Goal: Task Accomplishment & Management: Complete application form

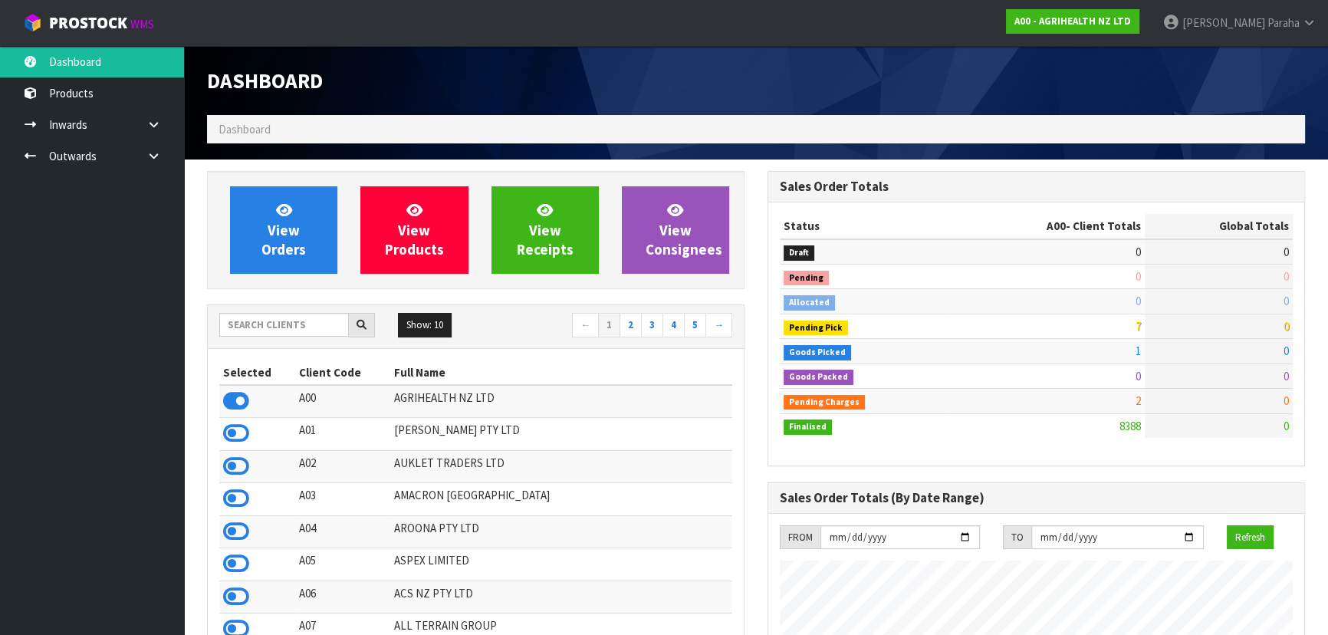
scroll to position [1159, 560]
click at [289, 321] on input "text" at bounding box center [284, 325] width 130 height 24
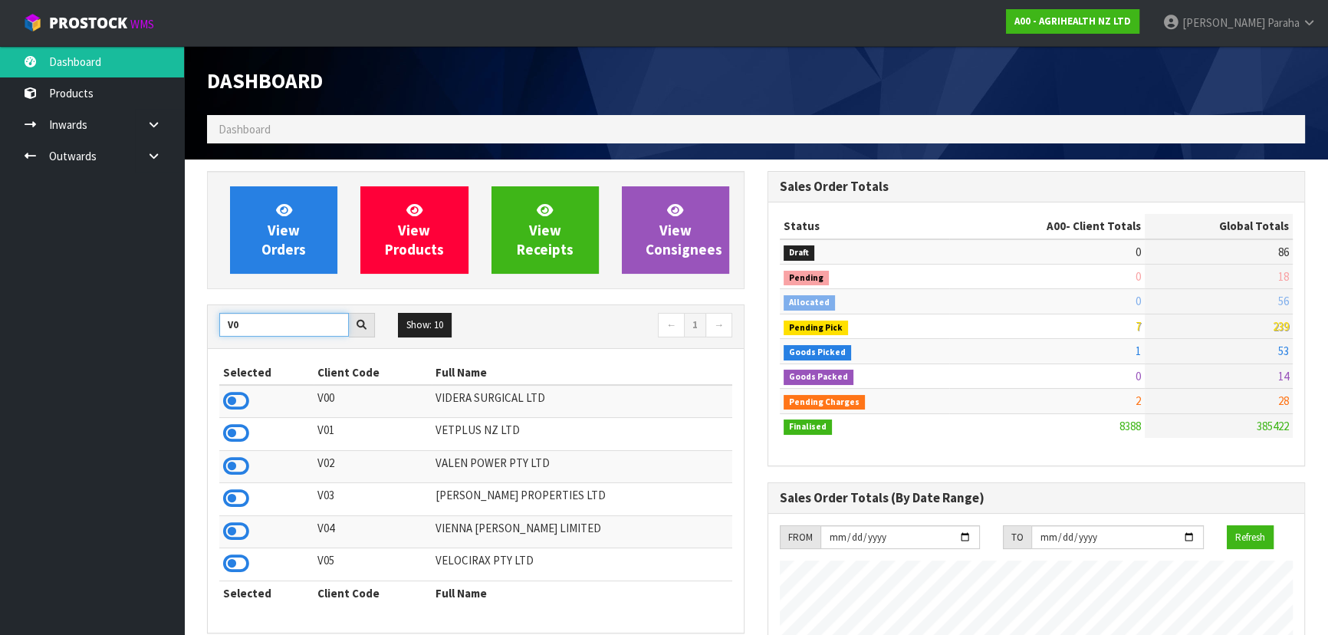
type input "V"
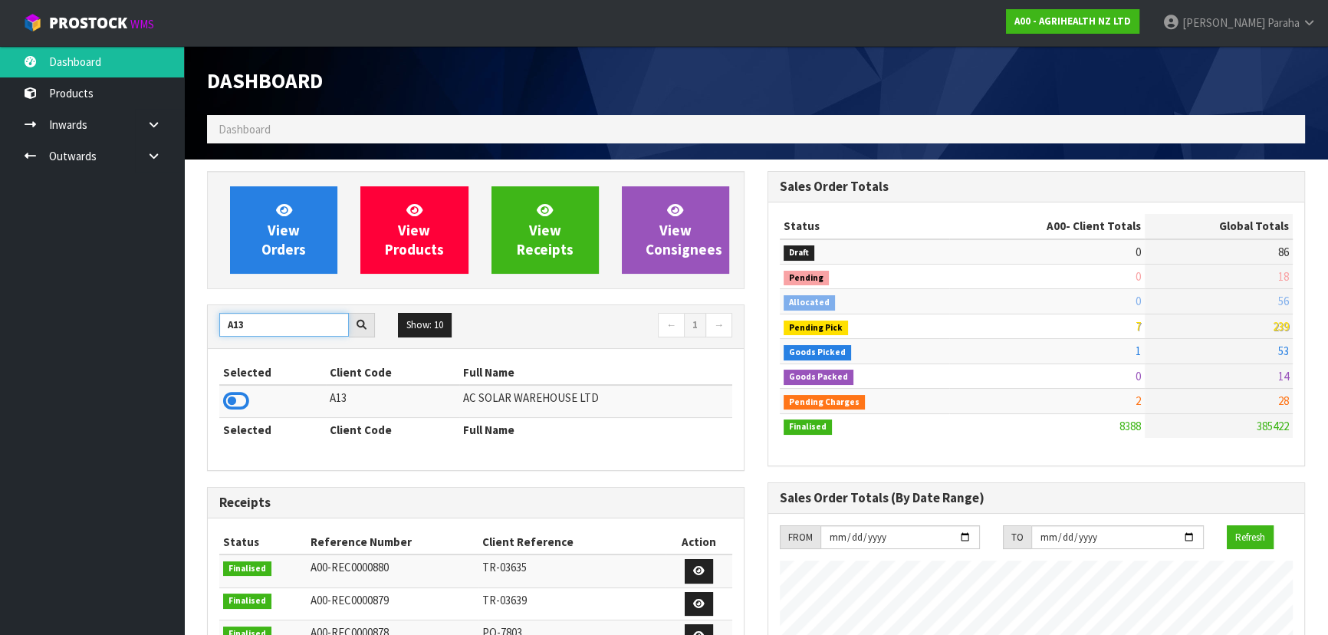
type input "A13"
drag, startPoint x: 250, startPoint y: 398, endPoint x: 242, endPoint y: 397, distance: 7.7
click at [248, 398] on td at bounding box center [272, 401] width 107 height 33
click at [235, 398] on icon at bounding box center [236, 401] width 26 height 23
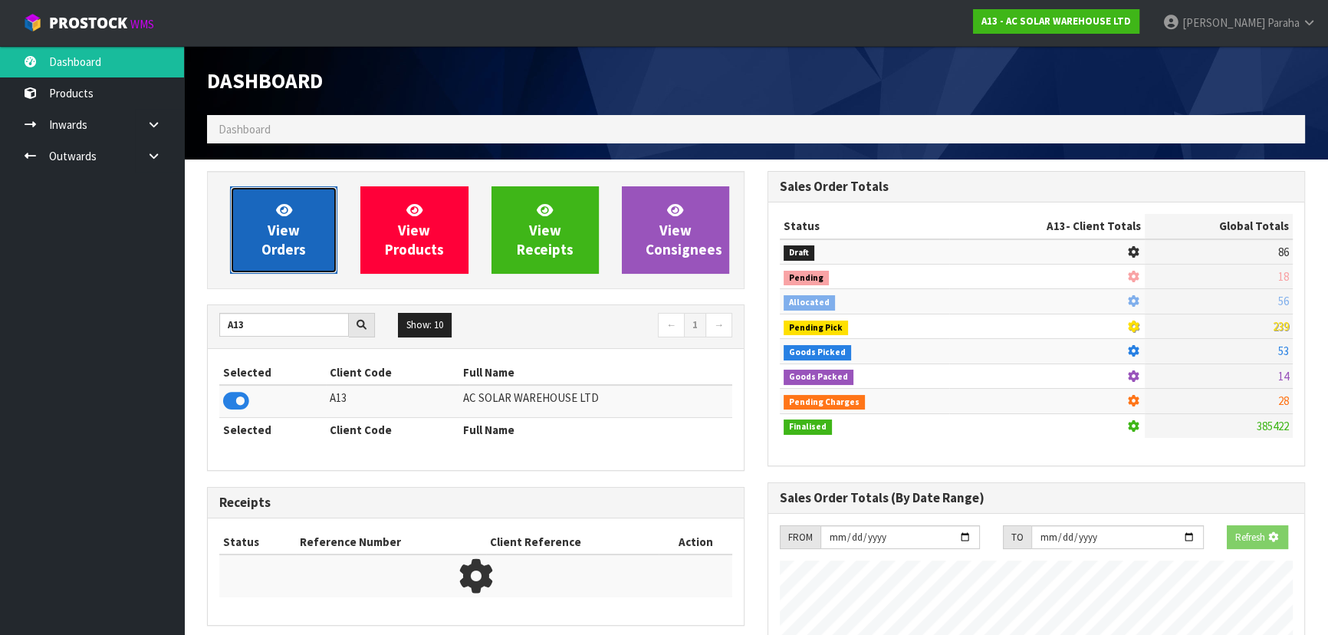
click at [271, 258] on link "View Orders" at bounding box center [283, 229] width 107 height 87
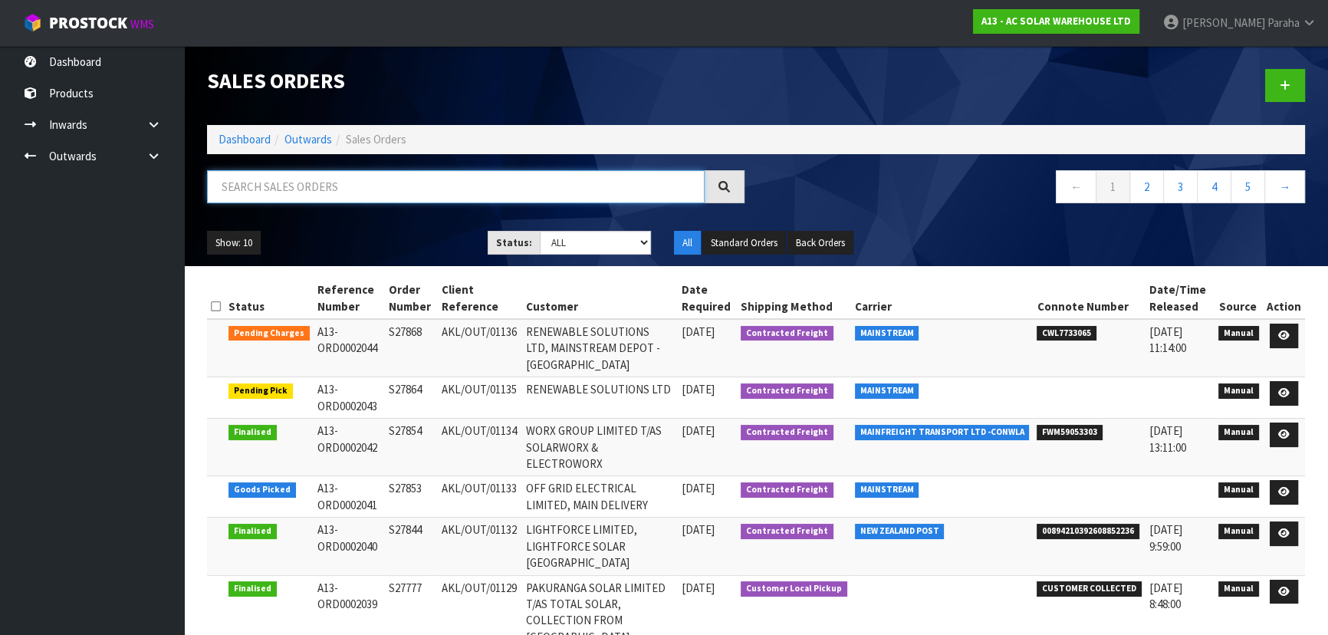
click at [275, 193] on input "text" at bounding box center [456, 186] width 498 height 33
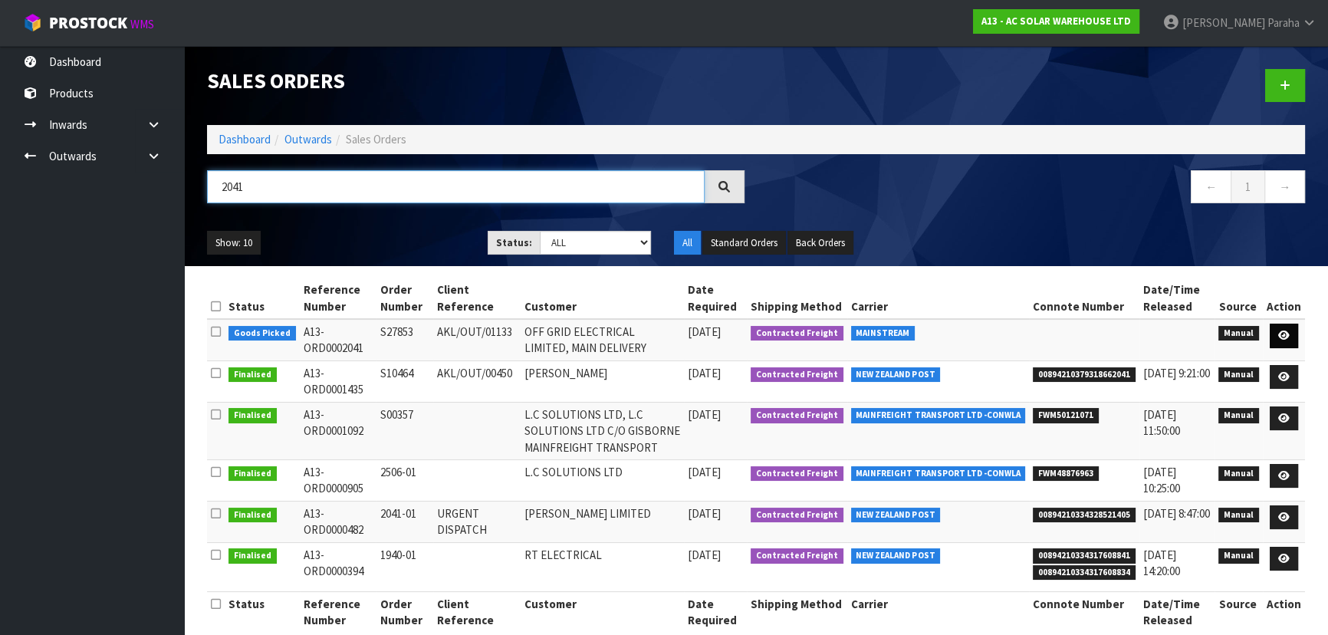
type input "2041"
click at [1283, 335] on icon at bounding box center [1284, 336] width 12 height 10
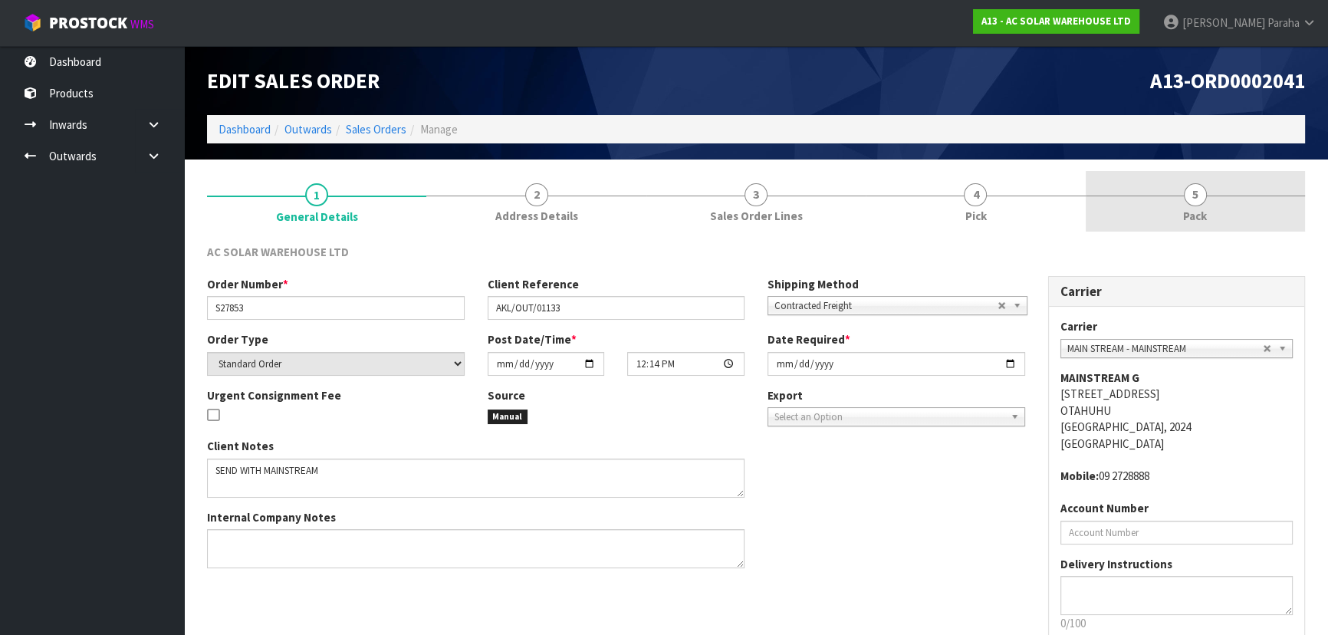
click at [1189, 191] on span "5" at bounding box center [1195, 194] width 23 height 23
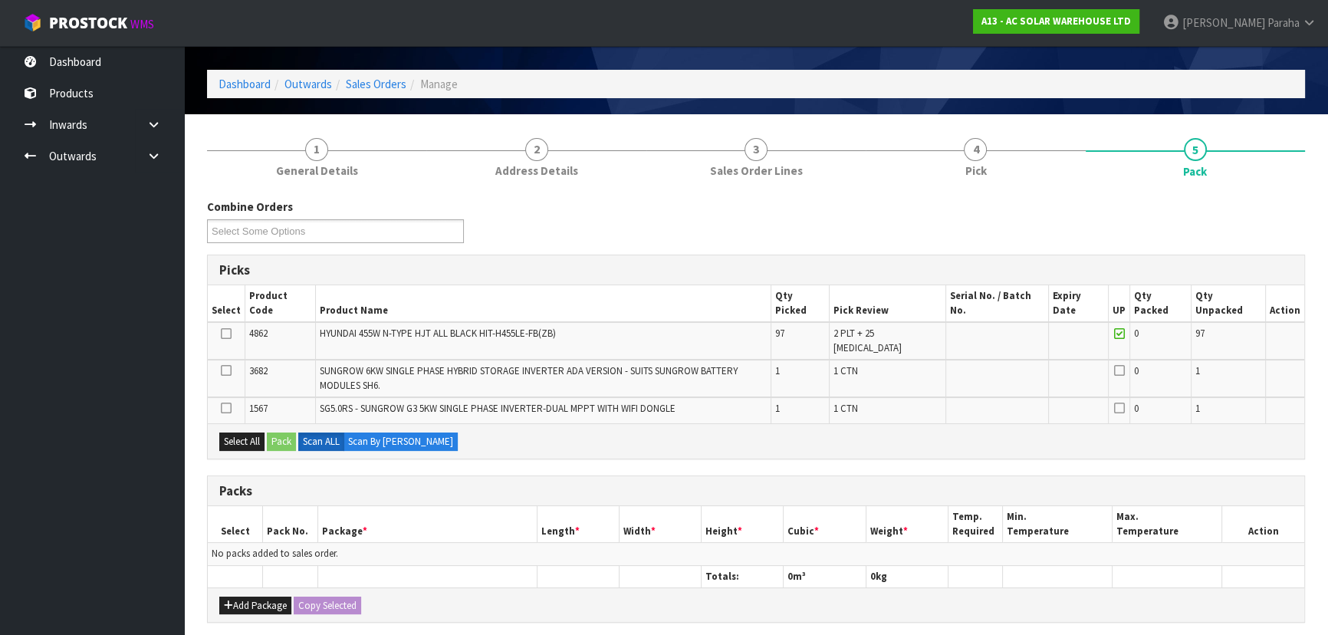
scroll to position [69, 0]
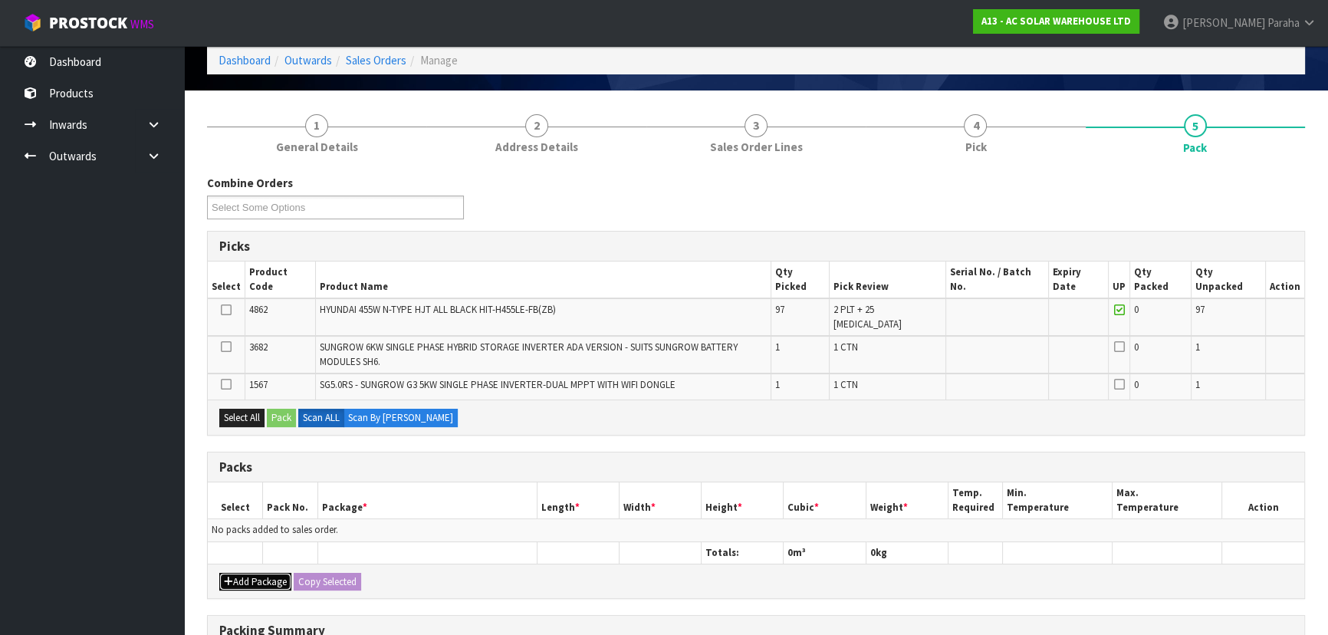
click at [248, 573] on button "Add Package" at bounding box center [255, 582] width 72 height 18
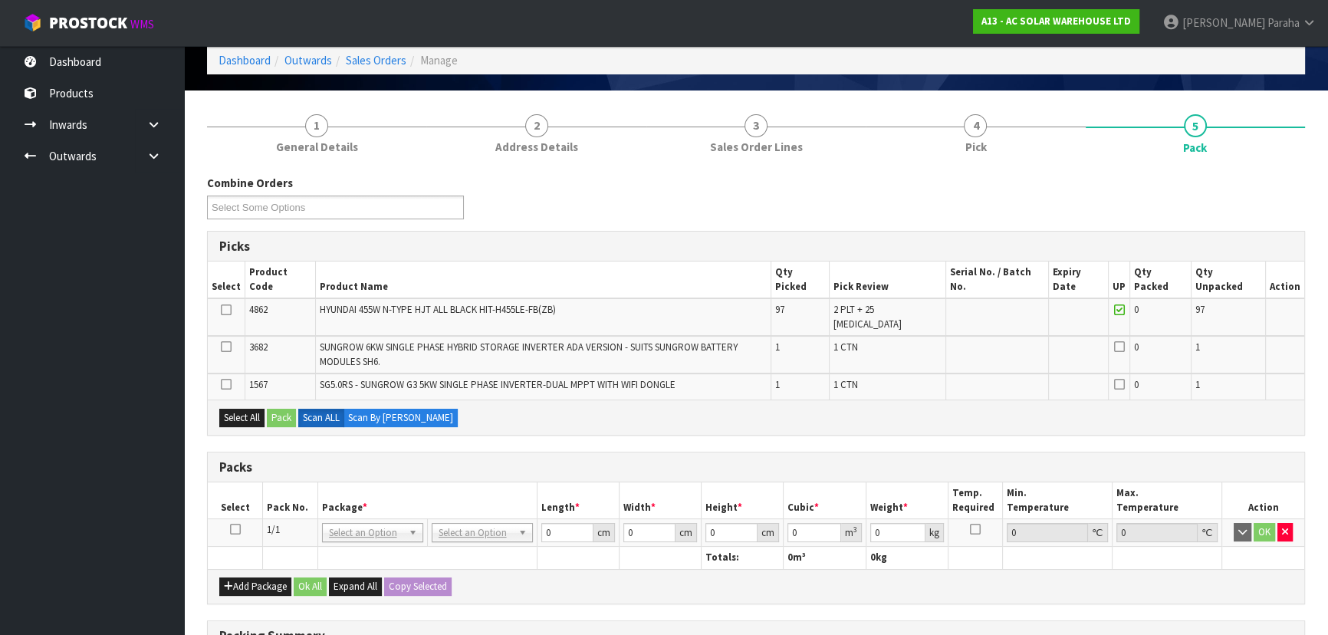
click at [235, 529] on icon at bounding box center [235, 529] width 11 height 1
click at [229, 310] on icon at bounding box center [226, 310] width 11 height 1
click at [0, 0] on input "checkbox" at bounding box center [0, 0] width 0 height 0
click at [284, 409] on button "Pack" at bounding box center [281, 418] width 29 height 18
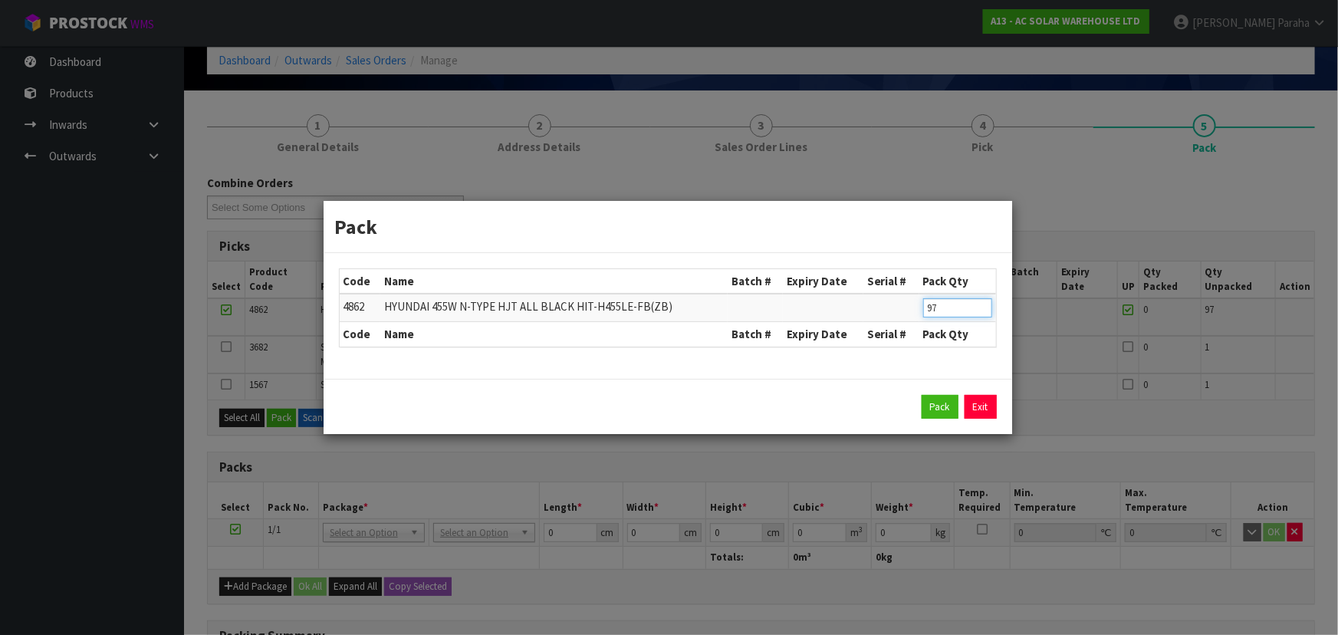
drag, startPoint x: 946, startPoint y: 309, endPoint x: 883, endPoint y: 303, distance: 63.9
click at [886, 308] on tr "4862 HYUNDAI 455W N-TYPE HJT ALL BLACK HIT-H455LE-FB(ZB) 97" at bounding box center [668, 308] width 656 height 28
type input "36"
click at [934, 411] on button "Pack" at bounding box center [940, 407] width 37 height 25
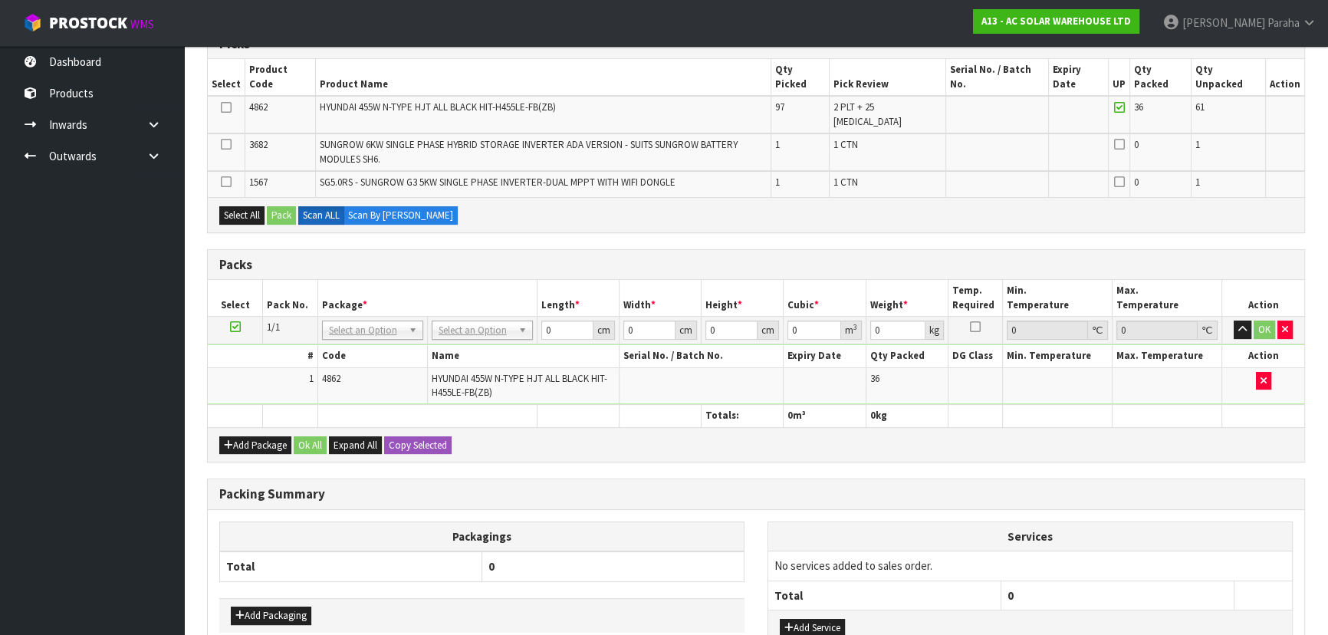
scroll to position [278, 0]
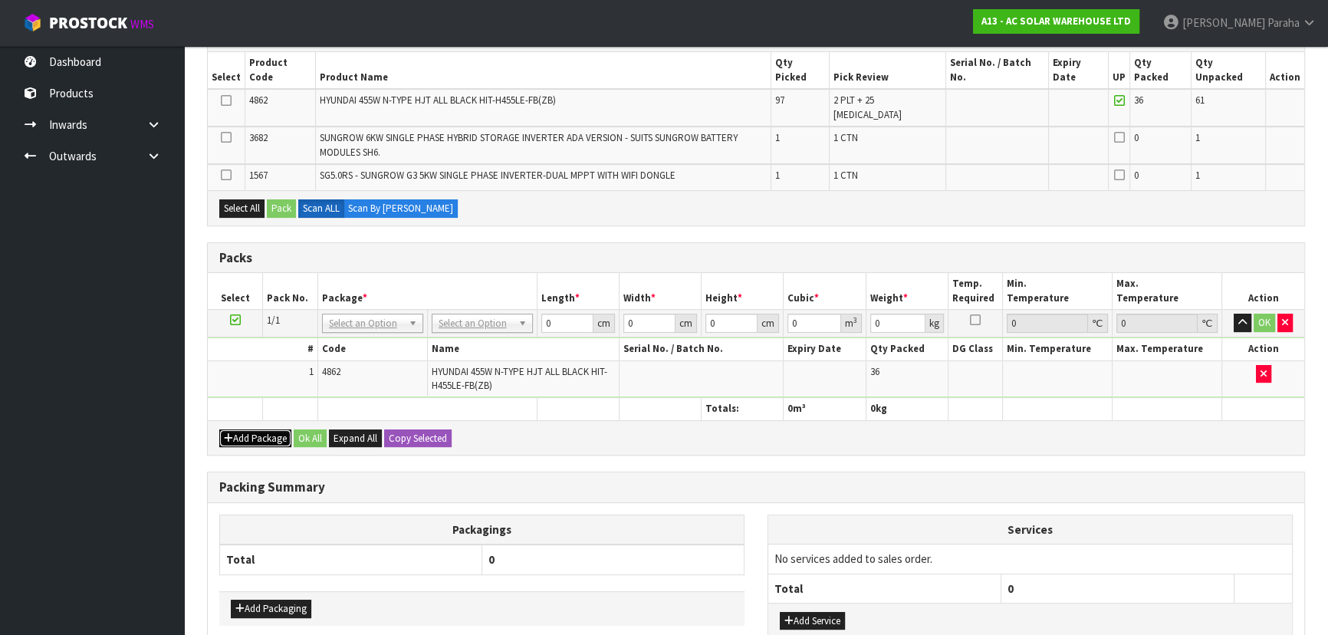
click at [240, 429] on button "Add Package" at bounding box center [255, 438] width 72 height 18
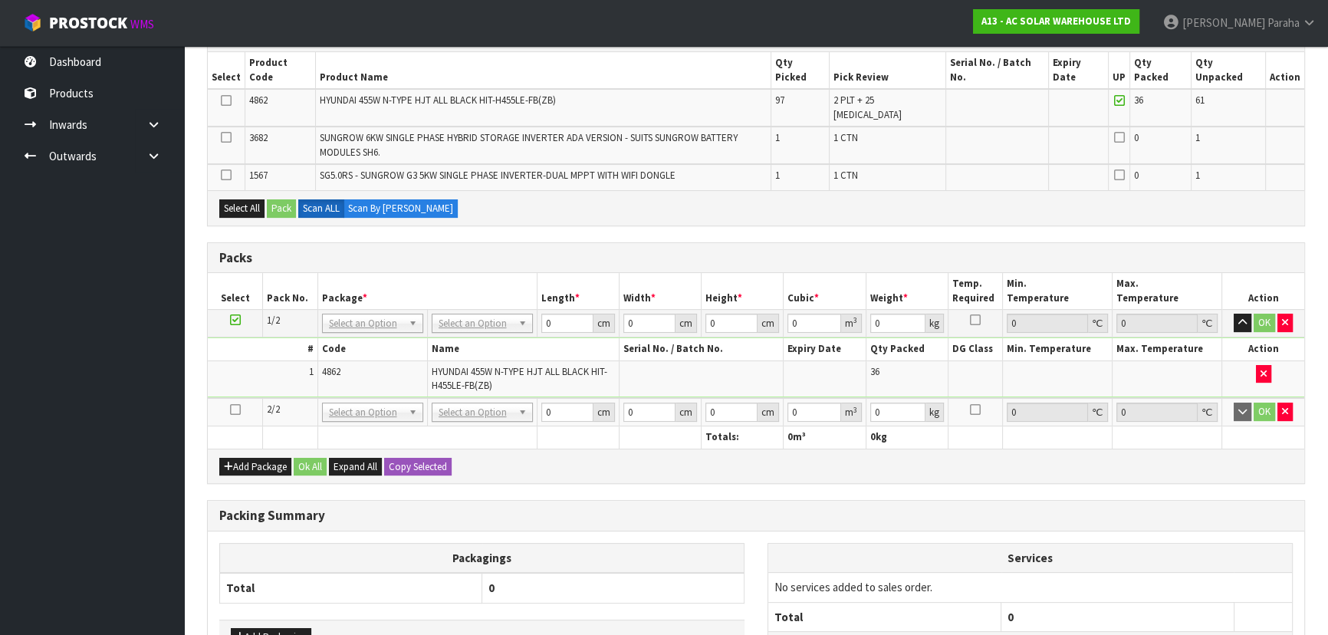
click at [232, 410] on icon at bounding box center [235, 410] width 11 height 1
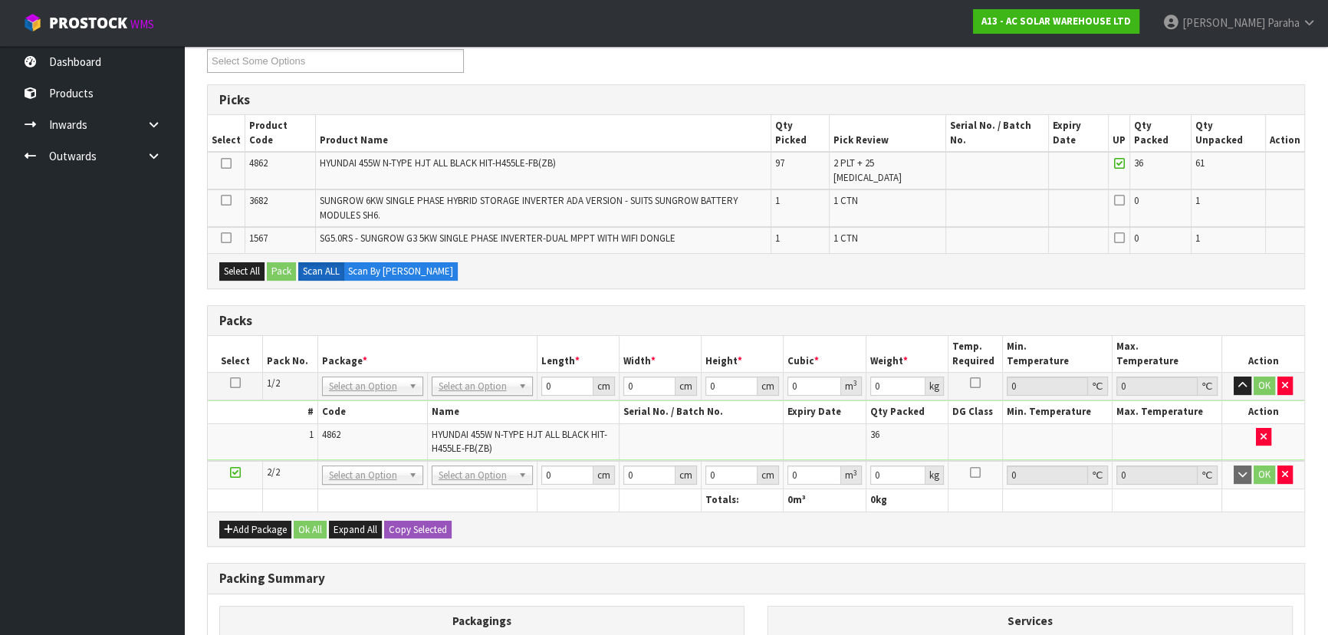
scroll to position [139, 0]
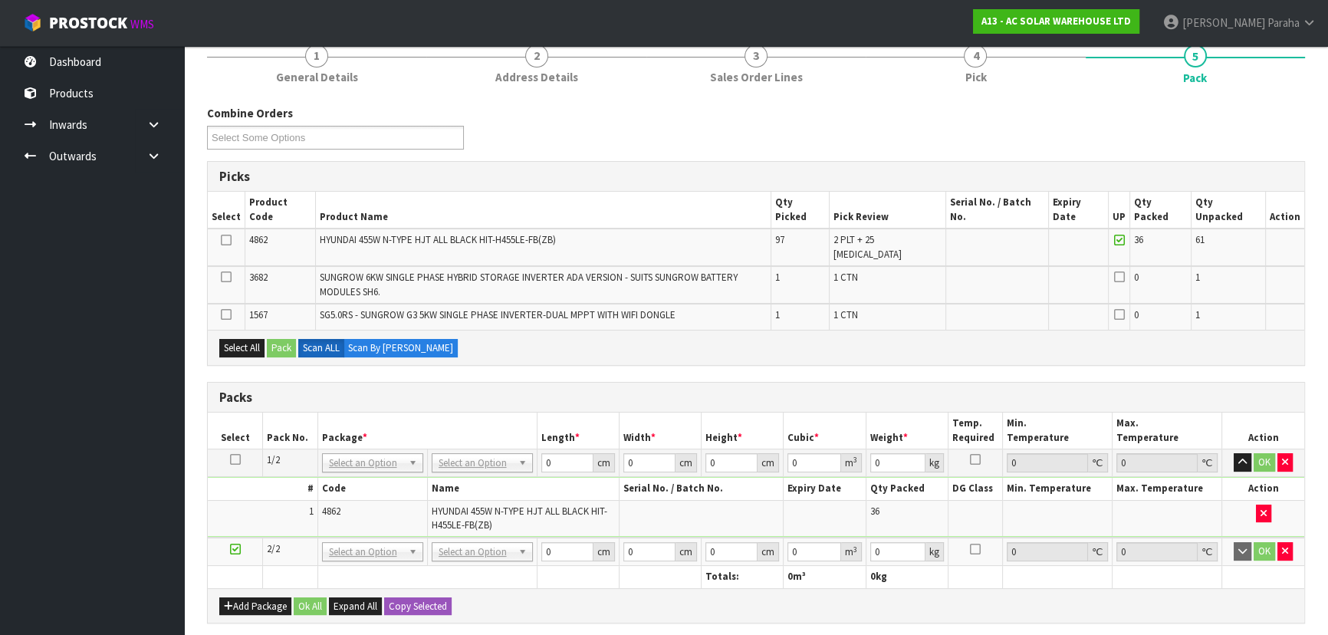
click at [222, 240] on icon at bounding box center [226, 240] width 11 height 1
click at [0, 0] on input "checkbox" at bounding box center [0, 0] width 0 height 0
click at [287, 339] on button "Pack" at bounding box center [281, 348] width 29 height 18
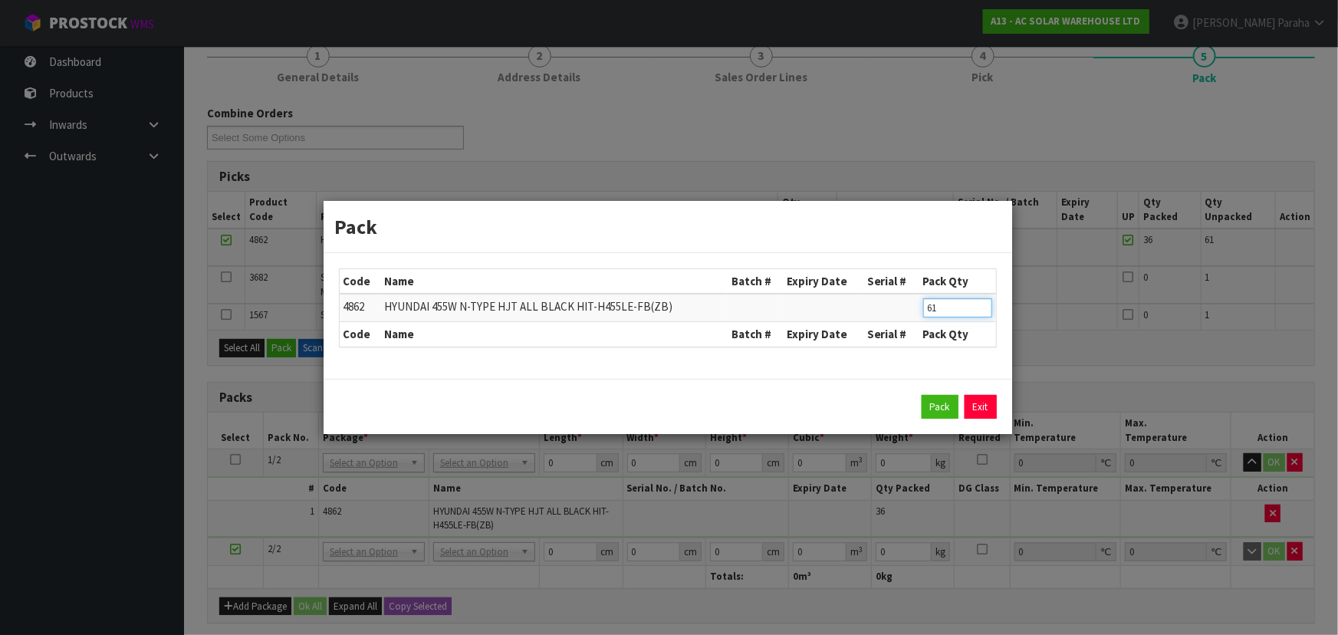
drag, startPoint x: 965, startPoint y: 308, endPoint x: 908, endPoint y: 300, distance: 58.1
click at [913, 304] on tr "4862 HYUNDAI 455W N-TYPE HJT ALL BLACK HIT-H455LE-FB(ZB) 61" at bounding box center [668, 308] width 656 height 28
type input "36"
click at [933, 401] on button "Pack" at bounding box center [940, 407] width 37 height 25
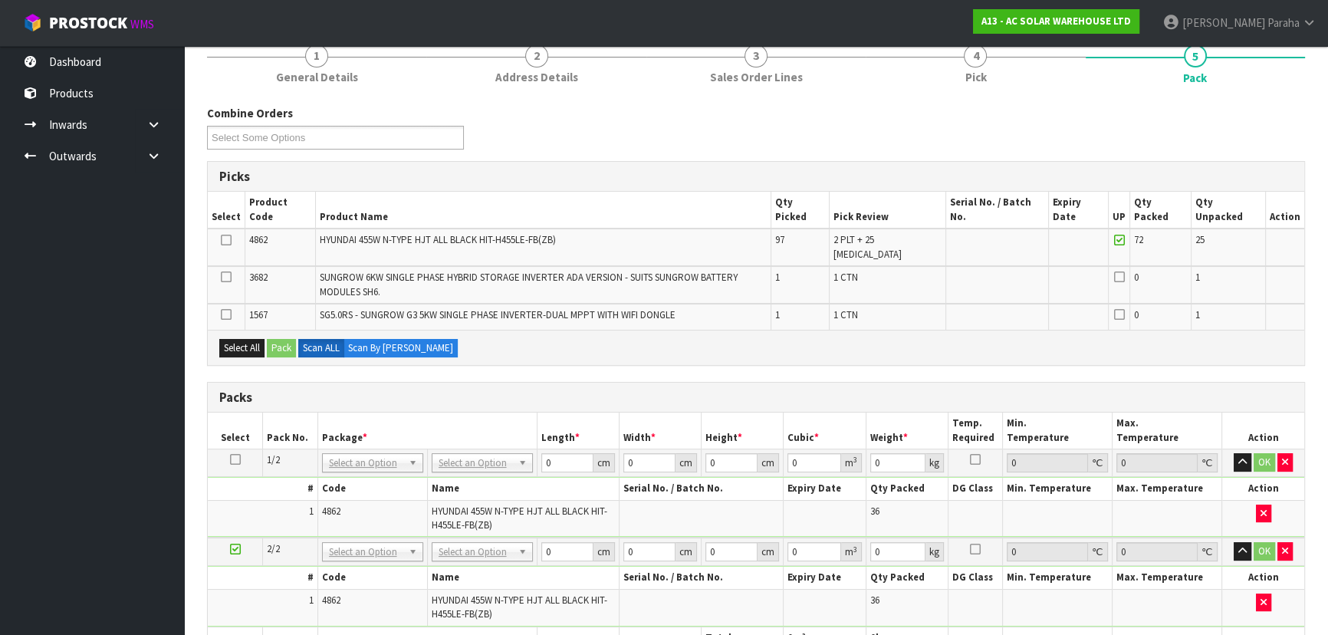
scroll to position [348, 0]
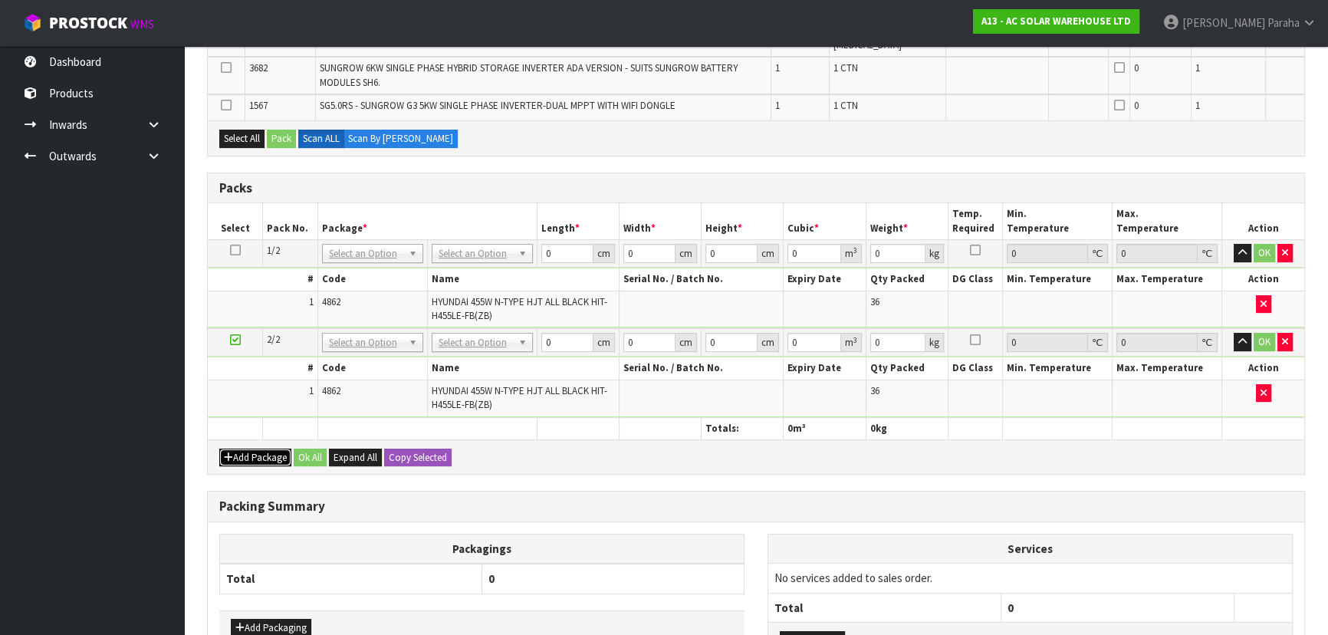
click at [241, 449] on button "Add Package" at bounding box center [255, 458] width 72 height 18
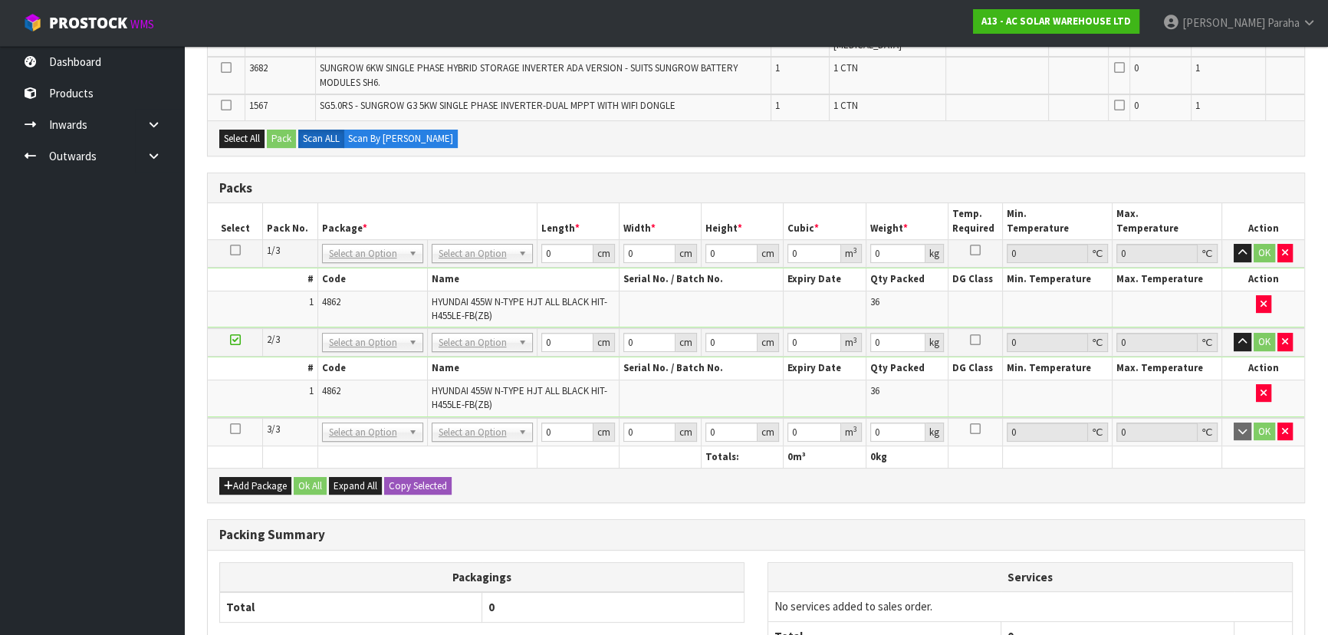
click at [230, 429] on icon at bounding box center [235, 429] width 11 height 1
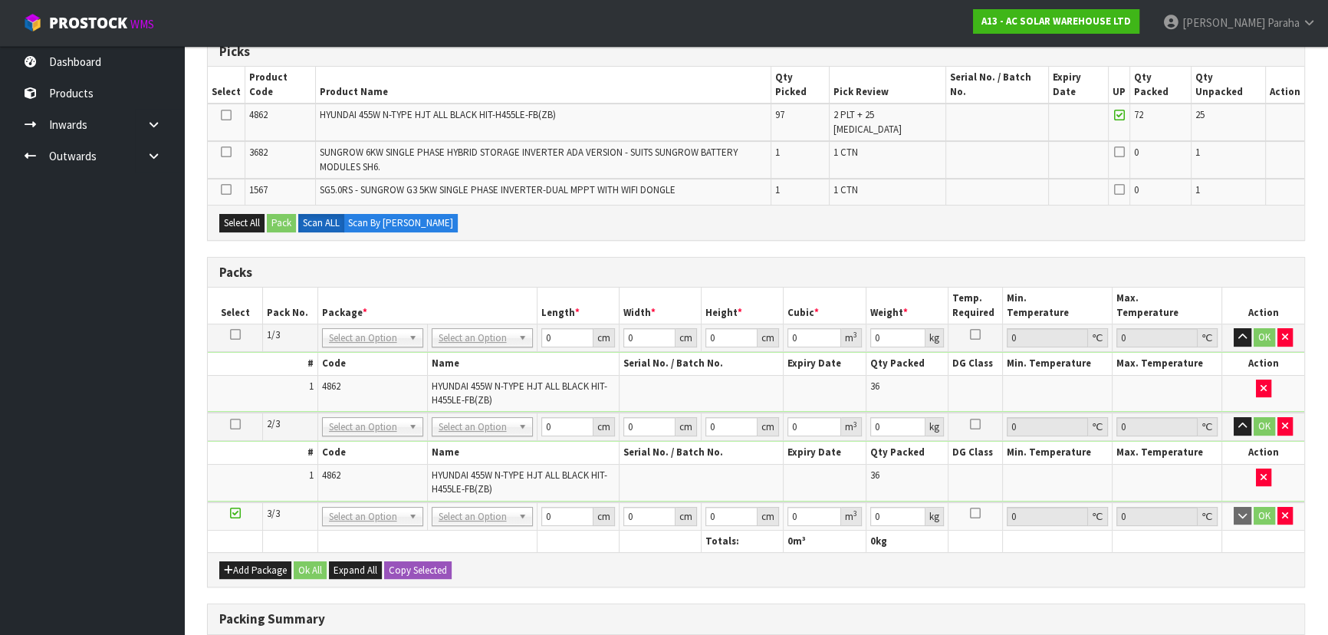
scroll to position [139, 0]
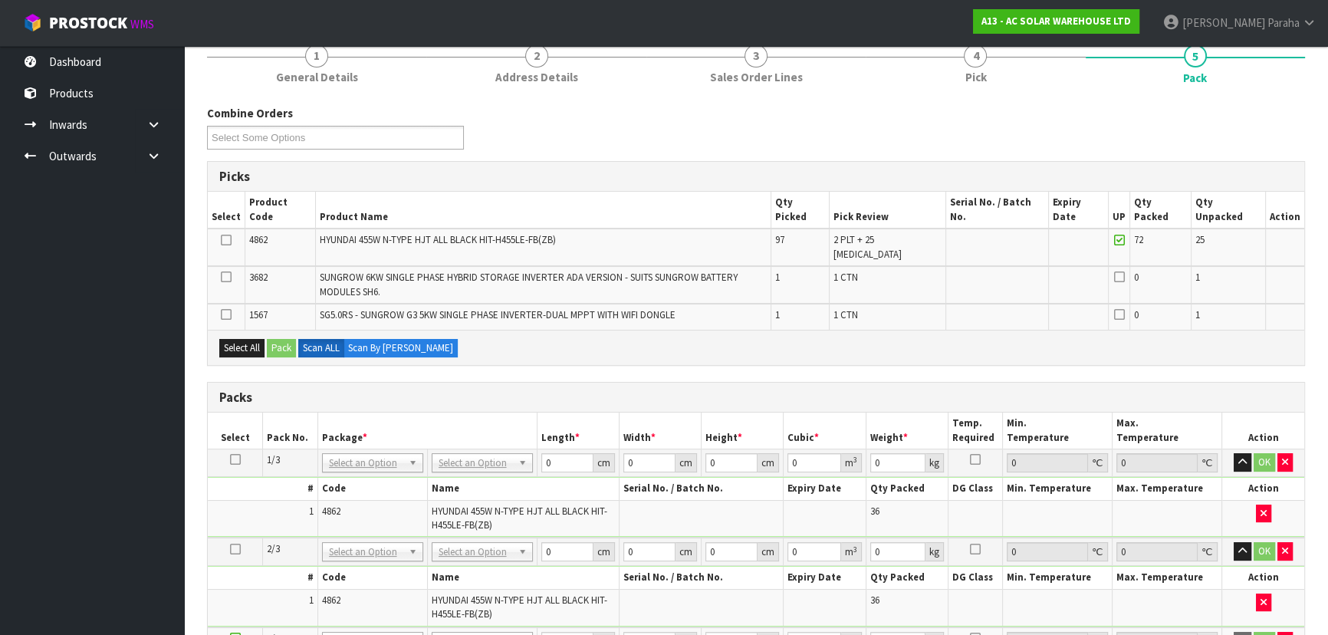
click at [225, 240] on icon at bounding box center [226, 240] width 11 height 1
click at [0, 0] on input "checkbox" at bounding box center [0, 0] width 0 height 0
click at [281, 339] on button "Pack" at bounding box center [281, 348] width 29 height 18
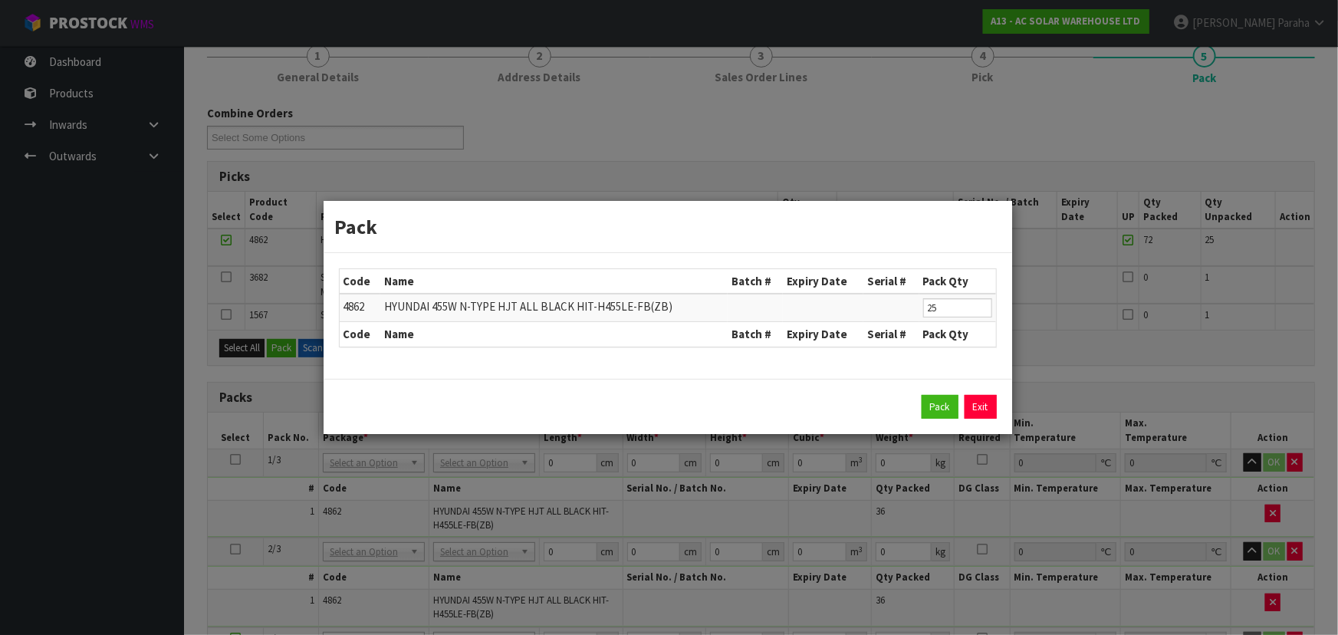
click at [916, 405] on div "Pack Exit" at bounding box center [668, 407] width 658 height 25
click at [947, 406] on button "Pack" at bounding box center [940, 407] width 37 height 25
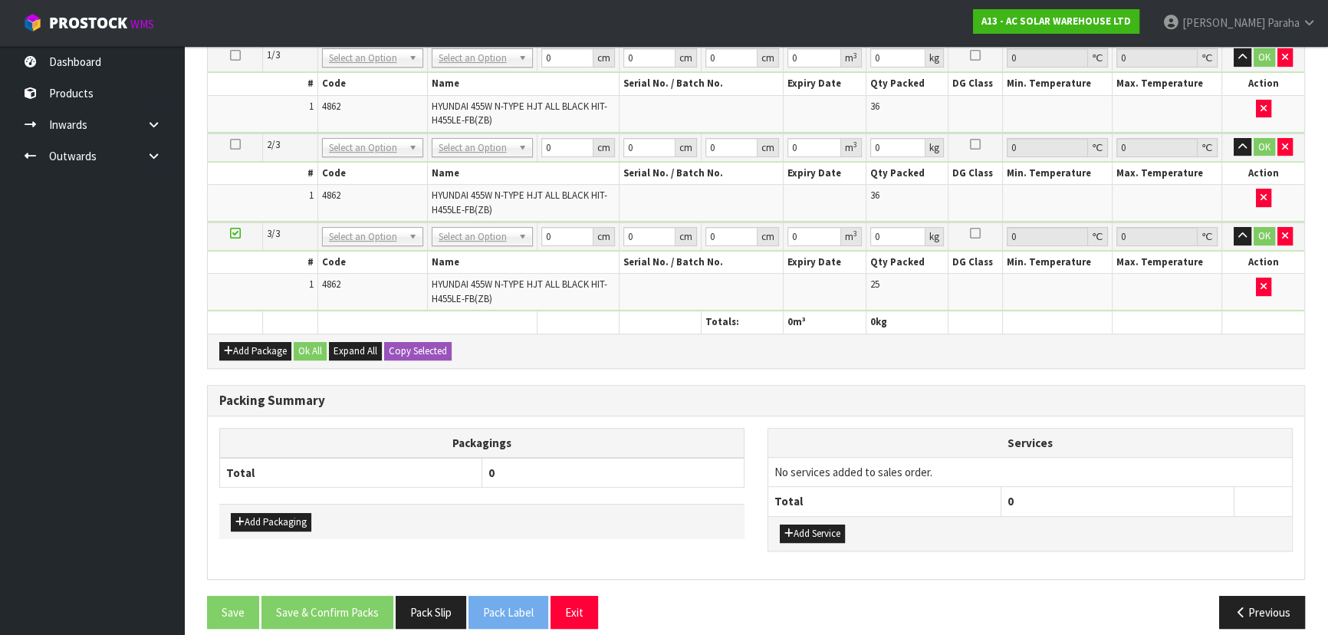
scroll to position [488, 0]
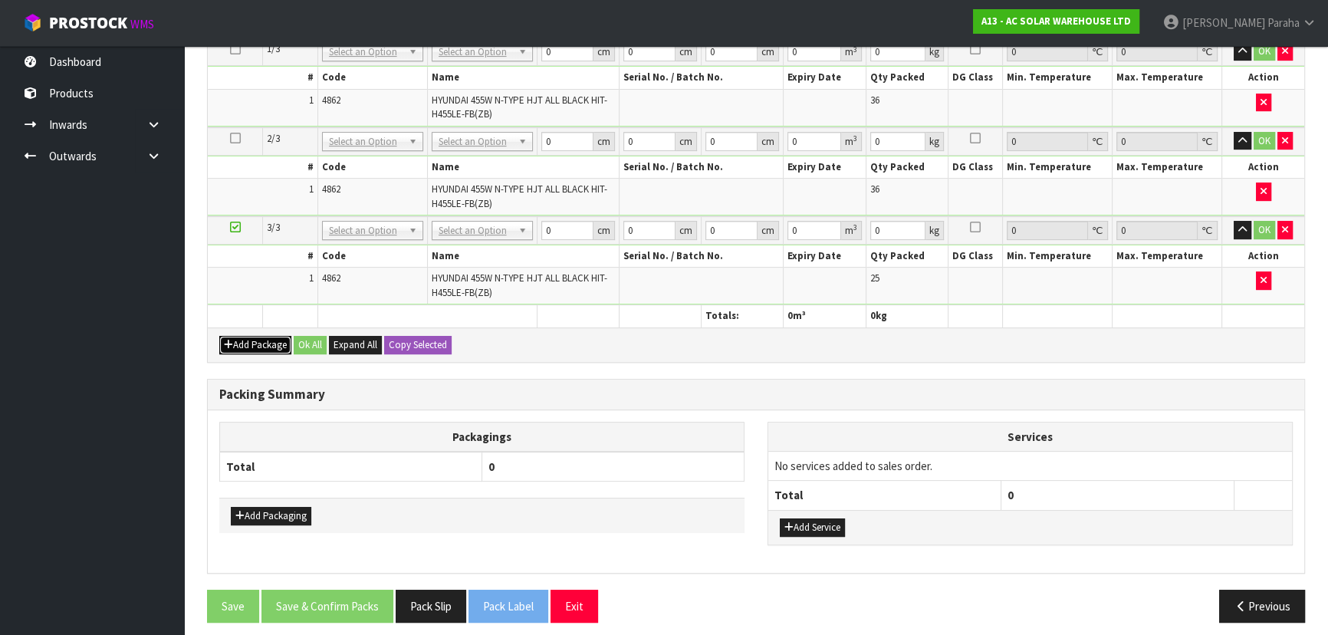
click at [261, 346] on button "Add Package" at bounding box center [255, 345] width 72 height 18
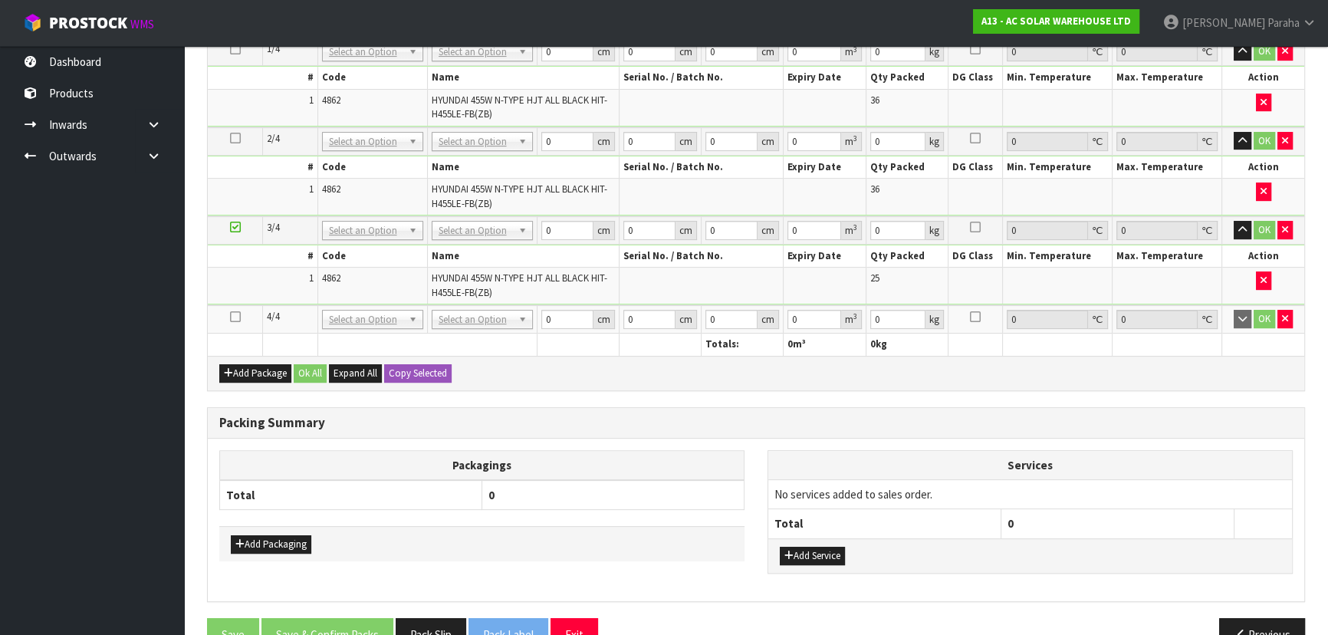
click at [236, 317] on icon at bounding box center [235, 317] width 11 height 1
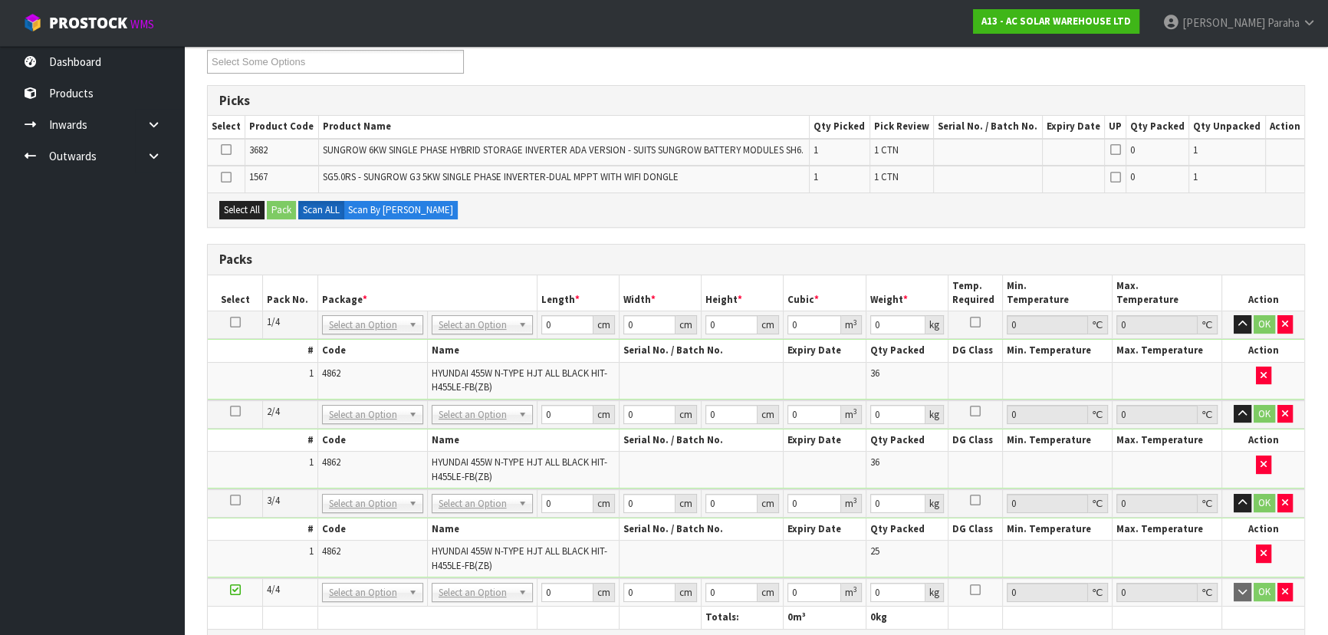
scroll to position [209, 0]
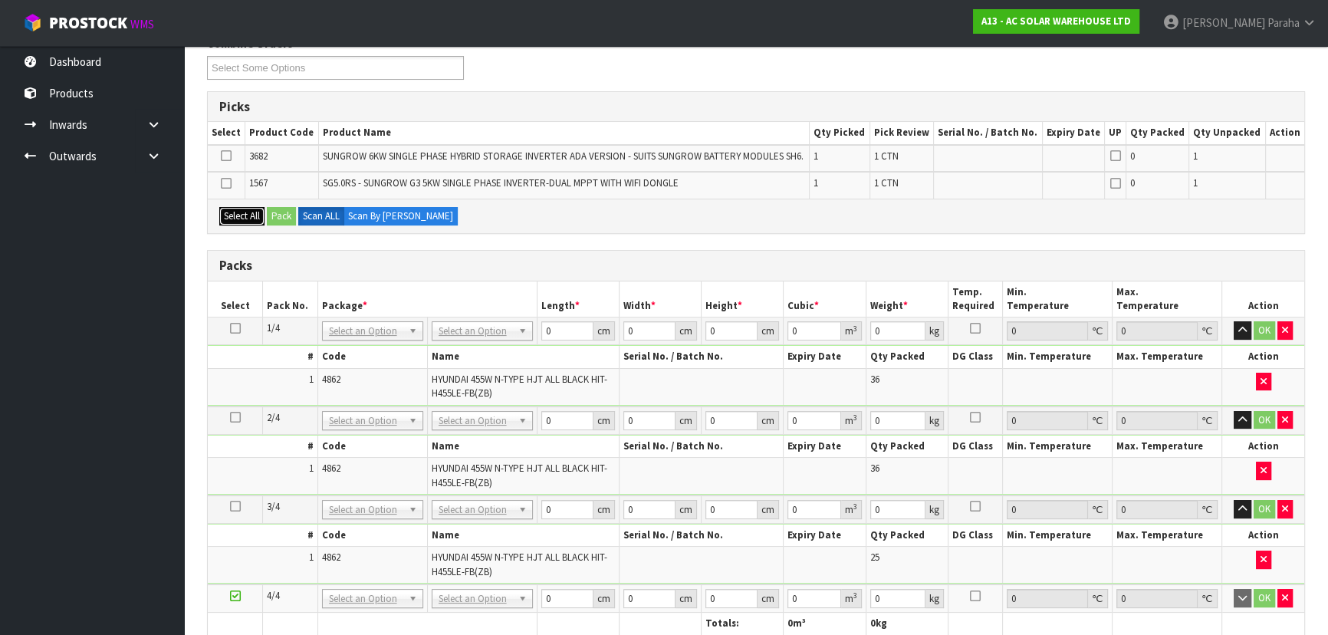
click at [228, 222] on button "Select All" at bounding box center [241, 216] width 45 height 18
click at [282, 210] on button "Pack" at bounding box center [281, 216] width 29 height 18
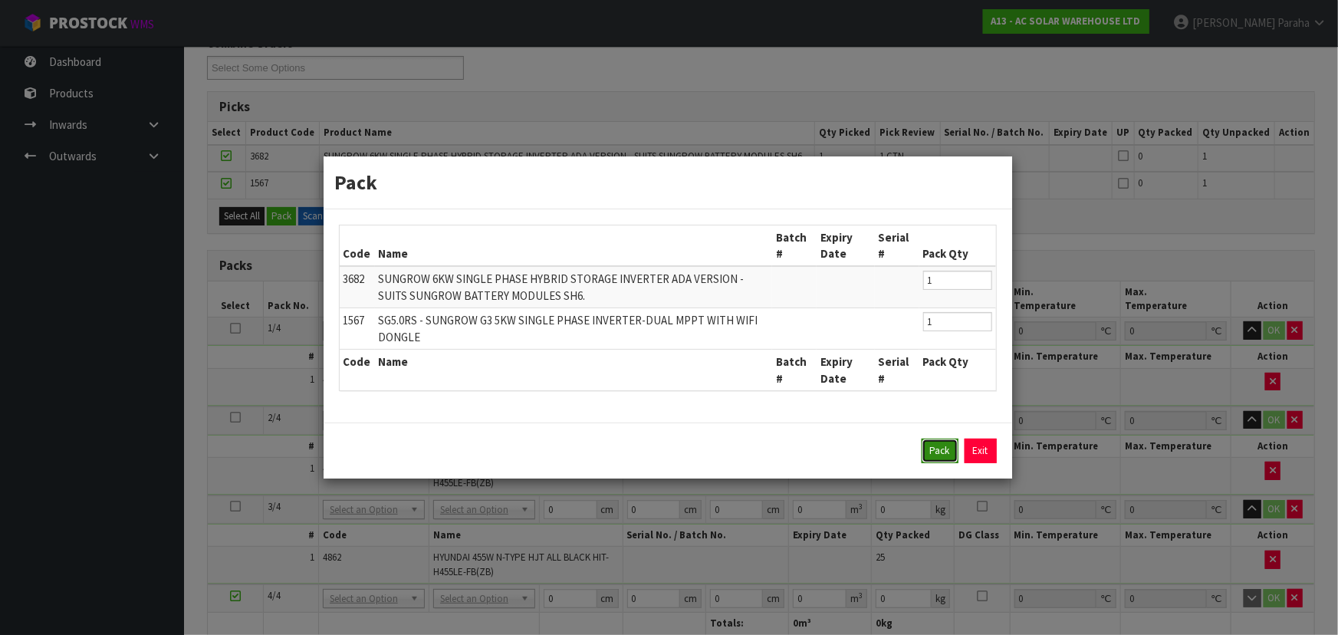
click at [945, 443] on button "Pack" at bounding box center [940, 451] width 37 height 25
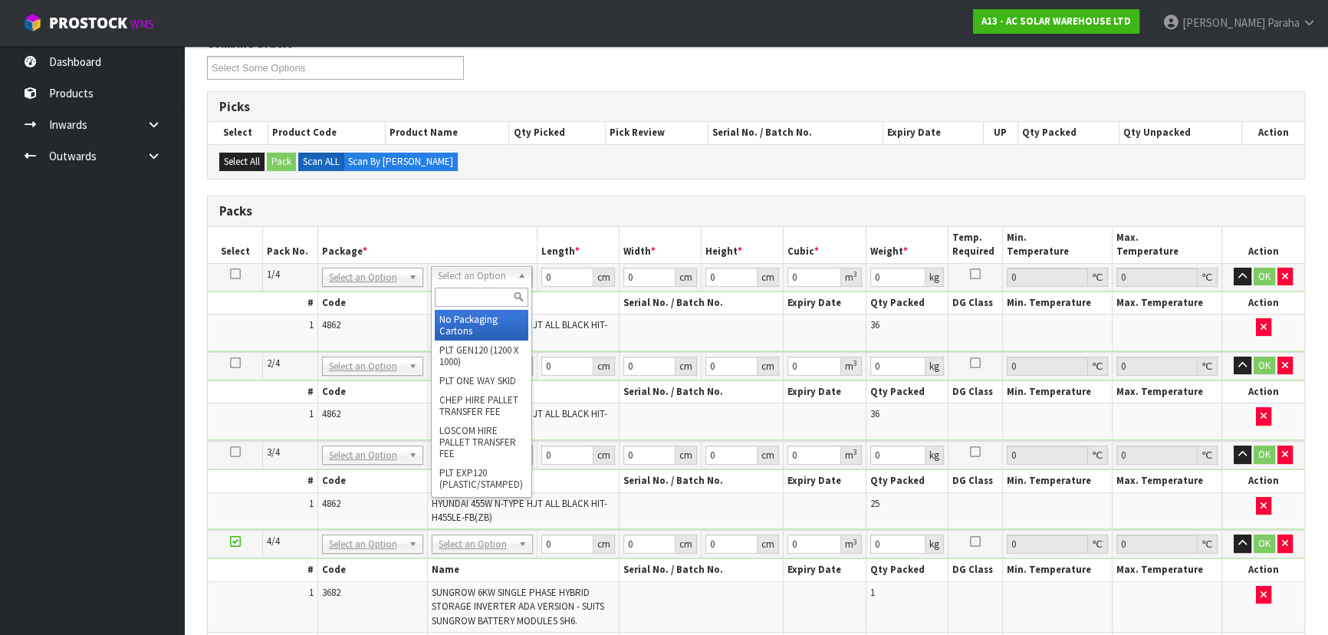
click at [497, 299] on input "text" at bounding box center [482, 297] width 94 height 19
type input "UNIF"
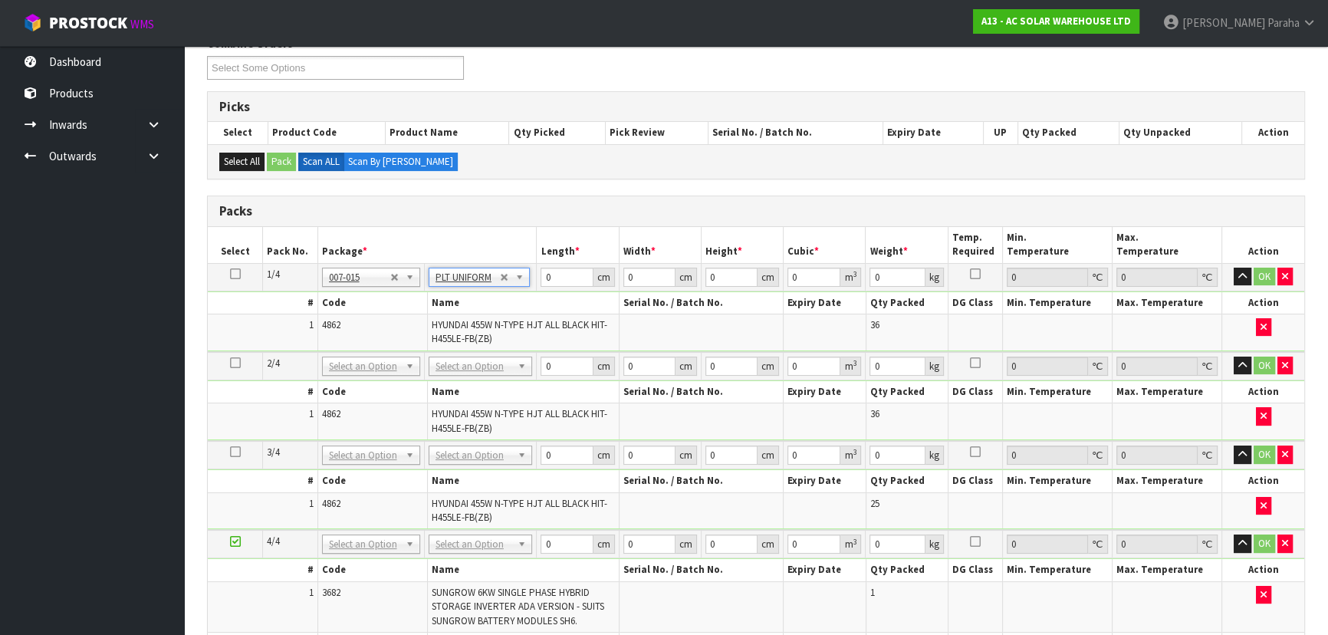
type input "832"
click at [565, 271] on input "0" at bounding box center [567, 277] width 52 height 19
type input "179"
type input "113"
type input "1"
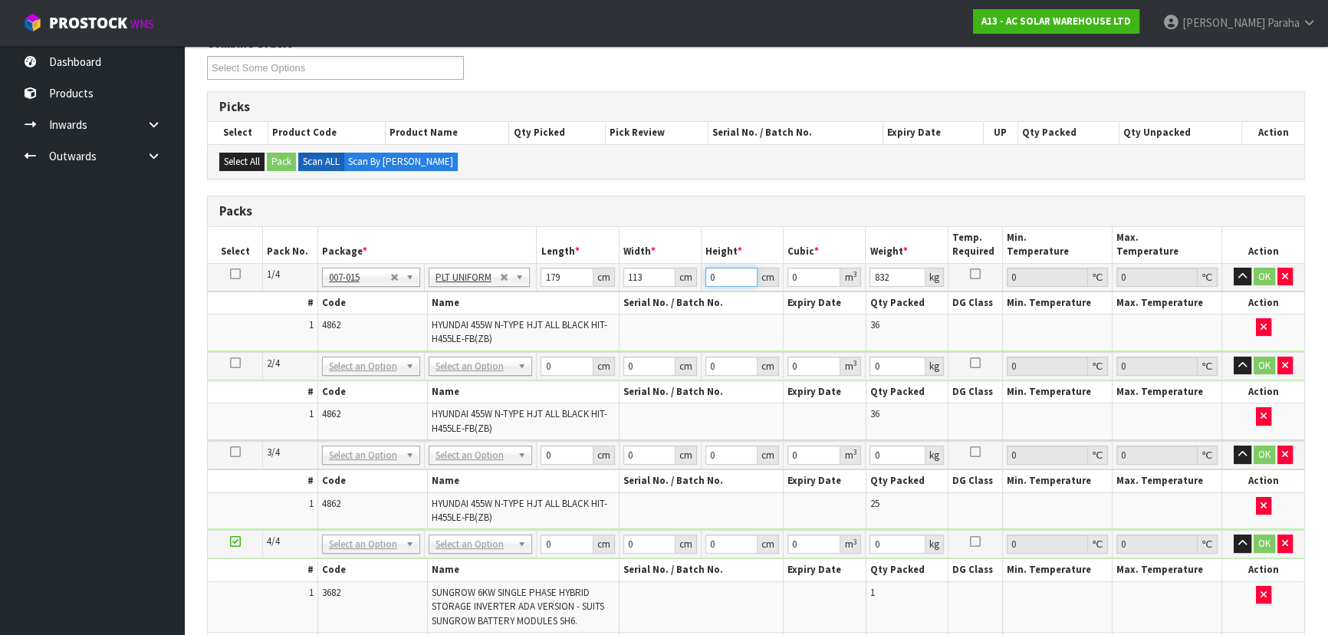
type input "0.020227"
type input "12"
type input "0.242724"
type input "127"
type input "2.568829"
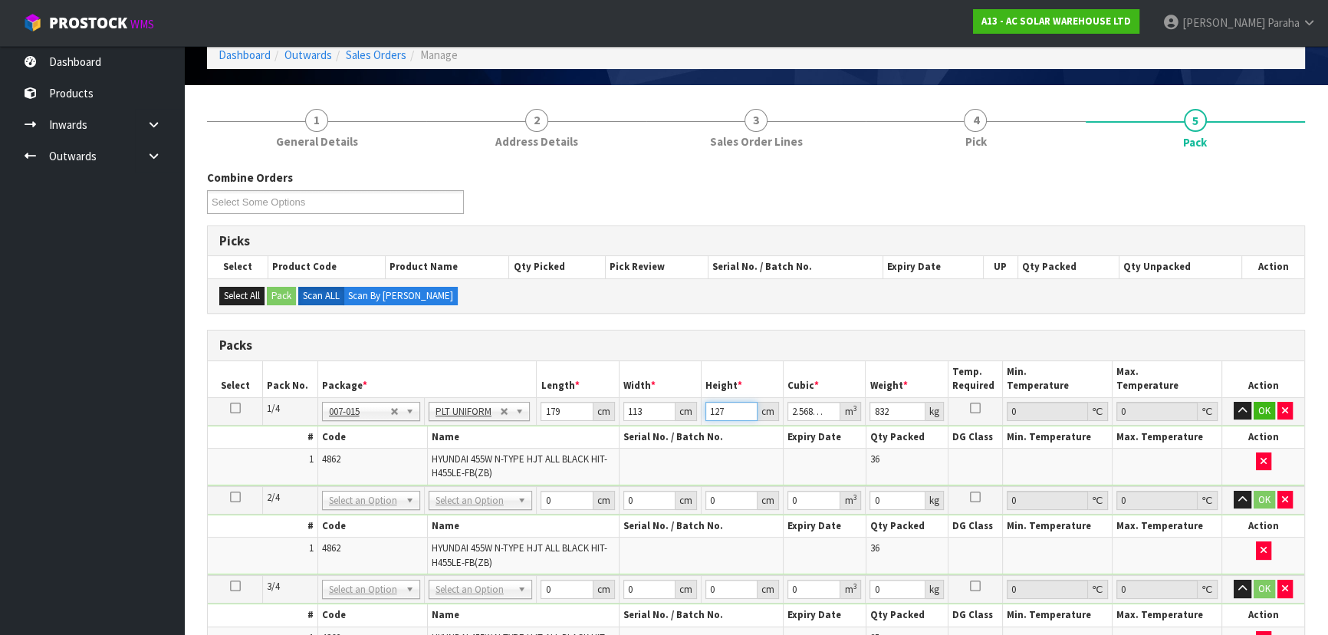
scroll to position [69, 0]
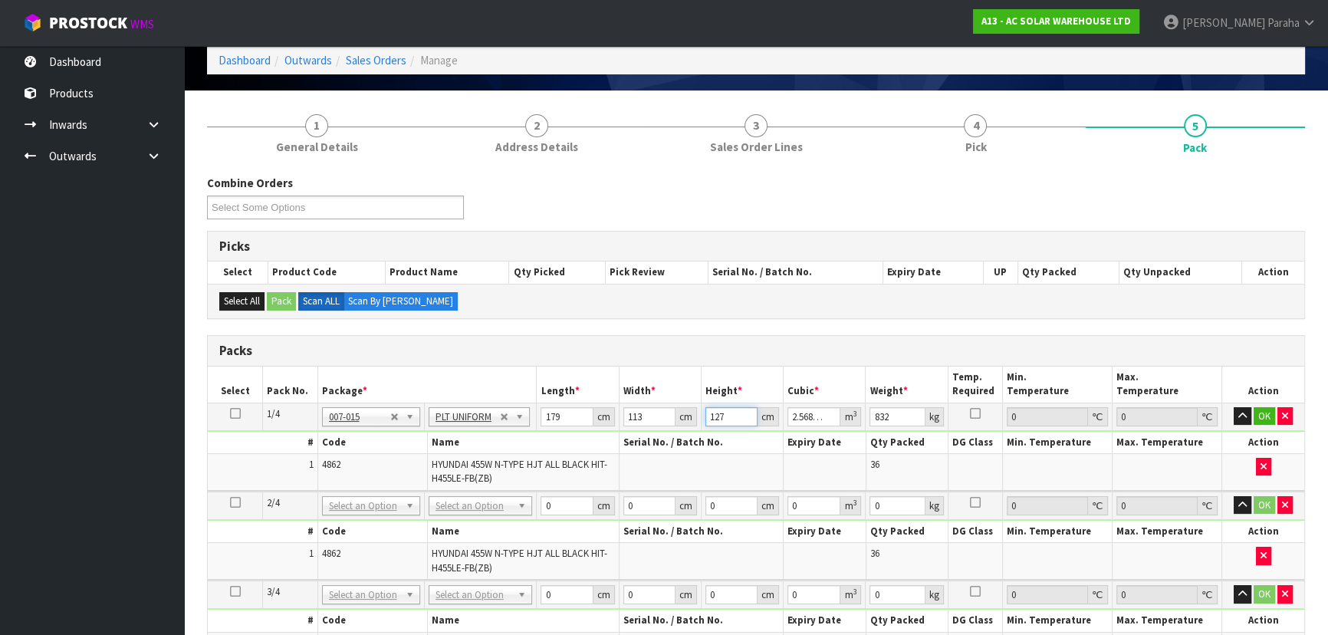
type input "127"
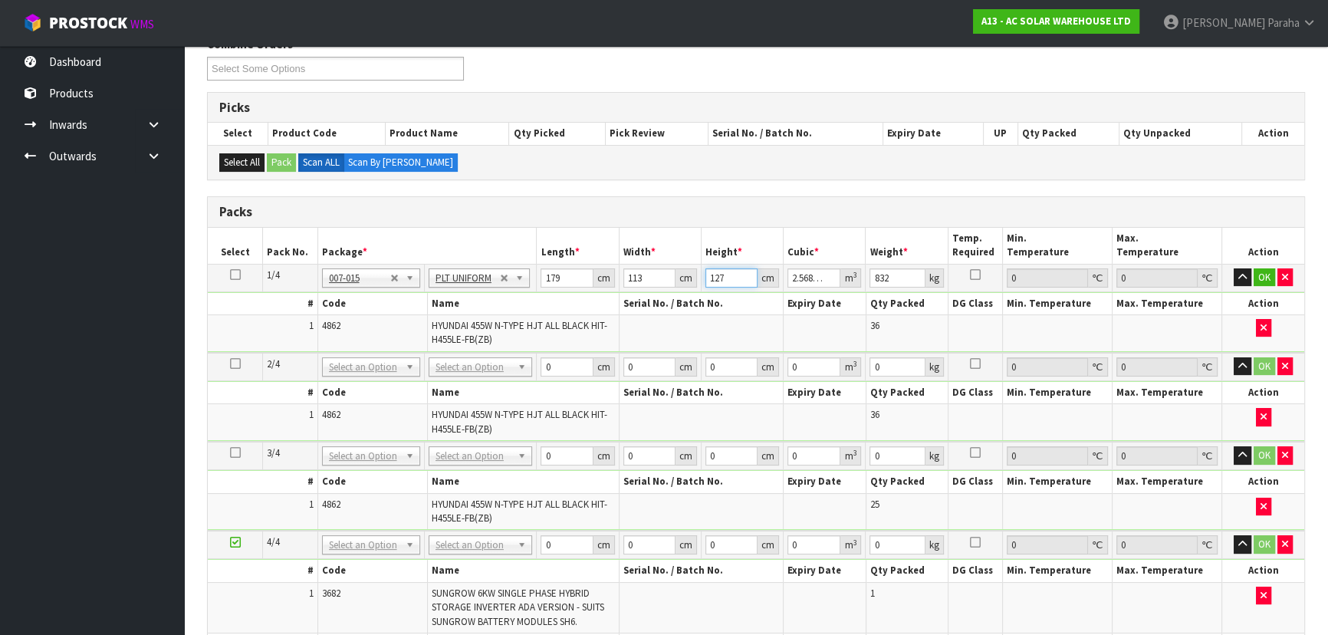
scroll to position [209, 0]
click at [1234, 268] on button "button" at bounding box center [1243, 277] width 18 height 18
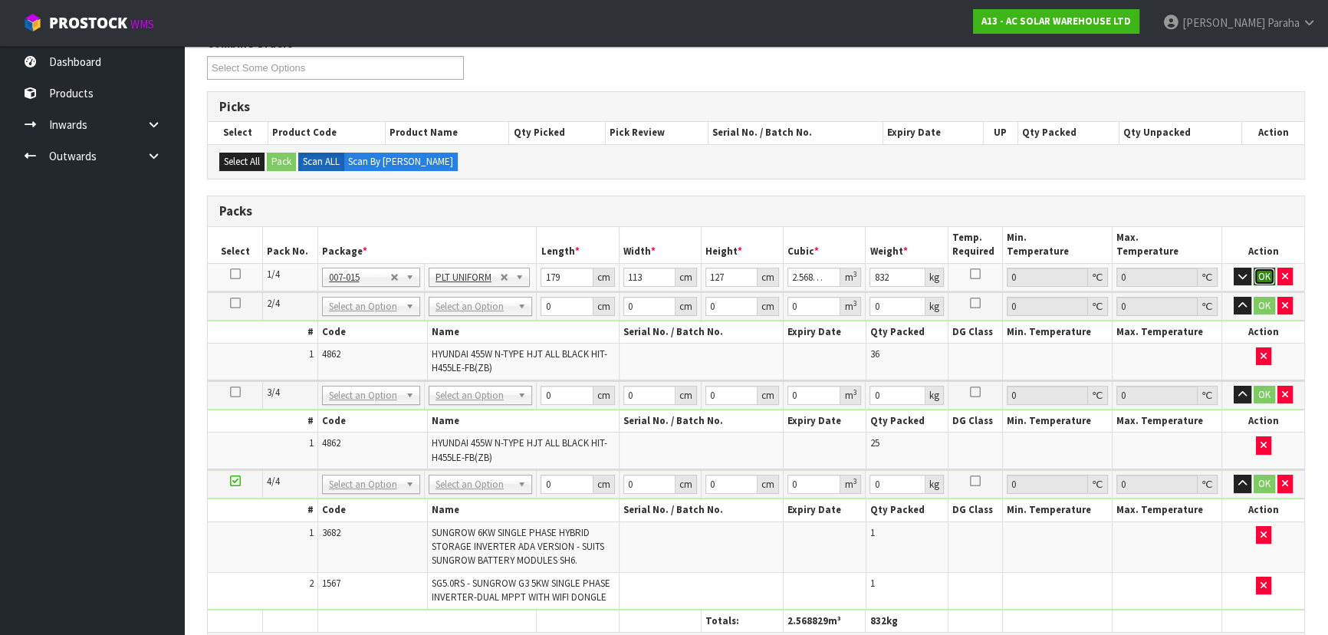
click button "OK" at bounding box center [1264, 277] width 21 height 18
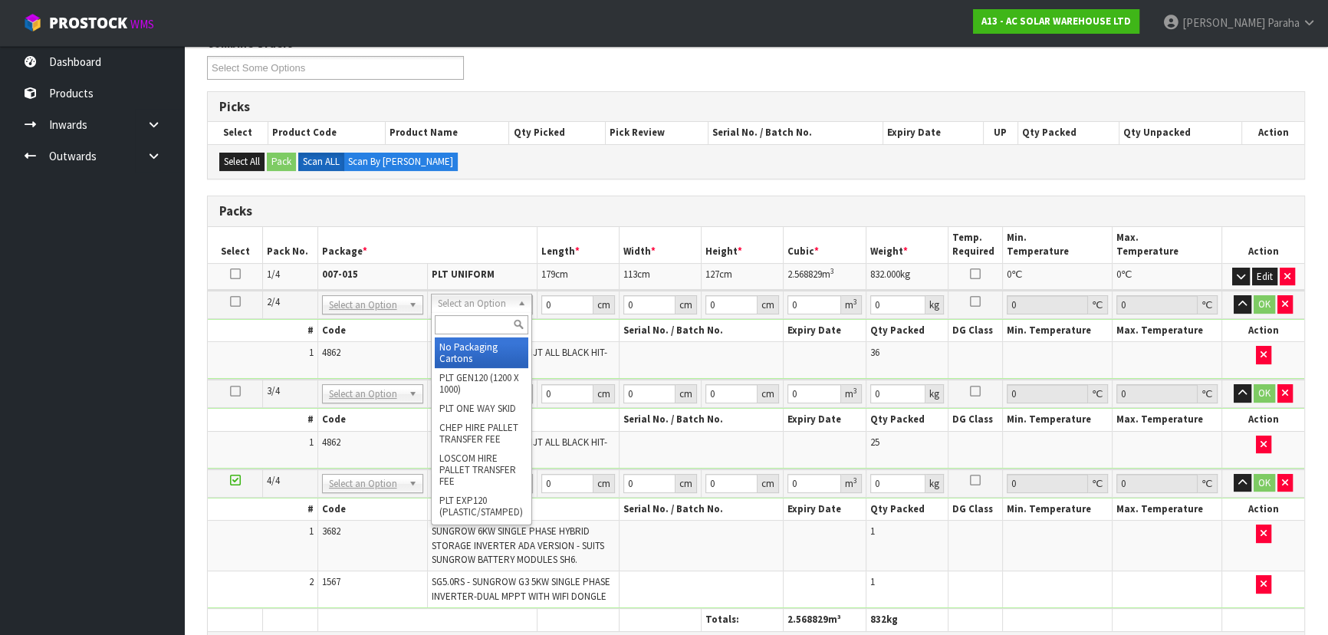
click at [506, 320] on input "text" at bounding box center [482, 324] width 94 height 19
type input "UNI"
type input "2"
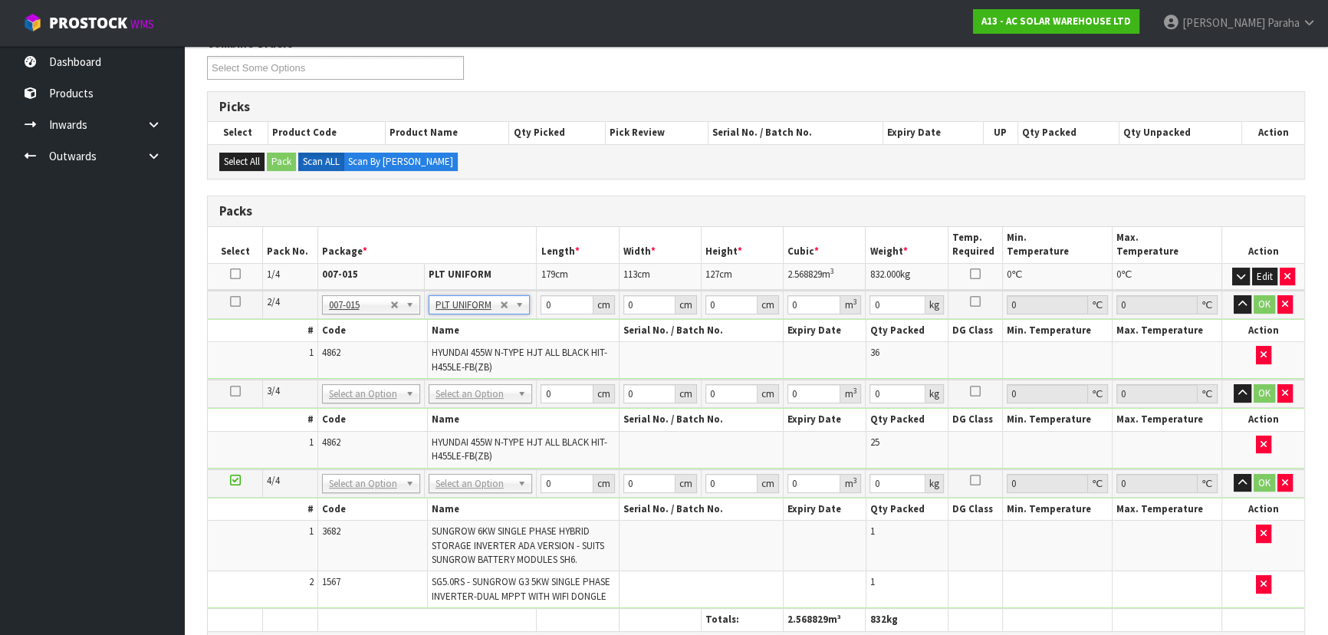
type input "832"
click at [552, 303] on input "0" at bounding box center [567, 304] width 52 height 19
type input "179"
type input "113"
type input "1"
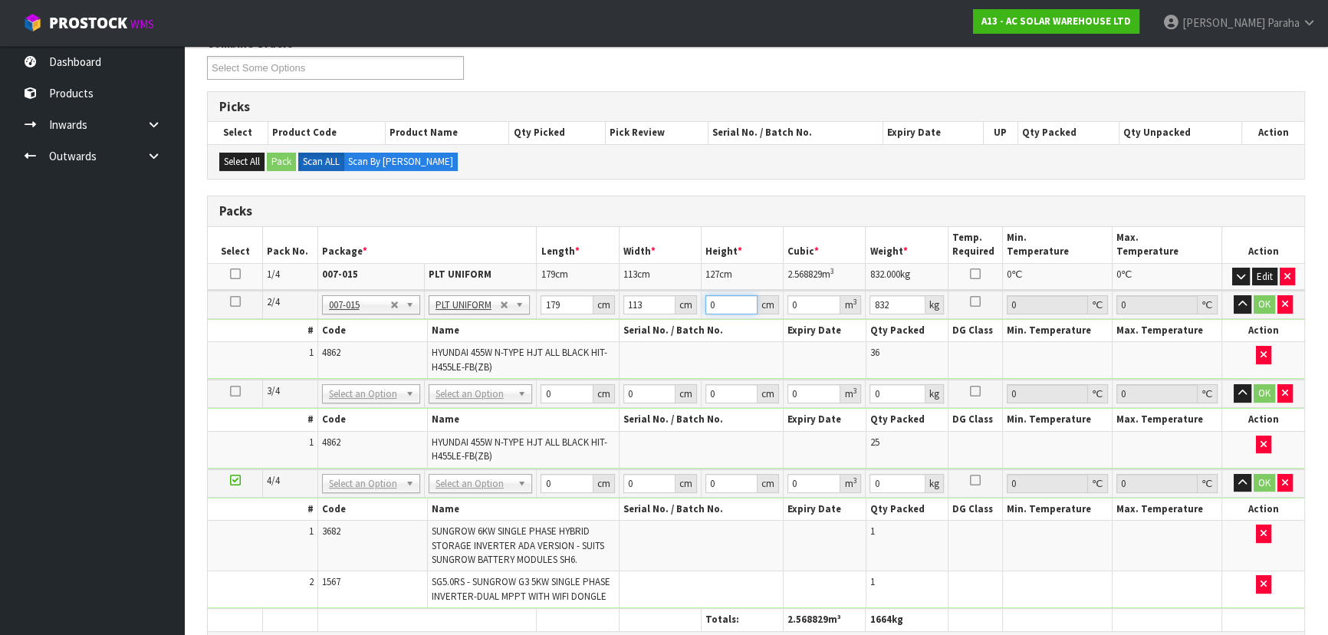
type input "0.020227"
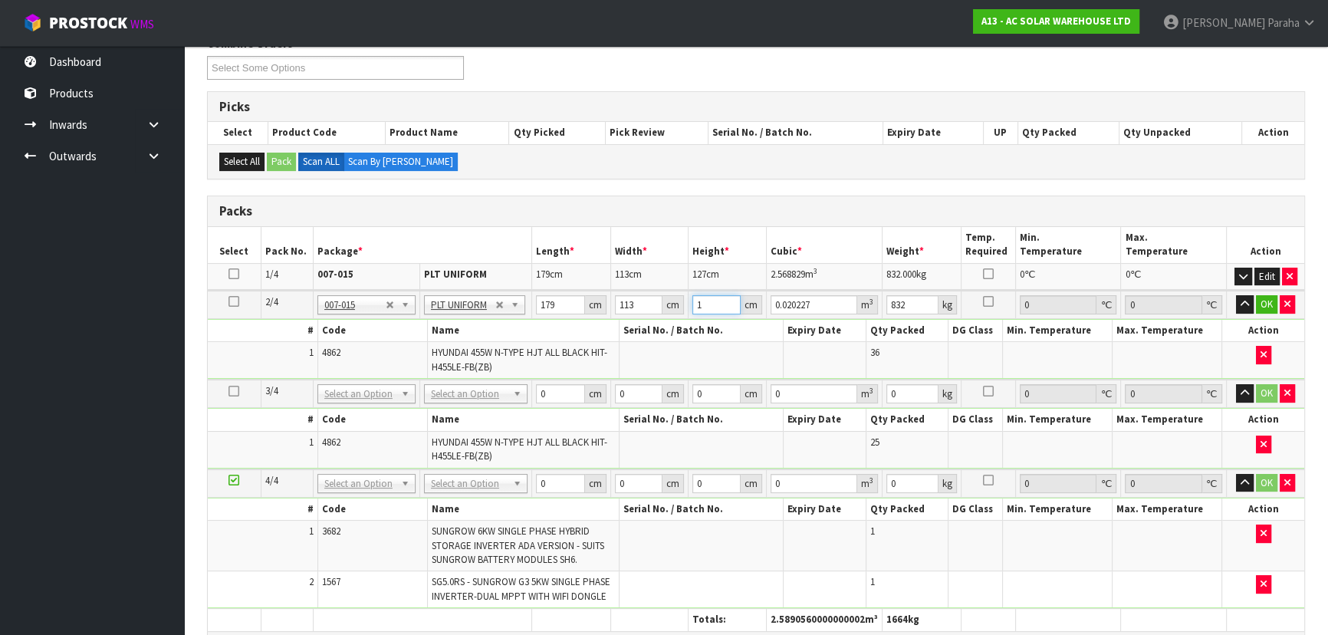
type input "12"
type input "0.242724"
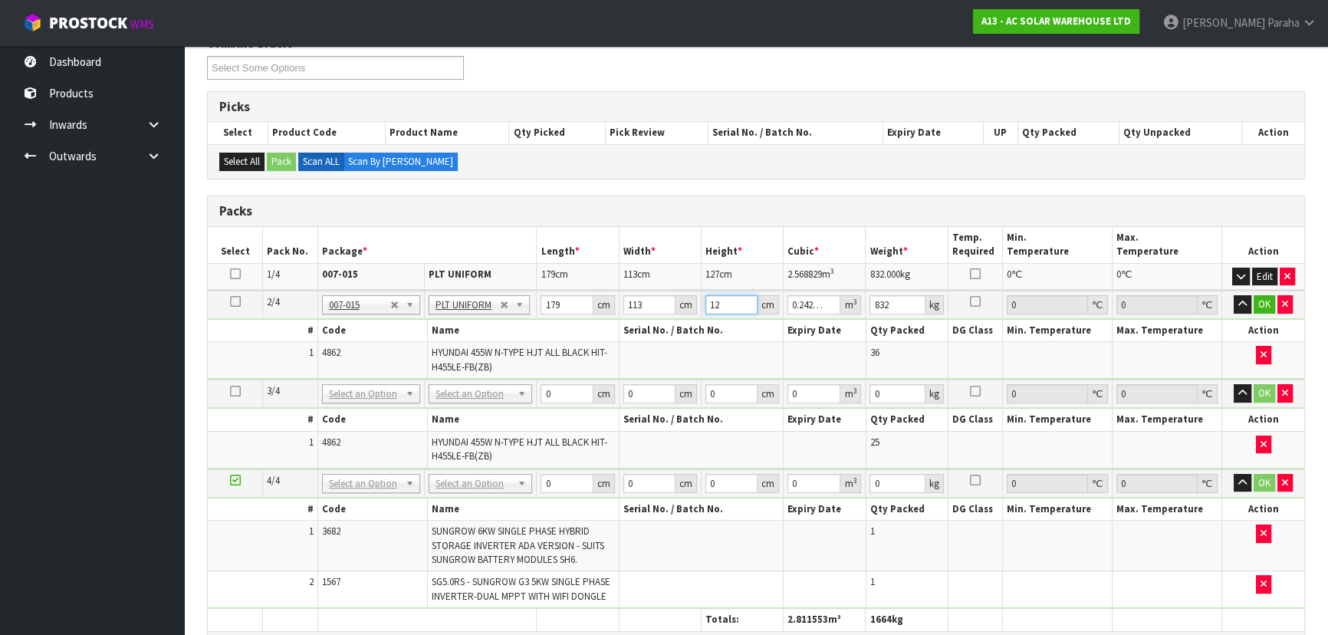
type input "127"
type input "2.568829"
type input "127"
click at [1234, 295] on button "button" at bounding box center [1243, 304] width 18 height 18
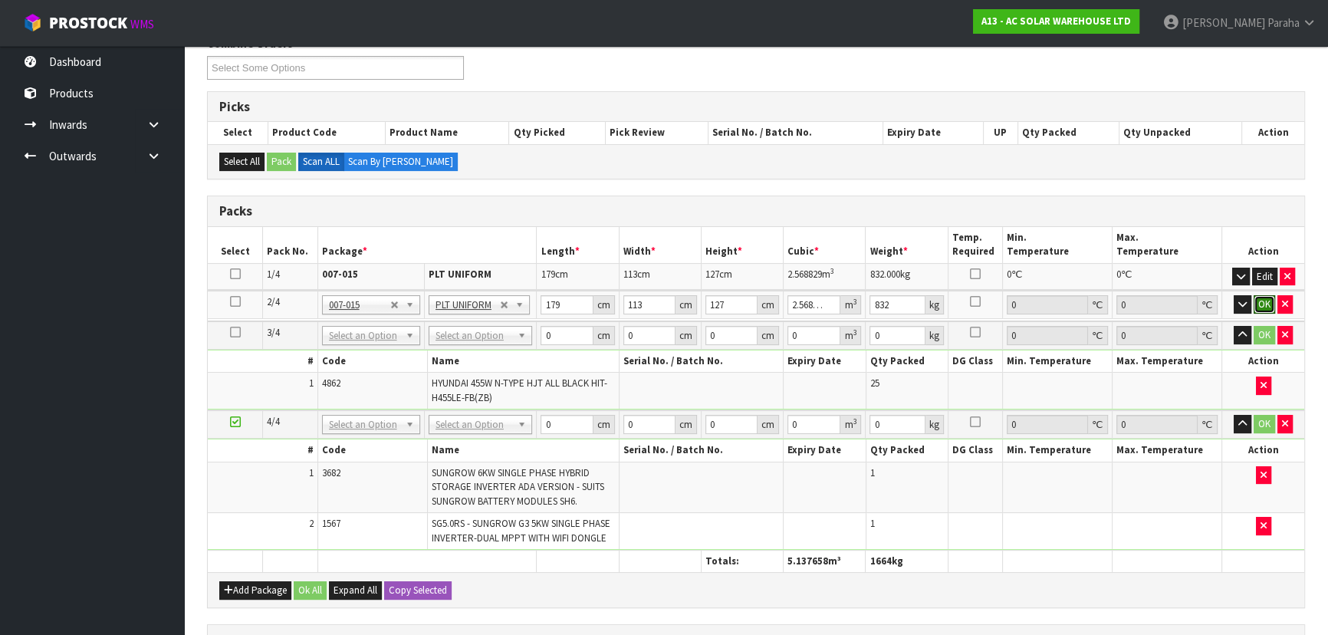
click button "OK" at bounding box center [1264, 304] width 21 height 18
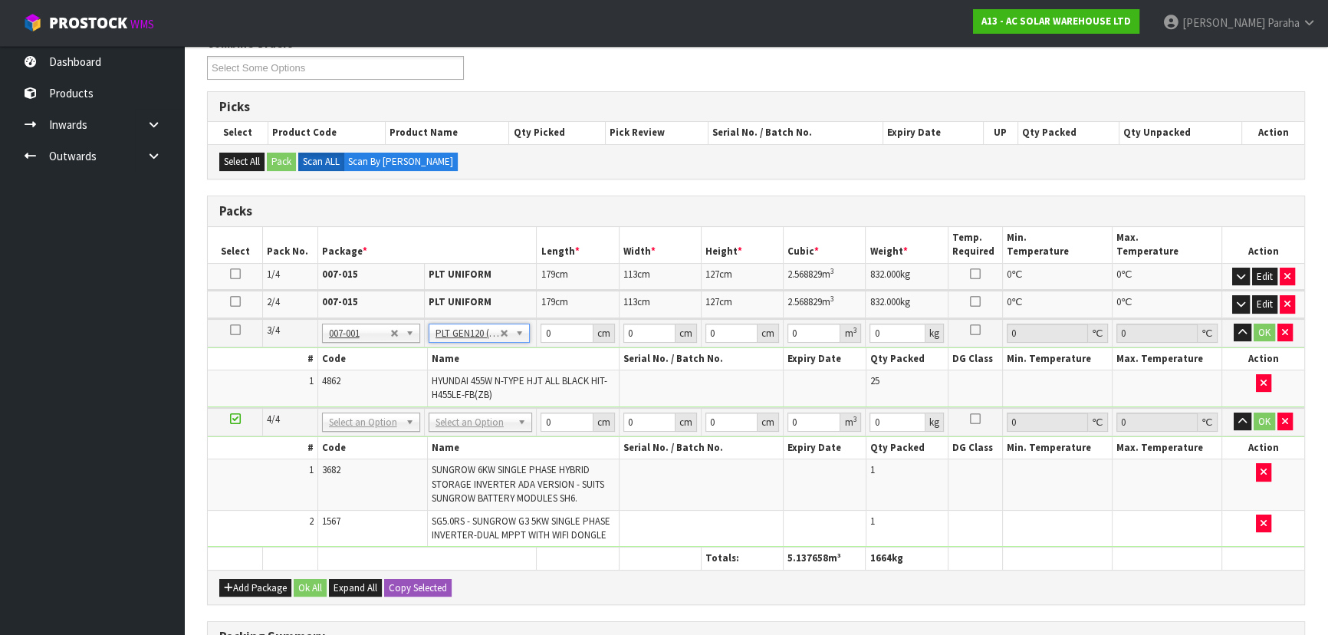
type input "120"
type input "100"
type input "577.775"
click at [564, 331] on input "120" at bounding box center [567, 333] width 52 height 19
type input "1"
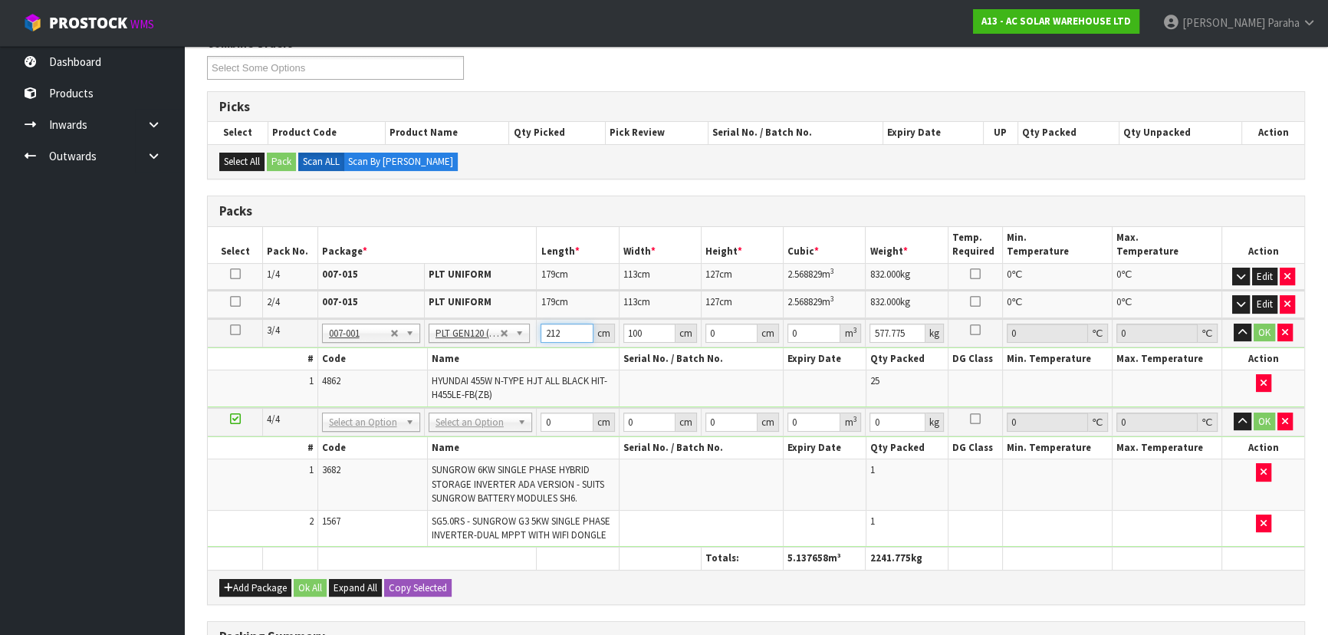
type input "212"
type input "121"
type input "9"
type input "0.230868"
type input "93"
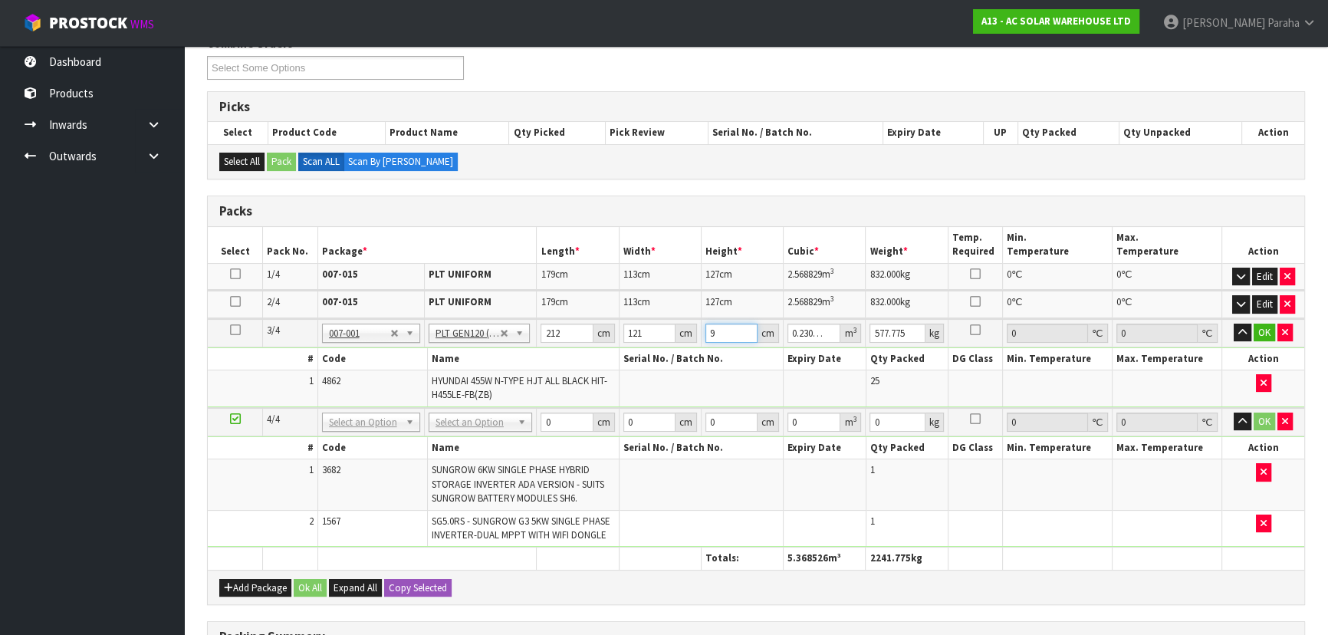
type input "2.385636"
type input "93"
type input "577"
click at [1234, 324] on button "button" at bounding box center [1243, 333] width 18 height 18
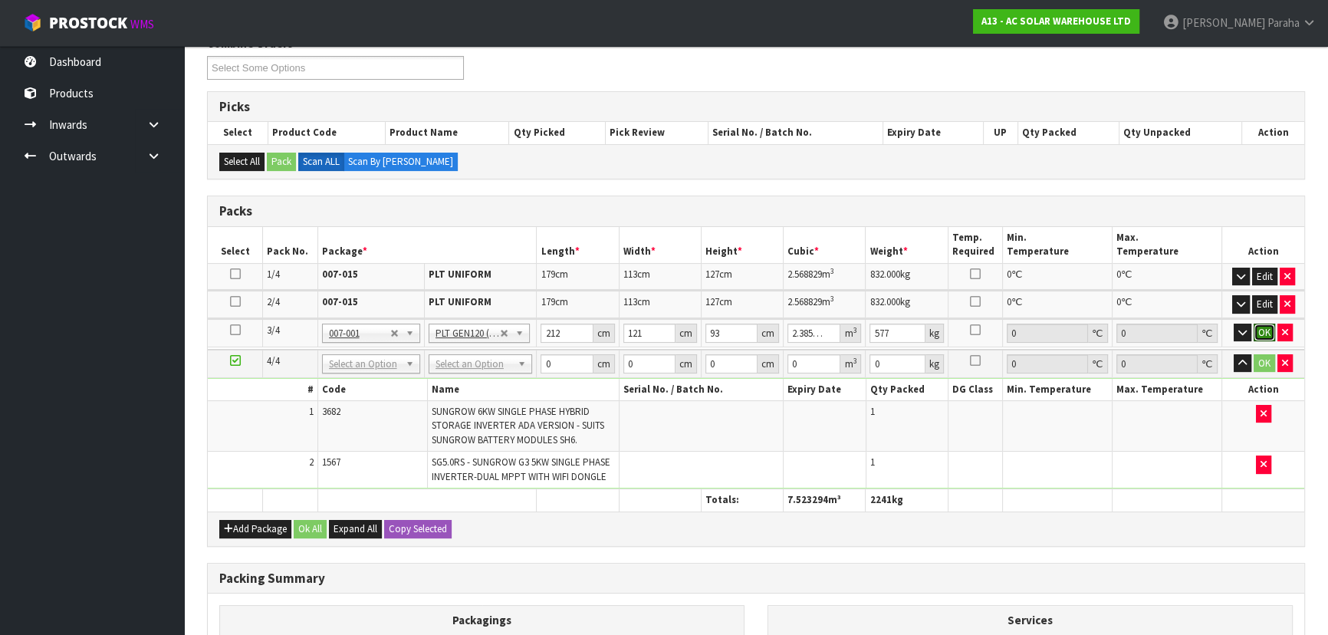
click button "OK" at bounding box center [1264, 333] width 21 height 18
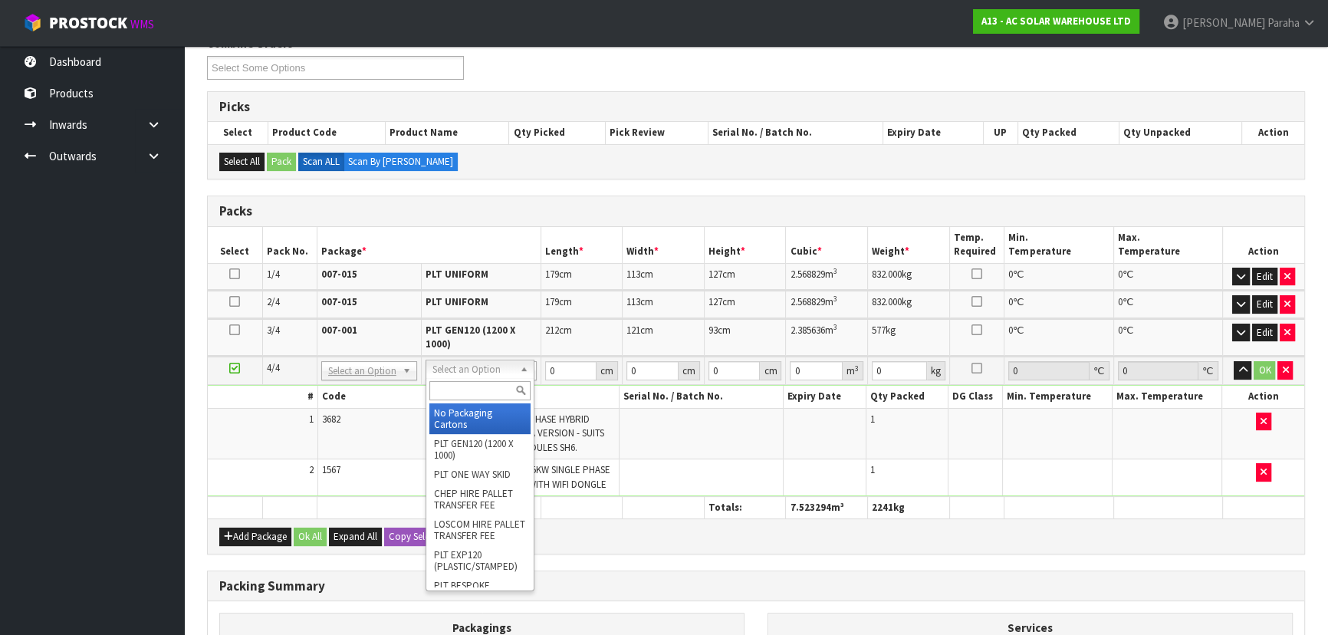
click at [497, 386] on input "text" at bounding box center [479, 390] width 101 height 19
type input "2"
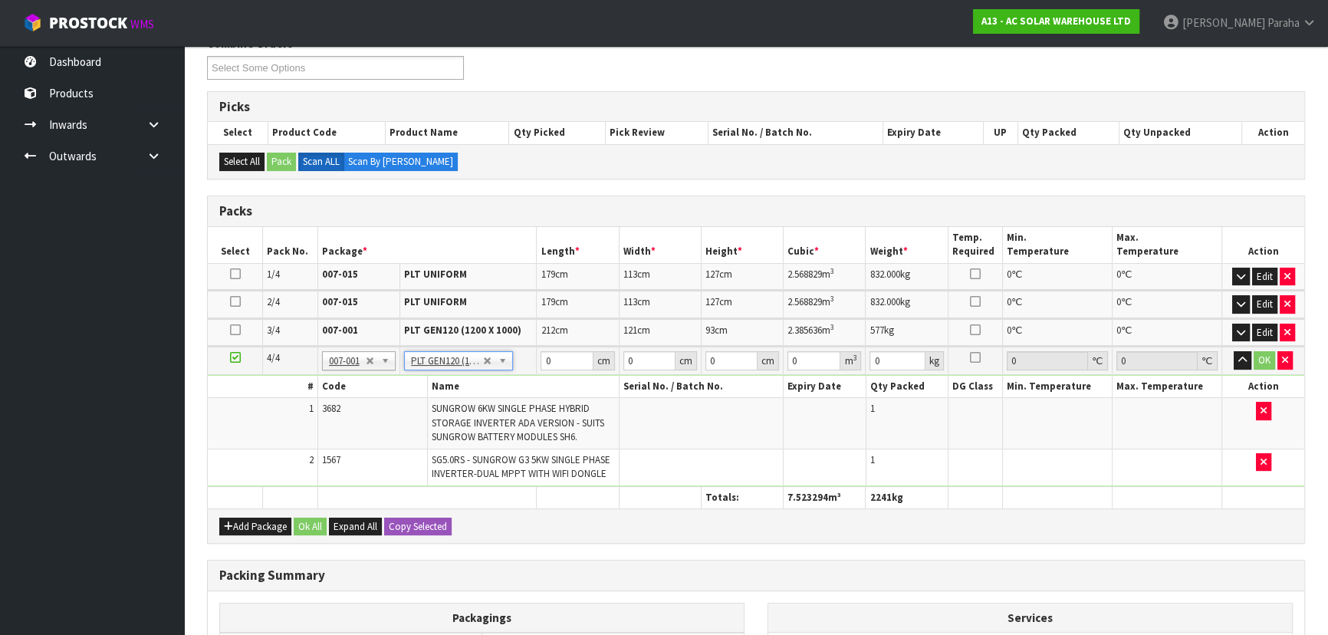
type input "120"
type input "100"
type input "37.7"
click at [564, 356] on input "120" at bounding box center [567, 360] width 52 height 19
type input "1"
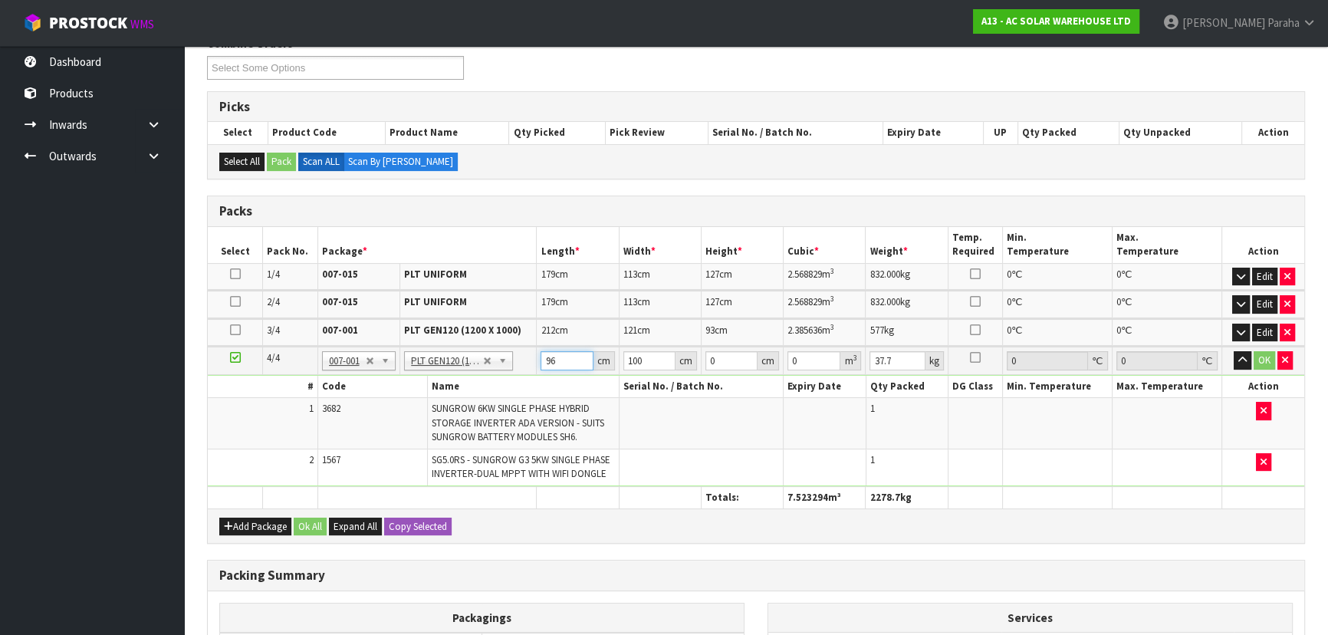
type input "96"
type input "69"
type input "7"
type input "0.046368"
type input "73"
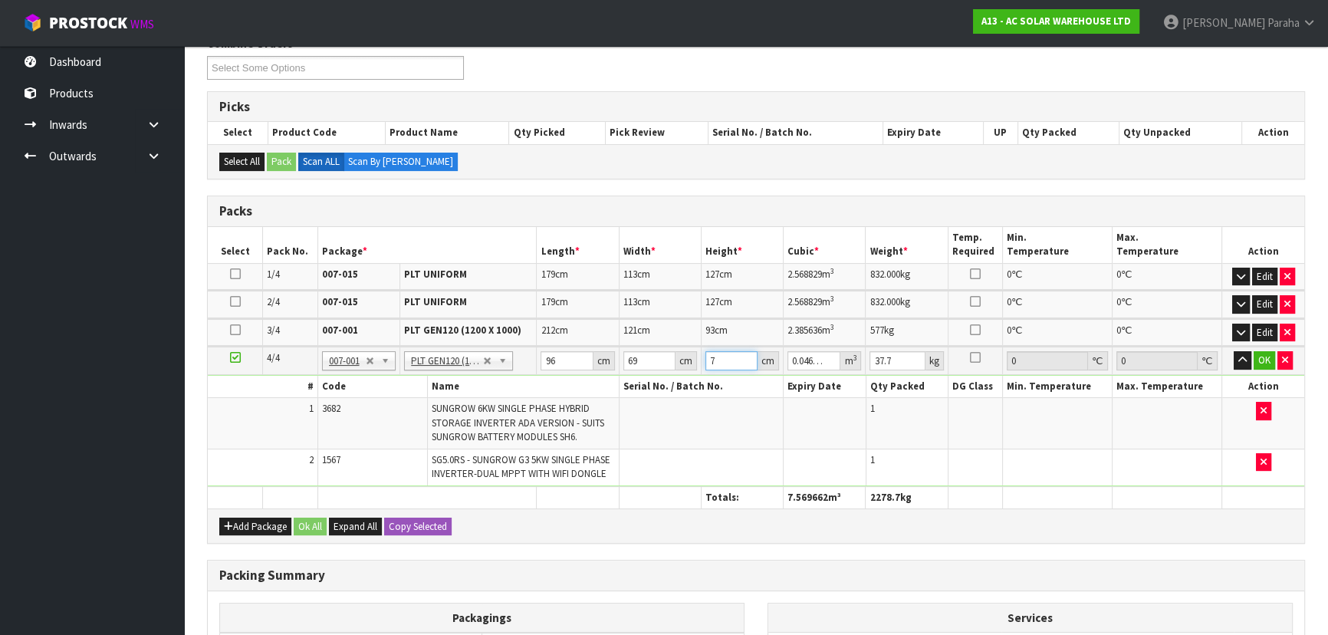
type input "0.483552"
type input "73"
type input "44"
click at [1234, 351] on button "button" at bounding box center [1243, 360] width 18 height 18
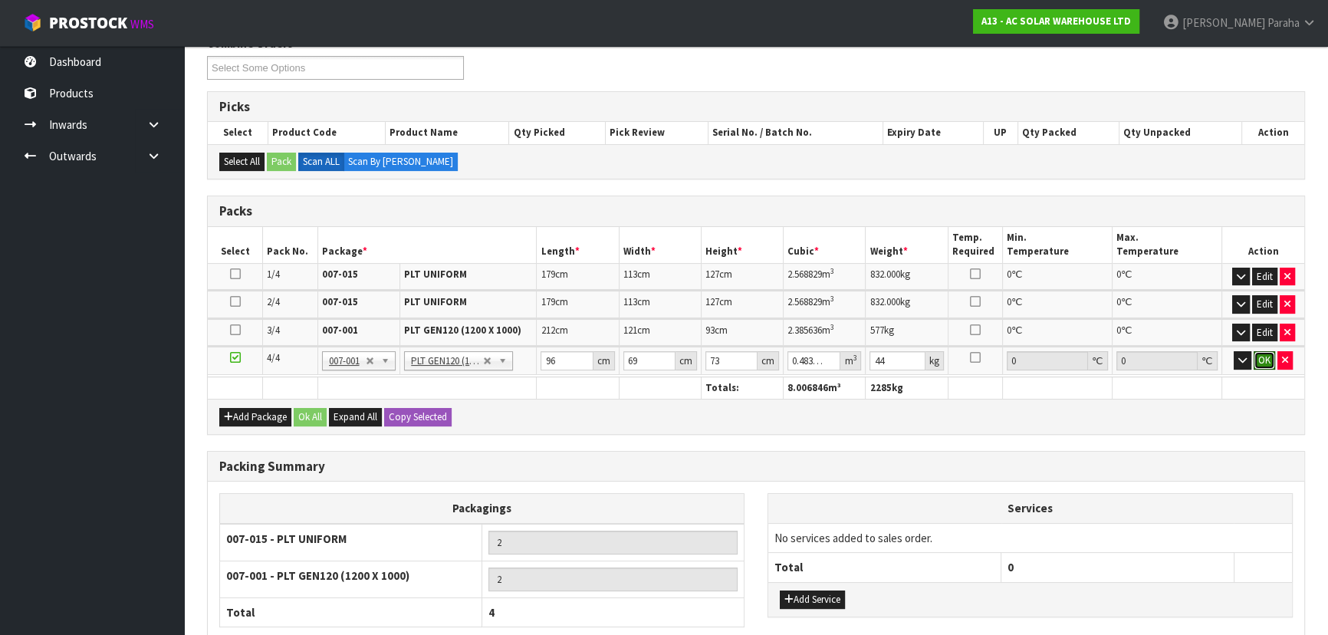
click button "OK" at bounding box center [1264, 360] width 21 height 18
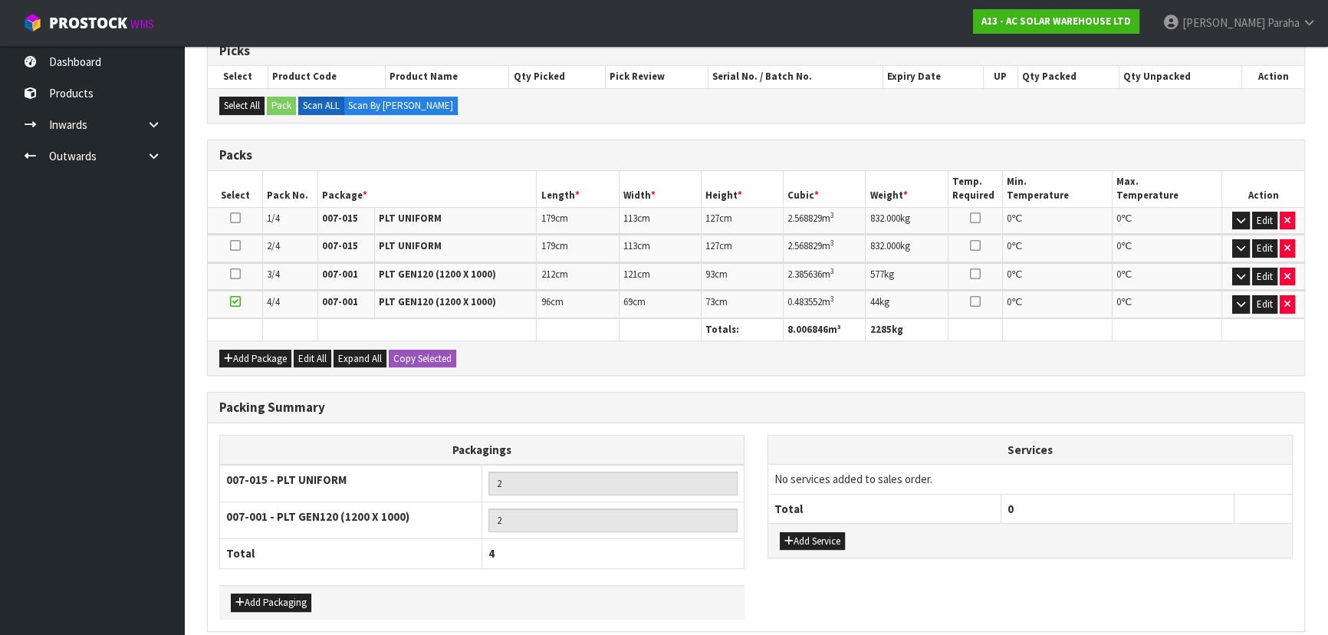
scroll to position [329, 0]
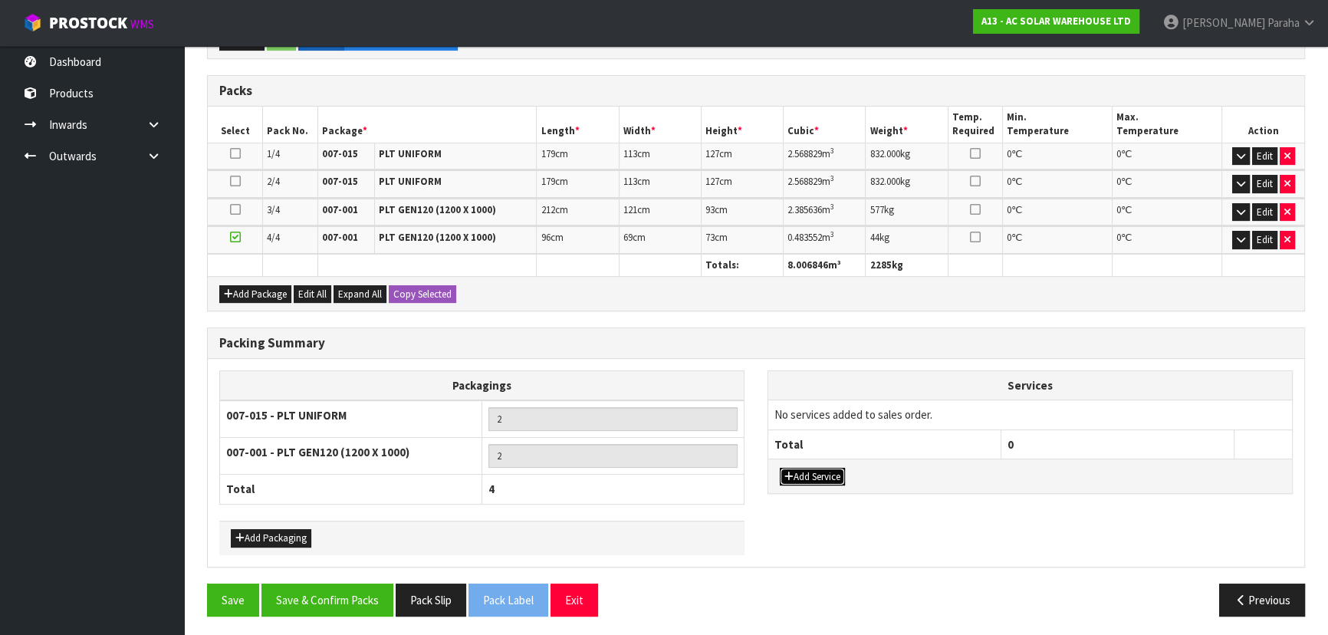
click at [835, 474] on button "Add Service" at bounding box center [812, 477] width 65 height 18
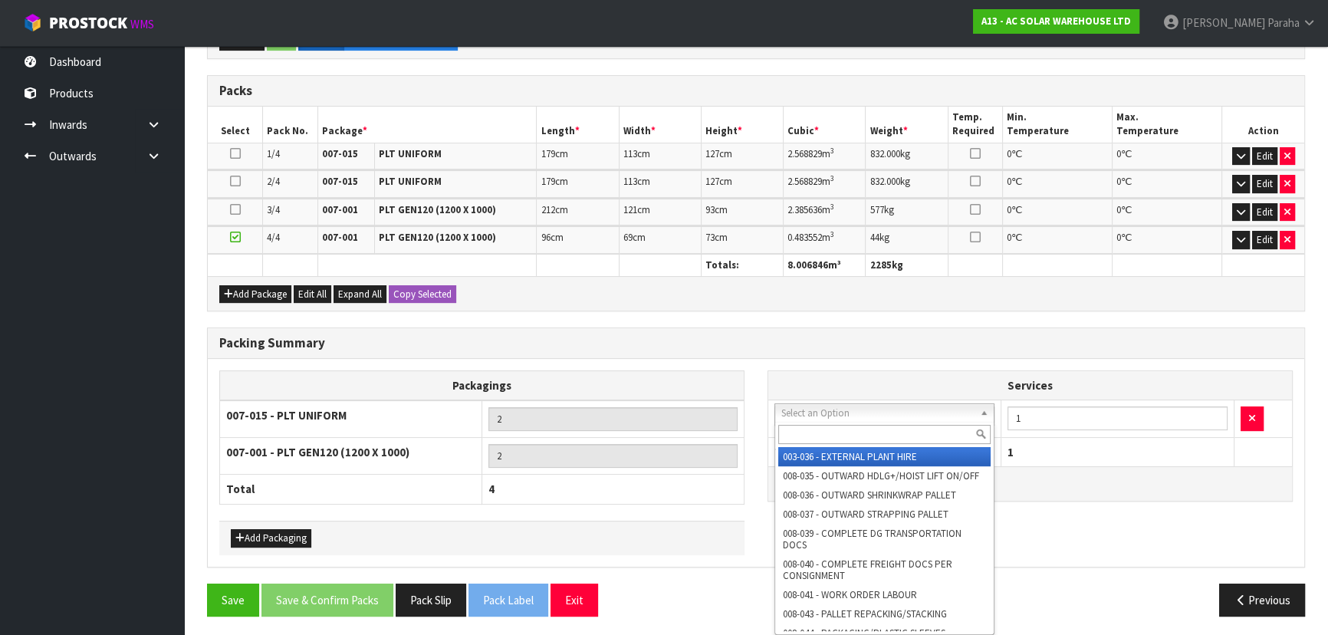
click at [831, 435] on input "text" at bounding box center [884, 434] width 212 height 19
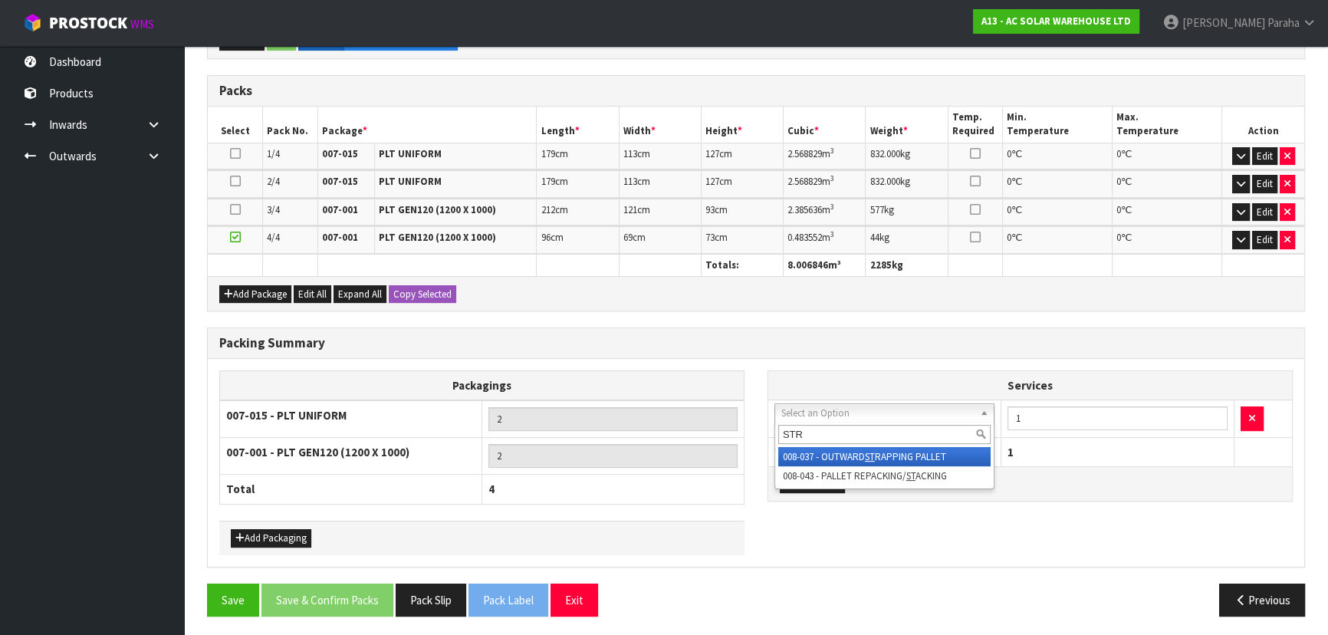
type input "STRA"
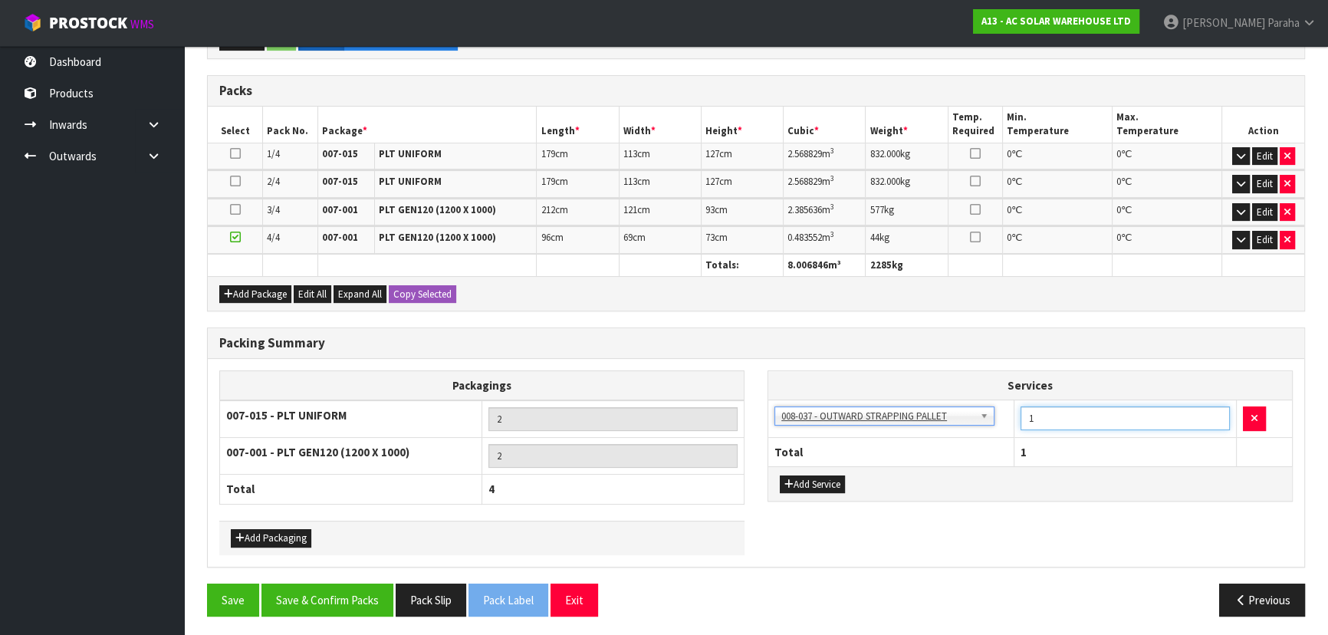
drag, startPoint x: 1099, startPoint y: 414, endPoint x: 1010, endPoint y: 421, distance: 89.2
click at [1010, 421] on tr "003-036 - EXTERNAL PLANT HIRE 008-035 - OUTWARD HDLG+/HOIST LIFT ON/OFF 008-036…" at bounding box center [1030, 419] width 524 height 38
type input "6"
click at [839, 475] on button "Add Service" at bounding box center [812, 484] width 65 height 18
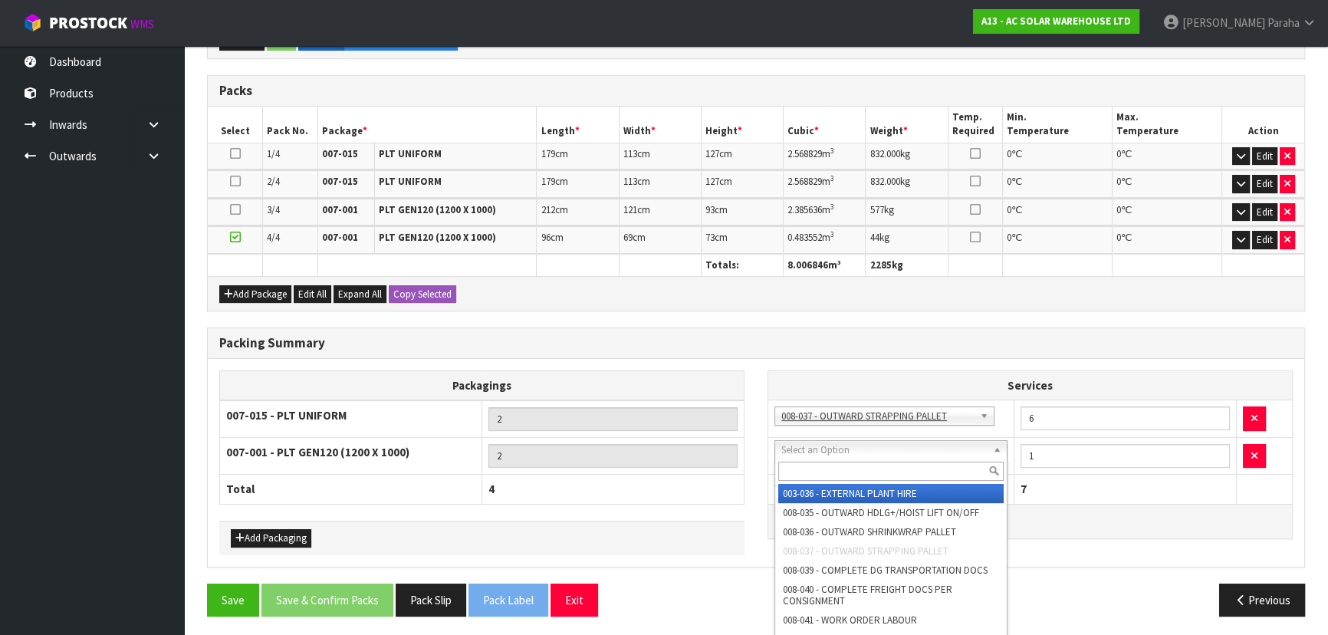
click at [817, 469] on input "text" at bounding box center [890, 471] width 225 height 19
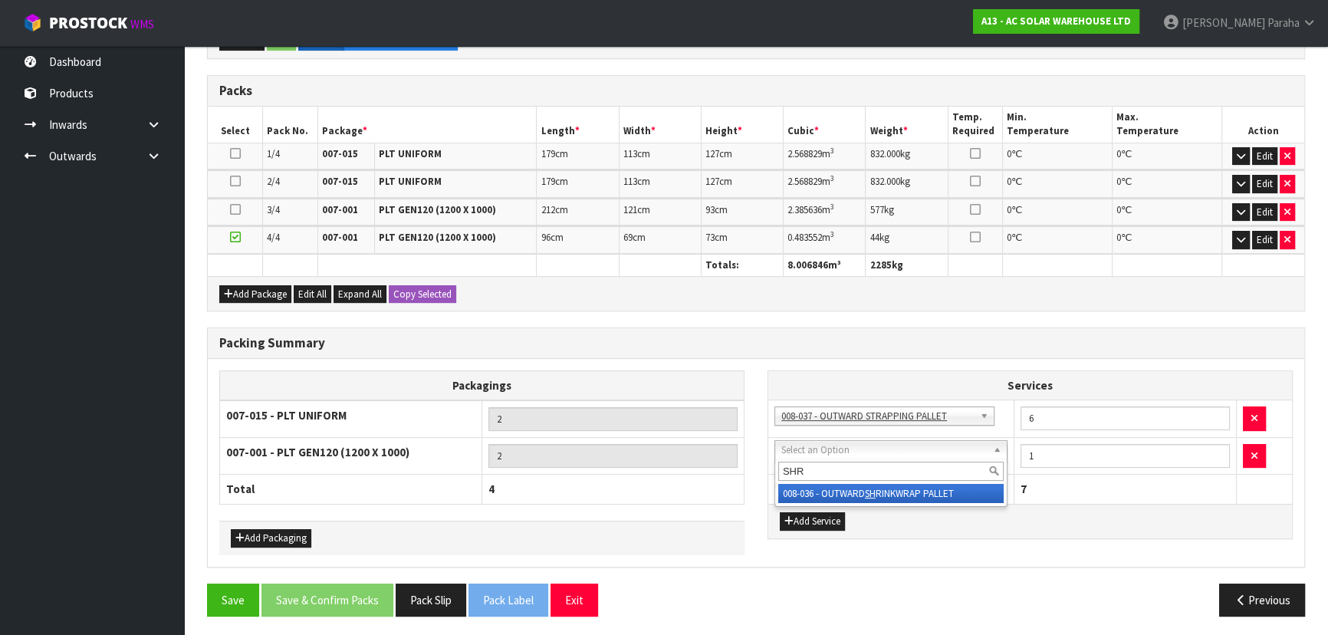
type input "SHRI"
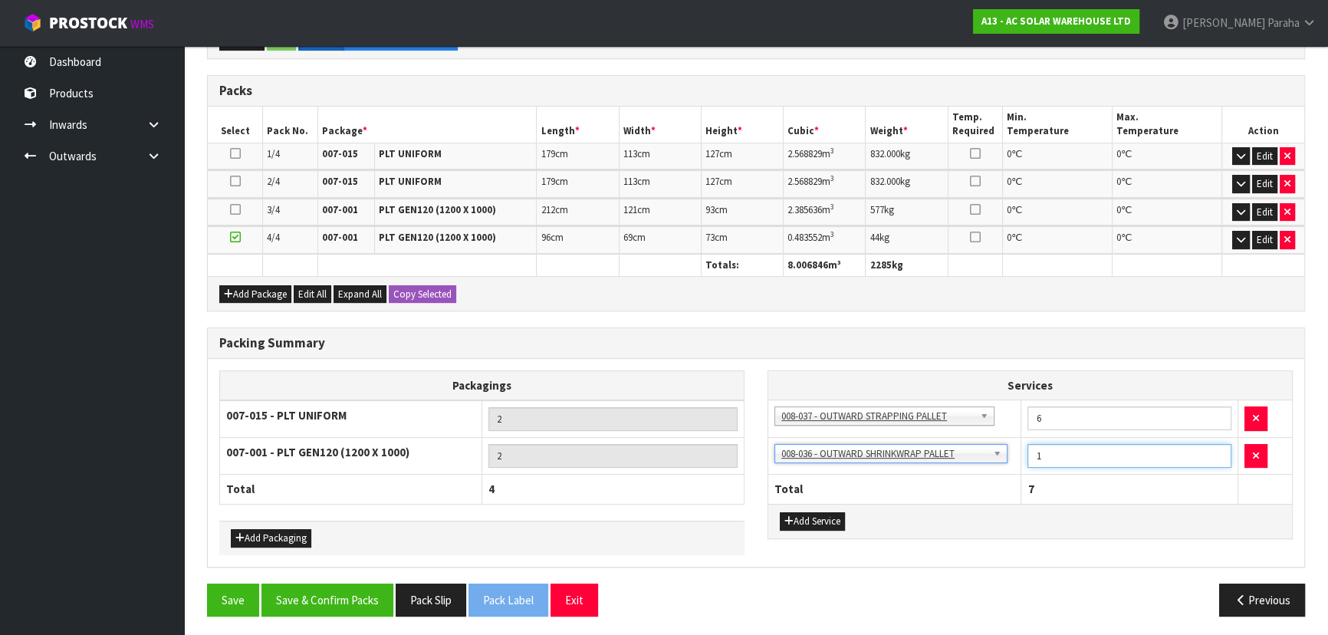
drag, startPoint x: 1058, startPoint y: 452, endPoint x: 1015, endPoint y: 462, distance: 44.8
click at [1015, 462] on tr "003-036 - EXTERNAL PLANT HIRE 008-035 - OUTWARD HDLG+/HOIST LIFT ON/OFF 008-036…" at bounding box center [1030, 456] width 524 height 38
type input "2"
click at [1036, 544] on div "Services 003-036 - EXTERNAL PLANT HIRE 008-035 - OUTWARD HDLG+/HOIST LIFT ON/OF…" at bounding box center [1030, 462] width 548 height 185
click at [1237, 237] on icon "button" at bounding box center [1241, 240] width 8 height 10
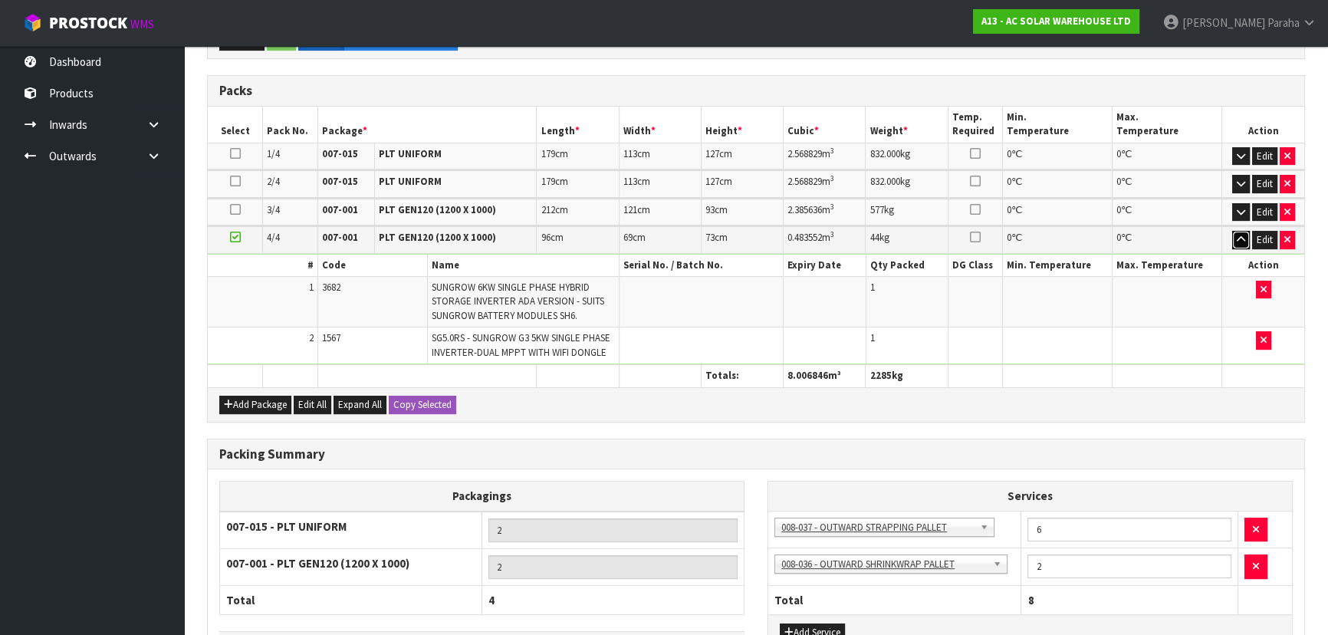
click at [1237, 237] on icon "button" at bounding box center [1241, 240] width 8 height 10
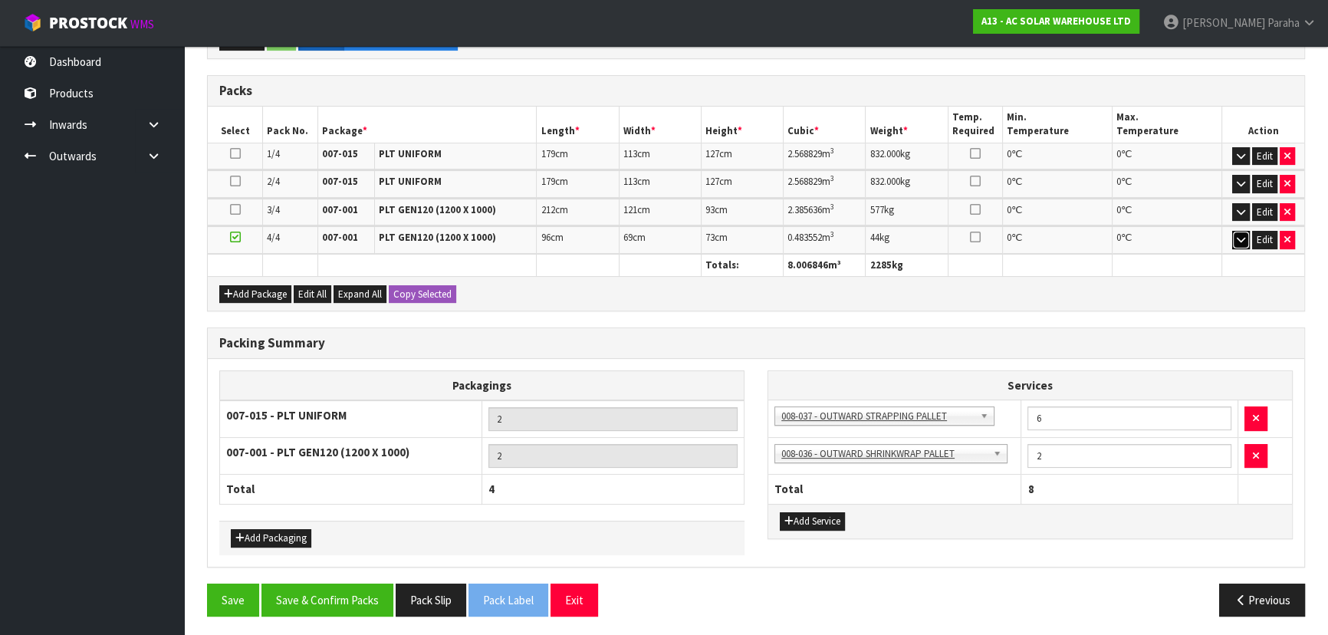
click at [1237, 237] on icon "button" at bounding box center [1241, 240] width 8 height 10
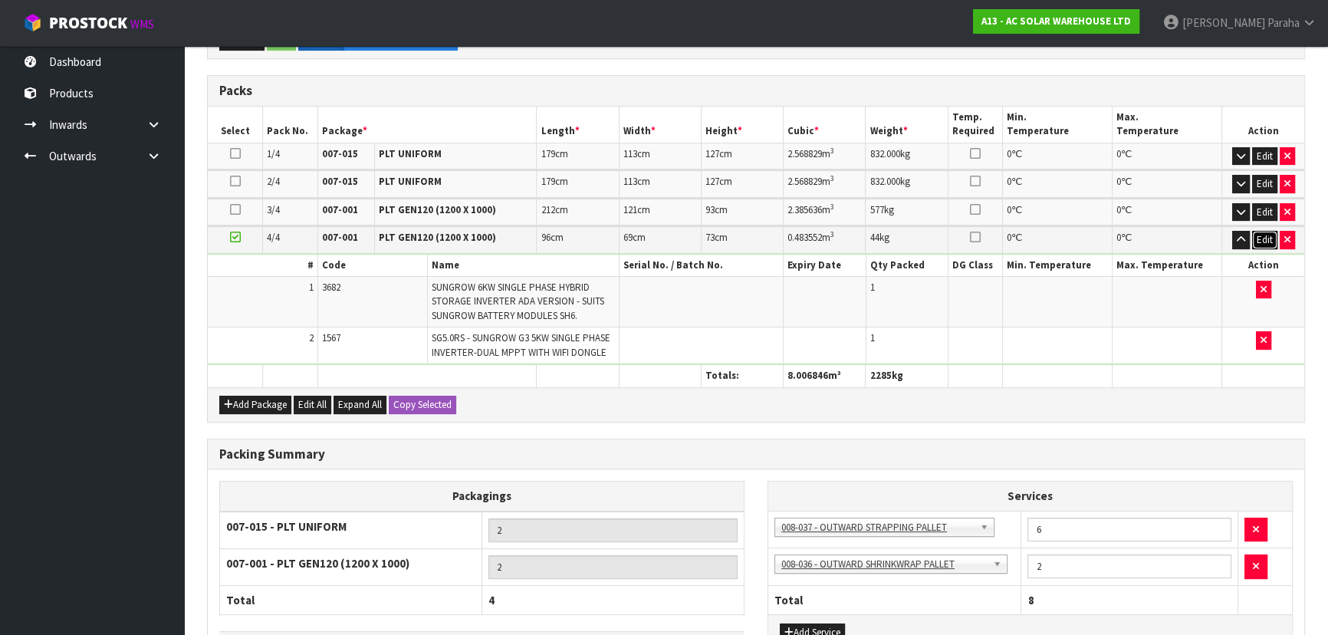
click at [1261, 236] on button "Edit" at bounding box center [1264, 240] width 25 height 18
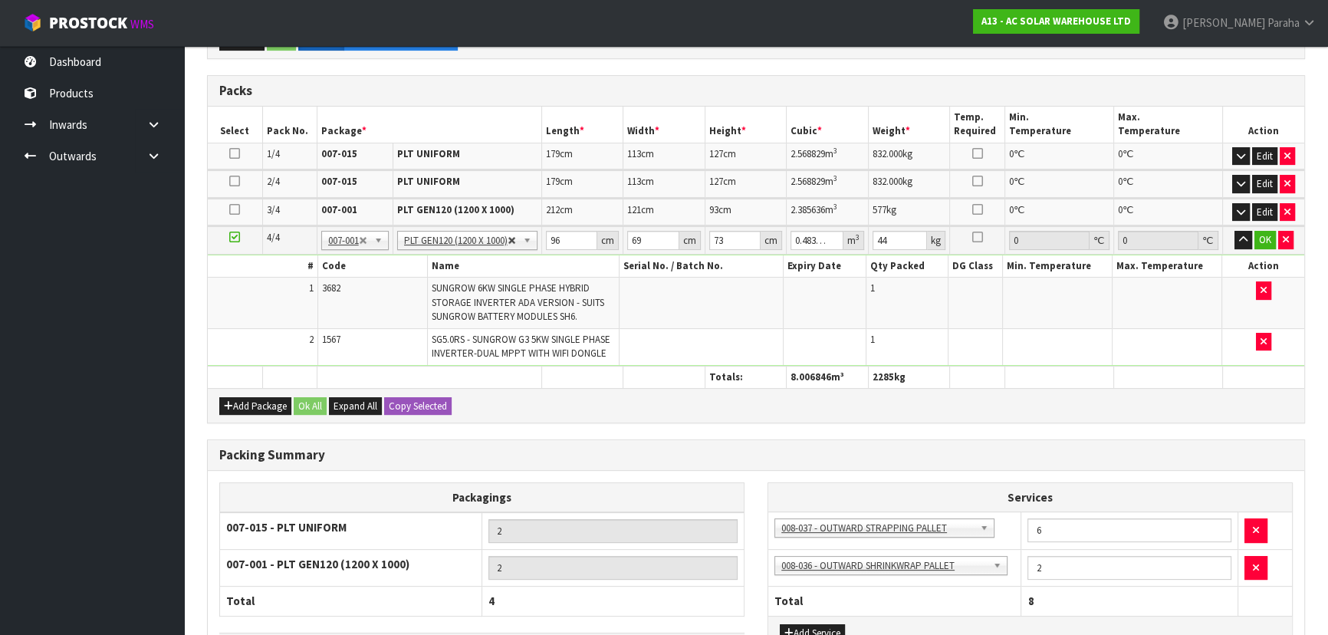
type input "1"
type input "0"
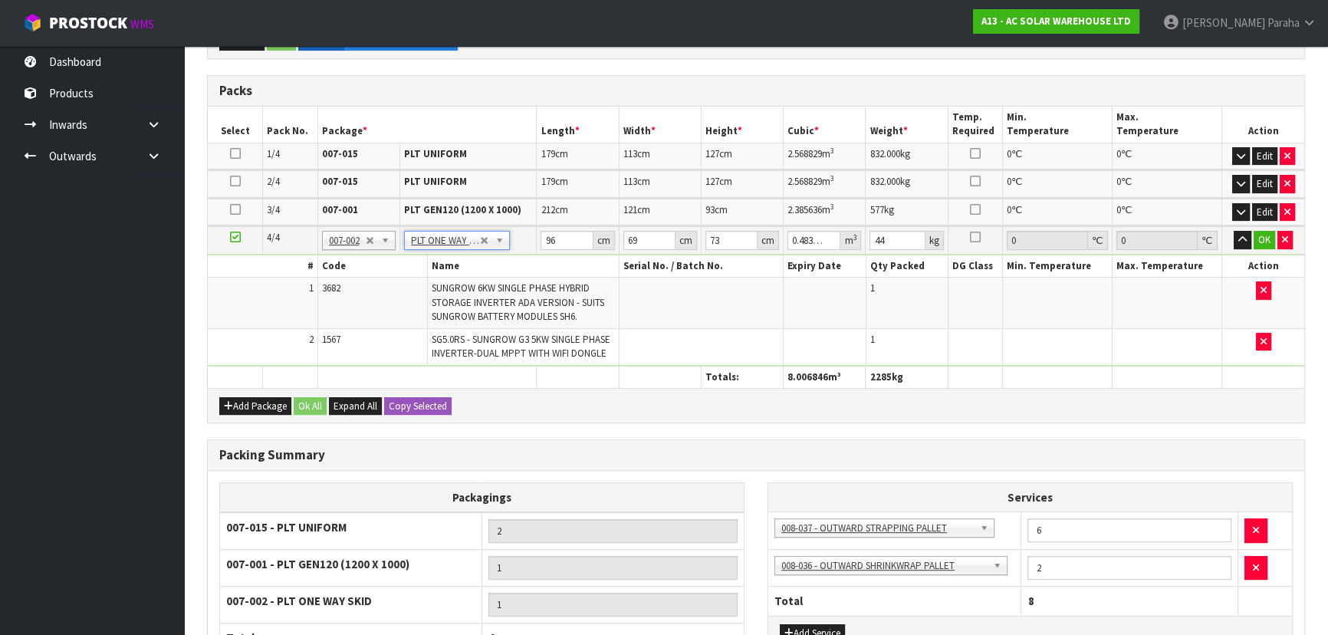
type input "37.7"
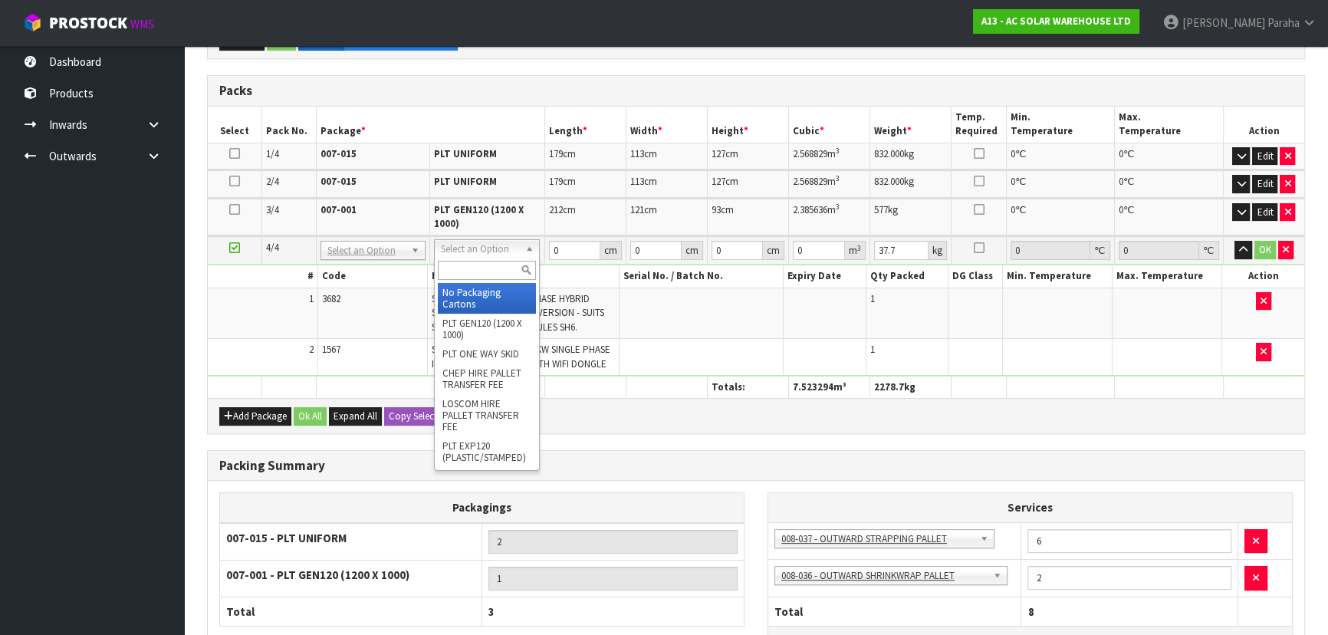
click at [488, 265] on input "text" at bounding box center [486, 270] width 97 height 19
type input "2"
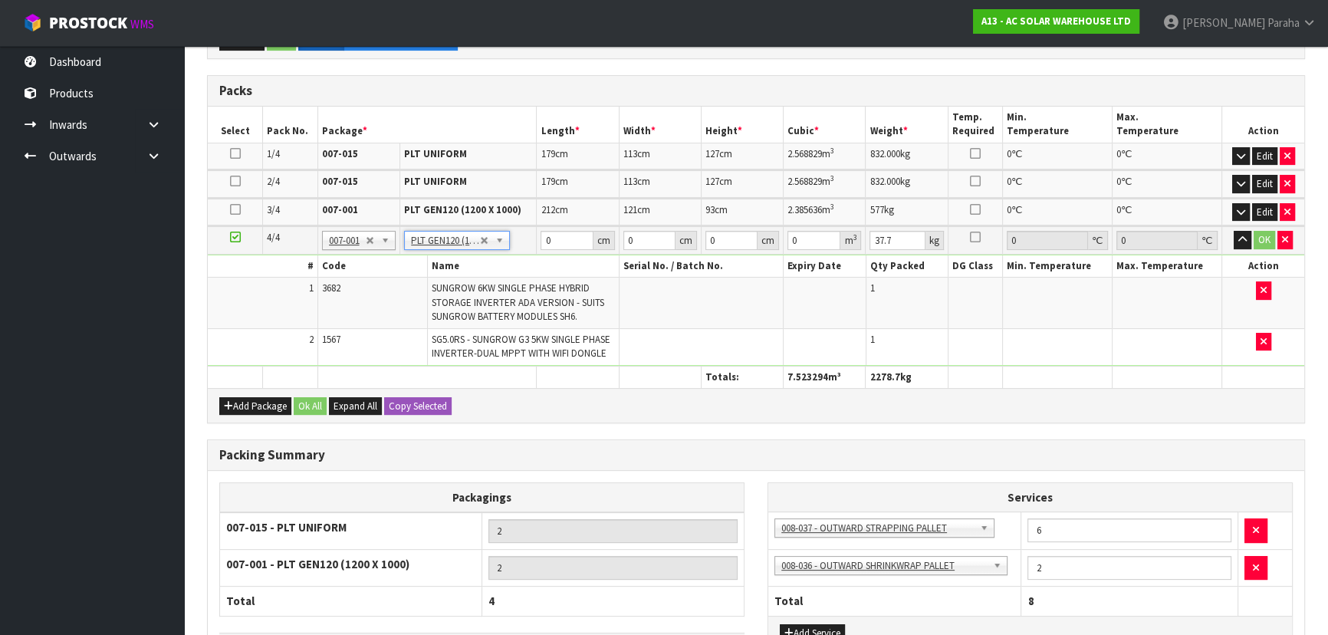
type input "120"
type input "100"
click at [561, 238] on input "120" at bounding box center [567, 240] width 52 height 19
type input "1"
type input "96"
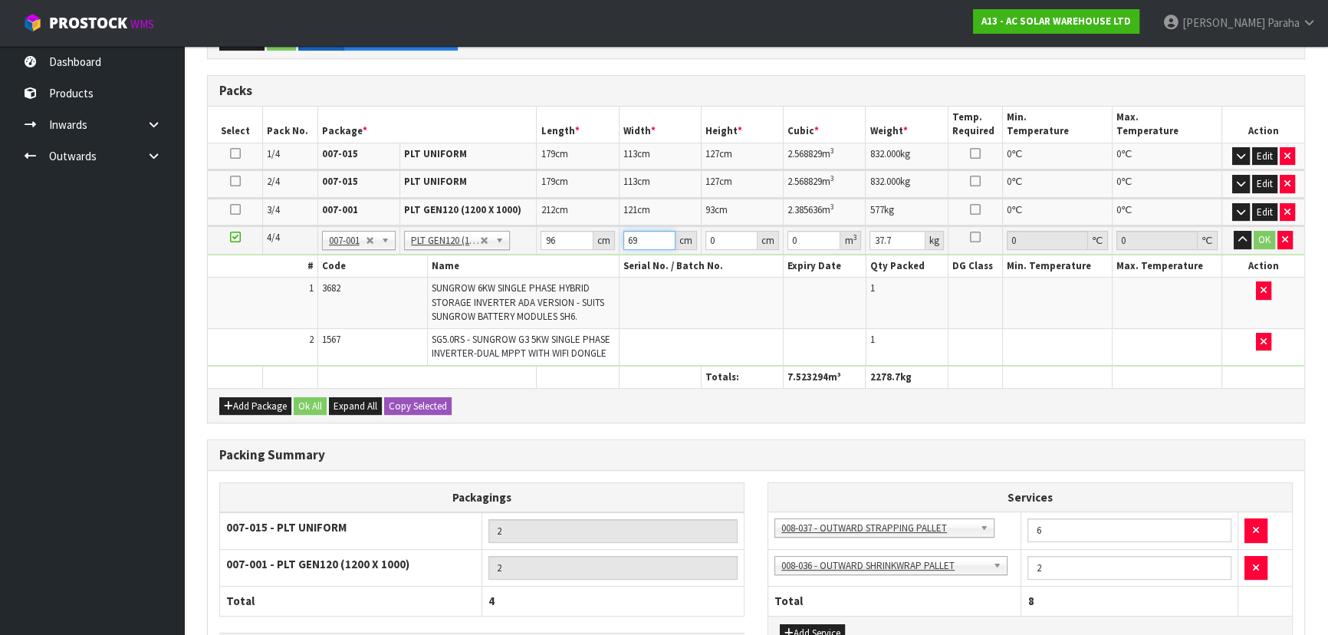
type input "69"
type input "7"
type input "0.046368"
type input "73"
type input "0.483552"
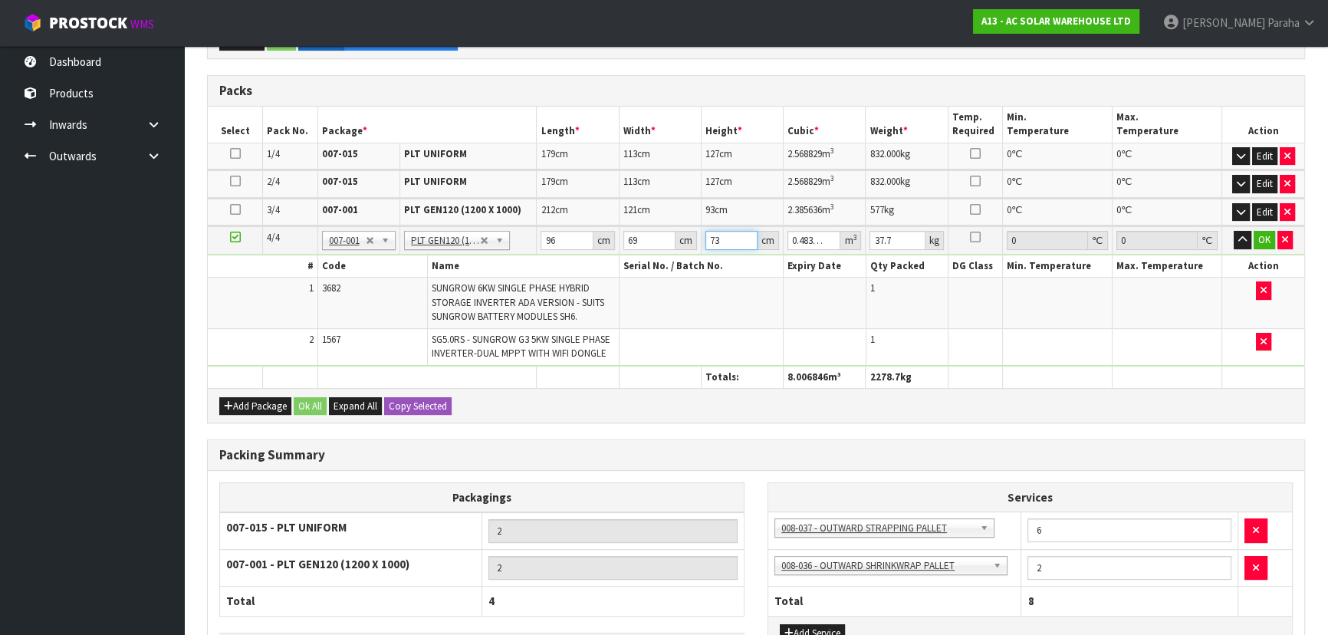
type input "73"
type input "44"
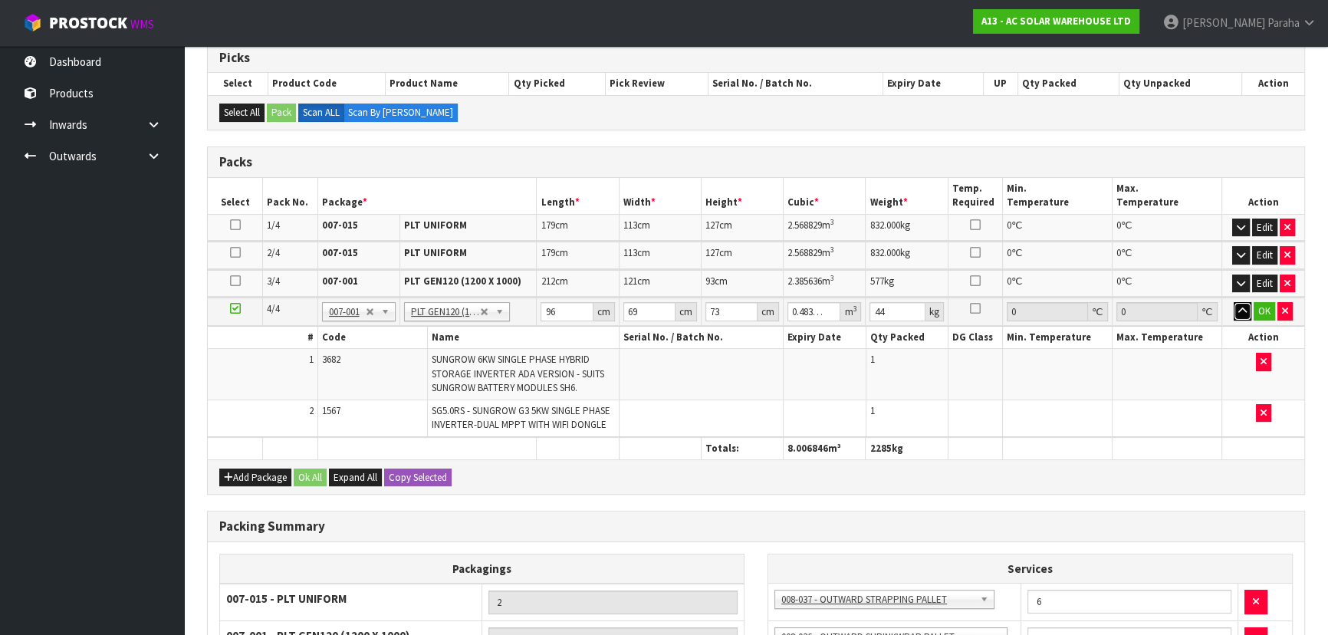
scroll to position [441, 0]
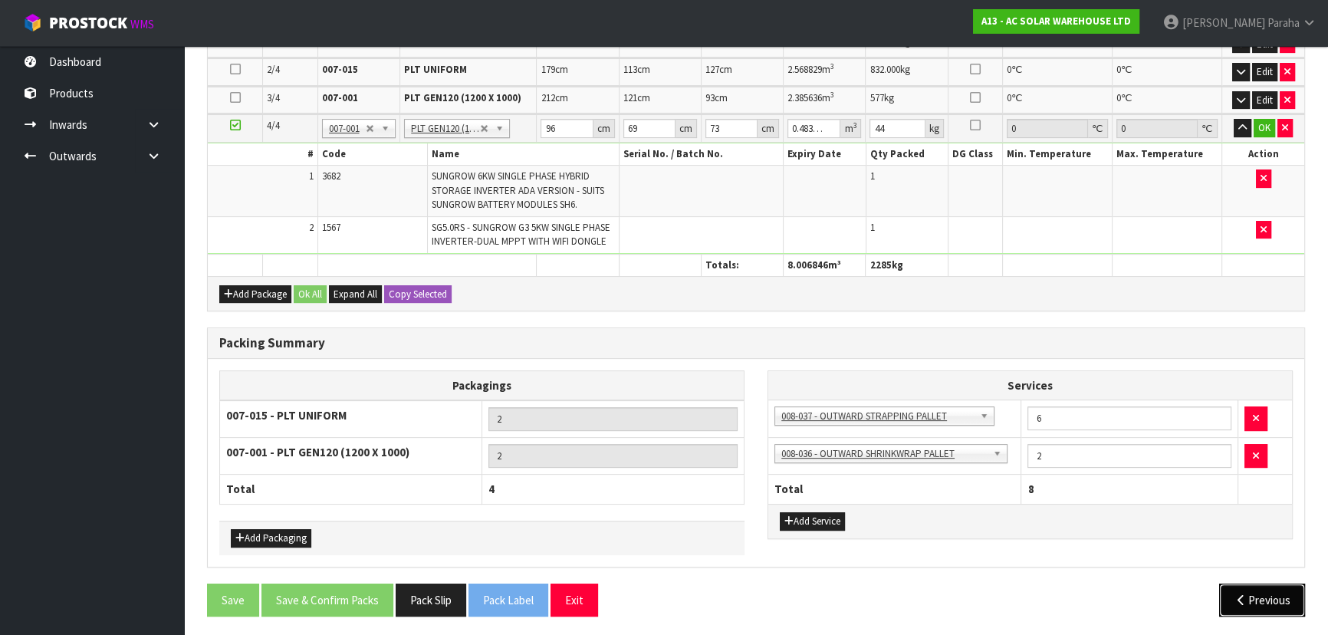
click at [1257, 599] on button "Previous" at bounding box center [1262, 600] width 86 height 33
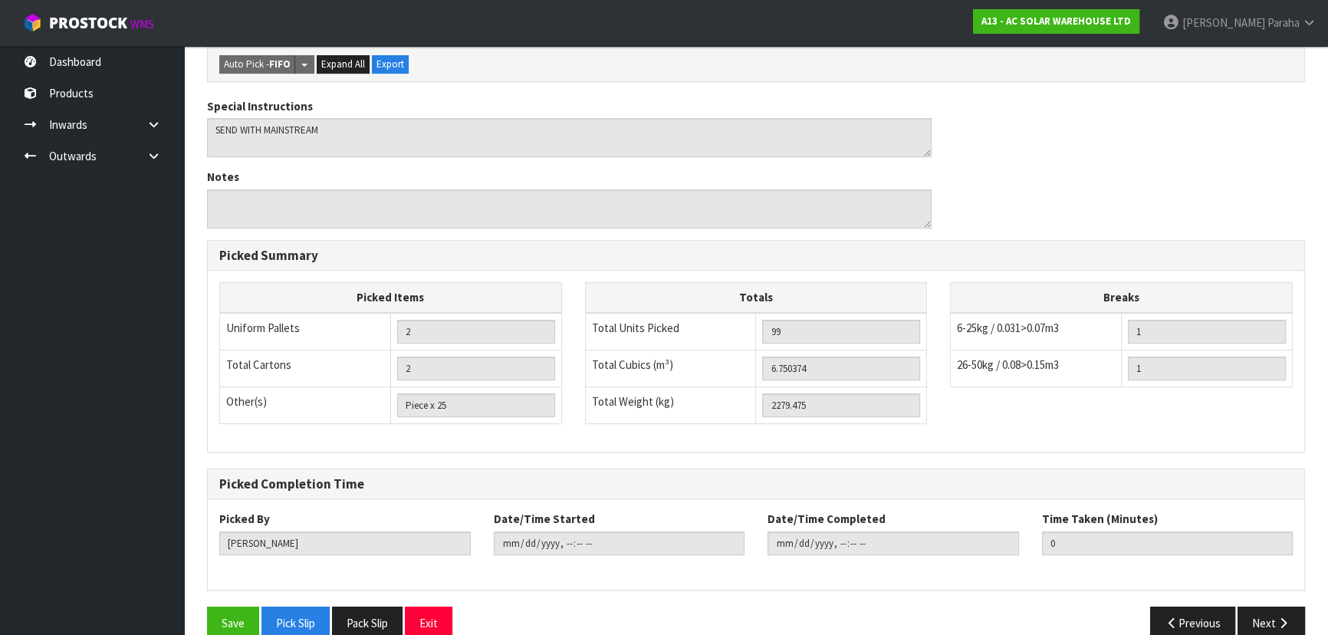
scroll to position [557, 0]
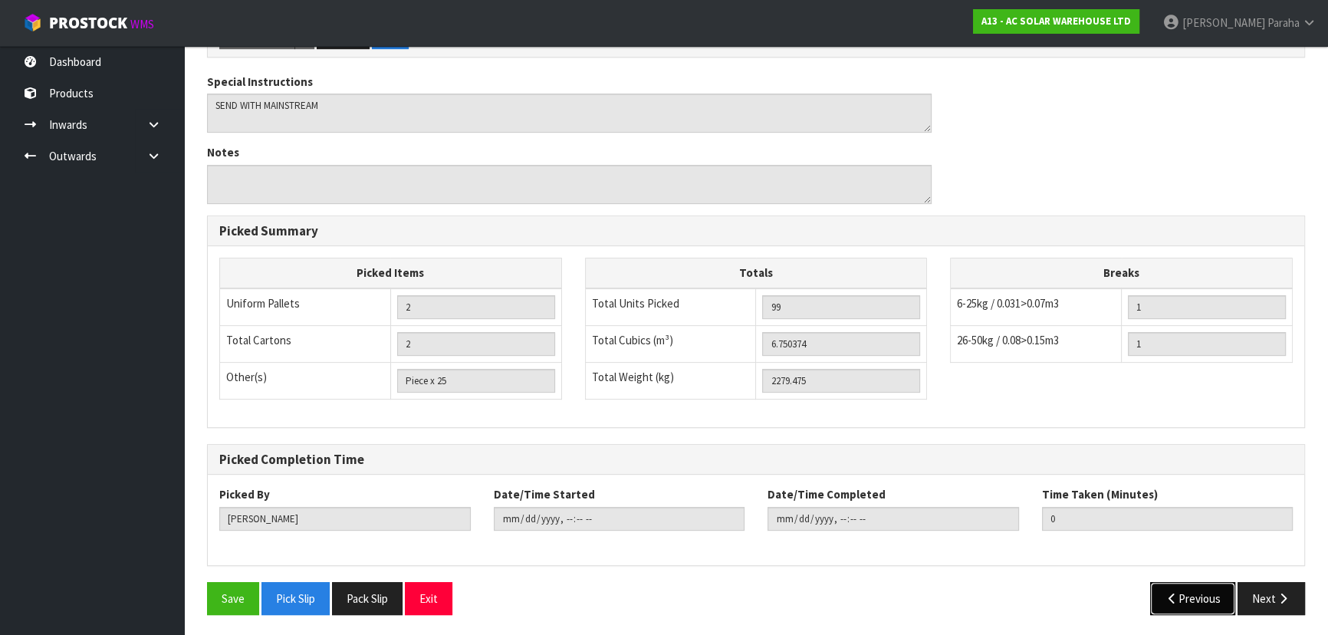
click at [1195, 600] on button "Previous" at bounding box center [1193, 598] width 86 height 33
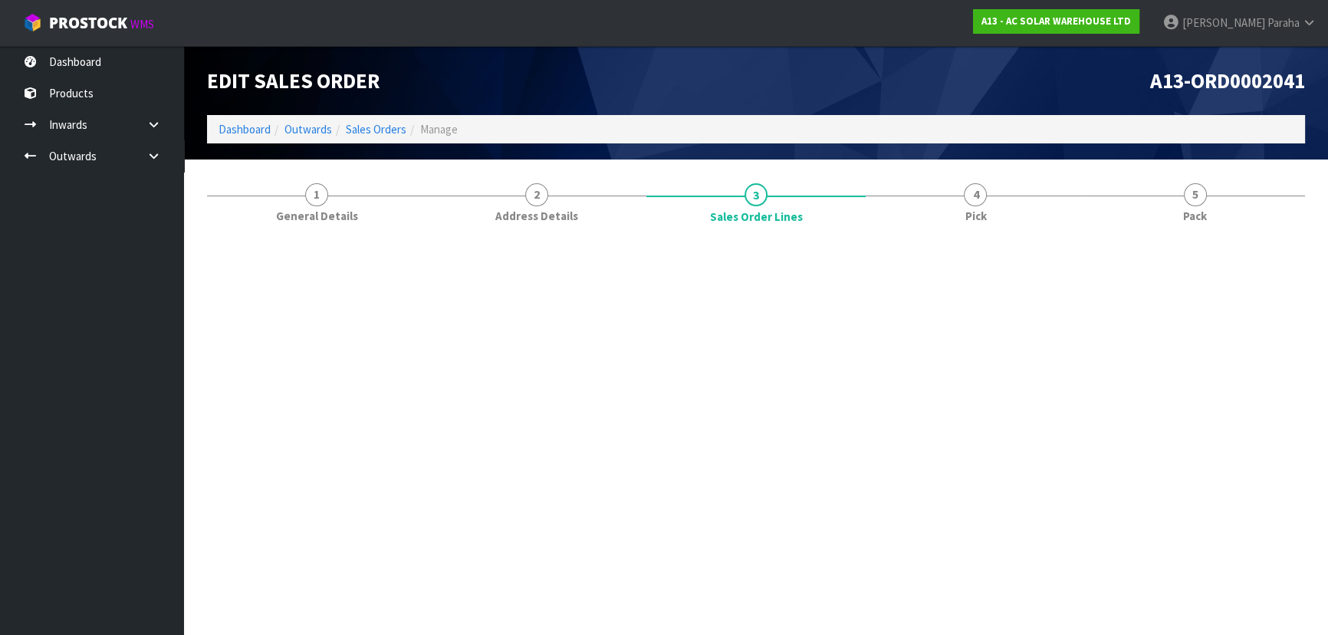
scroll to position [0, 0]
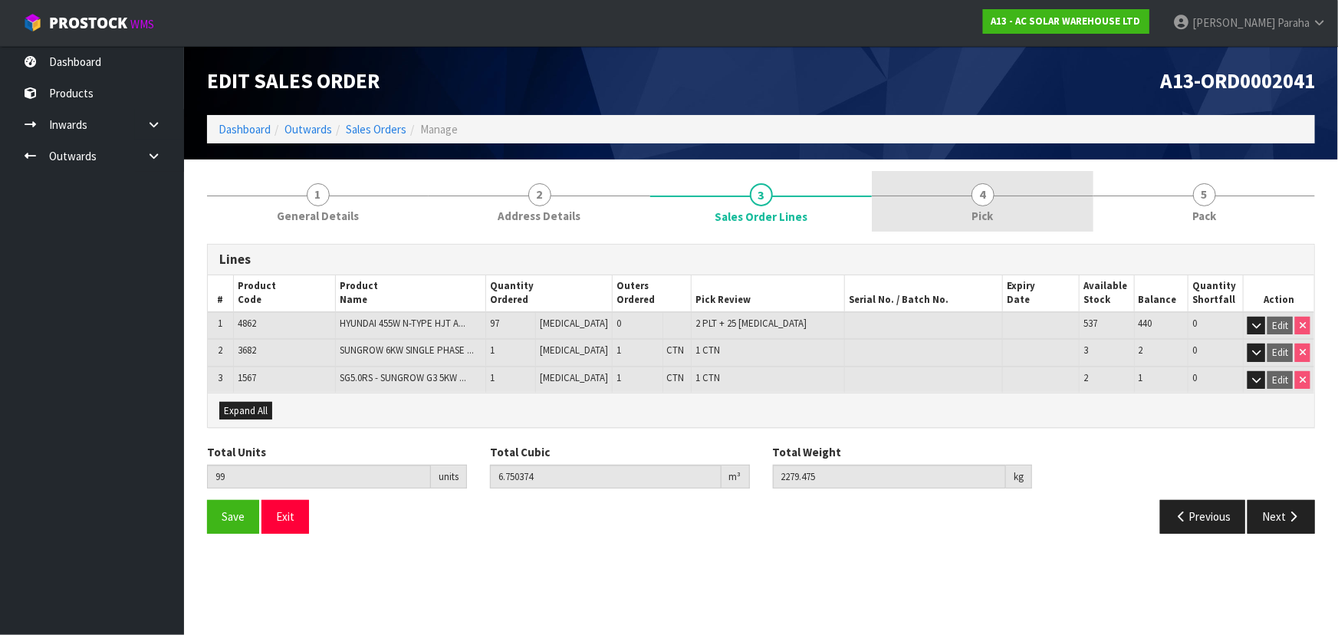
click at [982, 196] on span "4" at bounding box center [983, 194] width 23 height 23
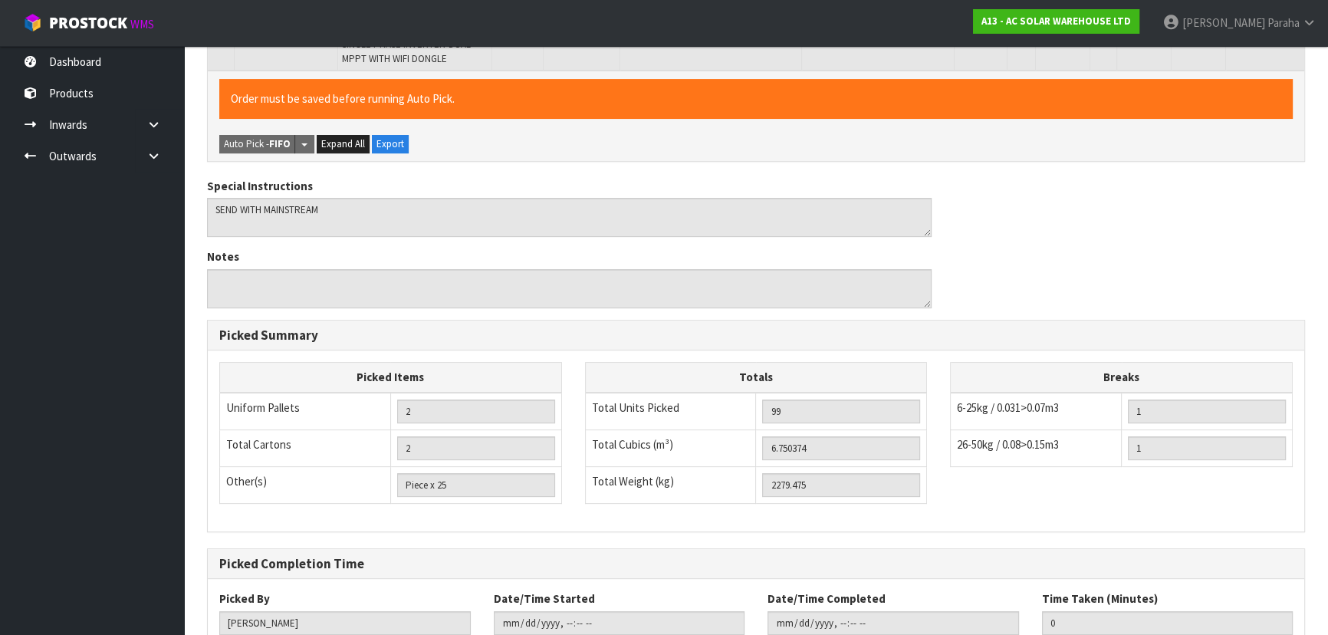
scroll to position [557, 0]
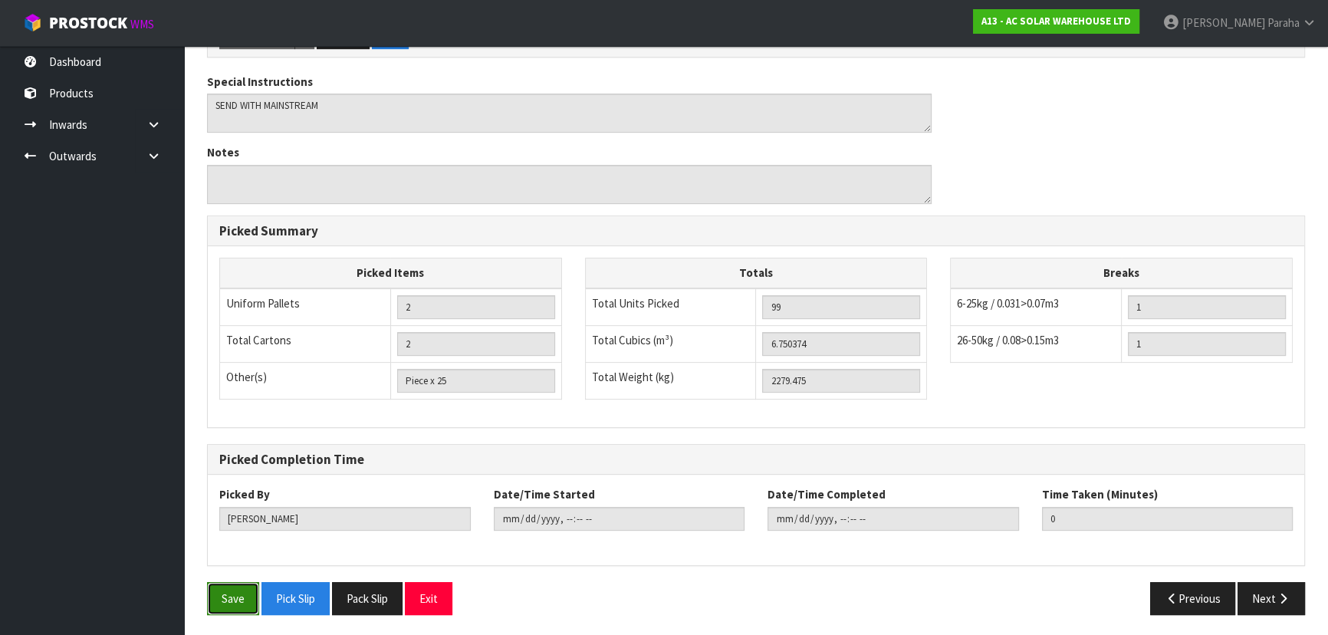
click at [224, 604] on button "Save" at bounding box center [233, 598] width 52 height 33
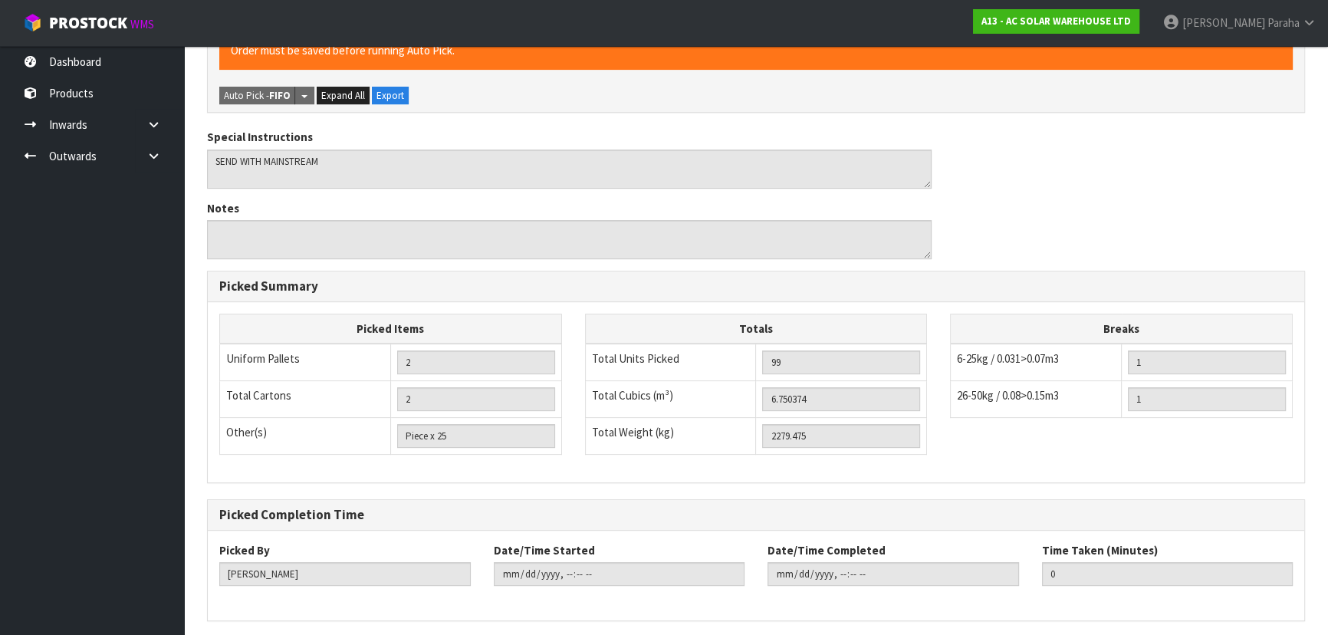
scroll to position [0, 0]
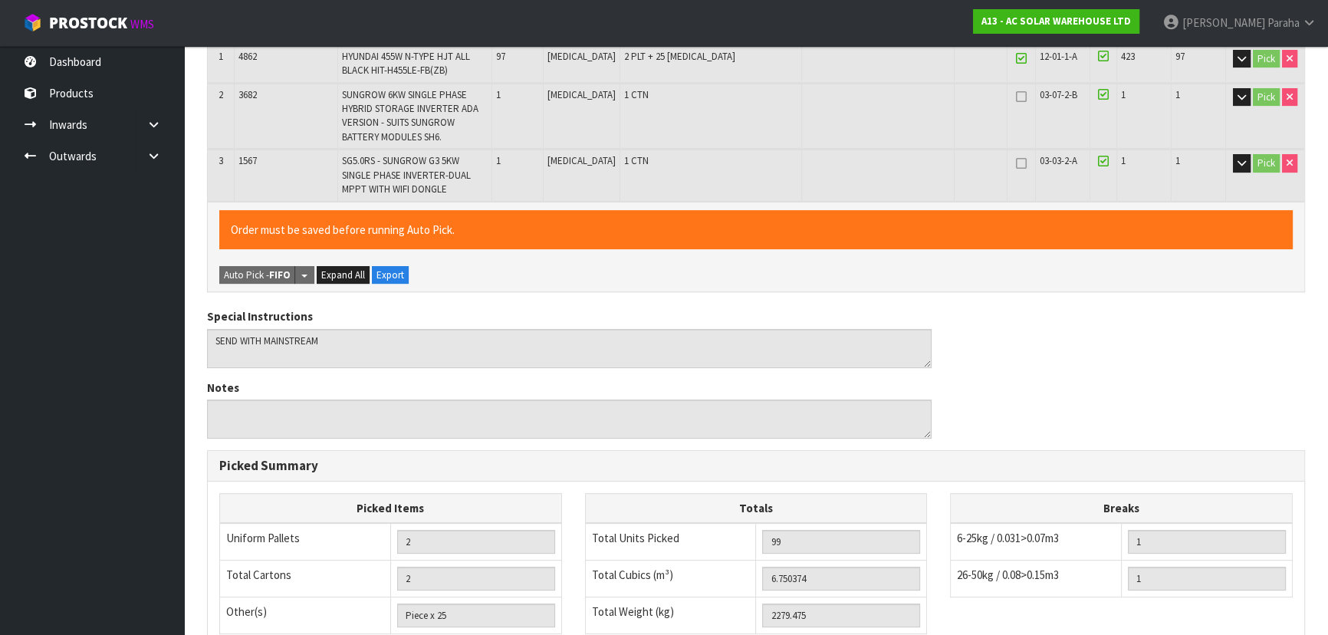
type input "[PERSON_NAME]"
type input "2025-10-13T12:31:11"
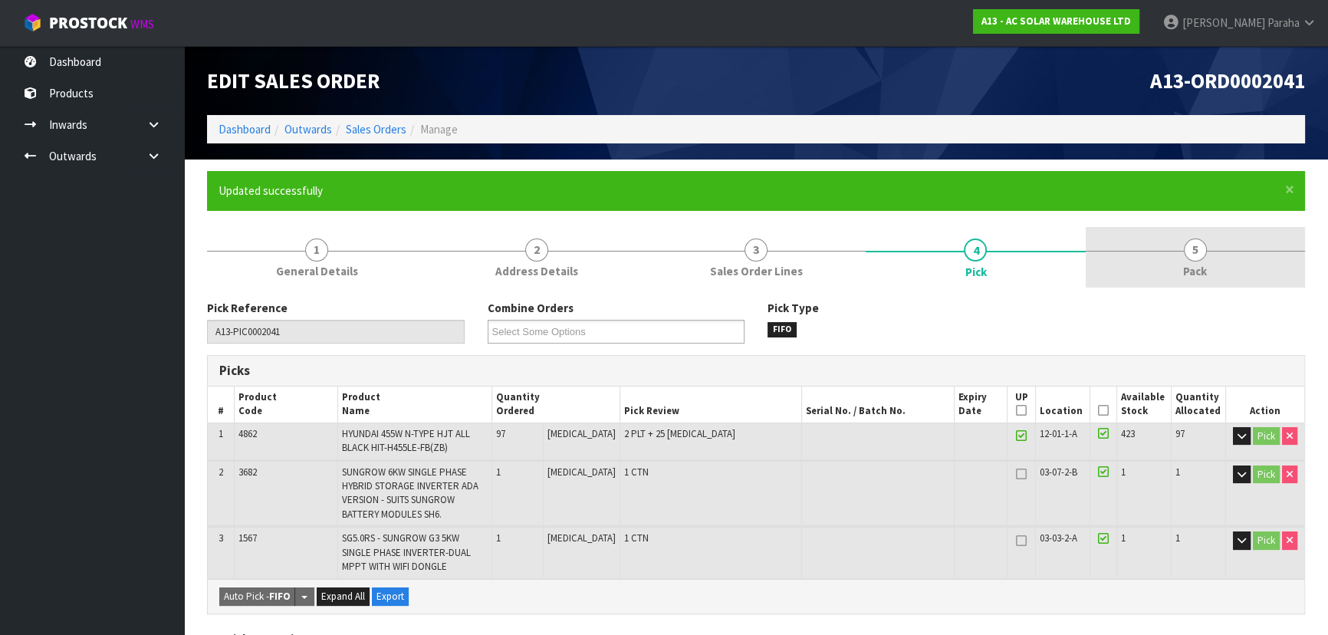
click at [1251, 259] on link "5 Pack" at bounding box center [1195, 257] width 219 height 61
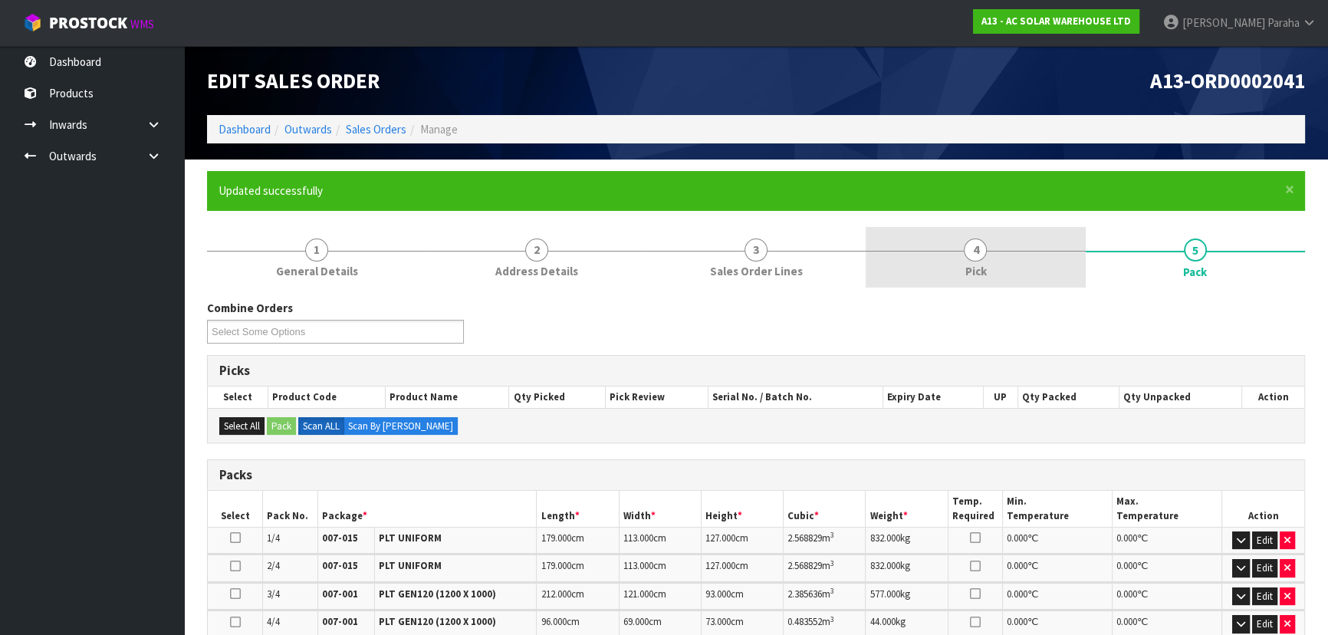
drag, startPoint x: 900, startPoint y: 240, endPoint x: 913, endPoint y: 245, distance: 14.8
click at [901, 240] on link "4 Pick" at bounding box center [975, 257] width 219 height 61
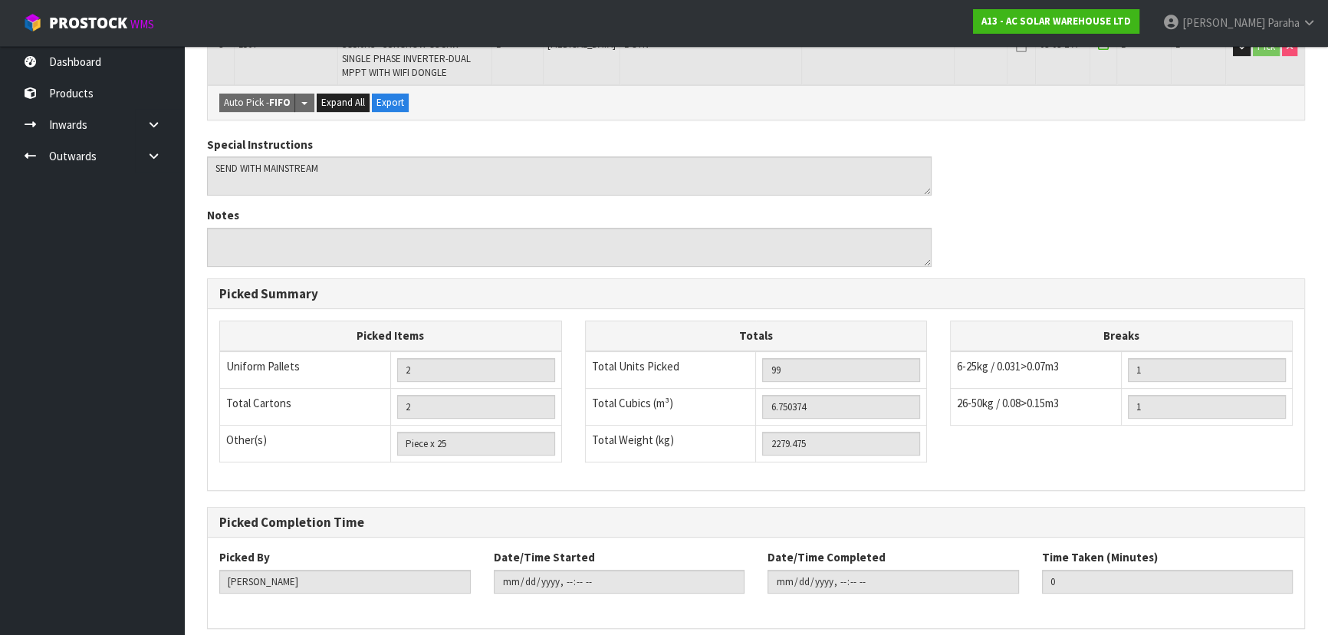
scroll to position [557, 0]
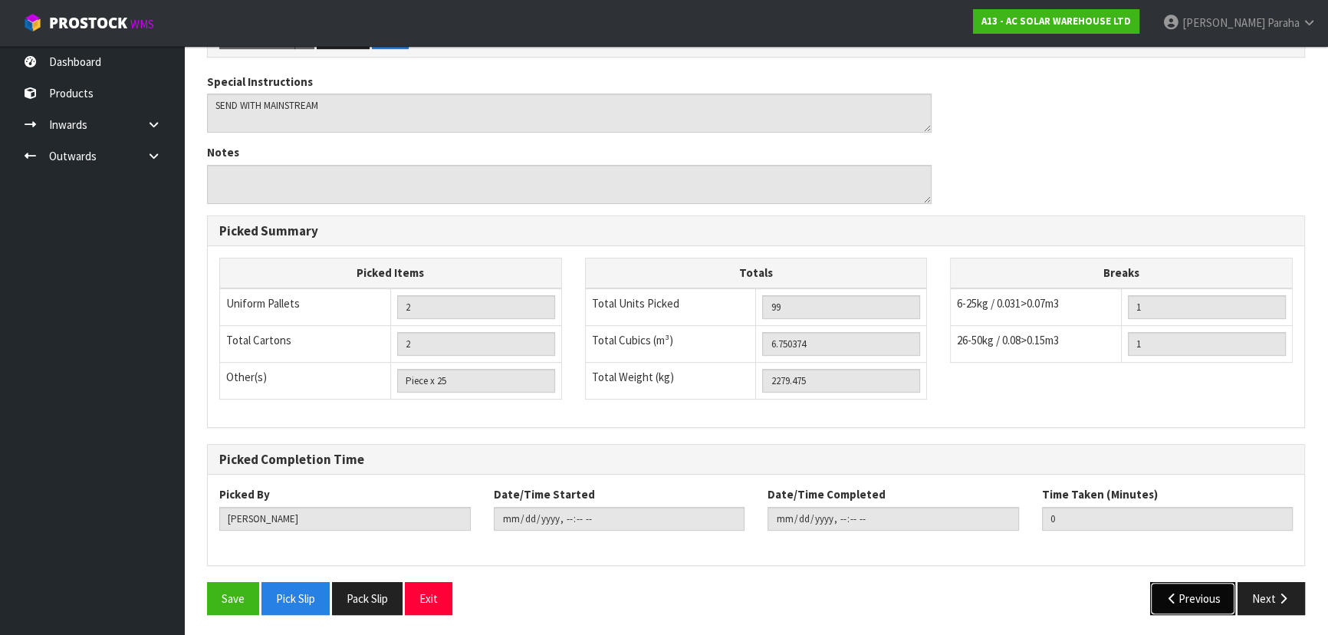
click at [1201, 595] on button "Previous" at bounding box center [1193, 598] width 86 height 33
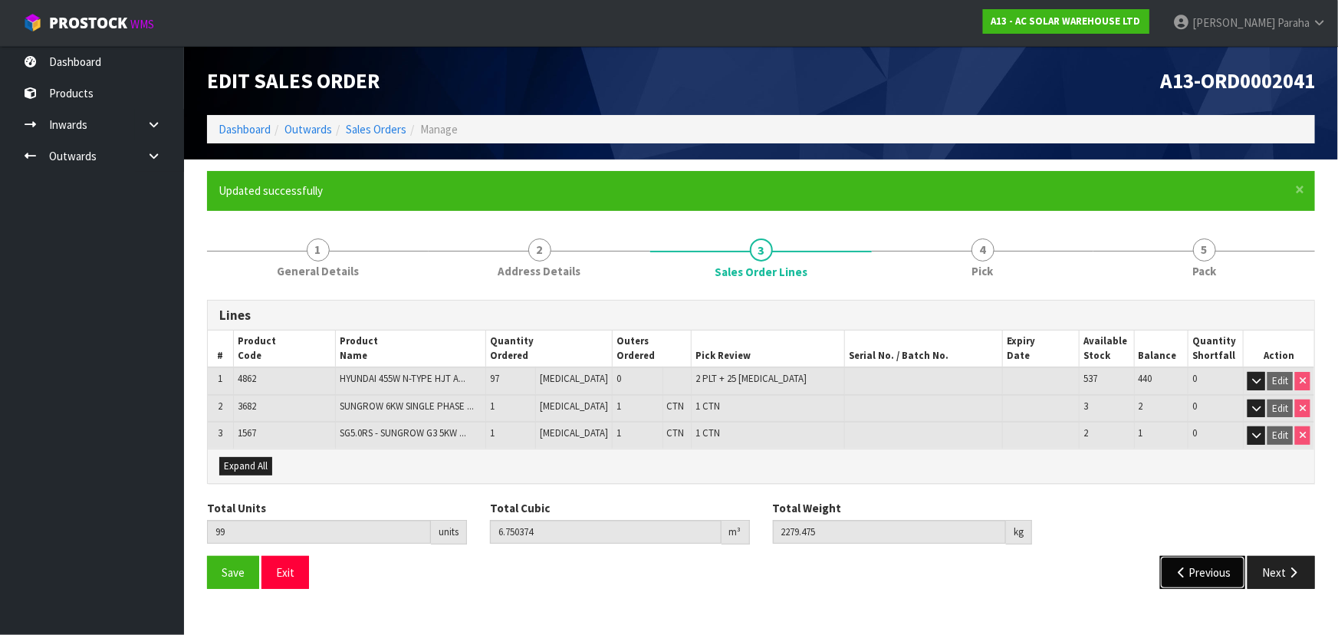
click at [1169, 562] on button "Previous" at bounding box center [1203, 572] width 86 height 33
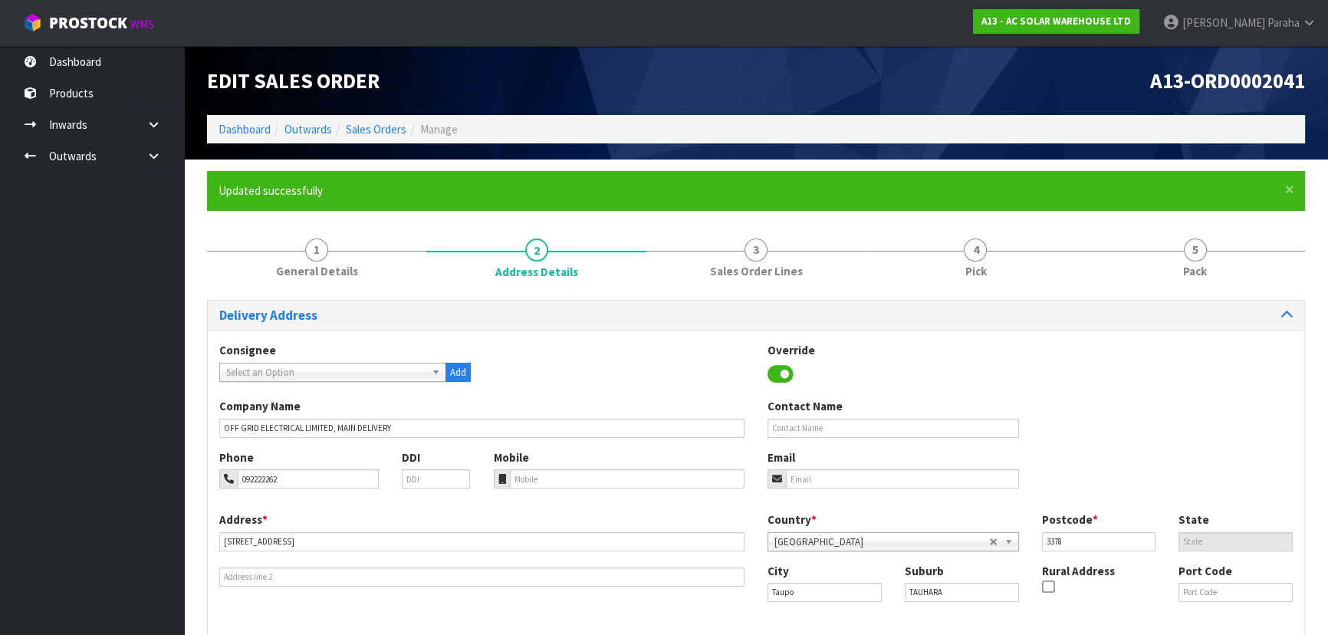
scroll to position [69, 0]
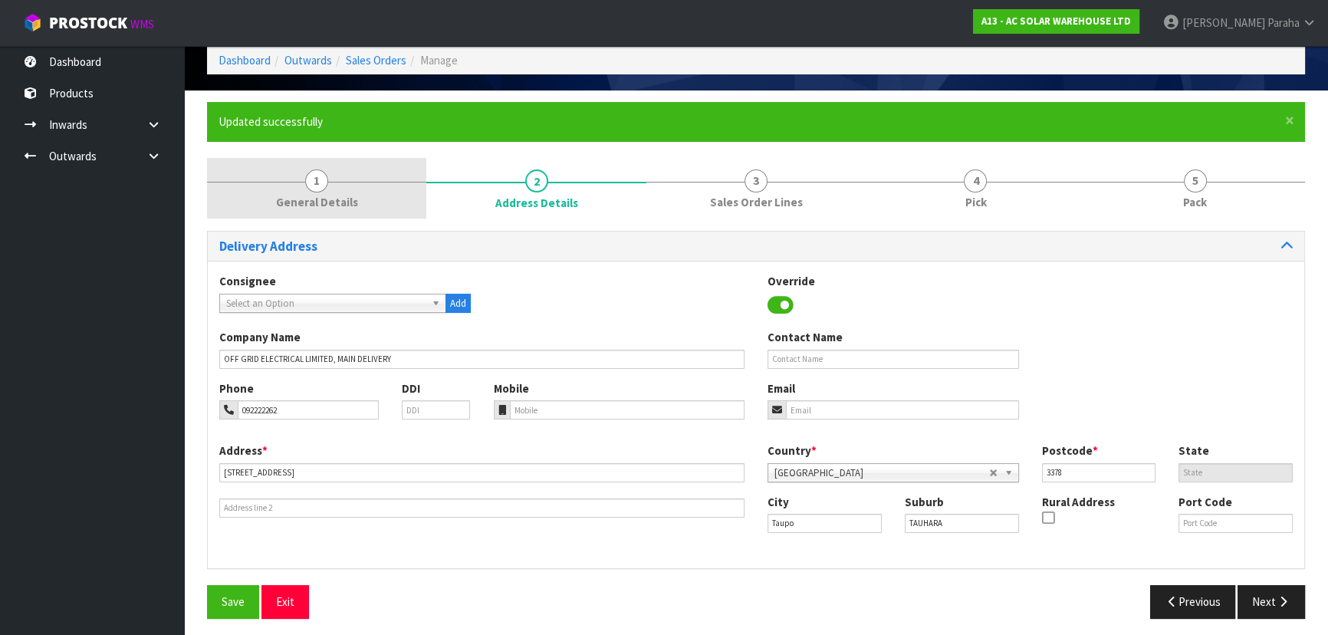
drag, startPoint x: 322, startPoint y: 183, endPoint x: 377, endPoint y: 179, distance: 55.3
click at [323, 183] on span "1" at bounding box center [316, 180] width 23 height 23
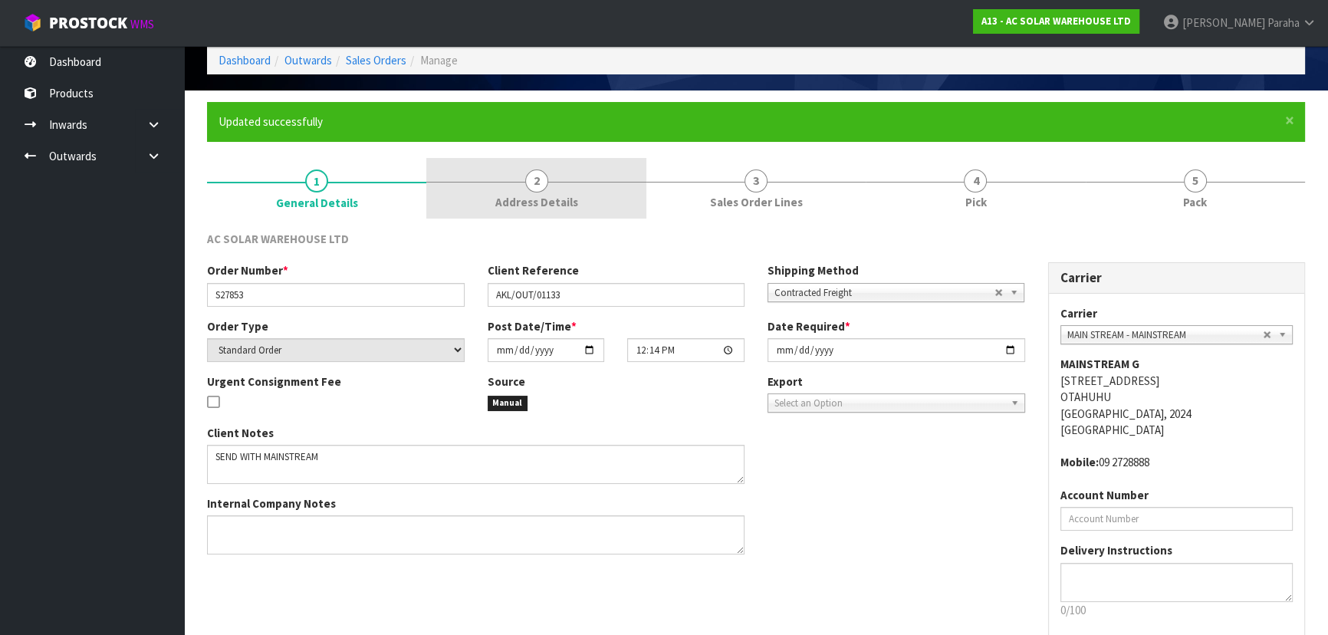
click at [578, 179] on link "2 Address Details" at bounding box center [535, 188] width 219 height 61
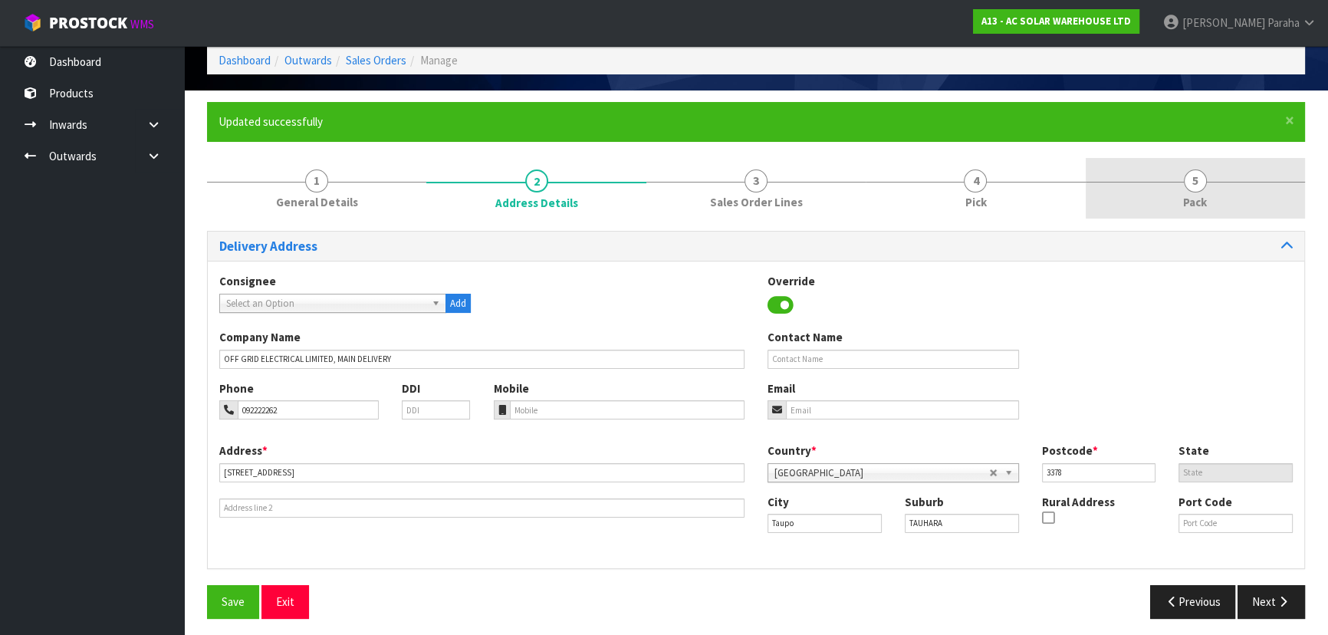
click at [1196, 173] on span "5" at bounding box center [1195, 180] width 23 height 23
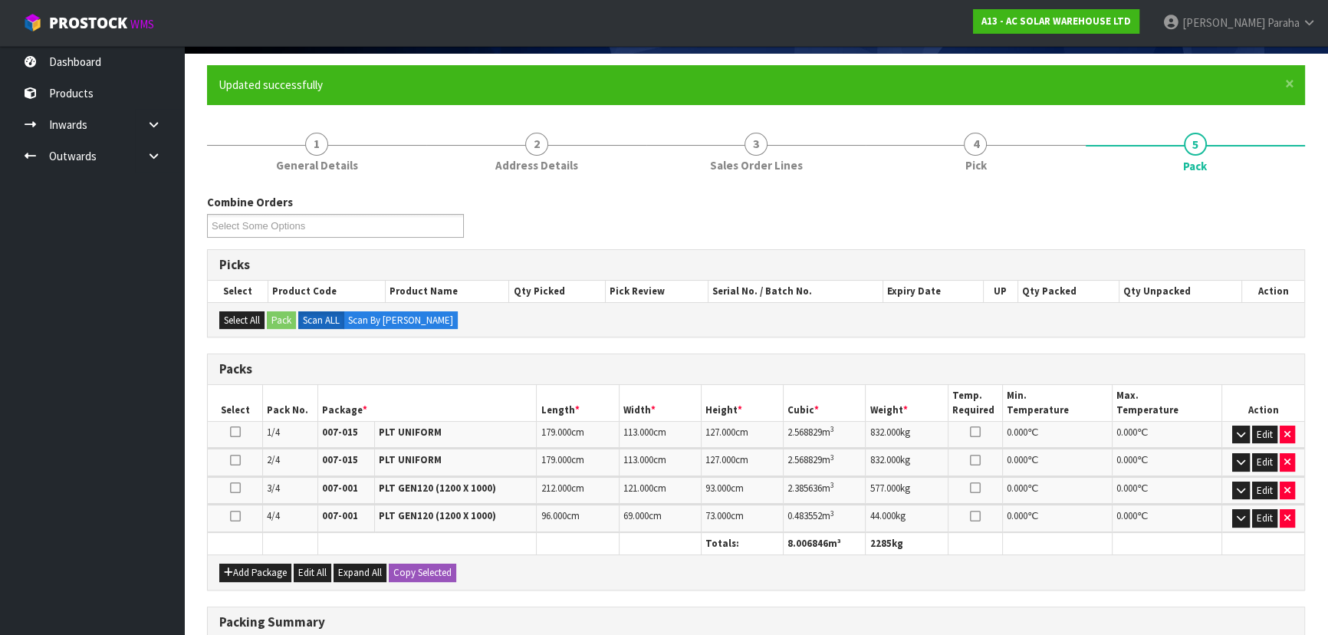
scroll to position [0, 0]
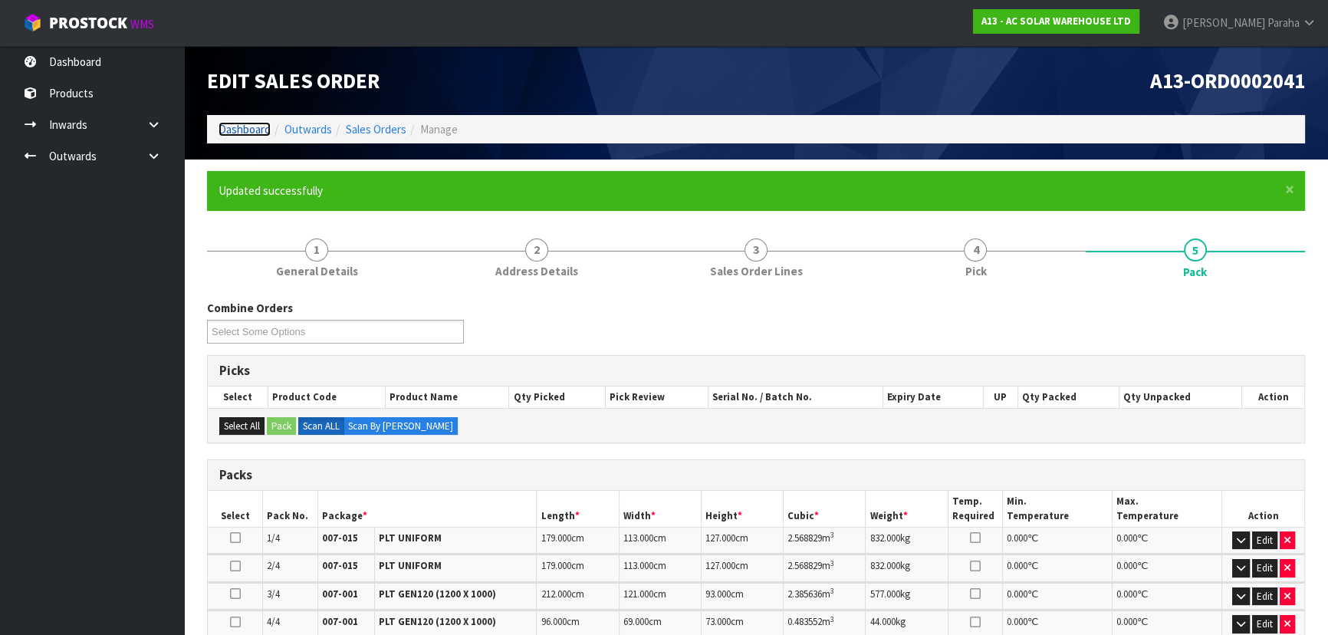
click at [240, 130] on link "Dashboard" at bounding box center [245, 129] width 52 height 15
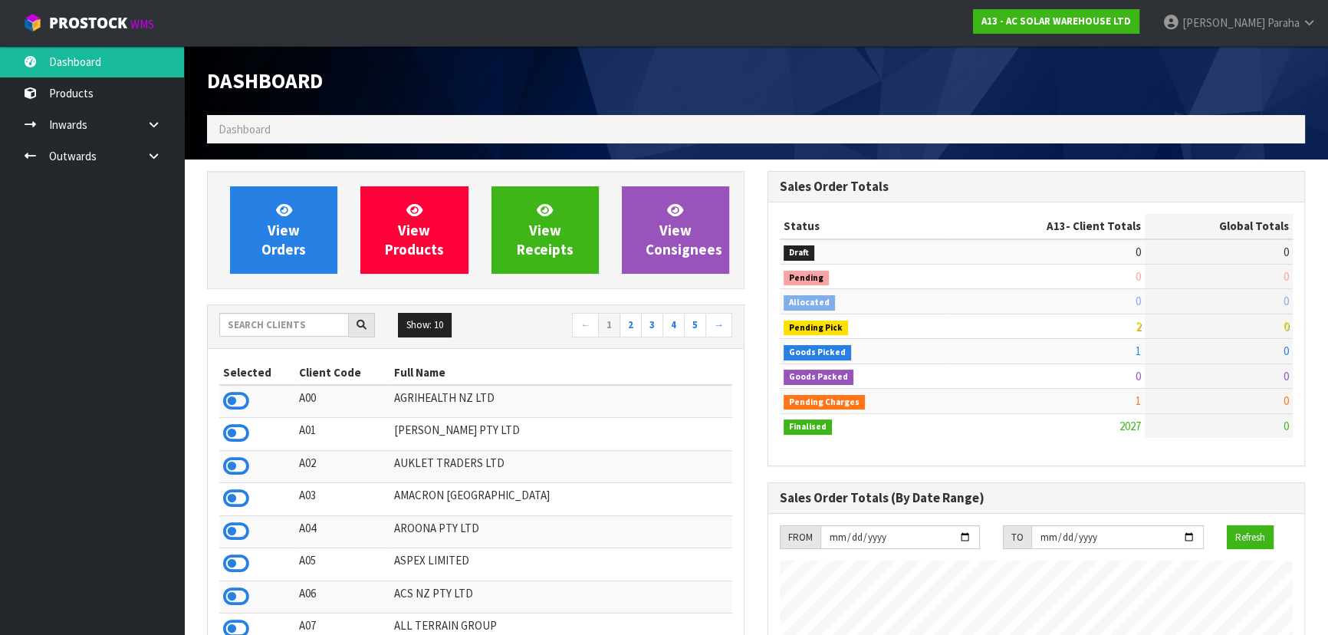
scroll to position [1258, 560]
click at [245, 323] on input "text" at bounding box center [284, 325] width 130 height 24
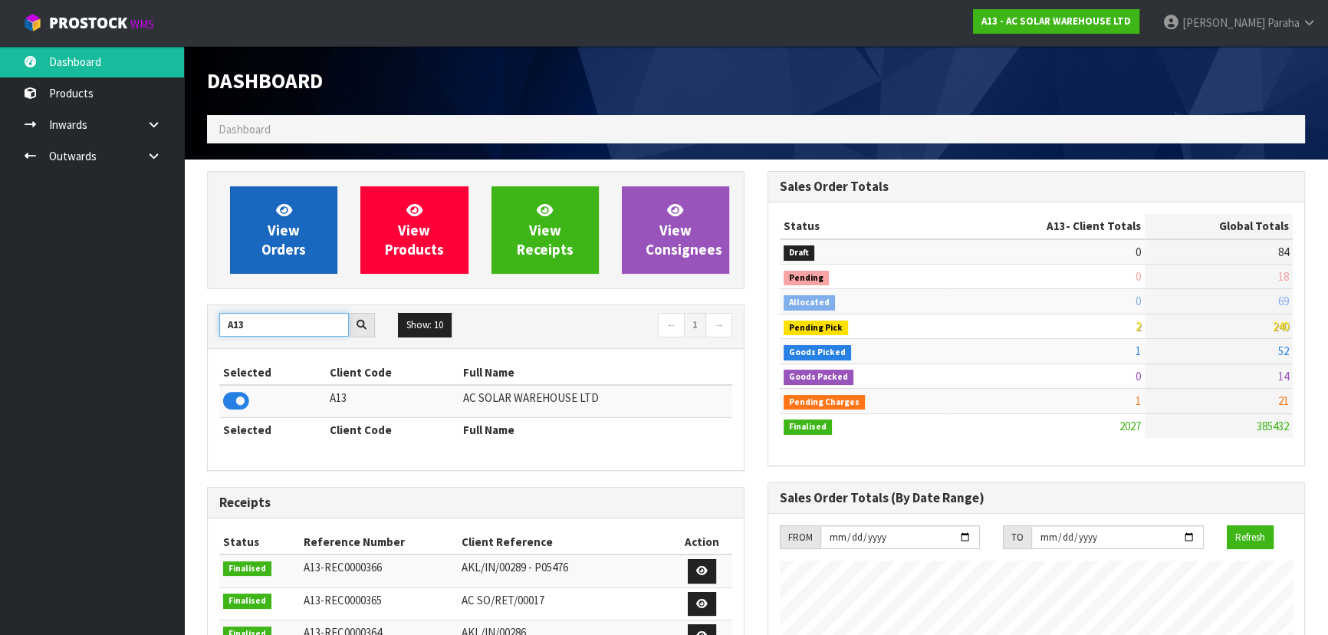
type input "A13"
click at [283, 255] on span "View Orders" at bounding box center [283, 230] width 44 height 58
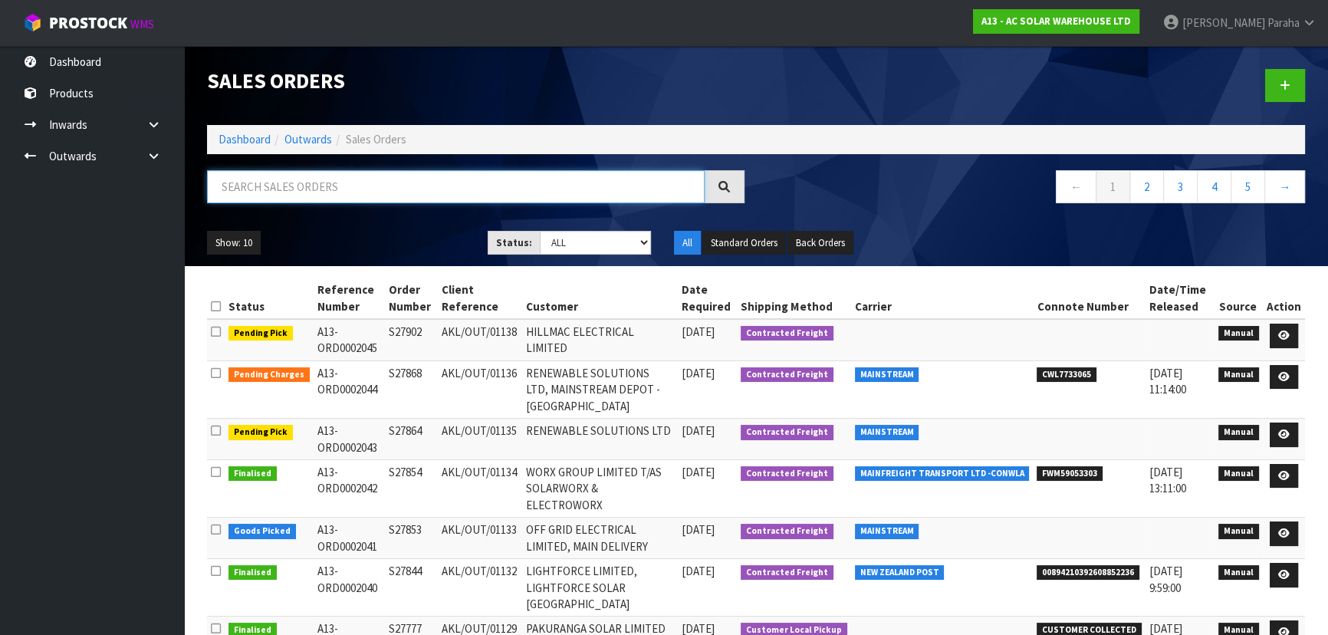
click at [258, 191] on input "text" at bounding box center [456, 186] width 498 height 33
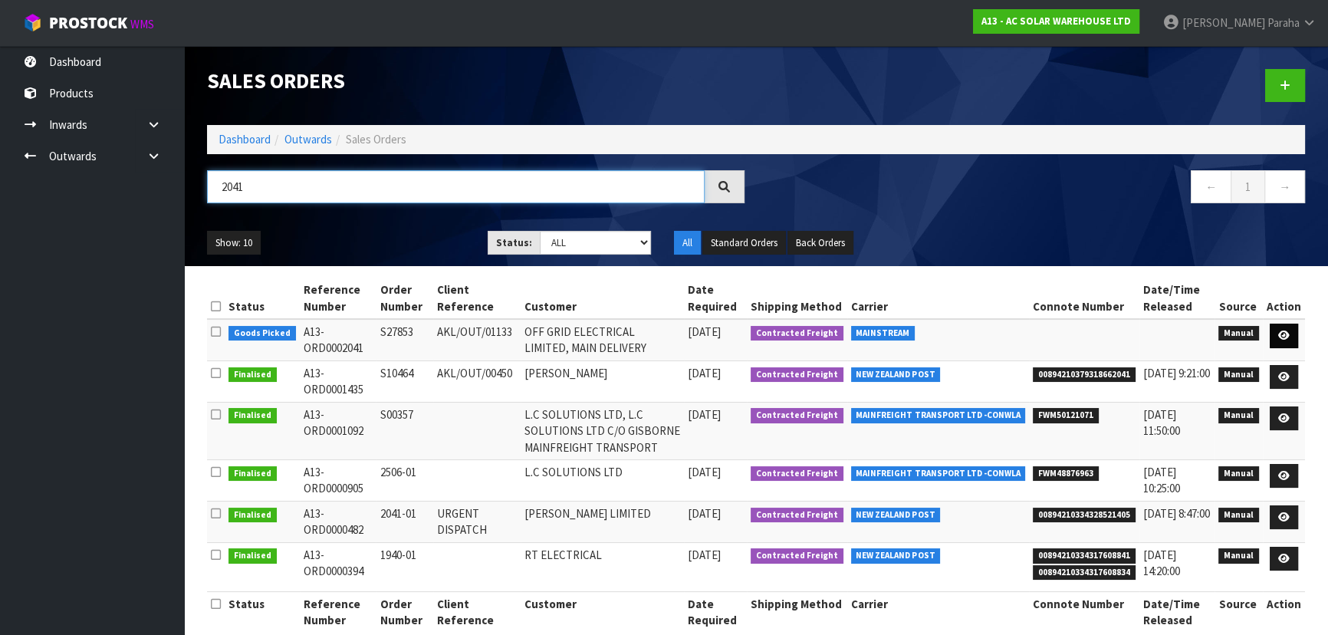
type input "2041"
click at [1284, 337] on icon at bounding box center [1284, 336] width 12 height 10
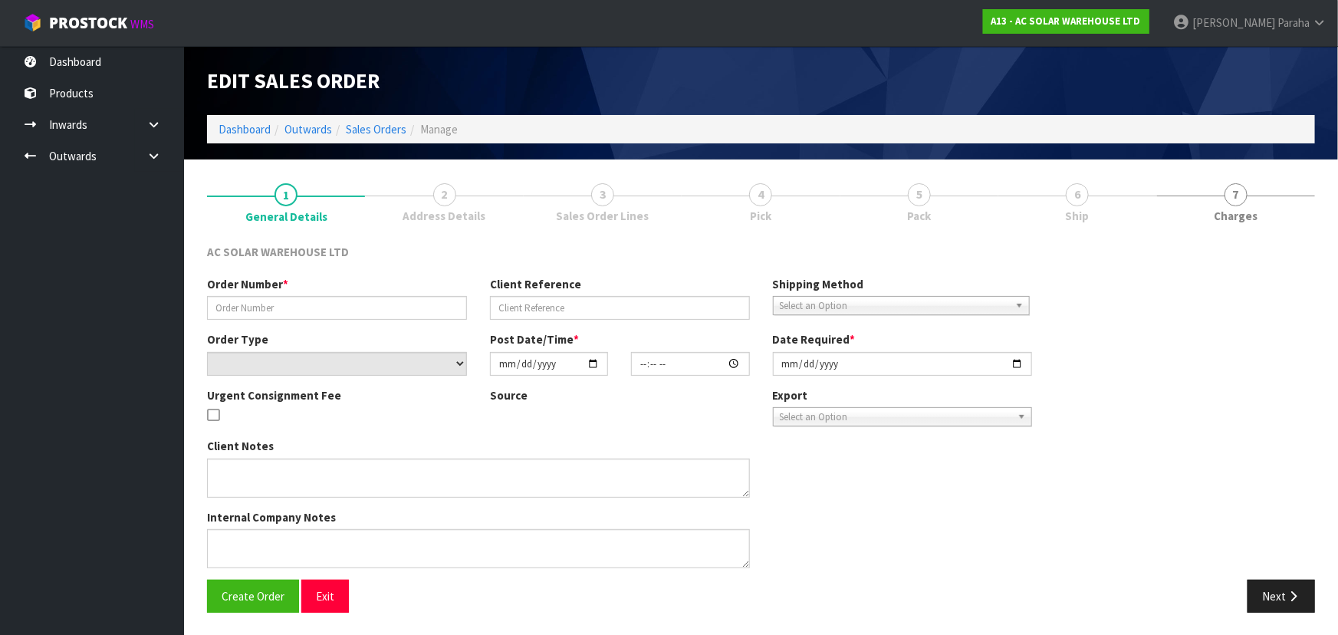
type input "S27853"
type input "AKL/OUT/01133"
select select "number:0"
type input "[DATE]"
type input "12:14:00.000"
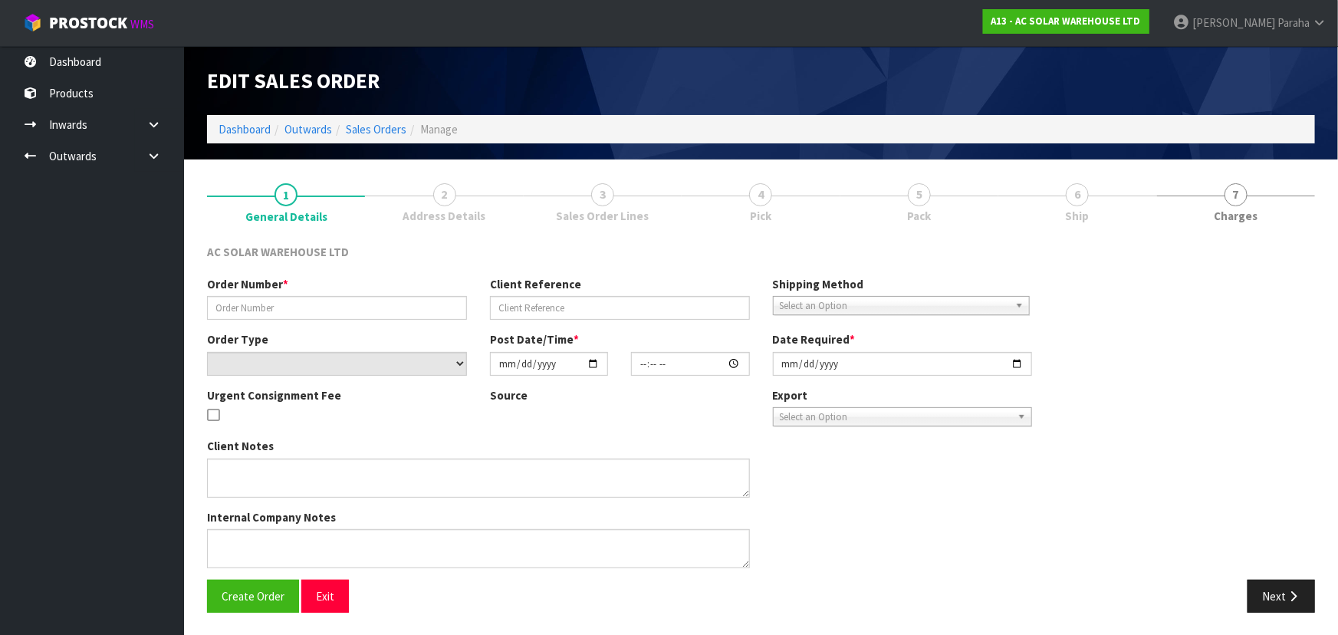
type input "[DATE]"
type textarea "SEND WITH MAINSTREAM"
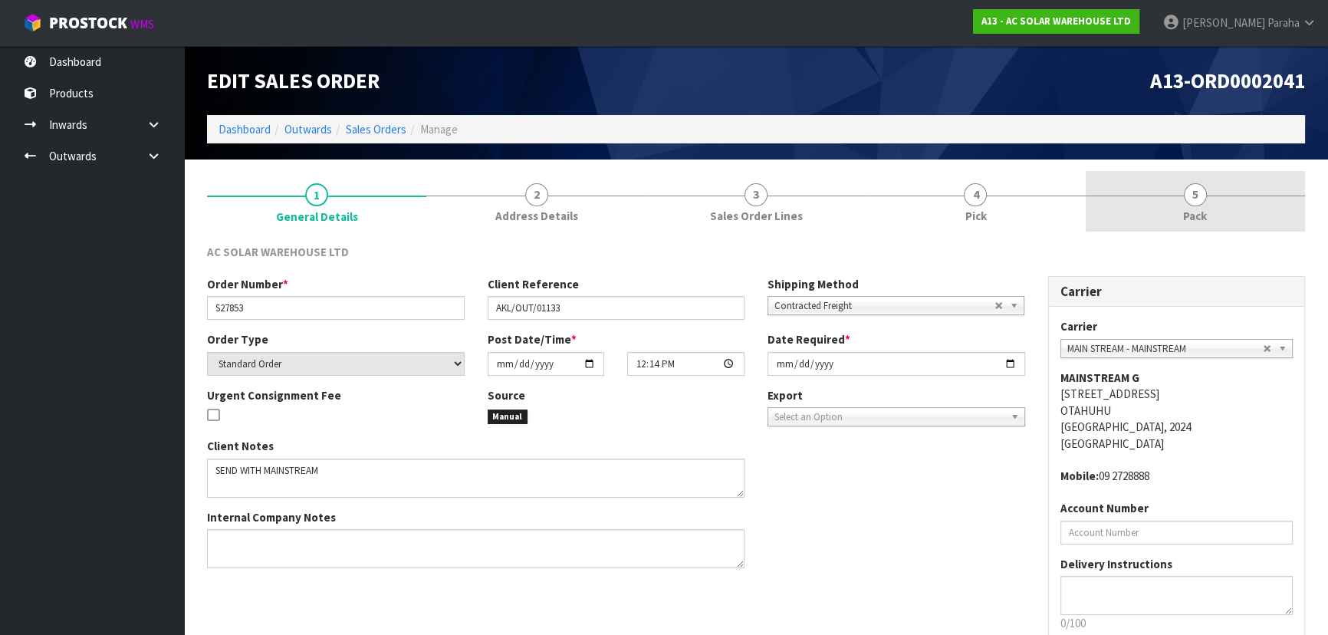
click at [1196, 204] on span "5" at bounding box center [1195, 194] width 23 height 23
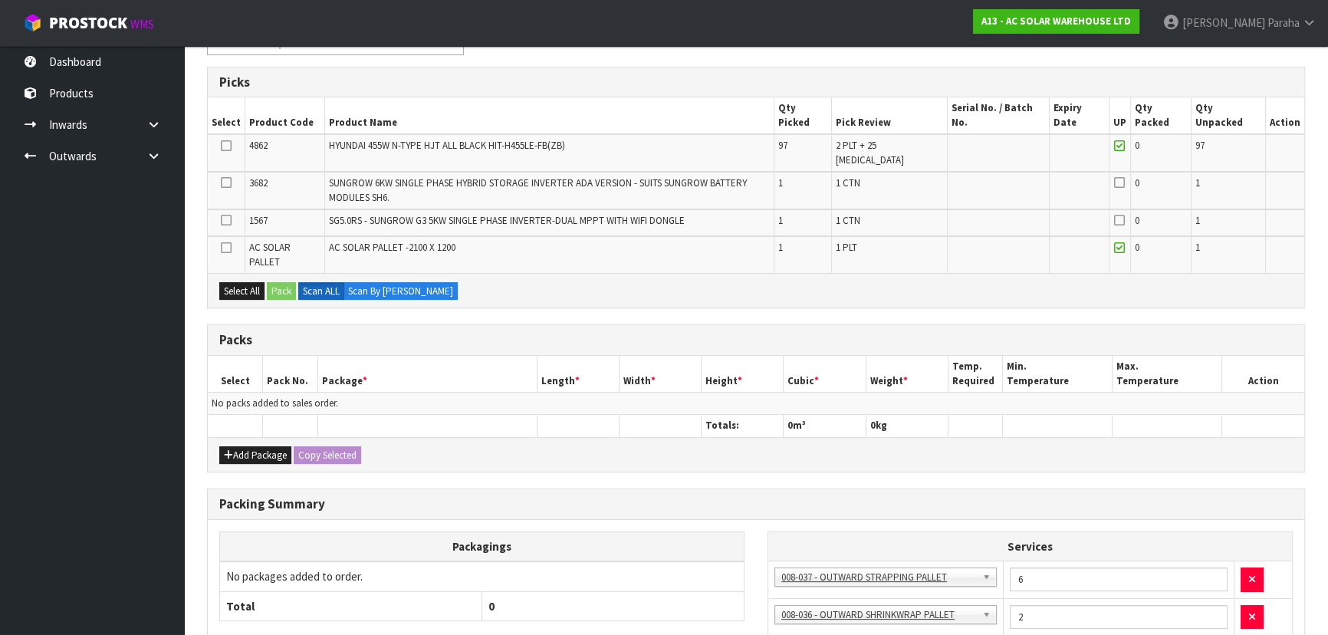
scroll to position [209, 0]
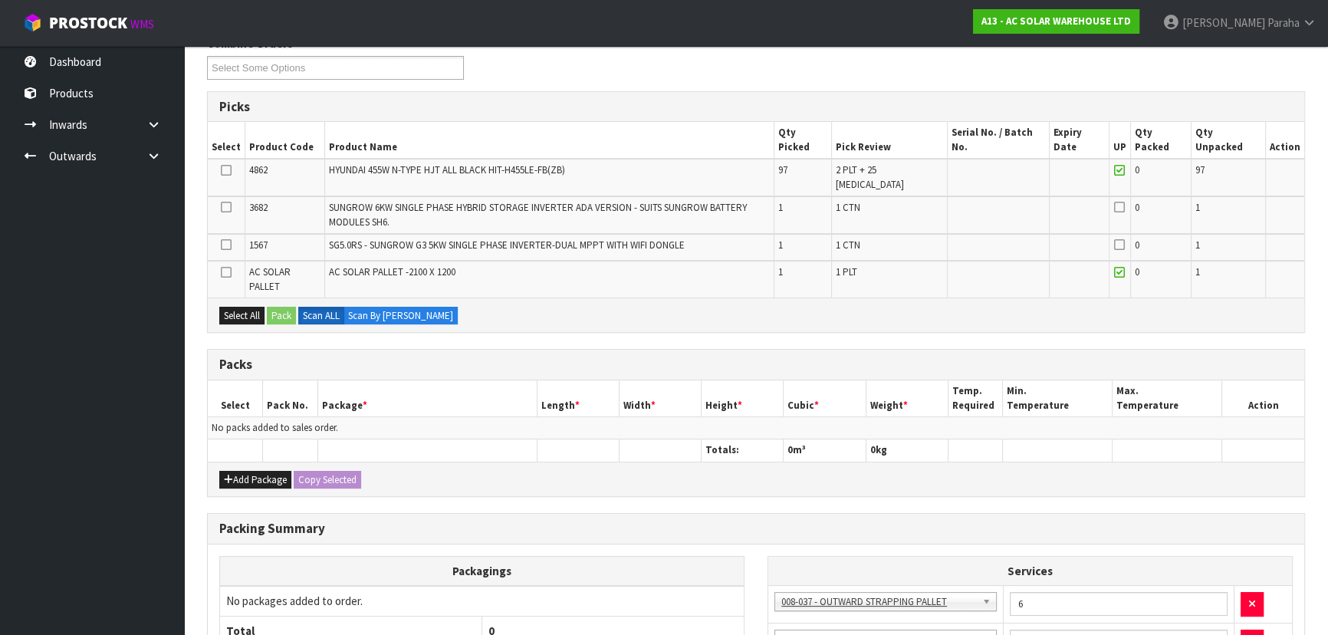
click at [223, 170] on icon at bounding box center [226, 170] width 11 height 1
click at [0, 0] on input "checkbox" at bounding box center [0, 0] width 0 height 0
click at [255, 471] on button "Add Package" at bounding box center [255, 480] width 72 height 18
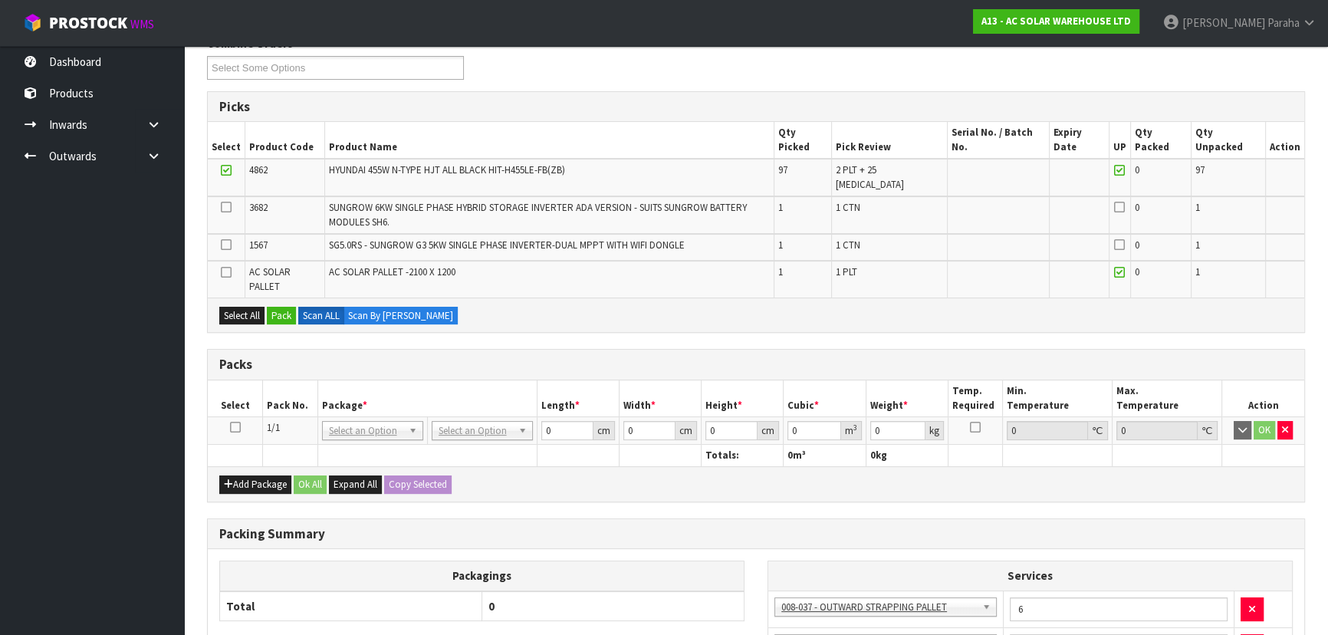
click at [235, 427] on icon at bounding box center [235, 427] width 11 height 1
click at [287, 307] on button "Pack" at bounding box center [281, 316] width 29 height 18
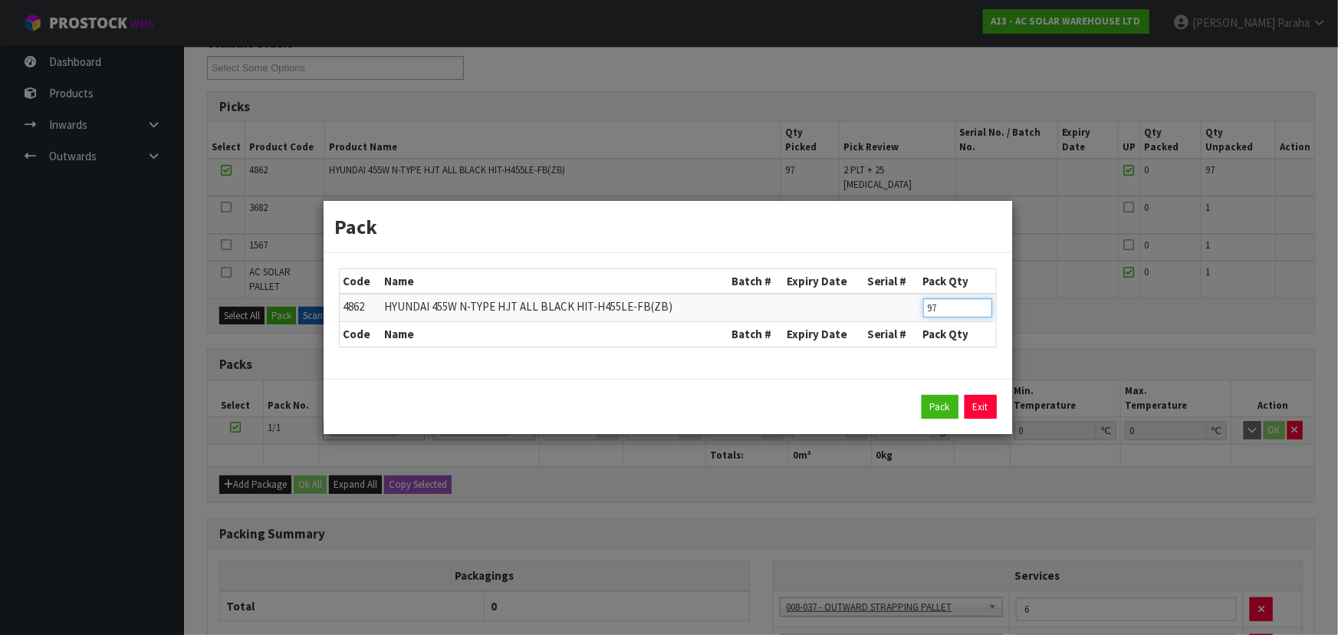
drag, startPoint x: 959, startPoint y: 304, endPoint x: 895, endPoint y: 307, distance: 63.7
click at [895, 307] on tr "4862 HYUNDAI 455W N-TYPE HJT ALL BLACK HIT-H455LE-FB(ZB) 97" at bounding box center [668, 308] width 656 height 28
type input "36"
click at [930, 403] on button "Pack" at bounding box center [940, 407] width 37 height 25
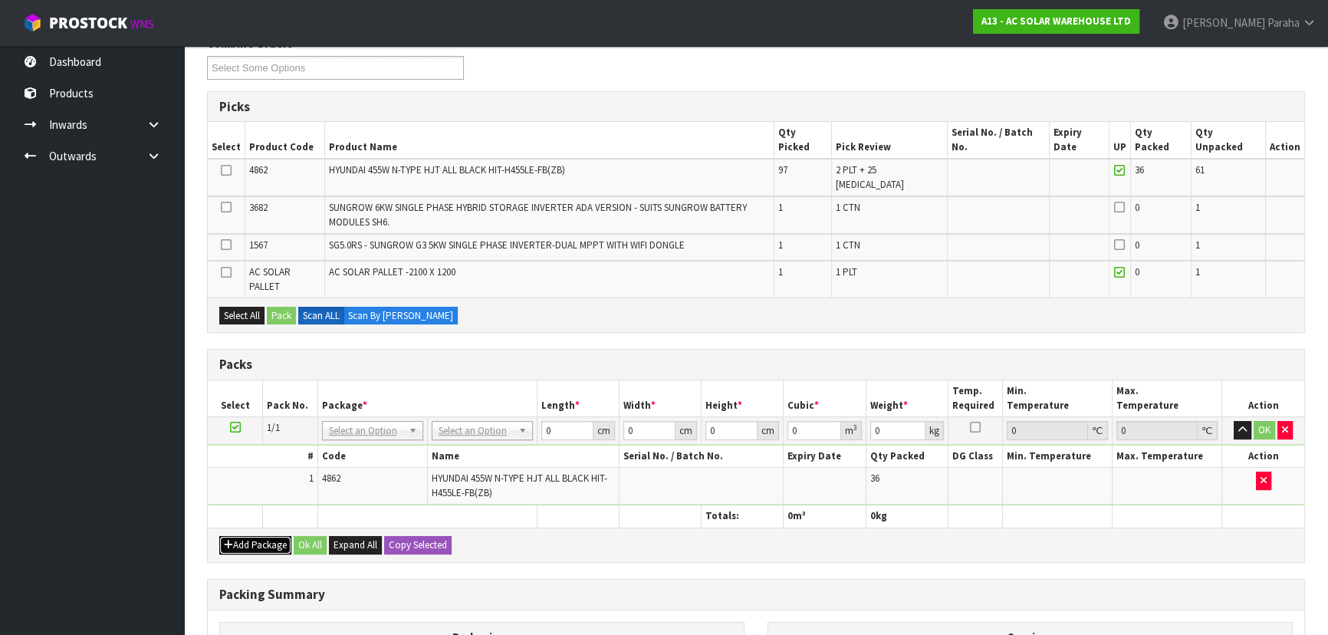
click at [276, 536] on button "Add Package" at bounding box center [255, 545] width 72 height 18
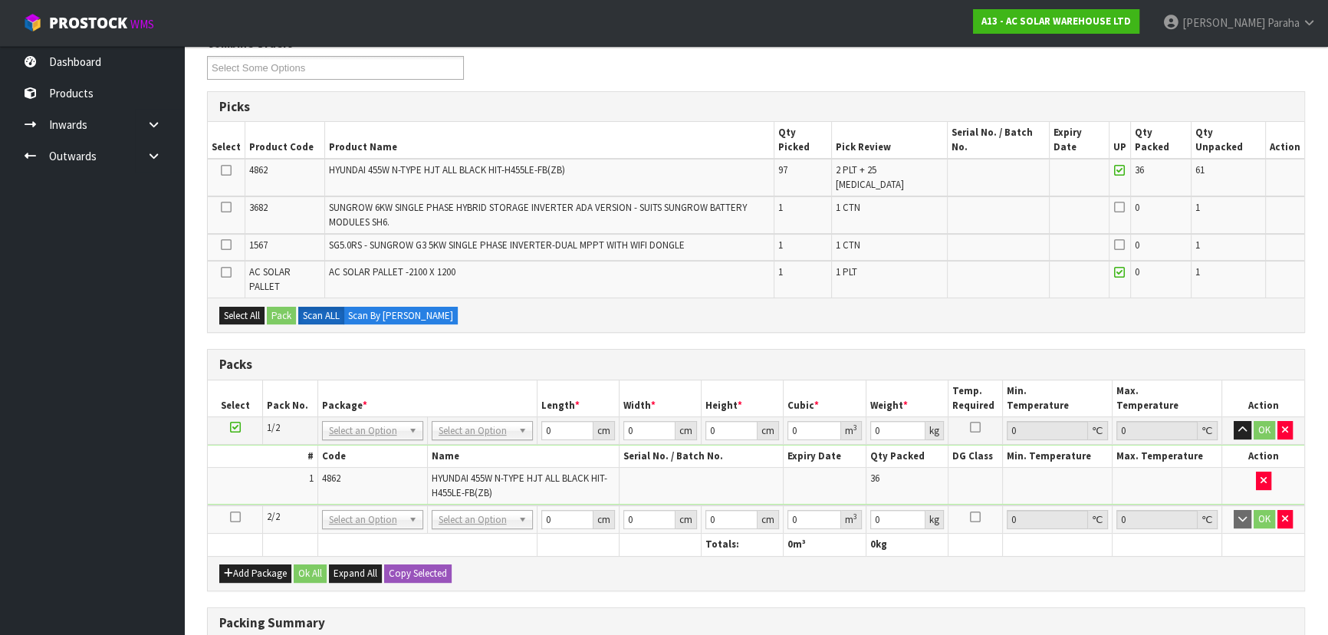
click at [234, 517] on icon at bounding box center [235, 517] width 11 height 1
click at [225, 170] on icon at bounding box center [226, 170] width 11 height 1
click at [0, 0] on input "checkbox" at bounding box center [0, 0] width 0 height 0
click at [293, 307] on button "Pack" at bounding box center [281, 316] width 29 height 18
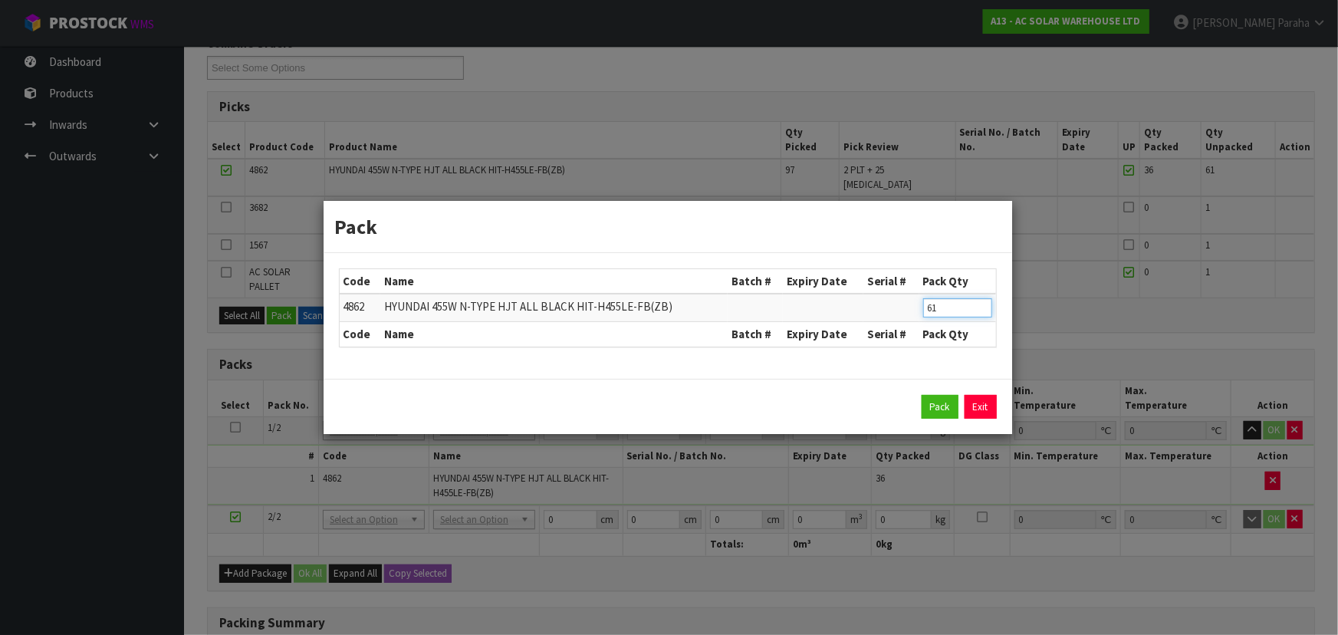
drag, startPoint x: 916, startPoint y: 306, endPoint x: 870, endPoint y: 307, distance: 46.0
click at [870, 307] on tr "4862 HYUNDAI 455W N-TYPE HJT ALL BLACK HIT-H455LE-FB(ZB) 61" at bounding box center [668, 308] width 656 height 28
type input "36"
click at [934, 407] on button "Pack" at bounding box center [940, 407] width 37 height 25
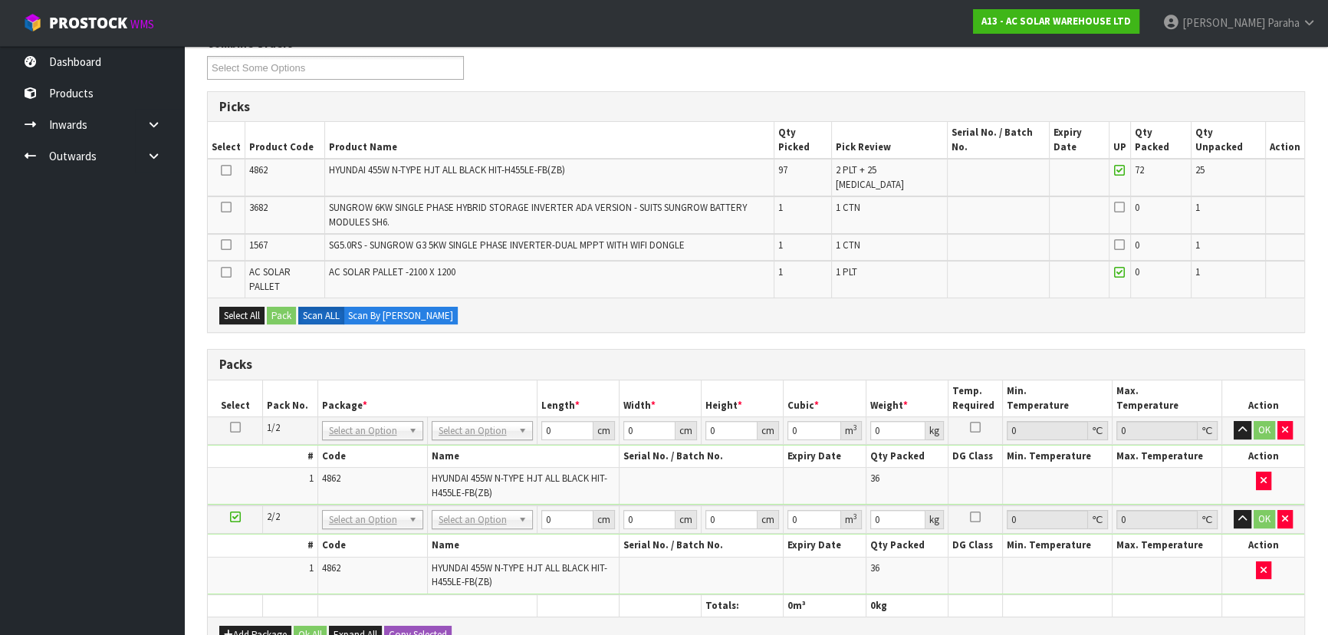
scroll to position [348, 0]
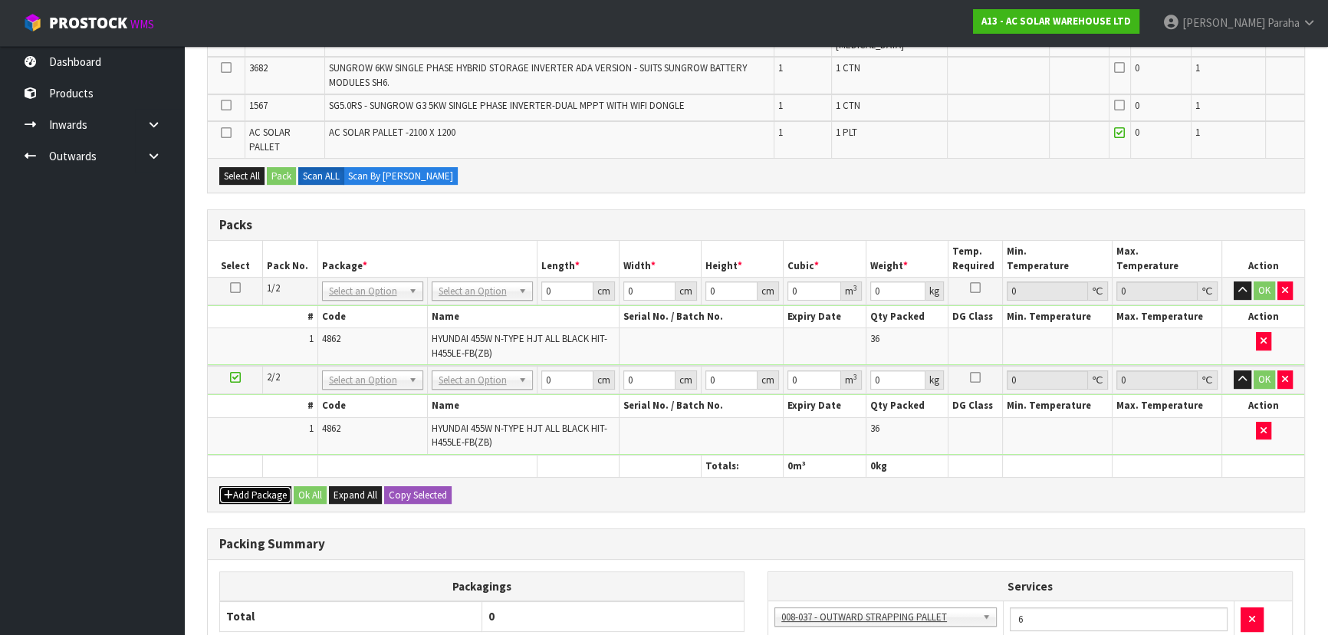
click at [257, 486] on button "Add Package" at bounding box center [255, 495] width 72 height 18
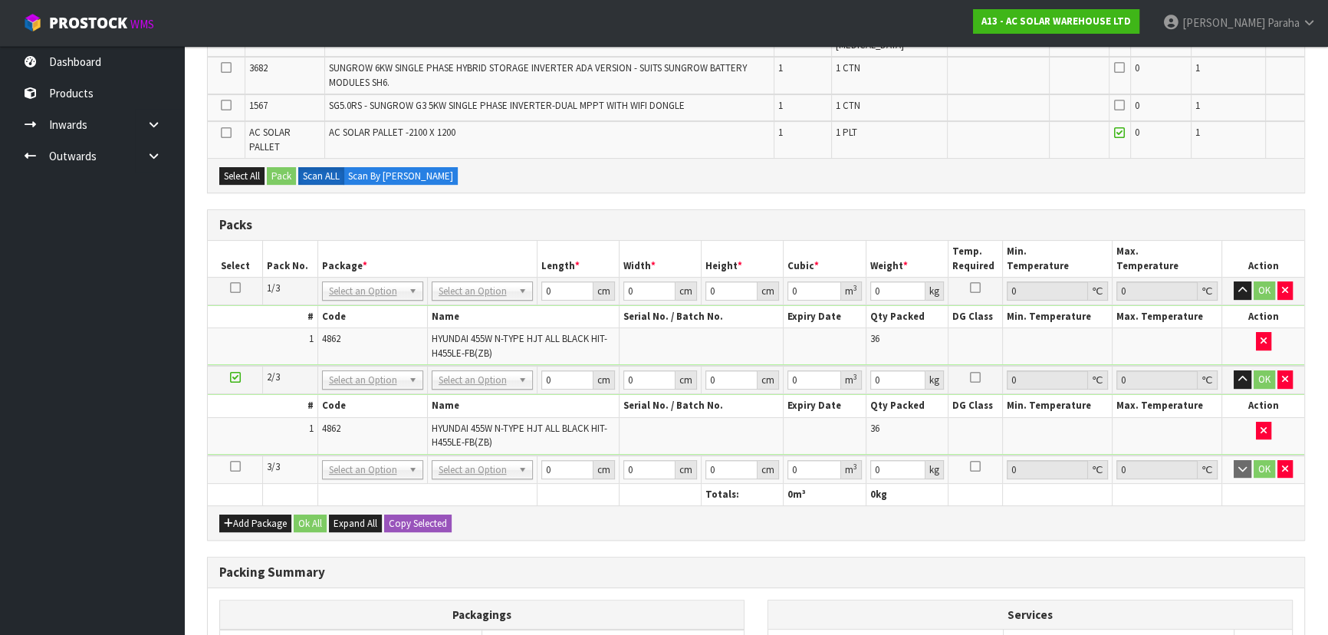
click at [238, 466] on icon at bounding box center [235, 466] width 11 height 1
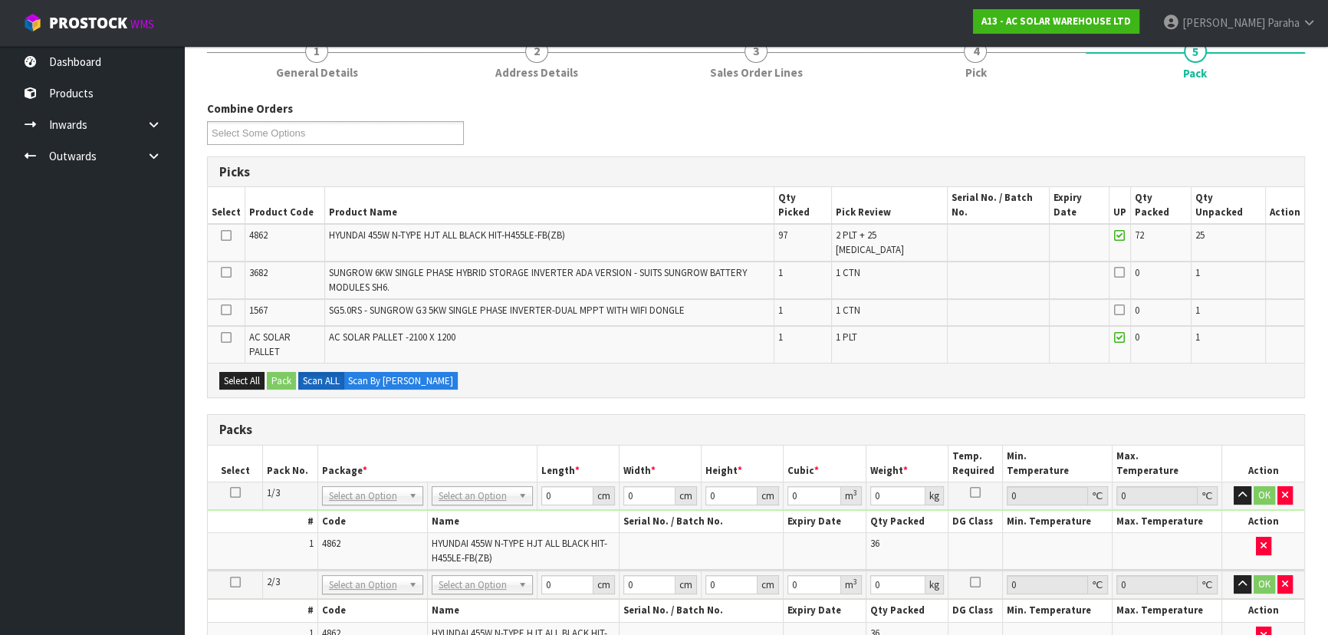
scroll to position [139, 0]
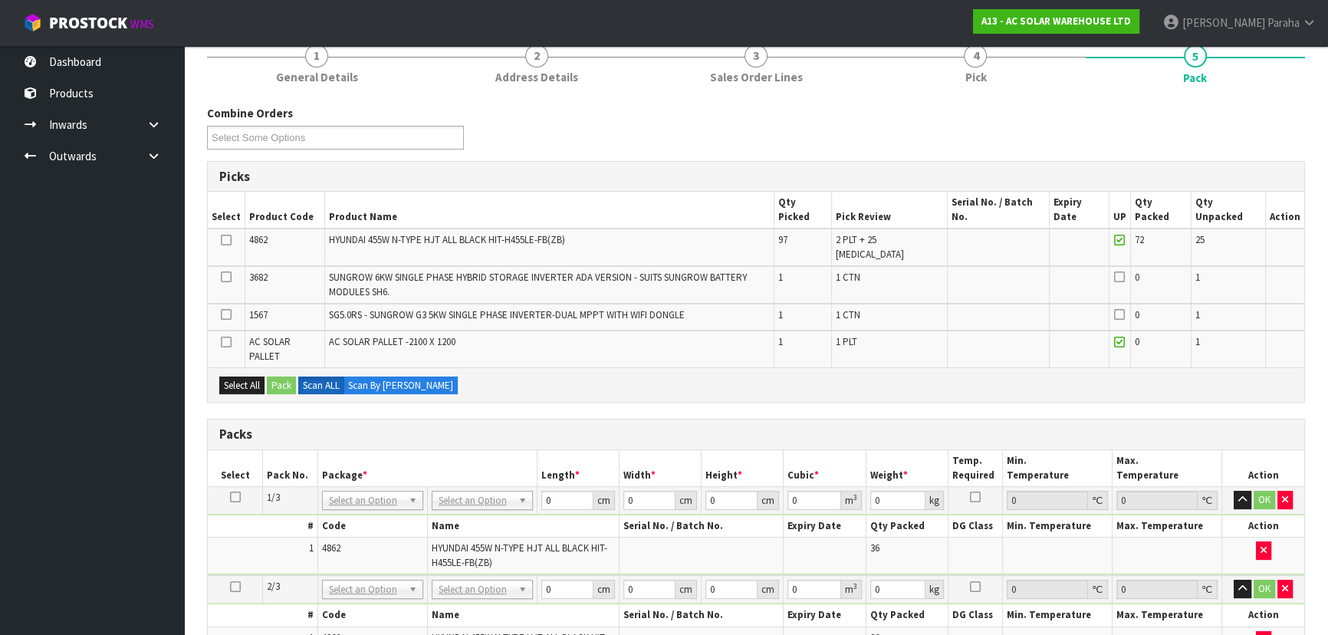
click at [223, 342] on icon at bounding box center [226, 342] width 11 height 1
click at [0, 0] on input "checkbox" at bounding box center [0, 0] width 0 height 0
click at [228, 240] on icon at bounding box center [226, 240] width 11 height 1
click at [0, 0] on input "checkbox" at bounding box center [0, 0] width 0 height 0
click at [286, 377] on button "Pack" at bounding box center [281, 386] width 29 height 18
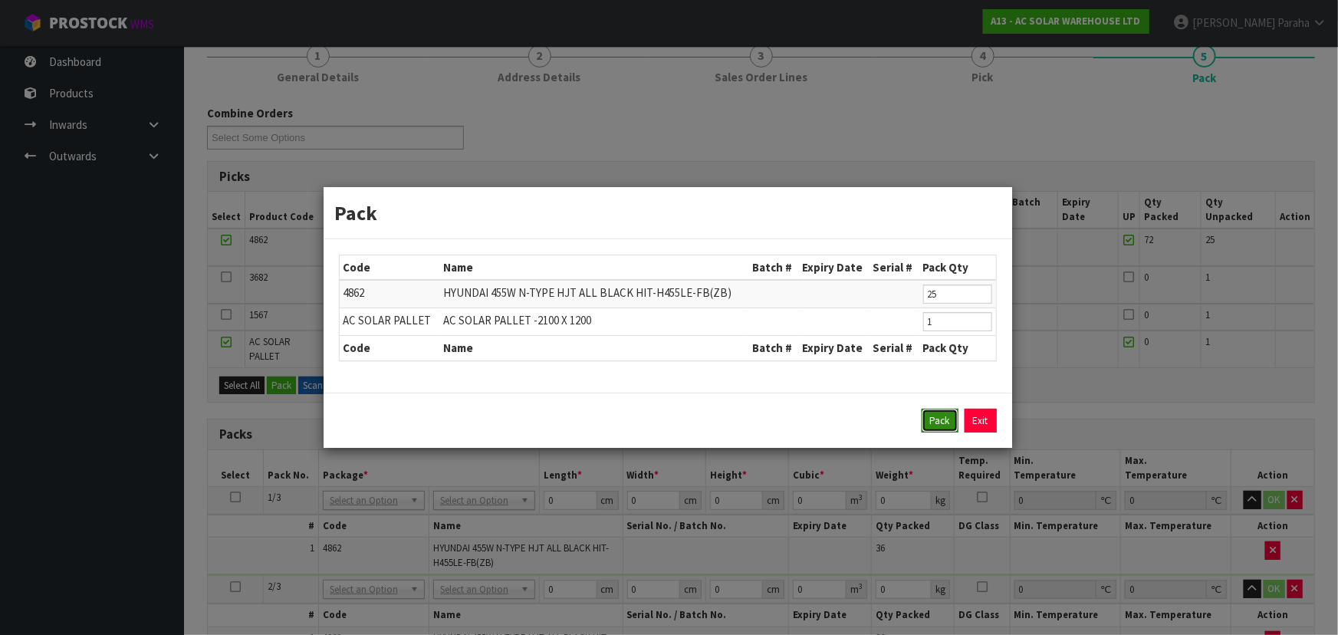
click at [923, 415] on button "Pack" at bounding box center [940, 421] width 37 height 25
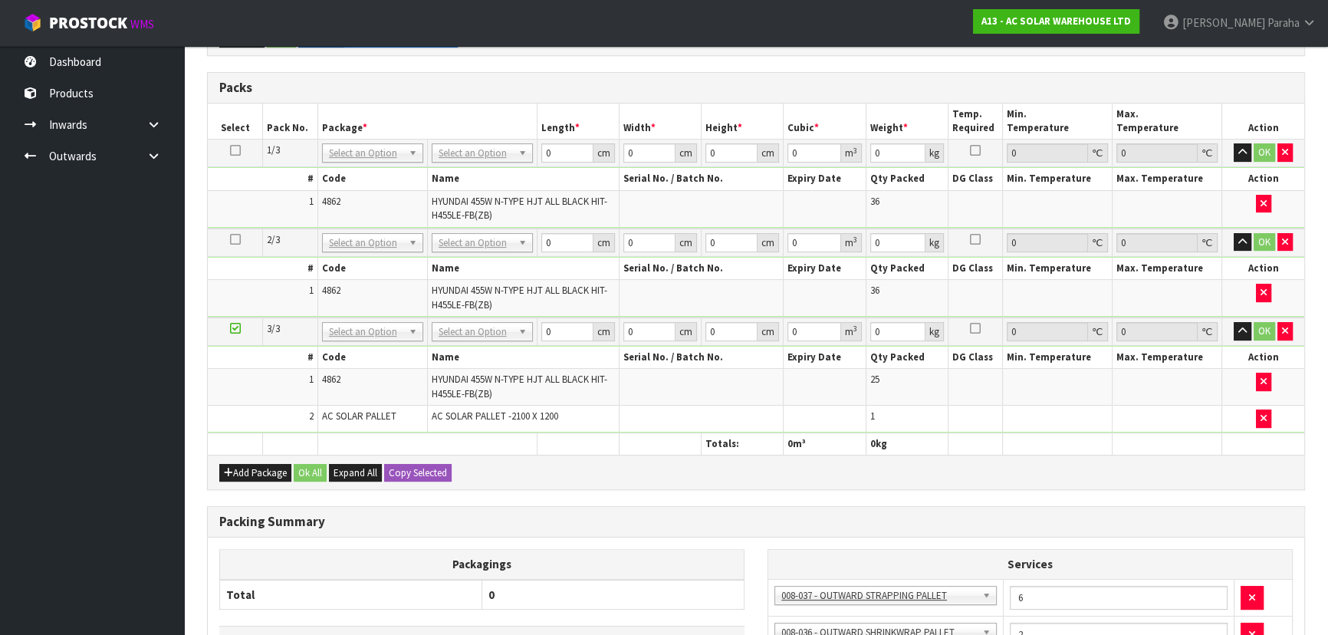
scroll to position [418, 0]
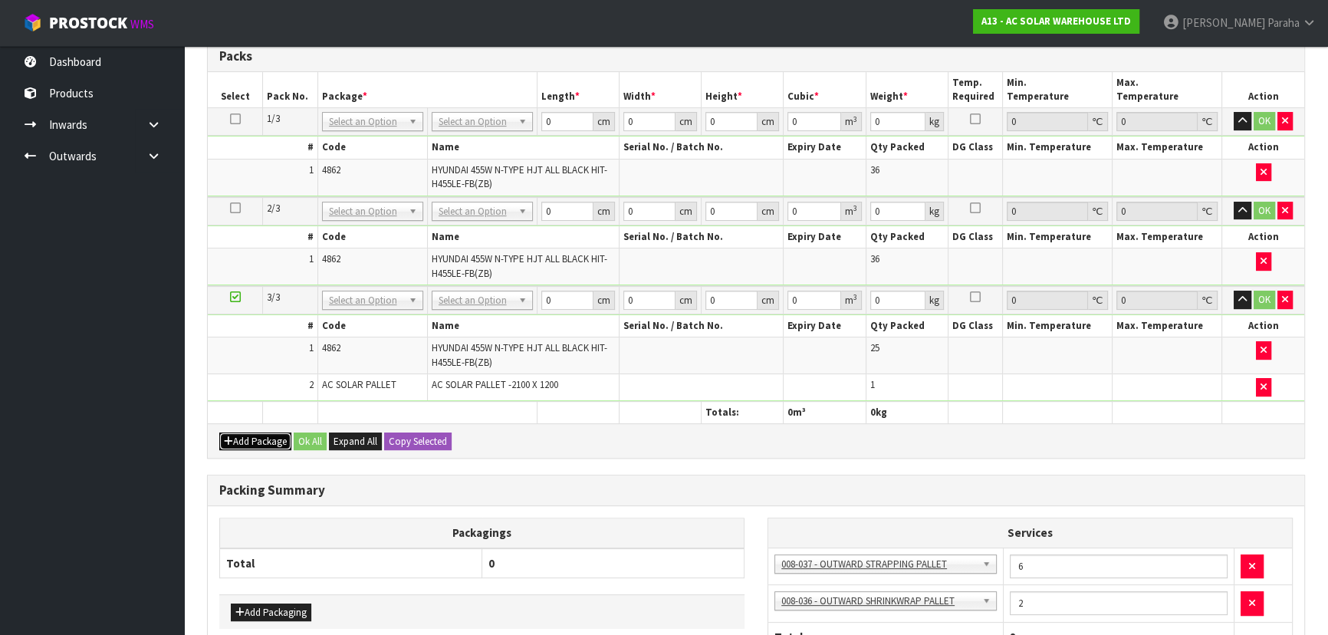
drag, startPoint x: 242, startPoint y: 433, endPoint x: 234, endPoint y: 429, distance: 8.3
click at [240, 433] on button "Add Package" at bounding box center [255, 442] width 72 height 18
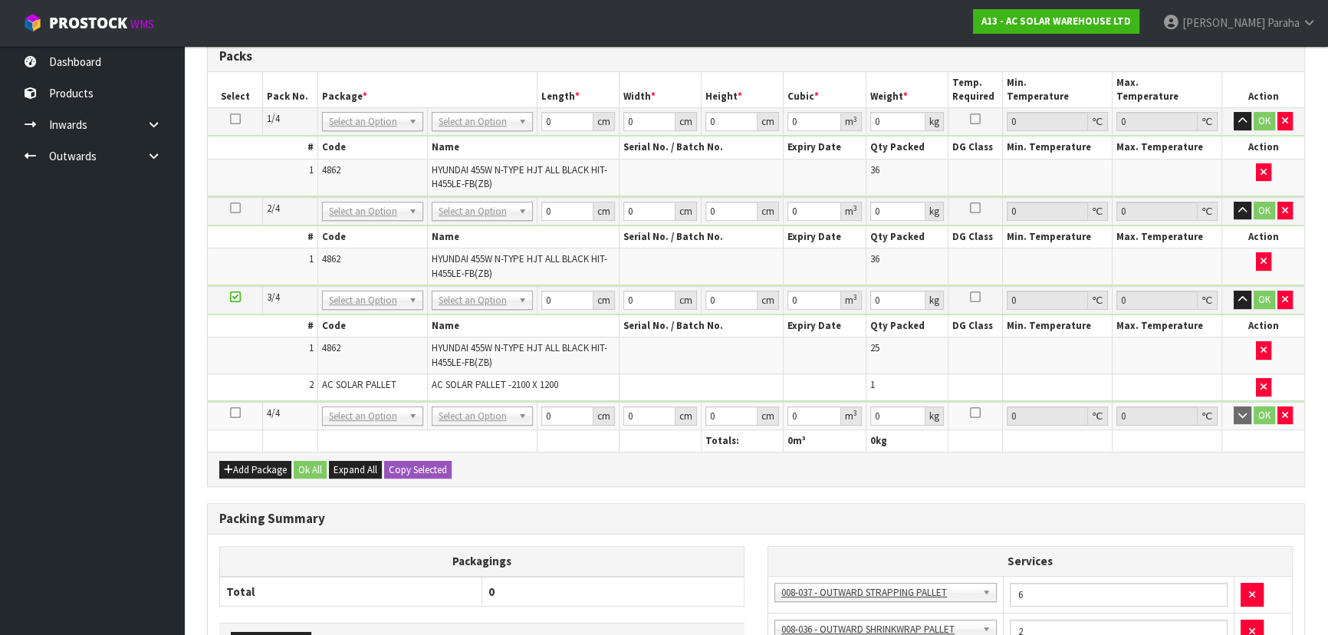
click at [229, 409] on td at bounding box center [235, 416] width 55 height 28
click at [235, 413] on icon at bounding box center [235, 413] width 11 height 1
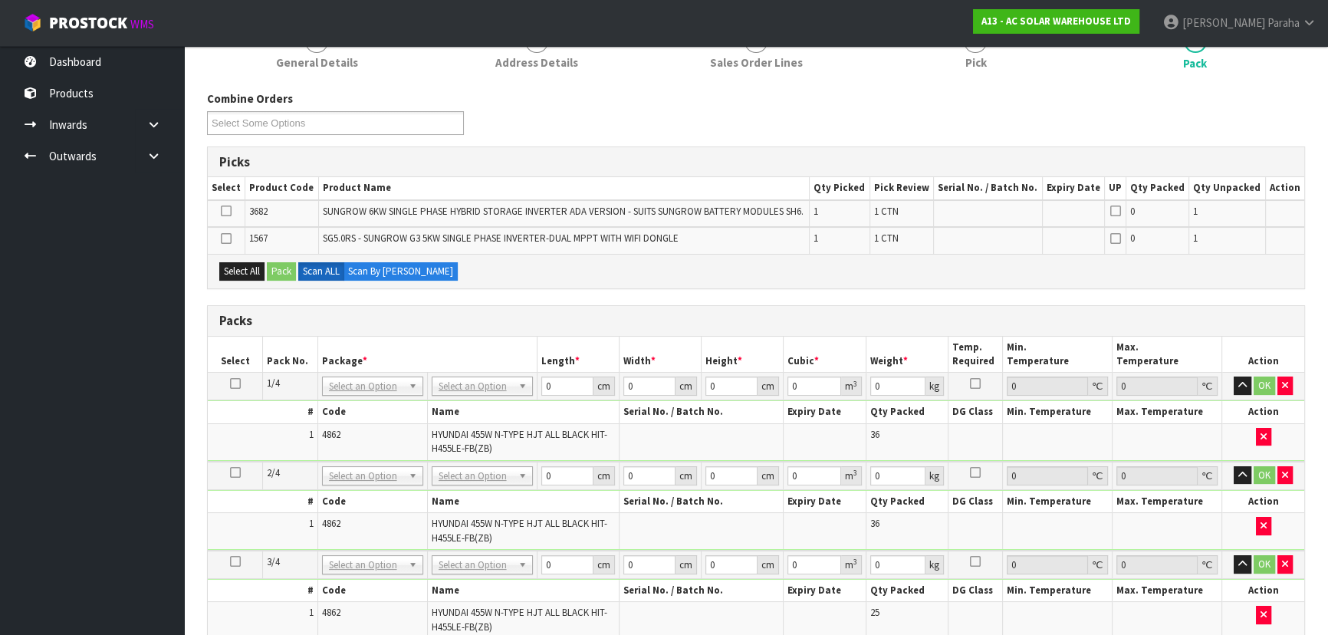
scroll to position [69, 0]
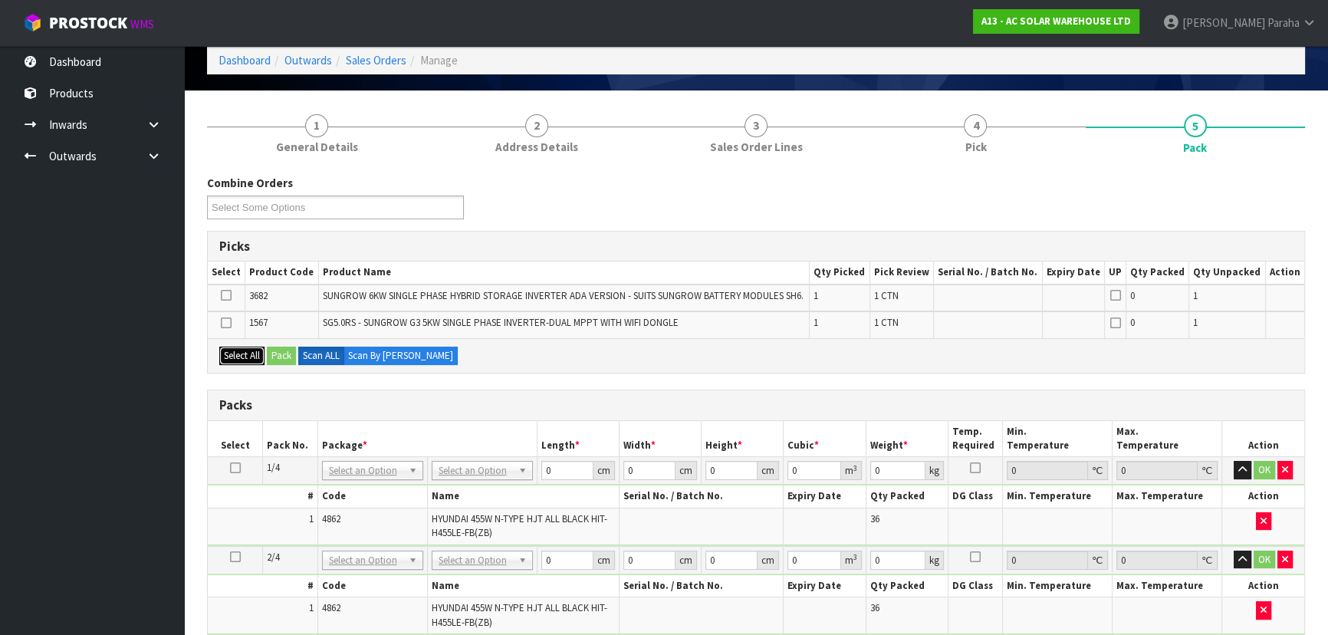
drag, startPoint x: 238, startPoint y: 351, endPoint x: 261, endPoint y: 354, distance: 23.2
click at [238, 352] on button "Select All" at bounding box center [241, 356] width 45 height 18
click at [277, 357] on button "Pack" at bounding box center [281, 356] width 29 height 18
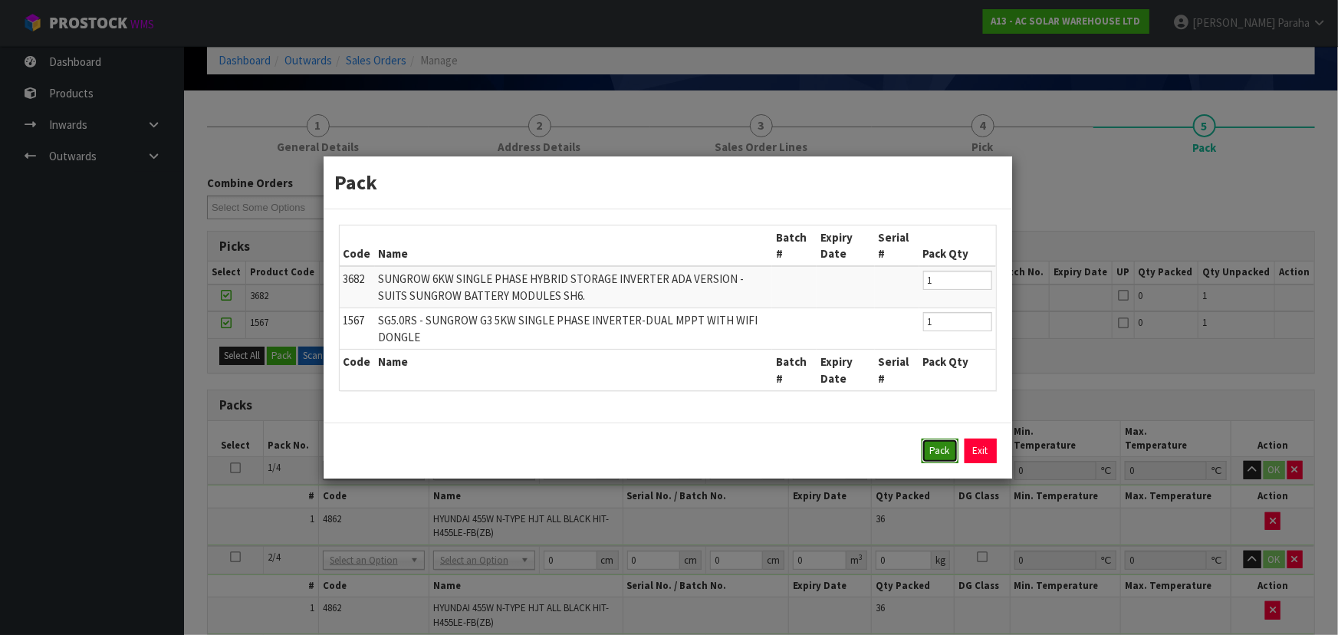
click at [938, 456] on button "Pack" at bounding box center [940, 451] width 37 height 25
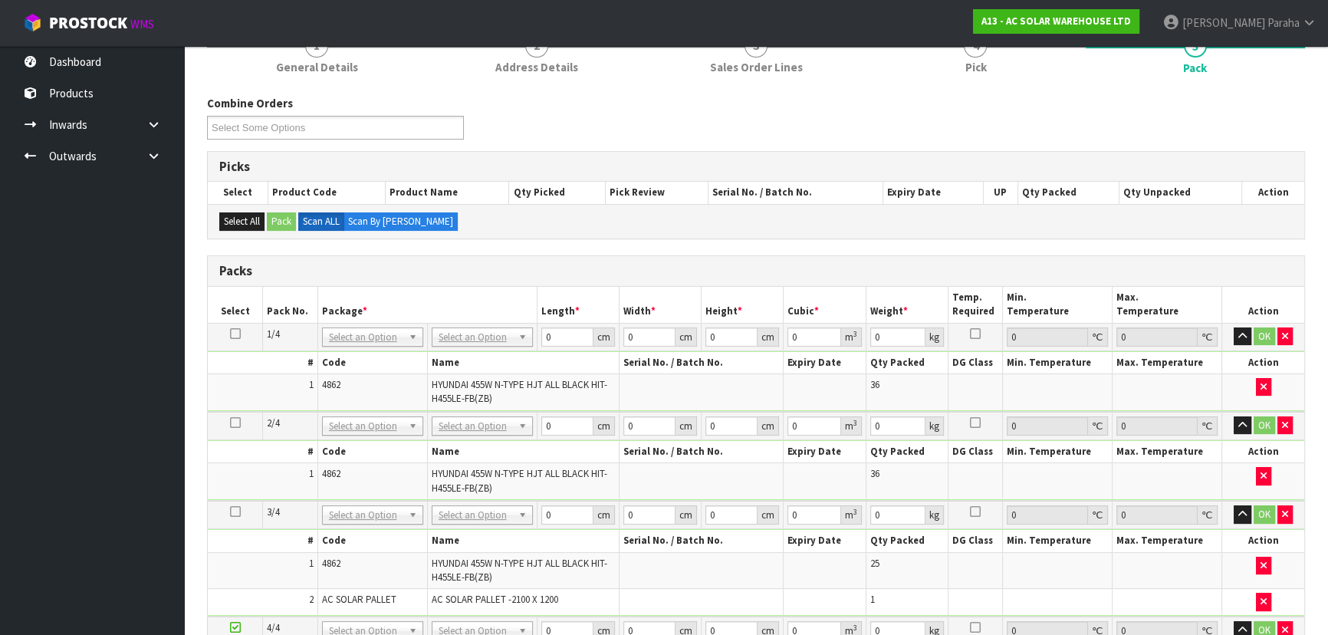
scroll to position [278, 0]
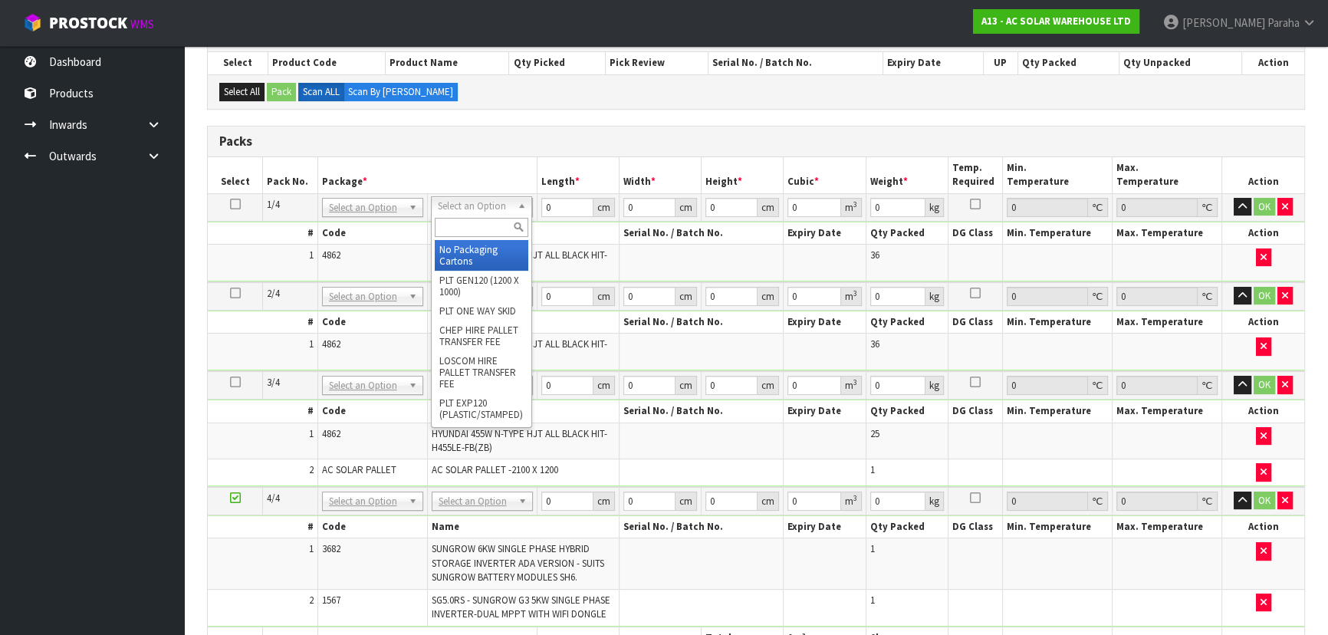
click at [490, 225] on input "text" at bounding box center [482, 227] width 94 height 19
type input "UNI"
type input "832"
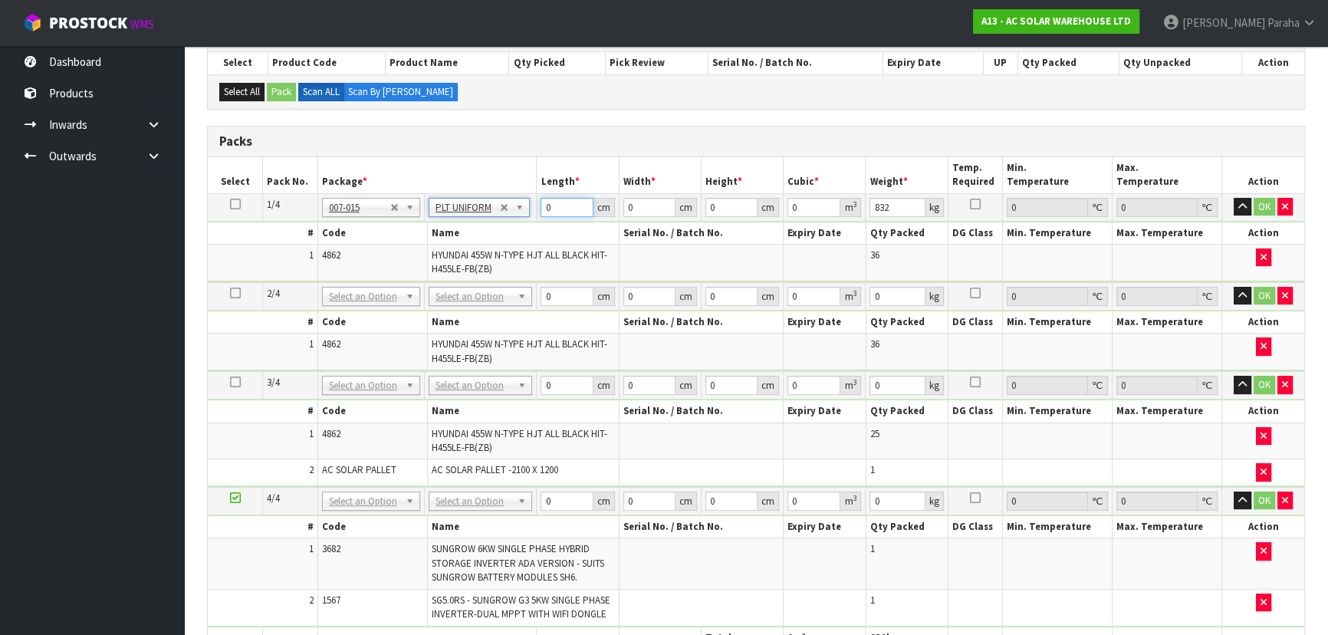
click at [560, 202] on input "0" at bounding box center [567, 207] width 52 height 19
type input "179"
type input "113"
type input "1"
type input "0.020227"
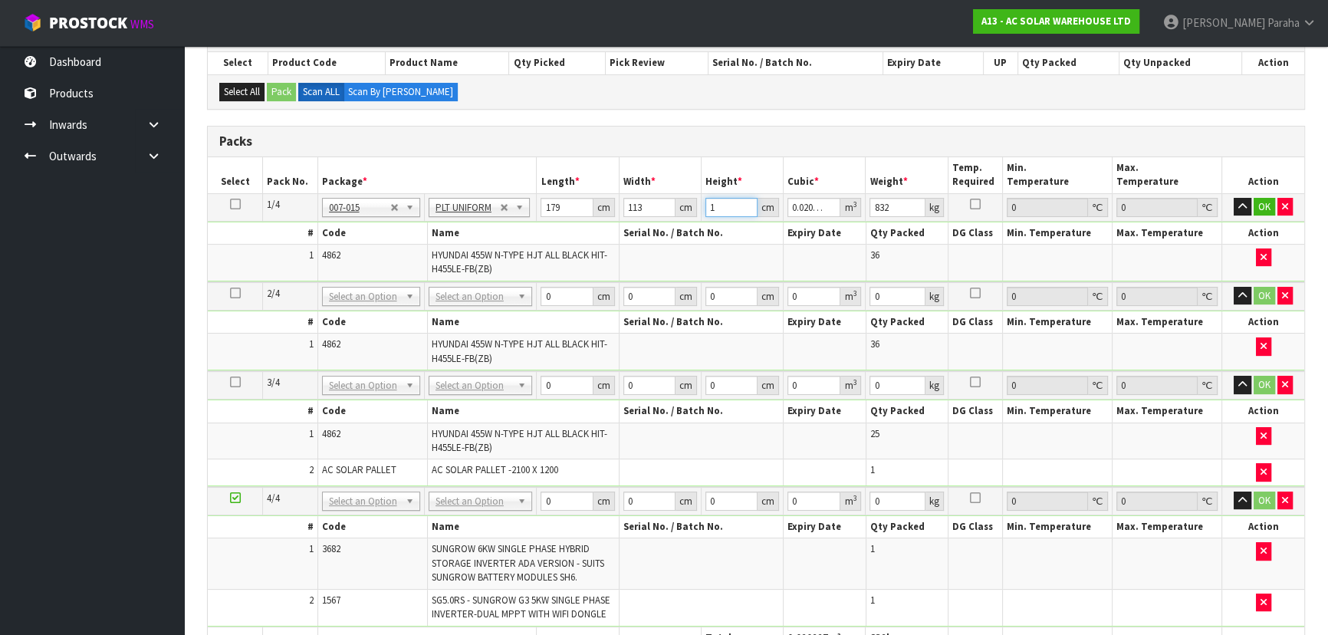
type input "12"
type input "0.242724"
type input "127"
type input "2.568829"
type input "127"
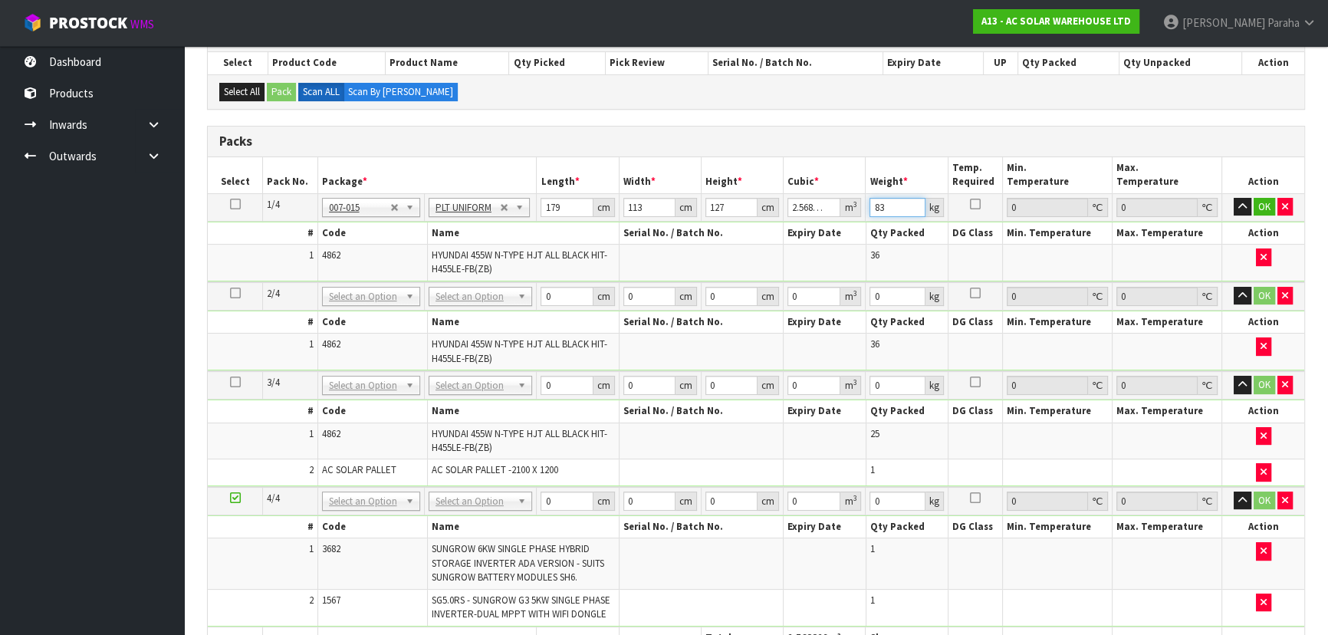
type input "832"
click at [1234, 198] on button "button" at bounding box center [1243, 207] width 18 height 18
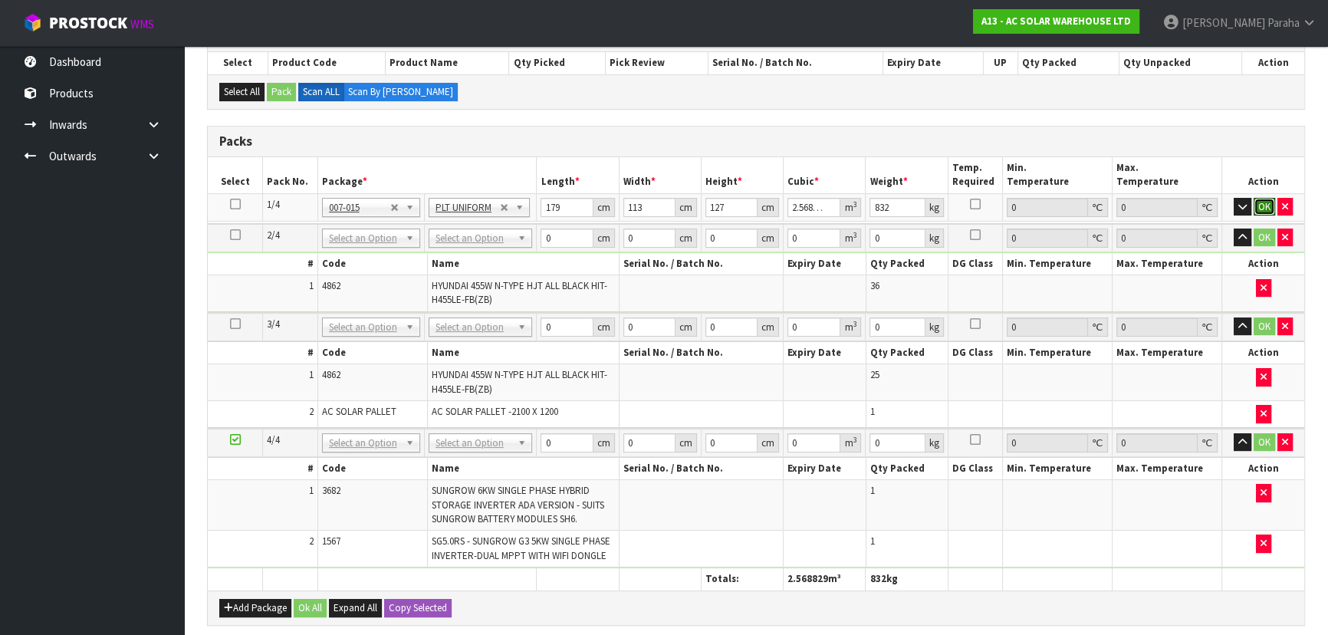
click button "OK" at bounding box center [1264, 207] width 21 height 18
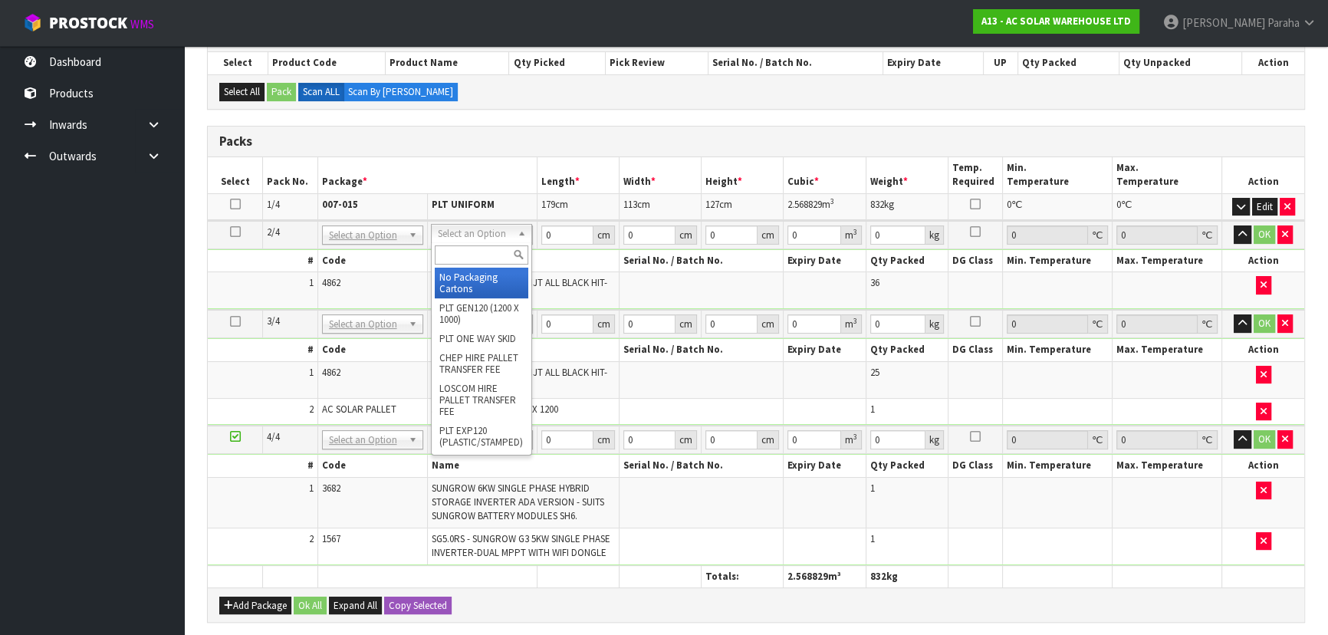
click at [485, 255] on input "text" at bounding box center [482, 254] width 94 height 19
type input "UNI"
type input "2"
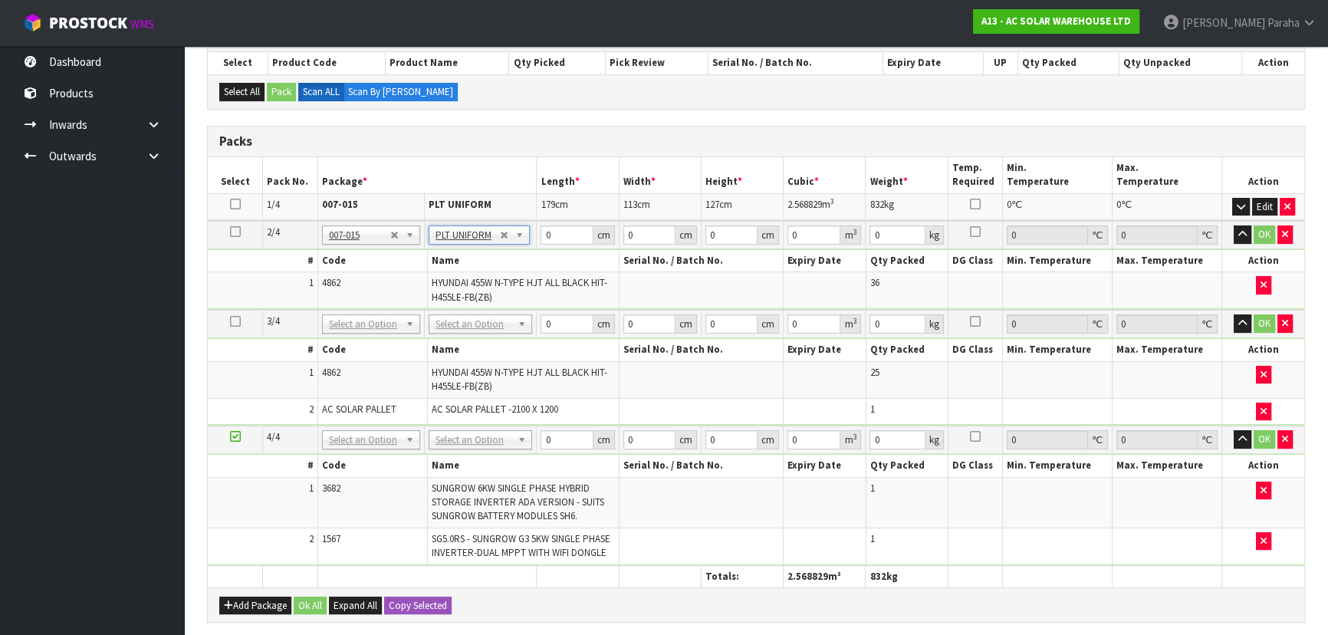
type input "832"
click at [560, 229] on input "0" at bounding box center [567, 234] width 52 height 19
type input "179"
type input "113"
type input "1"
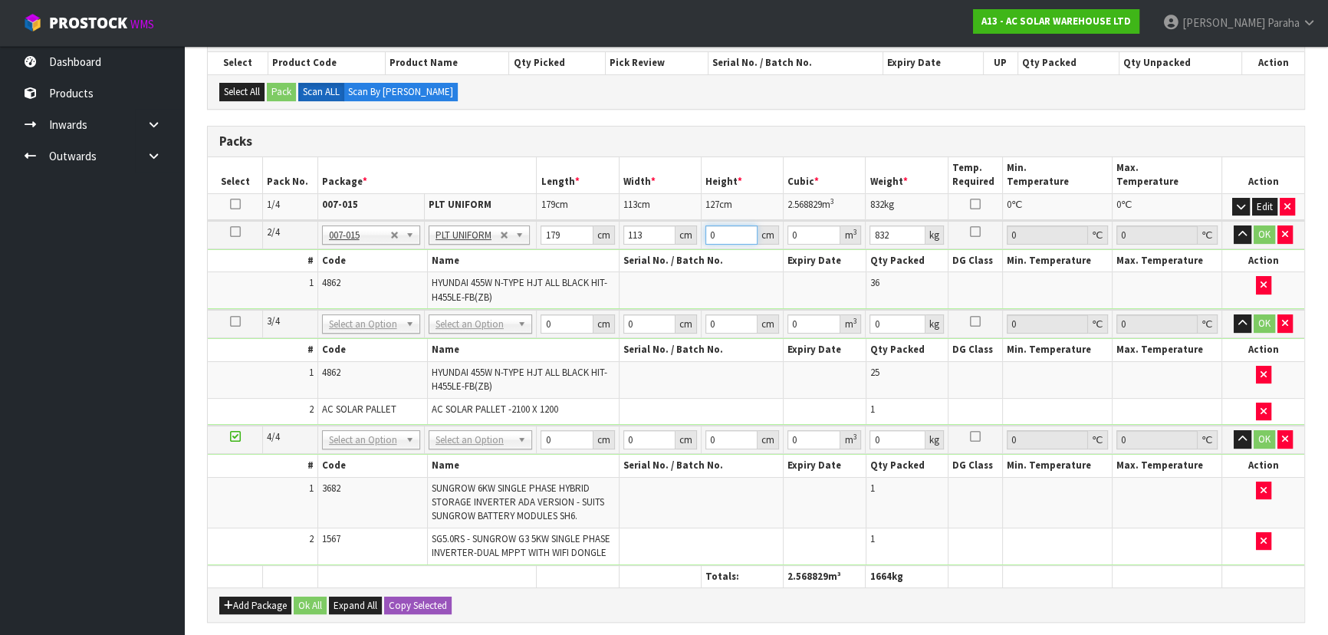
type input "0.020227"
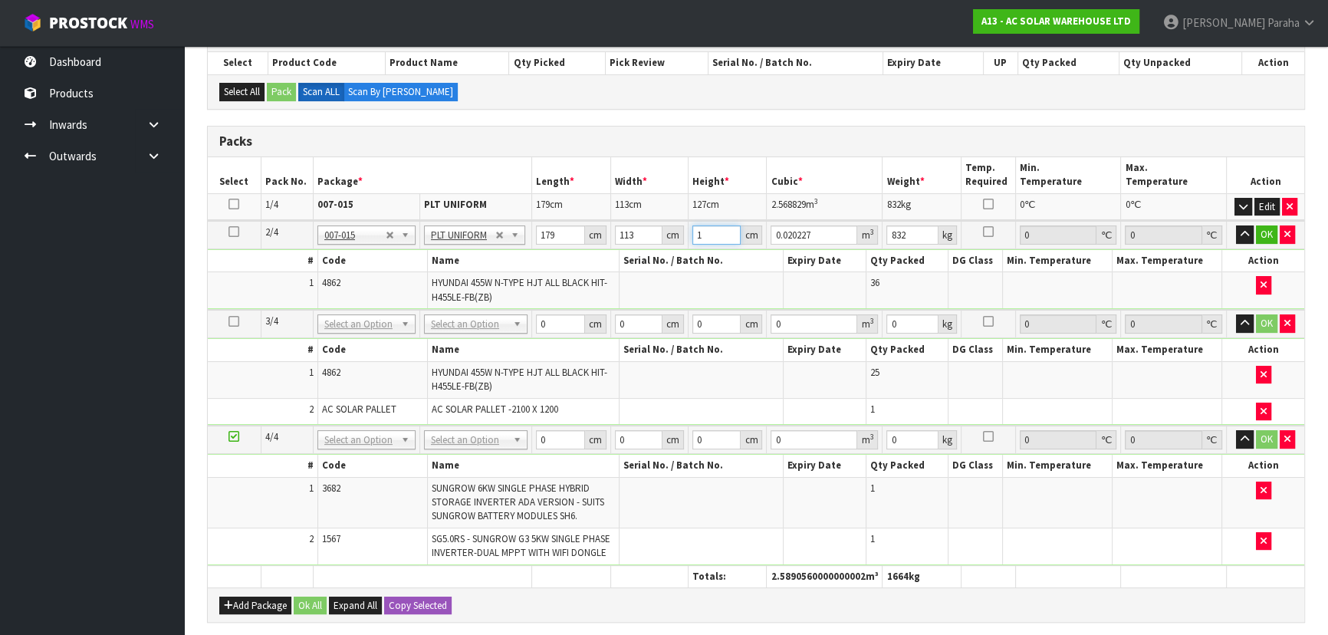
type input "12"
type input "0.242724"
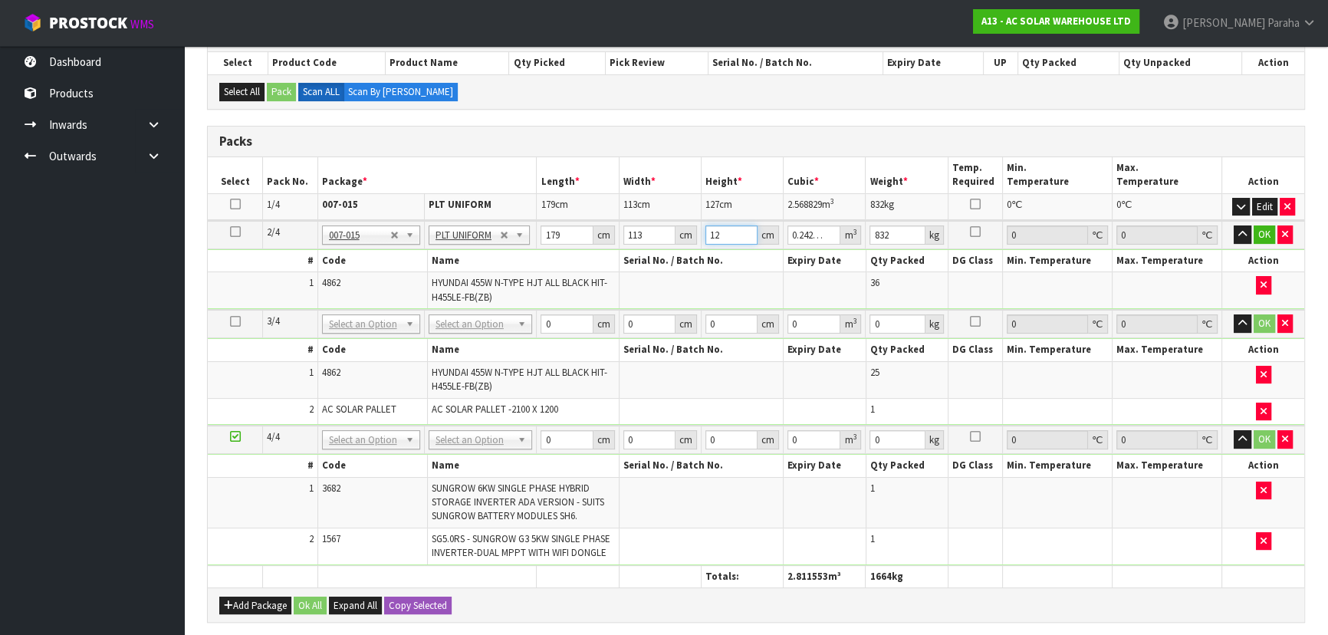
type input "127"
type input "2.568829"
type input "127"
type input "832"
click at [1234, 225] on button "button" at bounding box center [1243, 234] width 18 height 18
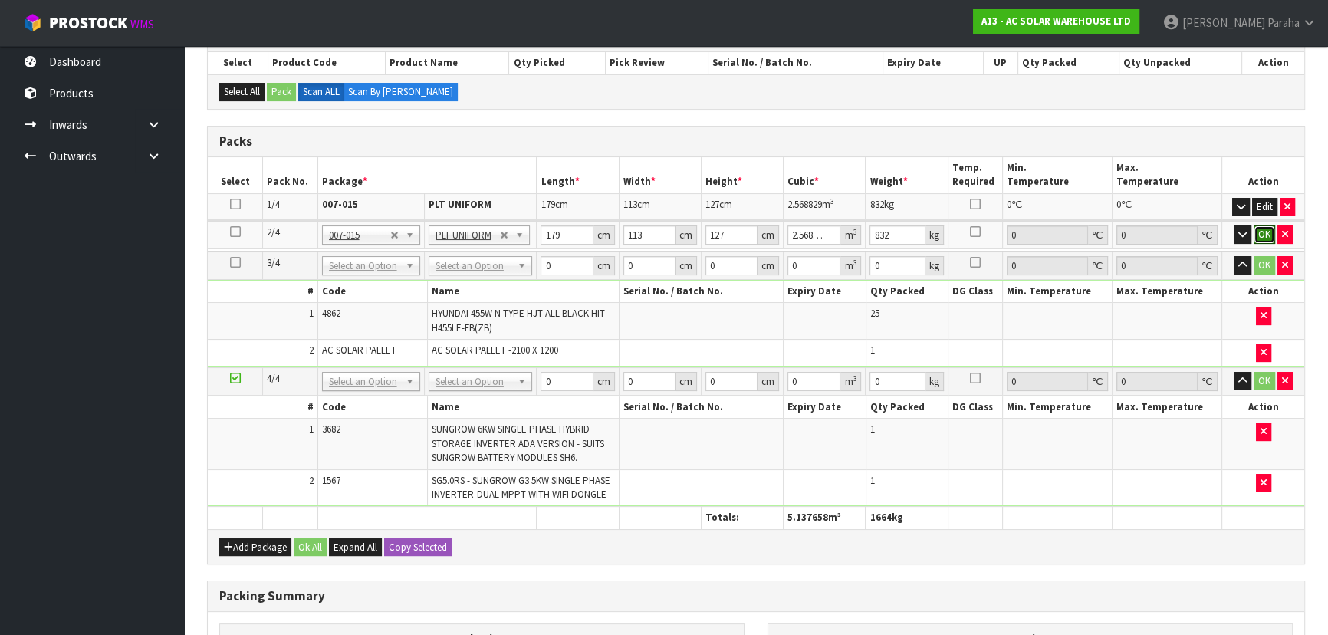
click button "OK" at bounding box center [1264, 234] width 21 height 18
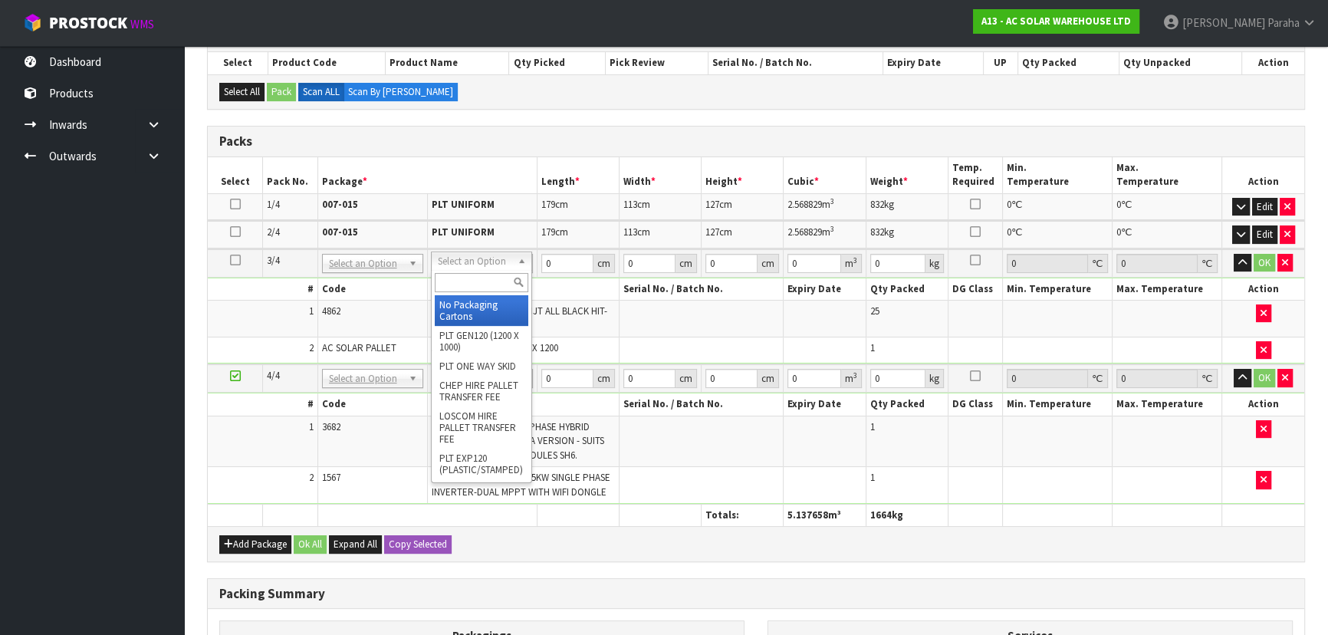
click at [491, 278] on input "text" at bounding box center [482, 282] width 94 height 19
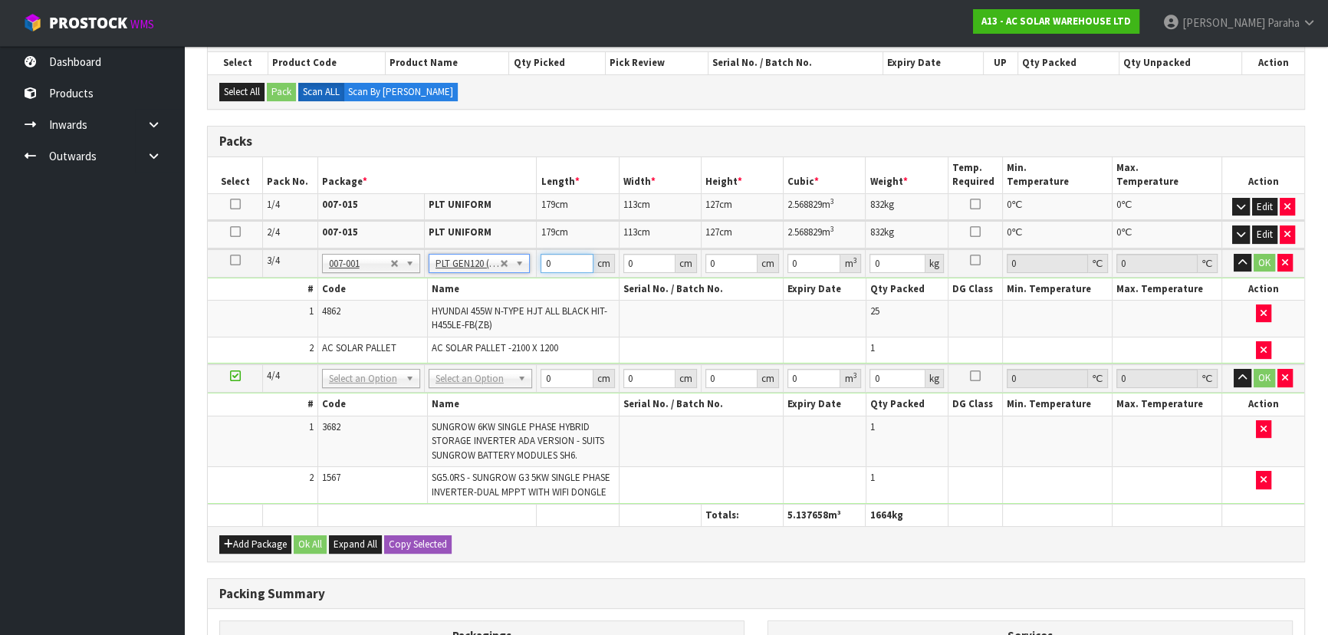
type input "120"
type input "100"
type input "599.775"
click at [560, 254] on input "120" at bounding box center [567, 263] width 52 height 19
type input "1"
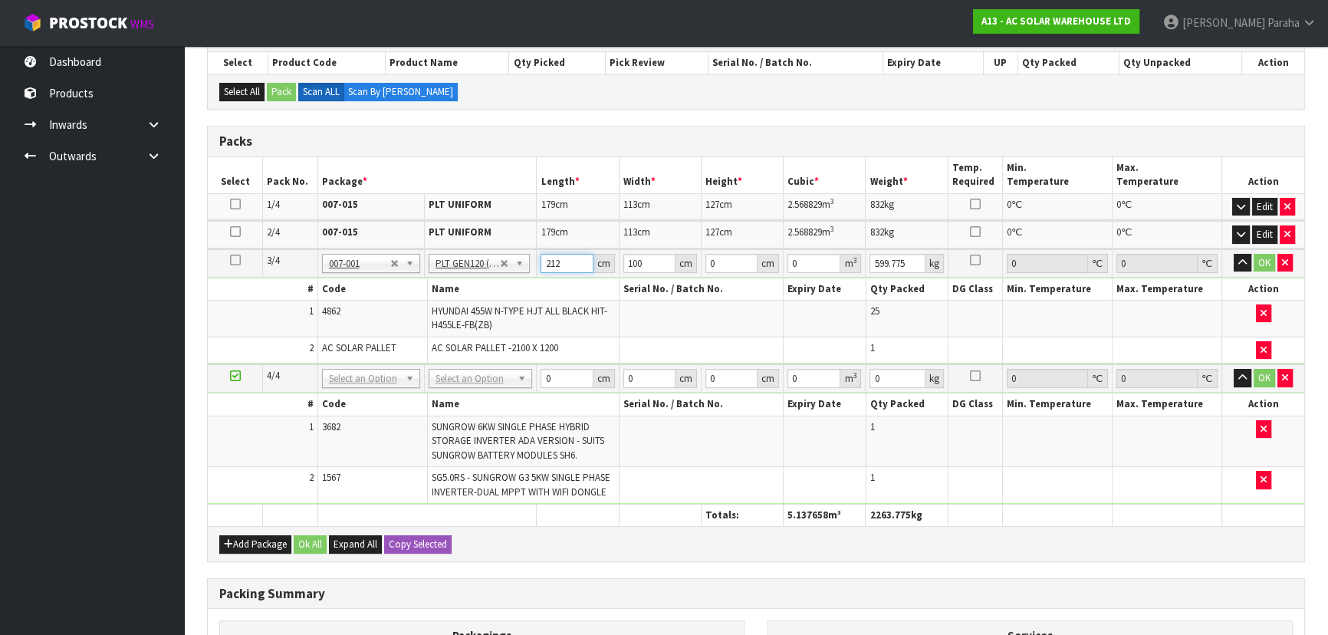
type input "212"
type input "121"
type input "9"
type input "0.230868"
type input "93"
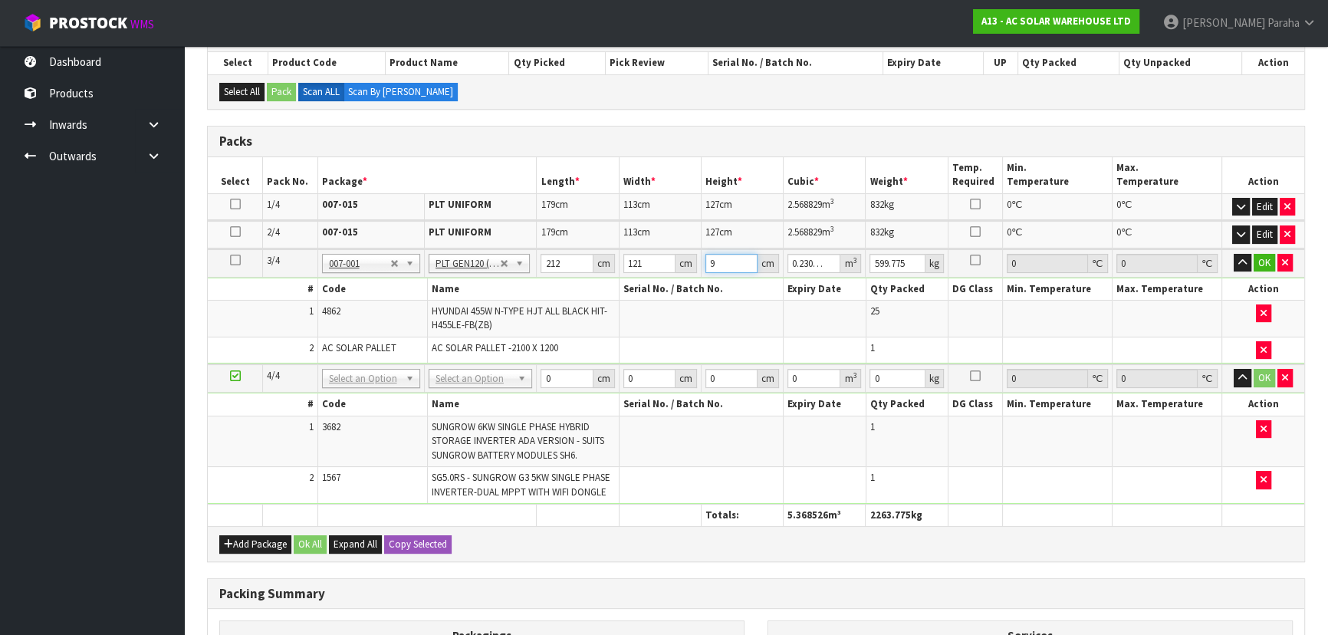
type input "2.385636"
type input "93"
type input "577"
click at [1234, 254] on button "button" at bounding box center [1243, 263] width 18 height 18
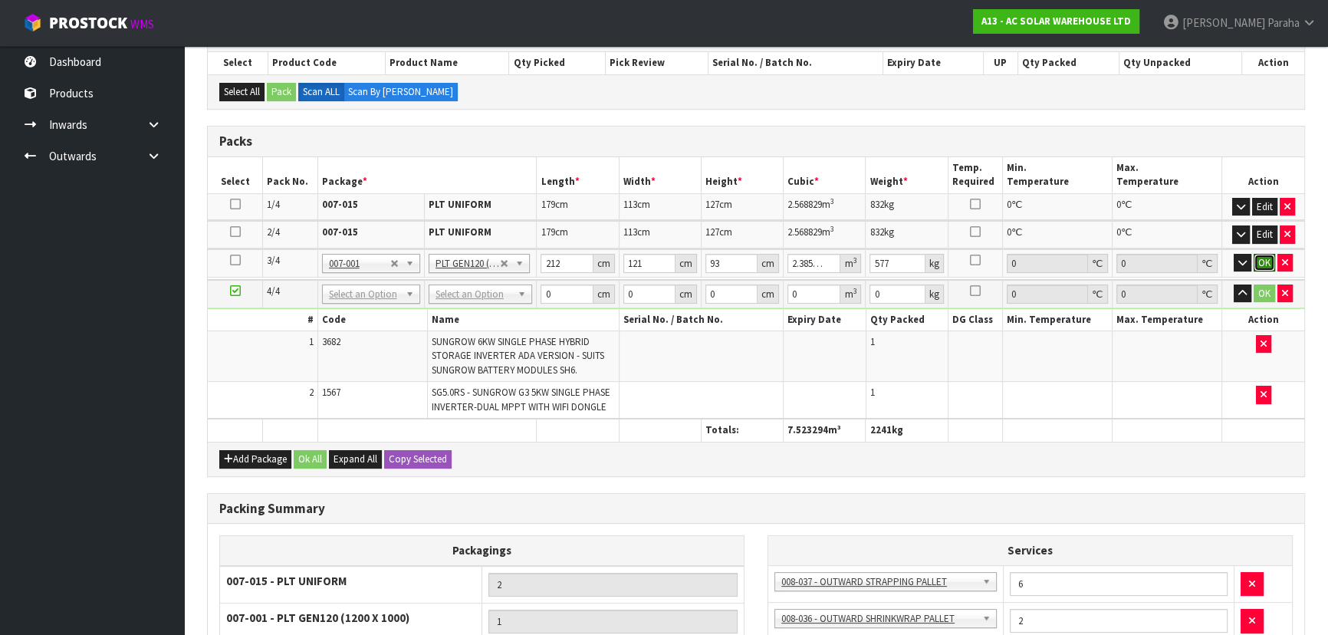
click button "OK" at bounding box center [1264, 263] width 21 height 18
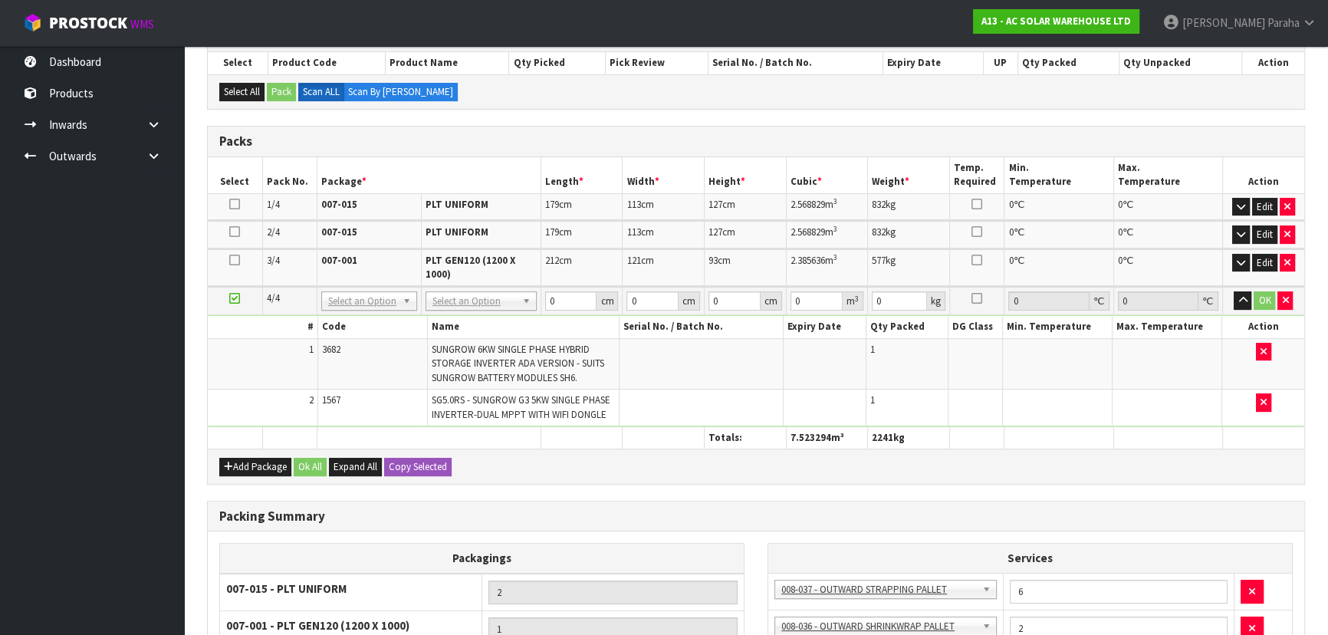
drag, startPoint x: 456, startPoint y: 299, endPoint x: 459, endPoint y: 308, distance: 9.7
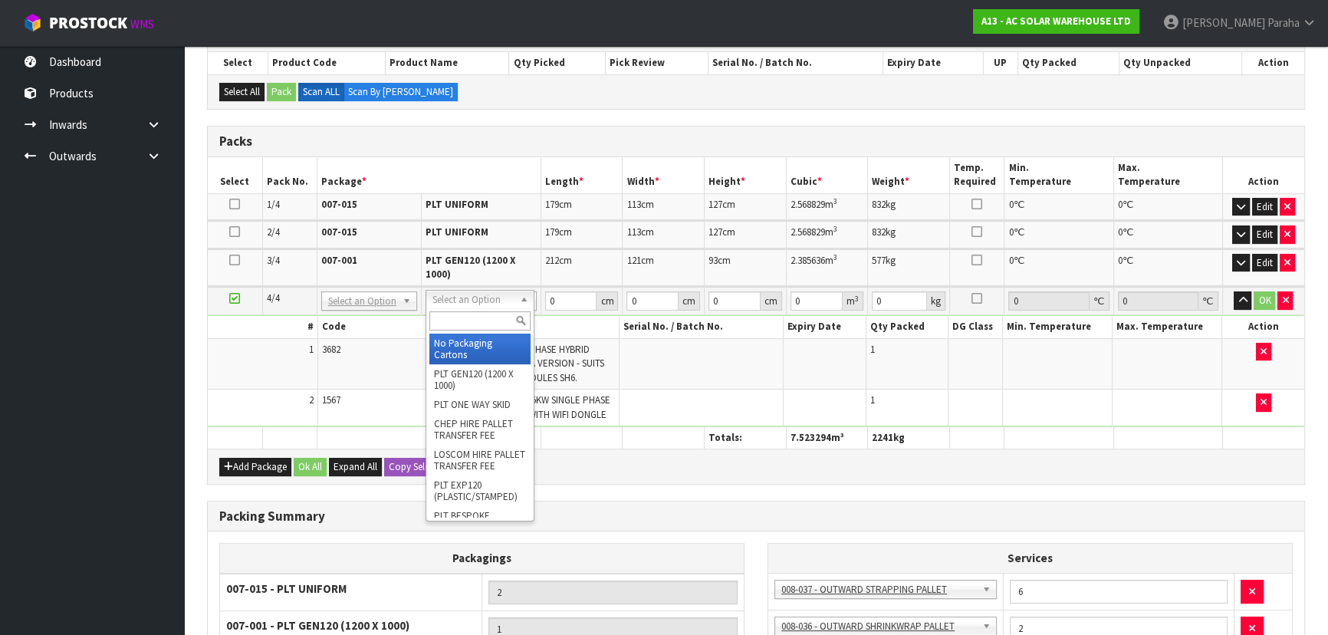
click at [456, 324] on input "text" at bounding box center [479, 320] width 101 height 19
type input "2"
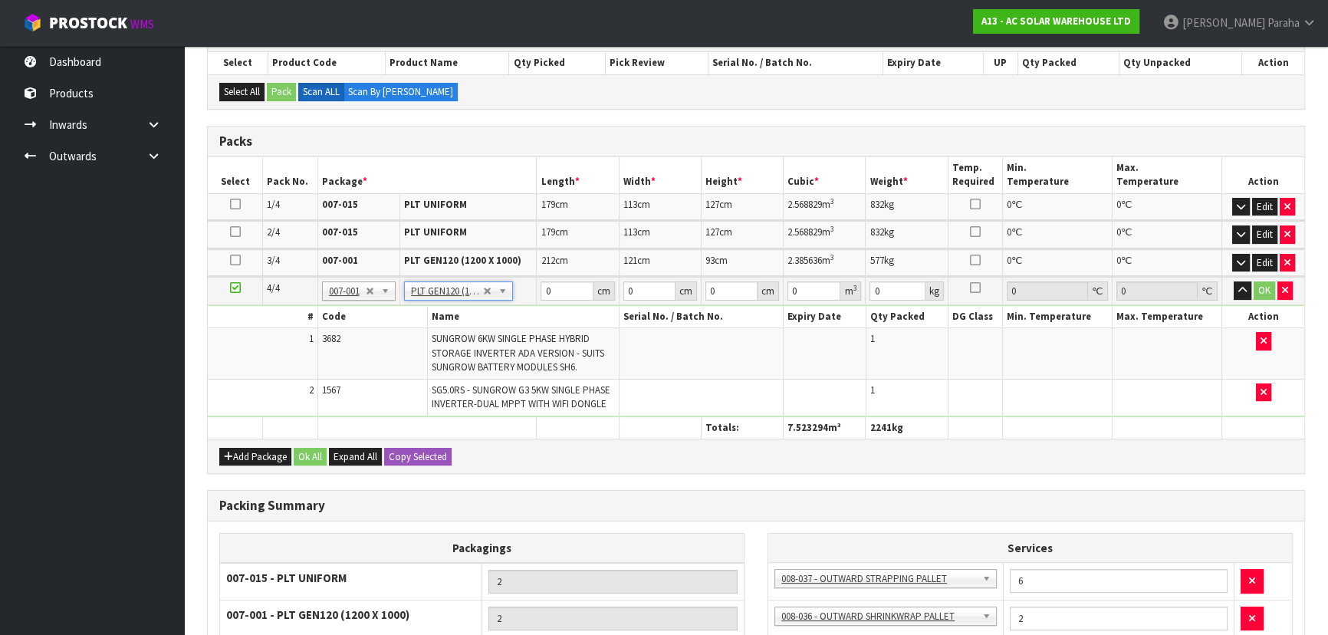
type input "120"
type input "100"
type input "37.7"
click at [564, 284] on input "120" at bounding box center [567, 290] width 52 height 19
type input "1"
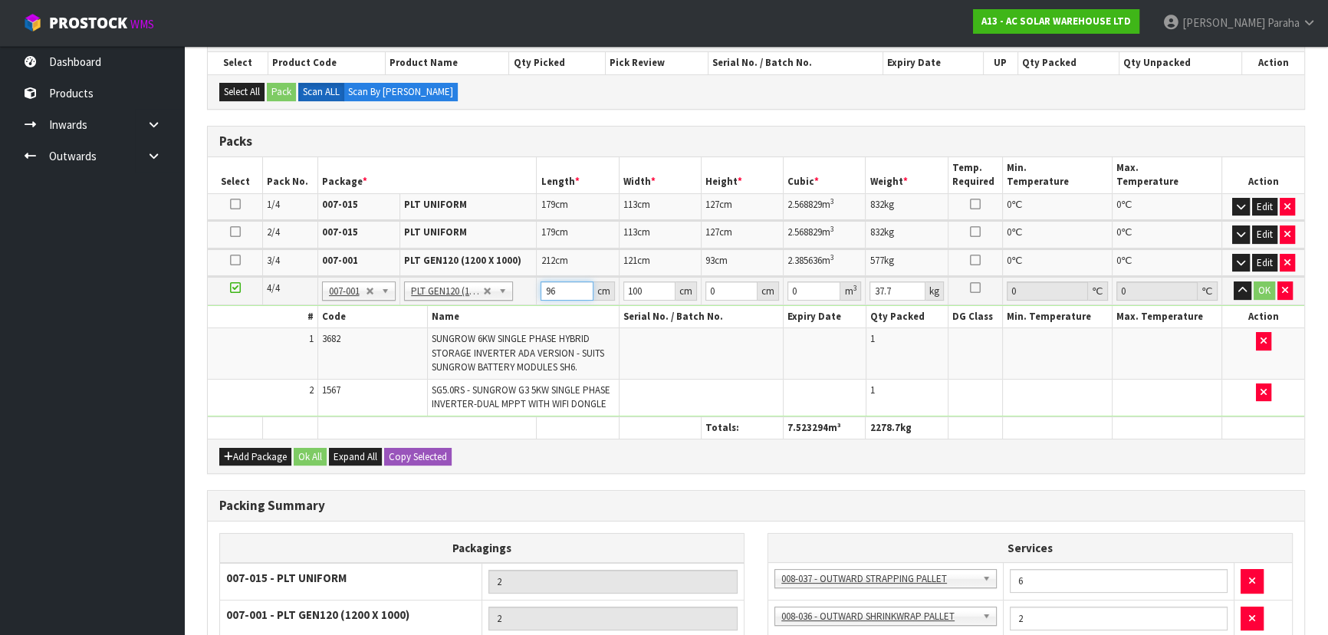
type input "96"
type input "69"
type input "7"
type input "0.046368"
type input "73"
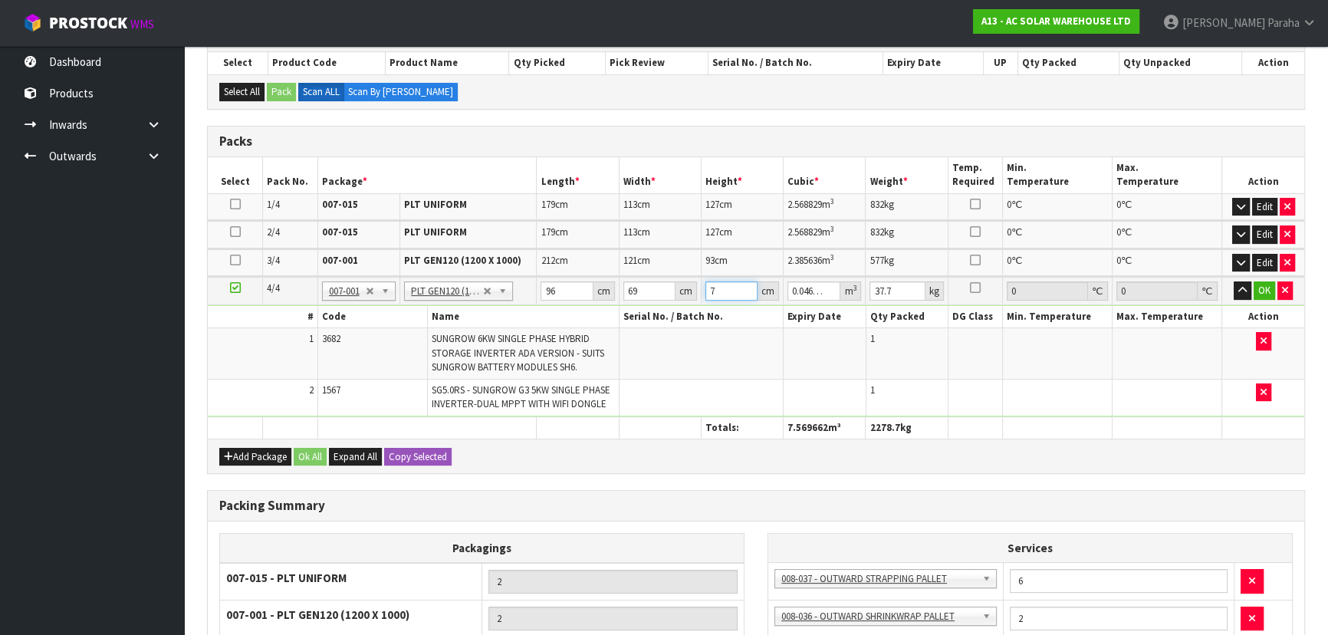
type input "0.483552"
type input "73"
type input "44"
click at [1234, 281] on button "button" at bounding box center [1243, 290] width 18 height 18
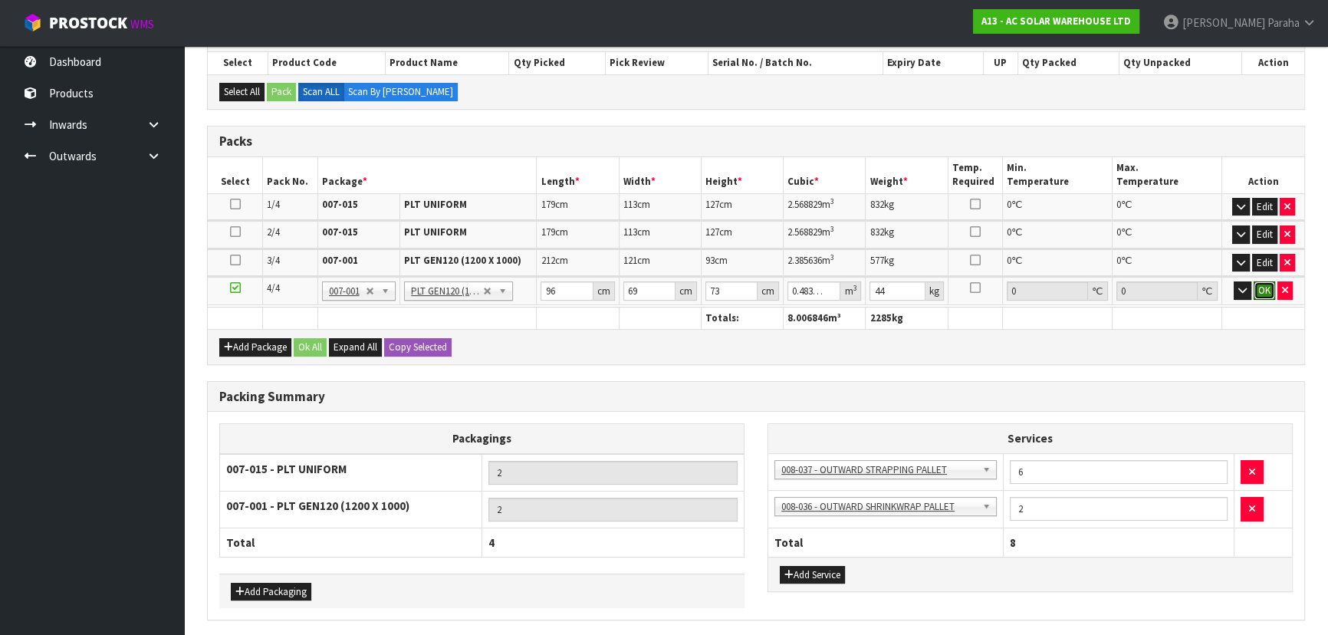
click button "OK" at bounding box center [1264, 290] width 21 height 18
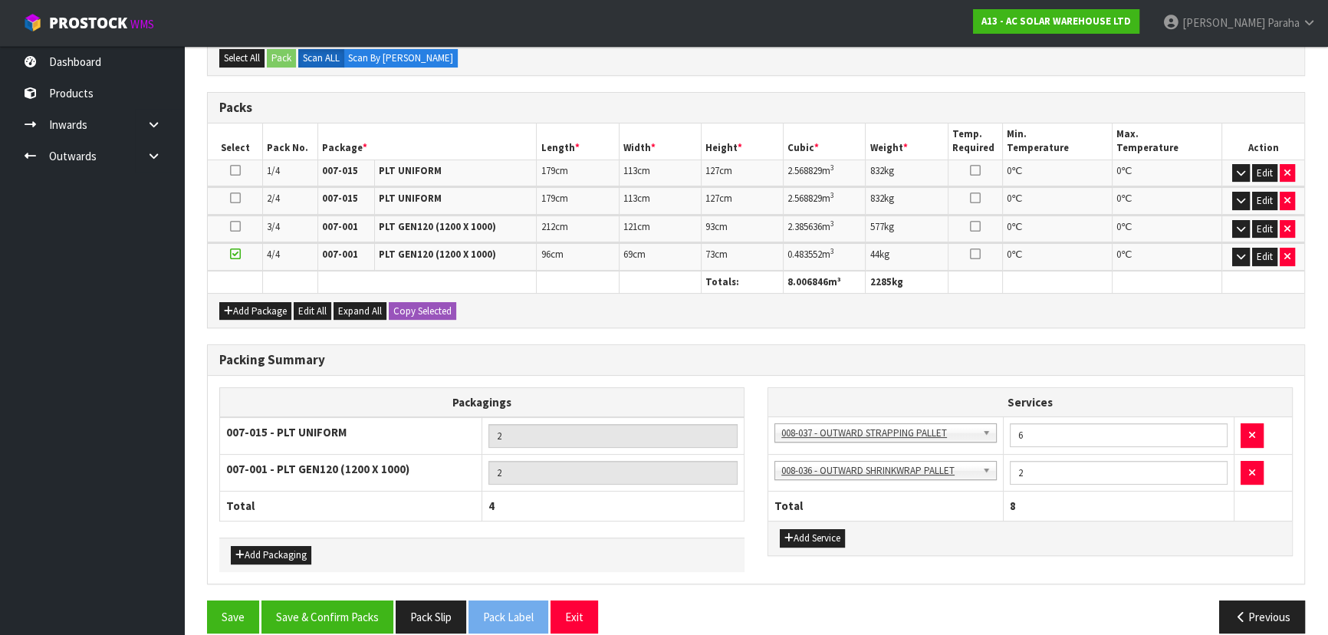
scroll to position [329, 0]
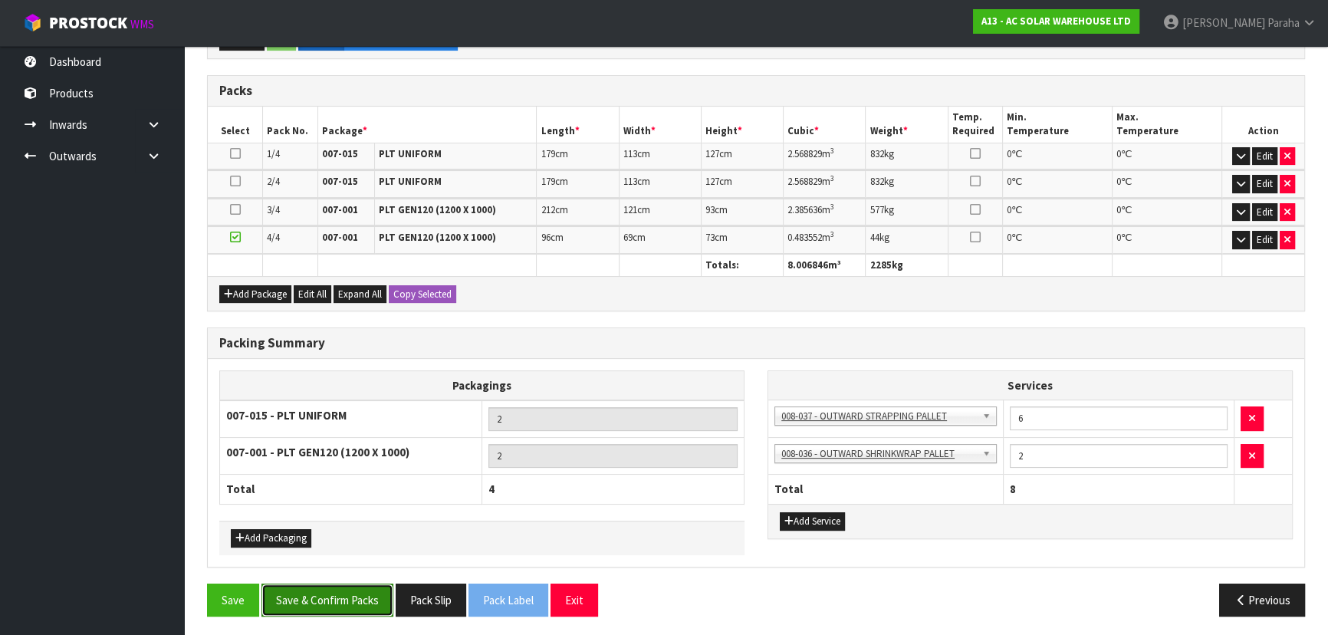
click at [344, 597] on button "Save & Confirm Packs" at bounding box center [327, 600] width 132 height 33
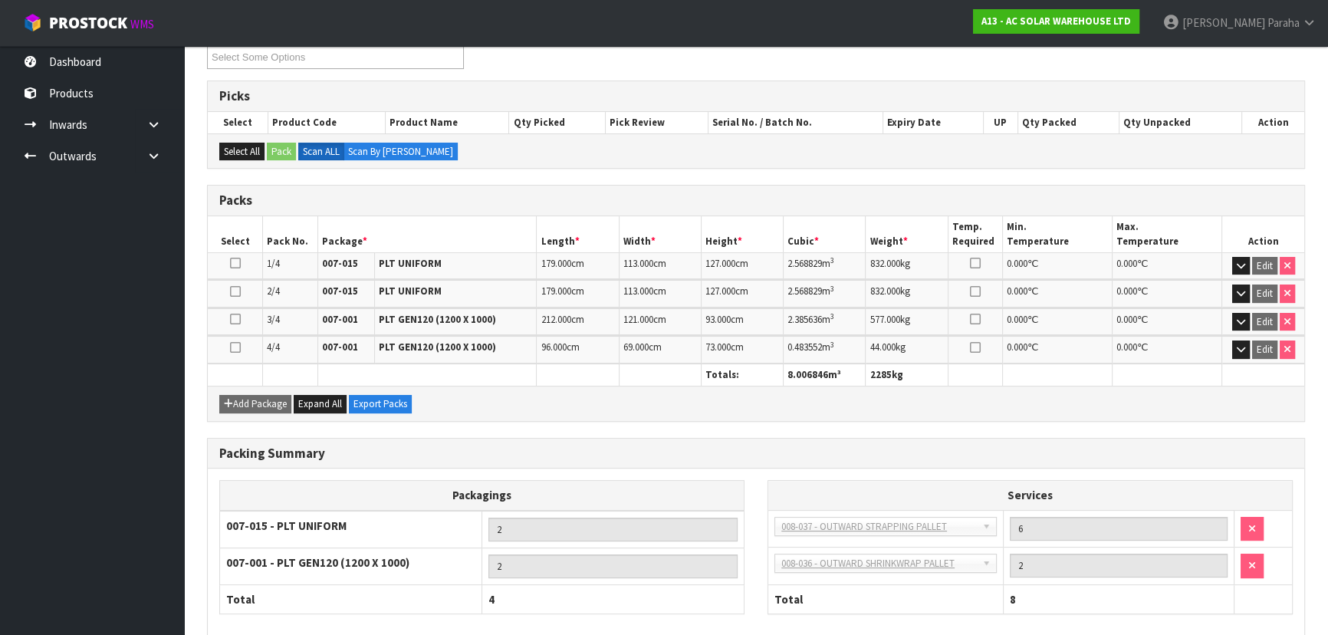
scroll to position [350, 0]
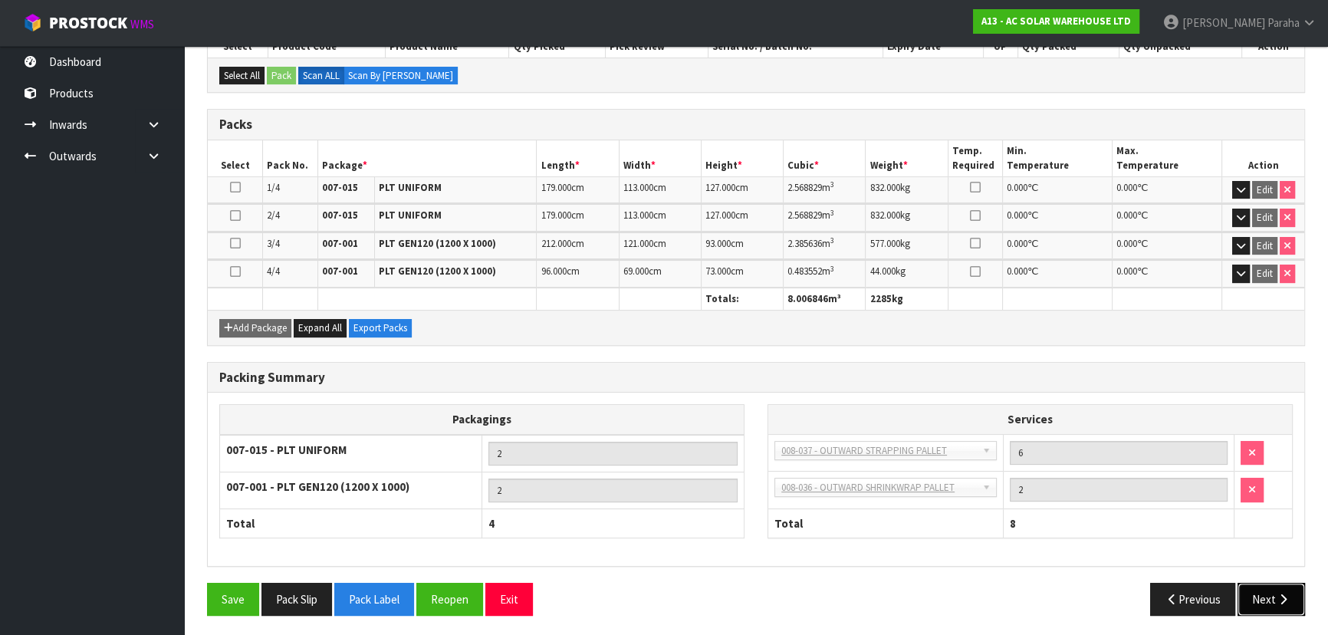
click at [1263, 590] on button "Next" at bounding box center [1271, 599] width 67 height 33
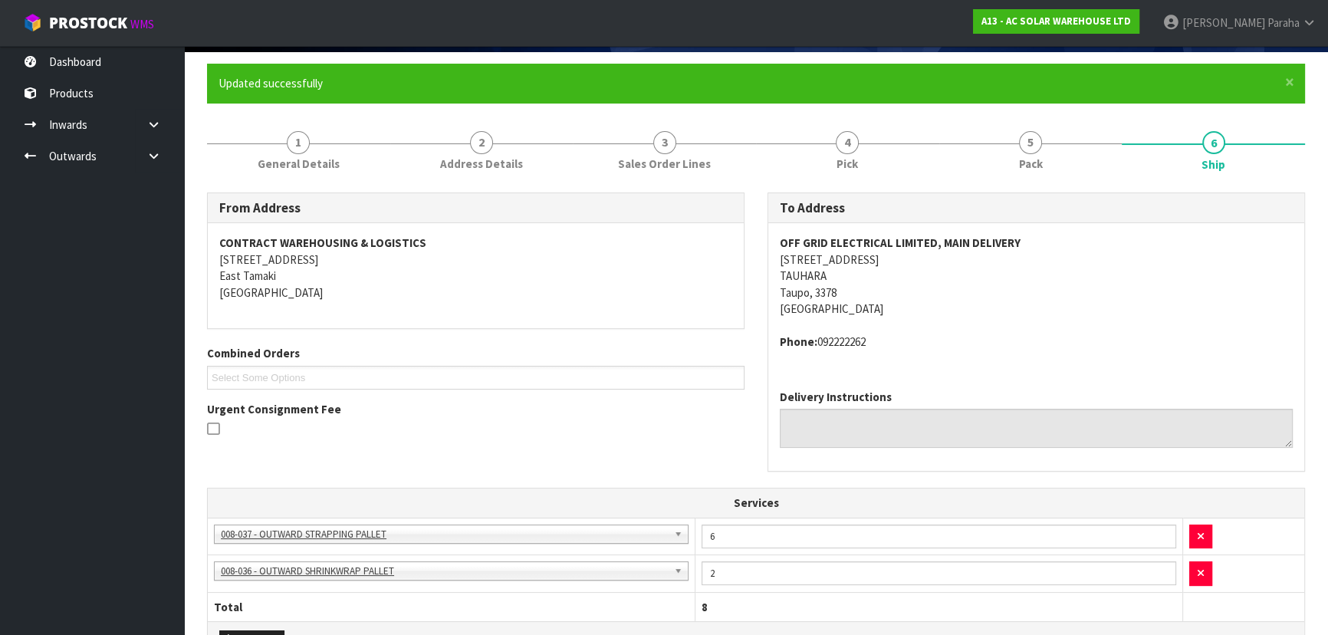
scroll to position [139, 0]
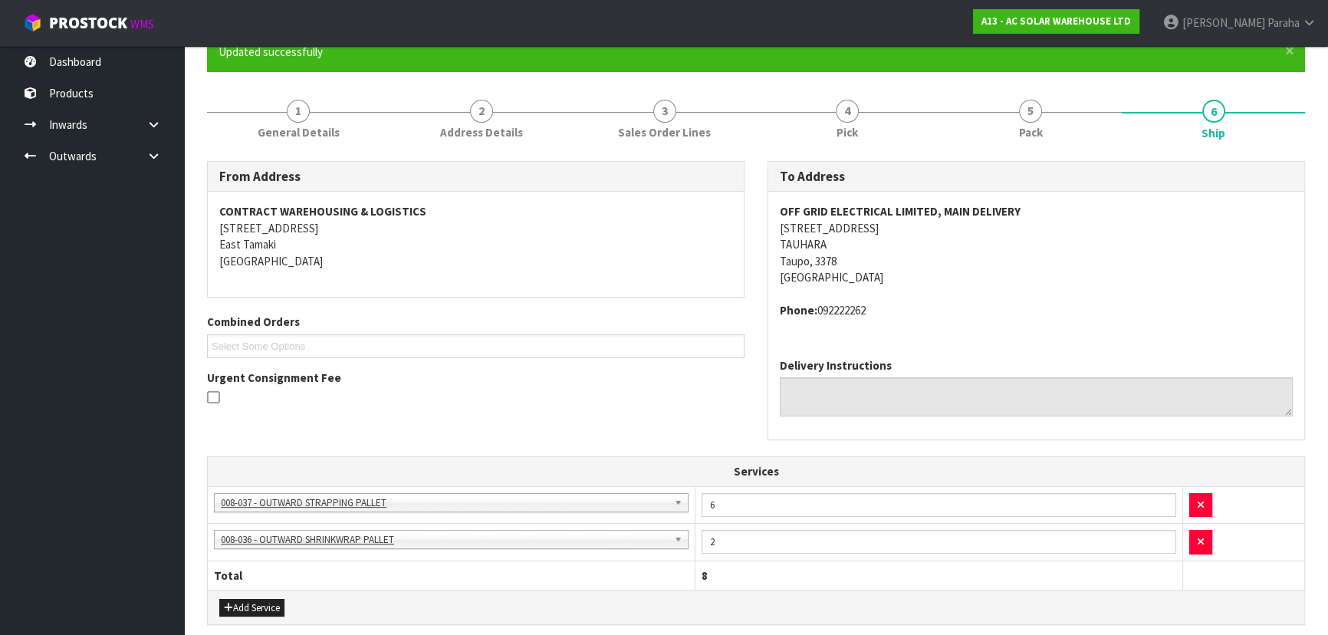
click at [839, 204] on strong "OFF GRID ELECTRICAL LIMITED, MAIN DELIVERY" at bounding box center [900, 211] width 241 height 15
click at [825, 225] on address "OFF GRID ELECTRICAL LIMITED, MAIN DELIVERY 27 MIRO STREET TAUHARA Taupo, 3378 N…" at bounding box center [1036, 244] width 513 height 82
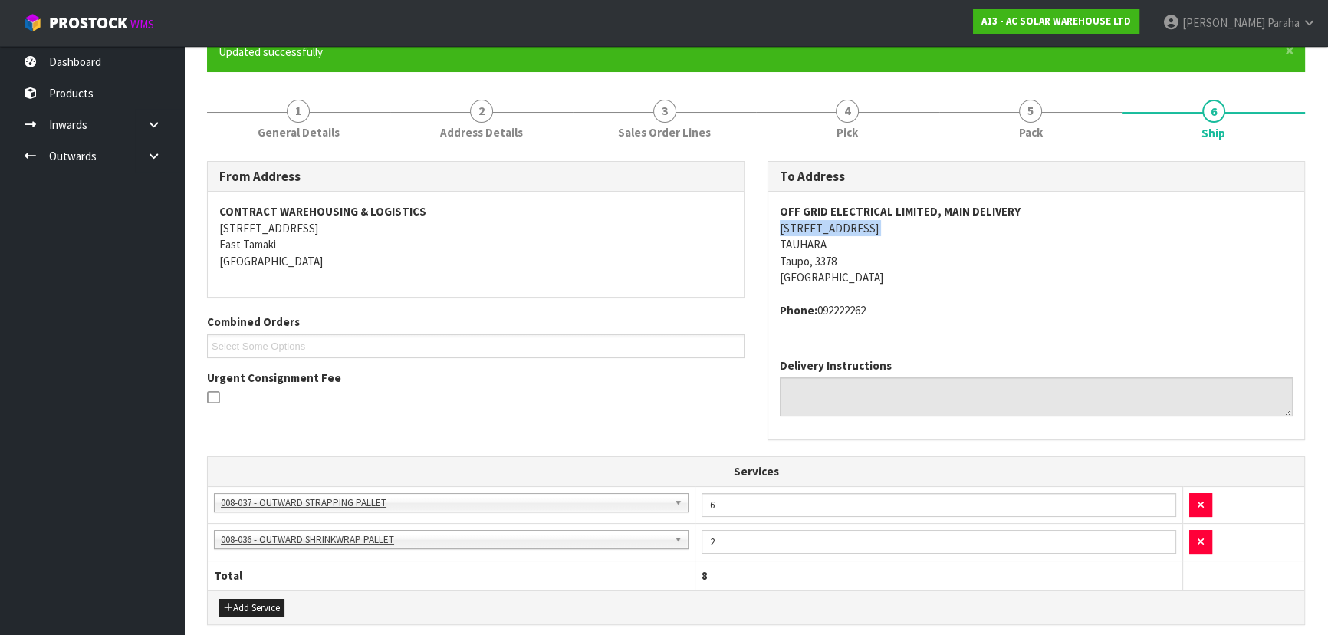
click at [824, 225] on address "OFF GRID ELECTRICAL LIMITED, MAIN DELIVERY 27 MIRO STREET TAUHARA Taupo, 3378 N…" at bounding box center [1036, 244] width 513 height 82
copy address "27 MIRO STREET"
click at [867, 205] on strong "OFF GRID ELECTRICAL LIMITED, MAIN DELIVERY" at bounding box center [900, 211] width 241 height 15
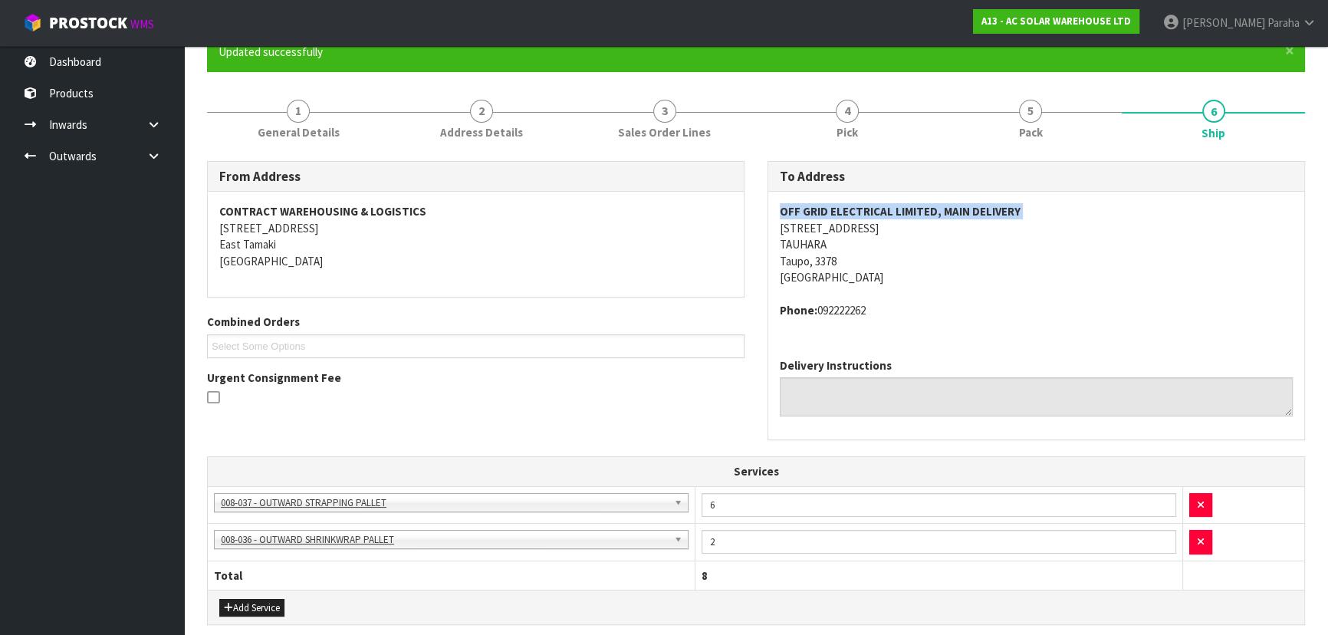
copy strong "OFF GRID ELECTRICAL LIMITED, MAIN DELIVERY"
click at [850, 307] on address "Phone: 092222262" at bounding box center [1036, 310] width 513 height 16
copy address "092222262"
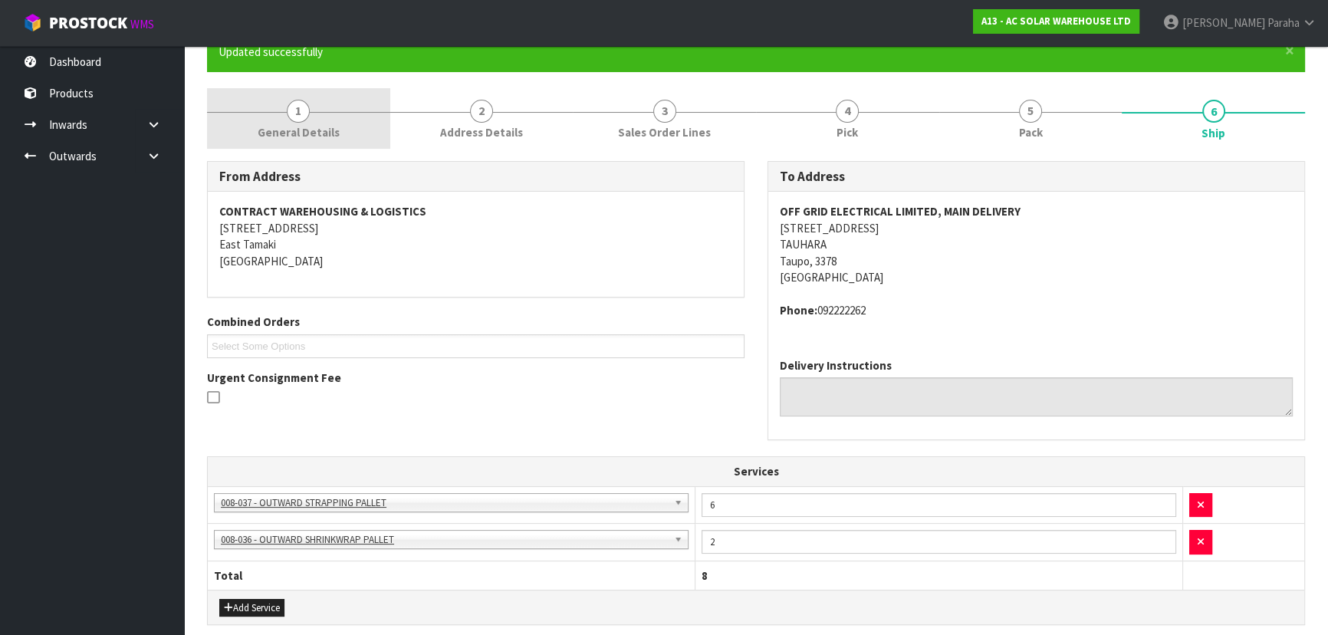
click at [290, 95] on link "1 General Details" at bounding box center [298, 118] width 183 height 61
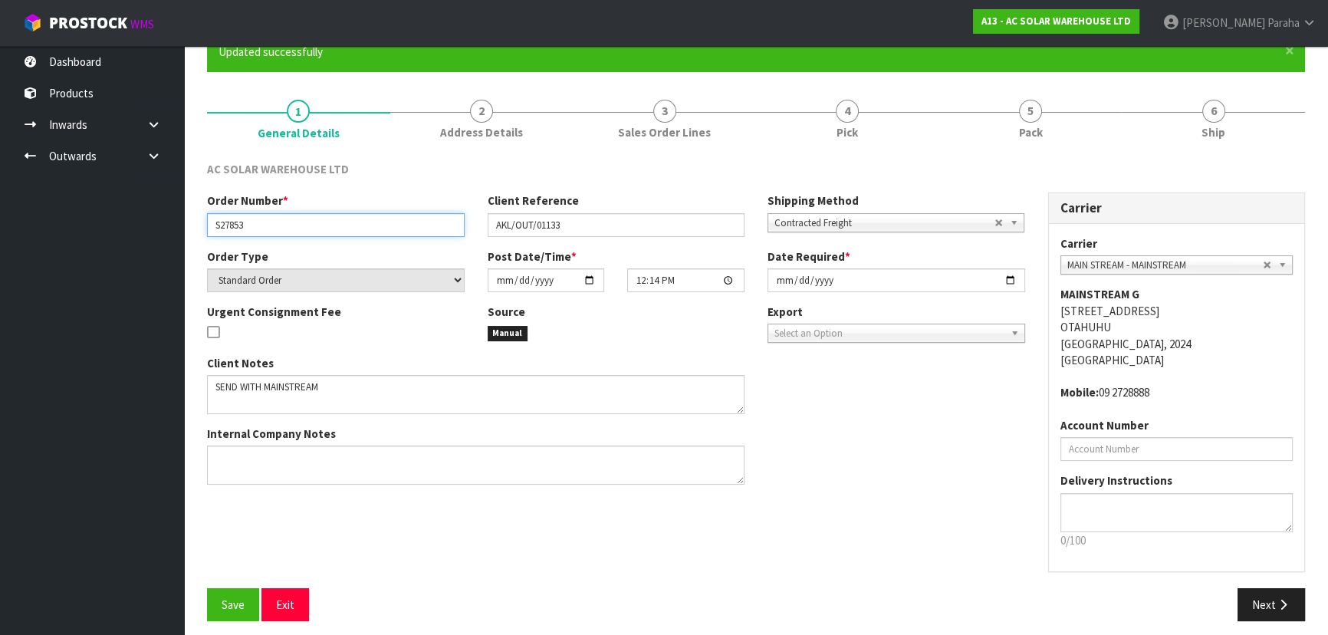
click at [238, 226] on input "S27853" at bounding box center [336, 225] width 258 height 24
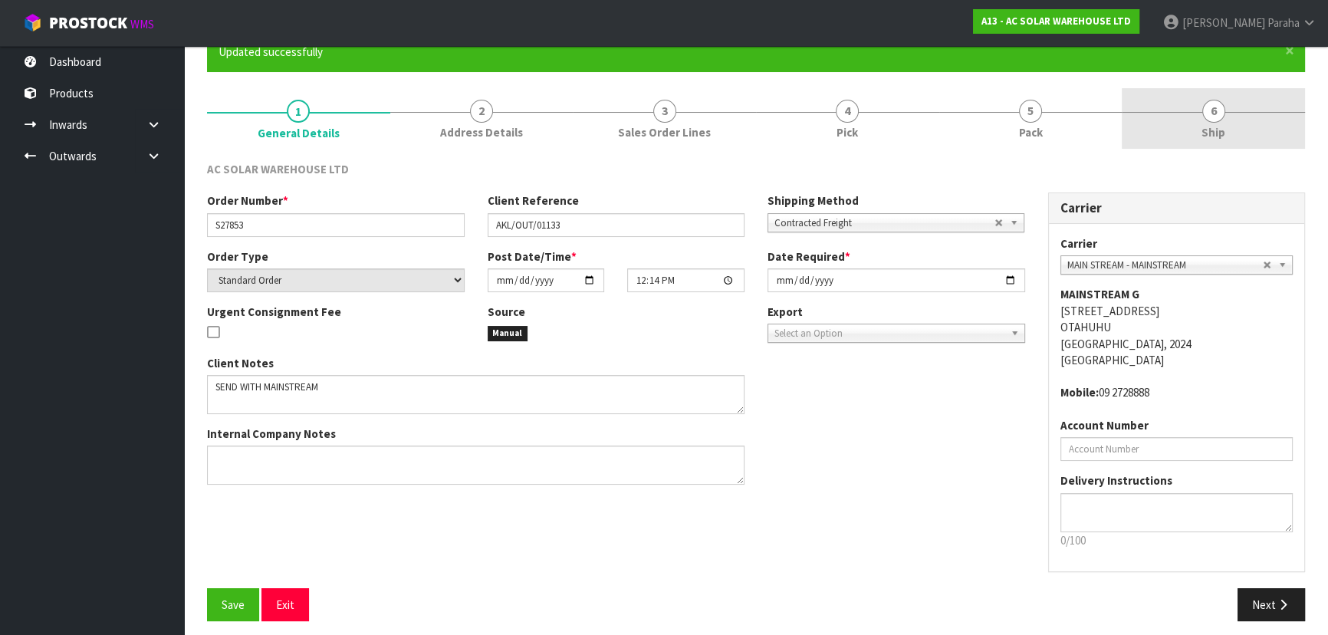
click at [1196, 110] on link "6 Ship" at bounding box center [1213, 118] width 183 height 61
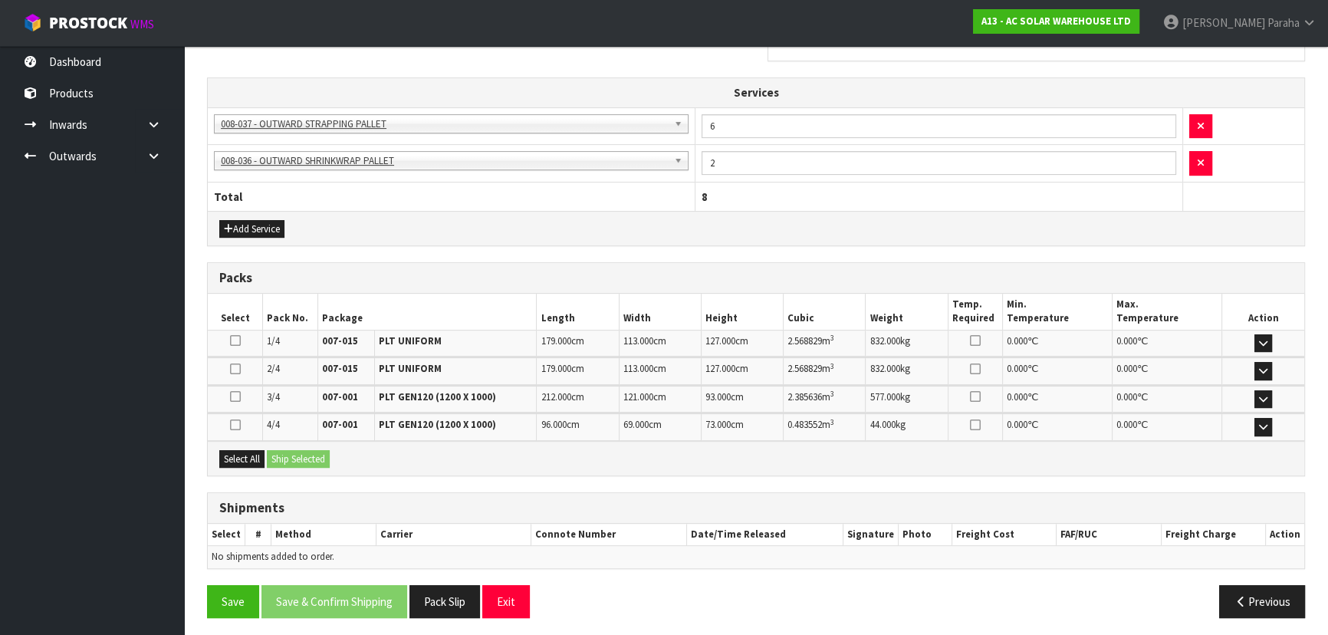
scroll to position [519, 0]
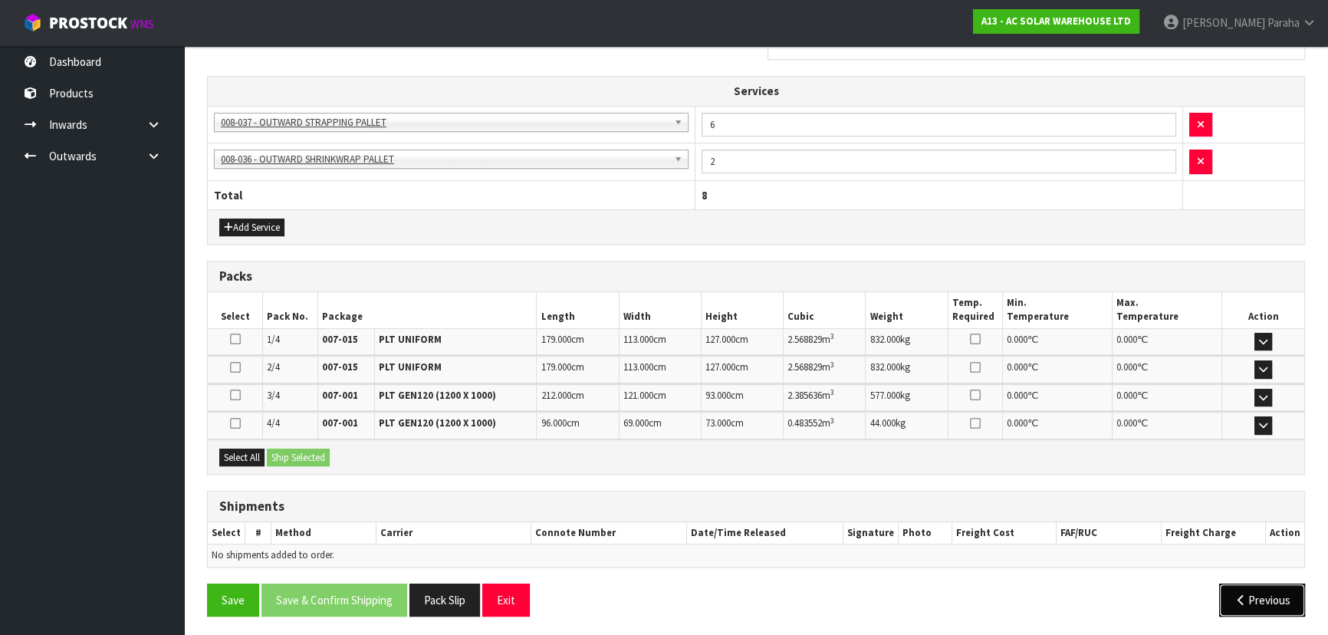
click at [1265, 606] on button "Previous" at bounding box center [1262, 600] width 86 height 33
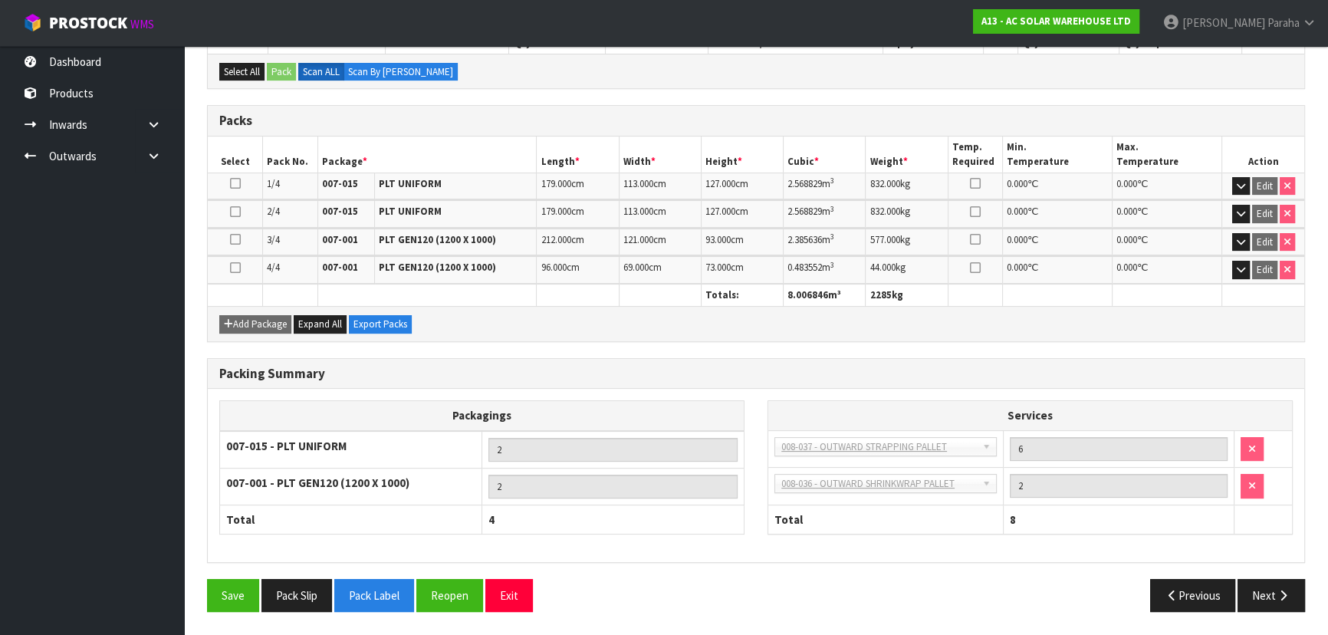
scroll to position [350, 0]
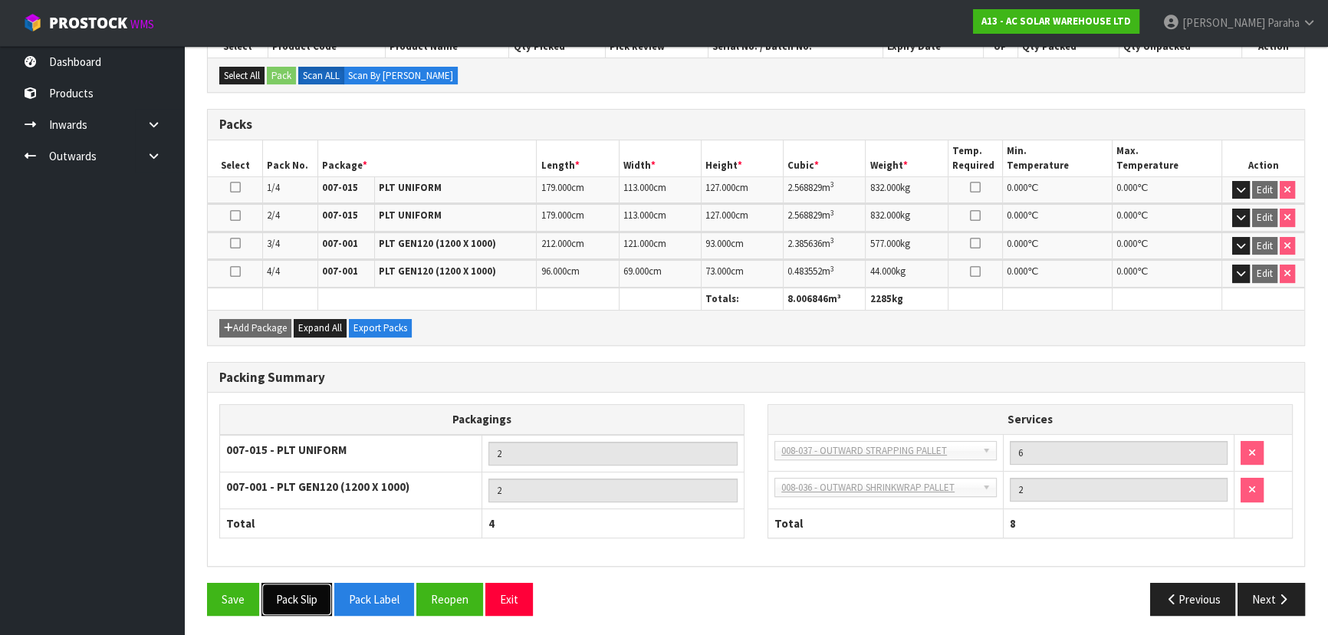
click at [298, 594] on button "Pack Slip" at bounding box center [296, 599] width 71 height 33
click at [1263, 598] on button "Next" at bounding box center [1271, 599] width 67 height 33
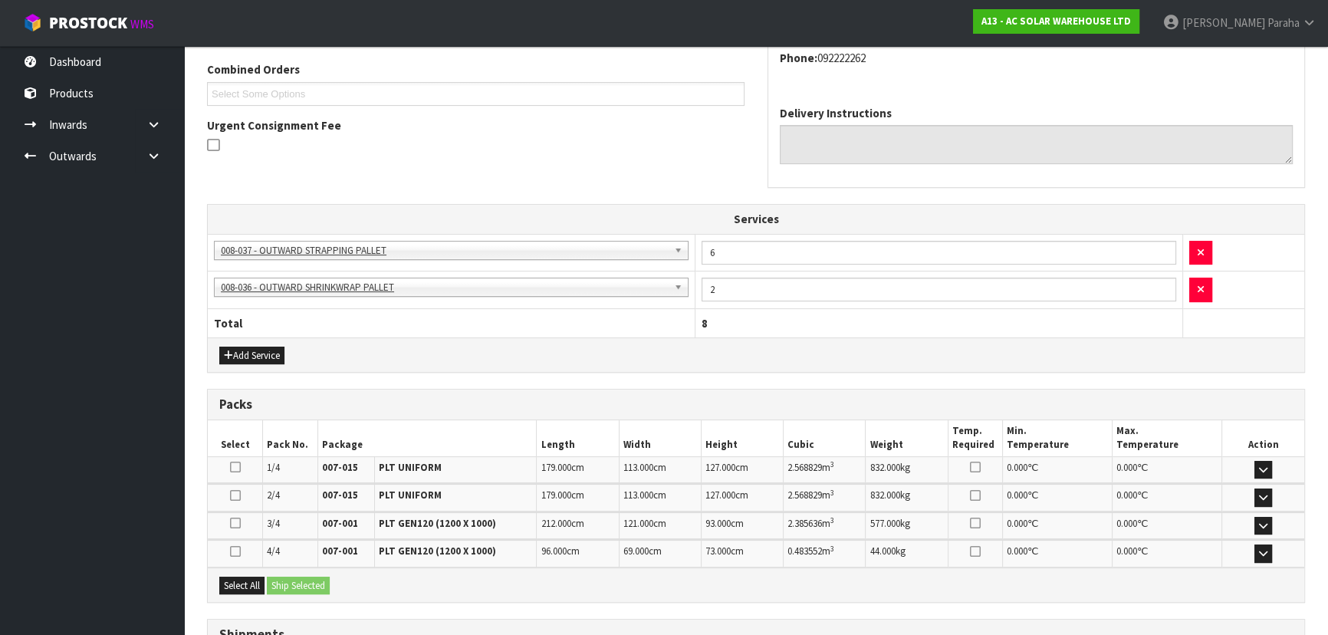
scroll to position [519, 0]
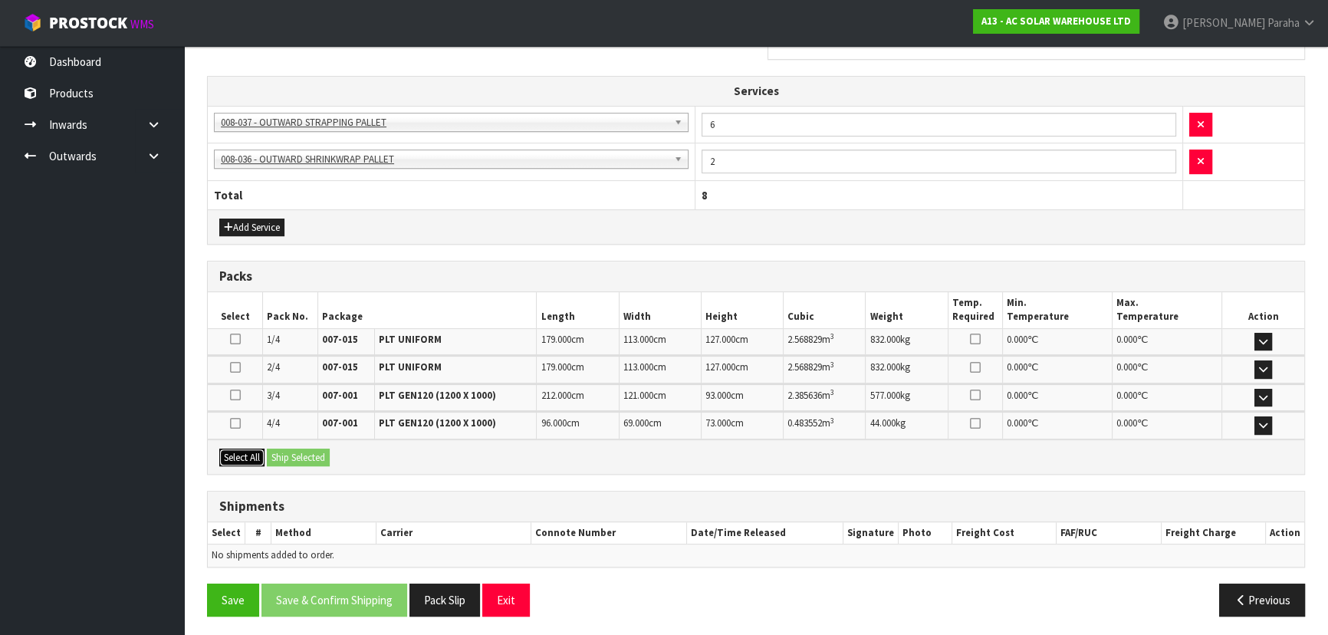
drag, startPoint x: 242, startPoint y: 451, endPoint x: 284, endPoint y: 452, distance: 41.4
click at [245, 451] on button "Select All" at bounding box center [241, 458] width 45 height 18
click at [1250, 601] on button "Previous" at bounding box center [1262, 600] width 86 height 33
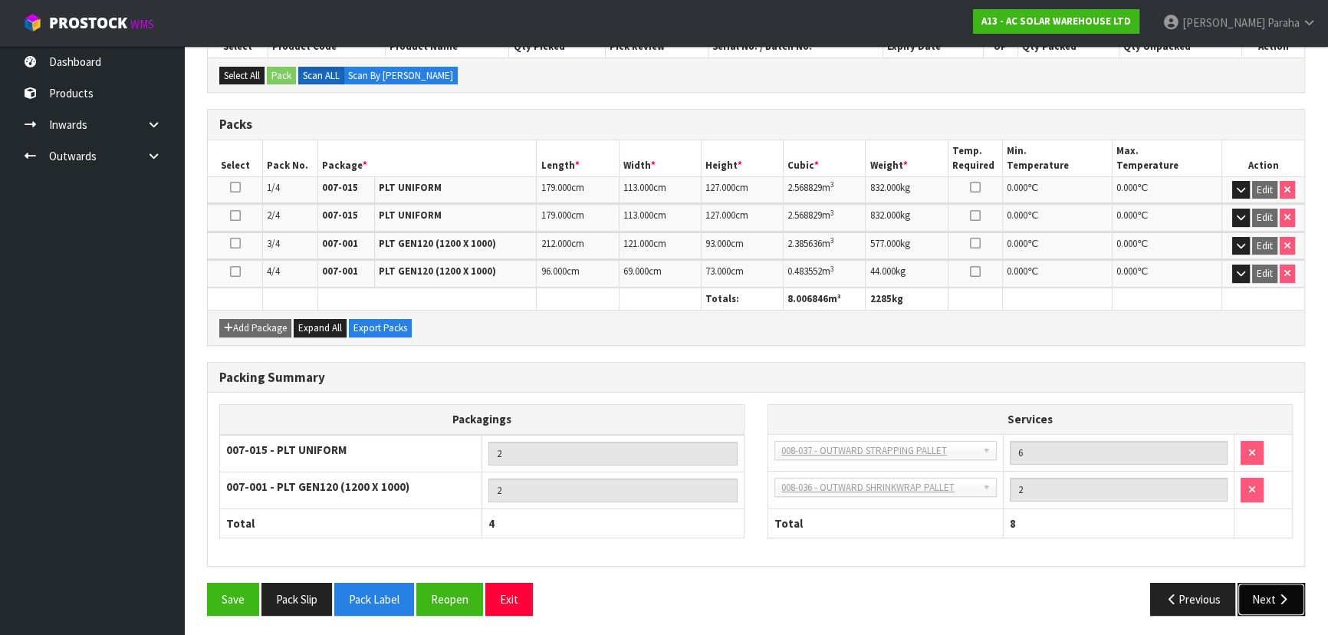
click at [1294, 601] on button "Next" at bounding box center [1271, 599] width 67 height 33
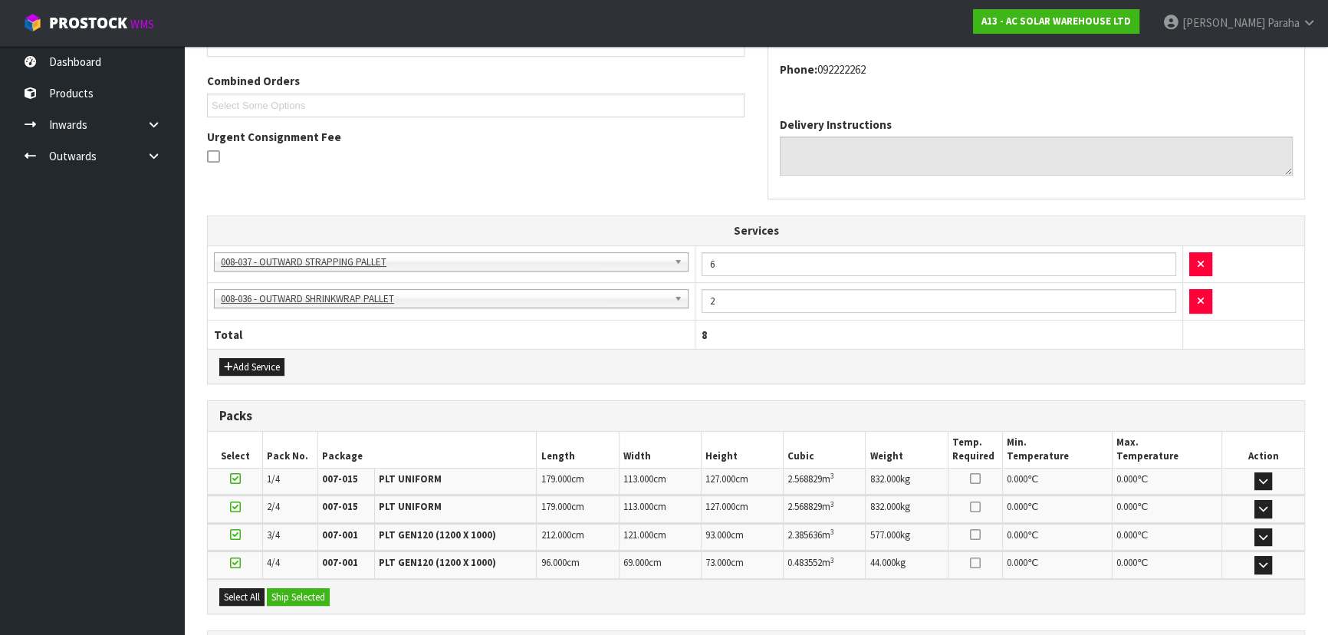
scroll to position [519, 0]
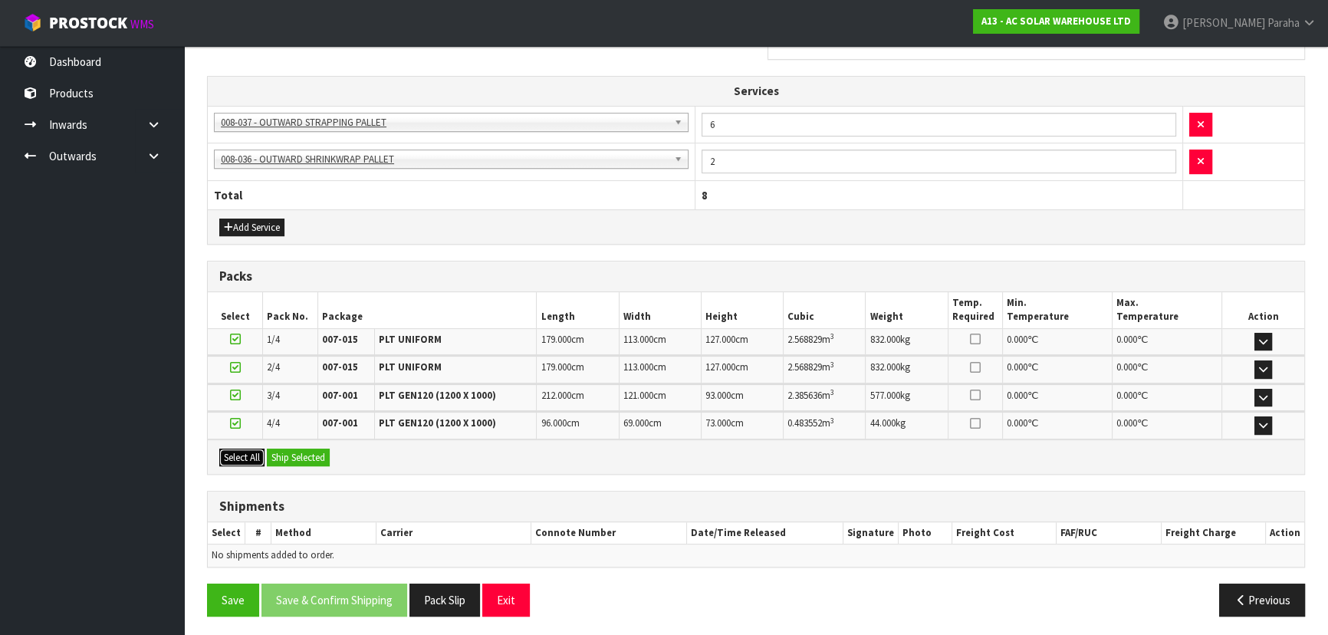
drag, startPoint x: 243, startPoint y: 452, endPoint x: 258, endPoint y: 452, distance: 15.3
click at [247, 452] on button "Select All" at bounding box center [241, 458] width 45 height 18
click at [286, 454] on button "Ship Selected" at bounding box center [298, 458] width 63 height 18
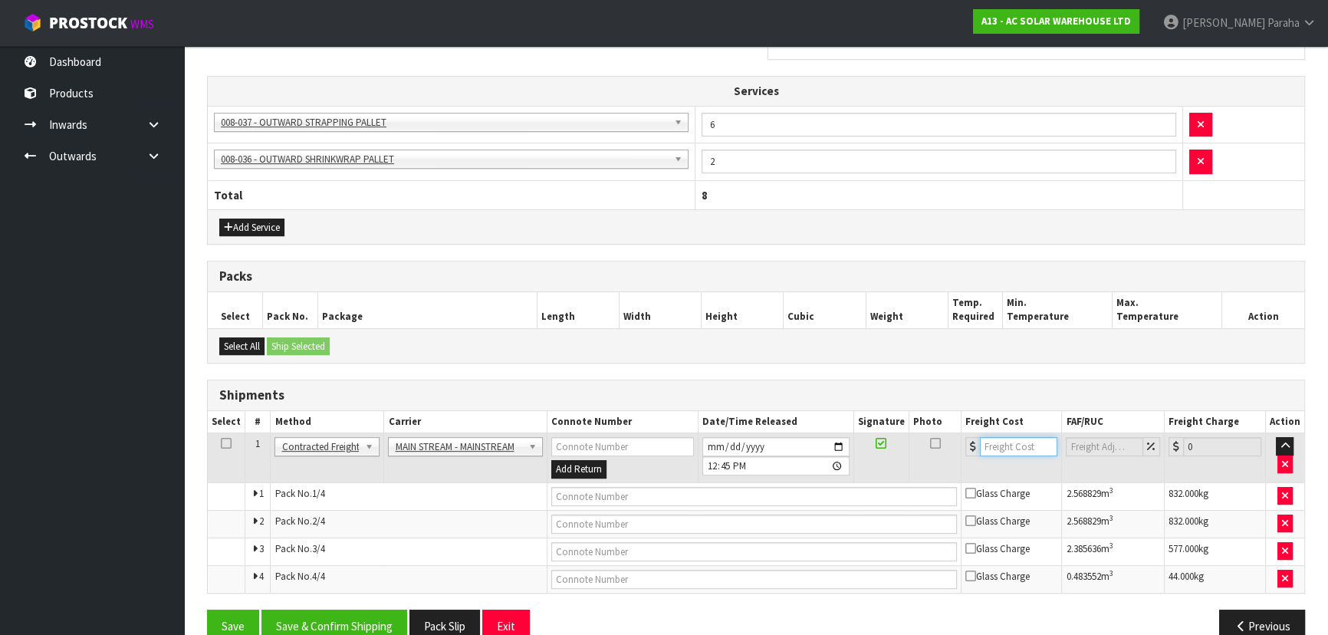
click at [1001, 447] on input "number" at bounding box center [1018, 446] width 77 height 19
type input "448.56"
click at [791, 488] on input "text" at bounding box center [754, 496] width 406 height 19
paste input "CWL7733137"
type input "CWL7733137"
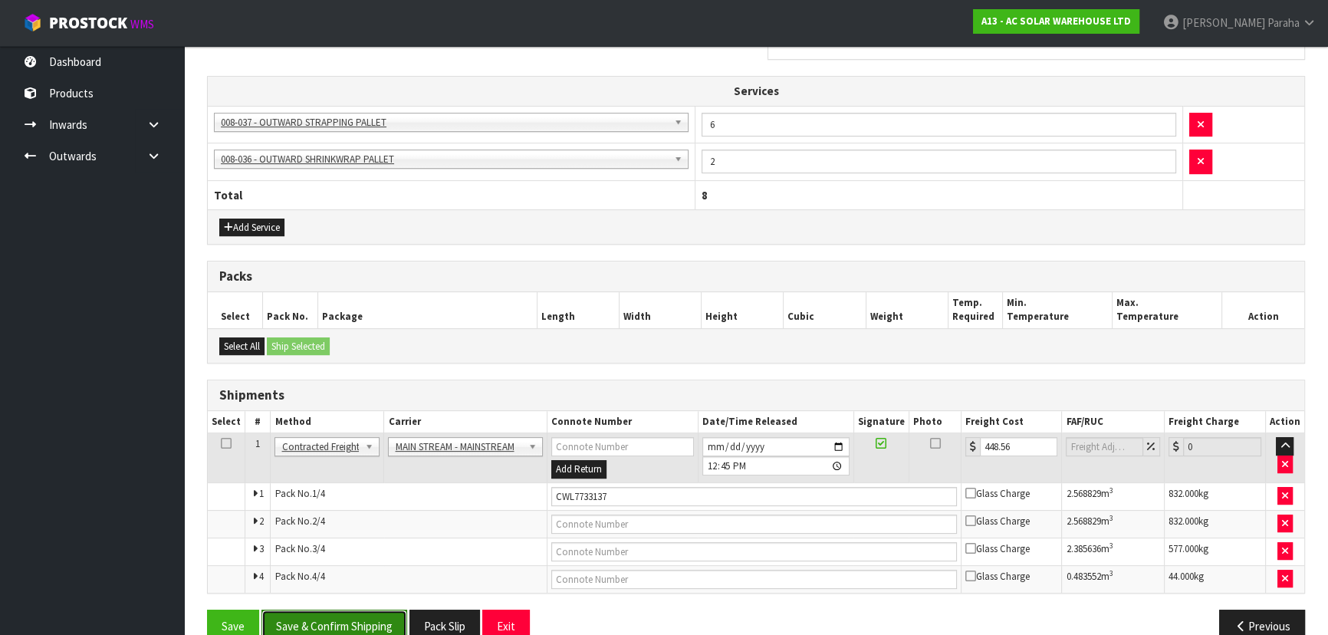
click at [372, 620] on button "Save & Confirm Shipping" at bounding box center [334, 626] width 146 height 33
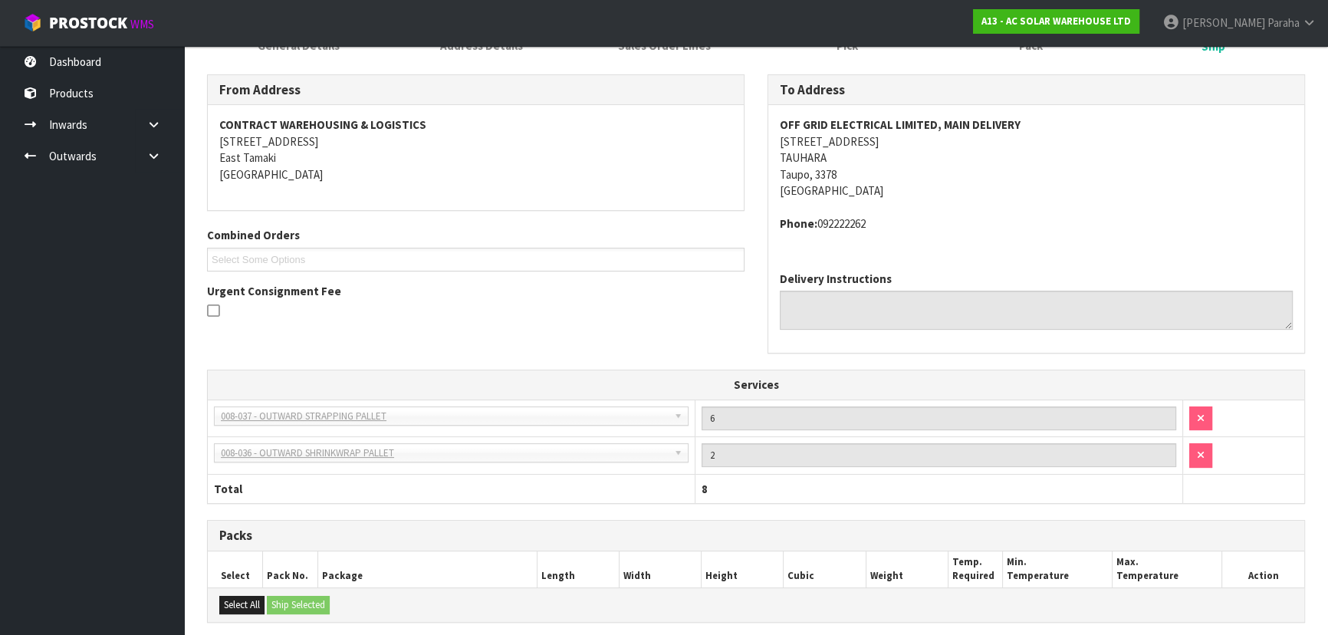
scroll to position [0, 0]
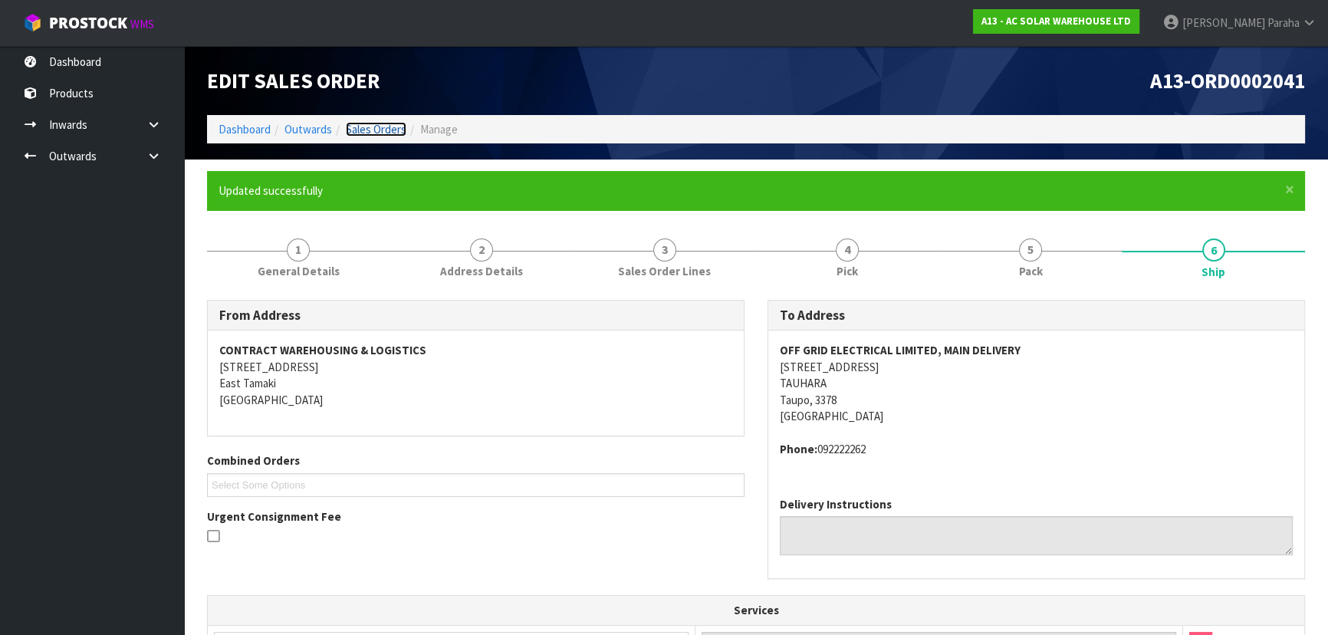
click at [387, 129] on link "Sales Orders" at bounding box center [376, 129] width 61 height 15
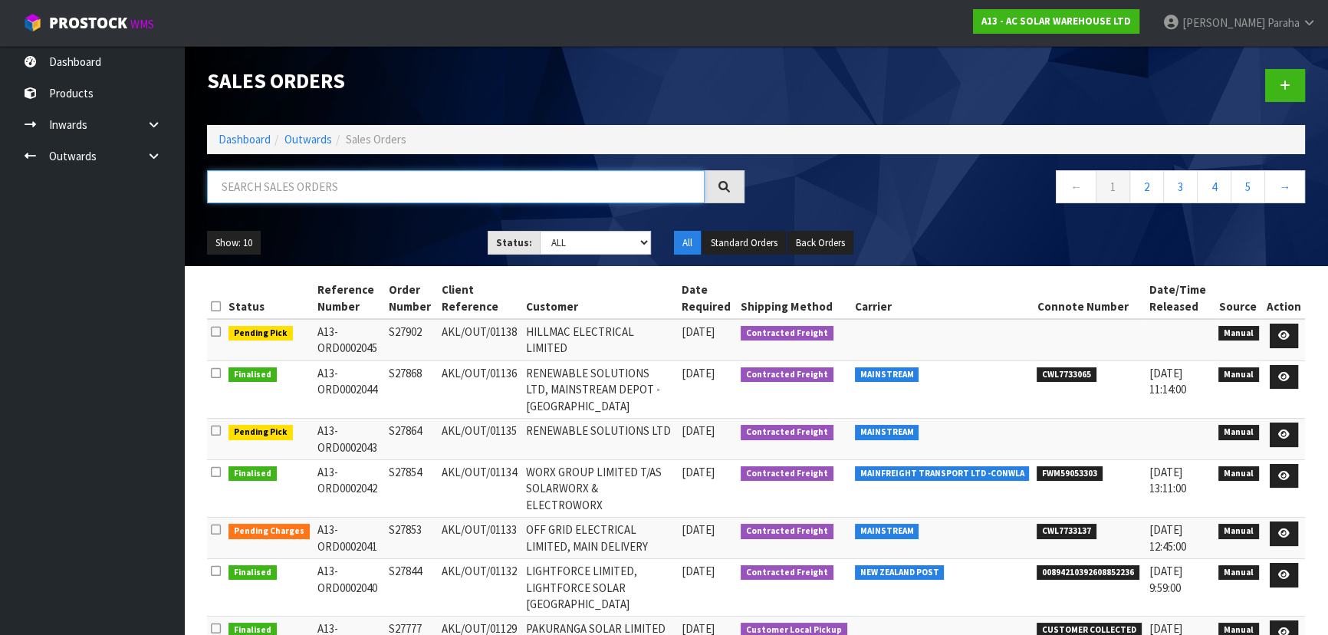
click at [537, 190] on input "text" at bounding box center [456, 186] width 498 height 33
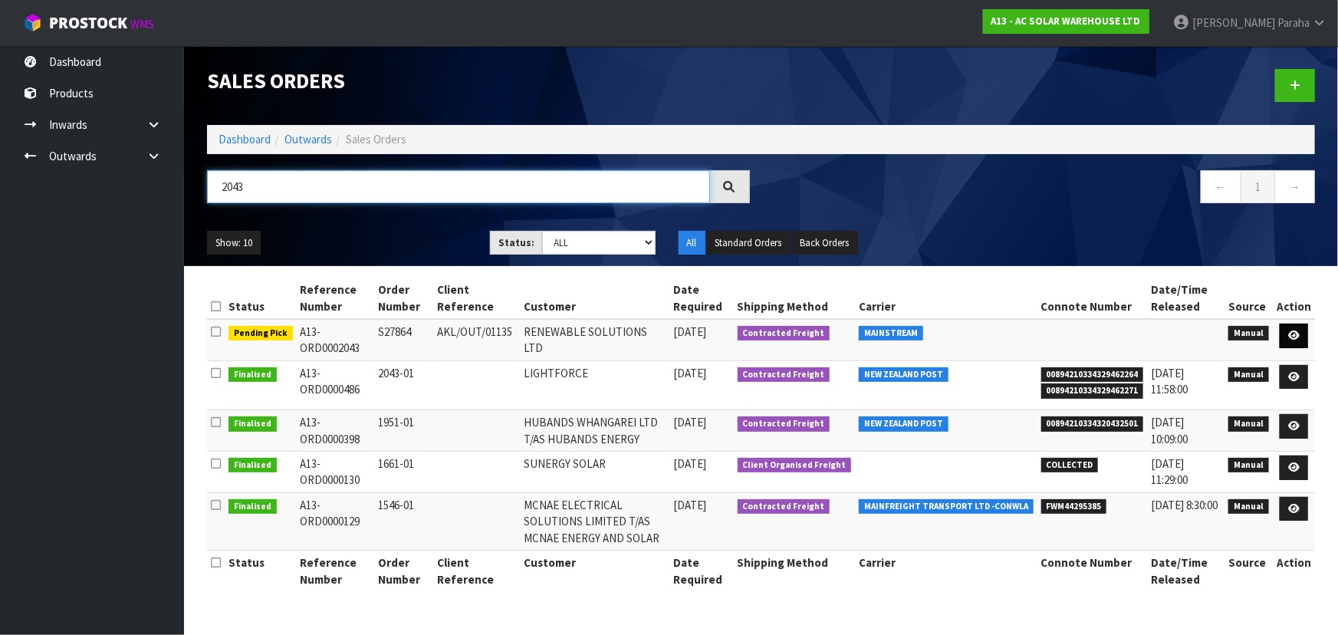
type input "2043"
click at [1304, 337] on link at bounding box center [1294, 336] width 28 height 25
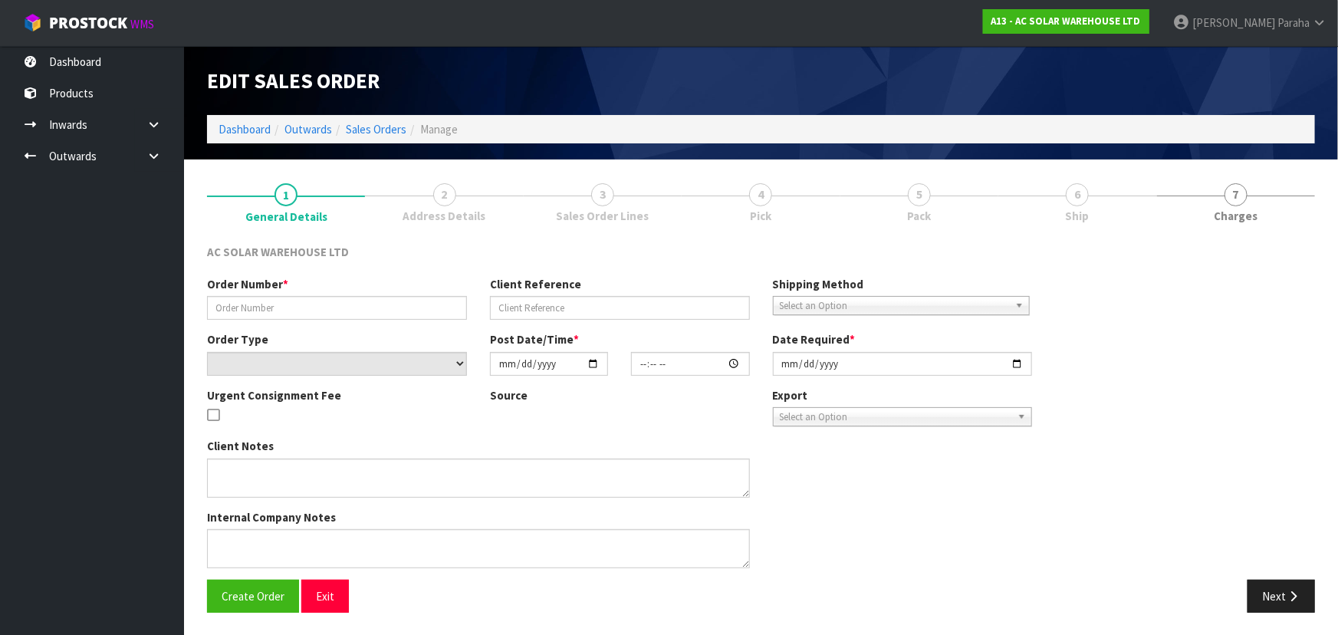
type input "S27864"
type input "AKL/OUT/01135"
select select "number:0"
type input "[DATE]"
type input "15:21:00.000"
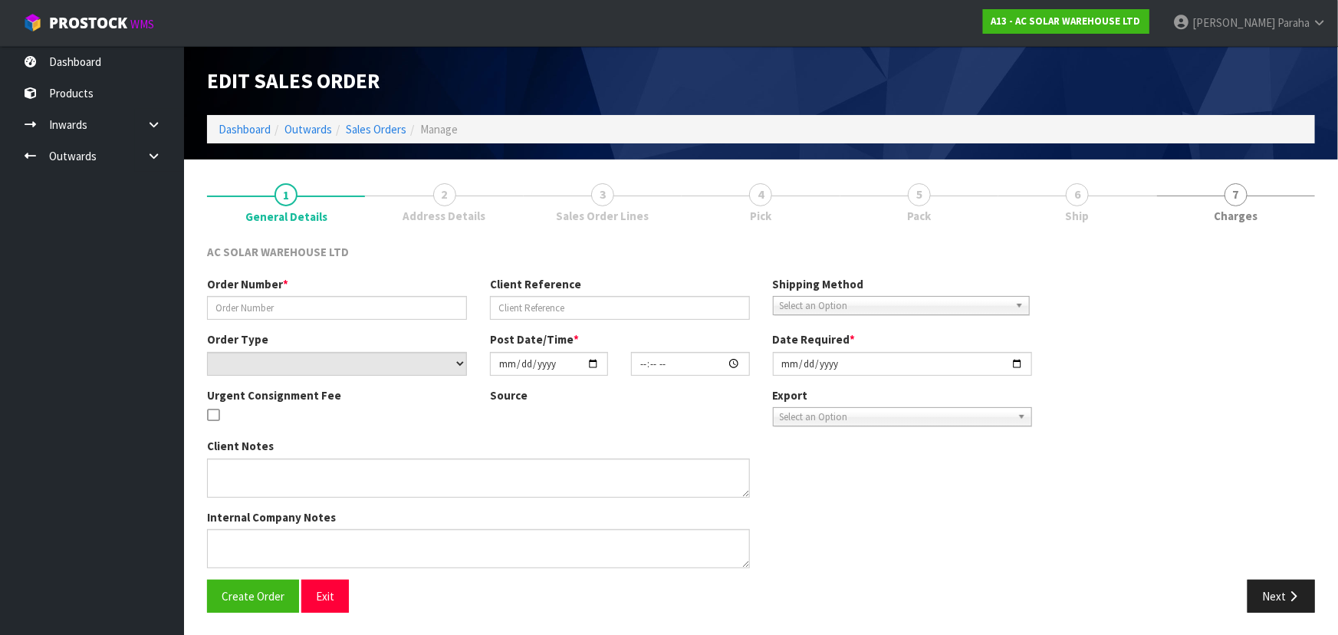
type input "[DATE]"
type textarea "SEND WITH MAINSTREAM -> PLEASE MAKE SURE PANELS LEAVE CWL ON MONDAY 13TH OCTOBER"
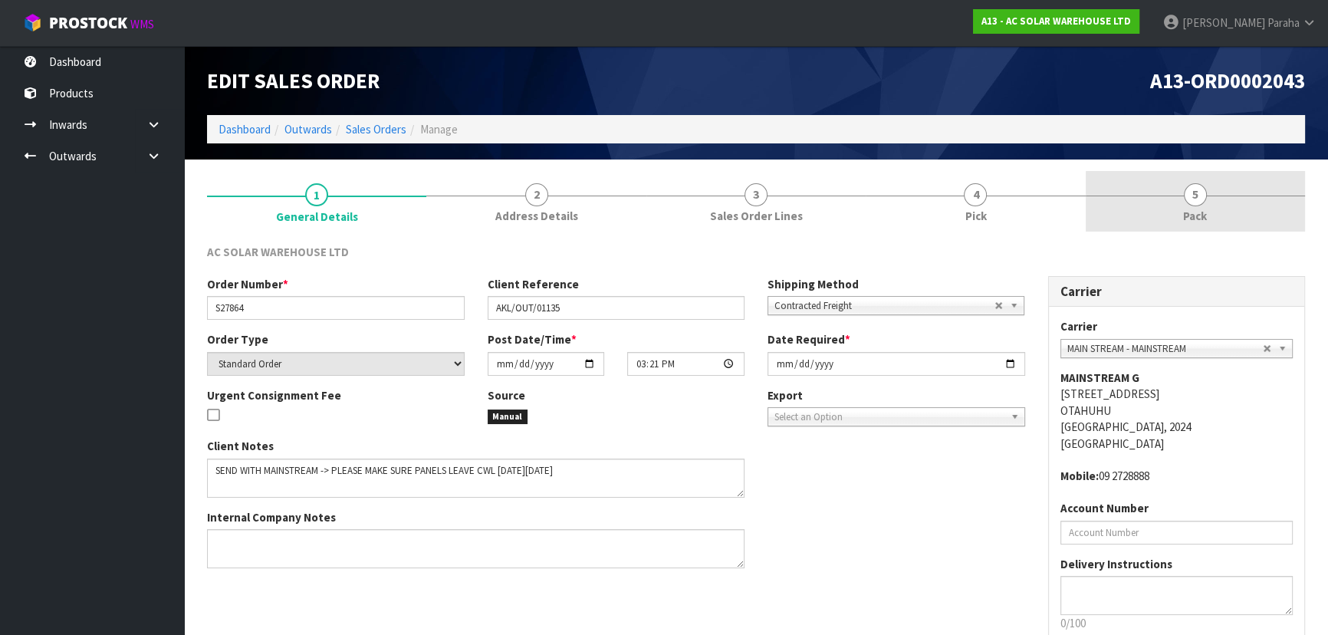
click at [1212, 206] on link "5 Pack" at bounding box center [1195, 201] width 219 height 61
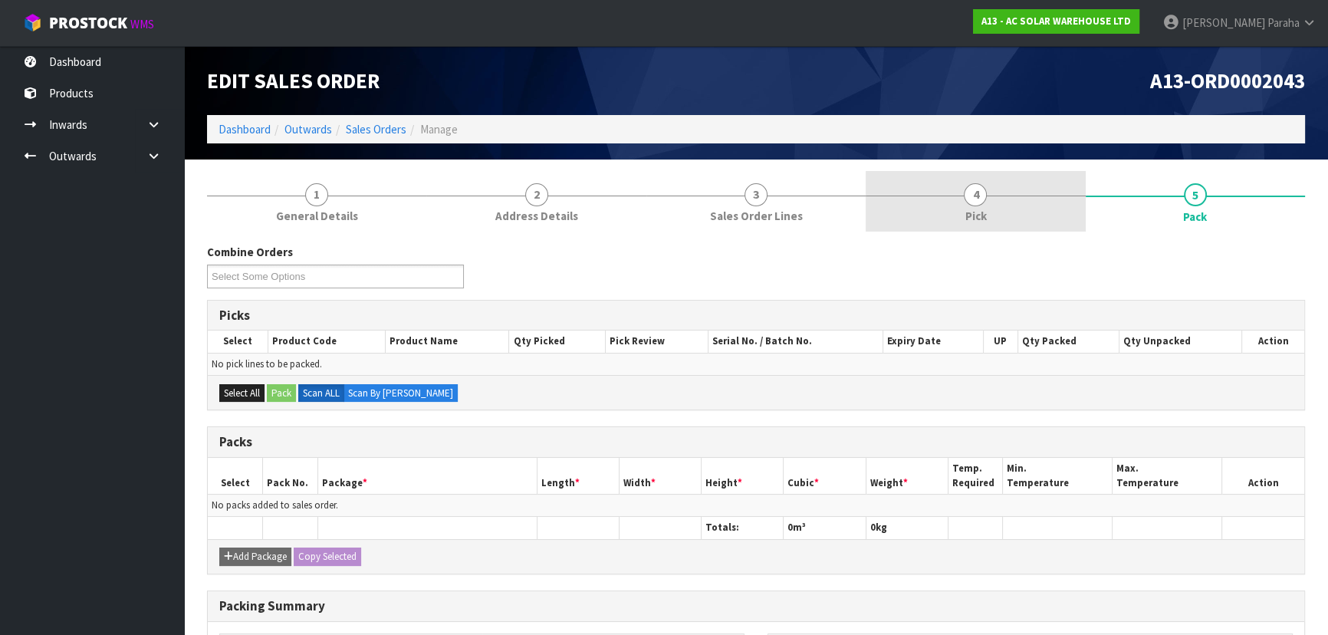
click at [965, 199] on span "4" at bounding box center [975, 194] width 23 height 23
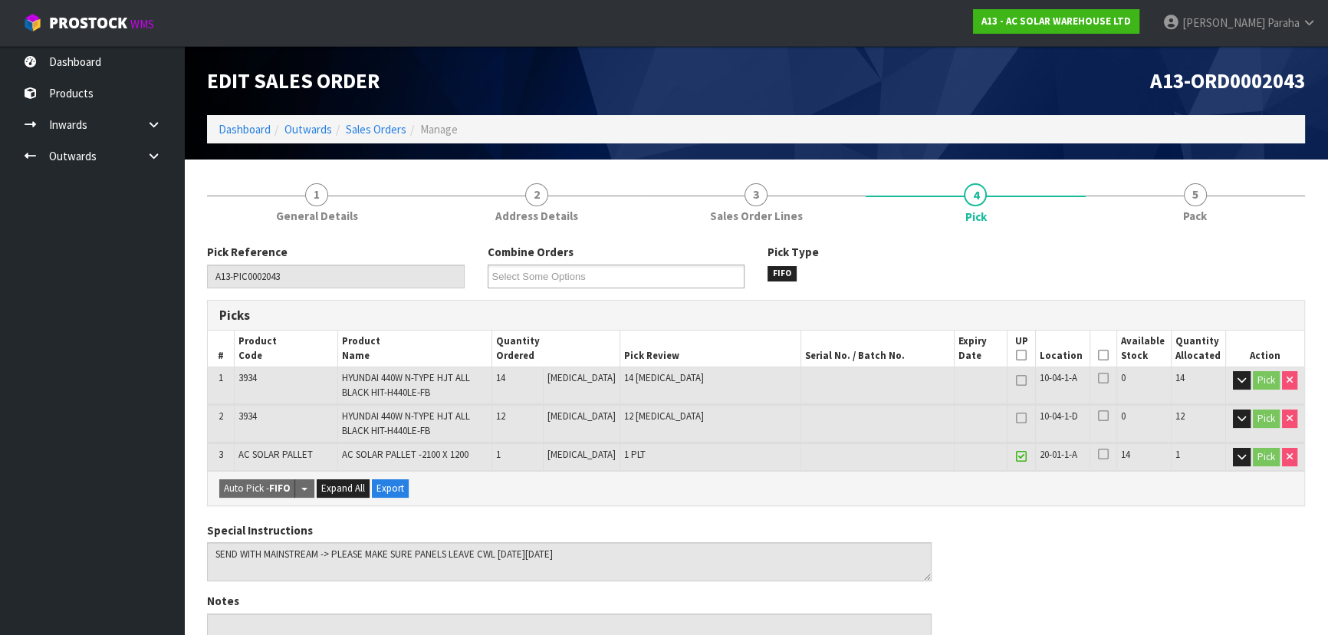
click at [1098, 355] on icon at bounding box center [1103, 355] width 11 height 1
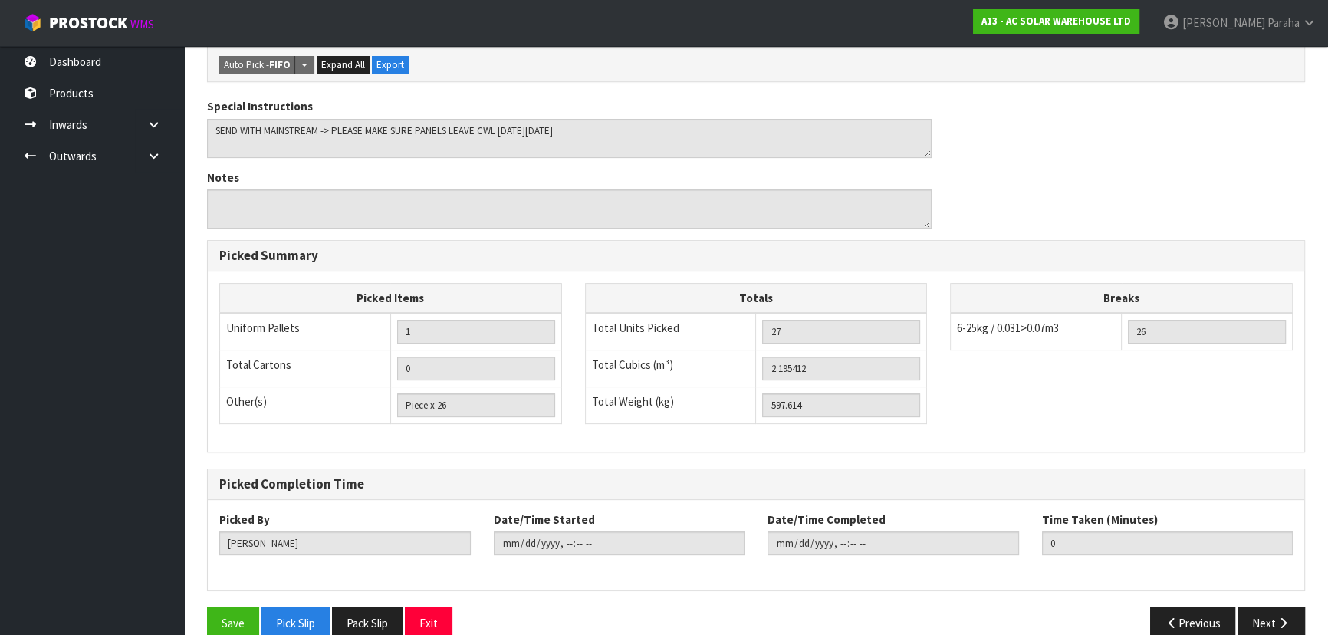
scroll to position [504, 0]
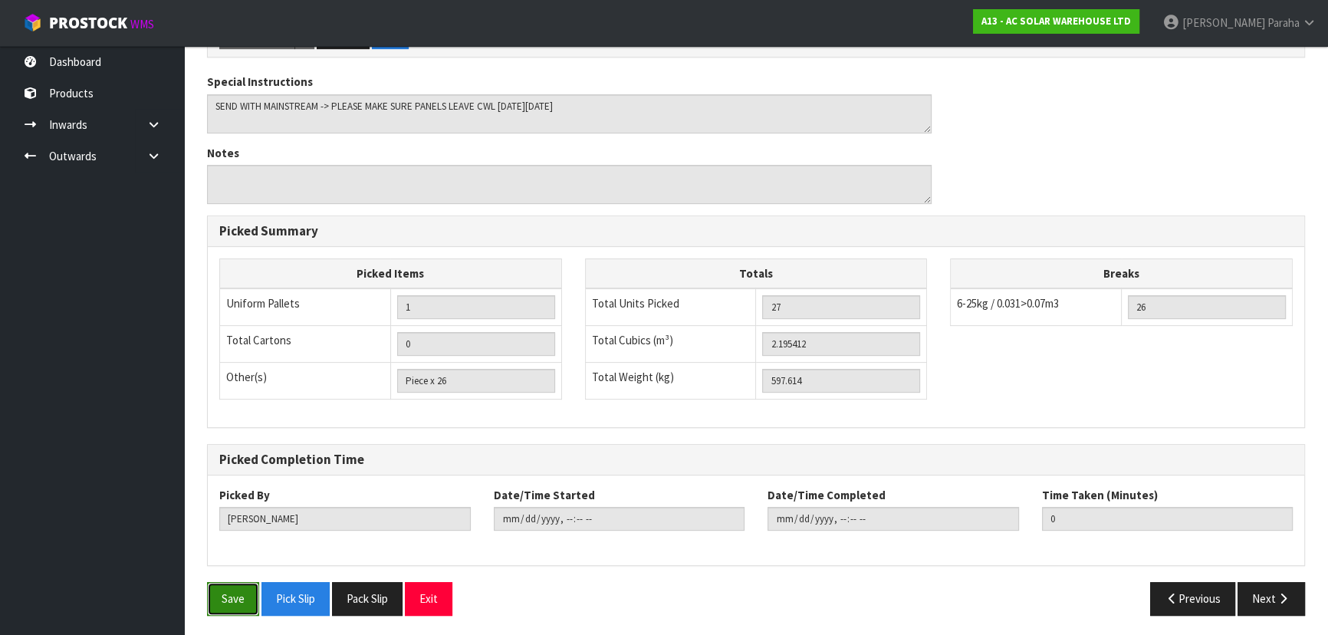
click at [232, 595] on button "Save" at bounding box center [233, 598] width 52 height 33
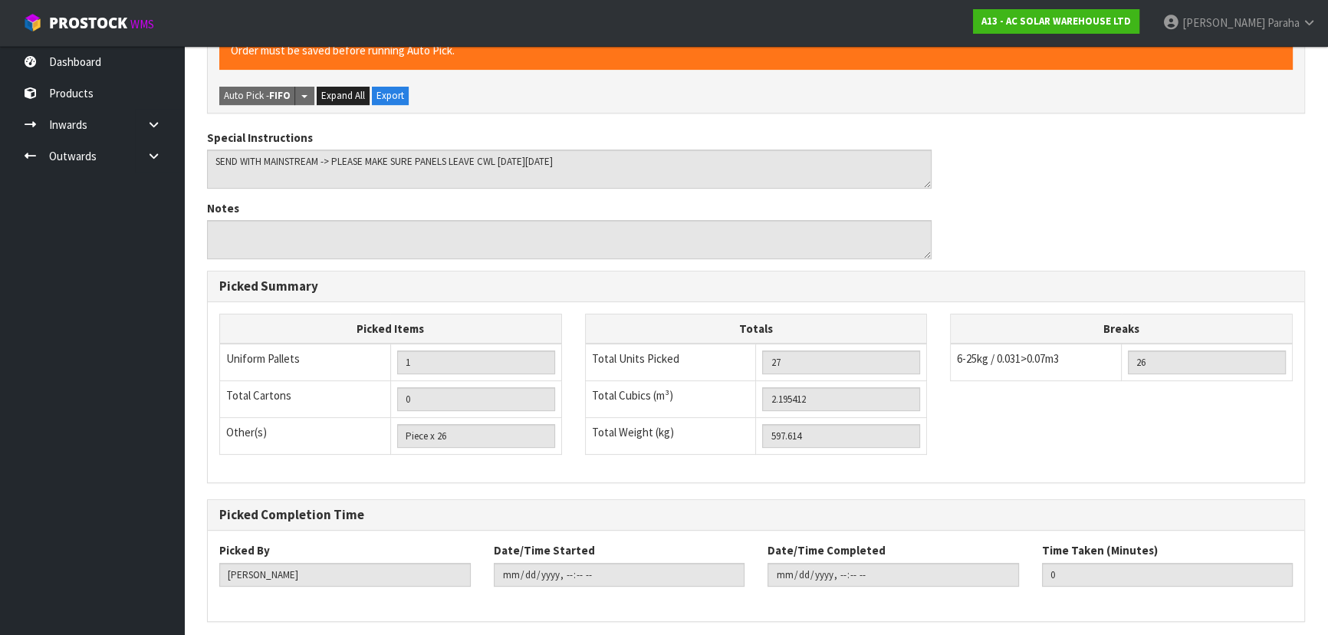
scroll to position [0, 0]
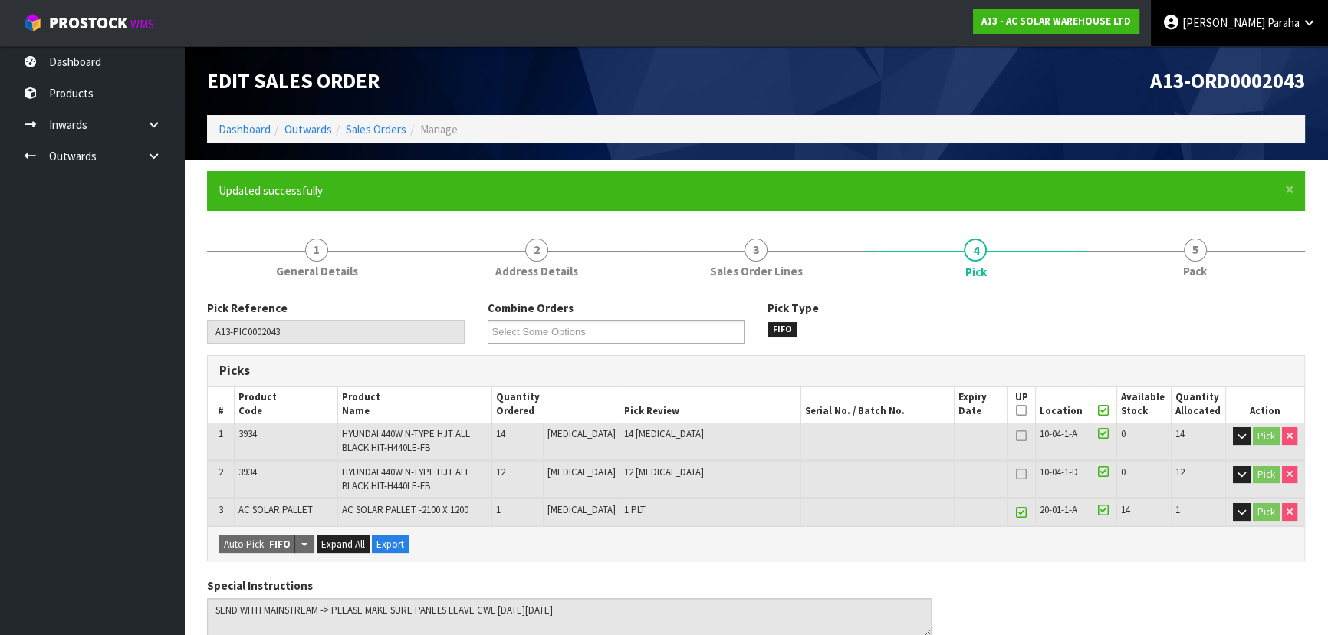
click at [1239, 18] on link "Polly Paraha" at bounding box center [1239, 23] width 177 height 46
click at [1256, 58] on link "Logout" at bounding box center [1266, 61] width 121 height 21
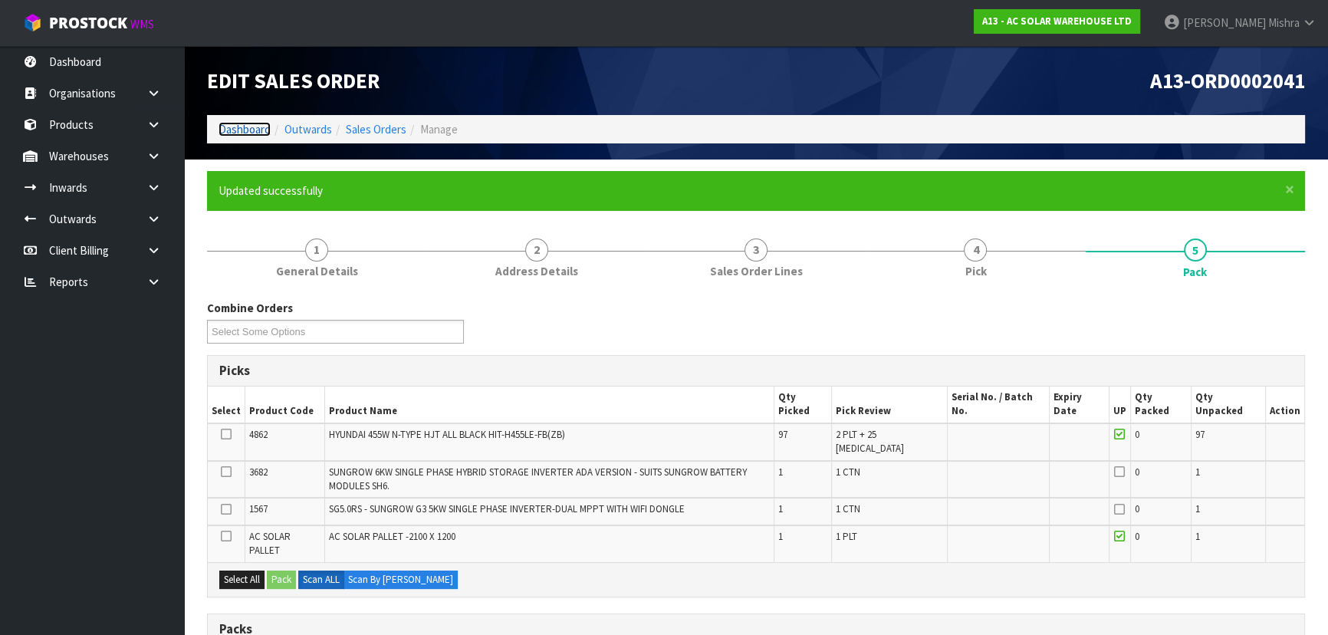
drag, startPoint x: 245, startPoint y: 128, endPoint x: 353, endPoint y: 325, distance: 224.4
click at [247, 127] on link "Dashboard" at bounding box center [245, 129] width 52 height 15
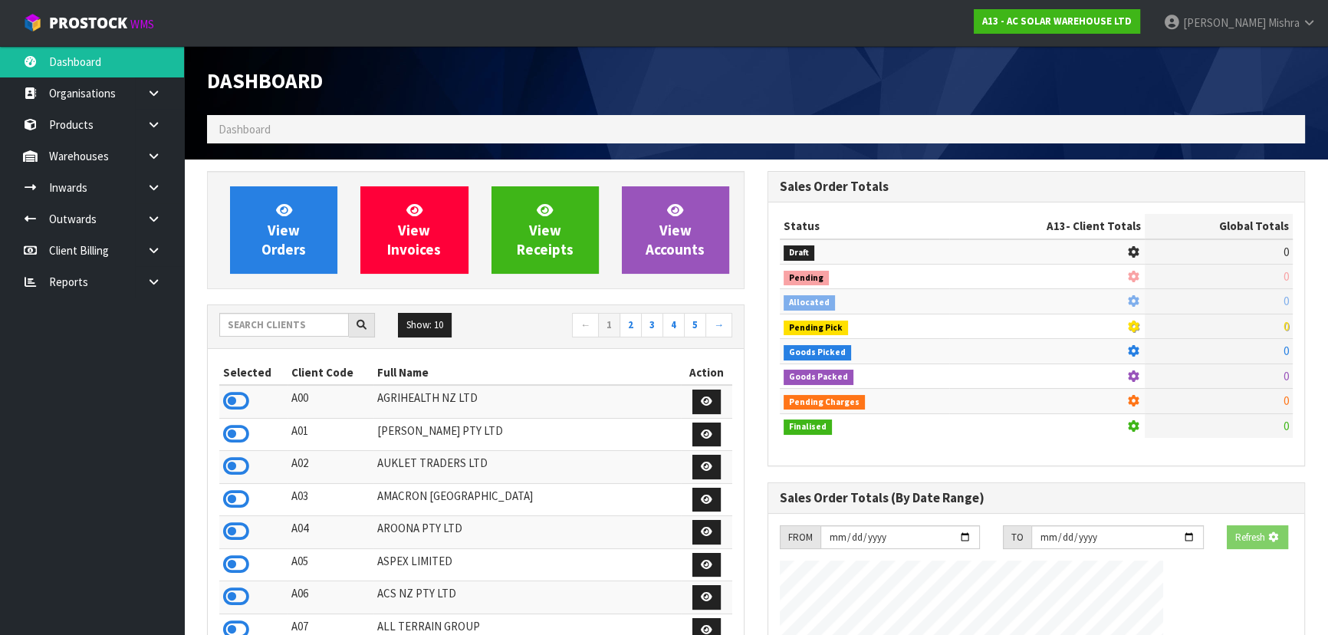
drag, startPoint x: 306, startPoint y: 339, endPoint x: 309, endPoint y: 322, distance: 17.1
click at [307, 336] on div "Show: 10 5 10 25 50 ← 1 2 3 4 5 →" at bounding box center [476, 326] width 536 height 43
click at [309, 322] on input "text" at bounding box center [284, 325] width 130 height 24
type input "E04"
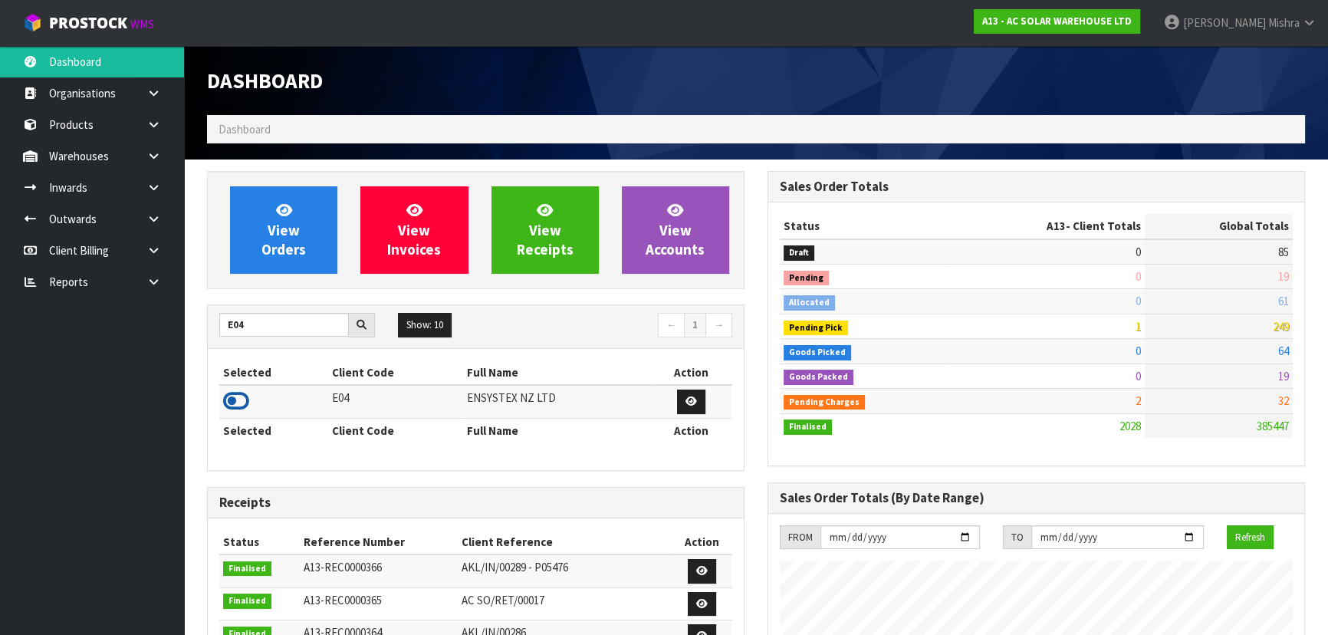
click at [232, 399] on icon at bounding box center [236, 401] width 26 height 23
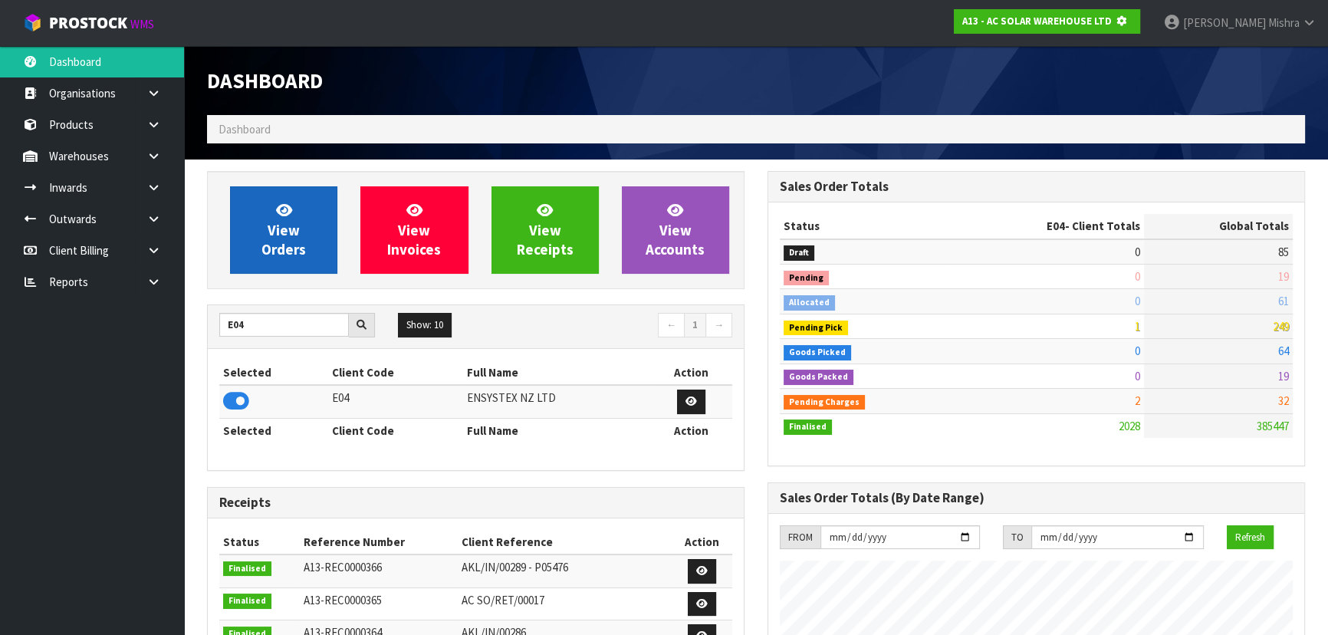
scroll to position [765900, 766294]
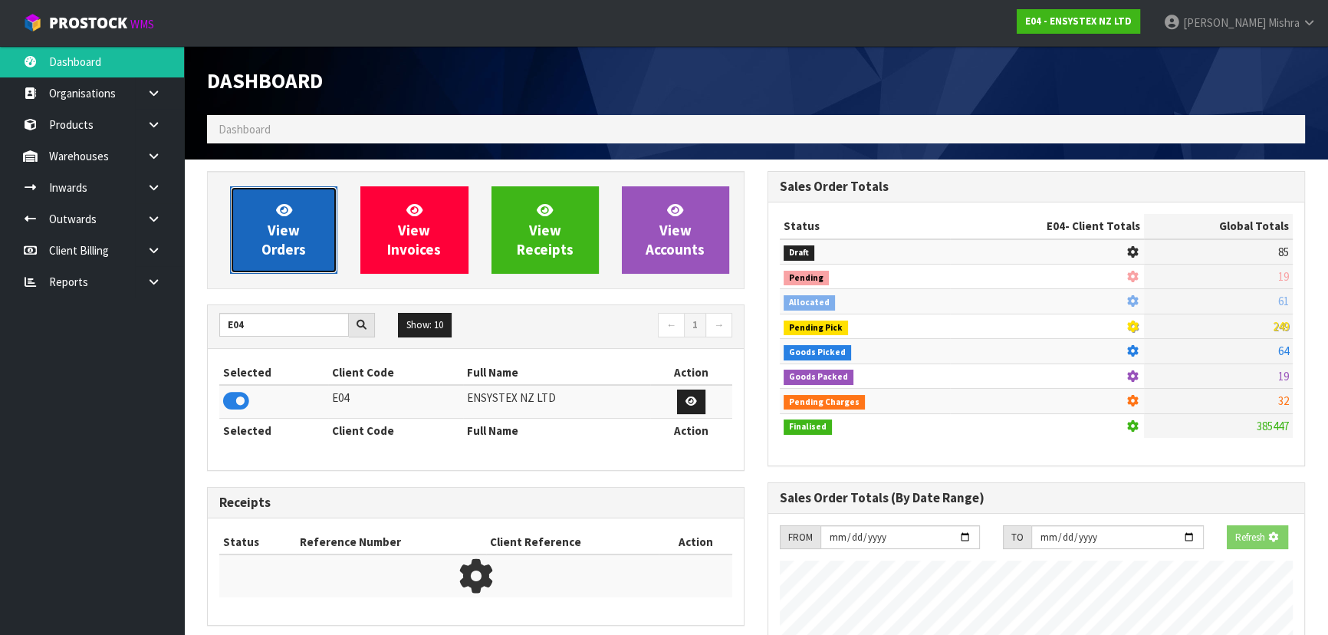
click at [284, 237] on span "View Orders" at bounding box center [283, 230] width 44 height 58
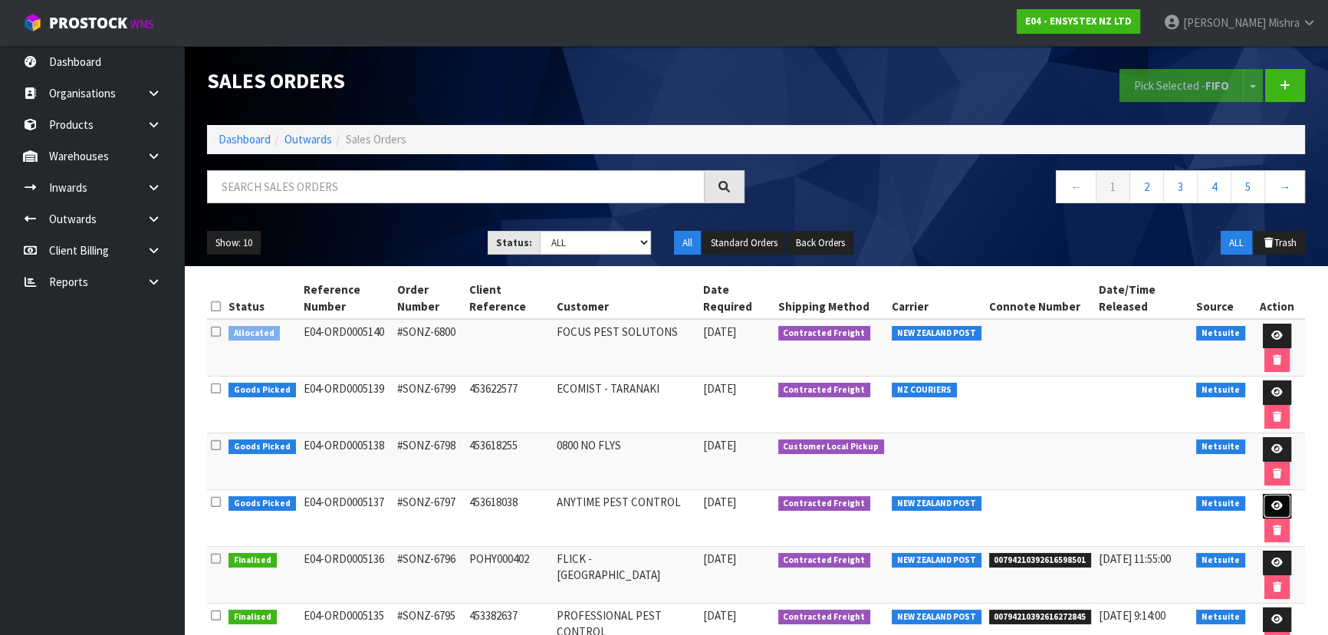
click at [1271, 502] on icon at bounding box center [1277, 506] width 12 height 10
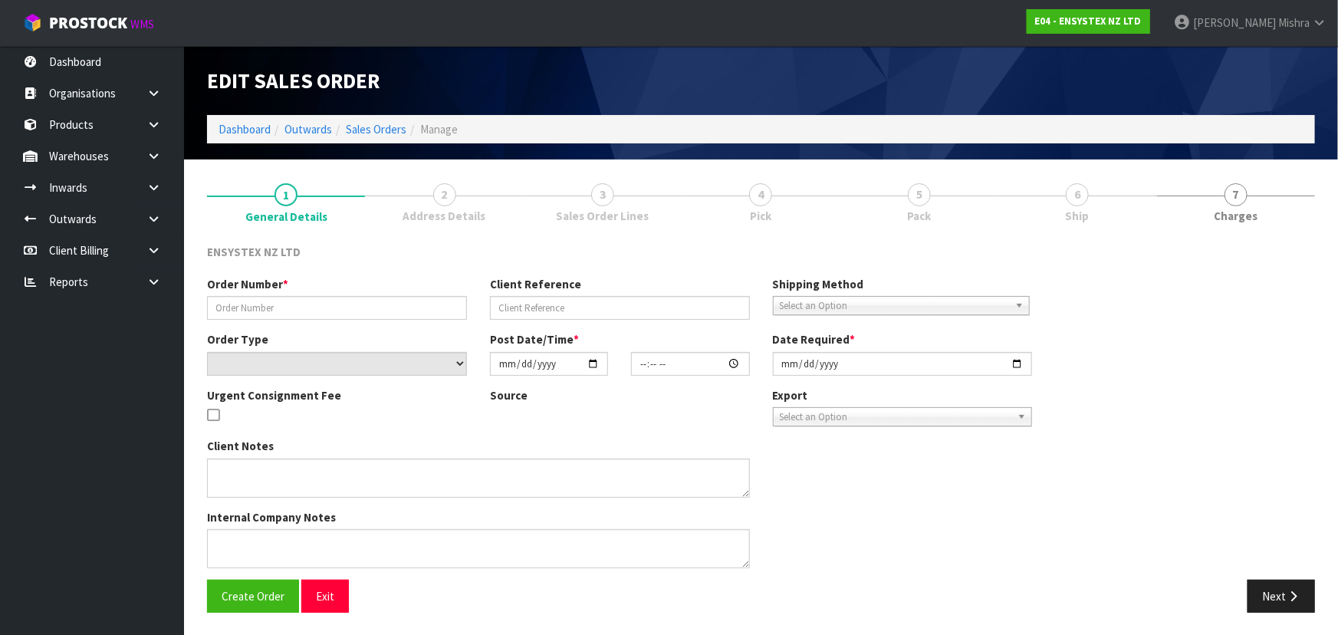
type input "#SONZ-6797"
type input "453618038"
select select "number:0"
type input "[DATE]"
type input "10:00:38.000"
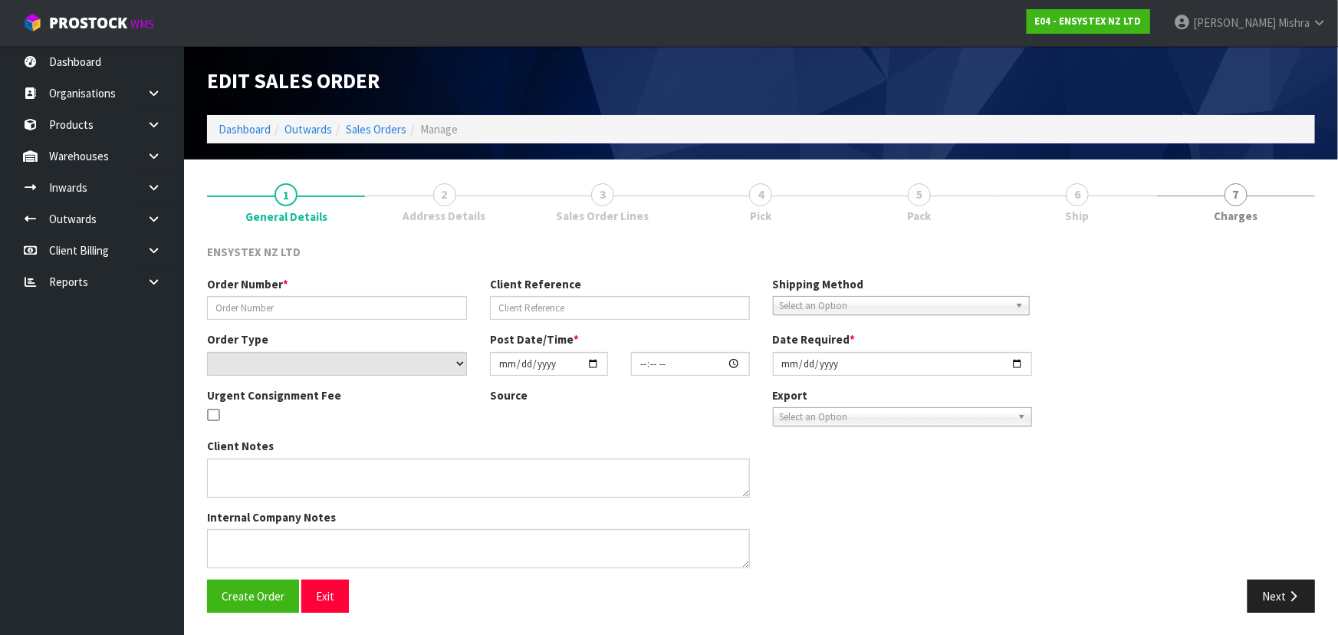
type input "[DATE]"
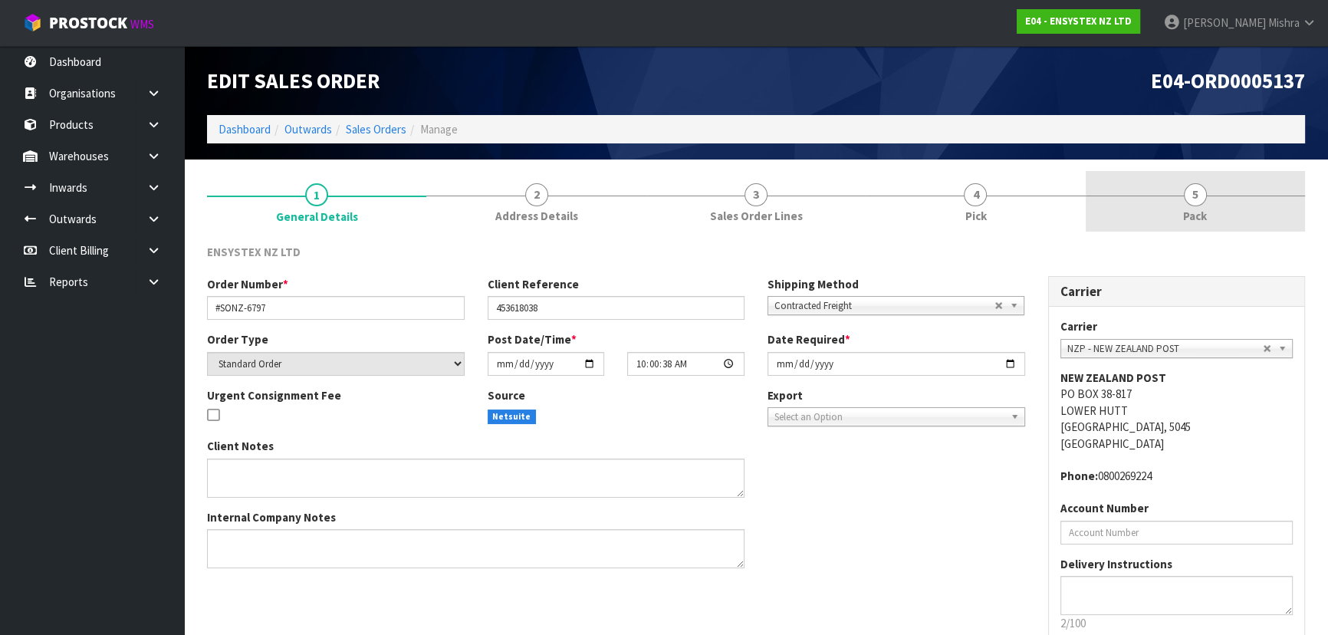
click at [1199, 210] on span "Pack" at bounding box center [1195, 216] width 24 height 16
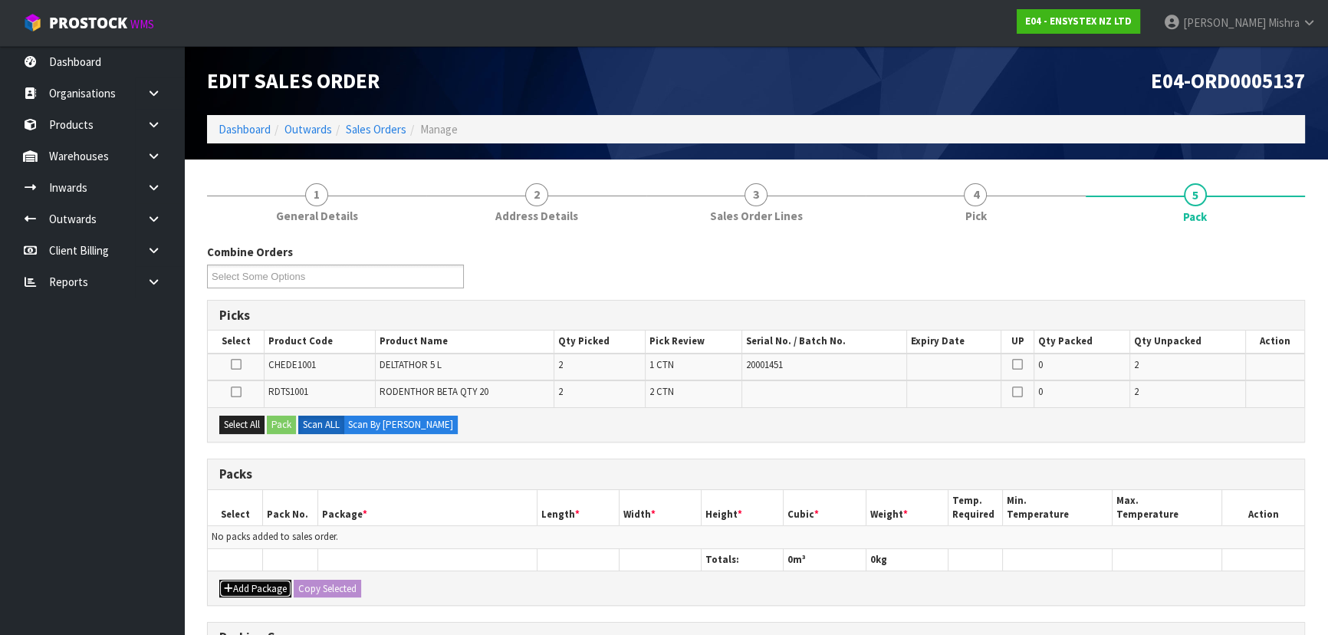
click at [246, 586] on button "Add Package" at bounding box center [255, 589] width 72 height 18
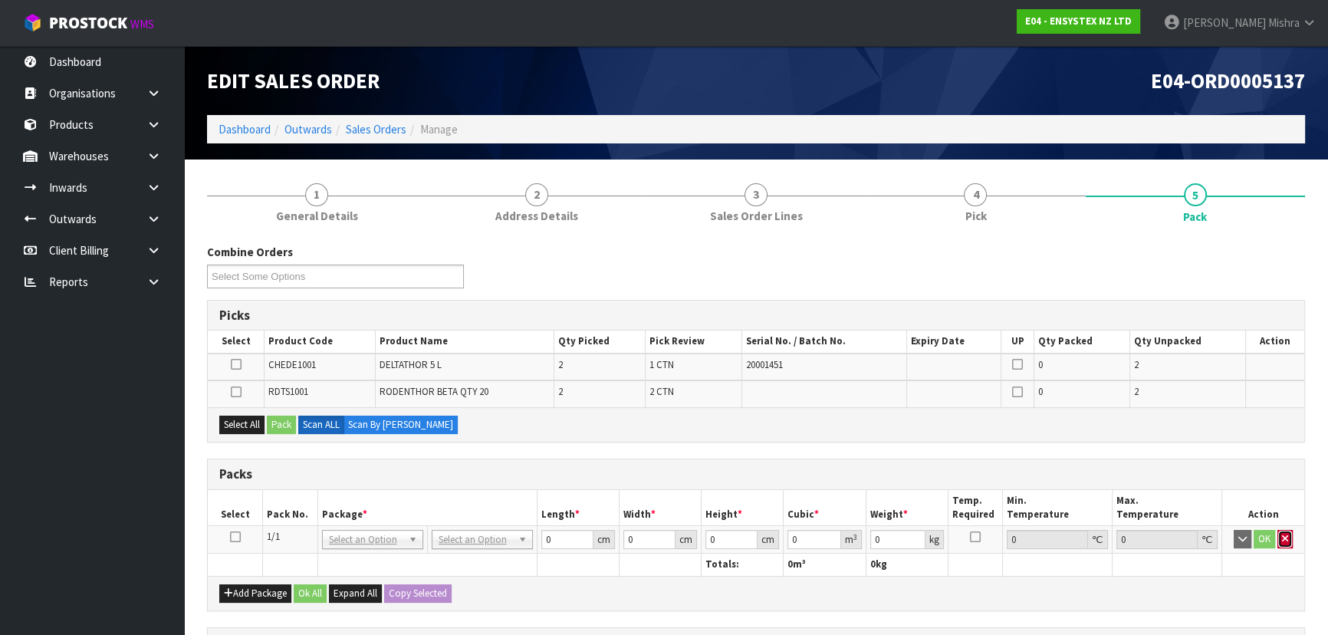
click at [1282, 535] on icon "button" at bounding box center [1285, 539] width 6 height 10
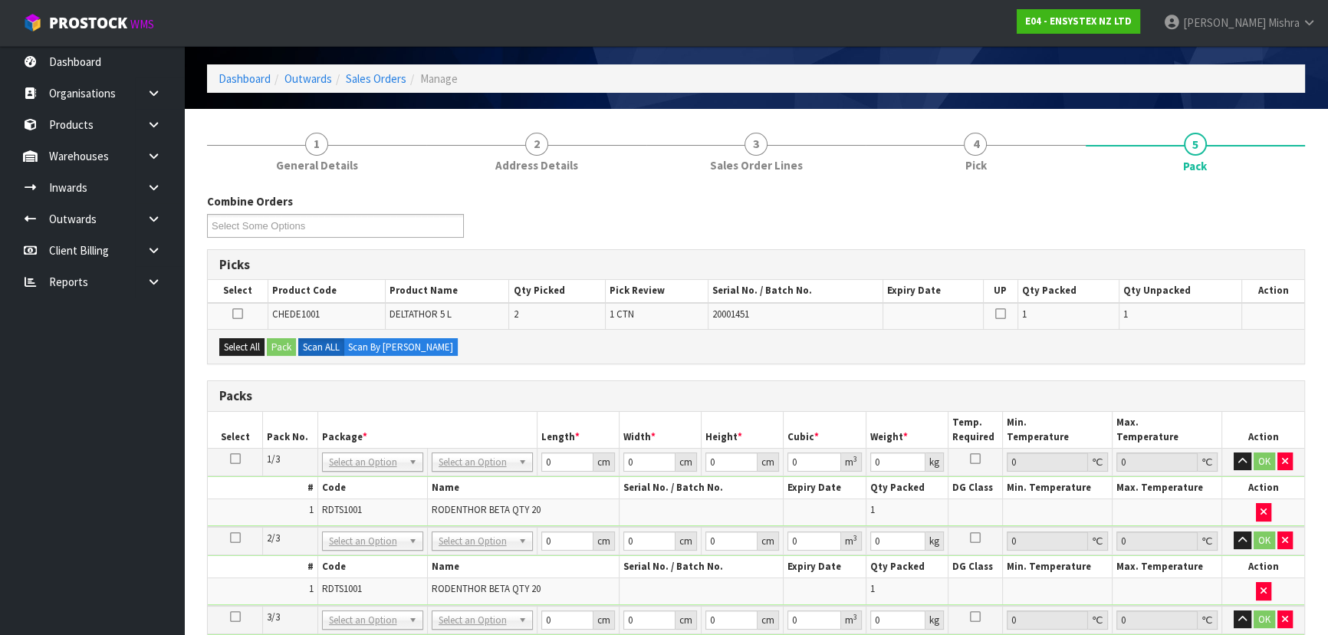
scroll to position [278, 0]
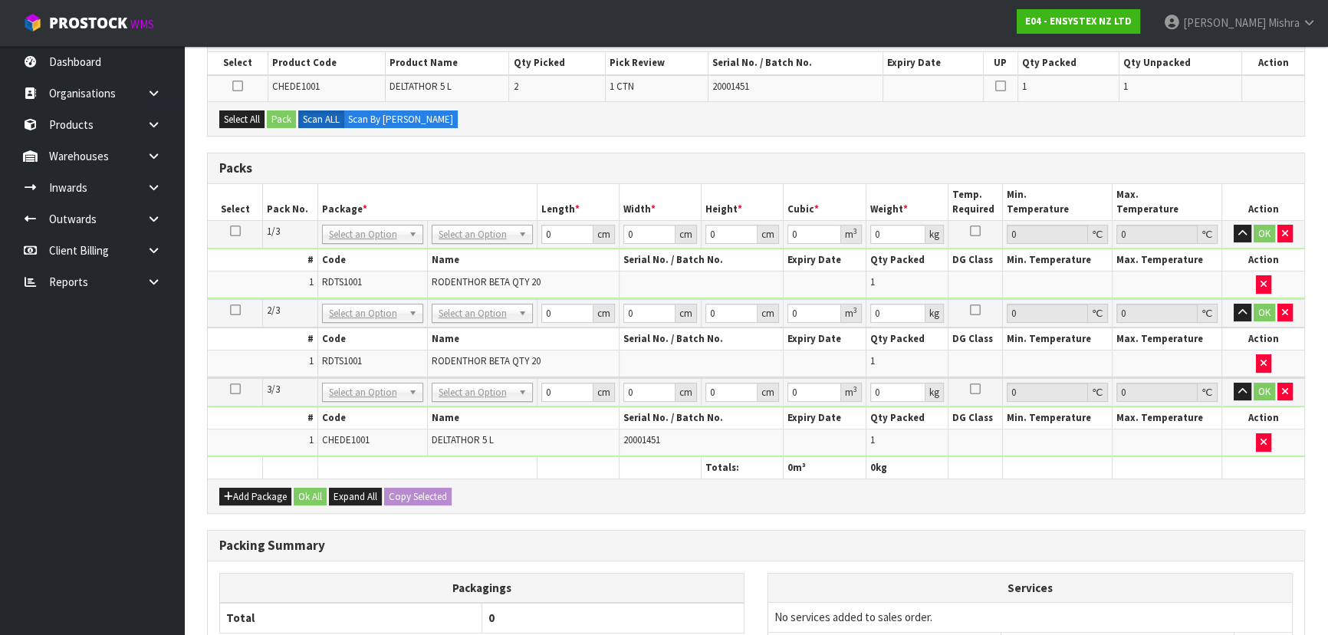
click at [234, 389] on icon at bounding box center [235, 389] width 11 height 1
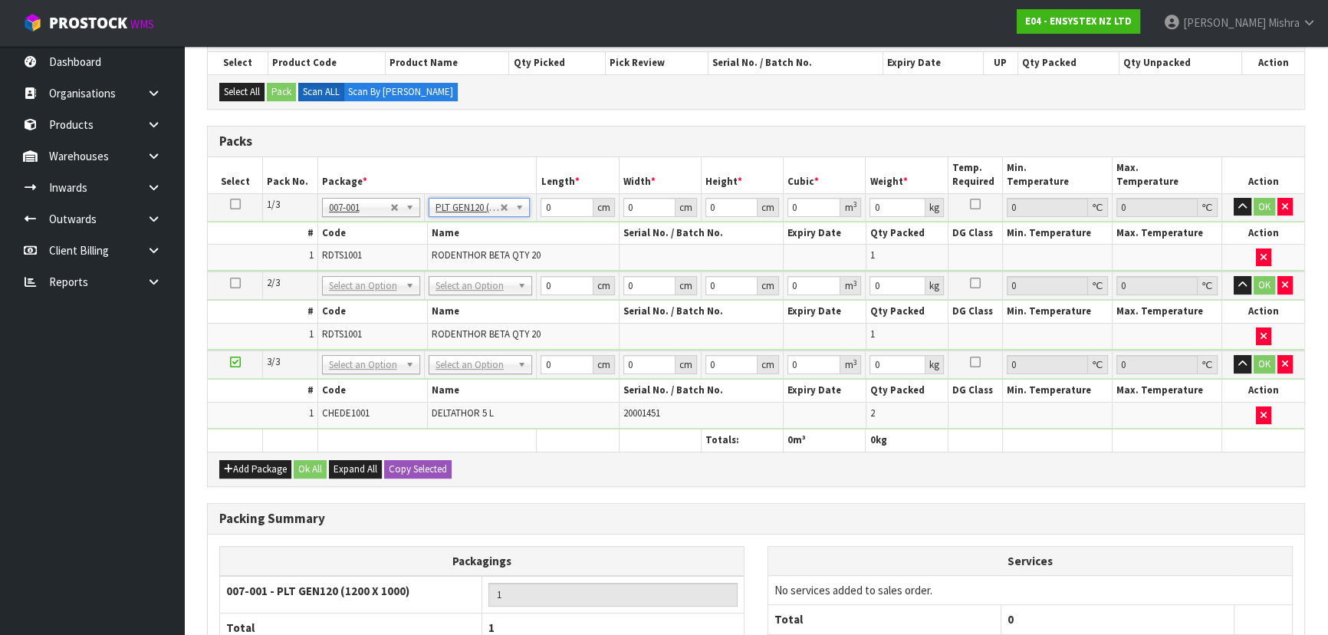
type input "120"
type input "100"
type input "10"
type input "0"
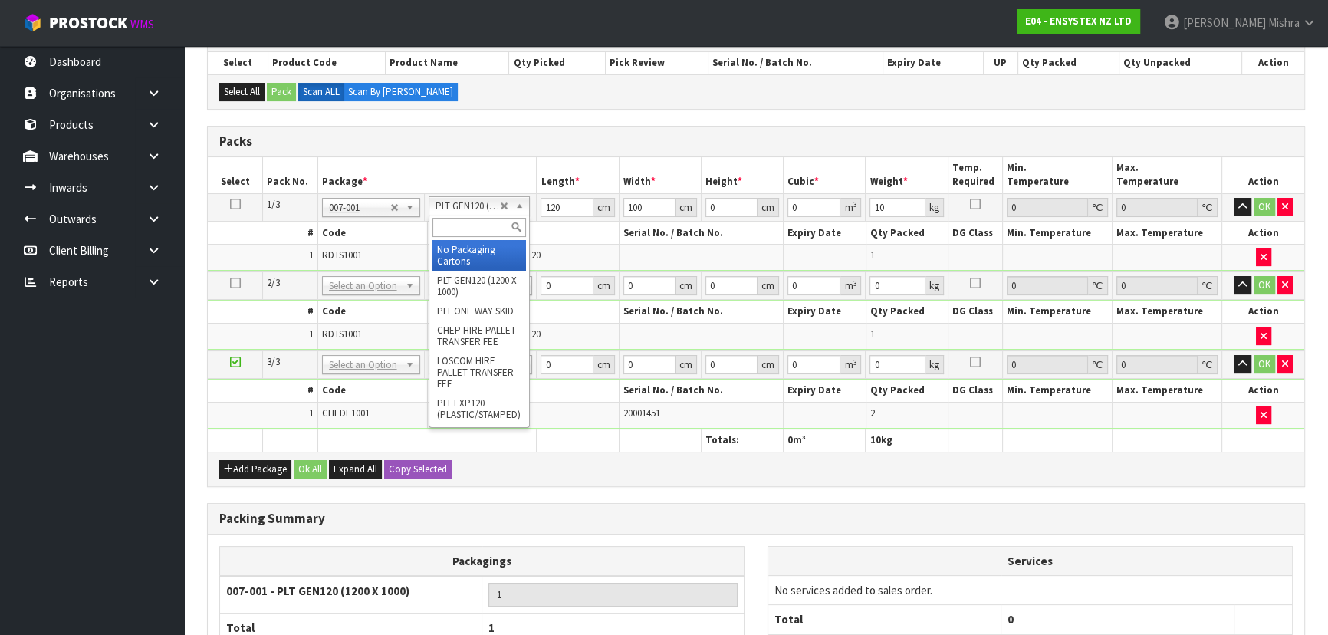
type input "0"
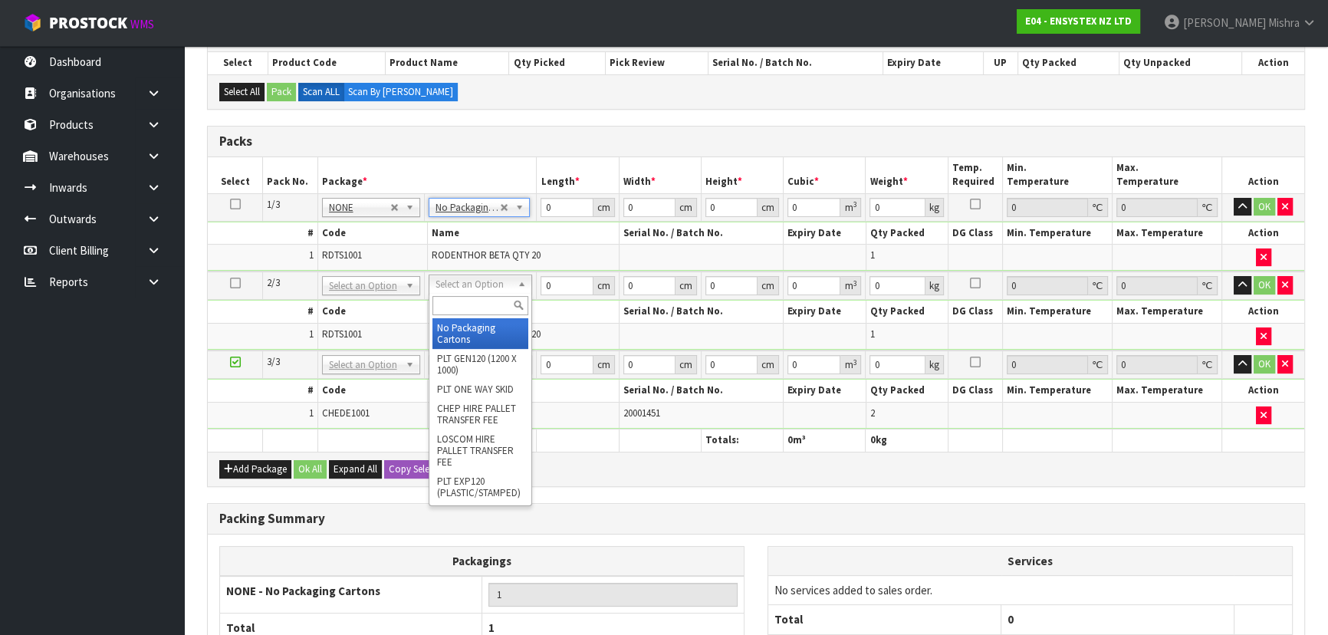
type input "2"
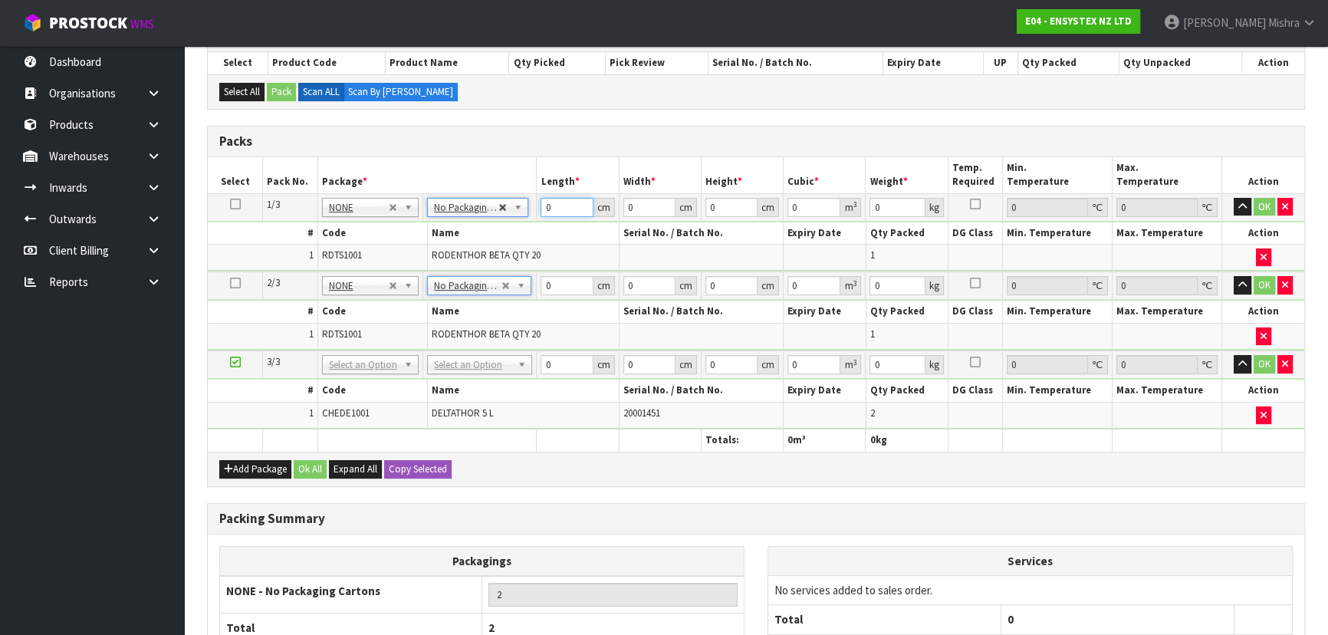
drag, startPoint x: 559, startPoint y: 197, endPoint x: 502, endPoint y: 200, distance: 56.8
type input "49"
type input "639"
type input "4"
type input "0.125244"
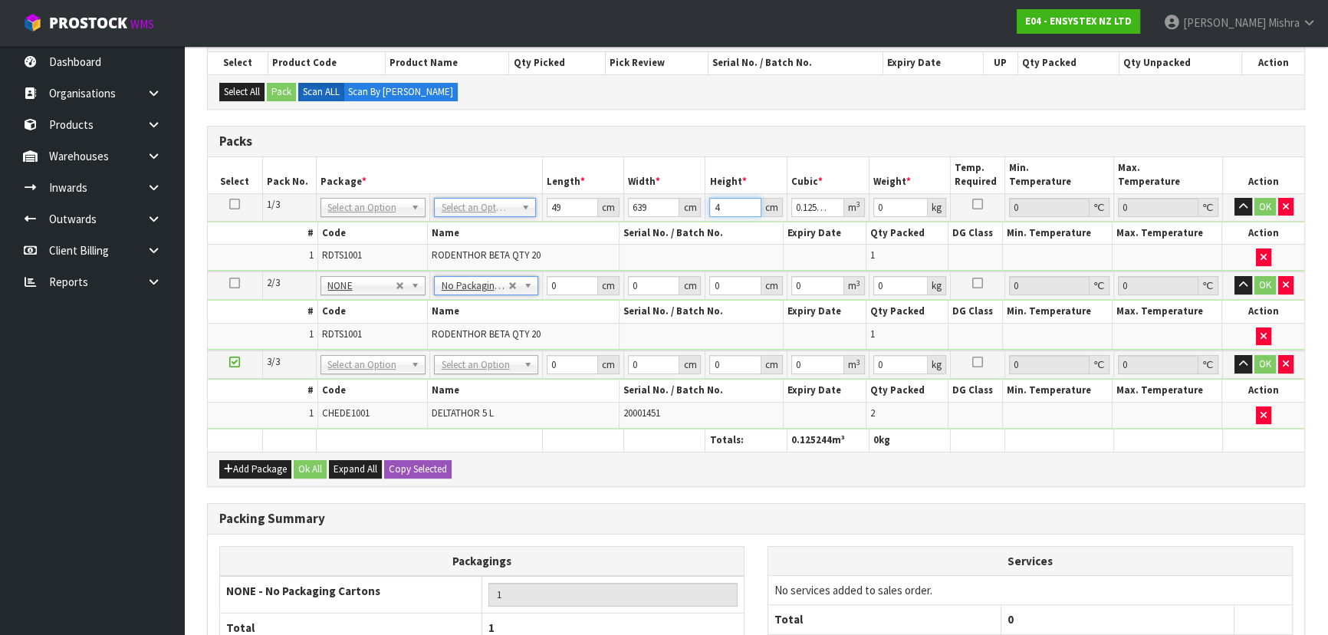
type input "47"
type input "1.471617"
type input "47"
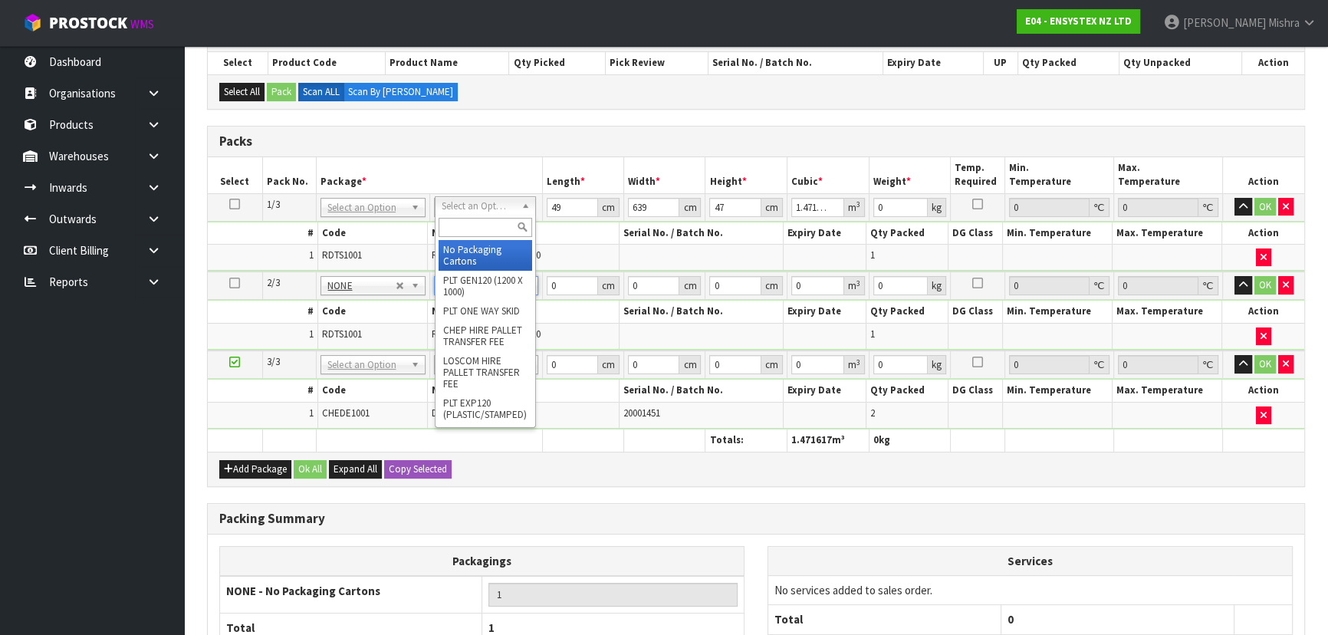
type input "0"
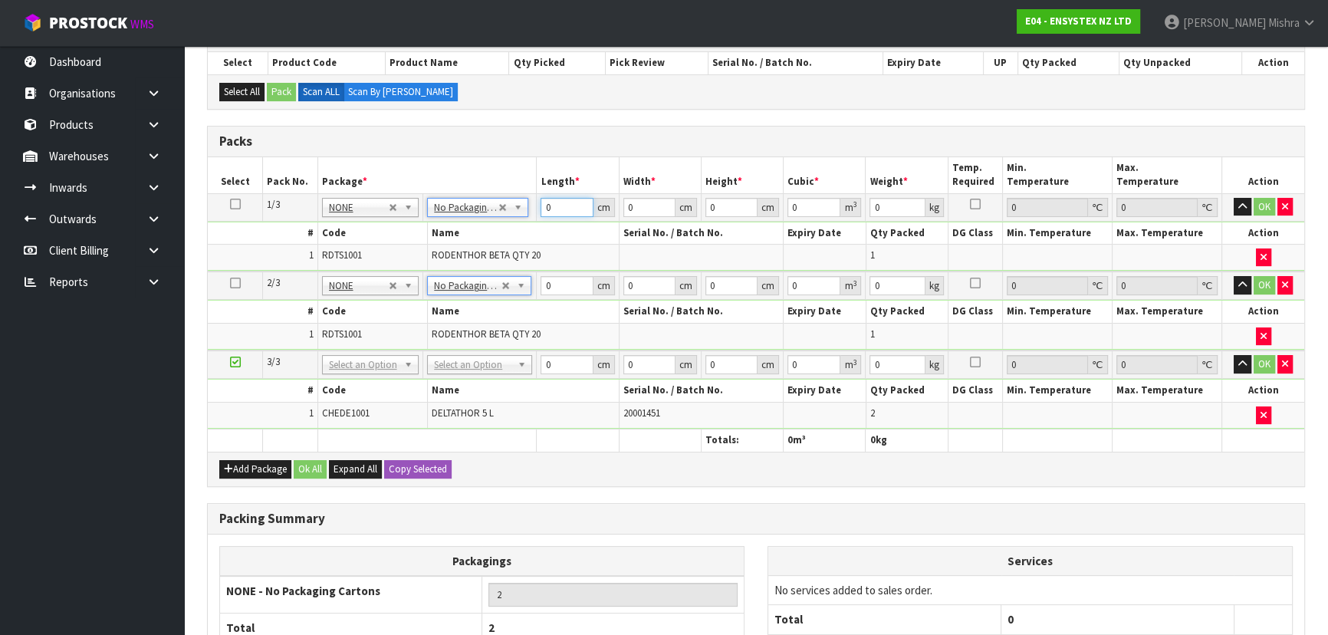
drag, startPoint x: 558, startPoint y: 209, endPoint x: 506, endPoint y: 199, distance: 52.5
click at [507, 199] on tr "1/3 NONE 007-001 007-002 007-004 007-009 007-013 007-014 007-015 007-017 007-01…" at bounding box center [756, 207] width 1097 height 28
type input "49"
type input "39"
type input "4"
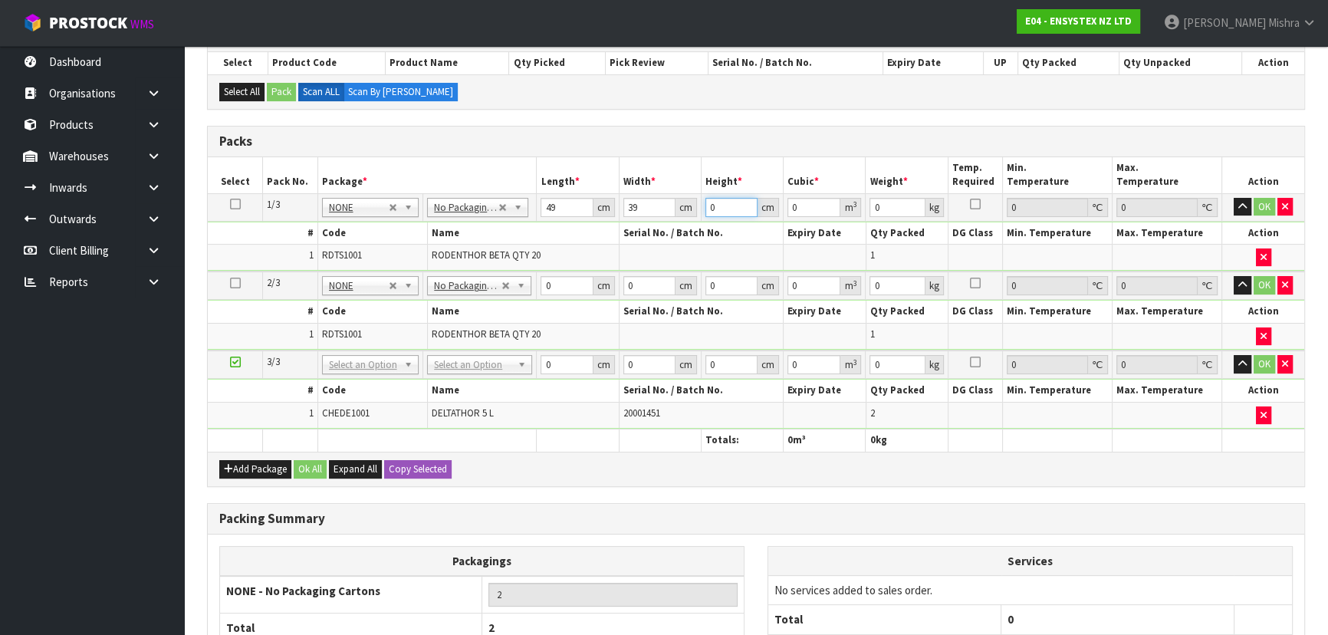
type input "0.007644"
type input "47"
type input "0.089817"
type input "47"
type input "10"
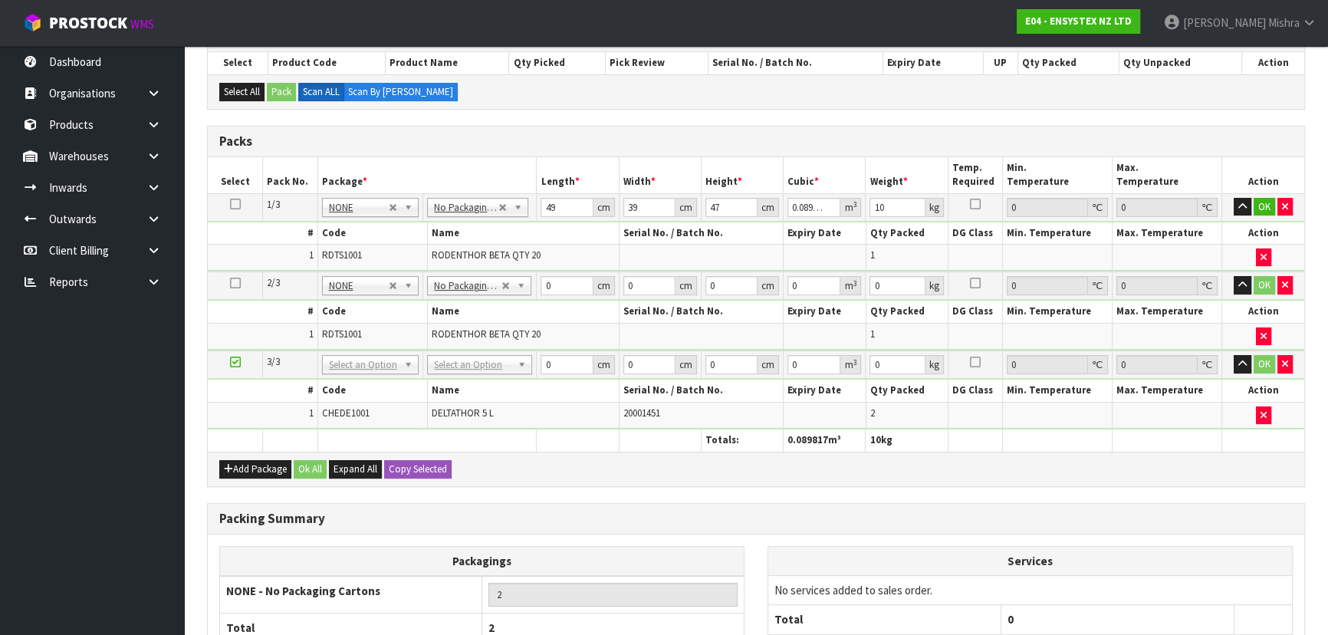
drag, startPoint x: 232, startPoint y: 201, endPoint x: 344, endPoint y: 310, distance: 156.7
click at [232, 204] on icon at bounding box center [235, 204] width 11 height 1
click at [428, 460] on button "Copy Selected" at bounding box center [417, 469] width 67 height 18
click at [428, 463] on button "Confirm Copy Selected" at bounding box center [434, 469] width 101 height 18
type input "49"
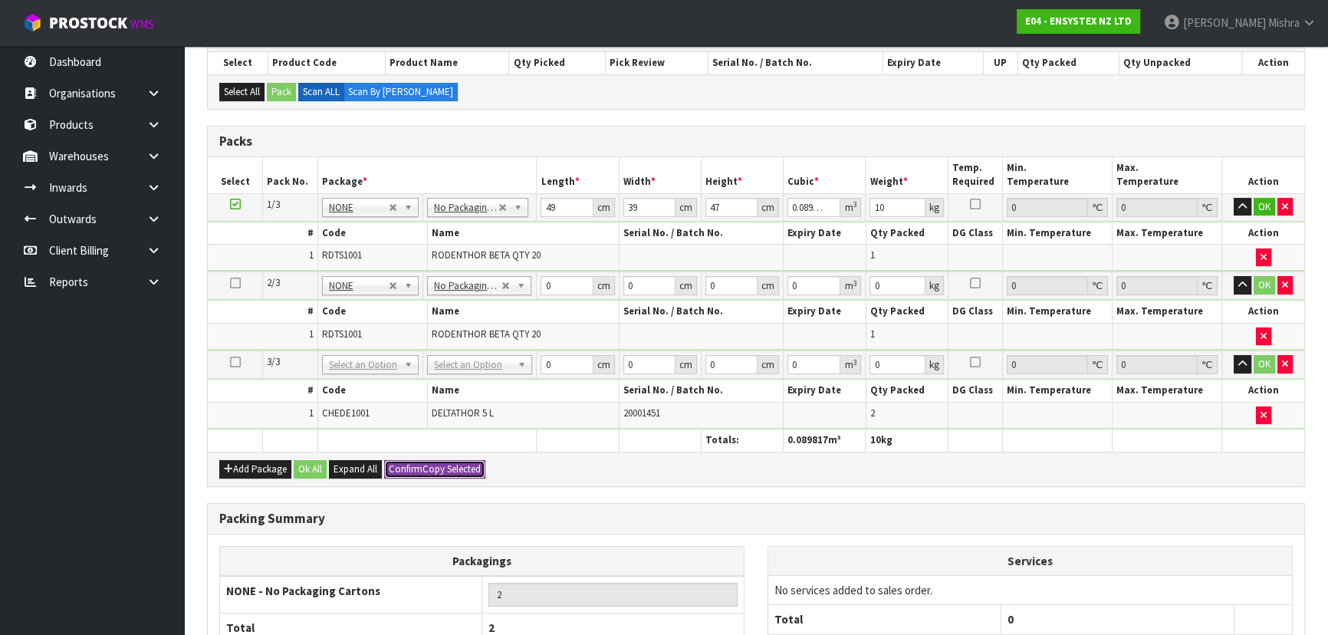
type input "39"
type input "47"
type input "0.089817"
type input "10"
type input "49"
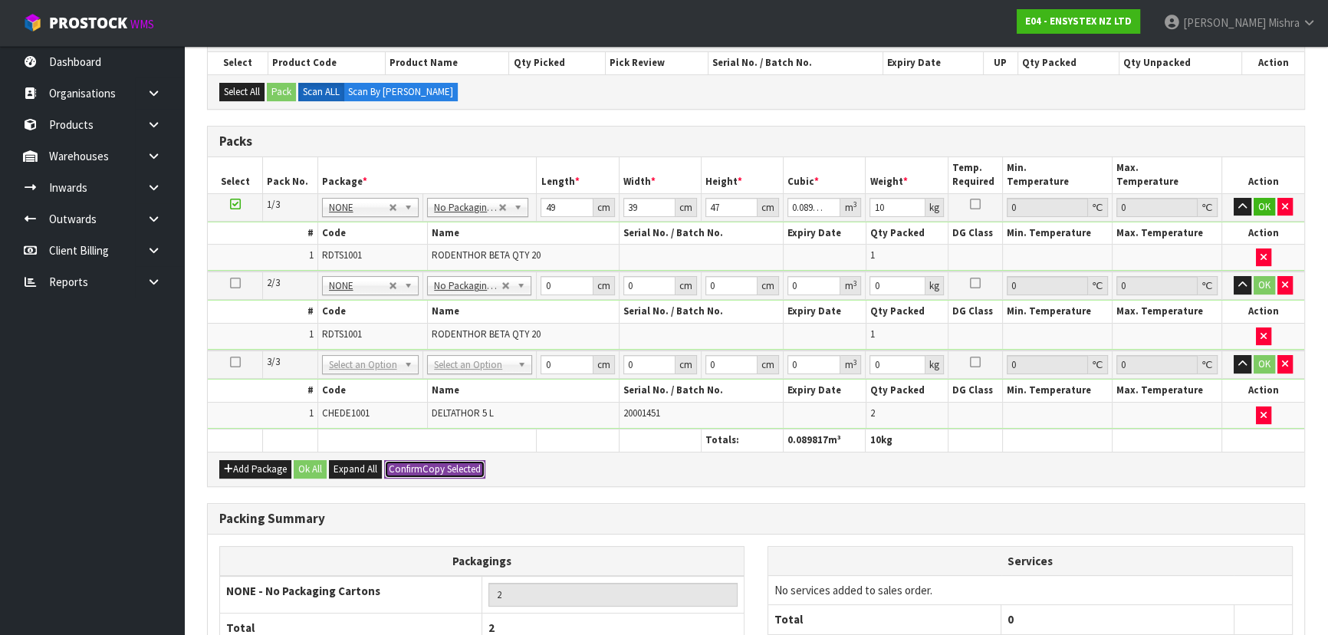
type input "39"
type input "47"
type input "0.089817"
type input "10"
type input "3"
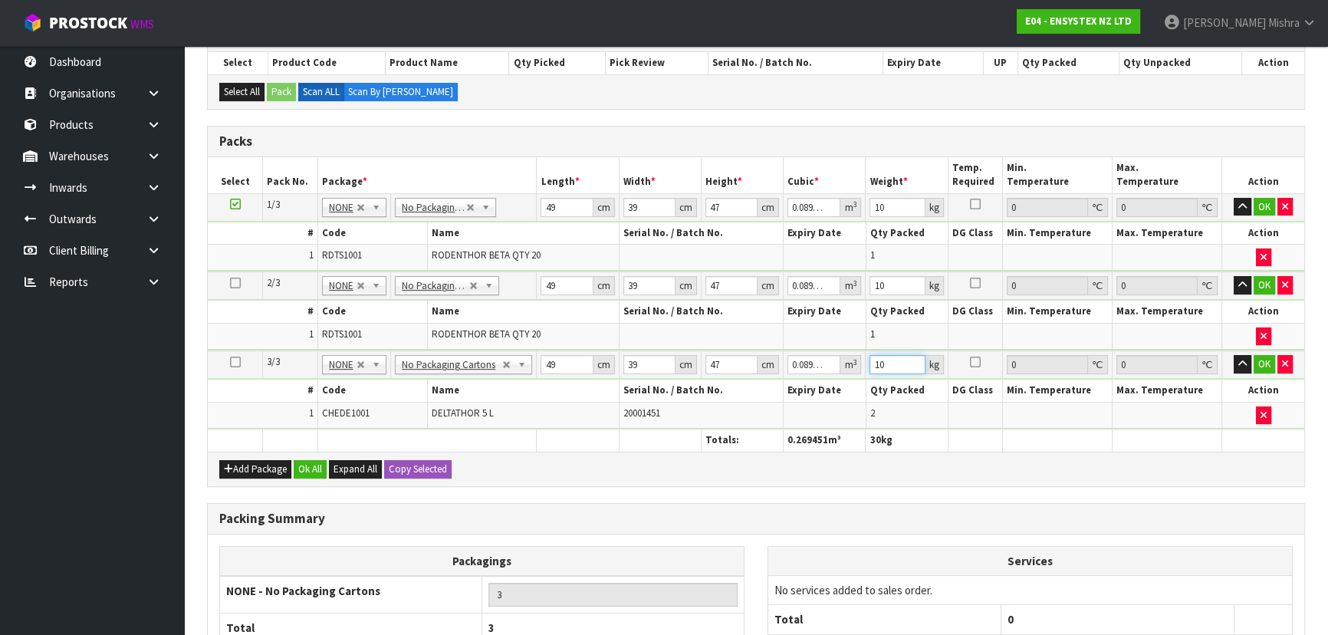
drag, startPoint x: 886, startPoint y: 360, endPoint x: 814, endPoint y: 365, distance: 72.3
click at [814, 365] on tr "3/3 NONE 007-001 007-002 007-004 007-009 007-013 007-014 007-015 007-017 007-01…" at bounding box center [756, 364] width 1097 height 28
type input "11"
drag, startPoint x: 556, startPoint y: 360, endPoint x: 493, endPoint y: 377, distance: 64.9
click at [493, 377] on tbody "3/3 NONE 007-001 007-002 007-004 007-009 007-013 007-014 007-015 007-017 007-01…" at bounding box center [756, 389] width 1097 height 78
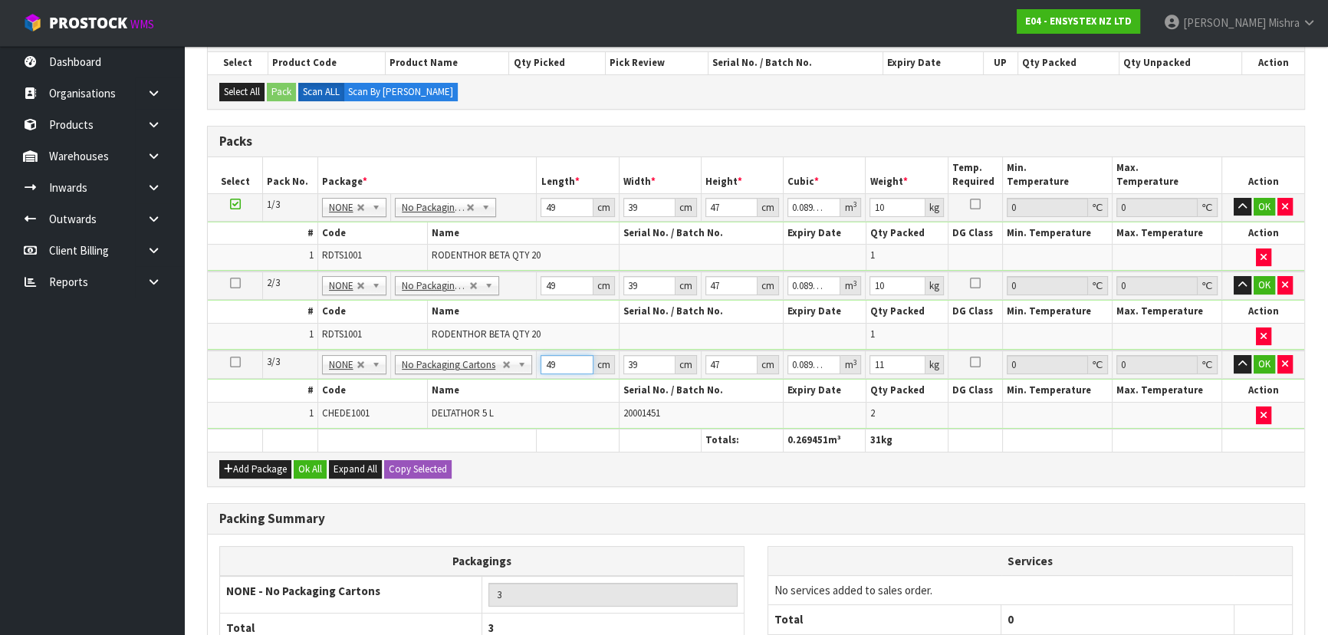
type input "2"
type input "0.003666"
type input "26"
type input "0.047658"
type input "26"
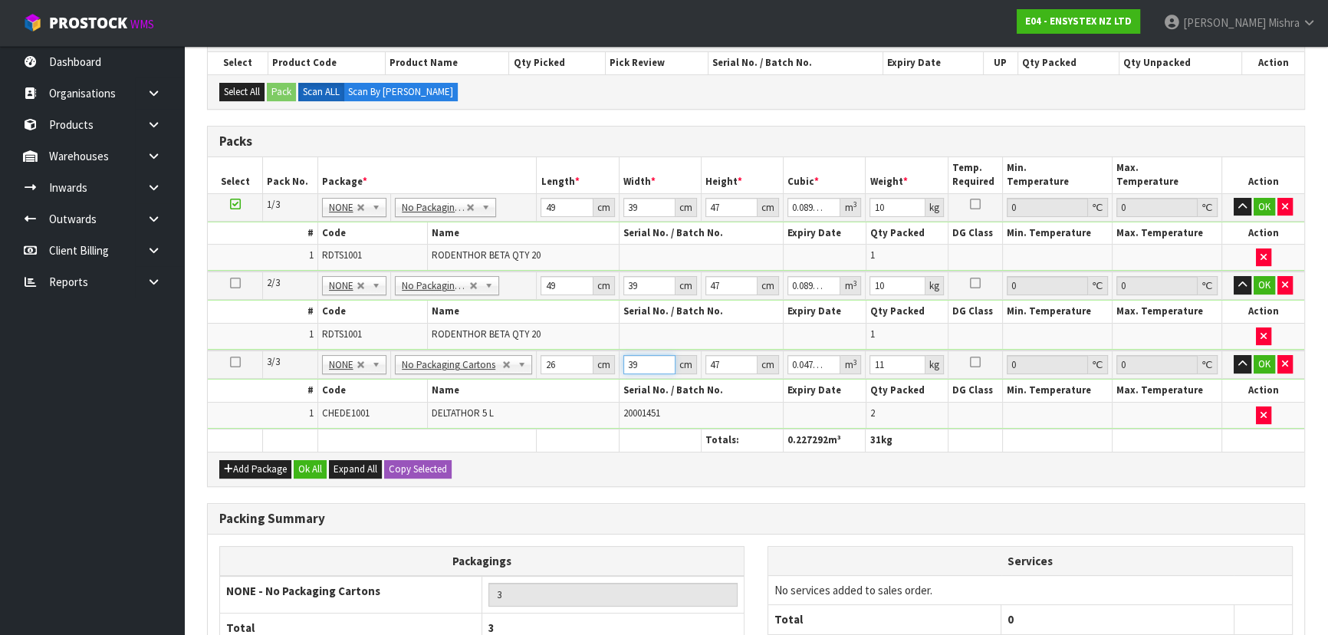
drag, startPoint x: 651, startPoint y: 357, endPoint x: 615, endPoint y: 352, distance: 36.4
click at [615, 352] on tr "3/3 NONE 007-001 007-002 007-004 007-009 007-013 007-014 007-015 007-017 007-01…" at bounding box center [756, 364] width 1097 height 28
type input "2"
type input "0.002444"
type input "214"
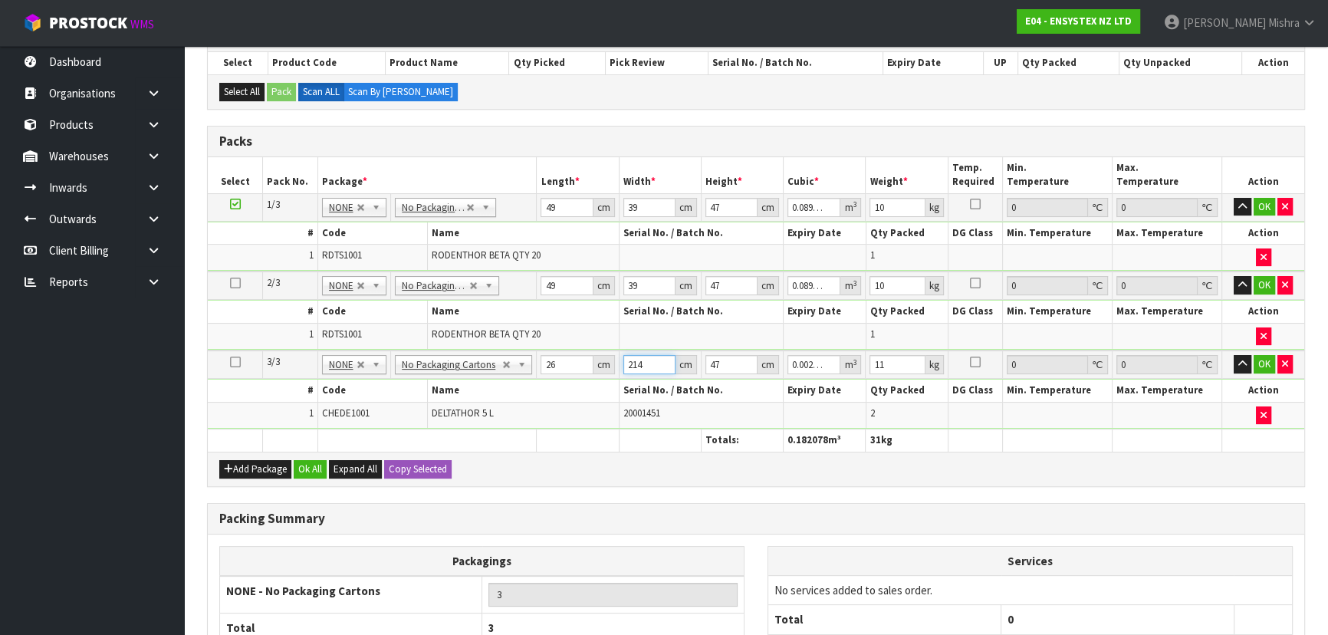
type input "0.261508"
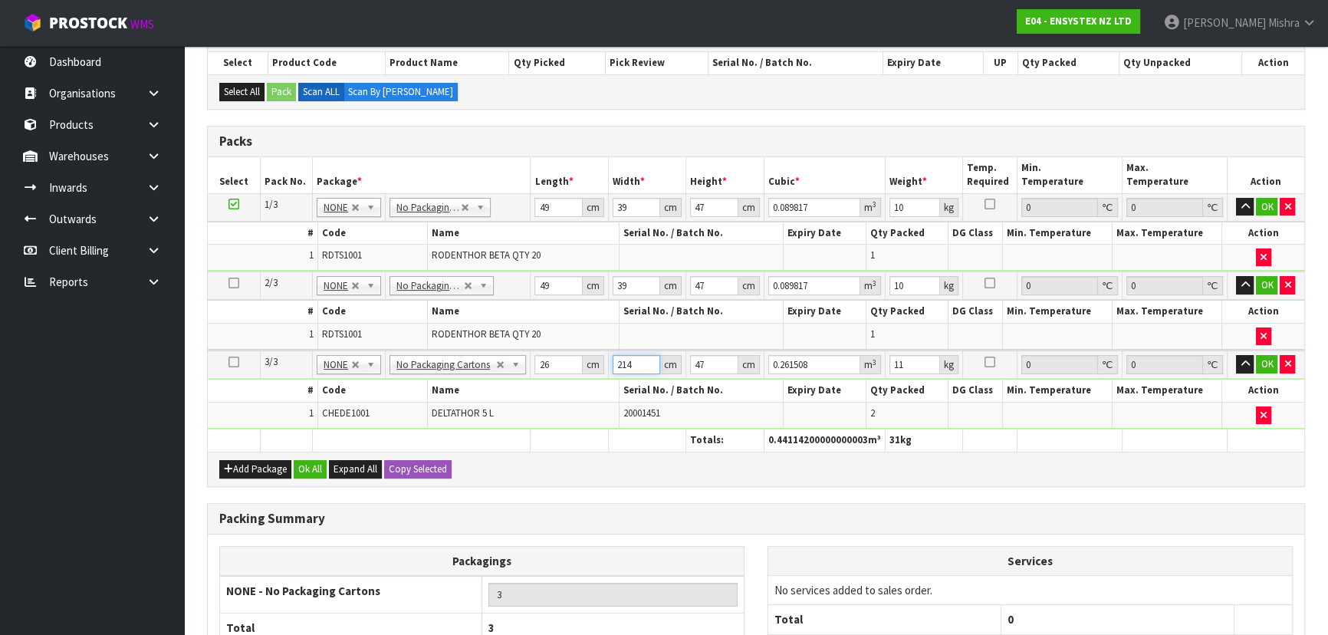
type input "21"
type input "0.025662"
type input "21"
drag, startPoint x: 703, startPoint y: 360, endPoint x: 670, endPoint y: 360, distance: 33.0
click at [670, 360] on tr "3/3 NONE 007-001 007-002 007-004 007-009 007-013 007-014 007-015 007-017 007-01…" at bounding box center [756, 364] width 1097 height 28
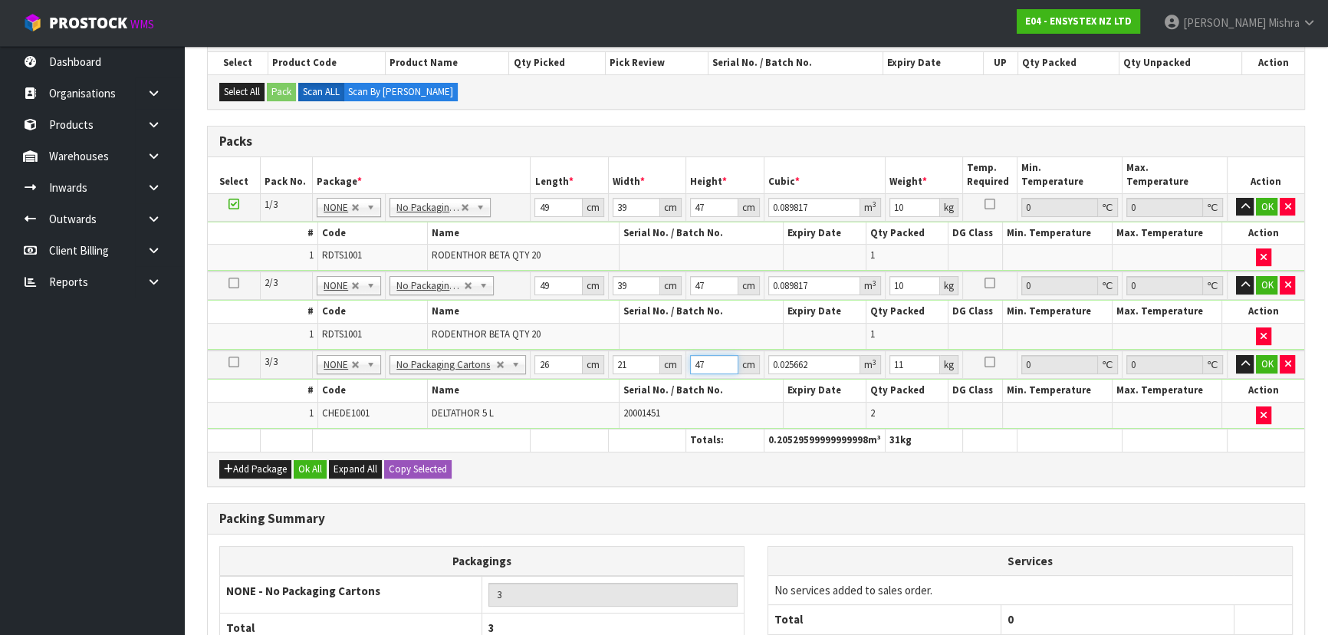
drag, startPoint x: 717, startPoint y: 361, endPoint x: 666, endPoint y: 361, distance: 50.6
click at [666, 361] on tr "3/3 NONE 007-001 007-002 007-004 007-009 007-013 007-014 007-015 007-017 007-01…" at bounding box center [756, 364] width 1097 height 28
type input "3"
type input "0.001638"
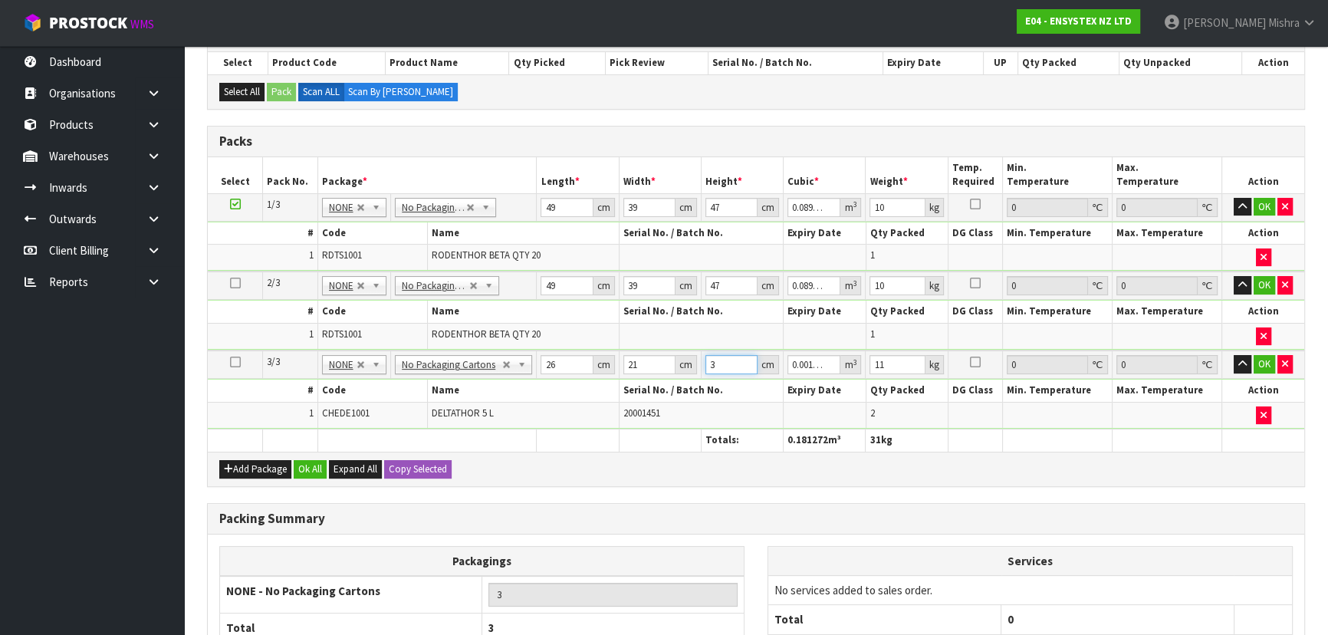
type input "35"
type input "0.01911"
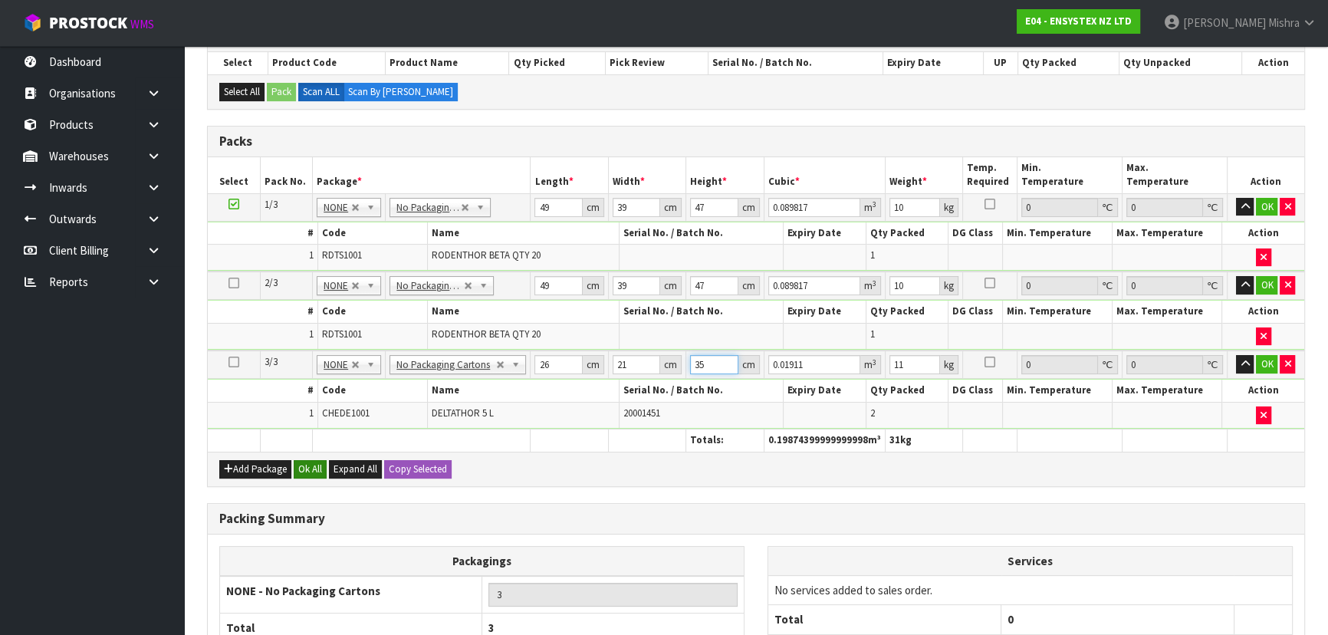
type input "35"
click at [308, 463] on button "Ok All" at bounding box center [310, 469] width 33 height 18
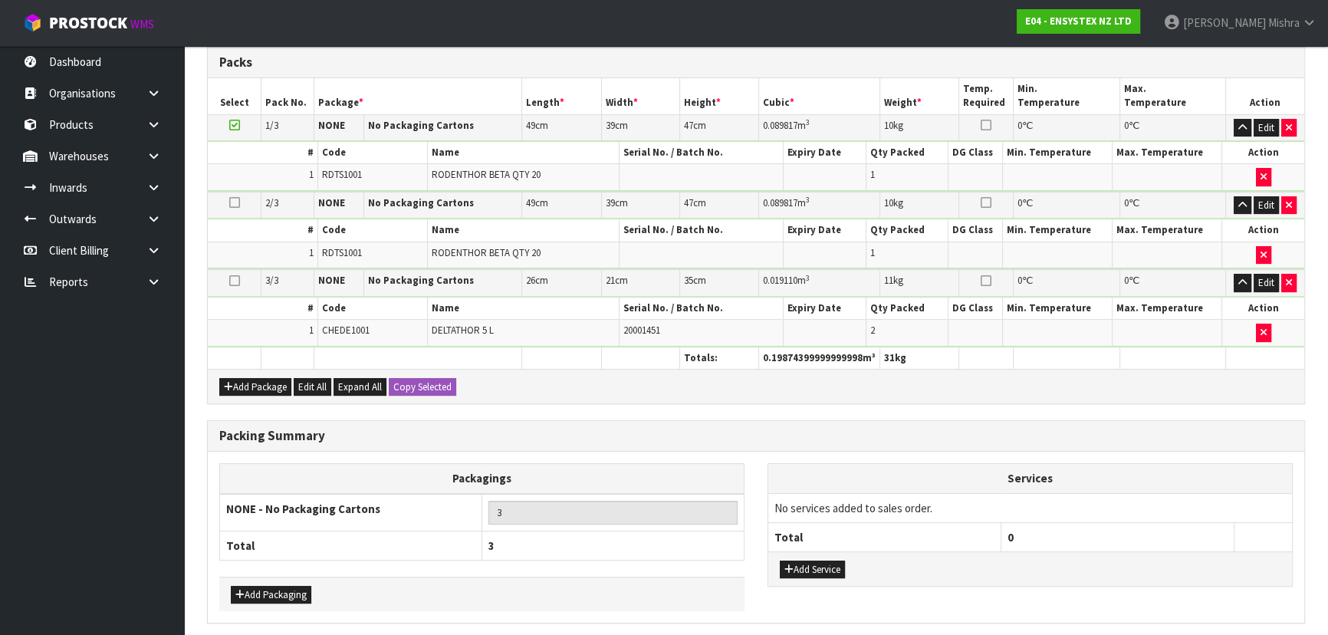
scroll to position [413, 0]
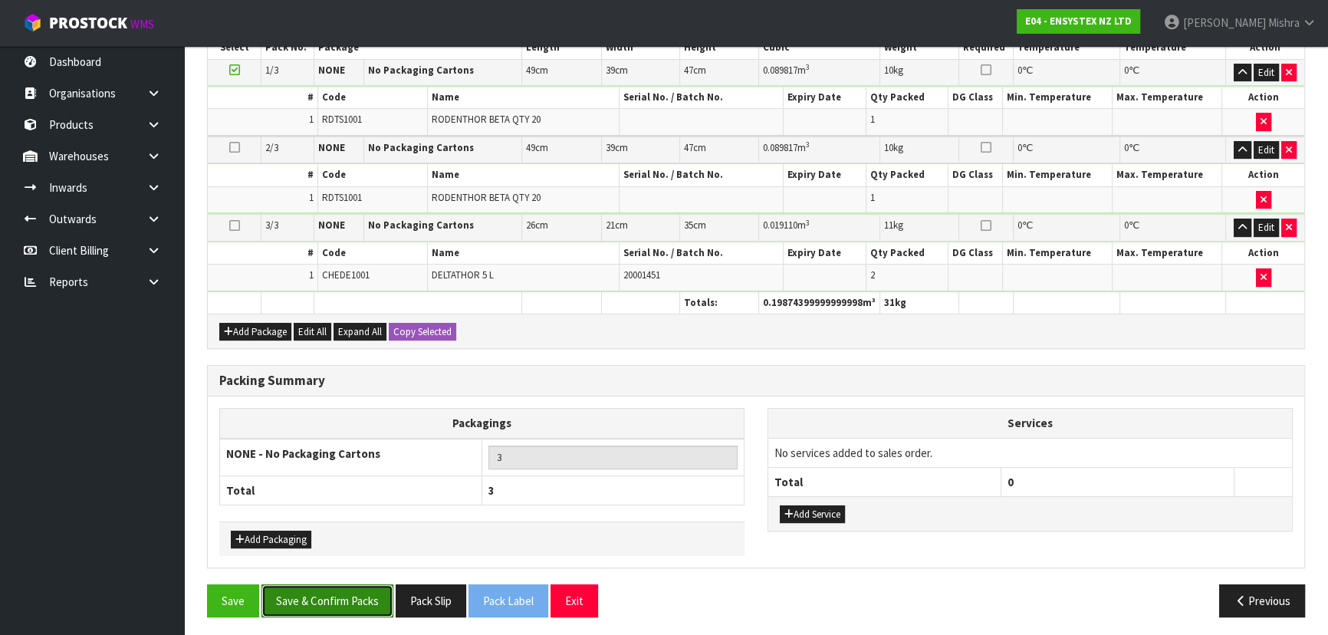
click at [278, 604] on button "Save & Confirm Packs" at bounding box center [327, 600] width 132 height 33
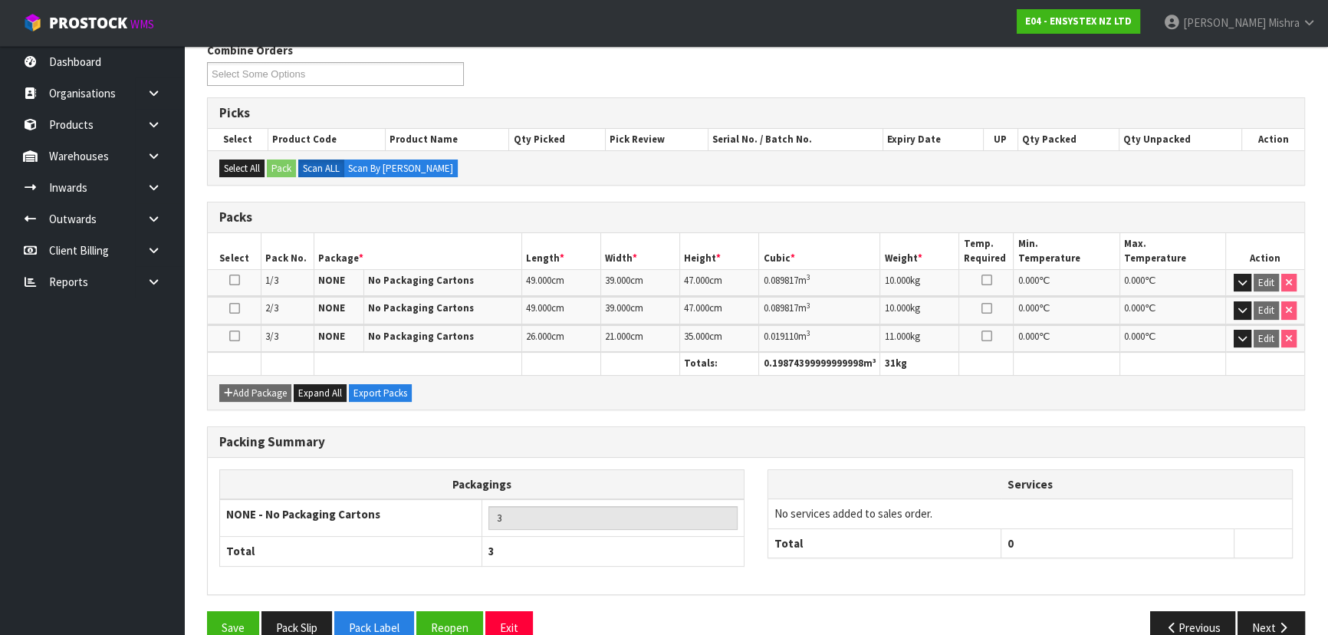
scroll to position [286, 0]
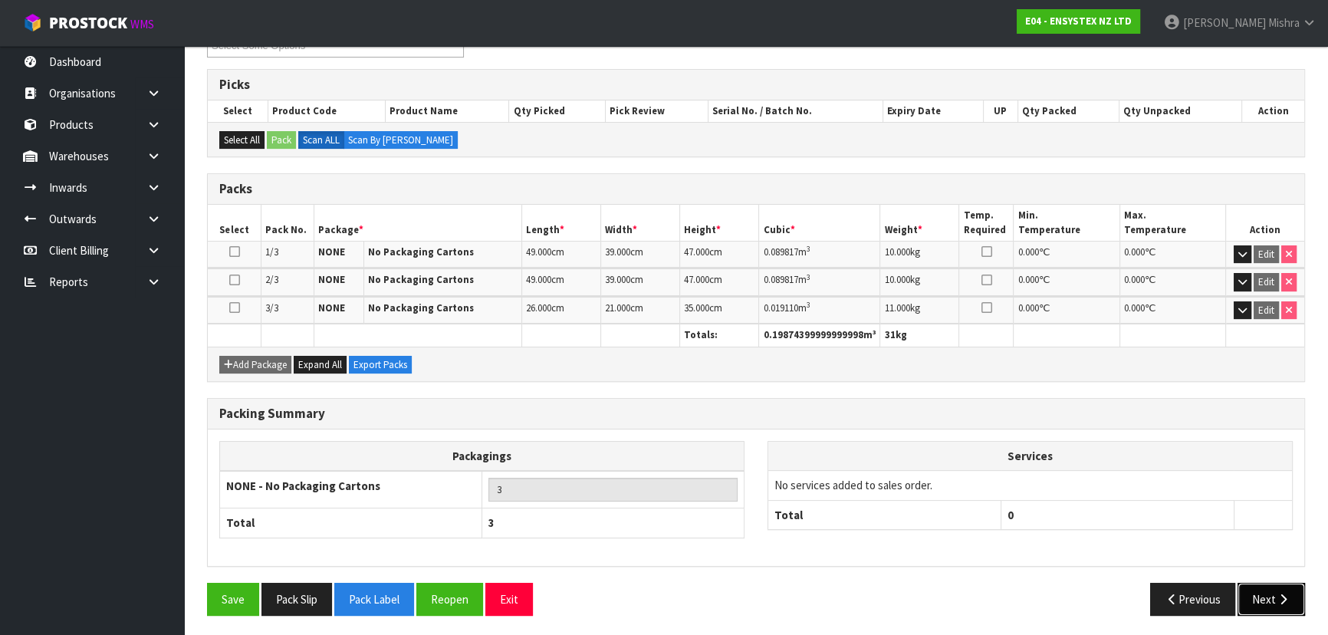
click at [1255, 593] on button "Next" at bounding box center [1271, 599] width 67 height 33
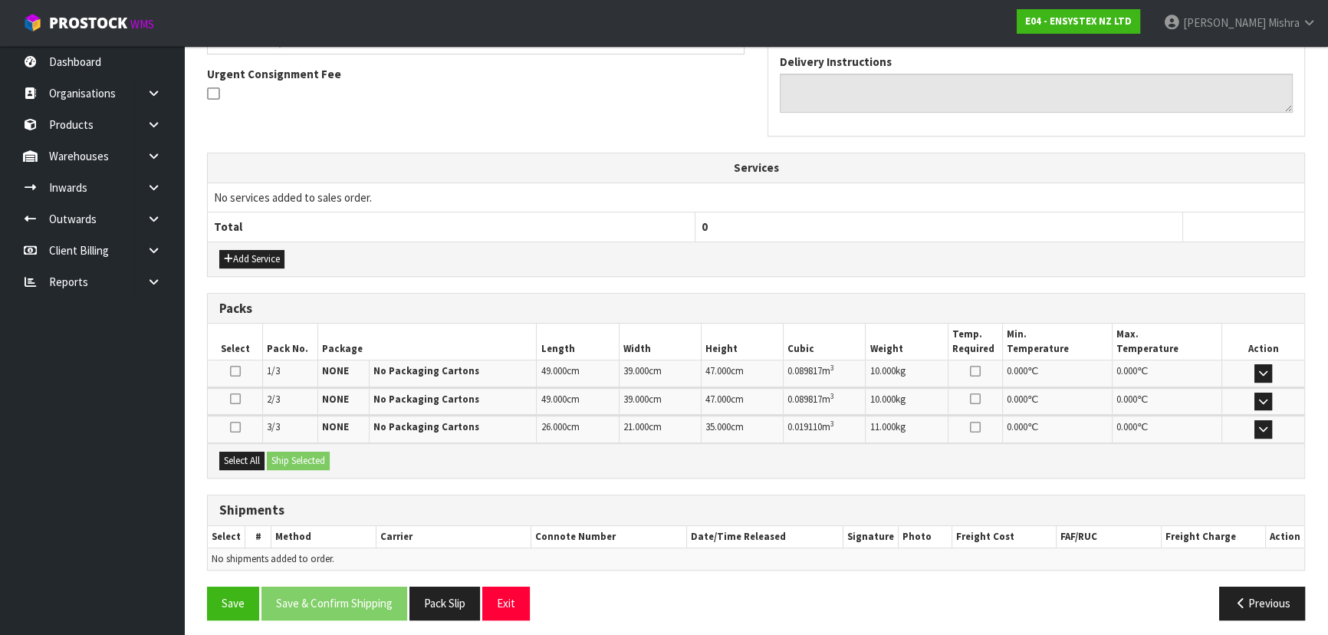
scroll to position [447, 0]
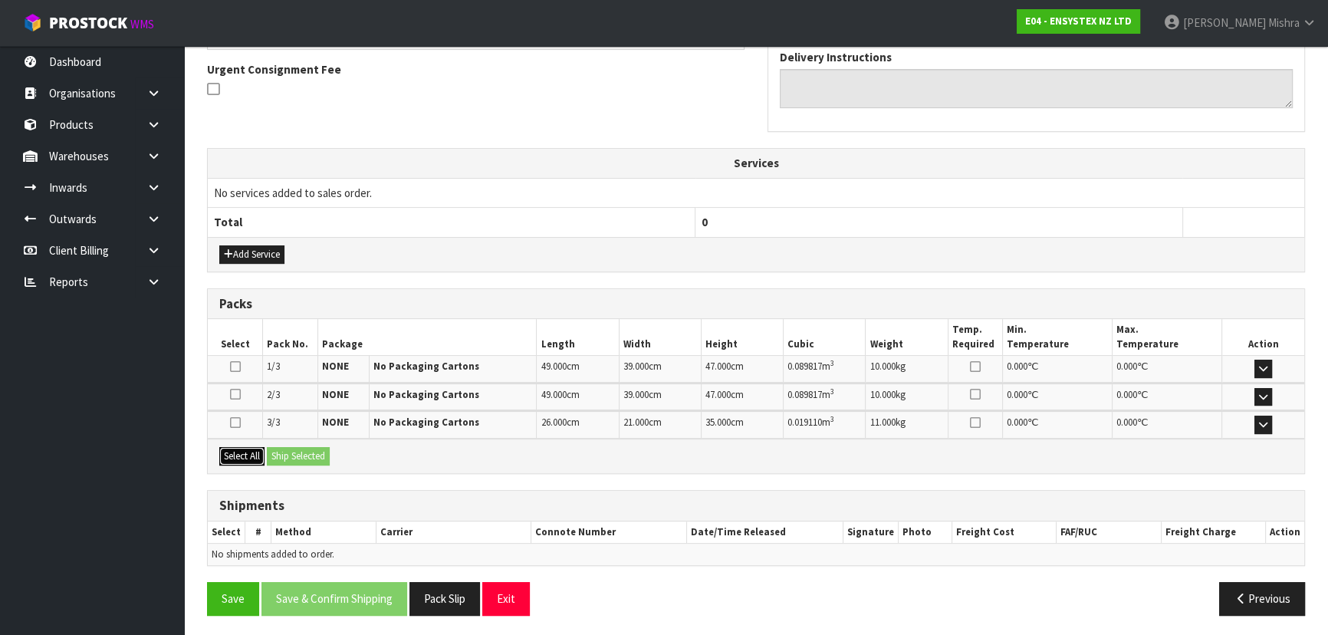
click at [245, 457] on button "Select All" at bounding box center [241, 456] width 45 height 18
click at [322, 459] on button "Ship Selected" at bounding box center [298, 456] width 63 height 18
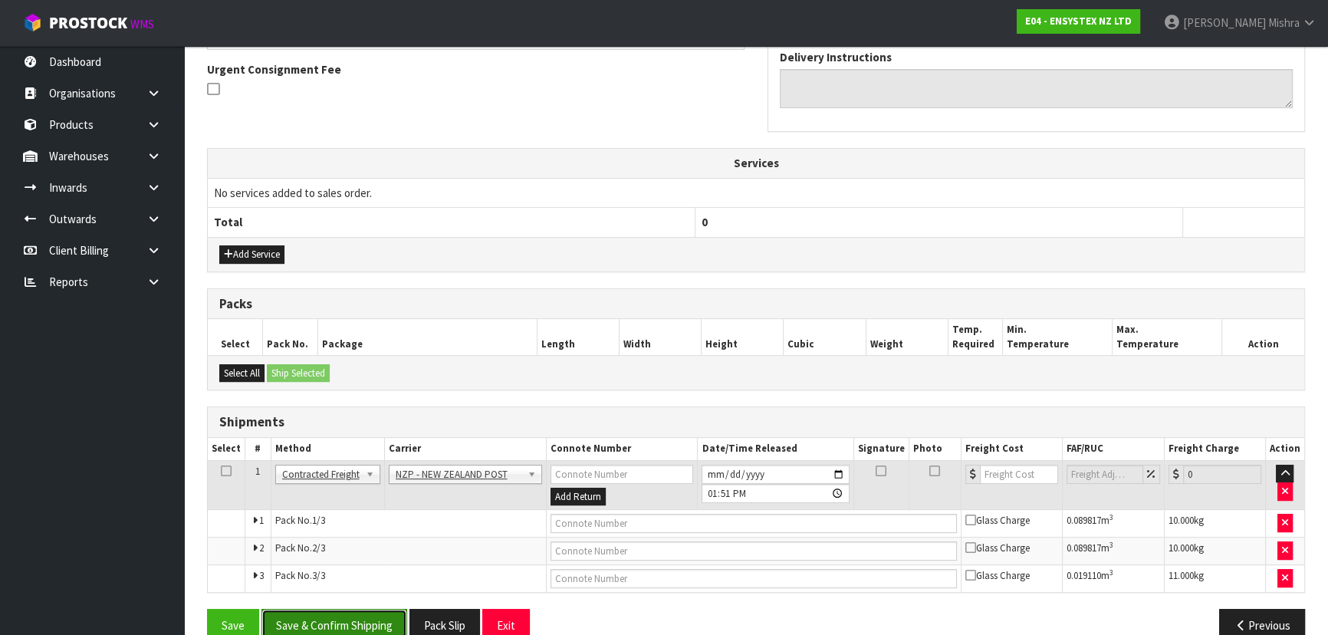
click at [352, 617] on button "Save & Confirm Shipping" at bounding box center [334, 625] width 146 height 33
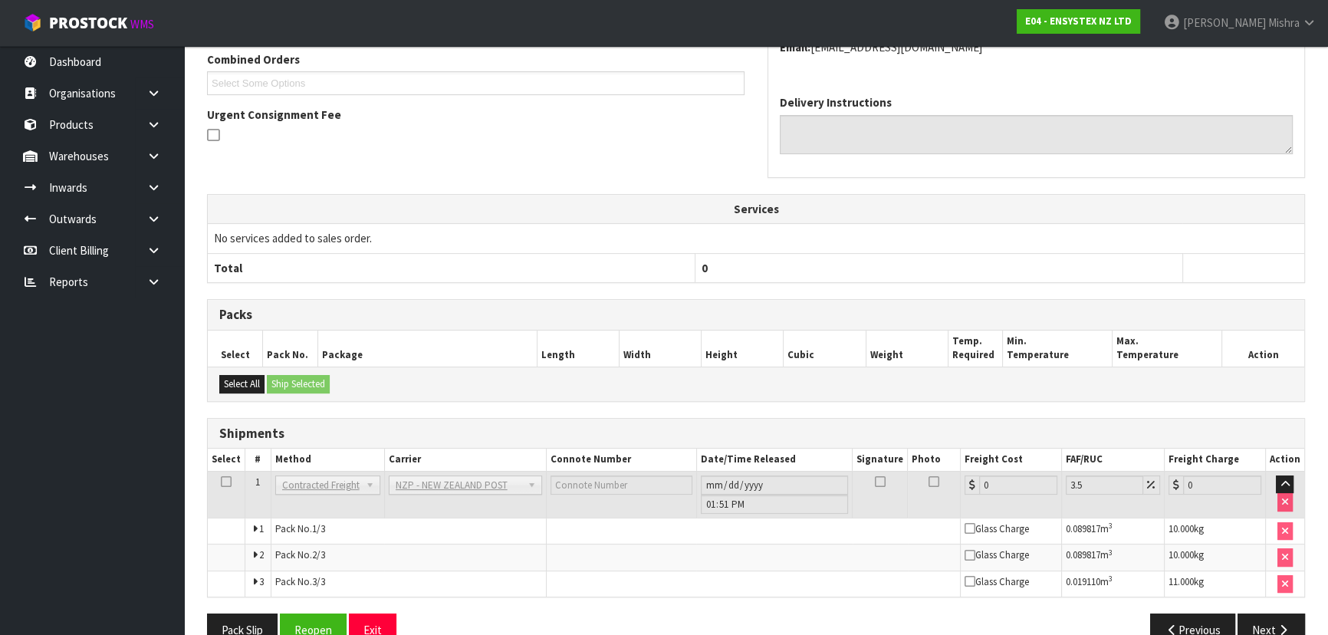
scroll to position [450, 0]
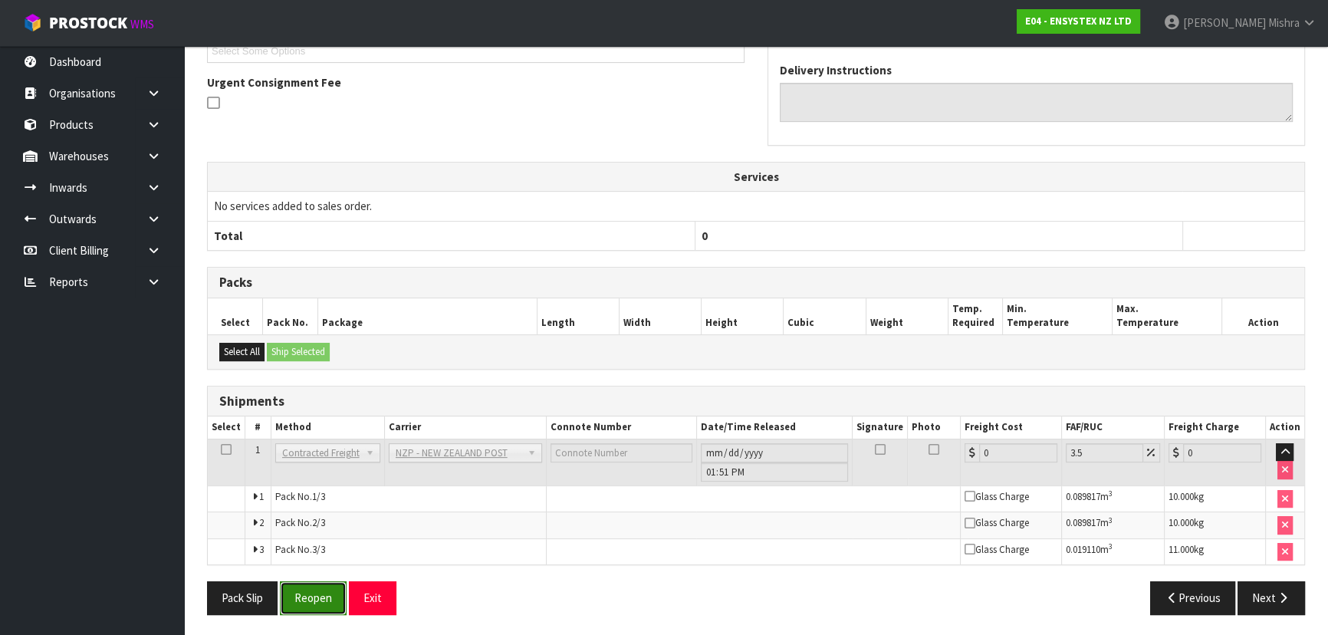
click at [327, 609] on button "Reopen" at bounding box center [313, 597] width 67 height 33
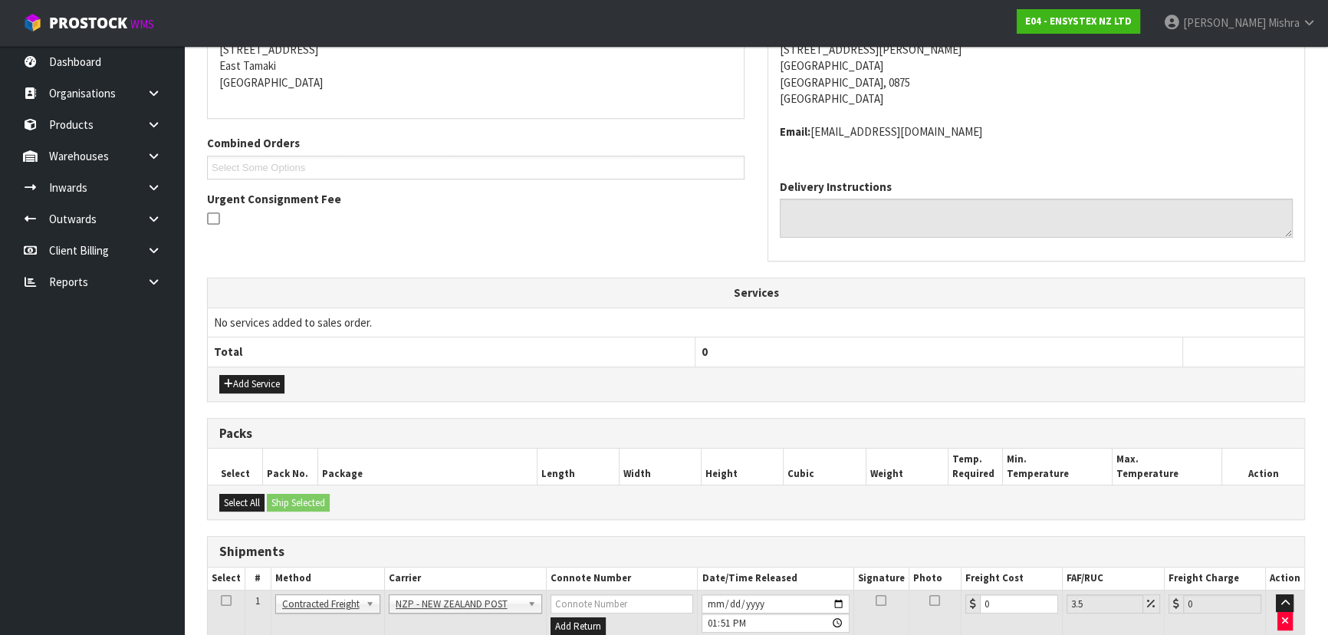
scroll to position [488, 0]
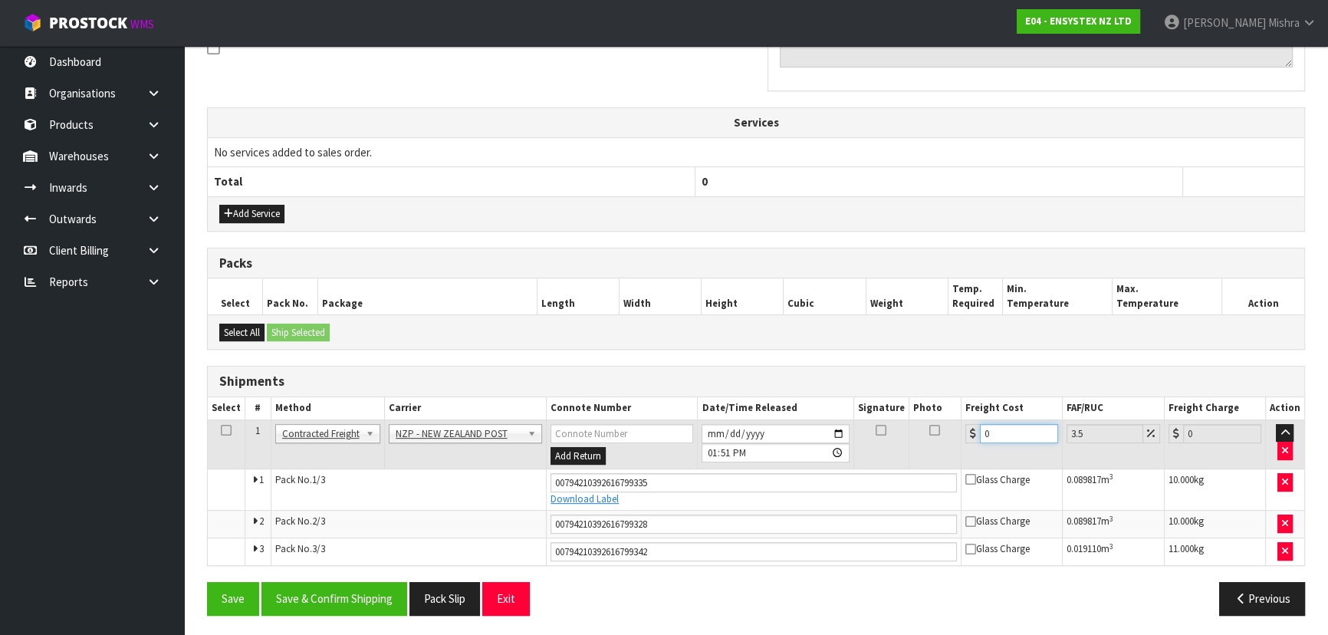
drag, startPoint x: 1009, startPoint y: 429, endPoint x: 928, endPoint y: 452, distance: 84.5
click at [928, 452] on tr "1 Client Local Pickup Customer Local Pickup Company Freight Contracted Freight …" at bounding box center [756, 444] width 1097 height 50
type input "2"
type input "2.07"
type input "25"
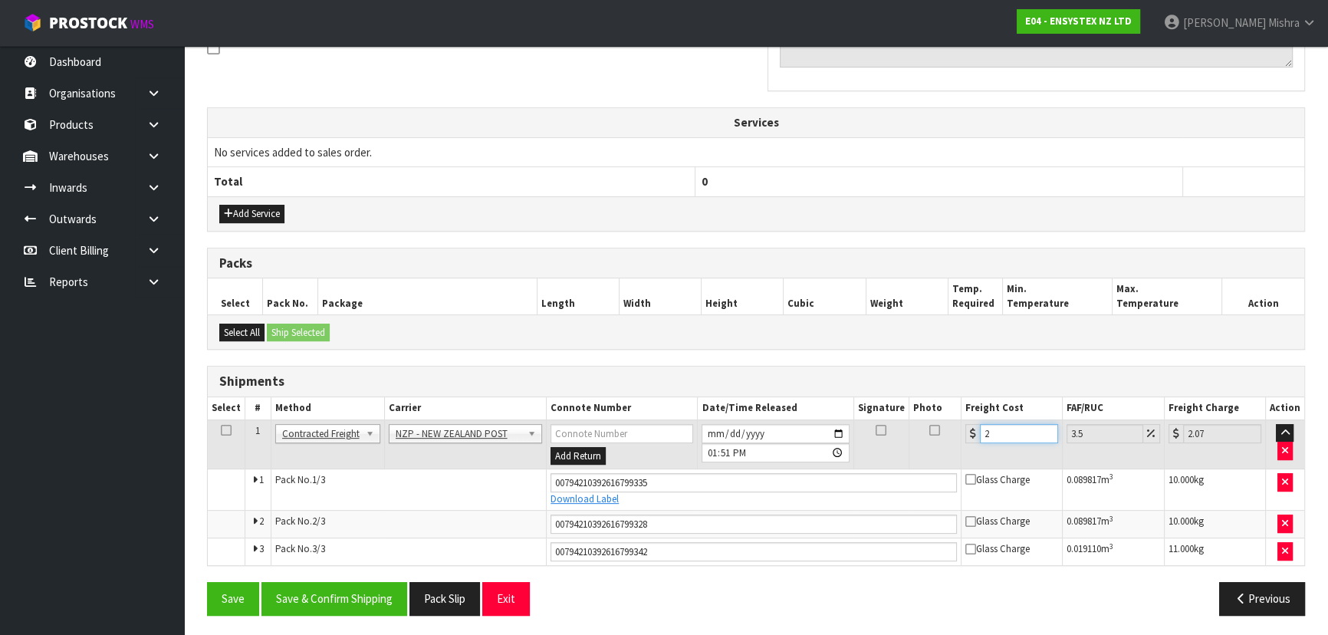
type input "25.87"
type input "25.4"
type input "26.29"
type input "25.41"
type input "26.3"
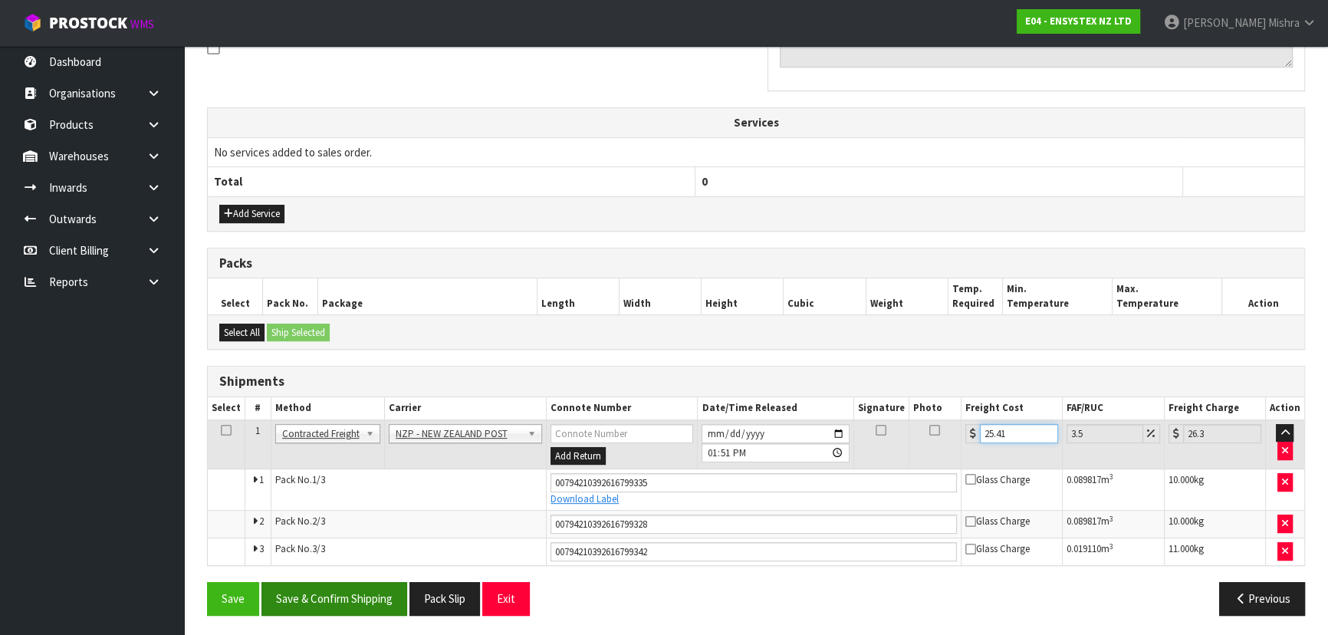
type input "25.41"
click at [357, 606] on button "Save & Confirm Shipping" at bounding box center [334, 598] width 146 height 33
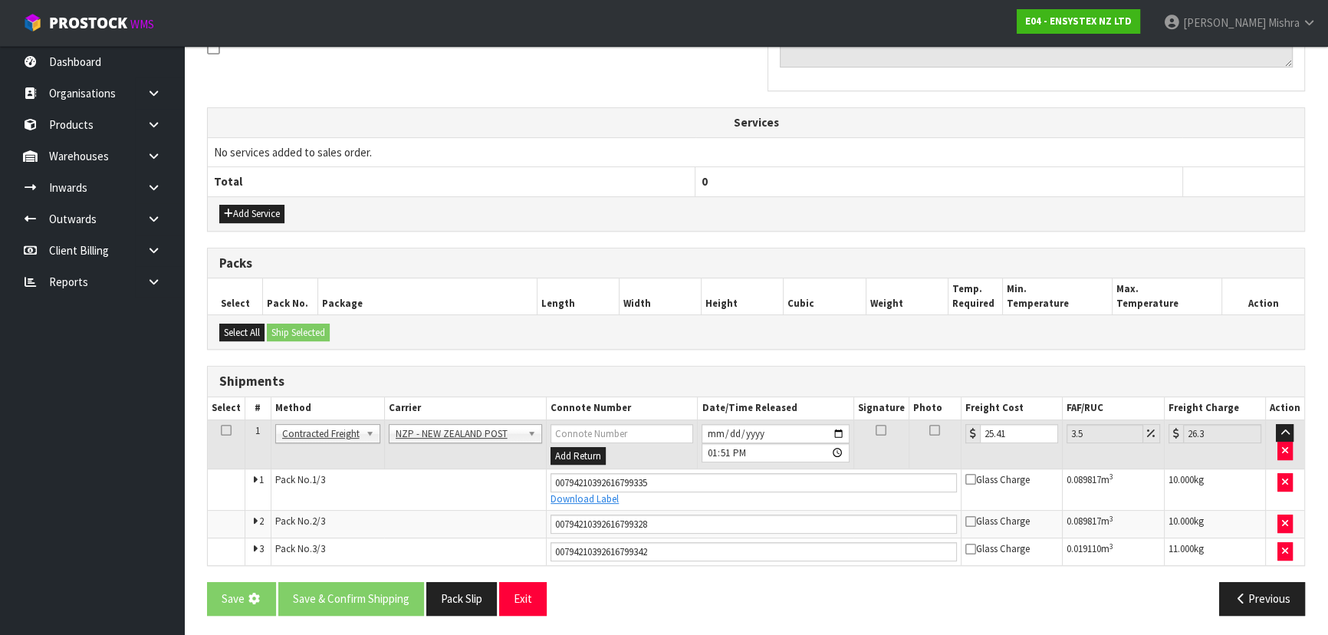
scroll to position [0, 0]
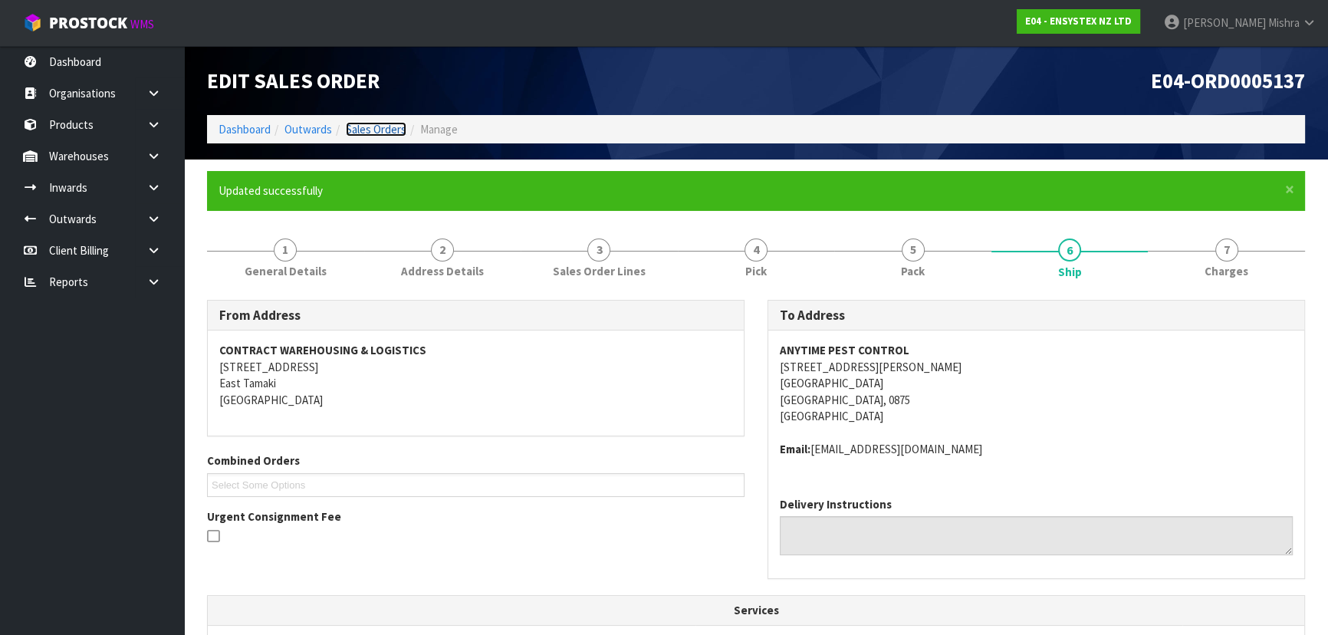
click at [390, 125] on link "Sales Orders" at bounding box center [376, 129] width 61 height 15
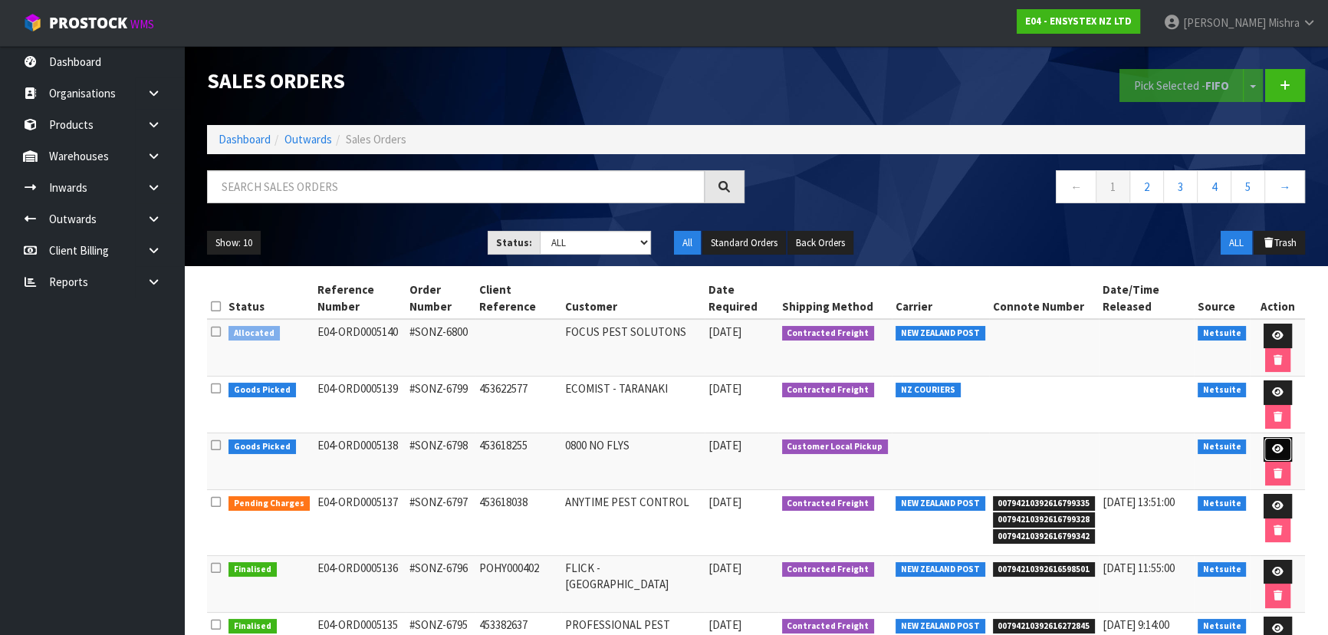
click at [1276, 452] on link at bounding box center [1278, 449] width 28 height 25
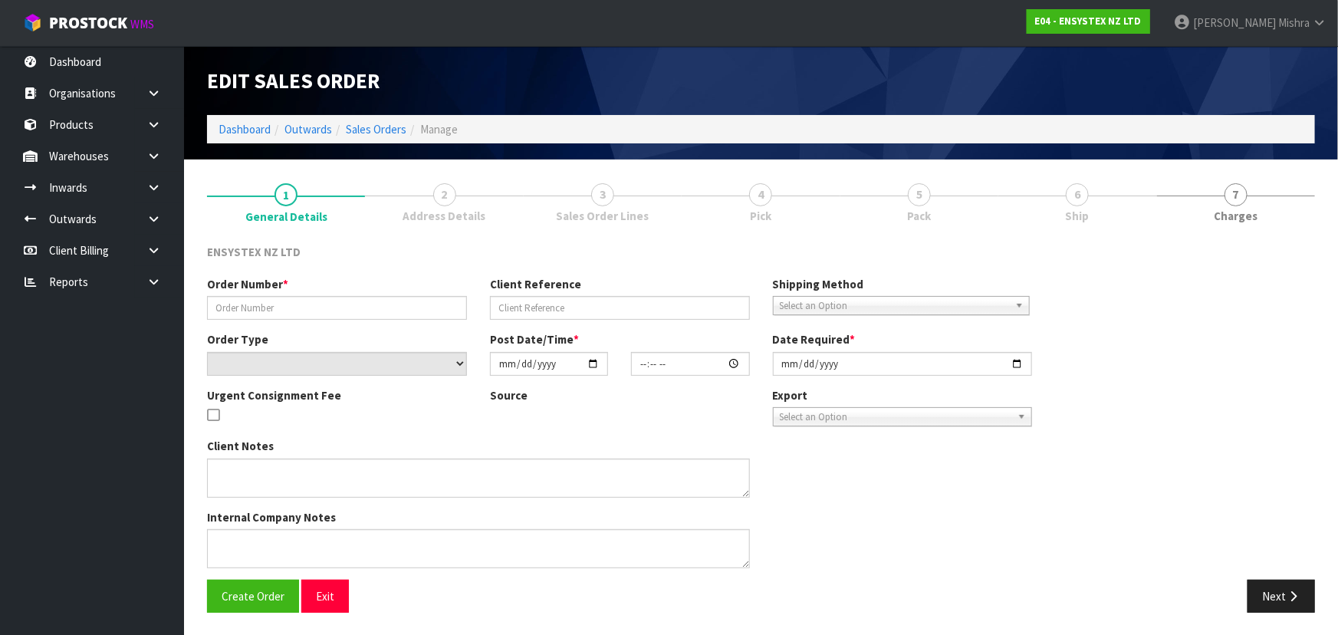
type input "#SONZ-6798"
type input "453618255"
select select "number:0"
type input "[DATE]"
type input "10:00:41.000"
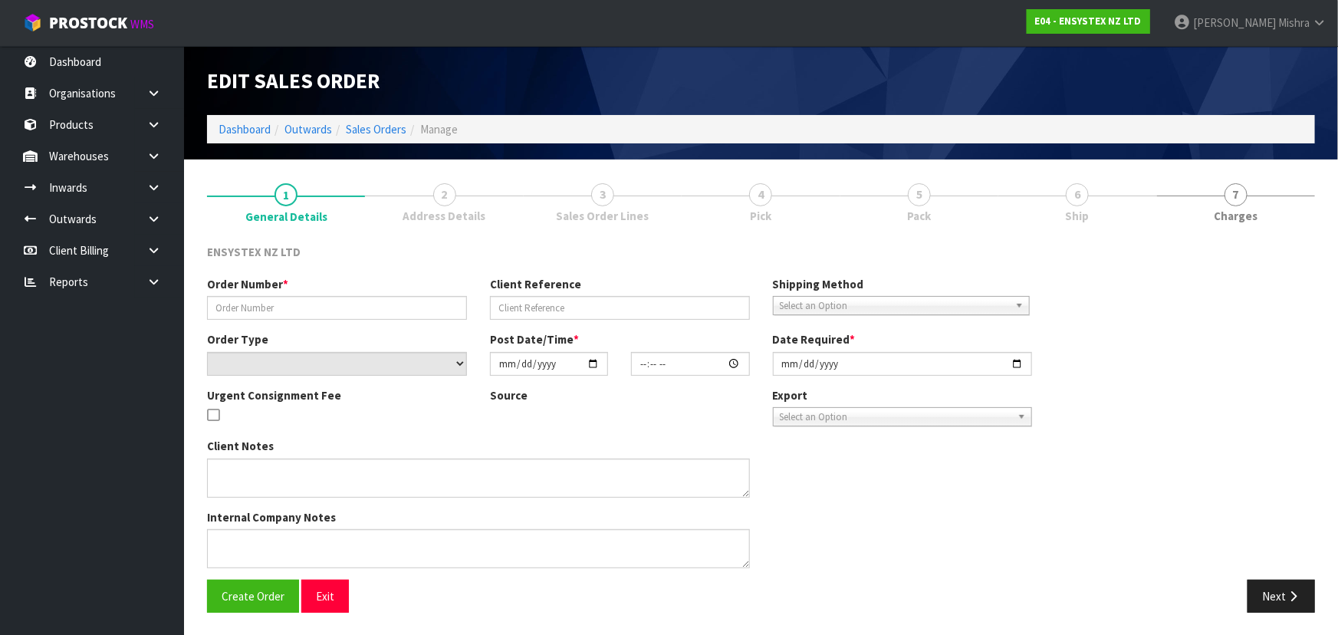
type input "[DATE]"
type textarea "Customer collecting this afternoon CUSTOMER PICKUP"
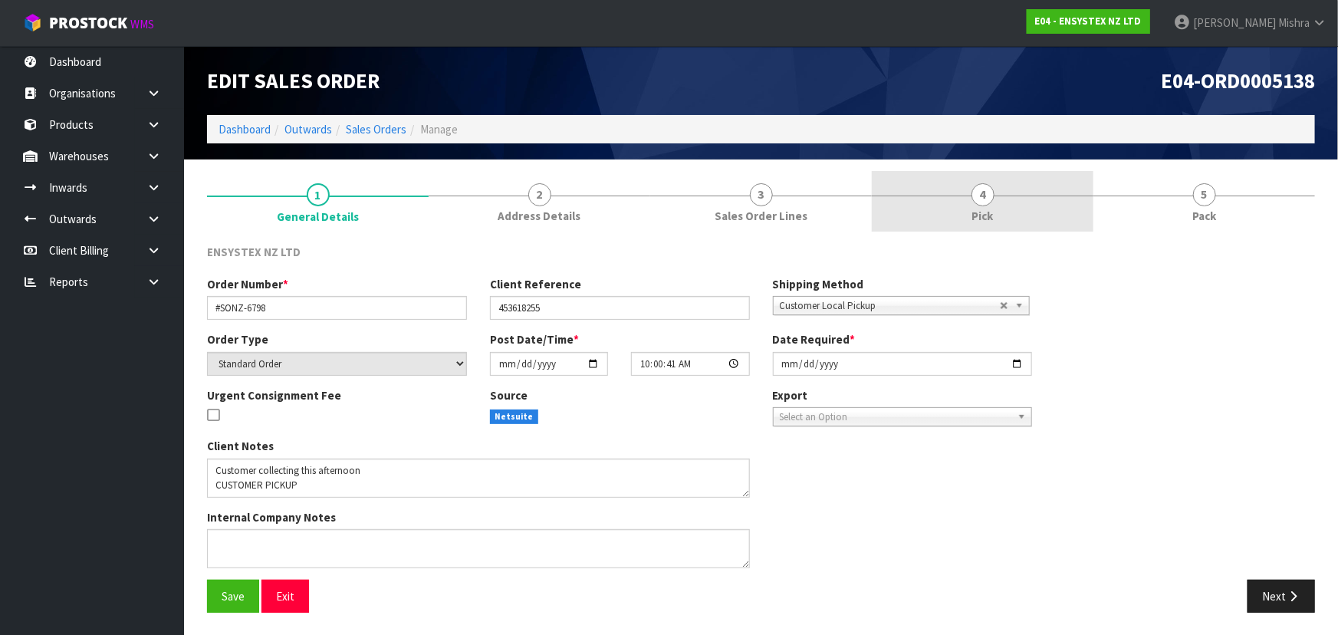
click at [997, 184] on link "4 Pick" at bounding box center [983, 201] width 222 height 61
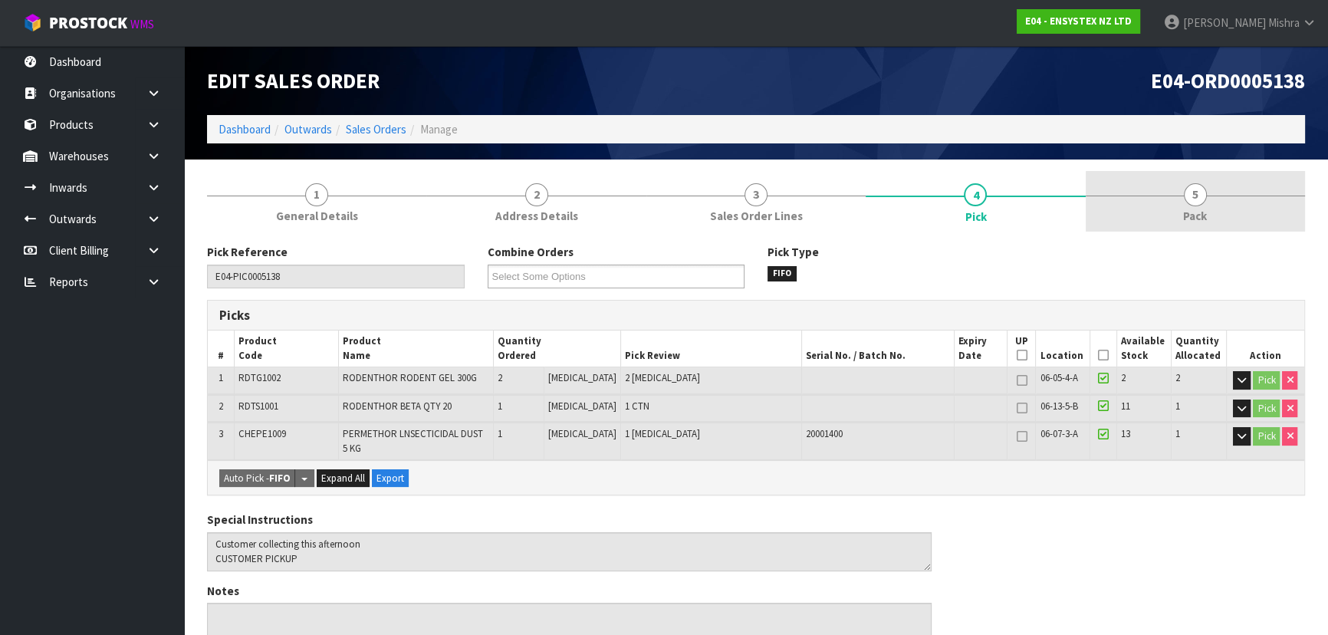
click at [1186, 214] on span "Pack" at bounding box center [1195, 216] width 24 height 16
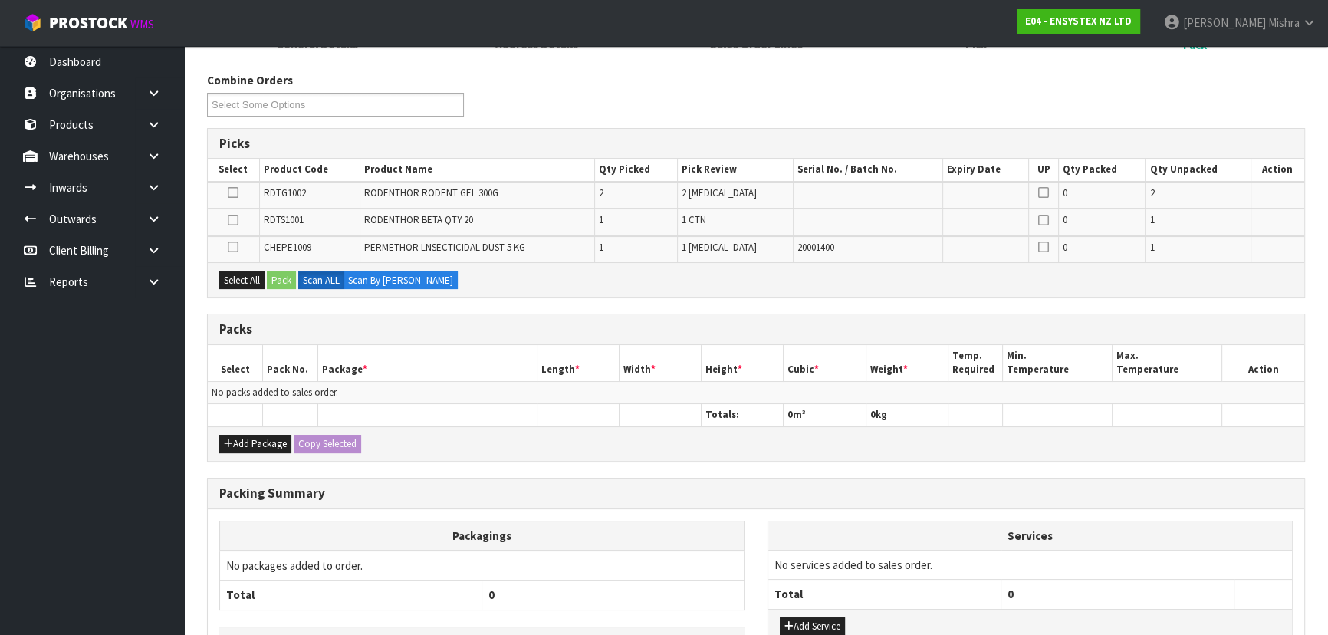
scroll to position [209, 0]
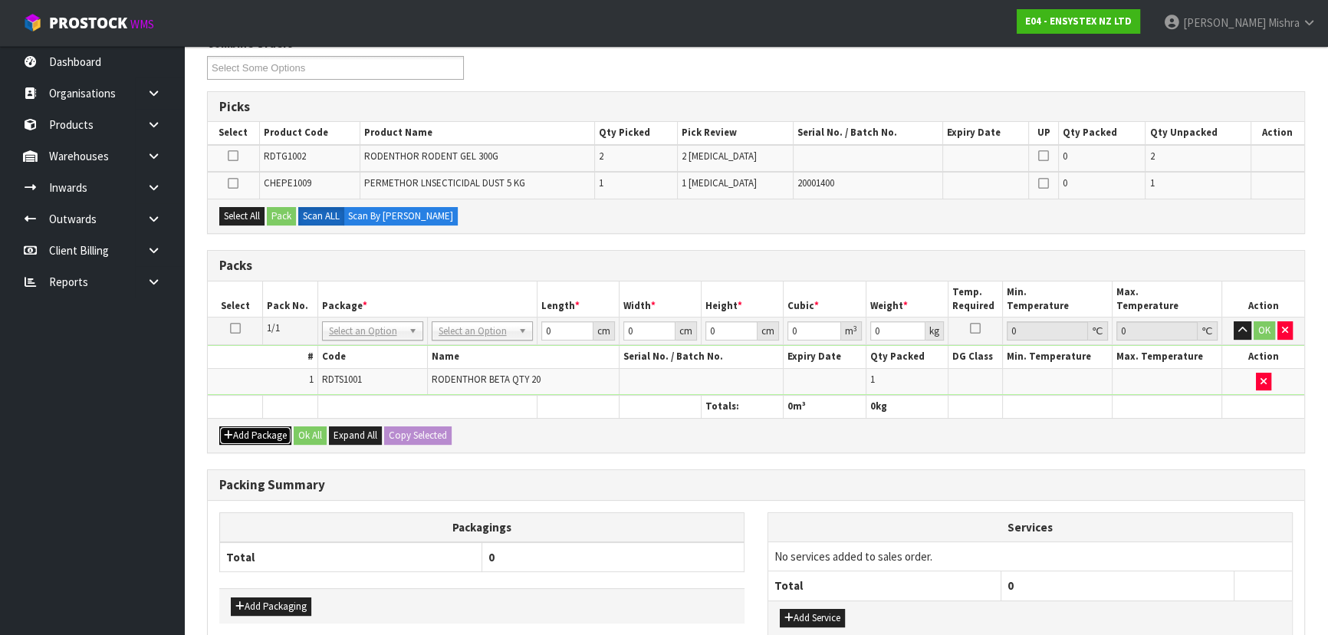
click at [250, 433] on button "Add Package" at bounding box center [255, 435] width 72 height 18
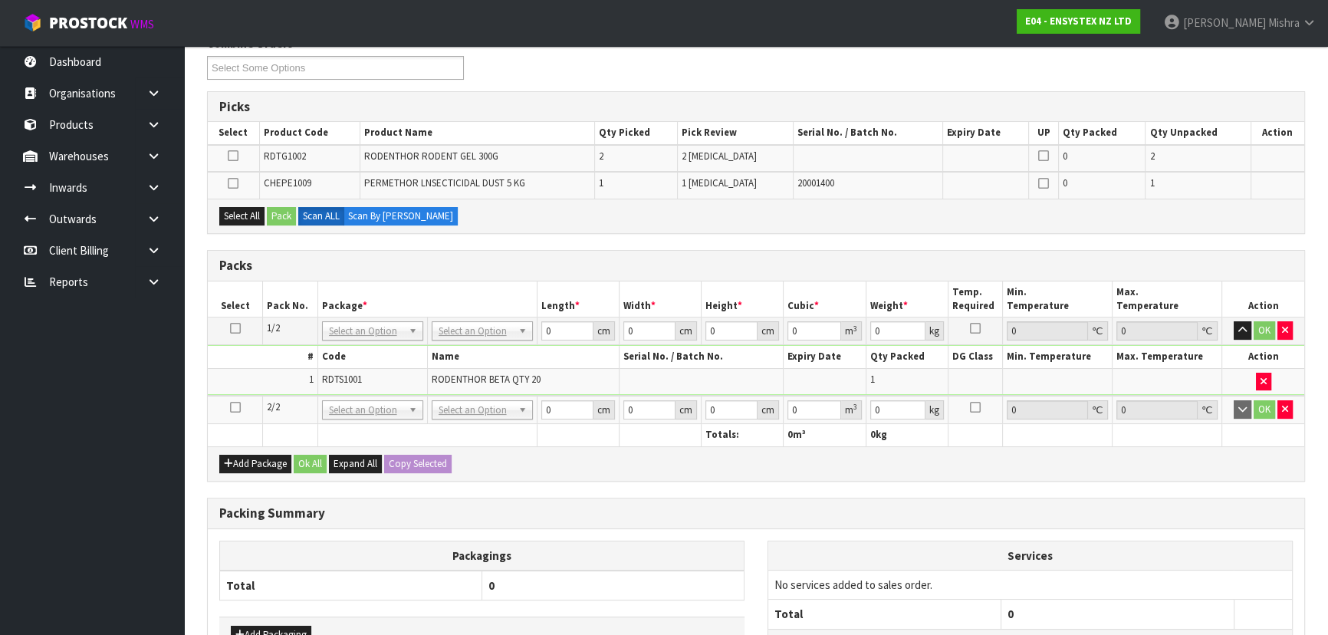
click at [234, 407] on icon at bounding box center [235, 407] width 11 height 1
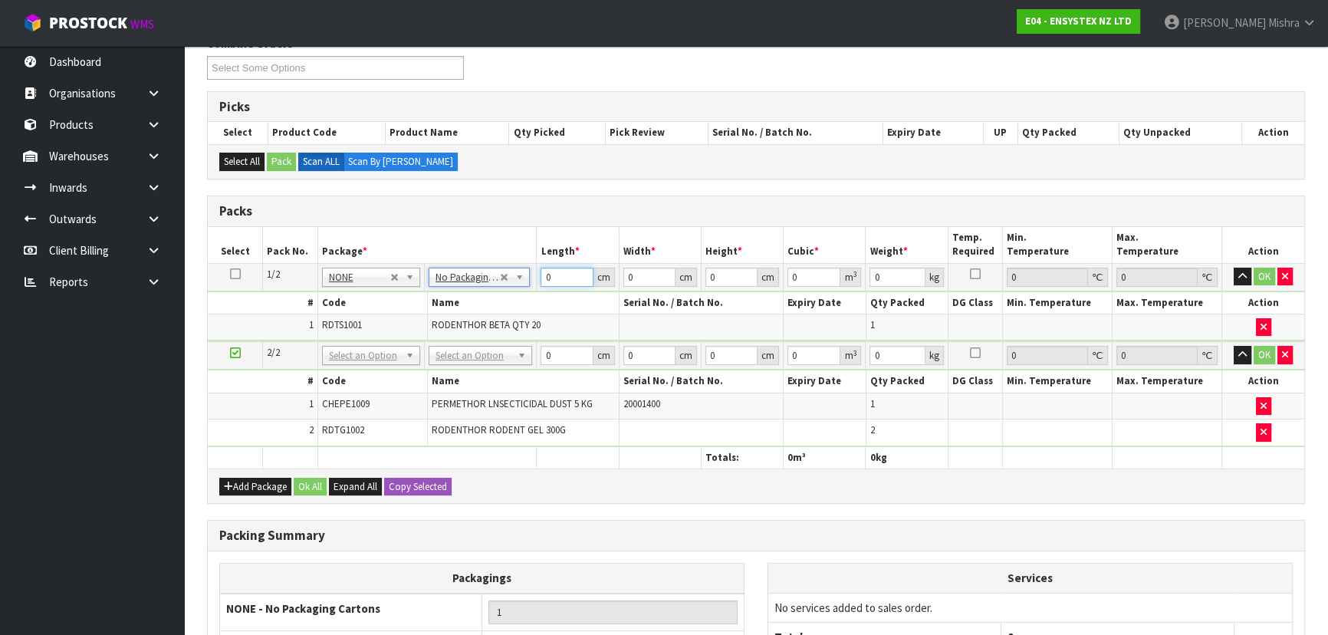
drag, startPoint x: 553, startPoint y: 277, endPoint x: 492, endPoint y: 275, distance: 61.4
click at [492, 275] on tr "1/2 NONE 007-001 007-002 007-004 007-009 007-013 007-014 007-015 007-017 007-01…" at bounding box center [756, 277] width 1097 height 28
type input "49"
type input "39"
type input "4"
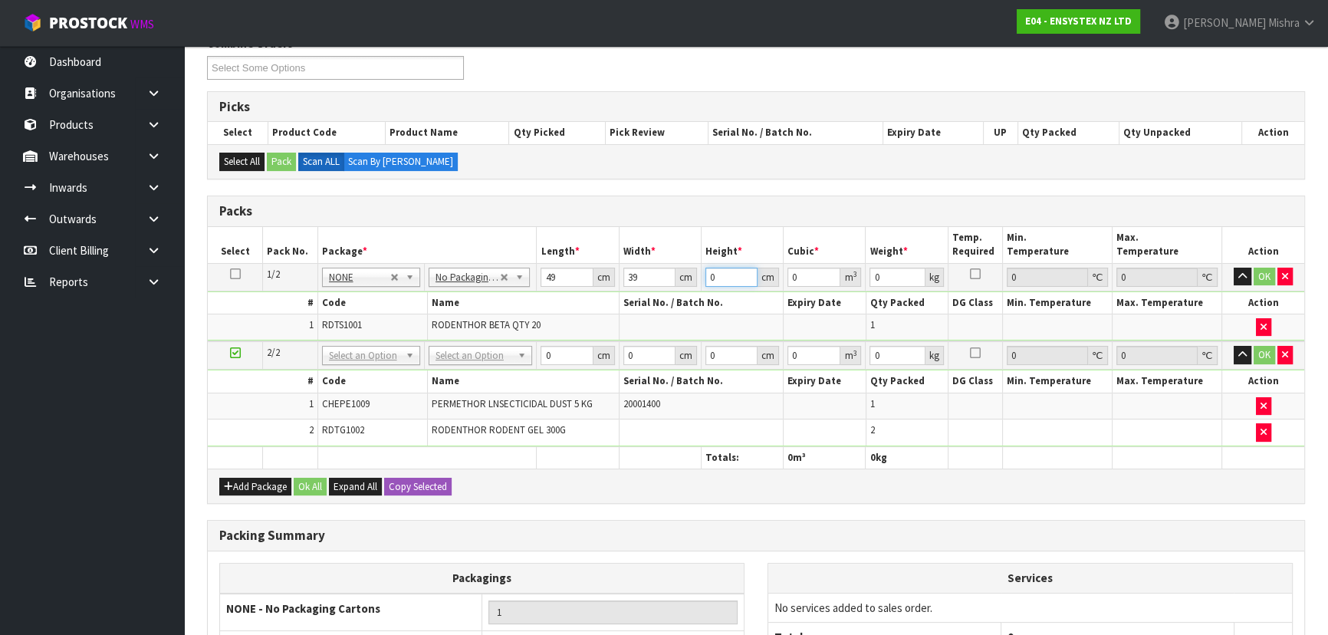
type input "0.007644"
type input "47"
type input "0.089817"
type input "47"
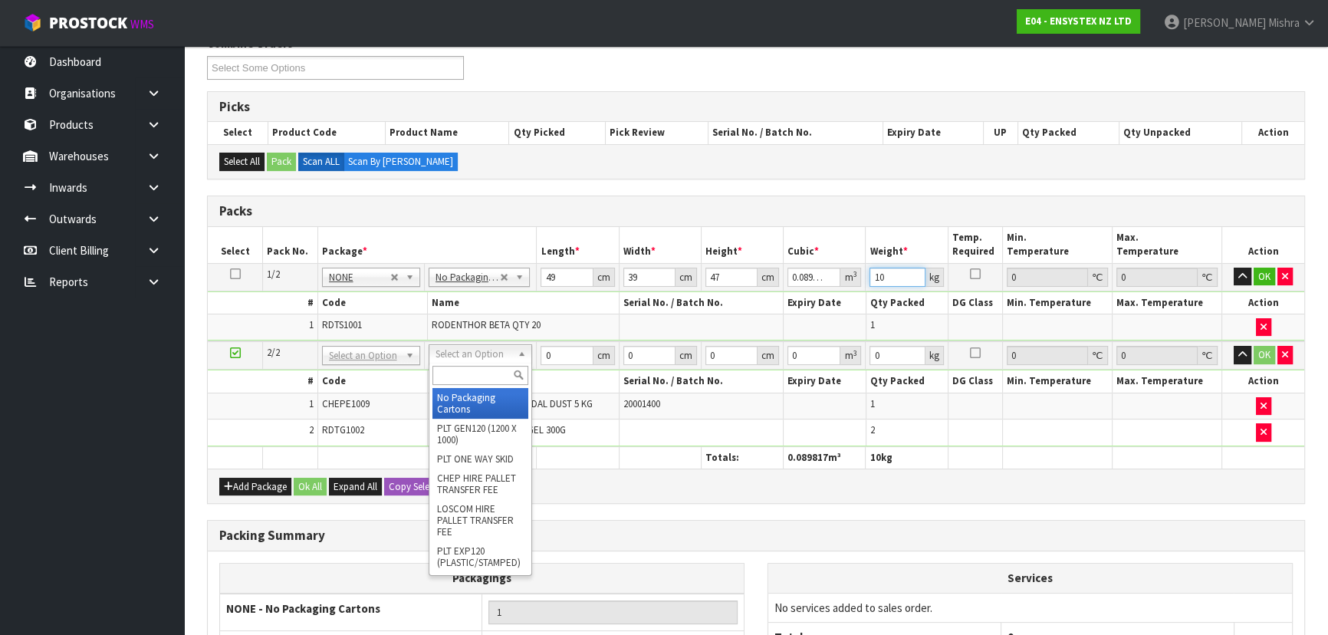
type input "10"
click at [468, 379] on input "text" at bounding box center [481, 375] width 96 height 19
type input "A4"
type input "31"
type input "22.5"
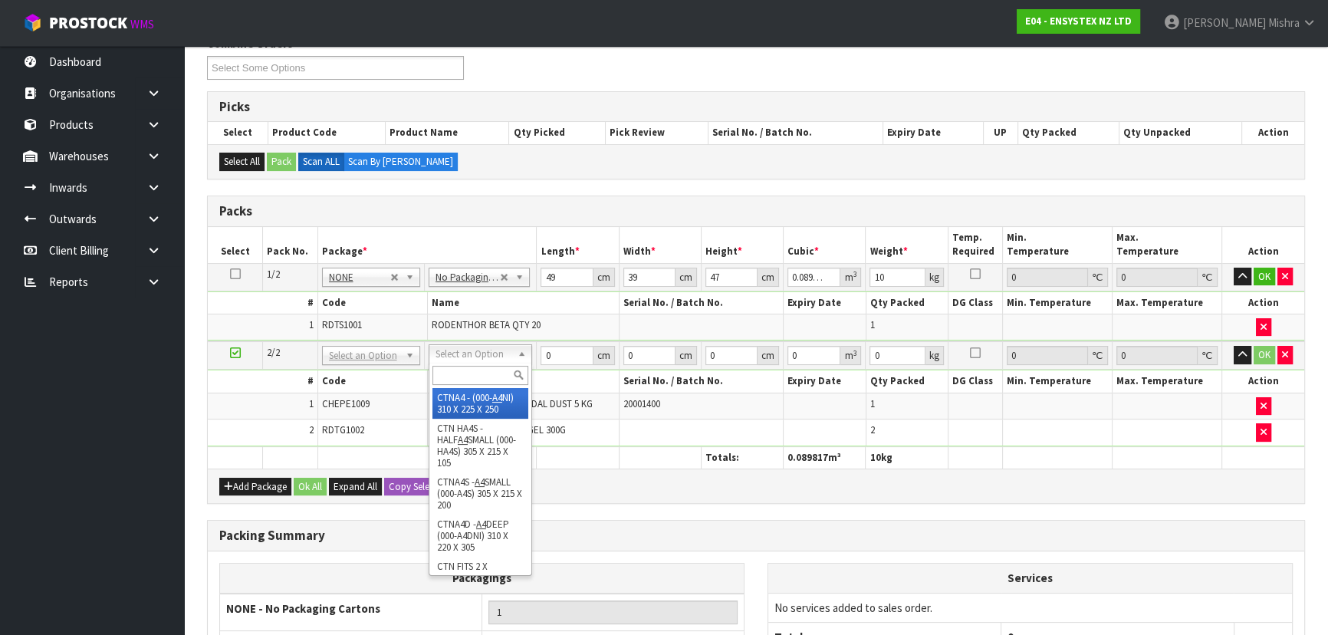
type input "25"
type input "0.017438"
type input "6.38"
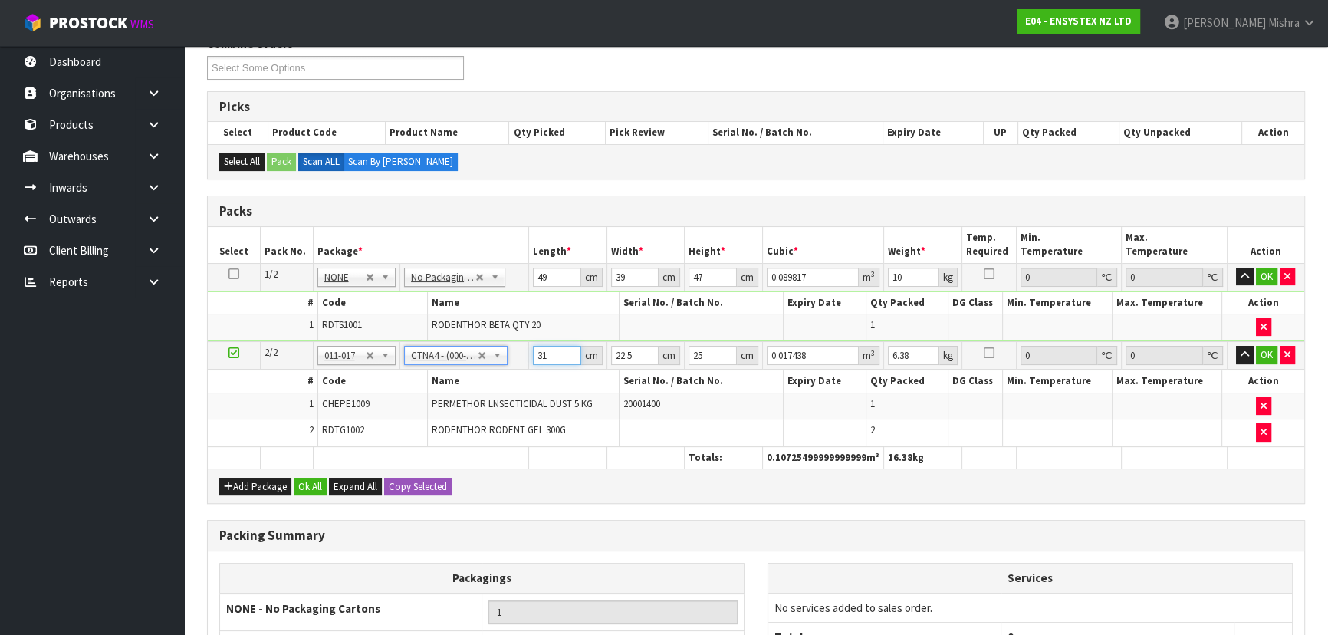
drag, startPoint x: 555, startPoint y: 358, endPoint x: 501, endPoint y: 357, distance: 54.5
click at [501, 357] on tr "2/2 NONE 007-001 007-002 007-004 007-009 007-013 007-014 007-015 007-017 007-01…" at bounding box center [756, 355] width 1097 height 28
type input "3"
type input "0.001687"
type input "32"
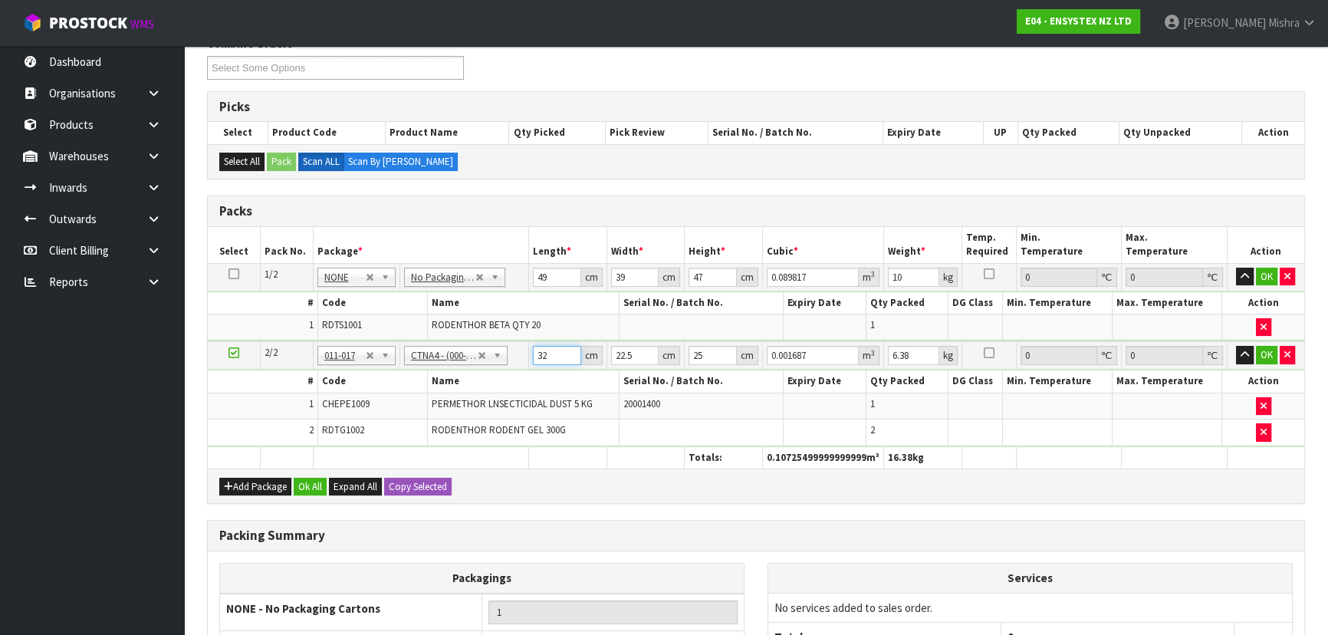
type input "0.018"
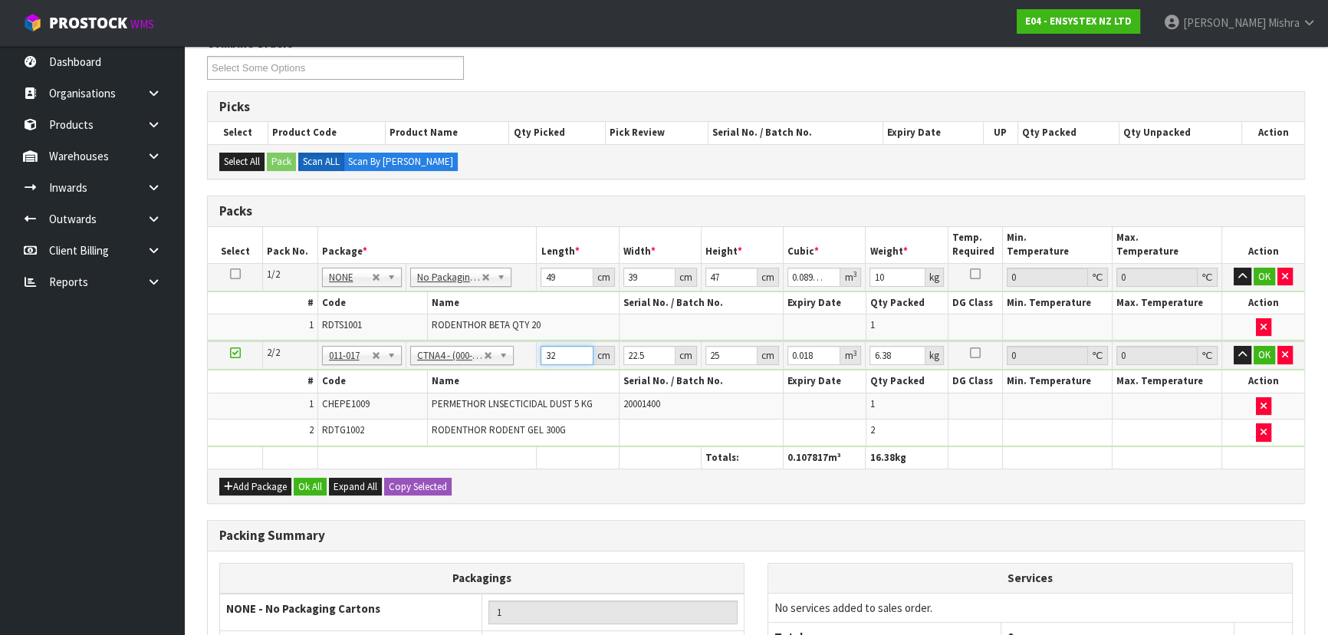
type input "32"
type input "2"
type input "0.0016"
type input "24"
type input "0.0192"
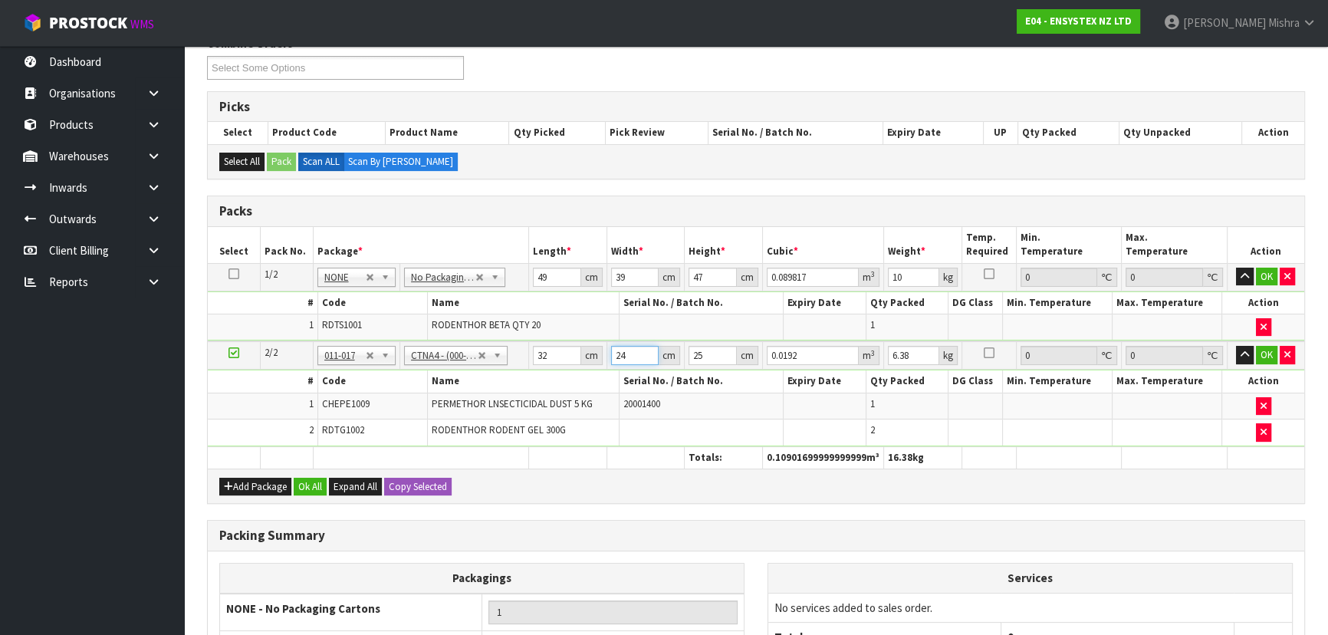
type input "24"
type input "2"
type input "0.001536"
type input "27"
type input "0.020736"
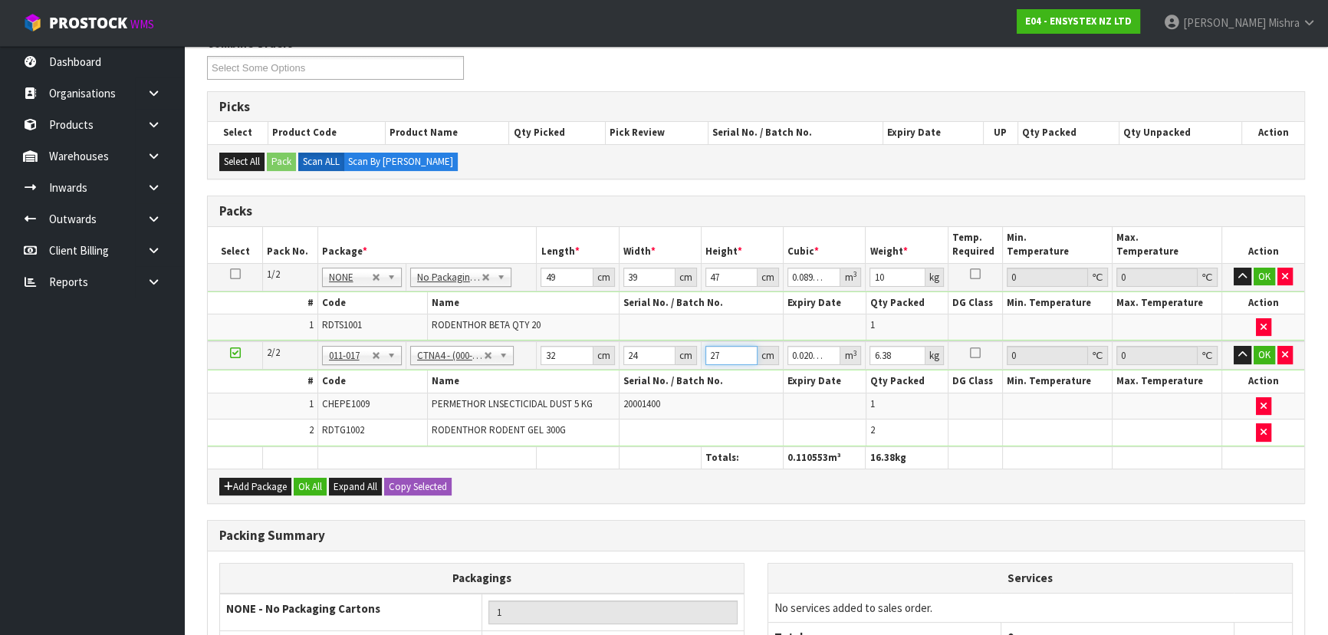
type input "27"
type input "8"
click at [311, 485] on button "Ok All" at bounding box center [310, 487] width 33 height 18
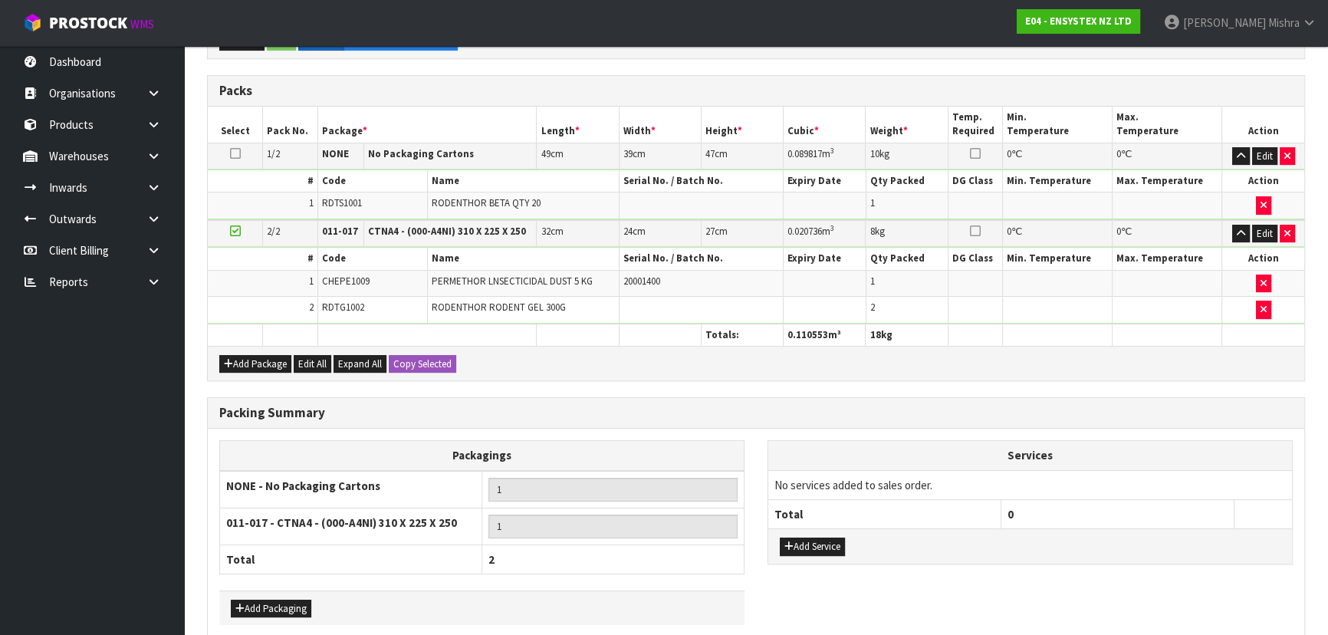
scroll to position [399, 0]
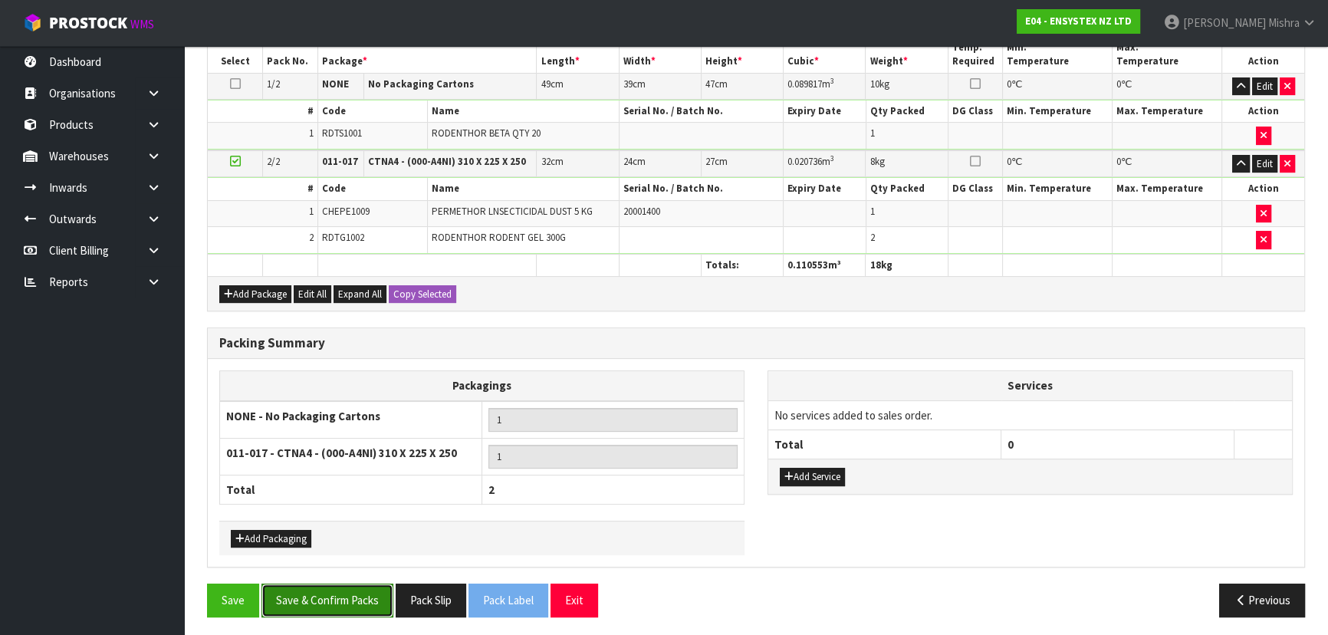
click at [349, 610] on button "Save & Confirm Packs" at bounding box center [327, 600] width 132 height 33
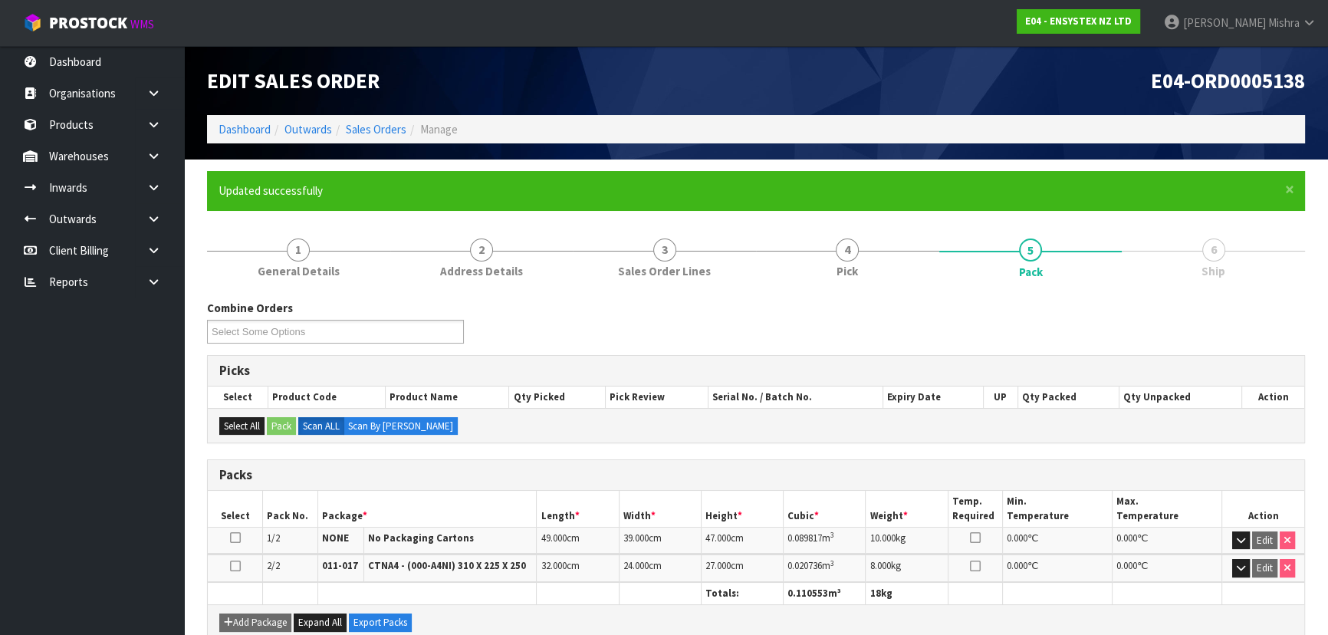
scroll to position [295, 0]
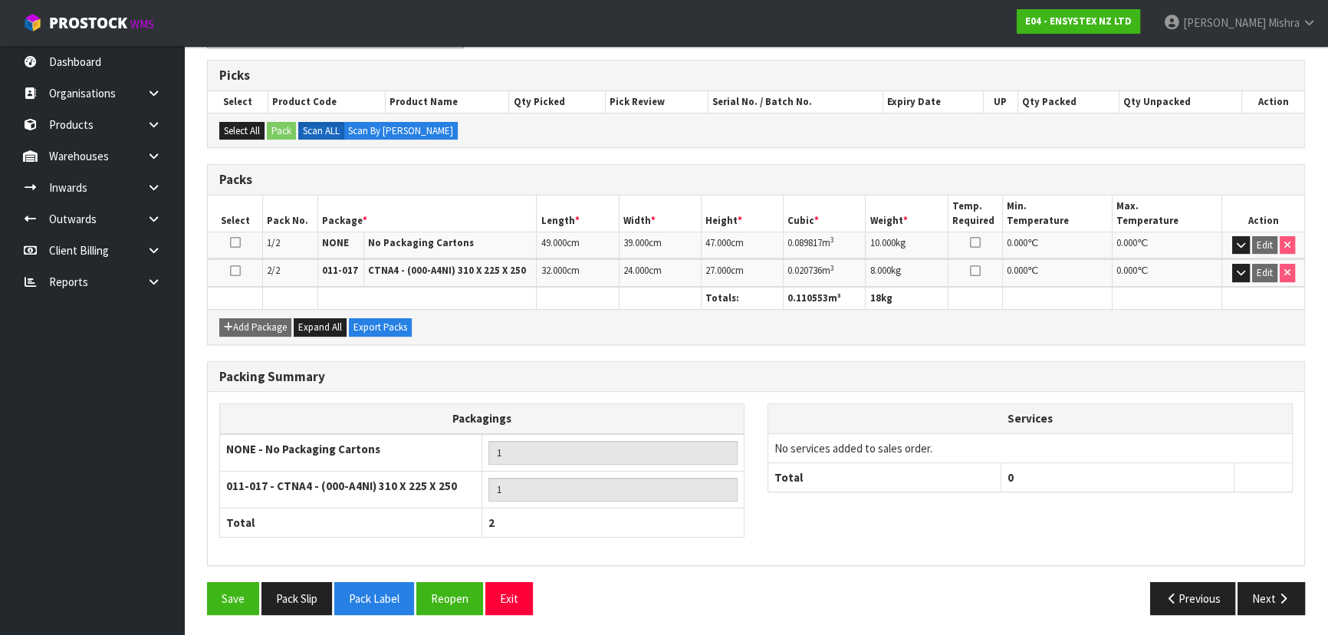
click at [1258, 613] on div "Save Pack Slip Pack Label Reopen Exit Previous Next" at bounding box center [756, 604] width 1121 height 44
click at [1255, 598] on button "Next" at bounding box center [1271, 598] width 67 height 33
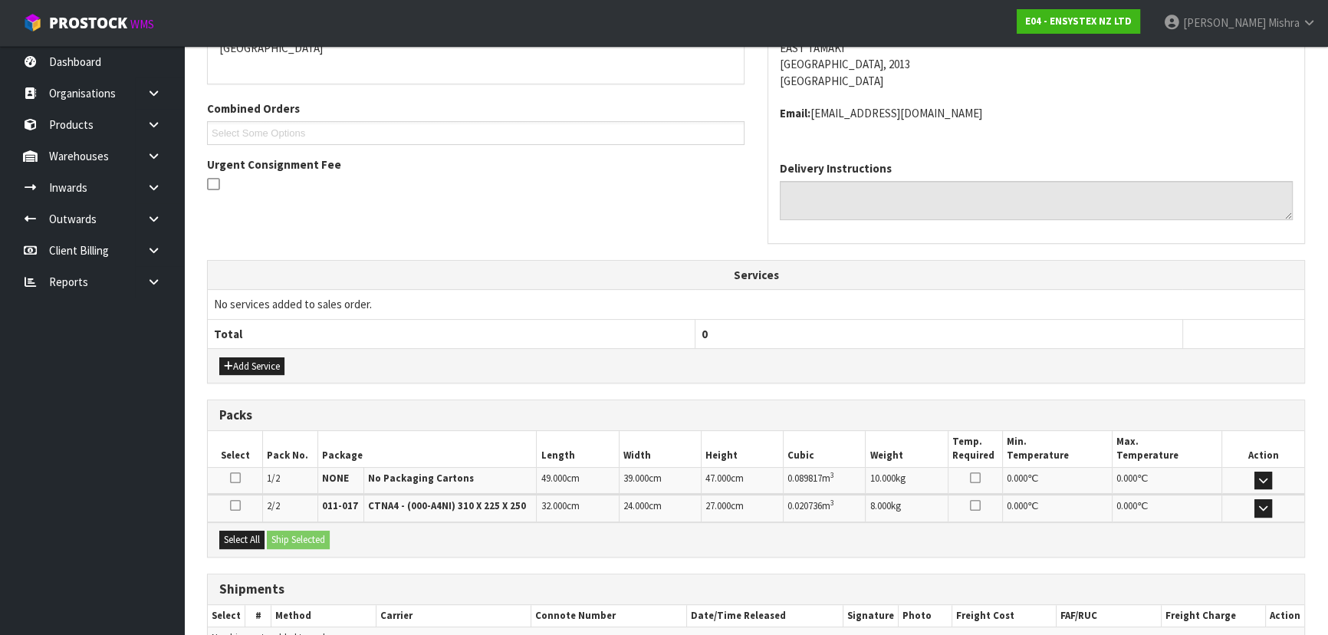
scroll to position [436, 0]
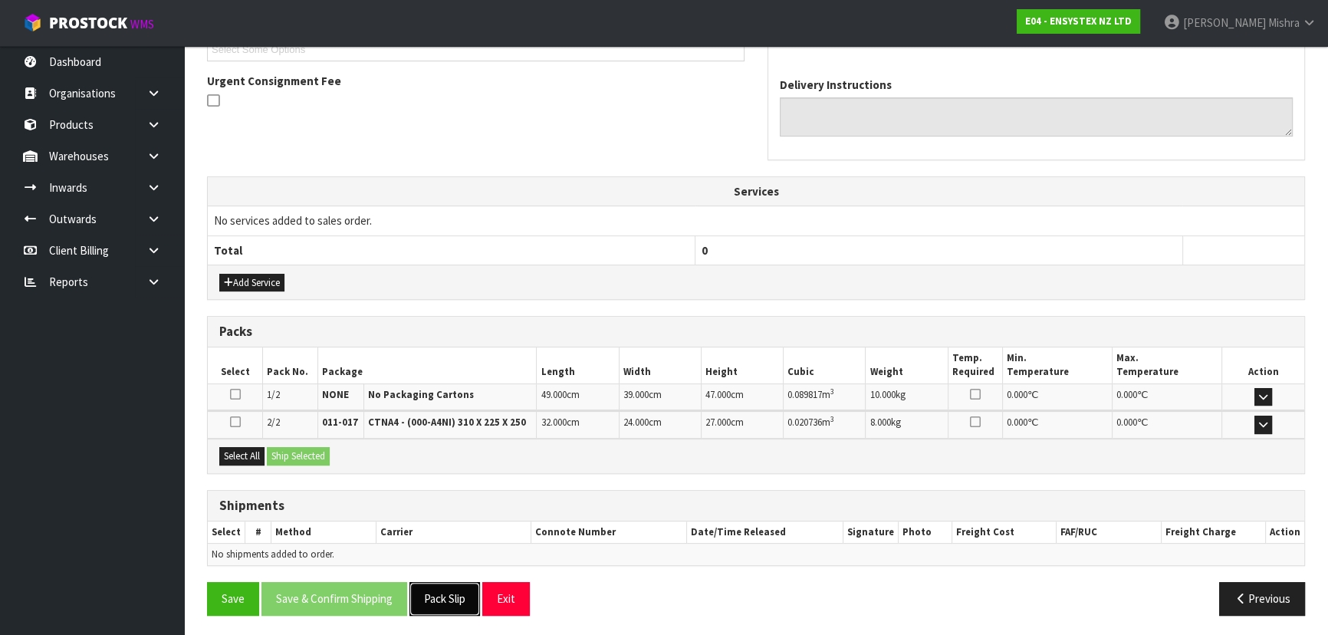
click at [443, 604] on button "Pack Slip" at bounding box center [445, 598] width 71 height 33
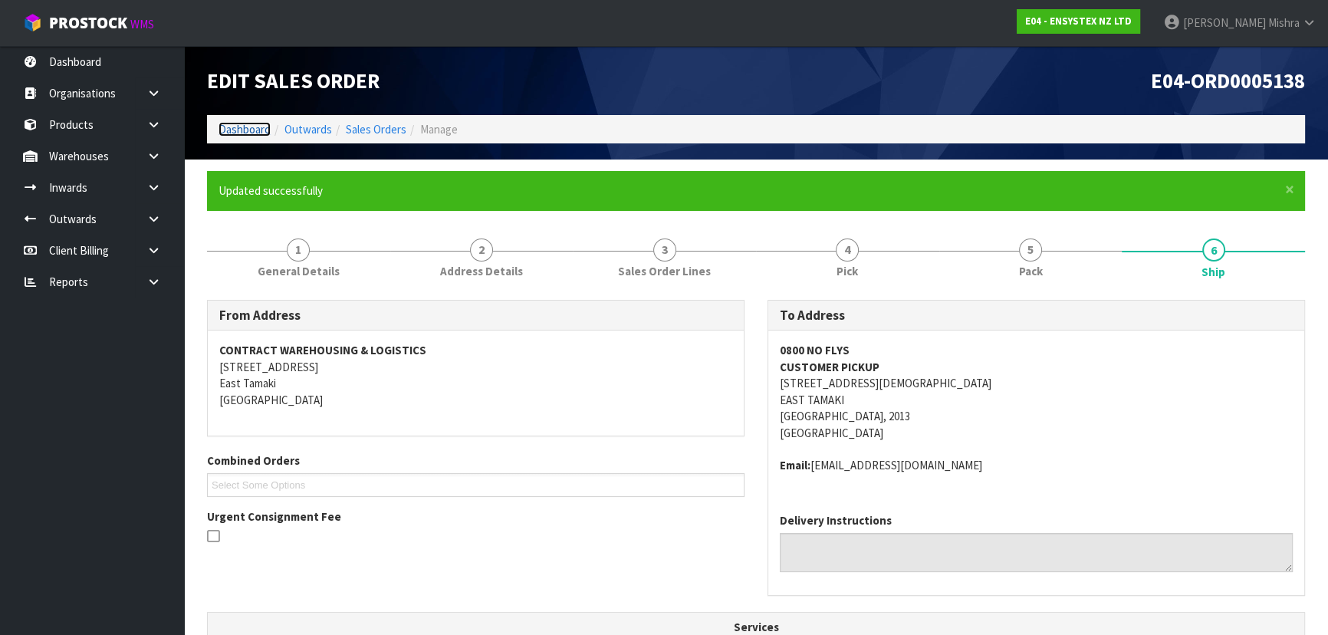
click at [232, 132] on link "Dashboard" at bounding box center [245, 129] width 52 height 15
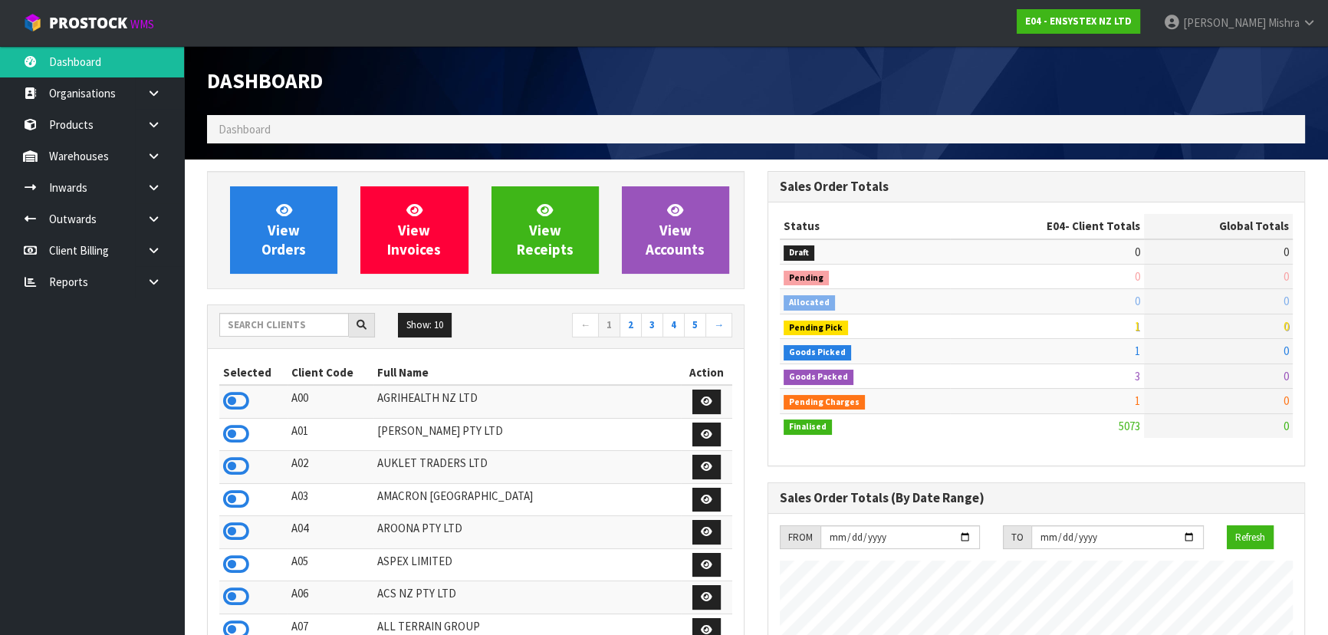
scroll to position [1209, 560]
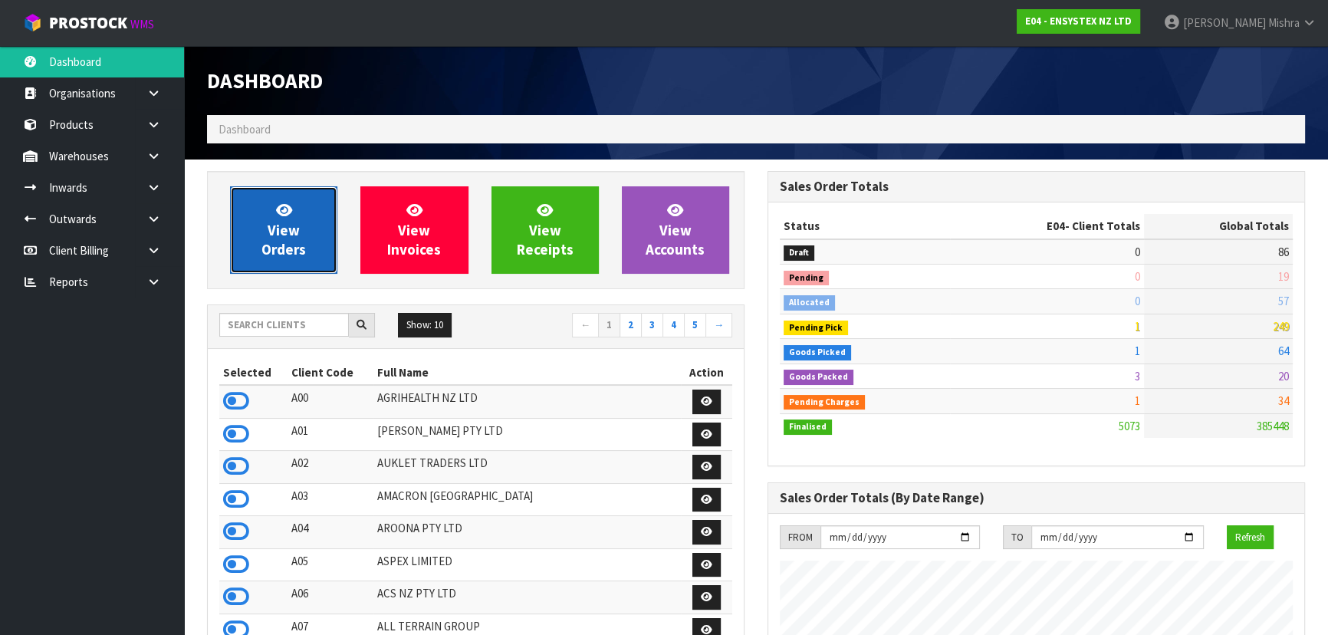
click at [238, 215] on link "View Orders" at bounding box center [283, 229] width 107 height 87
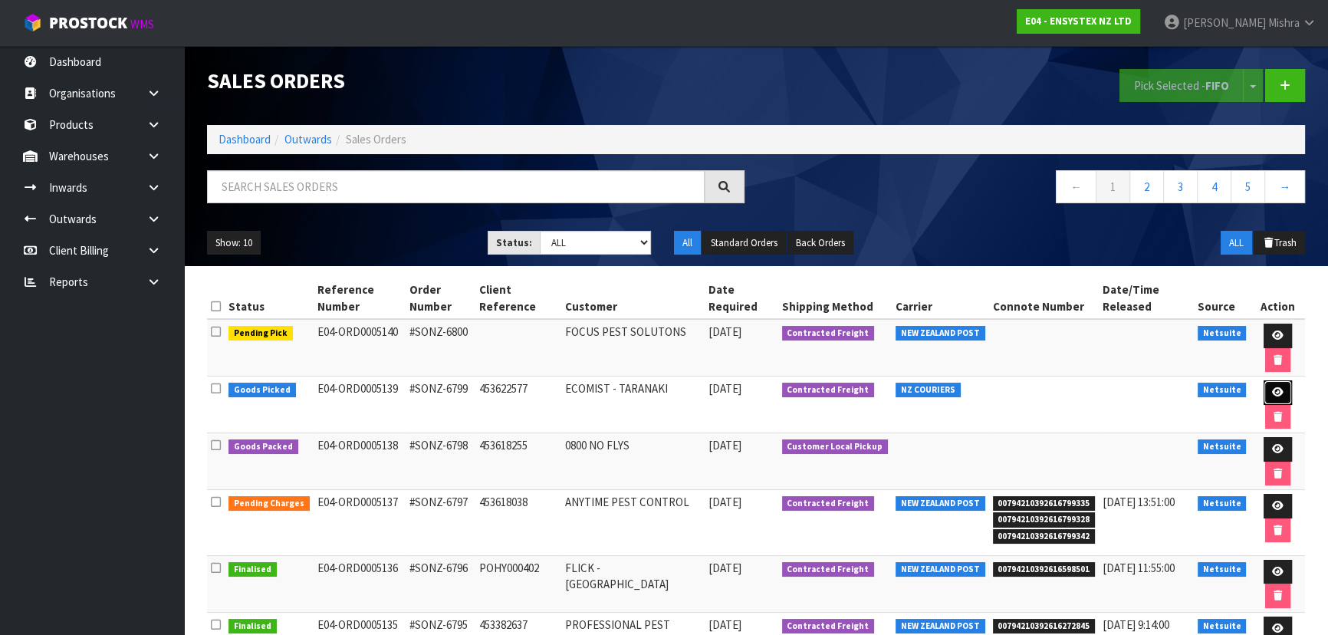
click at [1272, 390] on icon at bounding box center [1278, 392] width 12 height 10
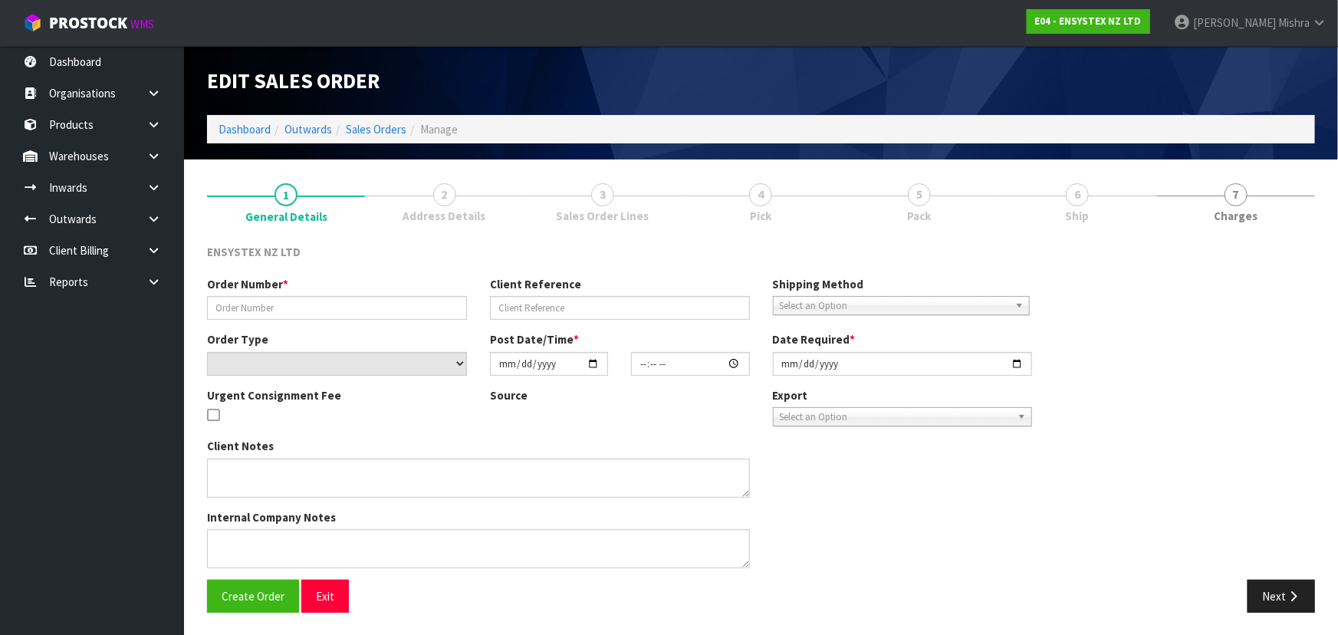
type input "#SONZ-6799"
type input "453622577"
select select "number:0"
type input "[DATE]"
type input "12:15:19.000"
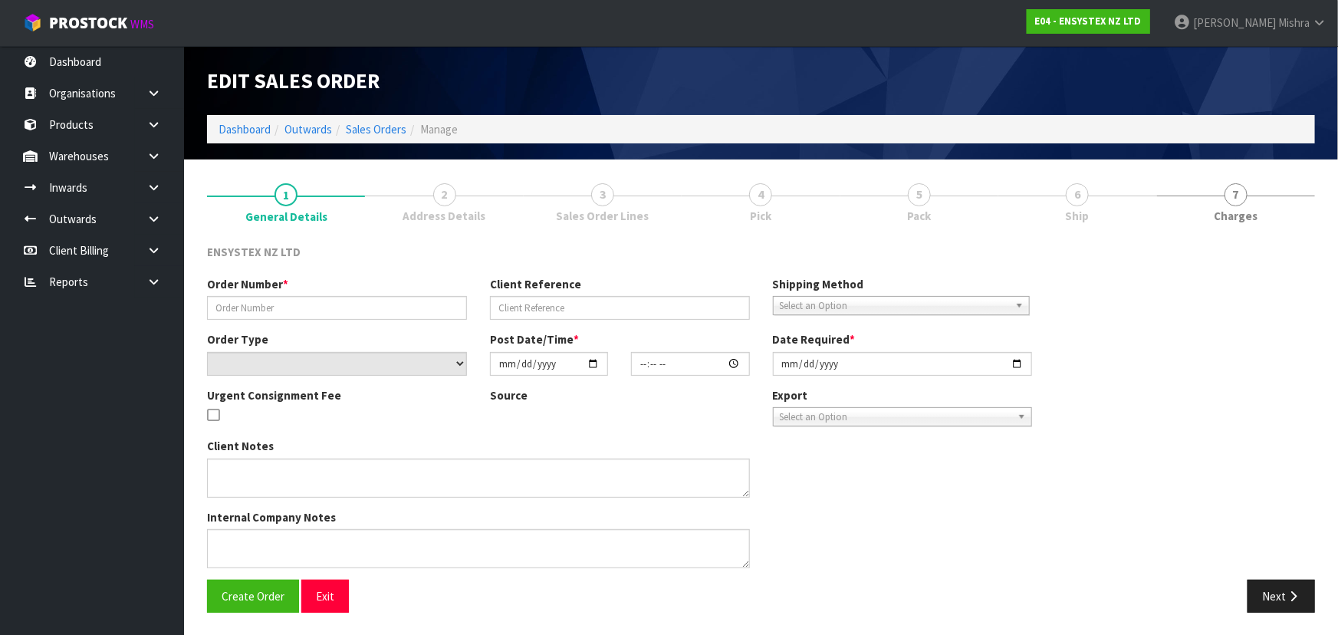
type input "[DATE]"
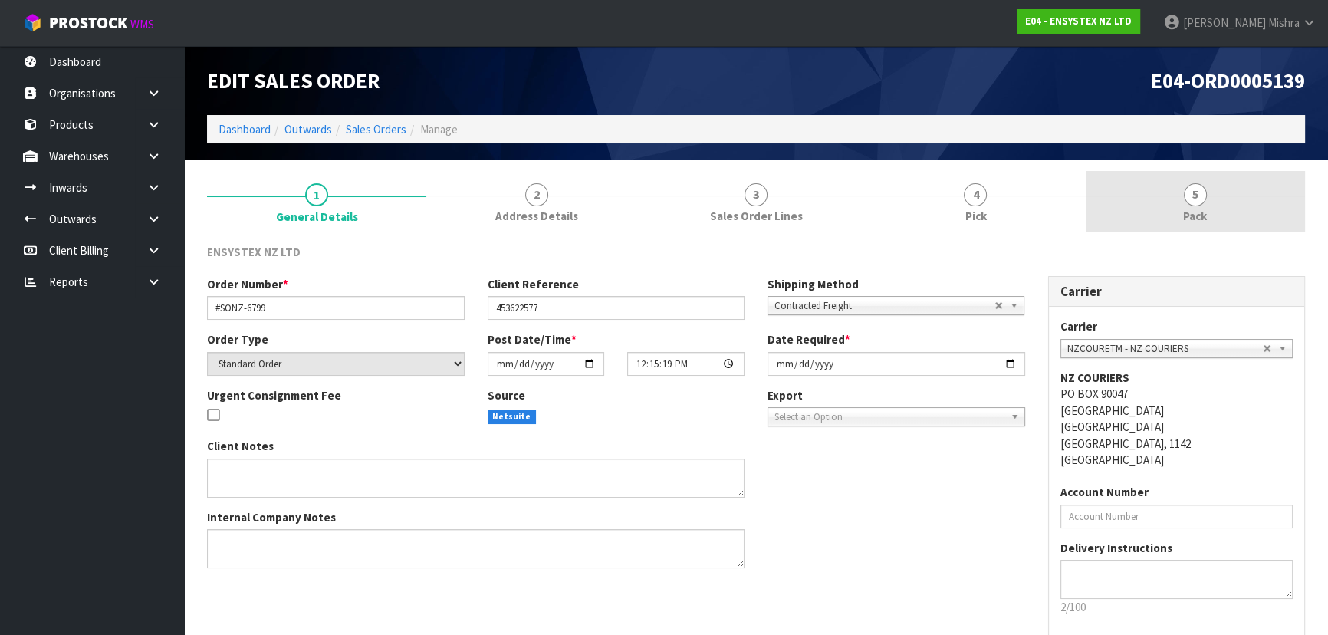
click at [1159, 202] on link "5 Pack" at bounding box center [1195, 201] width 219 height 61
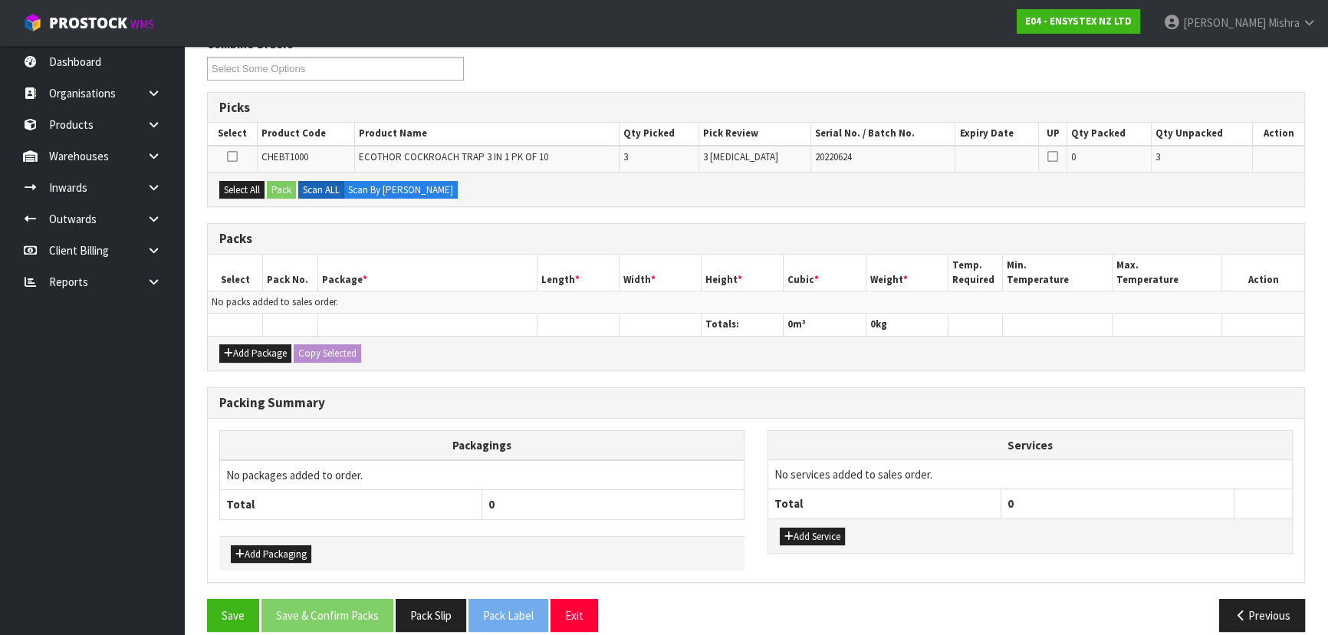
scroll to position [224, 0]
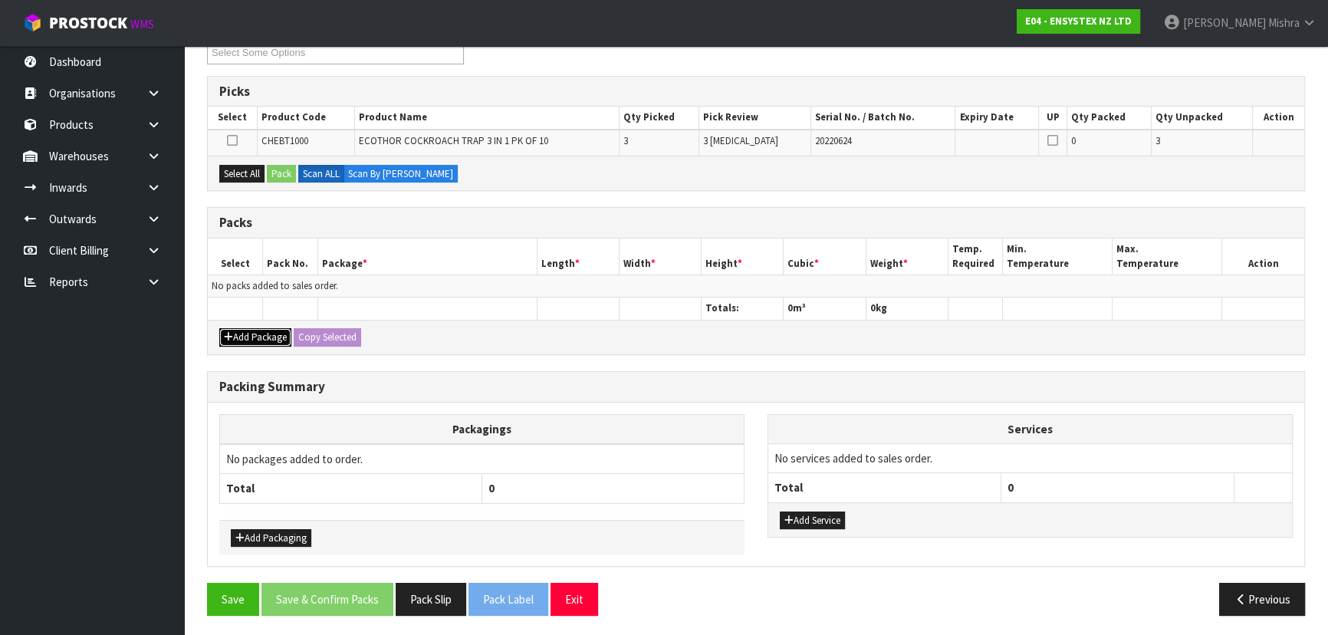
click at [238, 336] on button "Add Package" at bounding box center [255, 337] width 72 height 18
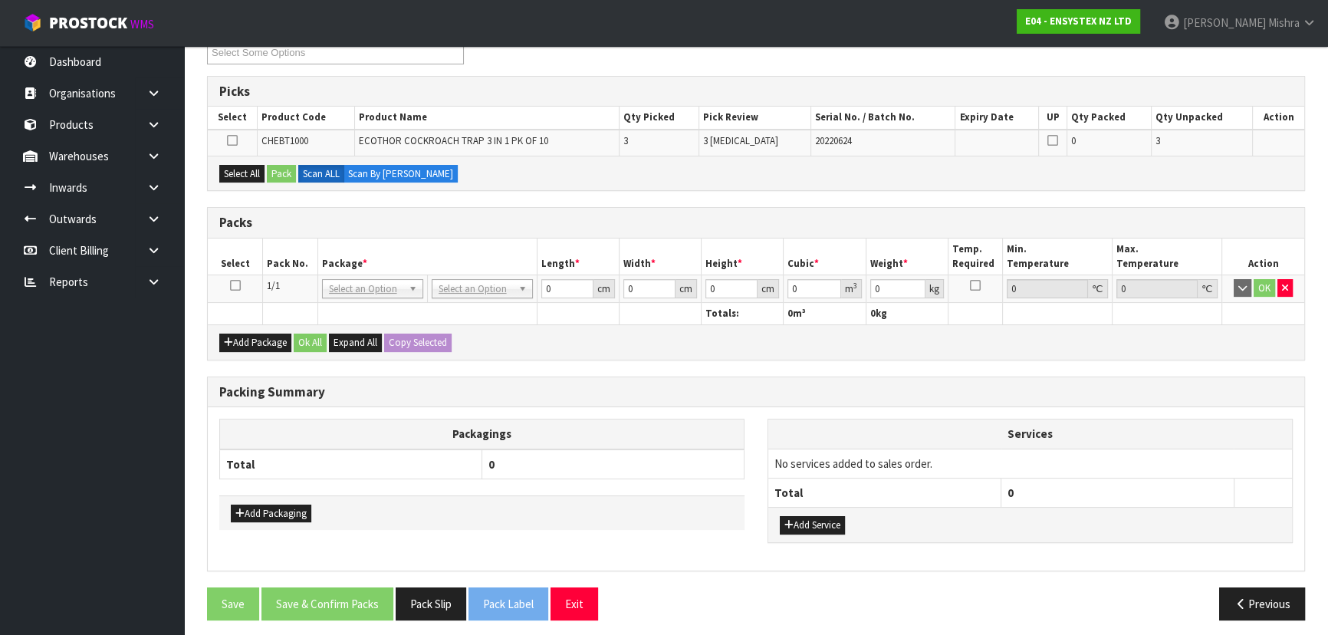
click at [234, 291] on td at bounding box center [235, 289] width 55 height 28
click at [231, 286] on icon at bounding box center [235, 285] width 11 height 1
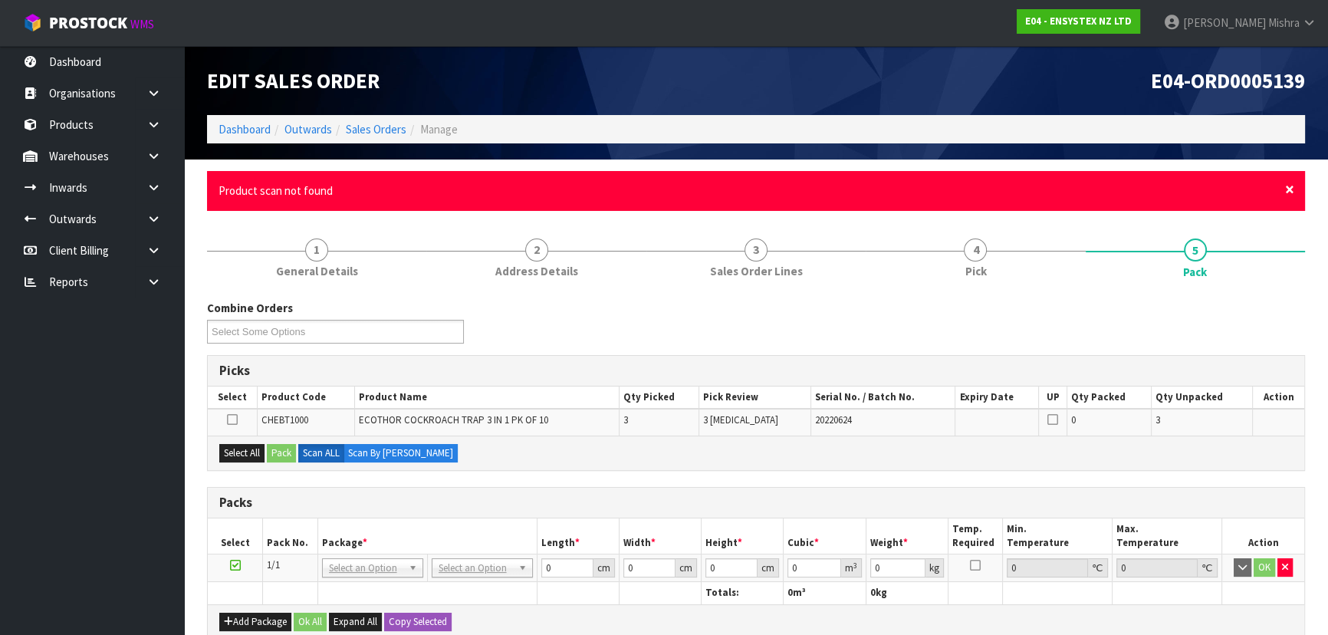
click at [1291, 189] on span "×" at bounding box center [1289, 189] width 9 height 21
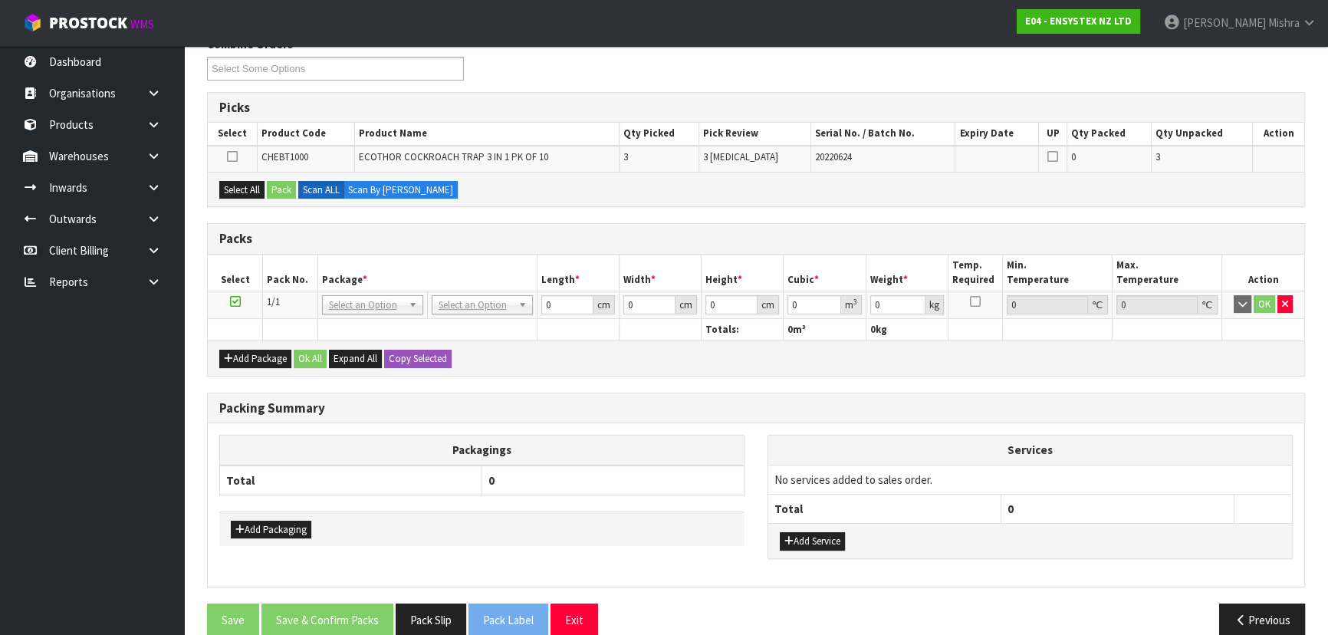
scroll to position [229, 0]
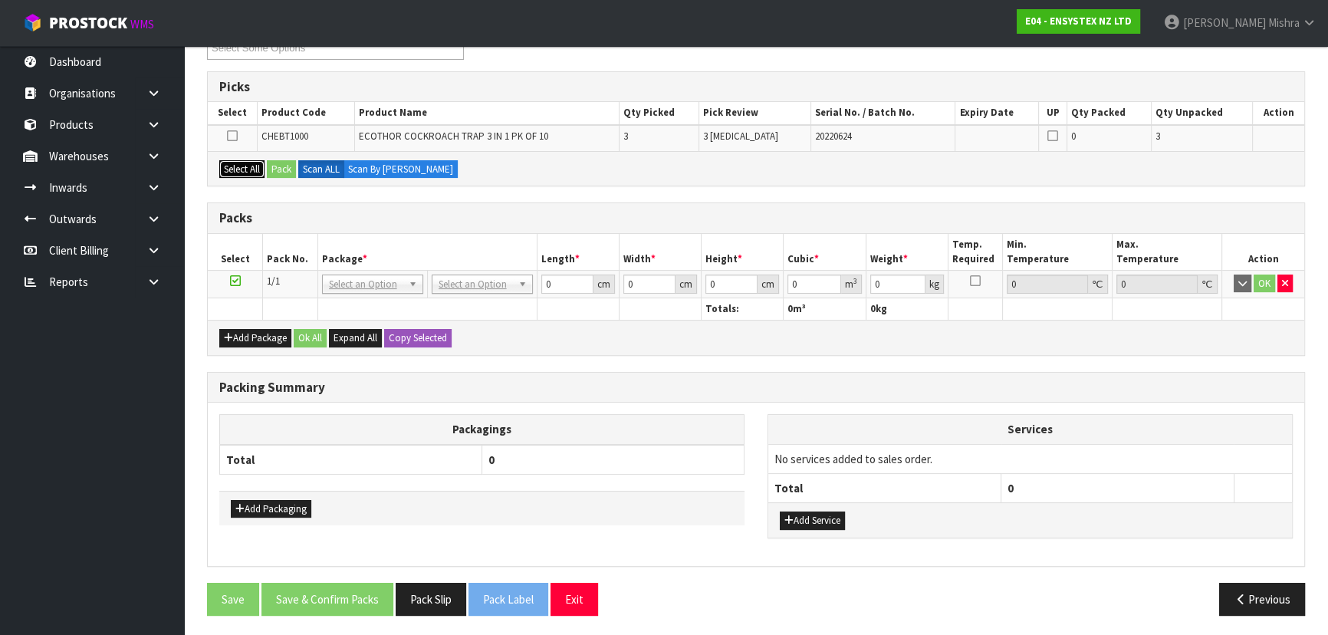
click at [233, 173] on button "Select All" at bounding box center [241, 169] width 45 height 18
click at [293, 169] on button "Pack" at bounding box center [281, 169] width 29 height 18
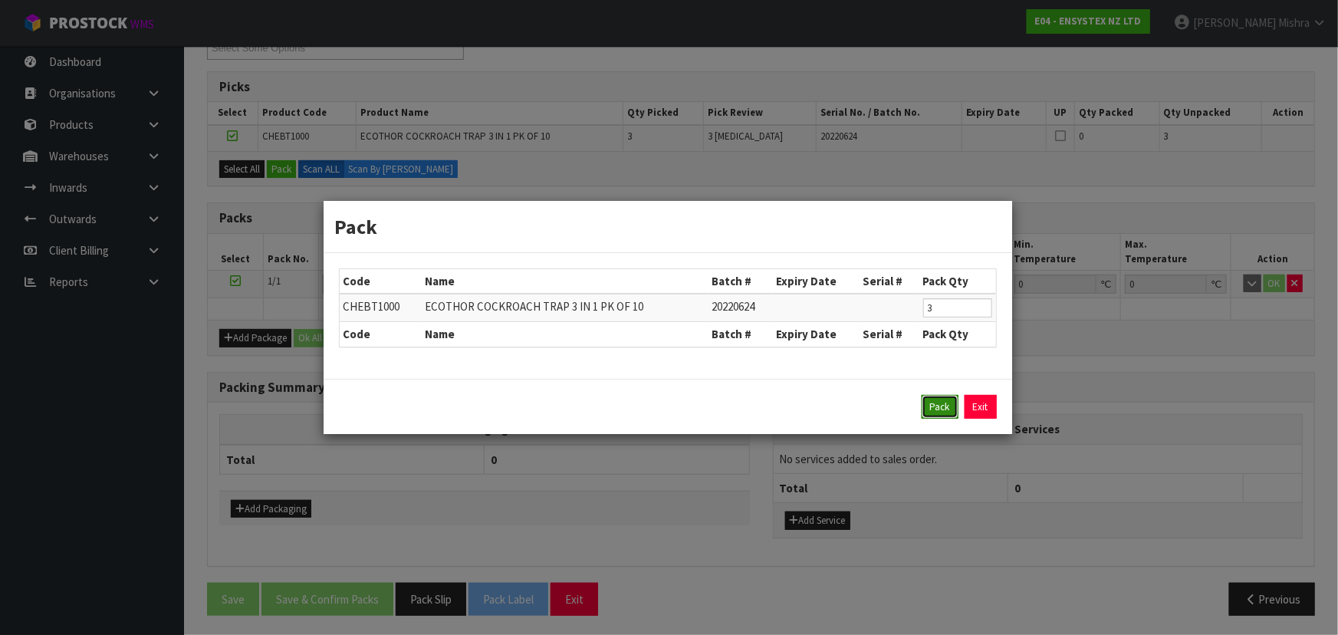
click at [930, 416] on button "Pack" at bounding box center [940, 407] width 37 height 25
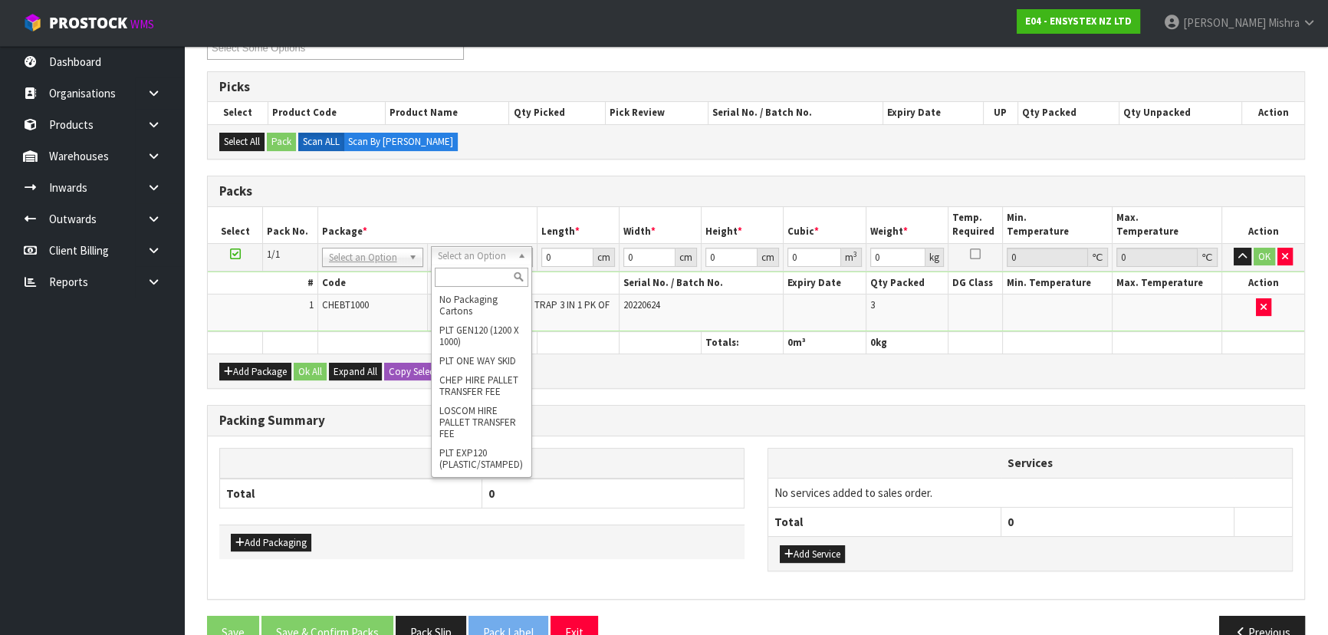
click at [459, 280] on input "text" at bounding box center [482, 277] width 94 height 19
type input "A4"
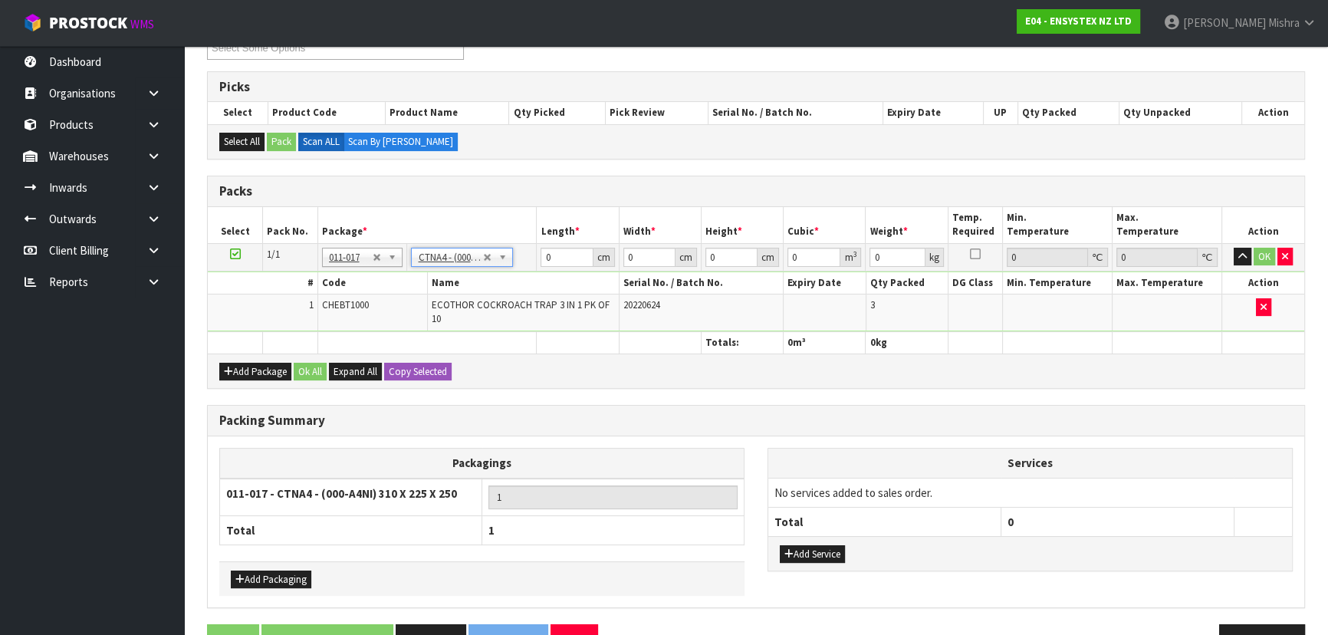
type input "31"
type input "22.5"
type input "25"
type input "0.017438"
type input "0.896"
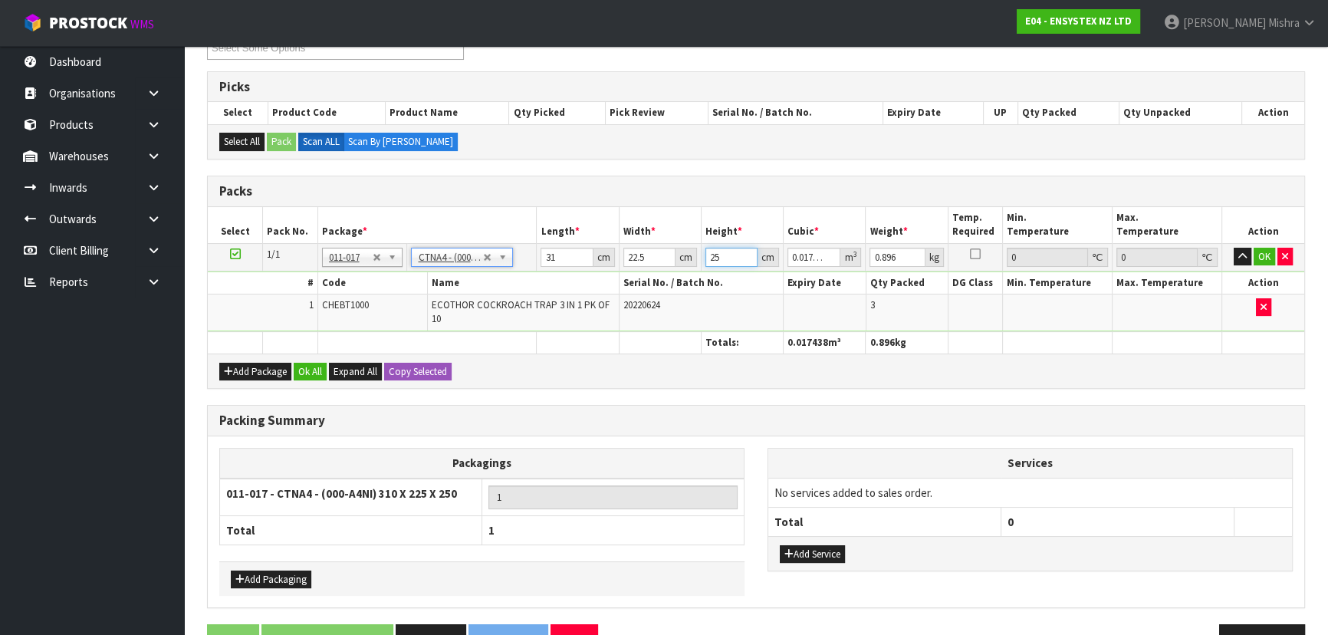
drag, startPoint x: 722, startPoint y: 260, endPoint x: 647, endPoint y: 260, distance: 74.4
click at [647, 260] on tr "1/1 NONE 007-001 007-002 007-004 007-009 007-013 007-014 007-015 007-017 007-01…" at bounding box center [756, 257] width 1097 height 28
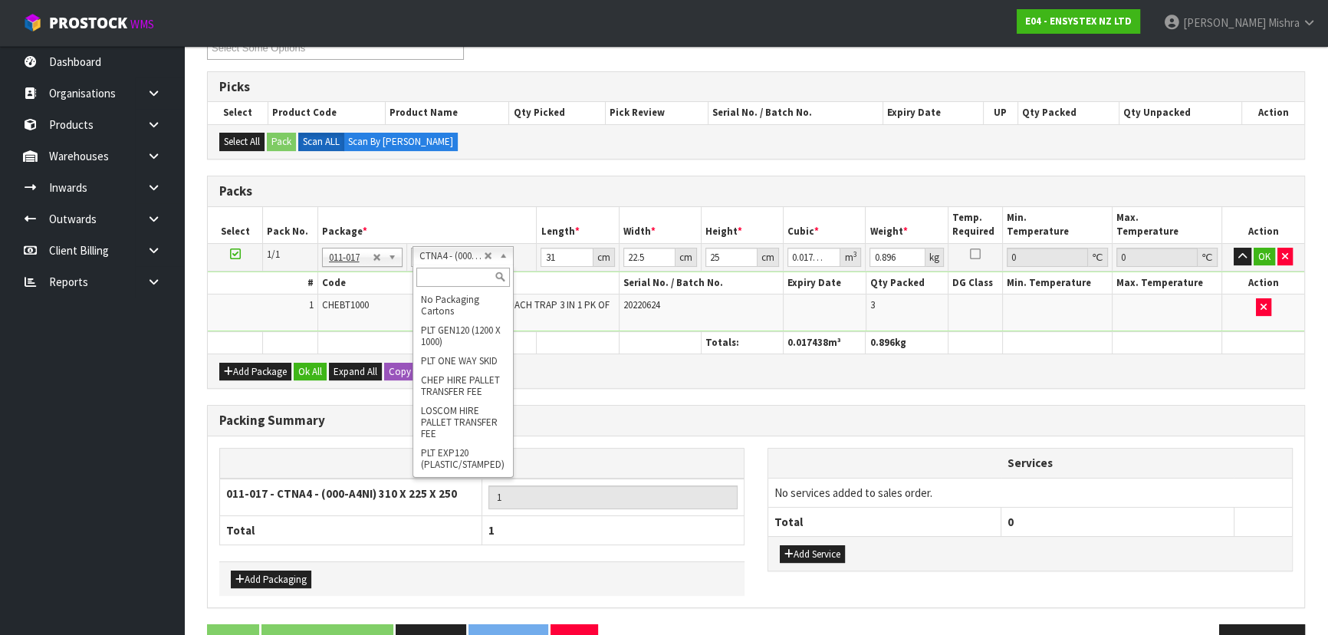
click at [442, 271] on input "text" at bounding box center [463, 277] width 94 height 19
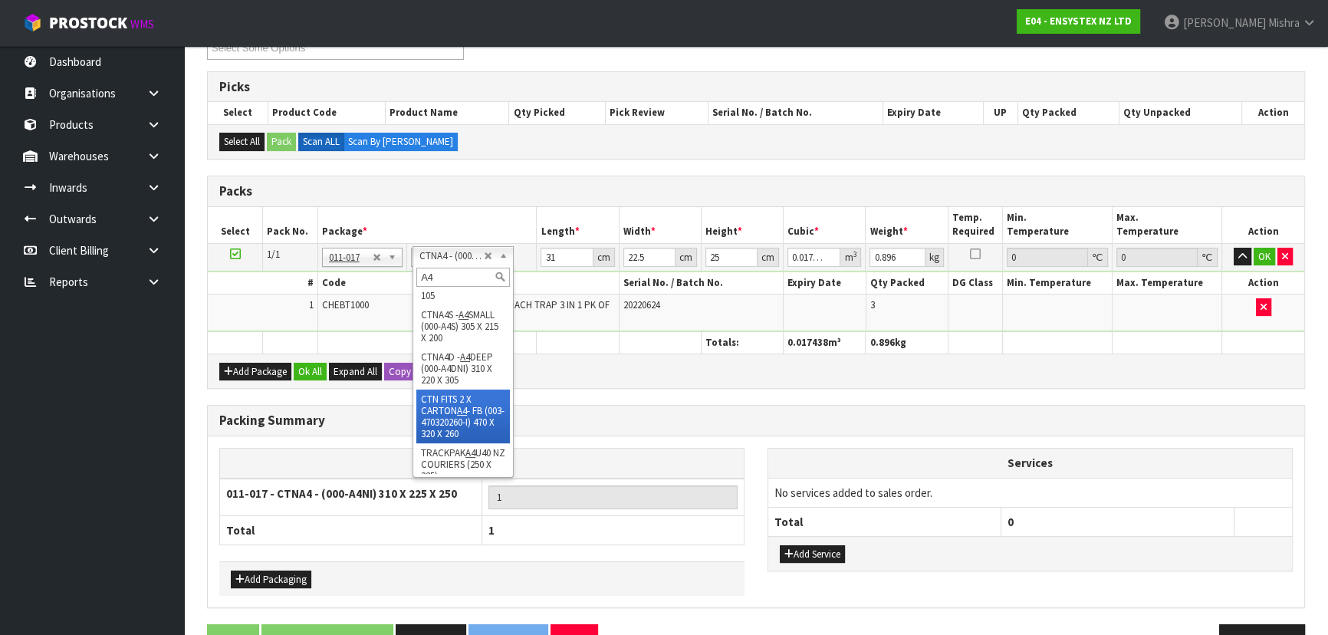
scroll to position [146, 0]
type input "A4"
type input "25"
type input "32.5"
type input "0.01"
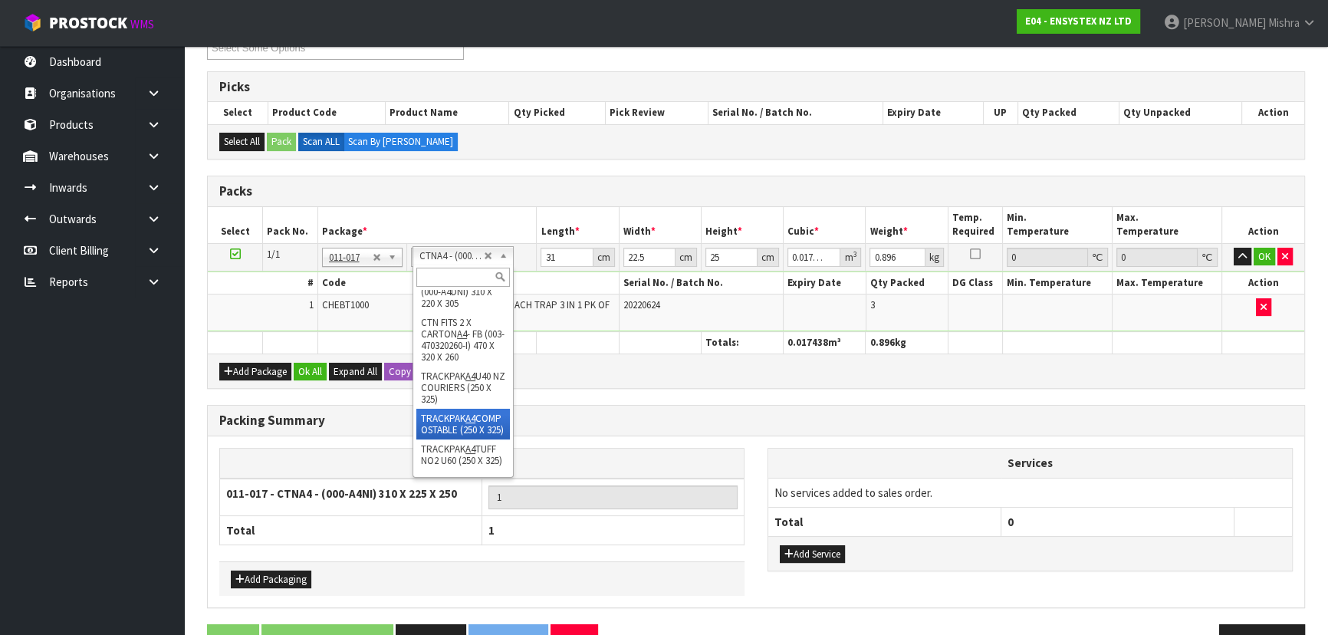
type input "0.000008"
type input "0.706"
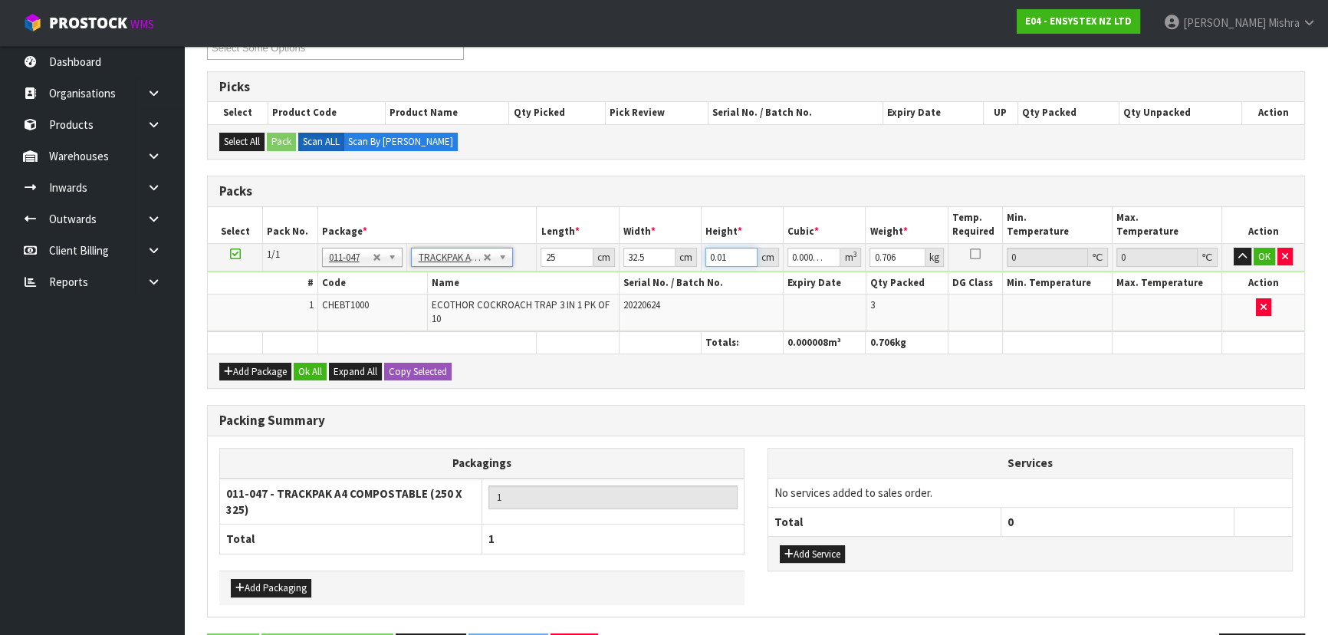
drag, startPoint x: 730, startPoint y: 255, endPoint x: 679, endPoint y: 261, distance: 51.0
click at [679, 261] on tr "1/1 NONE 007-001 007-002 007-004 007-009 007-013 007-014 007-015 007-017 007-01…" at bounding box center [756, 257] width 1097 height 28
type input "5"
type input "0.004063"
type input "5"
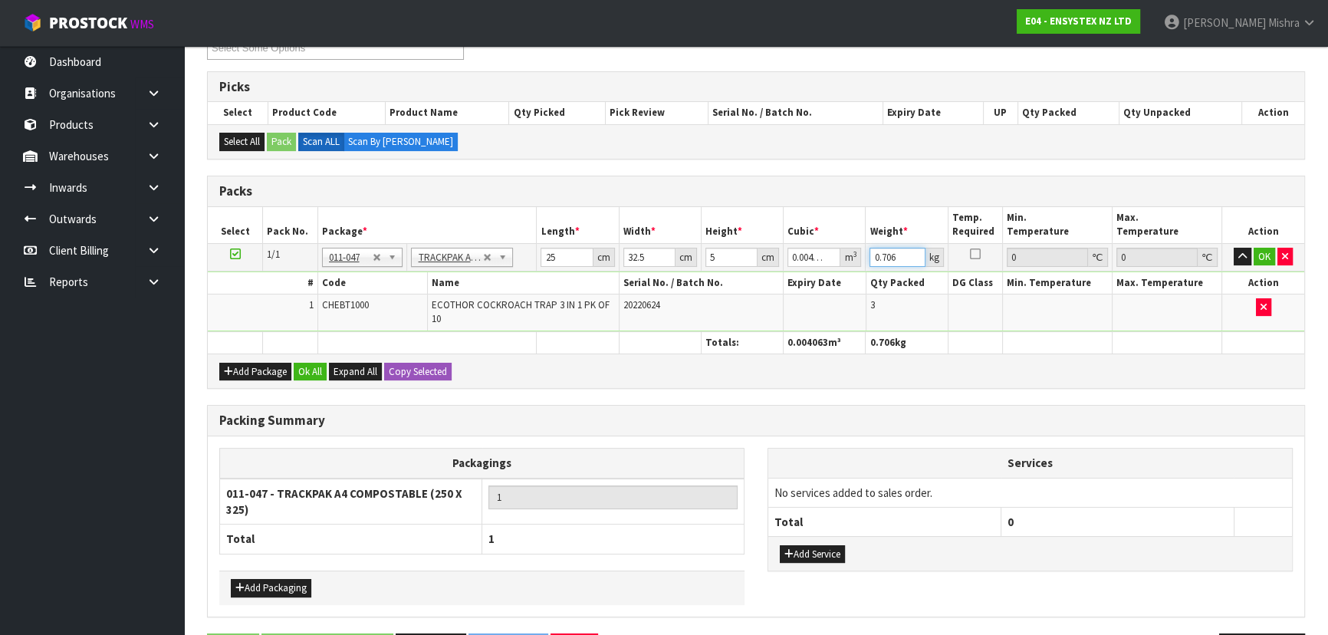
drag, startPoint x: 900, startPoint y: 258, endPoint x: 860, endPoint y: 260, distance: 39.9
click at [860, 260] on tr "1/1 NONE 007-001 007-002 007-004 007-009 007-013 007-014 007-015 007-017 007-01…" at bounding box center [756, 257] width 1097 height 28
type input "1"
click at [314, 363] on button "Ok All" at bounding box center [310, 372] width 33 height 18
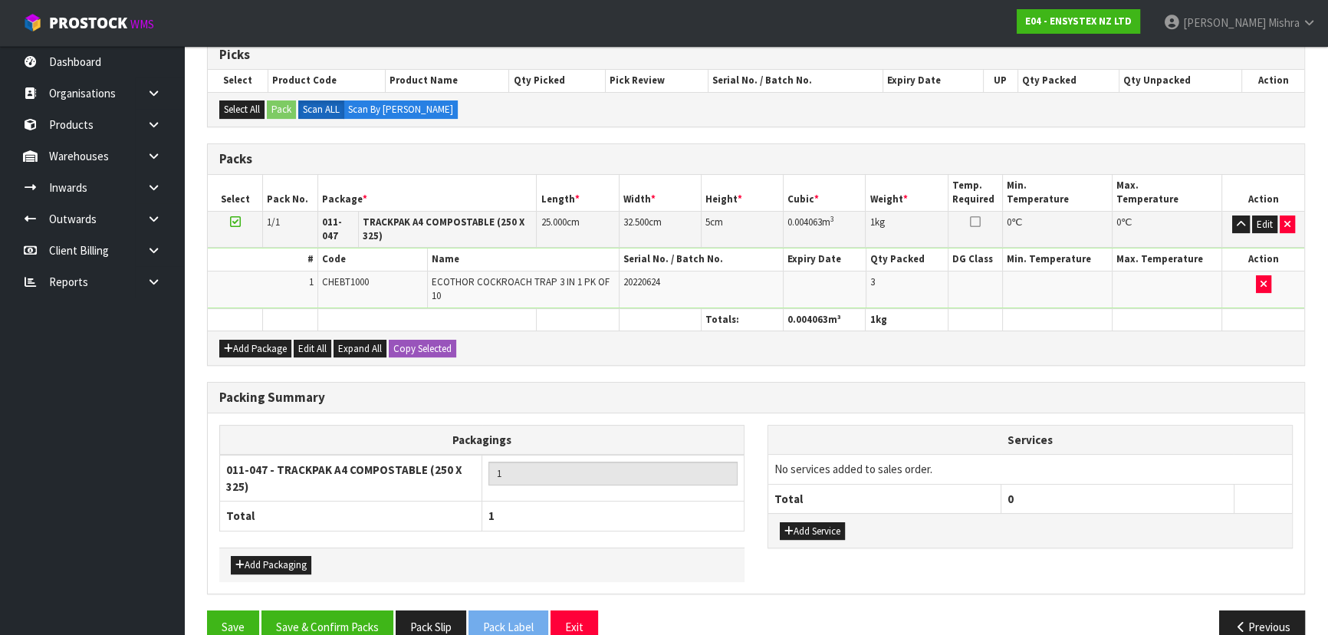
scroll to position [278, 0]
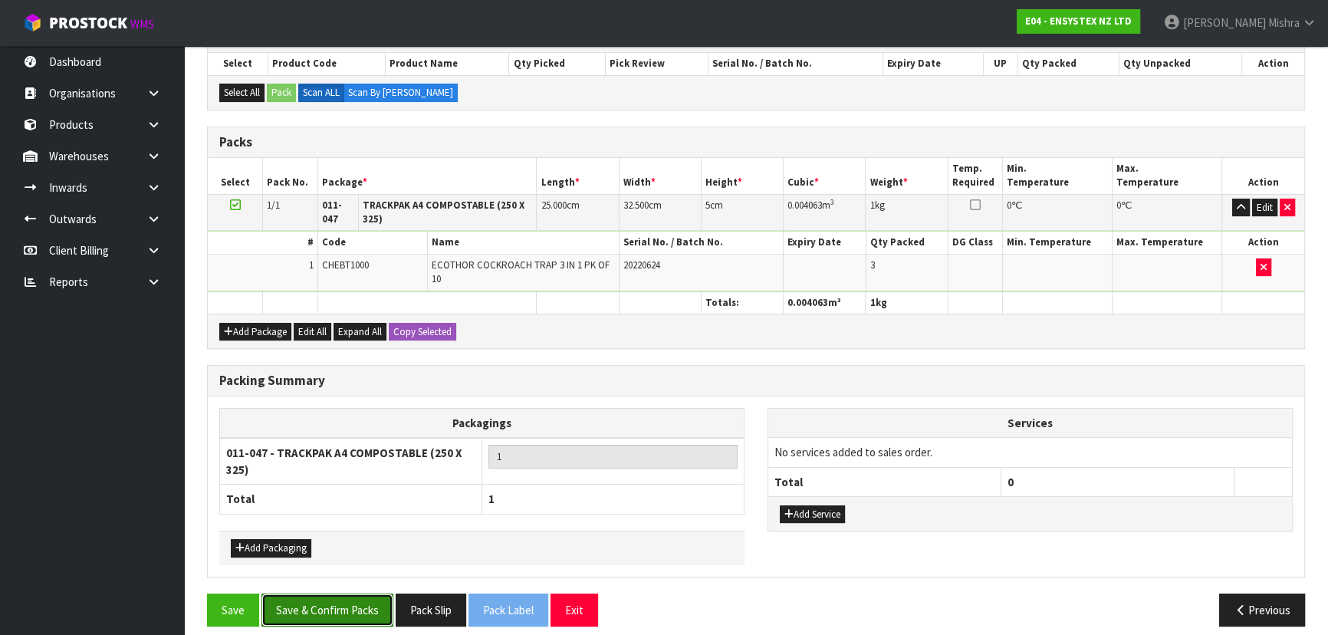
click at [319, 594] on button "Save & Confirm Packs" at bounding box center [327, 610] width 132 height 33
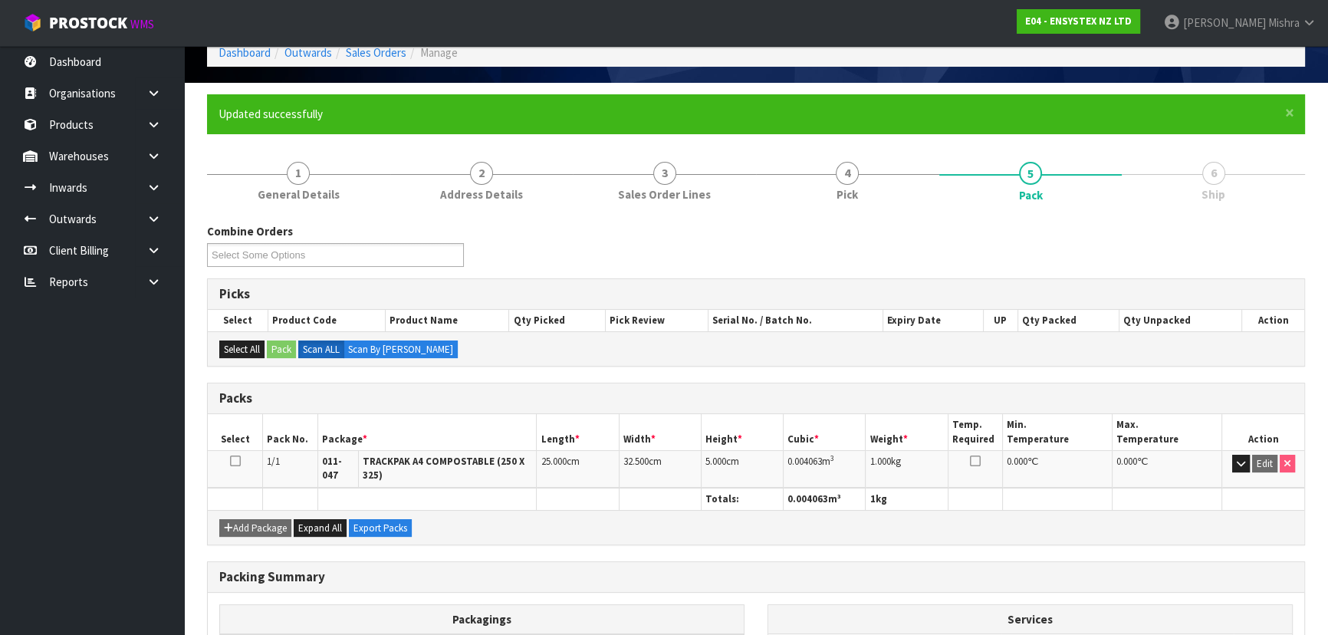
scroll to position [250, 0]
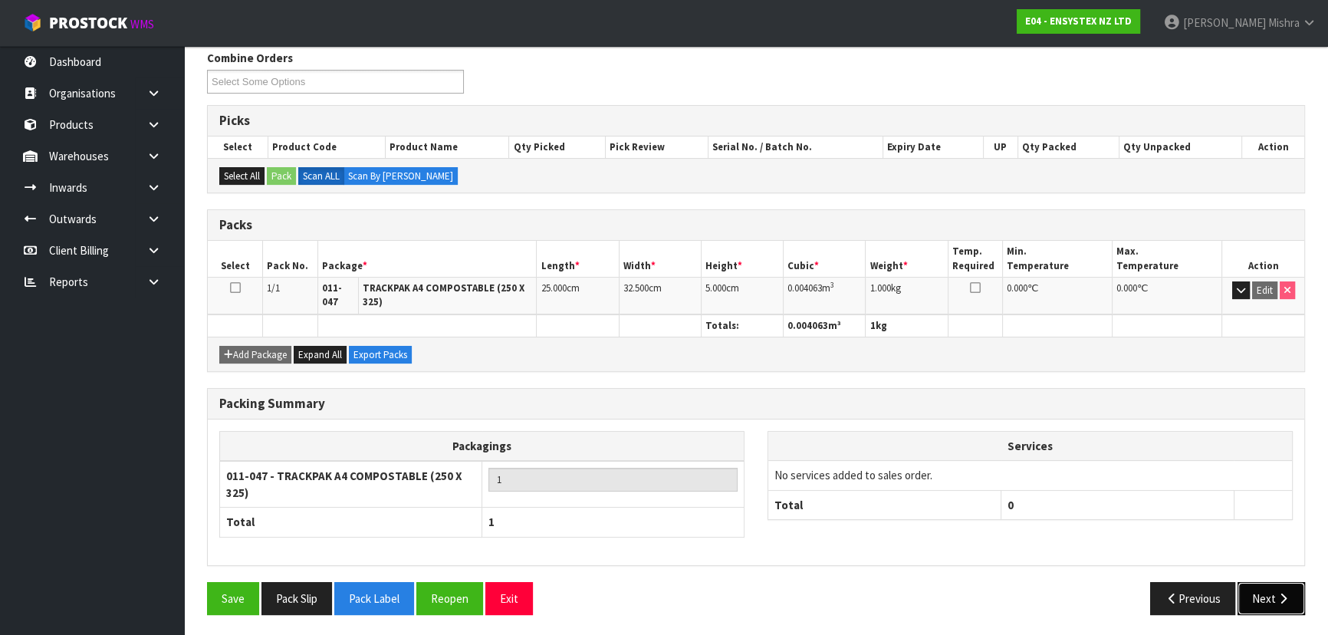
click at [1263, 604] on button "Next" at bounding box center [1271, 598] width 67 height 33
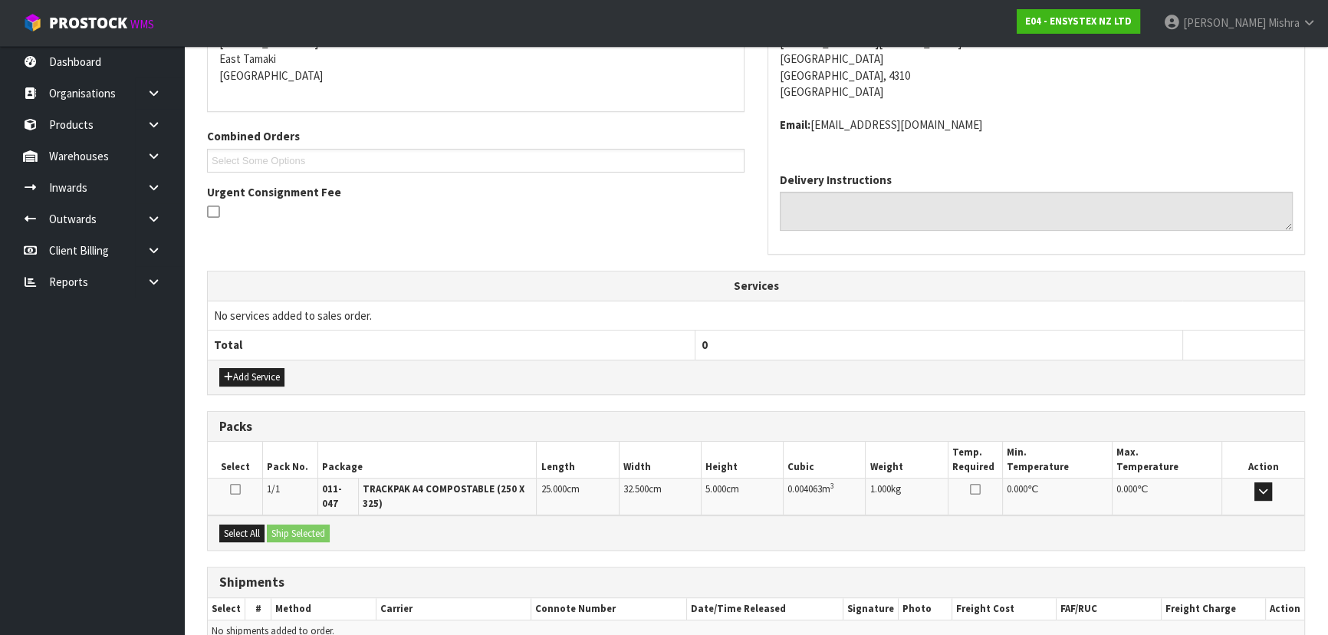
scroll to position [402, 0]
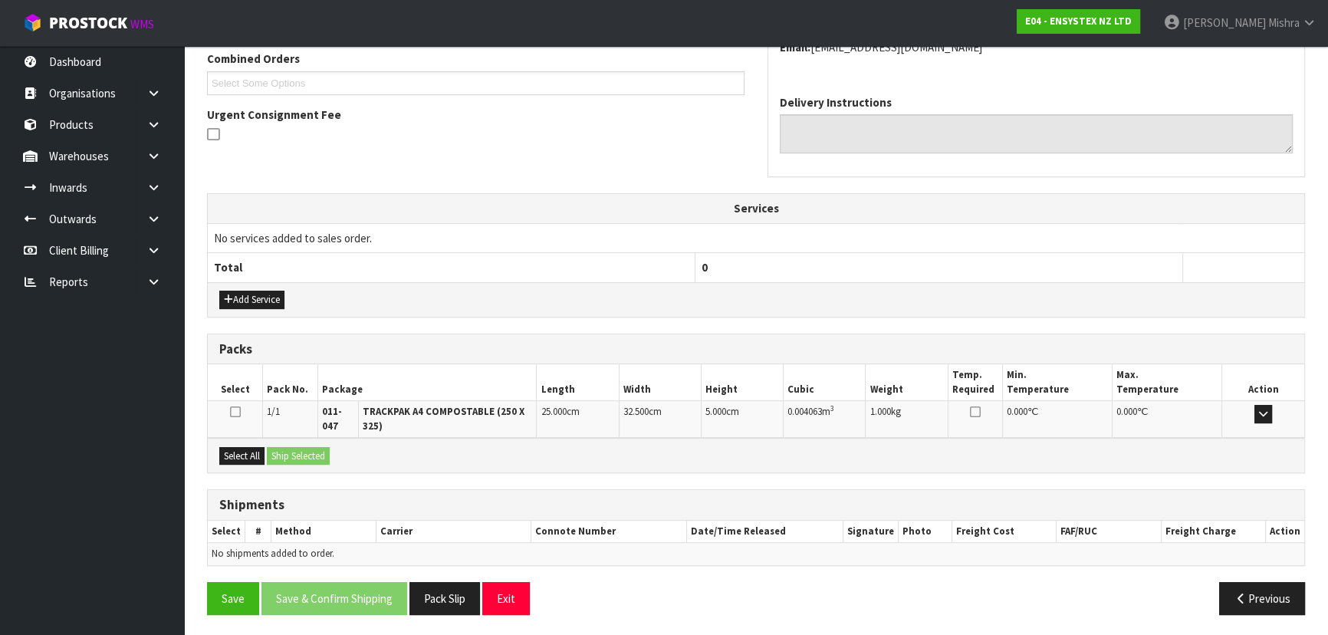
click at [253, 464] on div "Select All Ship Selected" at bounding box center [756, 455] width 1097 height 35
click at [256, 456] on button "Select All" at bounding box center [241, 456] width 45 height 18
click at [298, 457] on button "Ship Selected" at bounding box center [298, 456] width 63 height 18
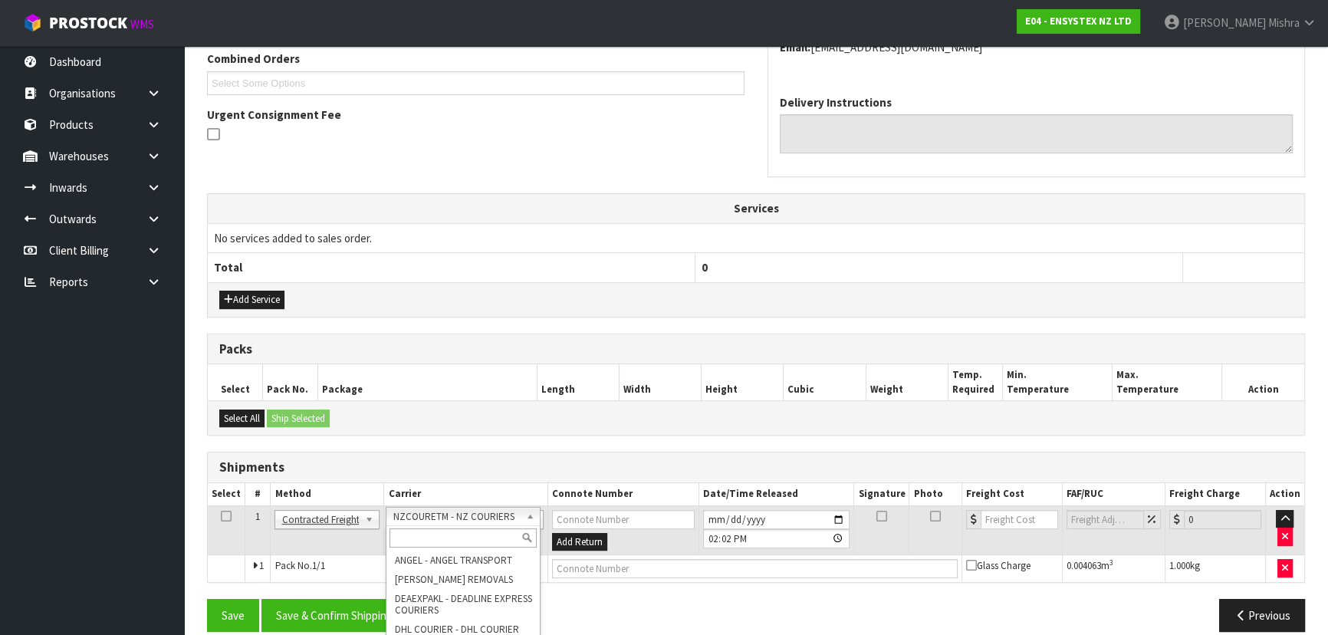
click at [489, 531] on input "text" at bounding box center [463, 537] width 147 height 19
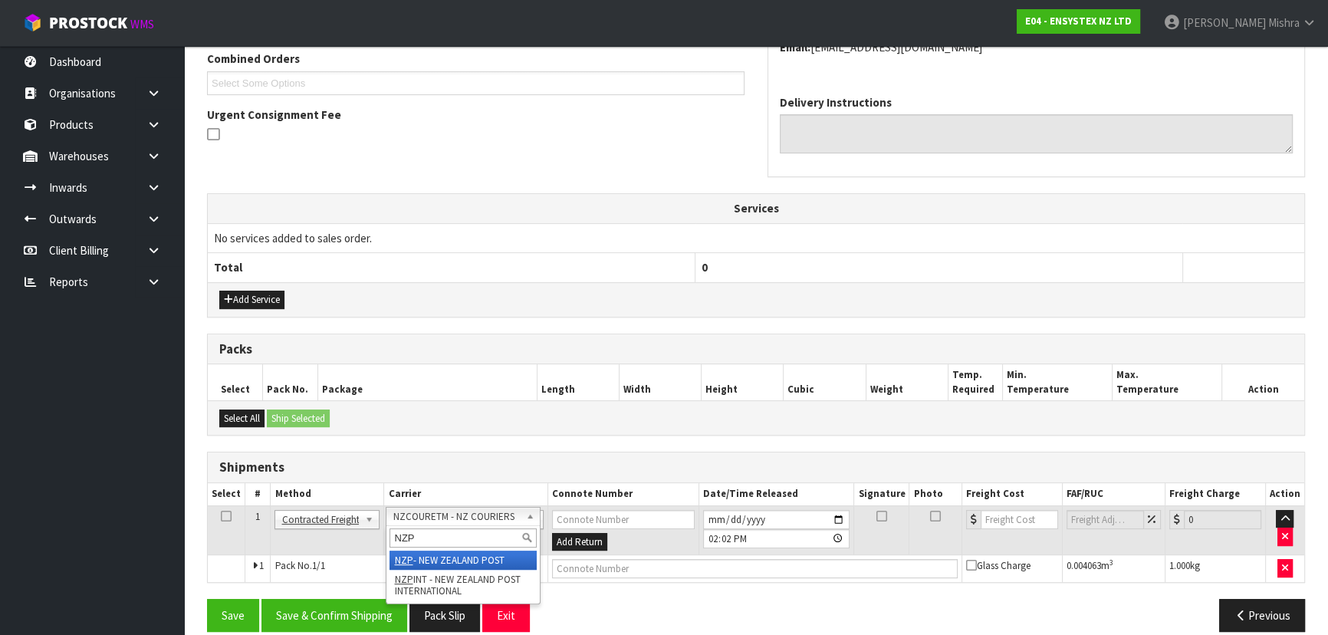
type input "NZP"
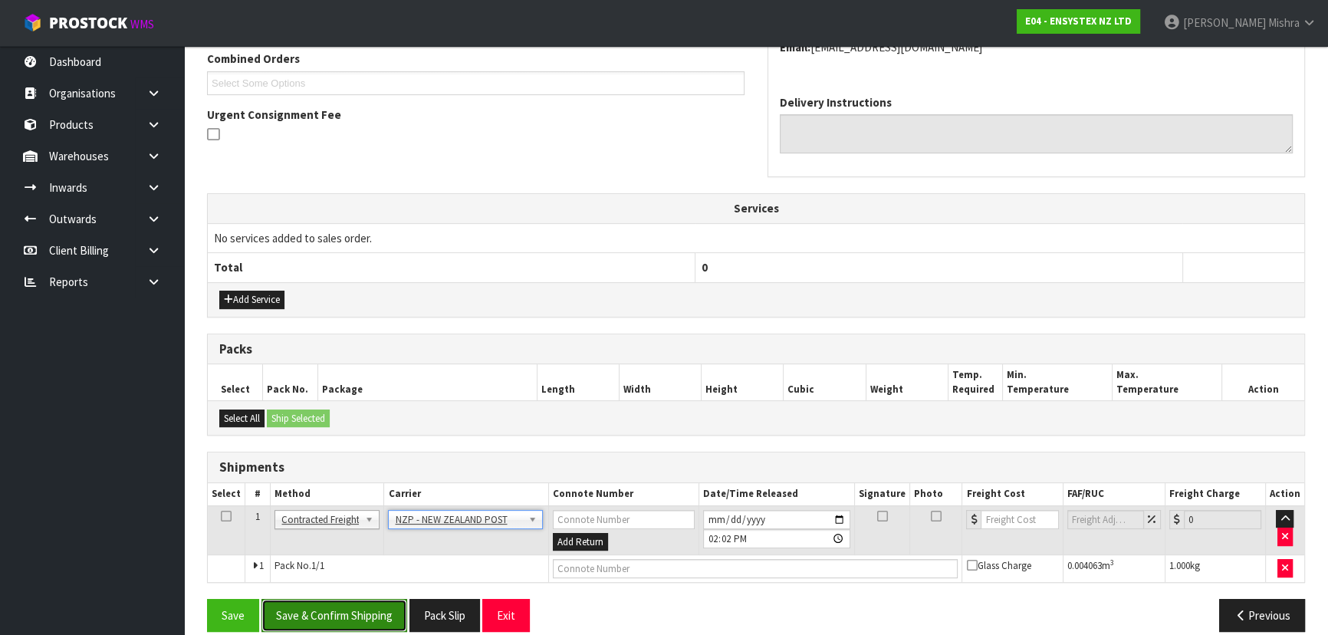
click at [340, 606] on button "Save & Confirm Shipping" at bounding box center [334, 615] width 146 height 33
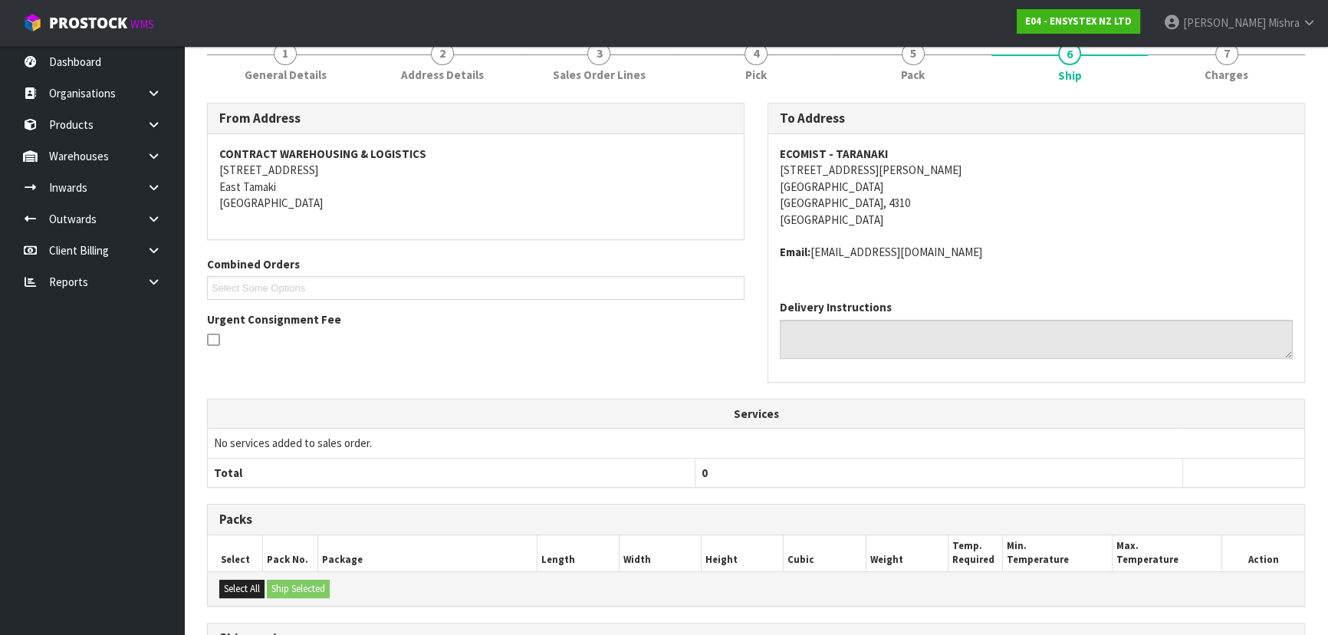
scroll to position [397, 0]
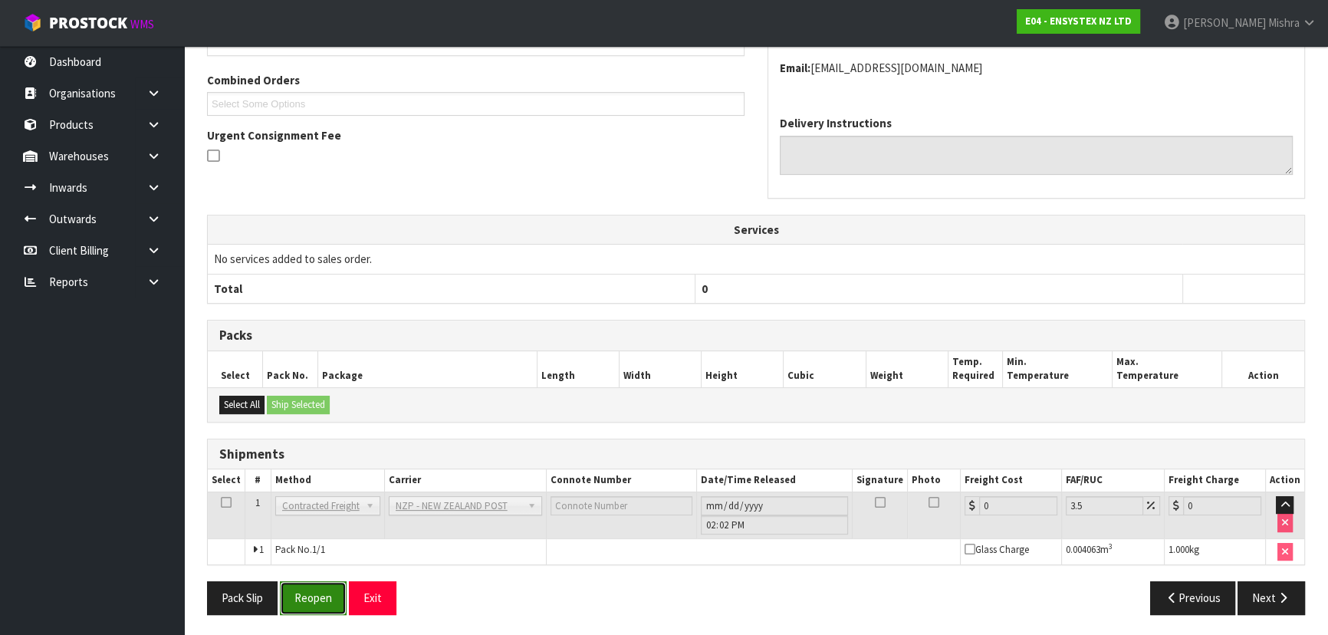
click at [314, 590] on button "Reopen" at bounding box center [313, 597] width 67 height 33
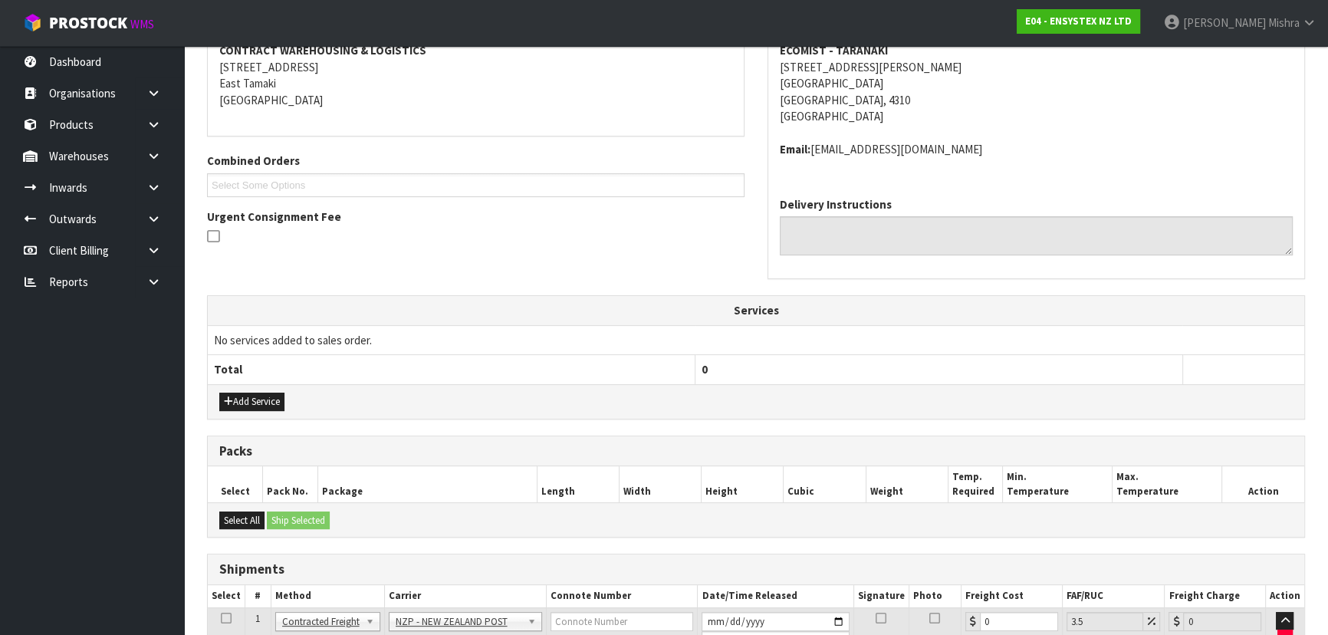
scroll to position [433, 0]
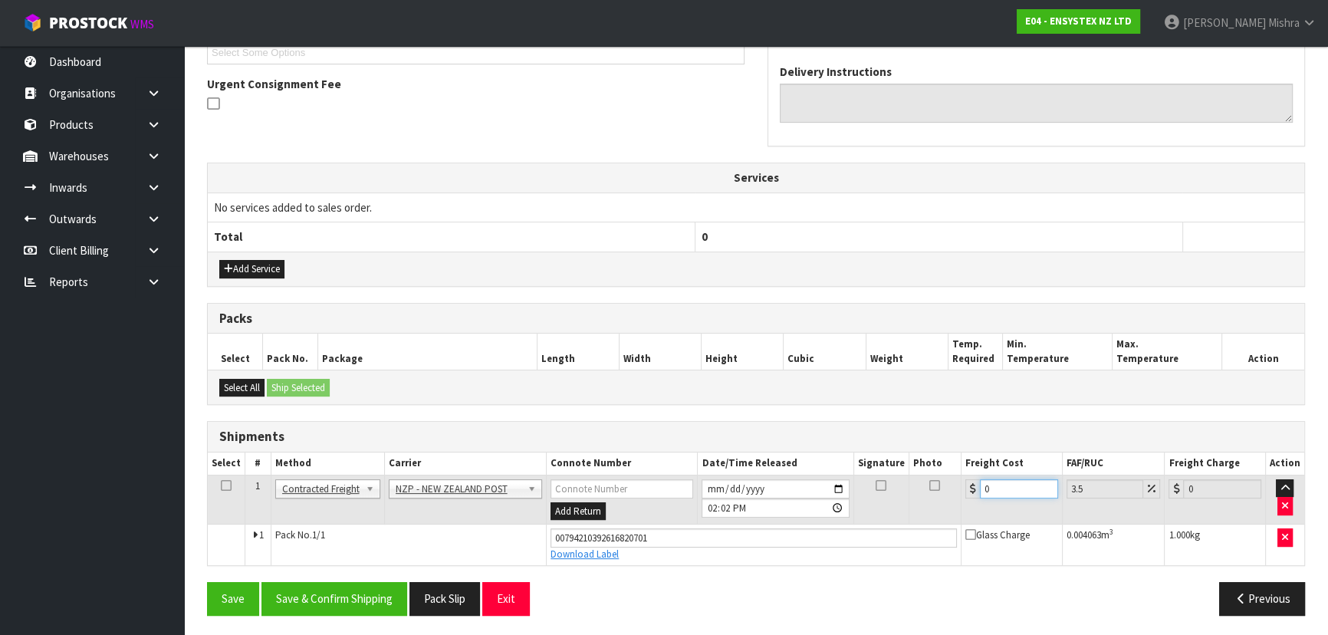
drag, startPoint x: 1007, startPoint y: 486, endPoint x: 985, endPoint y: 492, distance: 22.3
click at [985, 492] on input "0" at bounding box center [1019, 488] width 78 height 19
type input "4"
type input "4.14"
type input "4.8"
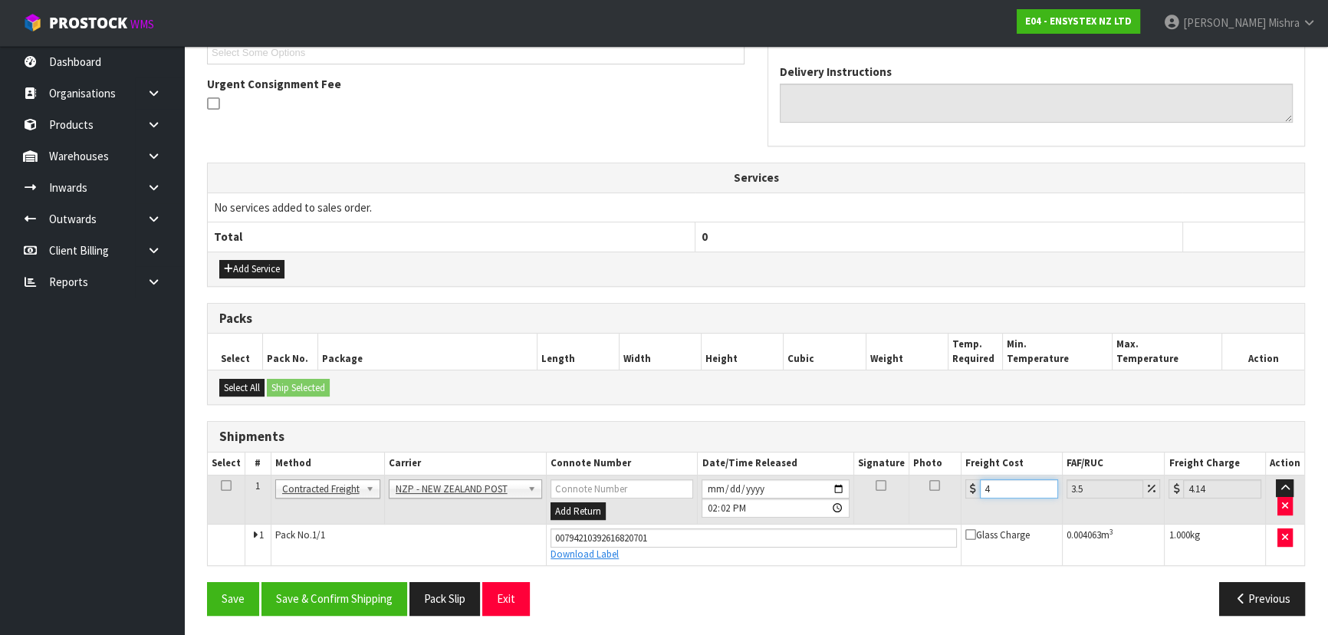
type input "4.97"
type input "4.84"
type input "5.01"
type input "4.84"
click at [351, 597] on button "Save & Confirm Shipping" at bounding box center [334, 598] width 146 height 33
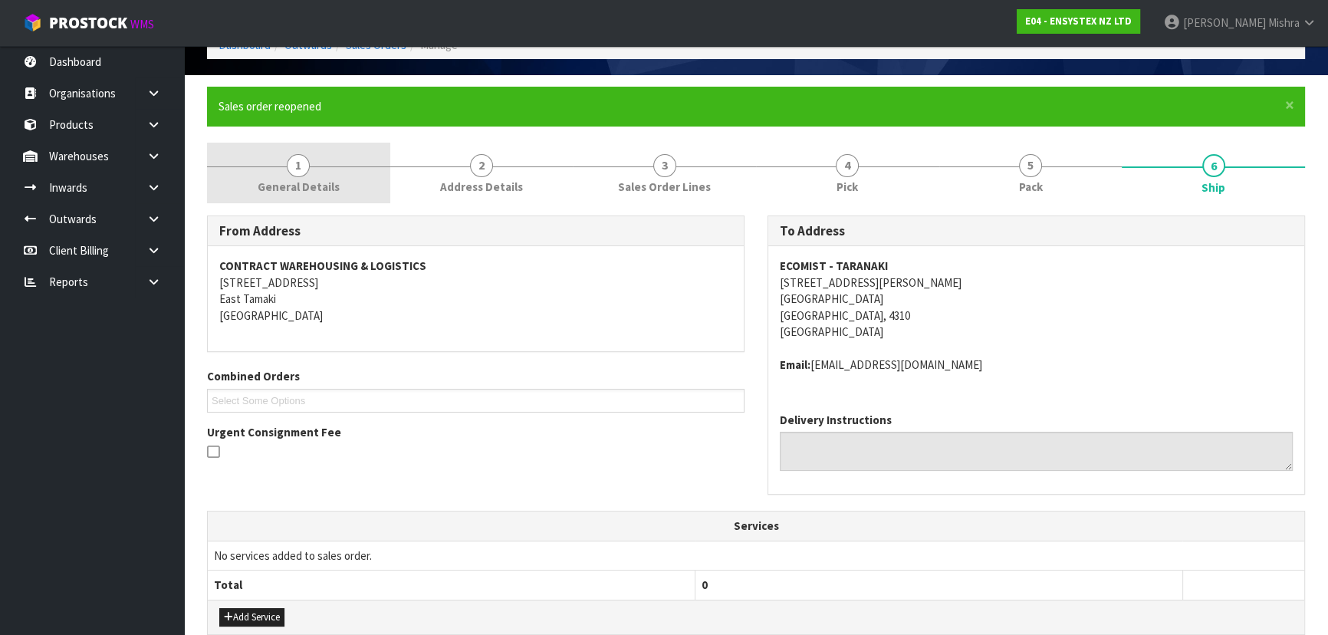
scroll to position [0, 0]
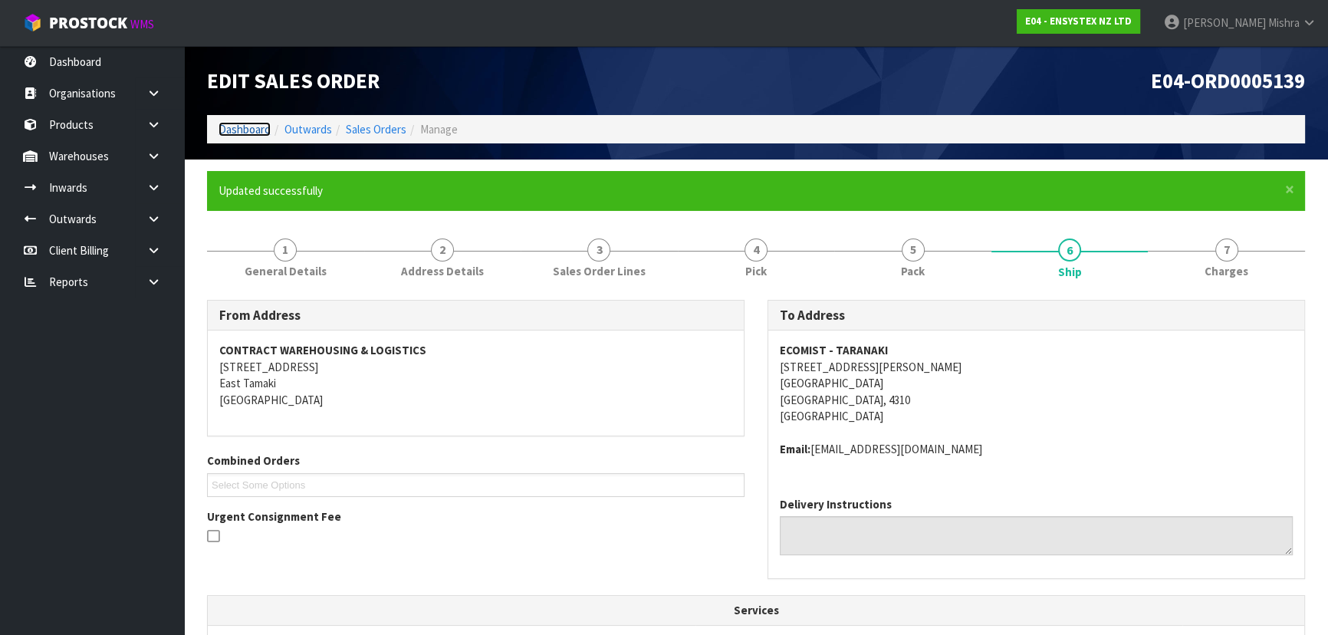
click at [253, 130] on link "Dashboard" at bounding box center [245, 129] width 52 height 15
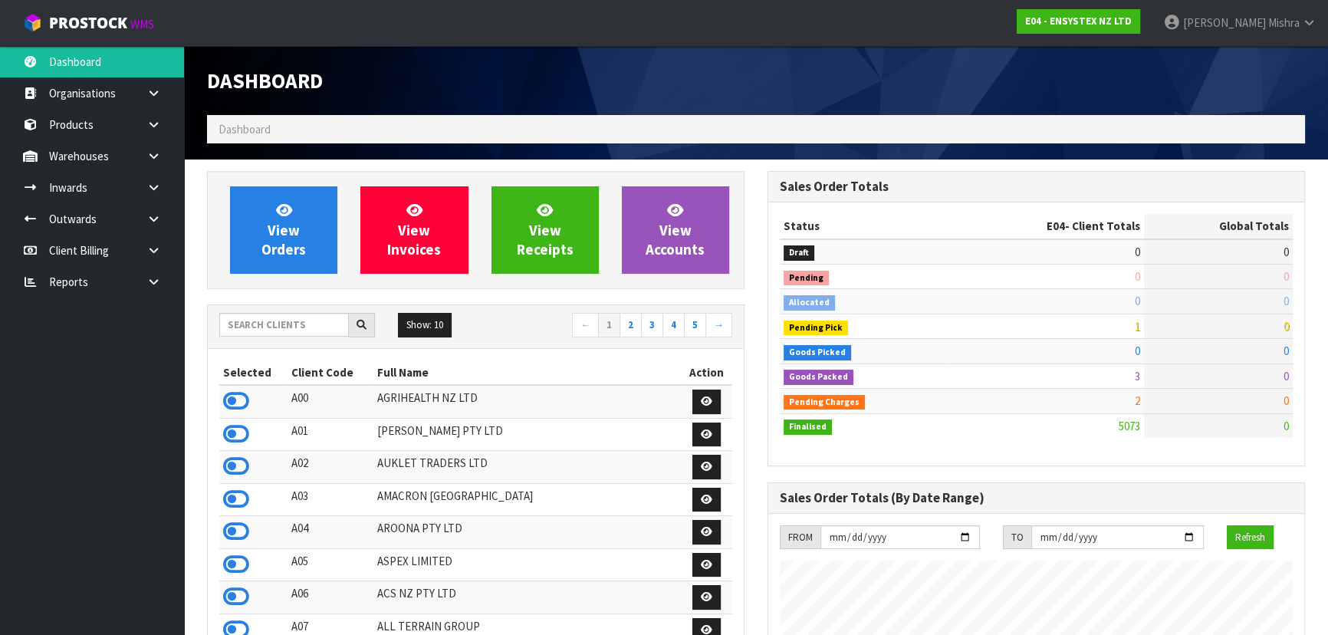
scroll to position [1209, 560]
click at [281, 326] on input "text" at bounding box center [284, 325] width 130 height 24
type input "V05"
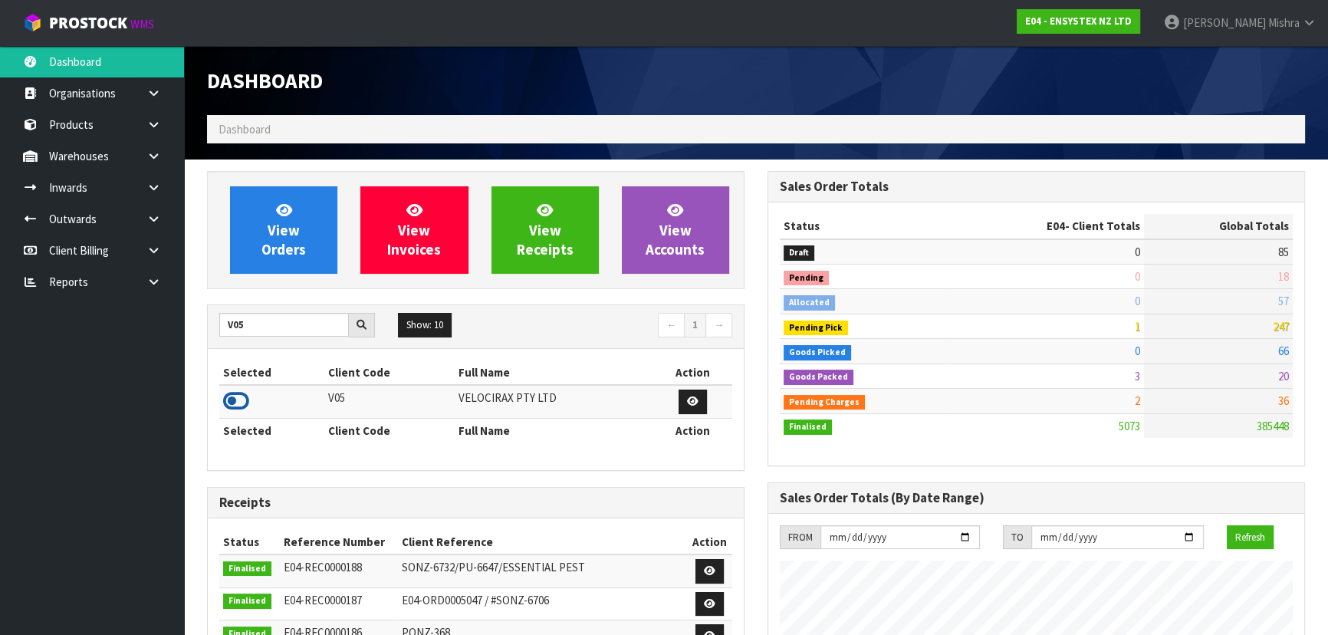
click at [245, 403] on icon at bounding box center [236, 401] width 26 height 23
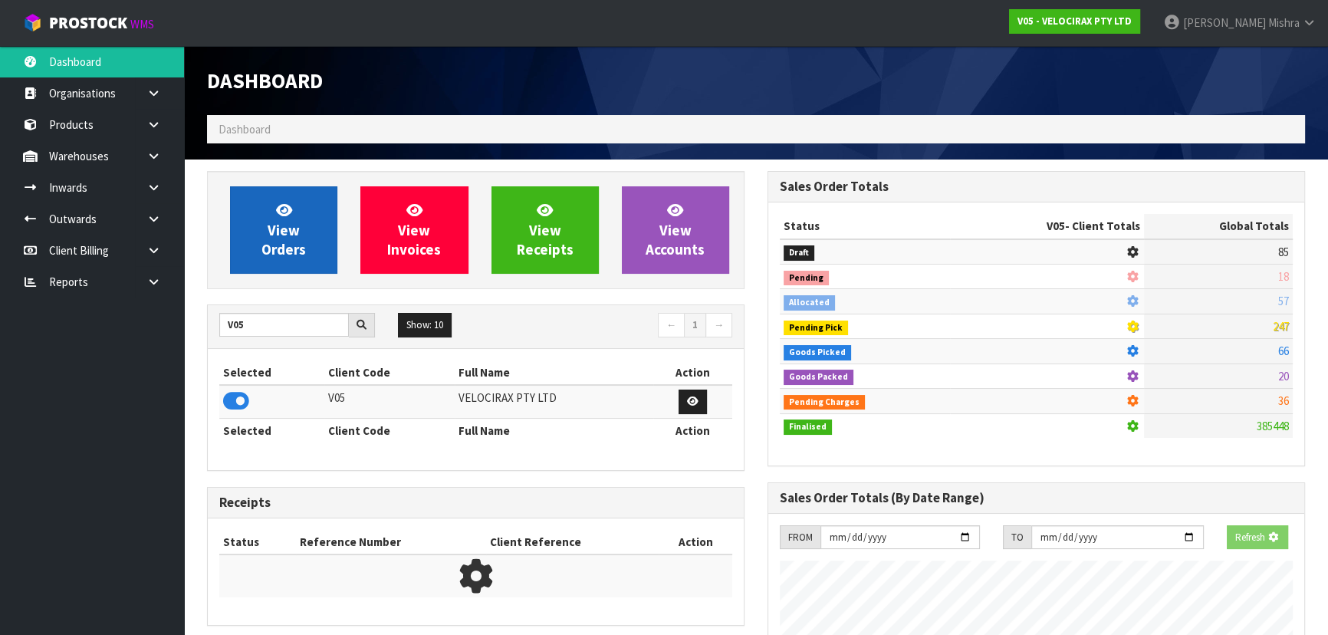
scroll to position [765900, 766294]
click at [311, 230] on link "View Orders" at bounding box center [283, 229] width 107 height 87
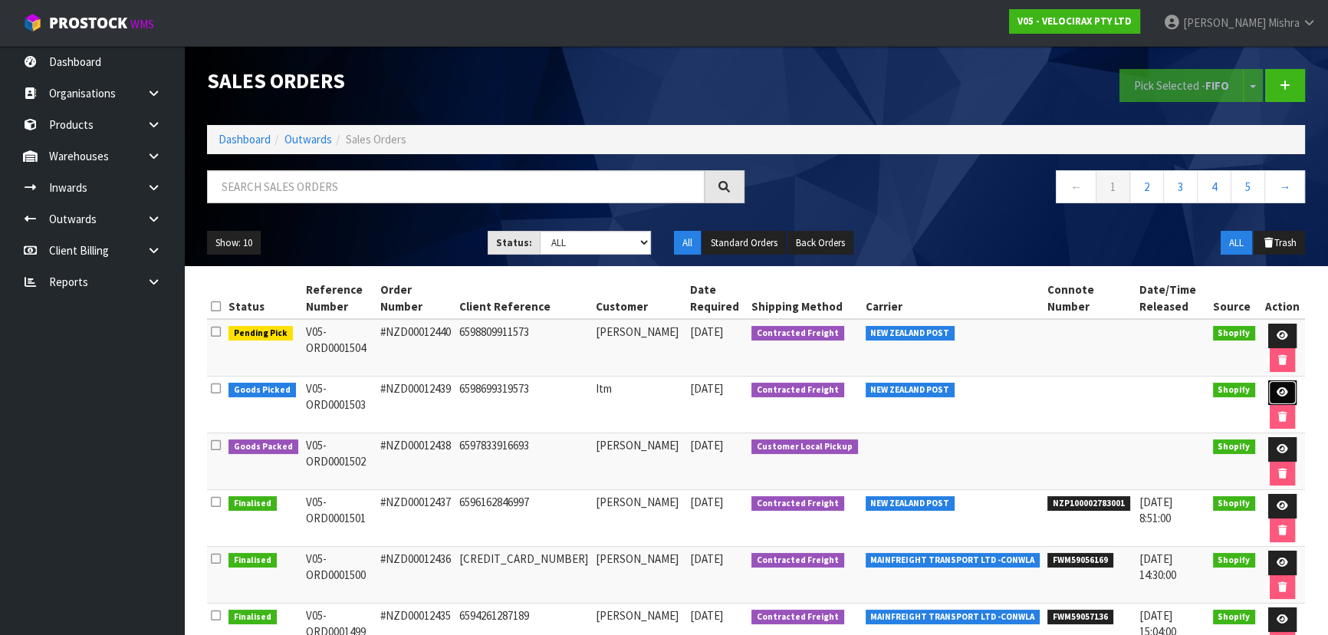
click at [1277, 390] on icon at bounding box center [1283, 392] width 12 height 10
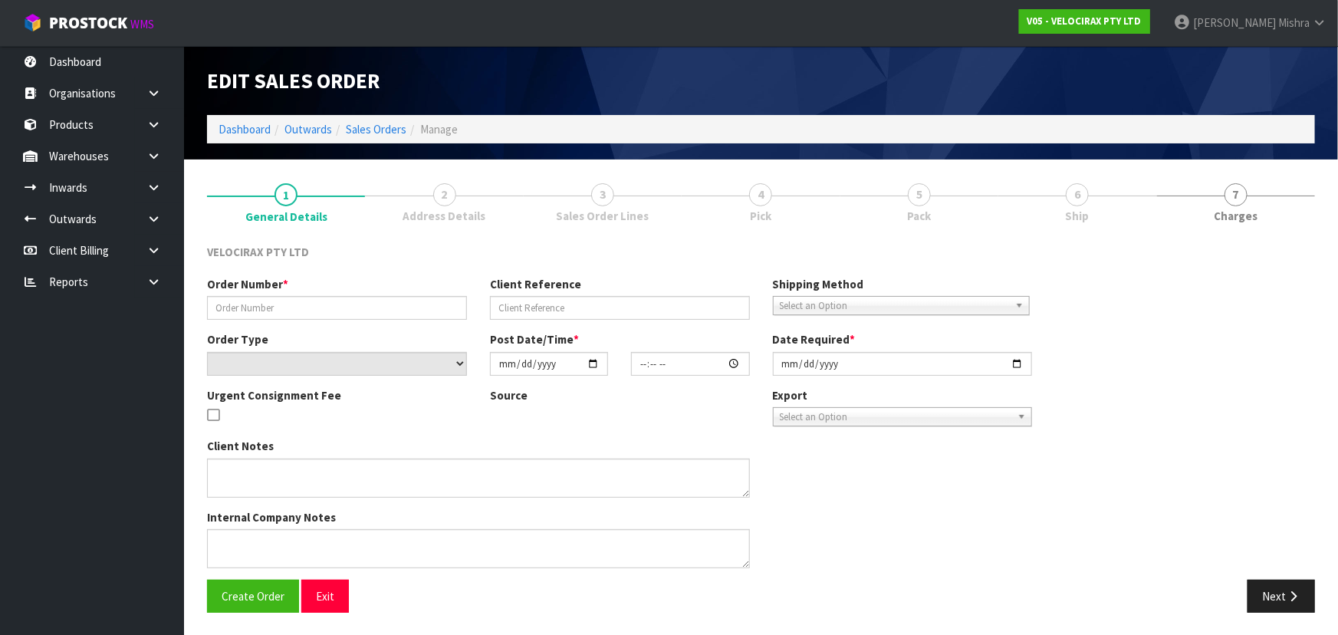
type input "#NZD00012439"
type input "6598699319573"
select select "number:0"
type input "[DATE]"
type input "10:23:22.000"
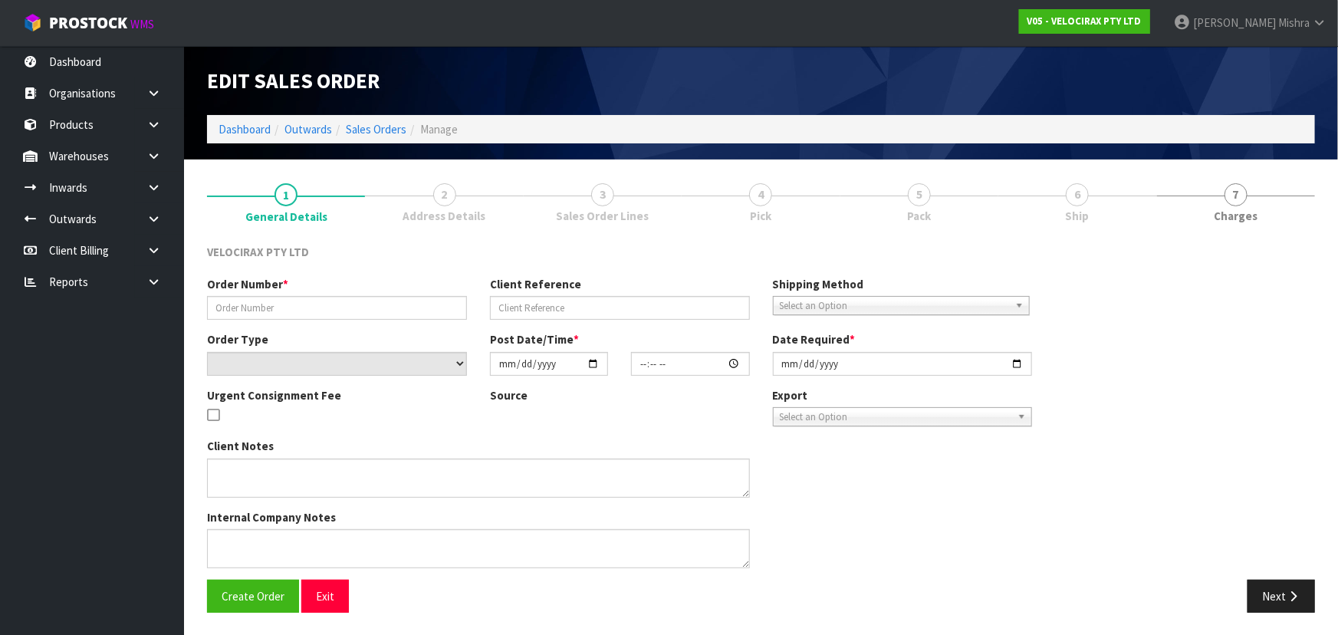
type input "[DATE]"
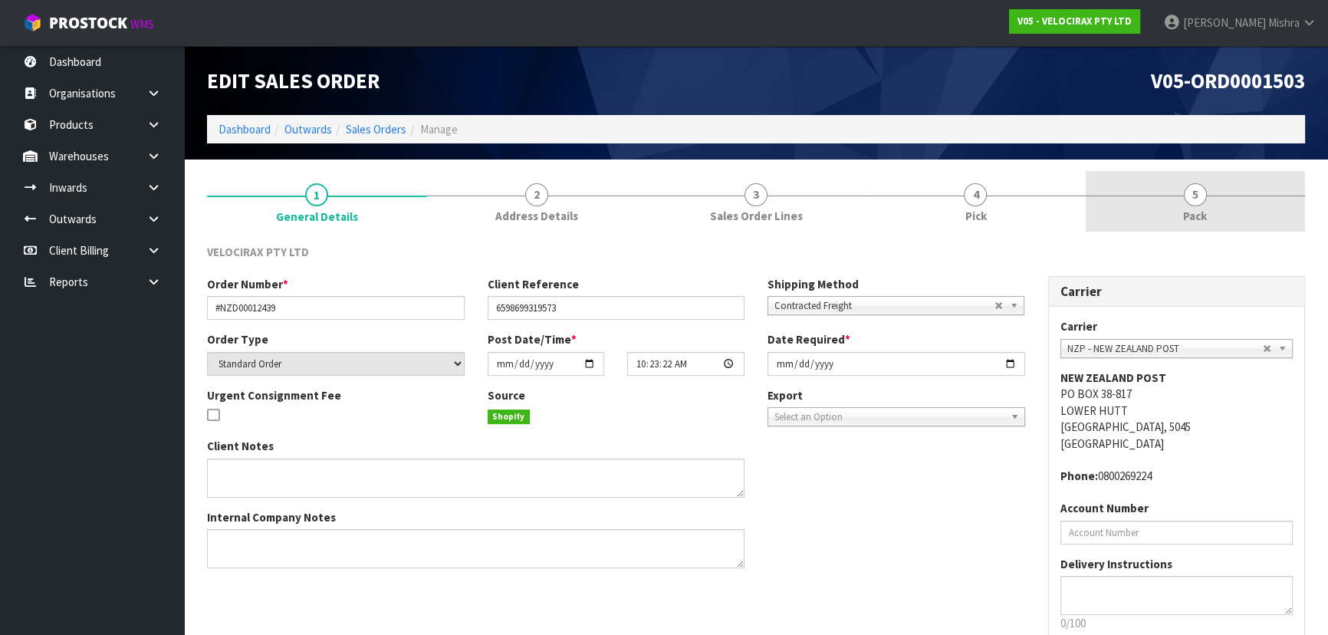
click at [1184, 179] on link "5 Pack" at bounding box center [1195, 201] width 219 height 61
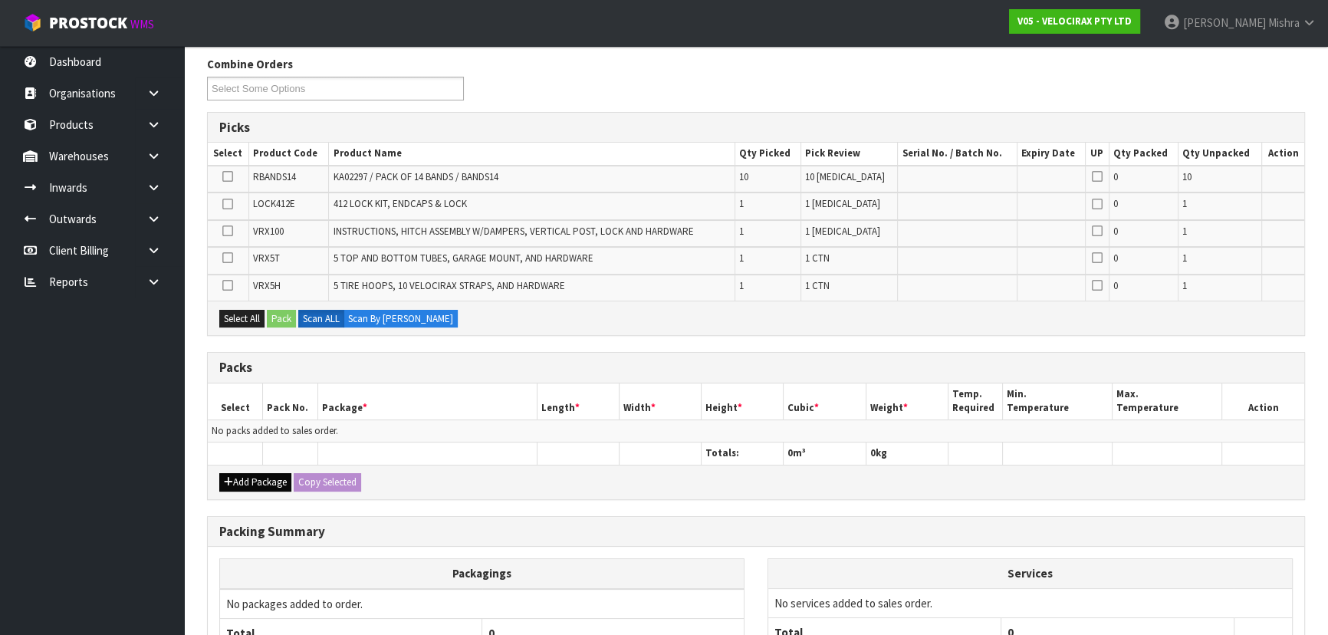
scroll to position [209, 0]
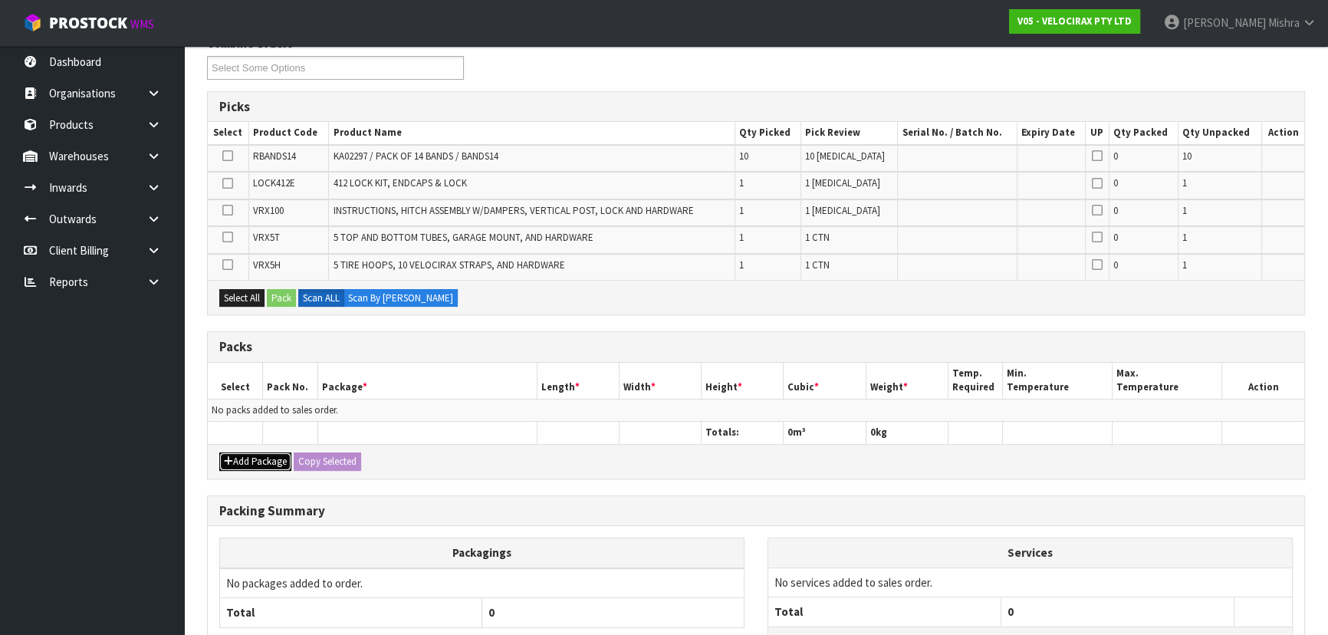
click at [252, 457] on button "Add Package" at bounding box center [255, 461] width 72 height 18
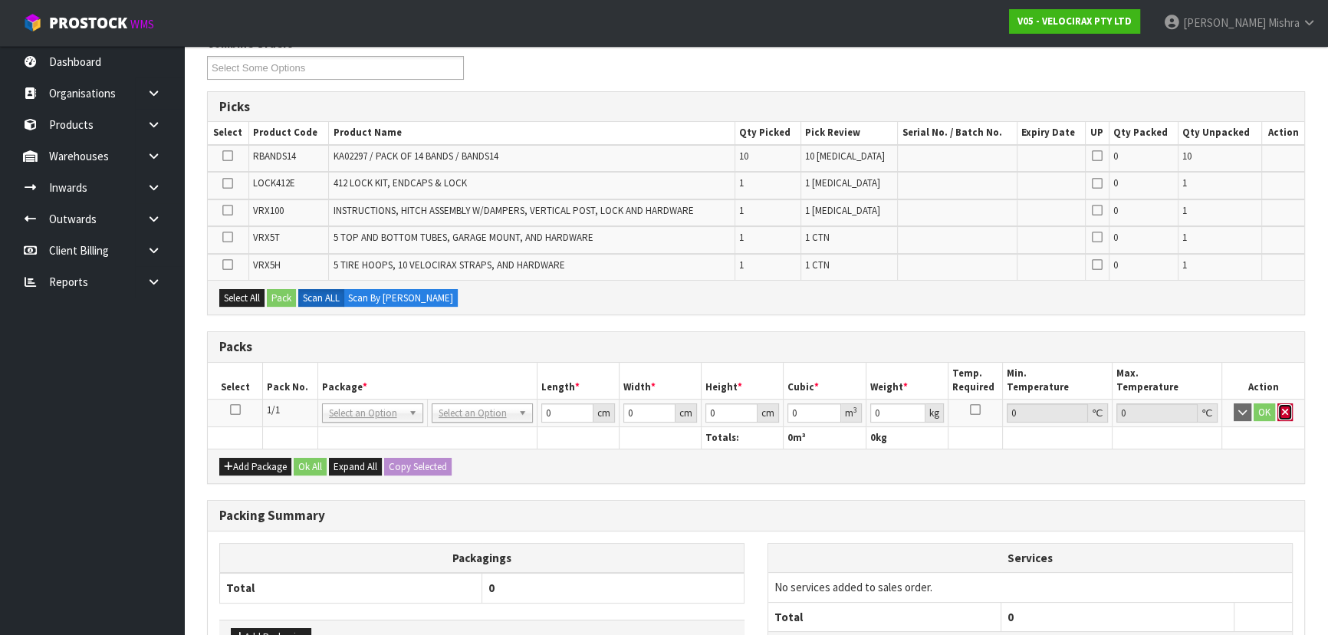
click at [1282, 407] on icon "button" at bounding box center [1285, 412] width 6 height 10
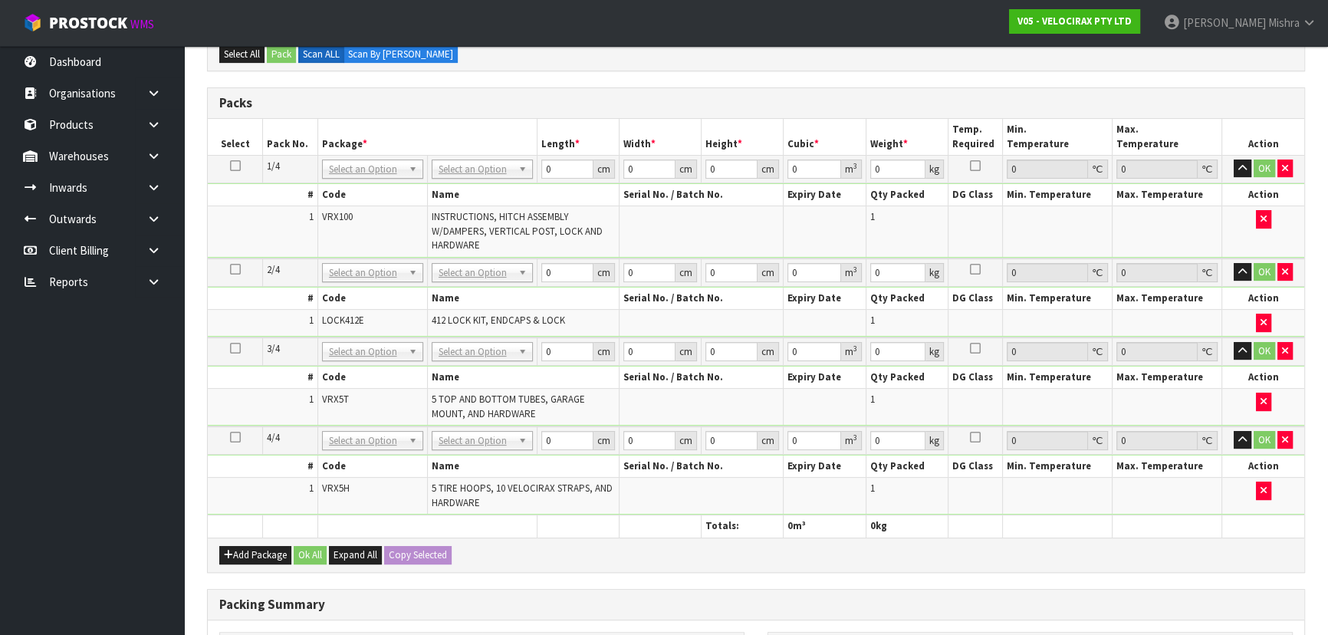
scroll to position [488, 0]
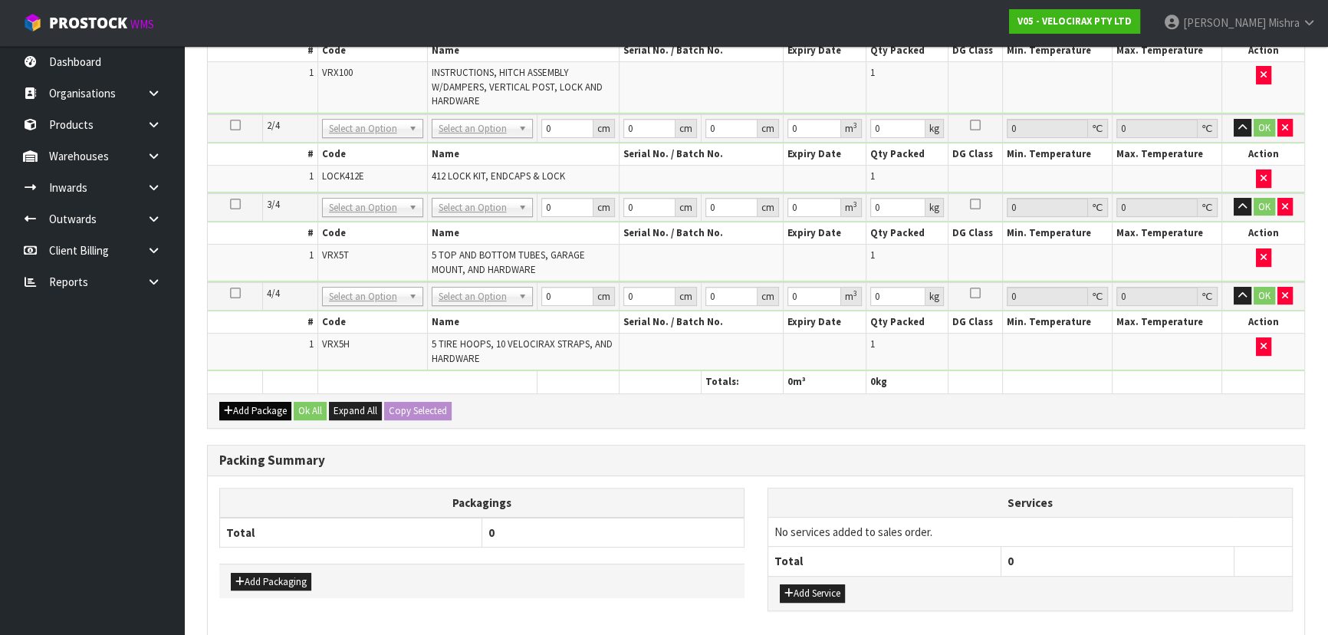
click at [272, 418] on div "Add Package Ok All Expand All Copy Selected" at bounding box center [756, 410] width 1097 height 35
click at [271, 414] on button "Add Package" at bounding box center [255, 411] width 72 height 18
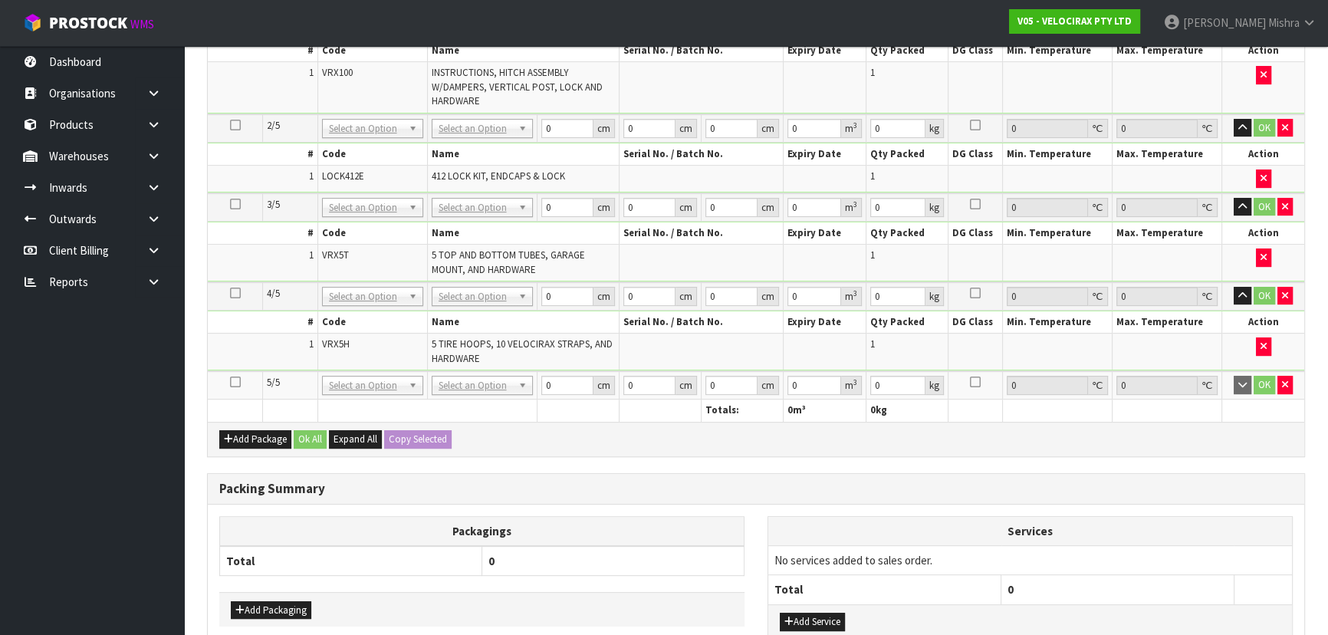
click at [230, 382] on icon at bounding box center [235, 382] width 11 height 1
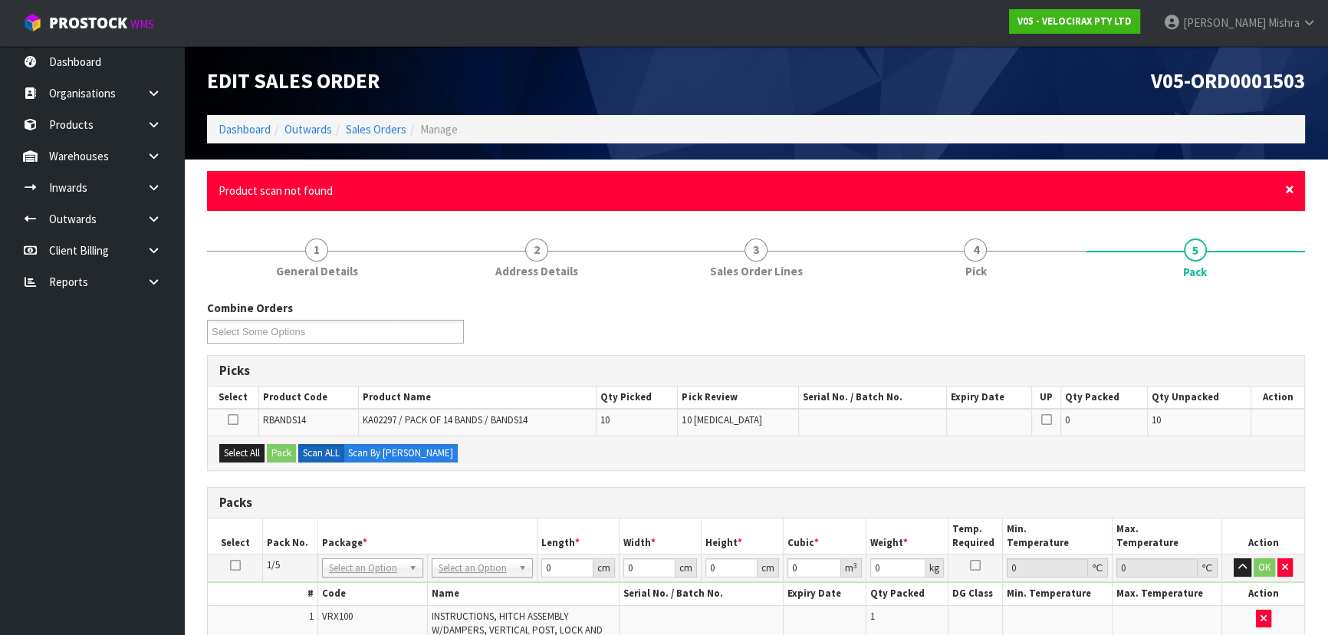
click at [1286, 189] on span "×" at bounding box center [1289, 189] width 9 height 21
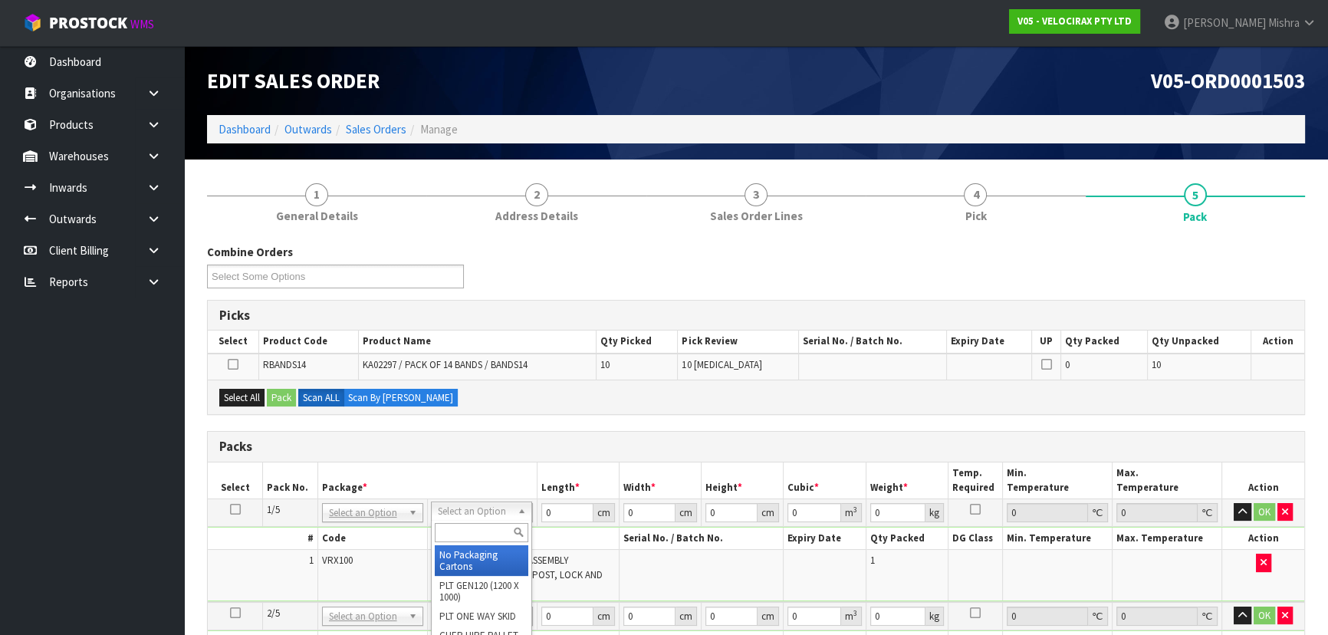
drag, startPoint x: 474, startPoint y: 552, endPoint x: 475, endPoint y: 544, distance: 8.5
drag, startPoint x: 552, startPoint y: 516, endPoint x: 531, endPoint y: 512, distance: 21.1
click at [531, 512] on tr "1/5 NONE 007-001 007-002 007-004 007-009 007-013 007-014 007-015 007-017 007-01…" at bounding box center [756, 512] width 1097 height 28
type input "149"
type input "31"
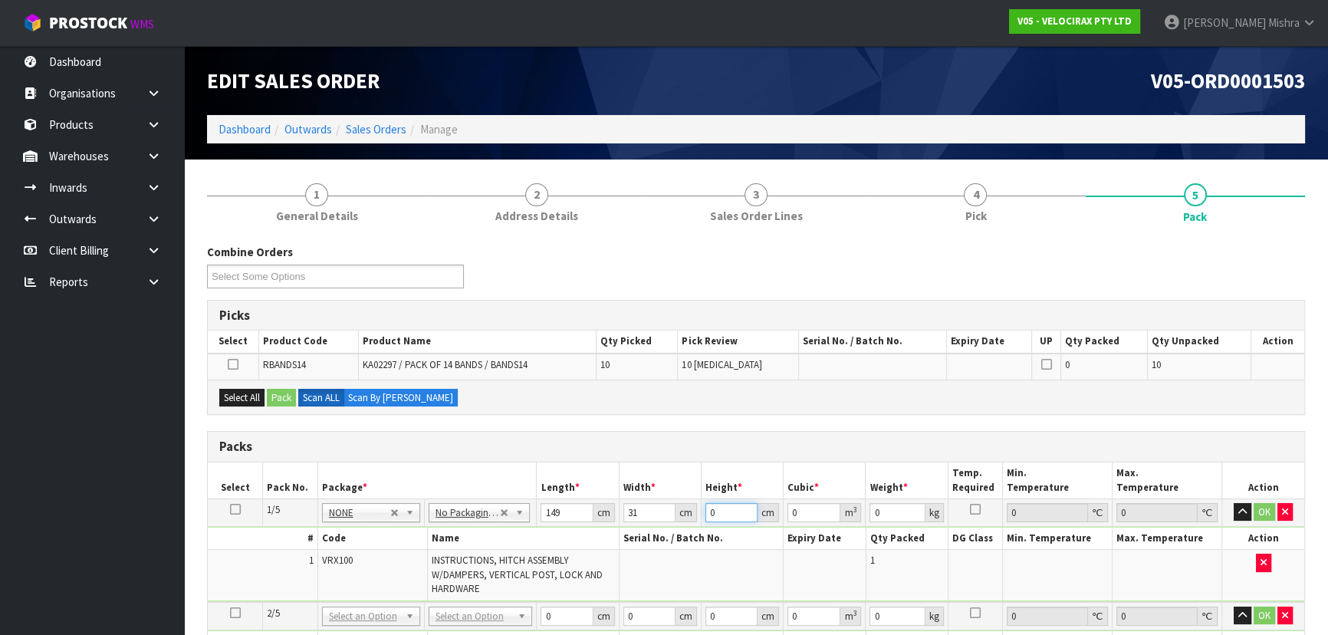
type input "1"
type input "0.004619"
type input "17"
type input "0.078523"
type input "17"
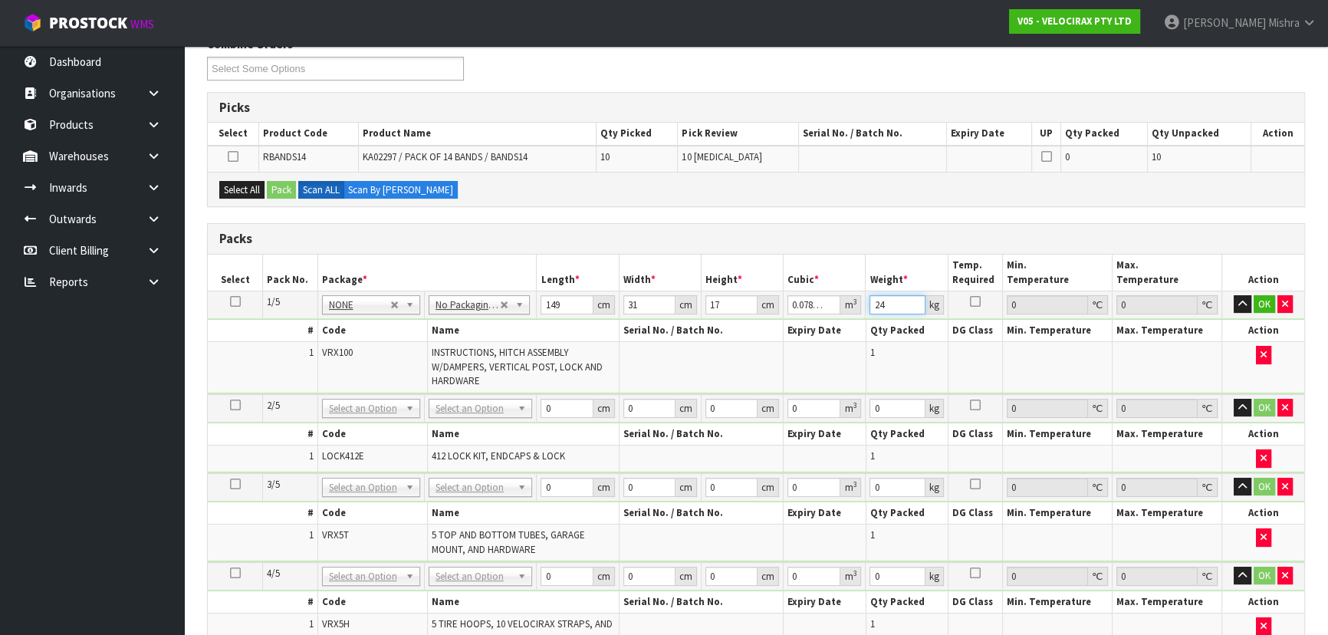
scroll to position [209, 0]
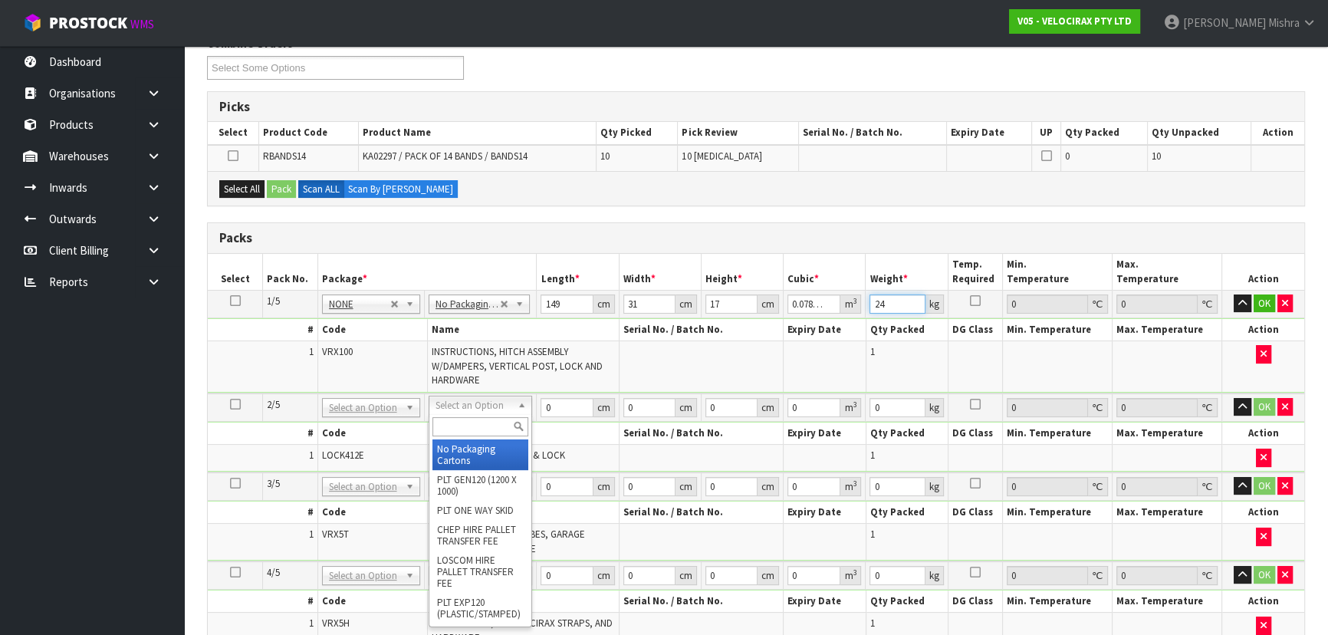
type input "24"
type input "2"
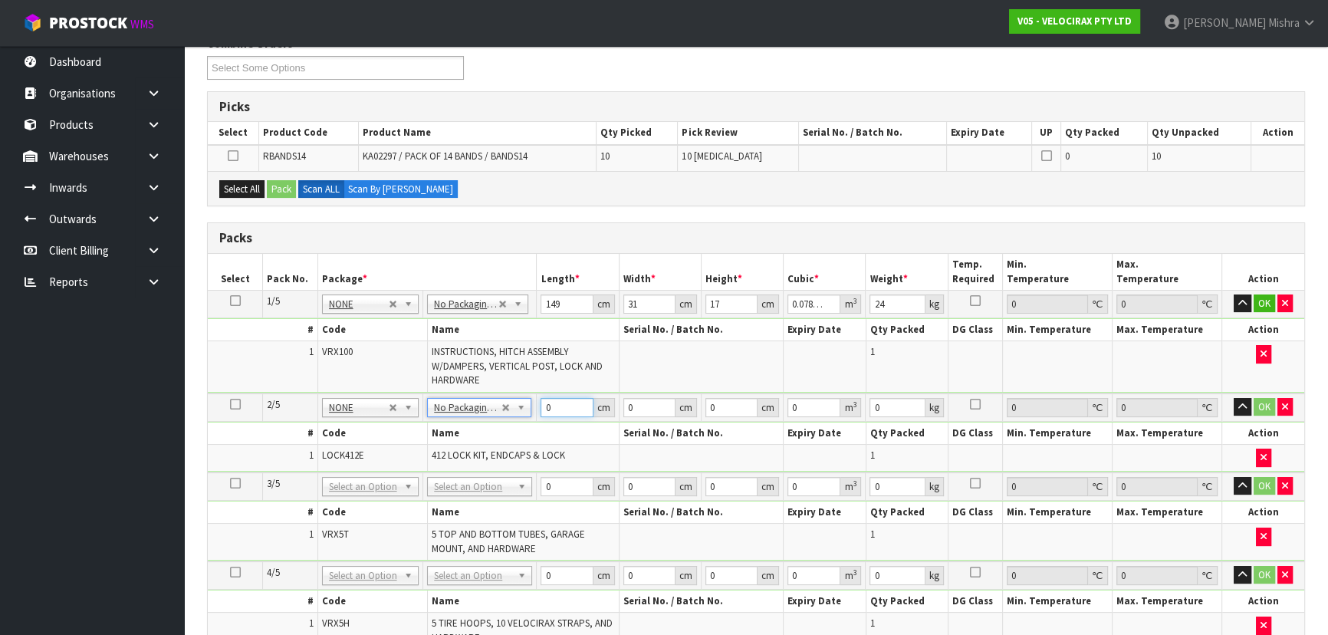
drag, startPoint x: 564, startPoint y: 400, endPoint x: 529, endPoint y: 403, distance: 34.6
click at [529, 403] on tr "2/5 NONE 007-001 007-002 007-004 007-009 007-013 007-014 007-015 007-017 007-01…" at bounding box center [756, 407] width 1097 height 28
type input "134"
type input "7"
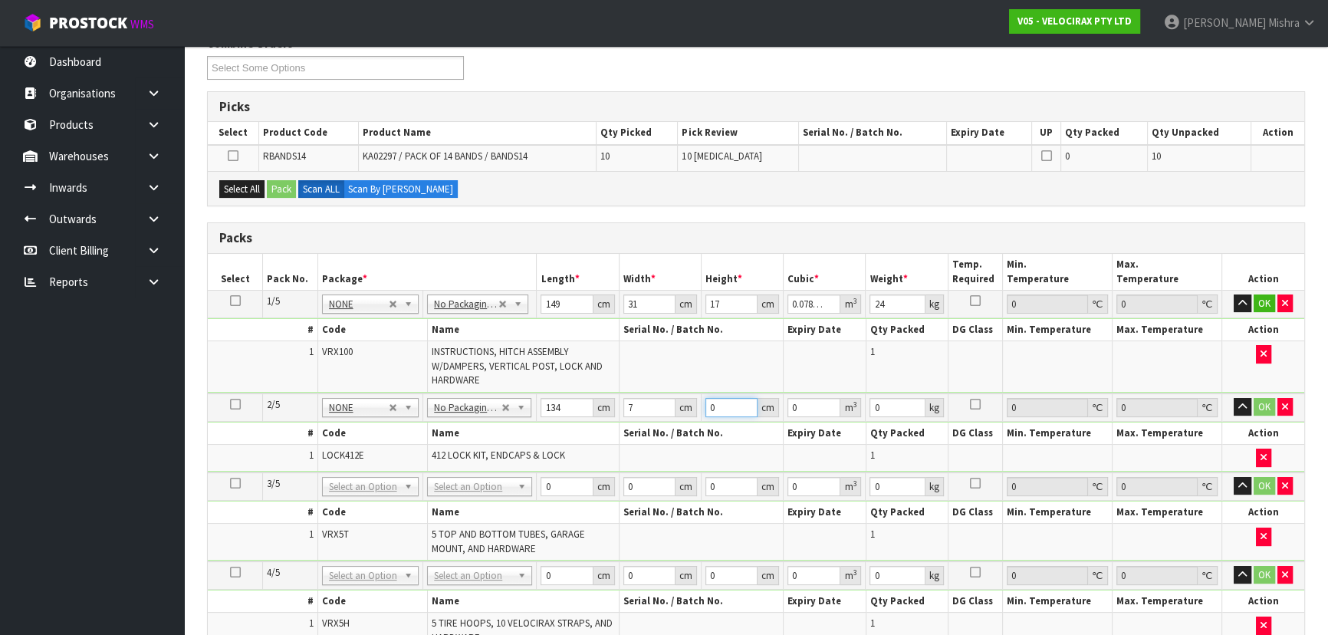
type input "0.006566"
type input "7"
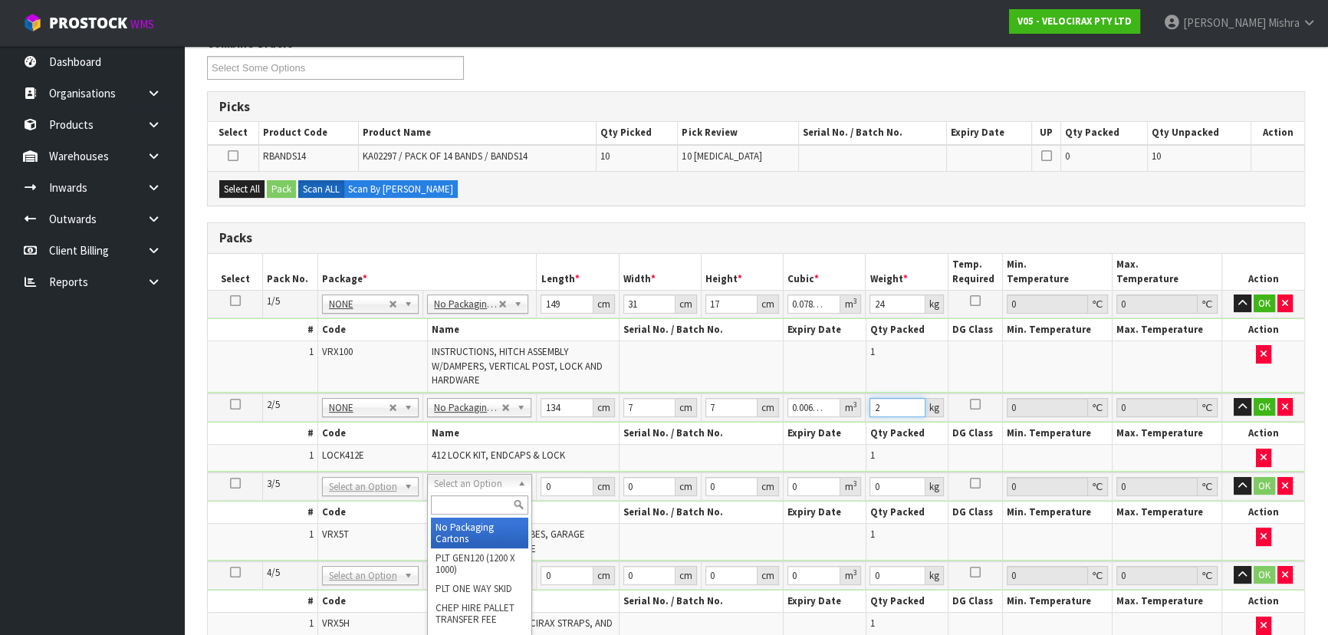
type input "2"
type input "3"
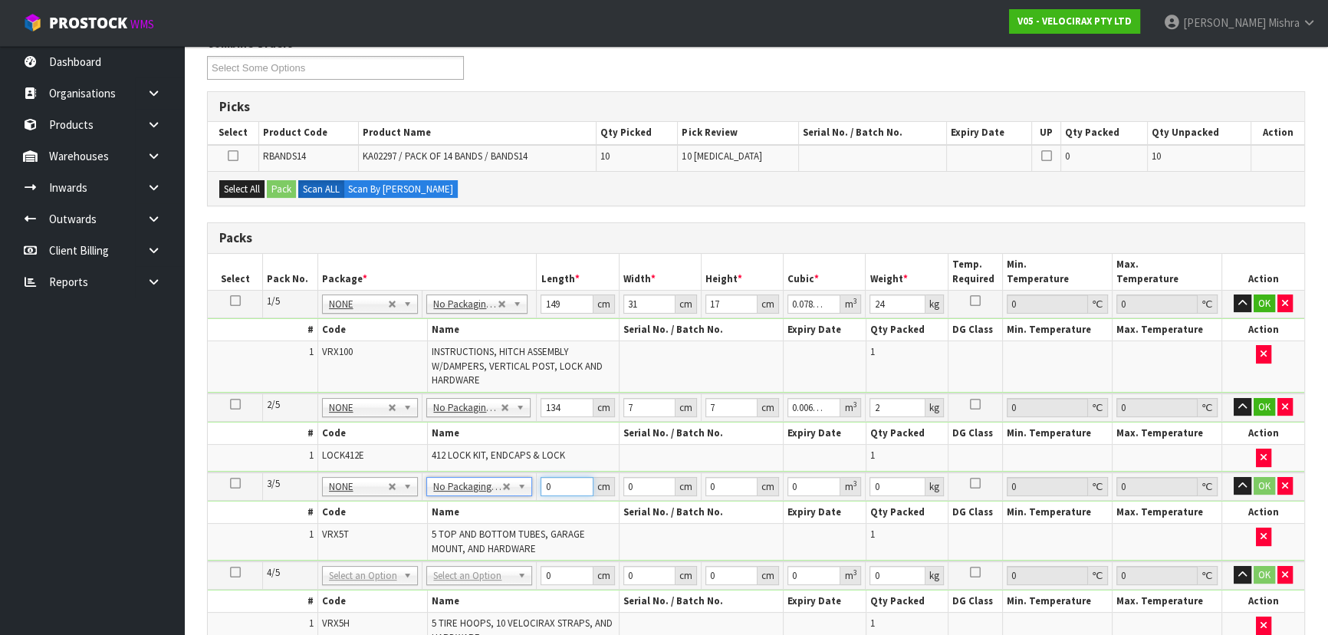
drag, startPoint x: 553, startPoint y: 483, endPoint x: 541, endPoint y: 482, distance: 11.5
click at [541, 482] on input "0" at bounding box center [567, 486] width 52 height 19
type input "130"
type input "16"
type input "1"
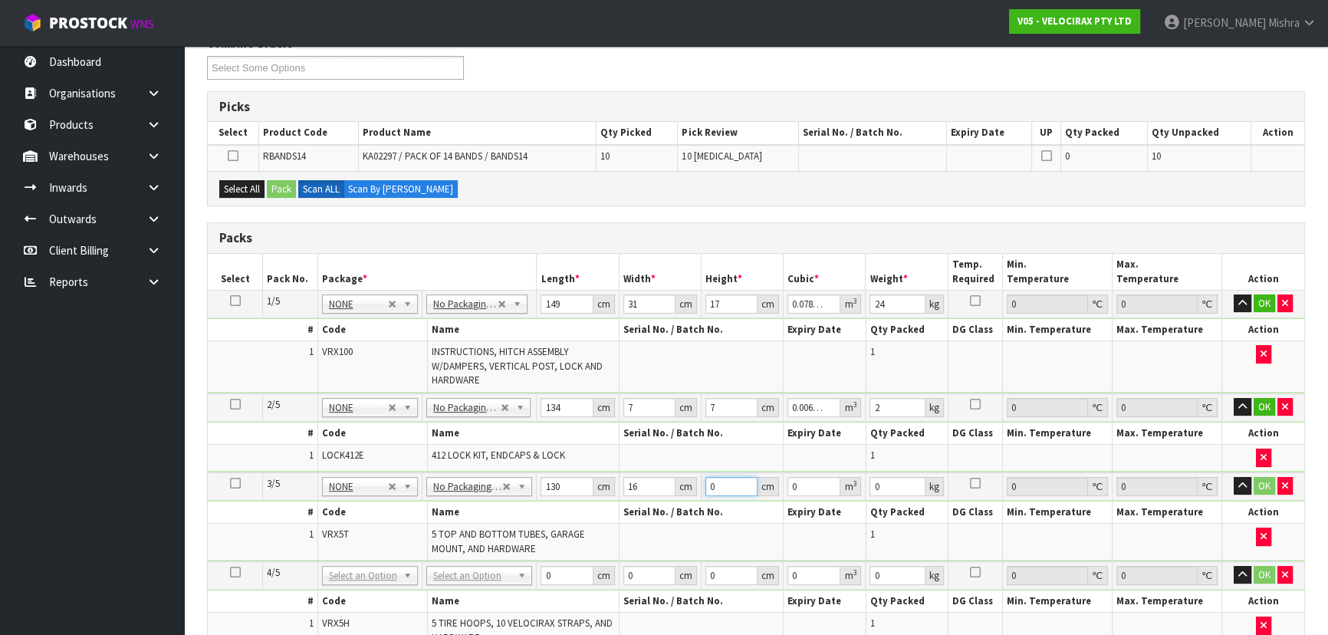
type input "0.00208"
type input "14"
type input "0.02912"
type input "14"
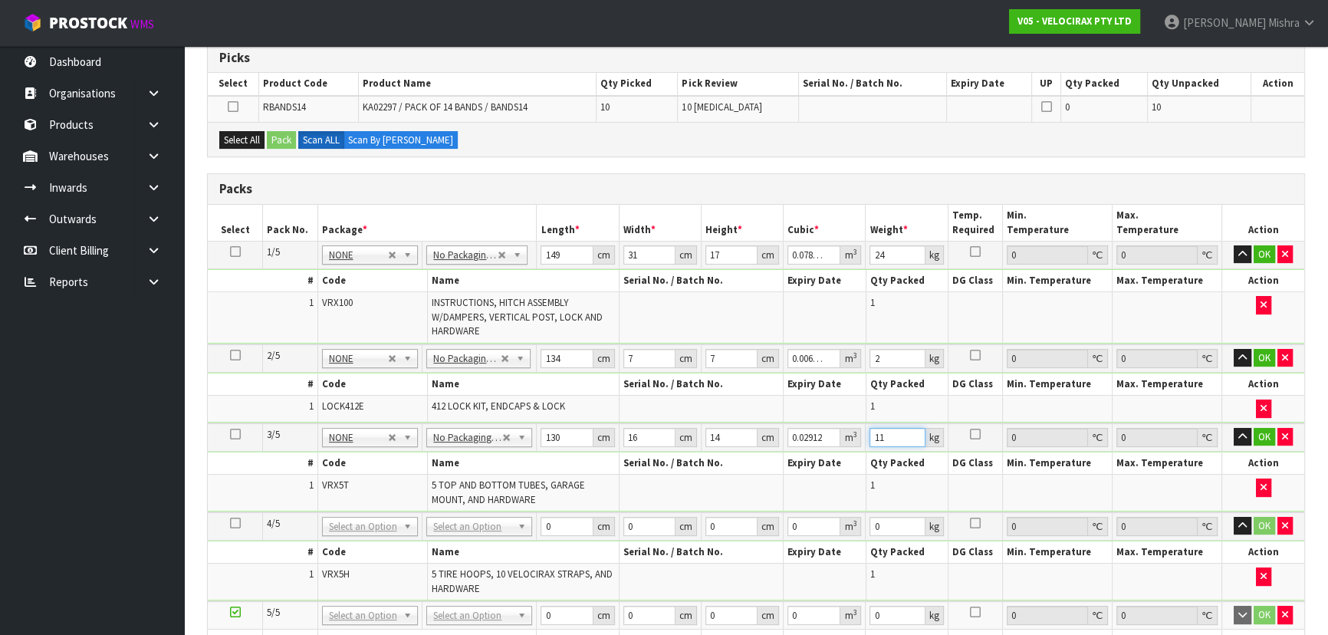
scroll to position [278, 0]
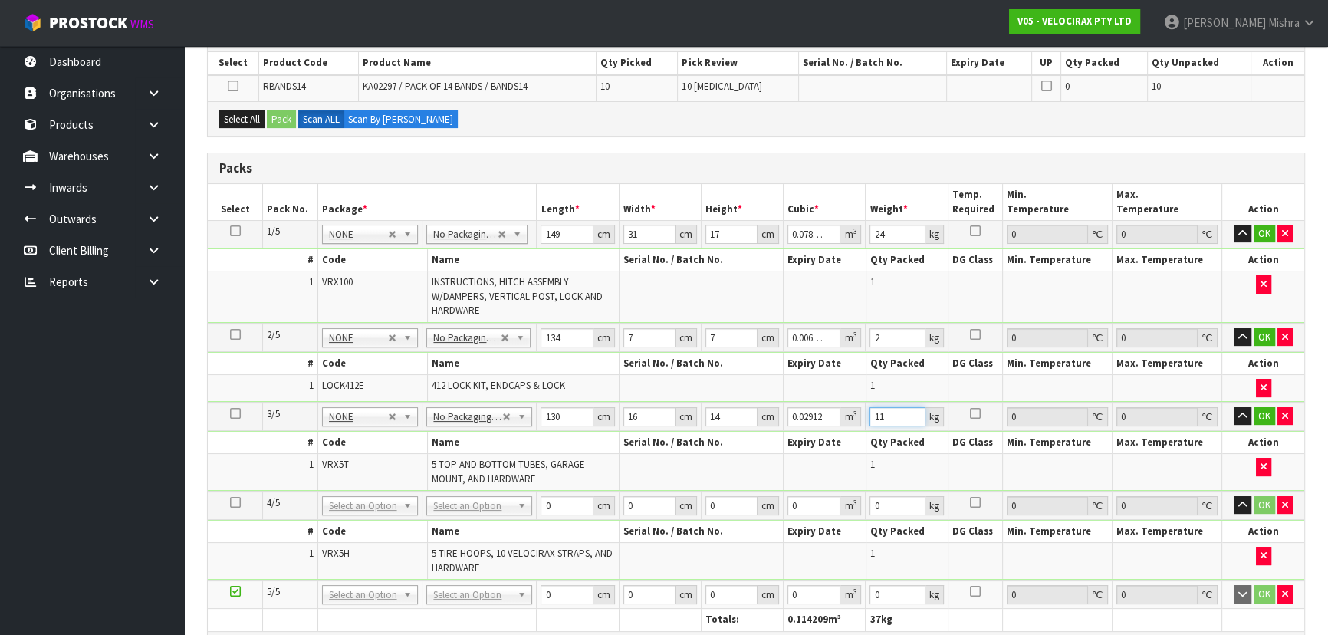
drag, startPoint x: 442, startPoint y: 498, endPoint x: 452, endPoint y: 509, distance: 14.7
type input "11"
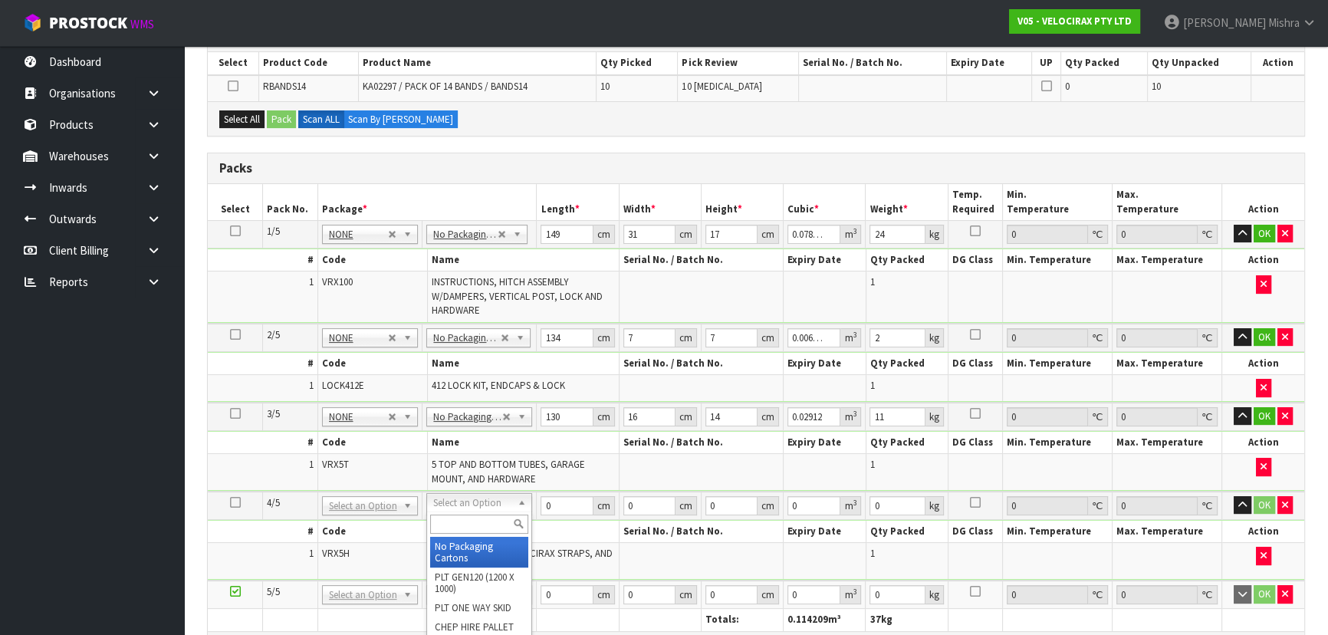
type input "4"
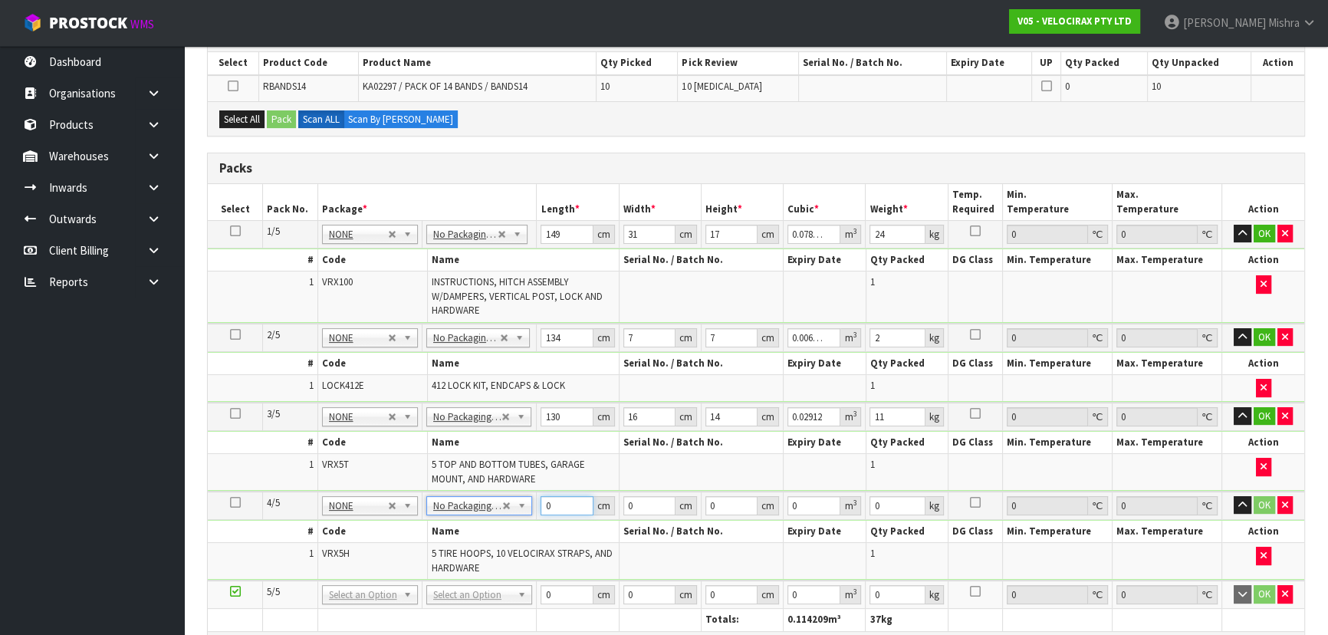
drag, startPoint x: 558, startPoint y: 498, endPoint x: 529, endPoint y: 498, distance: 29.1
click at [529, 498] on tr "4/5 NONE 007-001 007-002 007-004 007-009 007-013 007-014 007-015 007-017 007-01…" at bounding box center [756, 506] width 1097 height 28
type input "69"
type input "33"
type input "2"
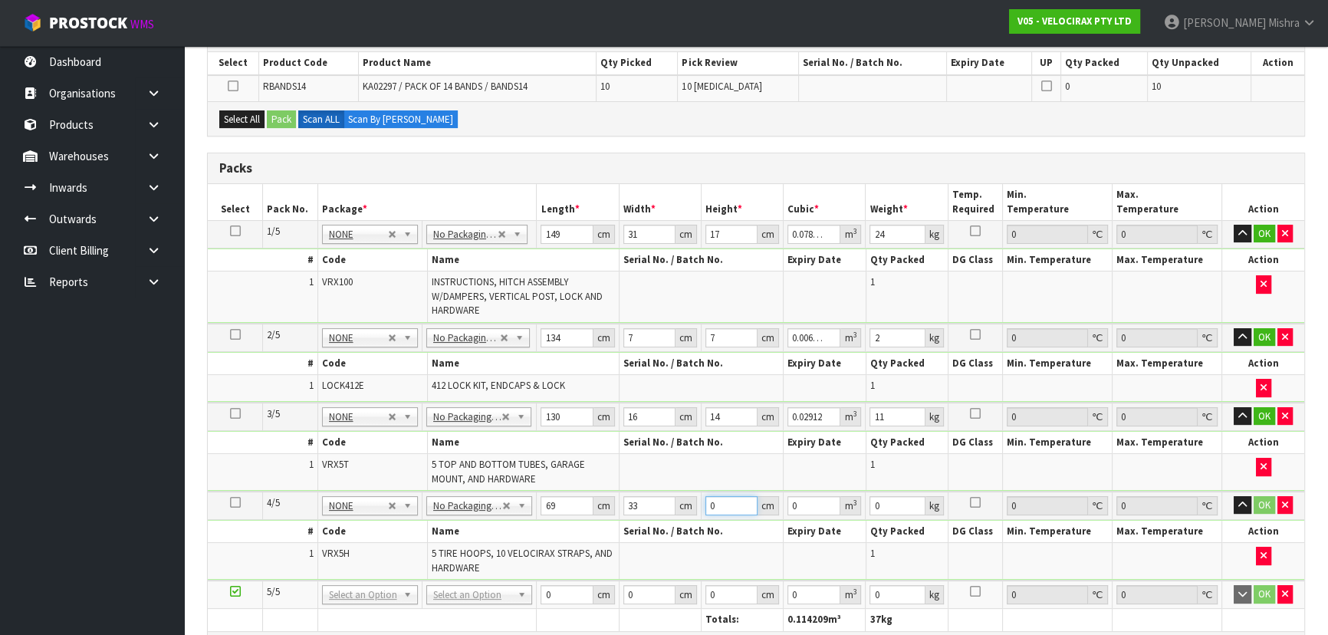
type input "0.004554"
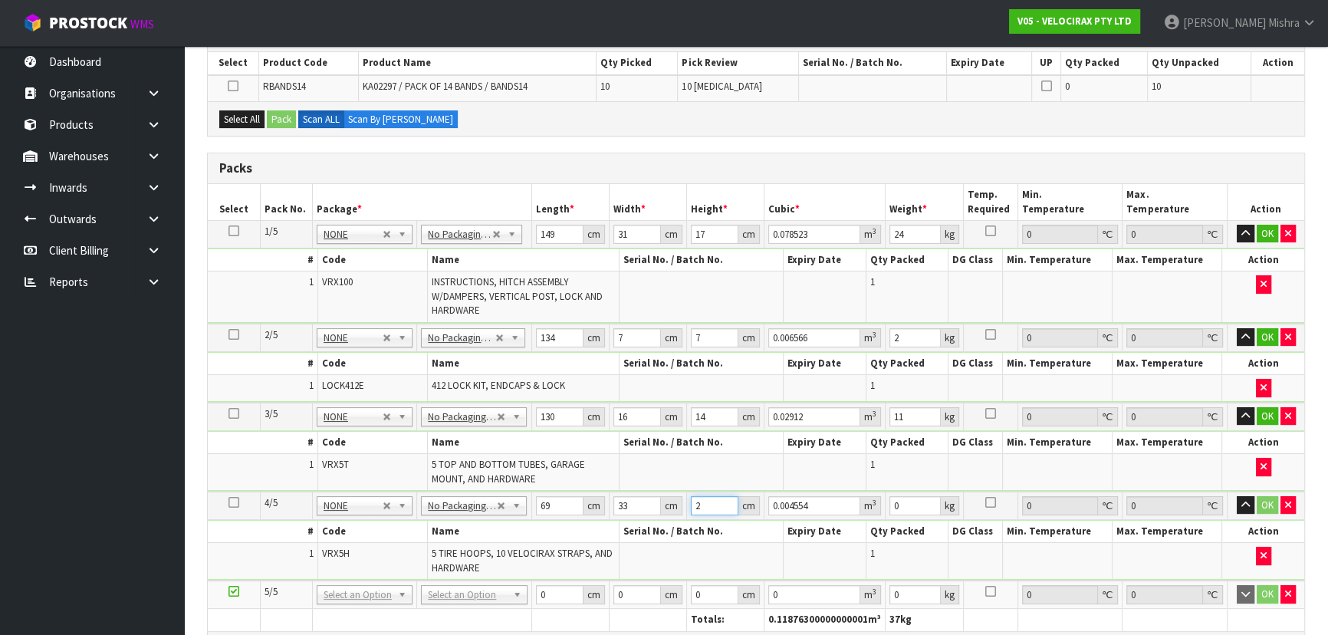
type input "23"
type input "0.052371"
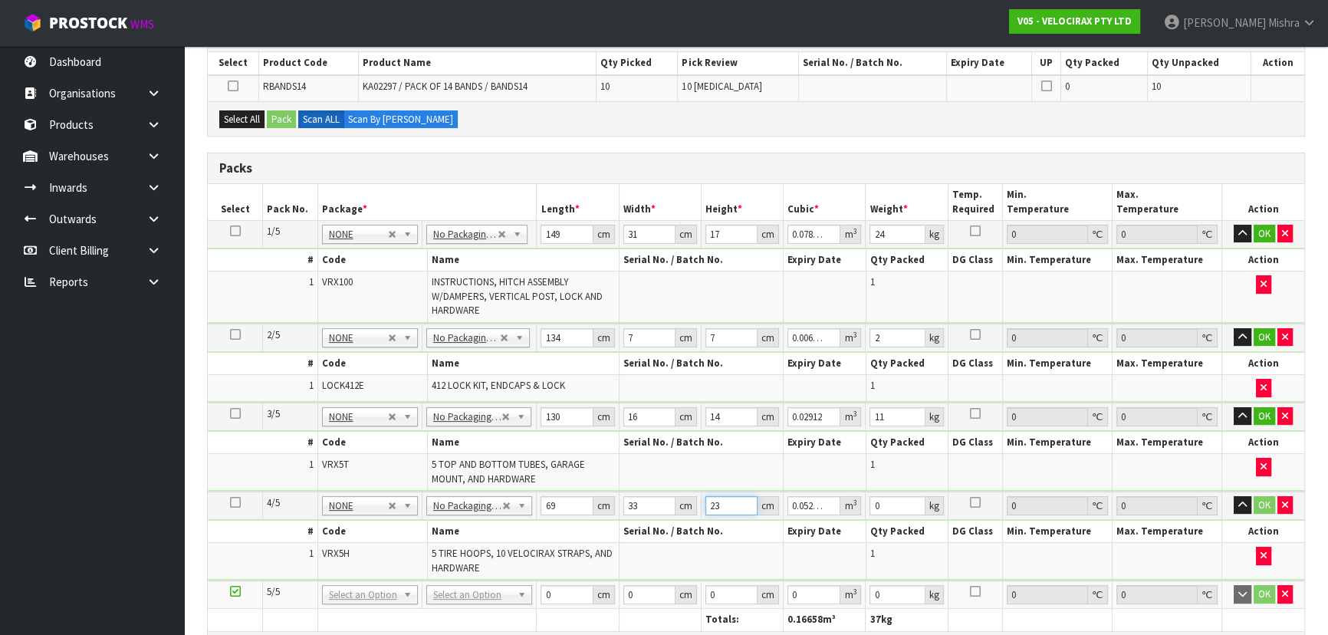
type input "23"
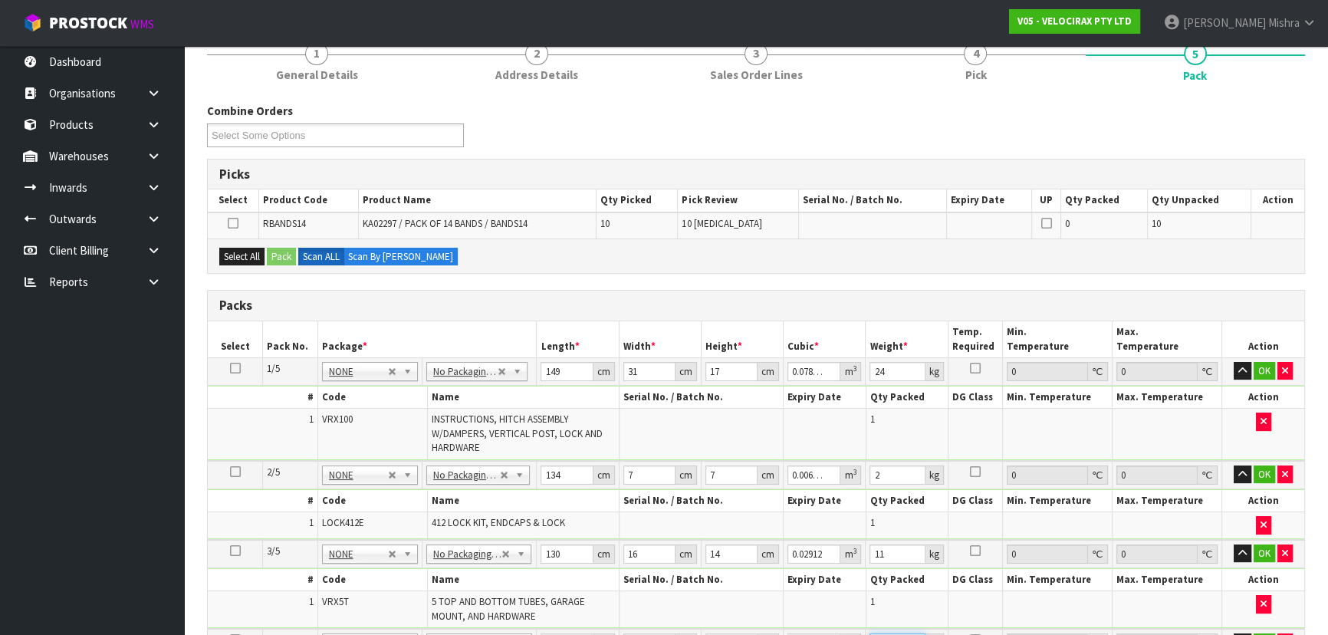
scroll to position [0, 0]
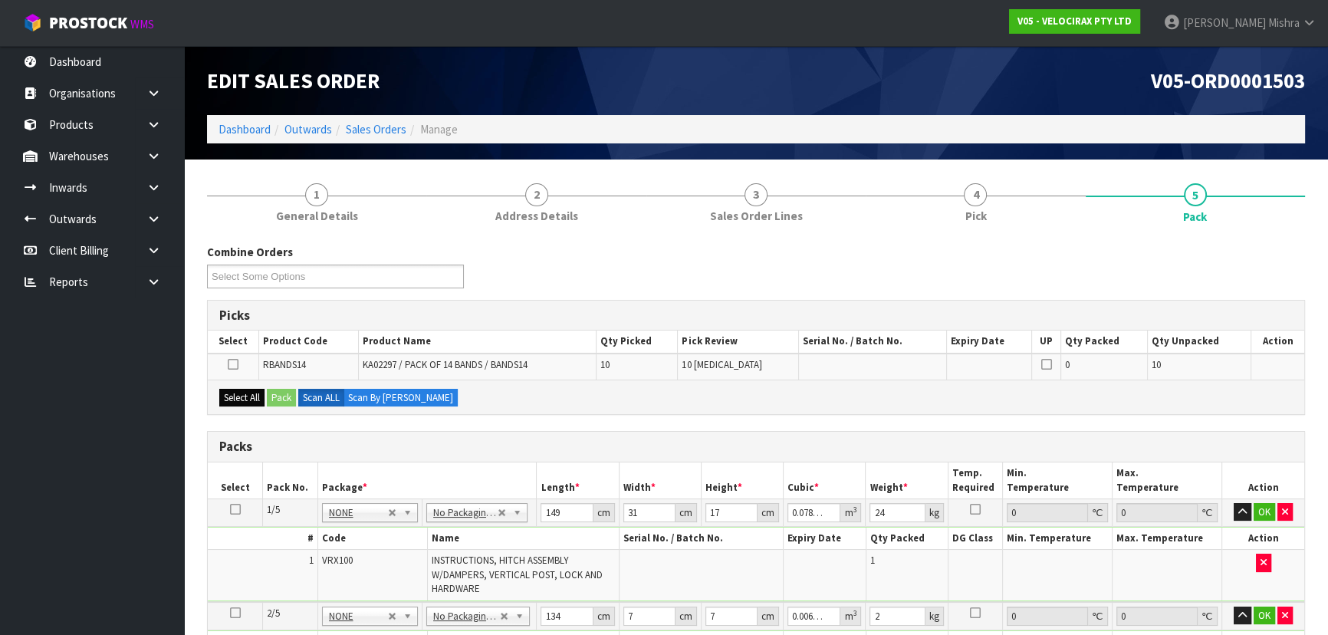
type input "16"
click at [246, 403] on button "Select All" at bounding box center [241, 398] width 45 height 18
click at [280, 403] on button "Pack" at bounding box center [281, 398] width 29 height 18
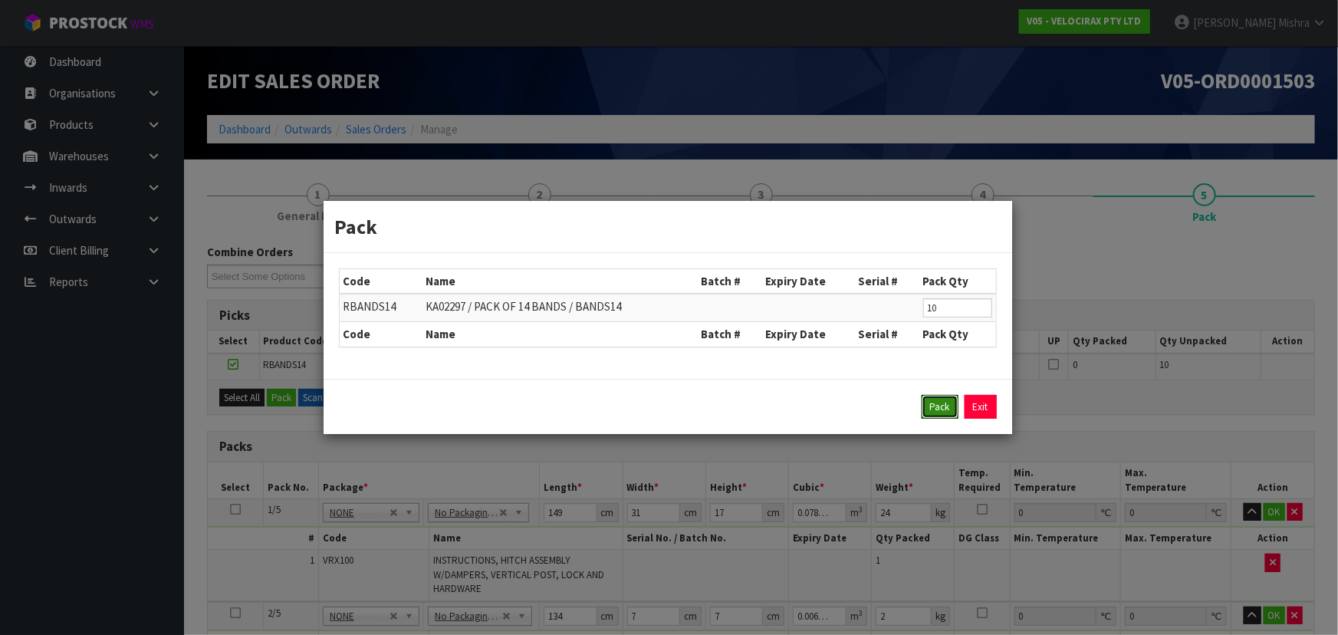
drag, startPoint x: 949, startPoint y: 403, endPoint x: 834, endPoint y: 427, distance: 118.4
click at [945, 403] on button "Pack" at bounding box center [940, 407] width 37 height 25
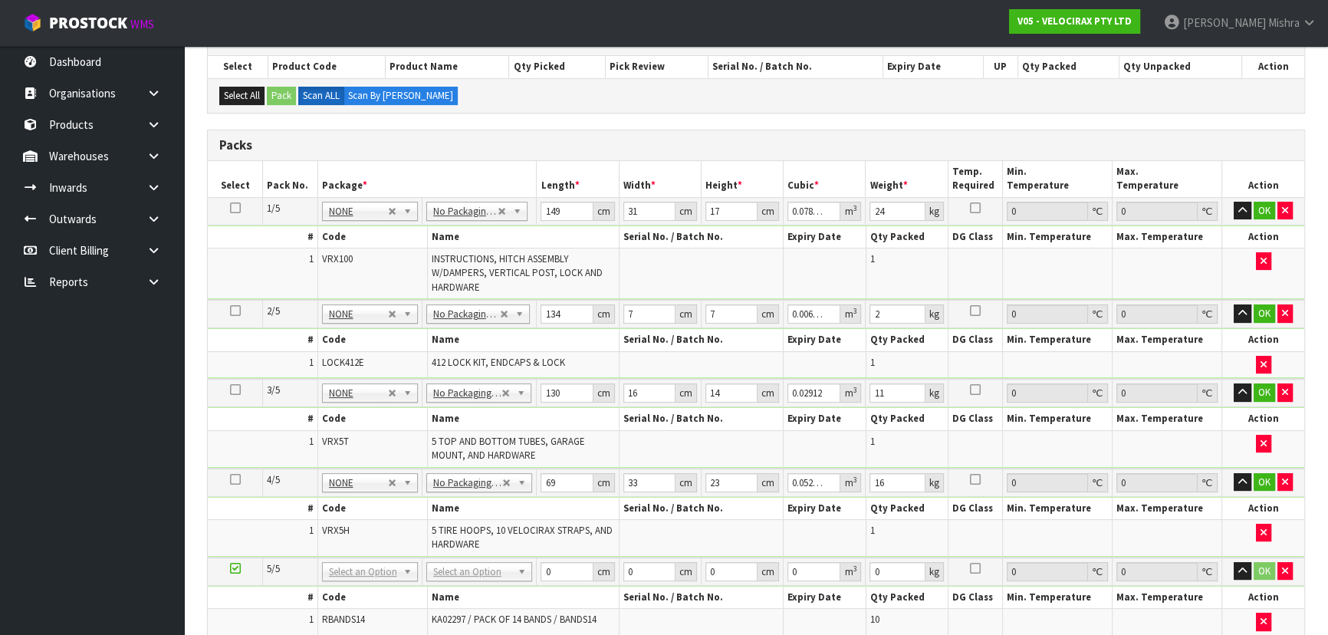
scroll to position [348, 0]
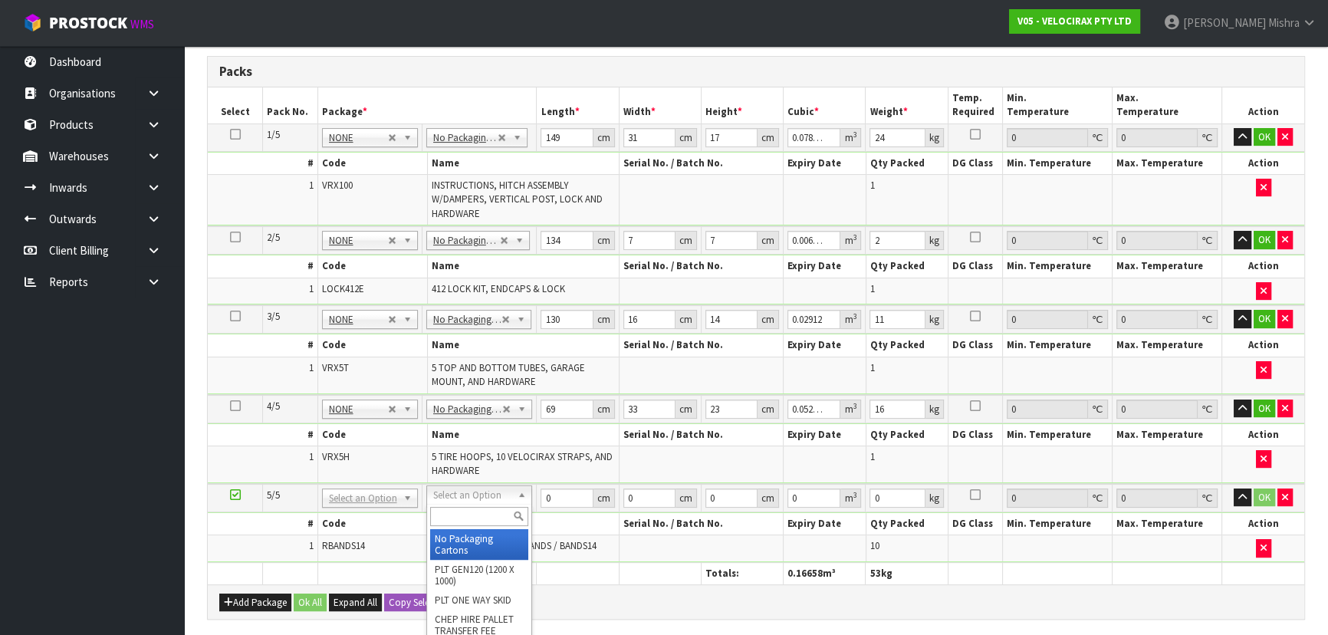
click at [473, 514] on input "text" at bounding box center [479, 516] width 98 height 19
type input "2"
type input "0"
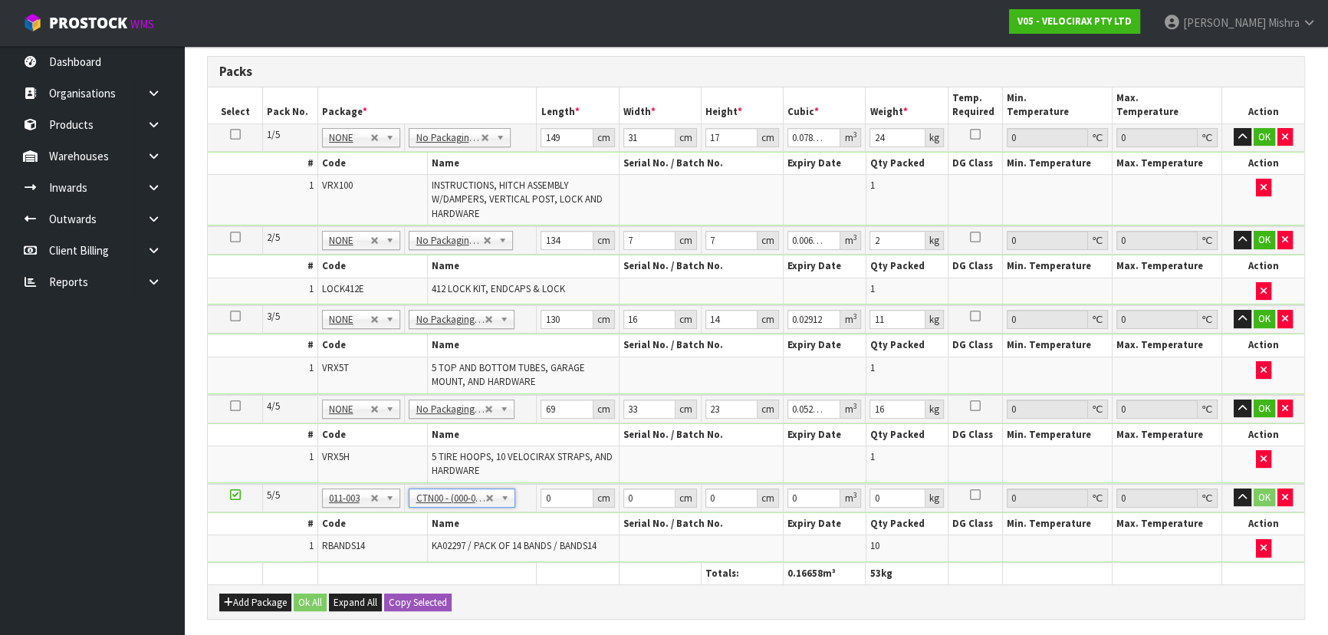
type input "15.4"
type input "14.2"
type input "10.2"
type input "0.002231"
type input "1"
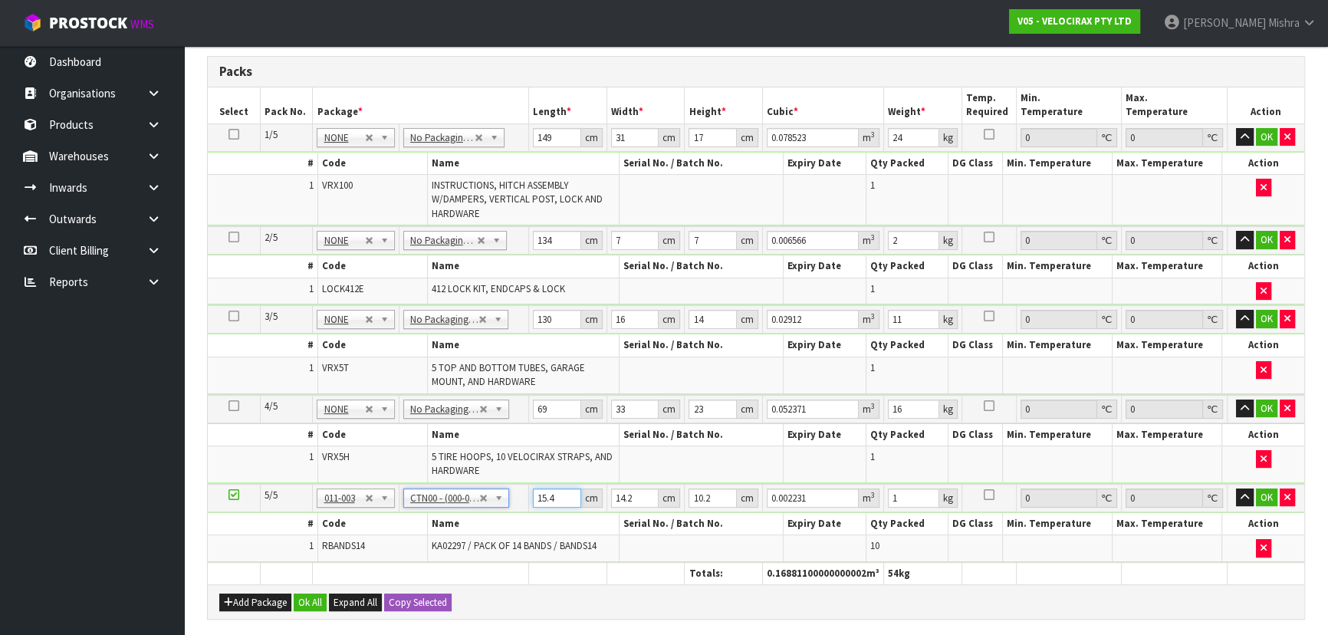
drag, startPoint x: 560, startPoint y: 488, endPoint x: 491, endPoint y: 477, distance: 70.0
click at [491, 477] on table "Select Pack No. Package * Length * Width * Height * Cubic * Weight * Temp. Requ…" at bounding box center [756, 336] width 1097 height 498
type input "1"
type input "0.000145"
type input "16"
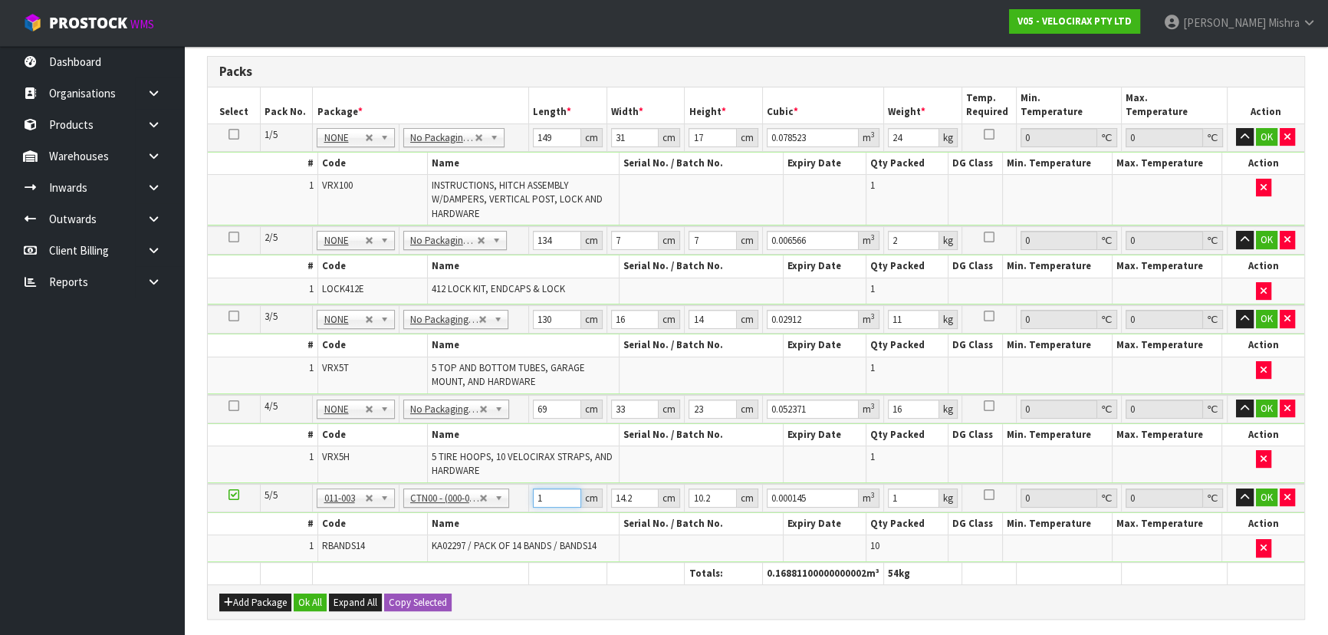
type input "0.002317"
type input "16"
type input "1"
type input "0.000163"
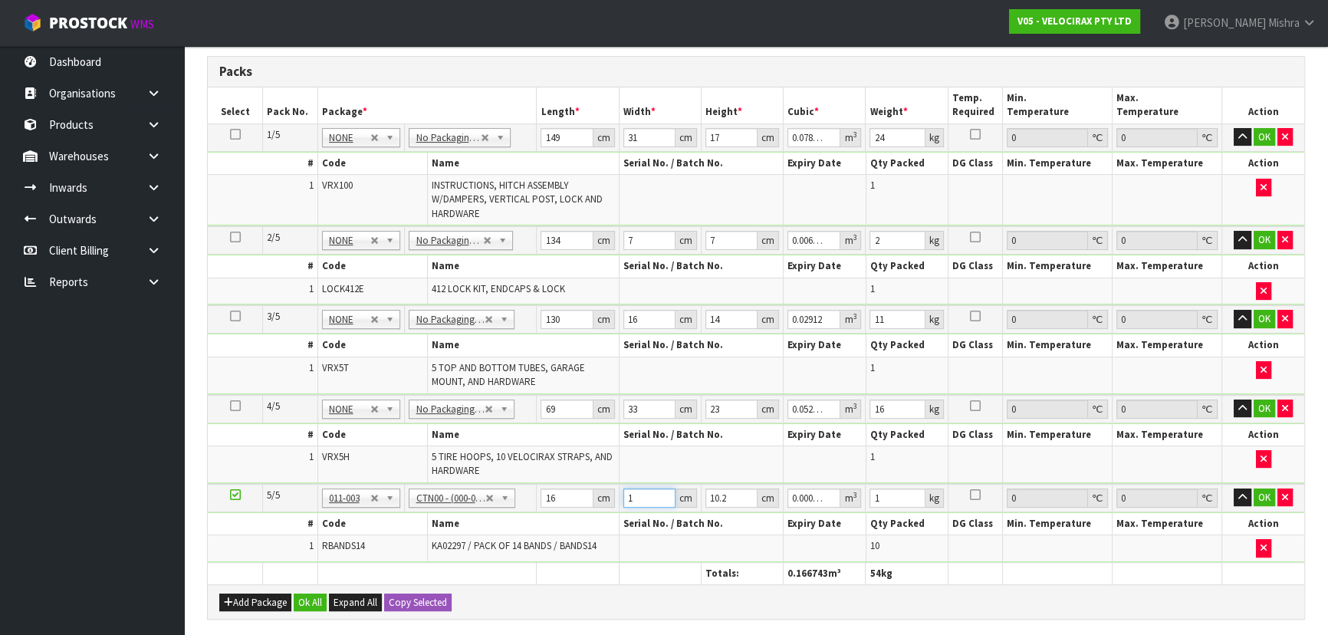
type input "16"
type input "0.002611"
type input "16"
type input "1"
type input "0.000256"
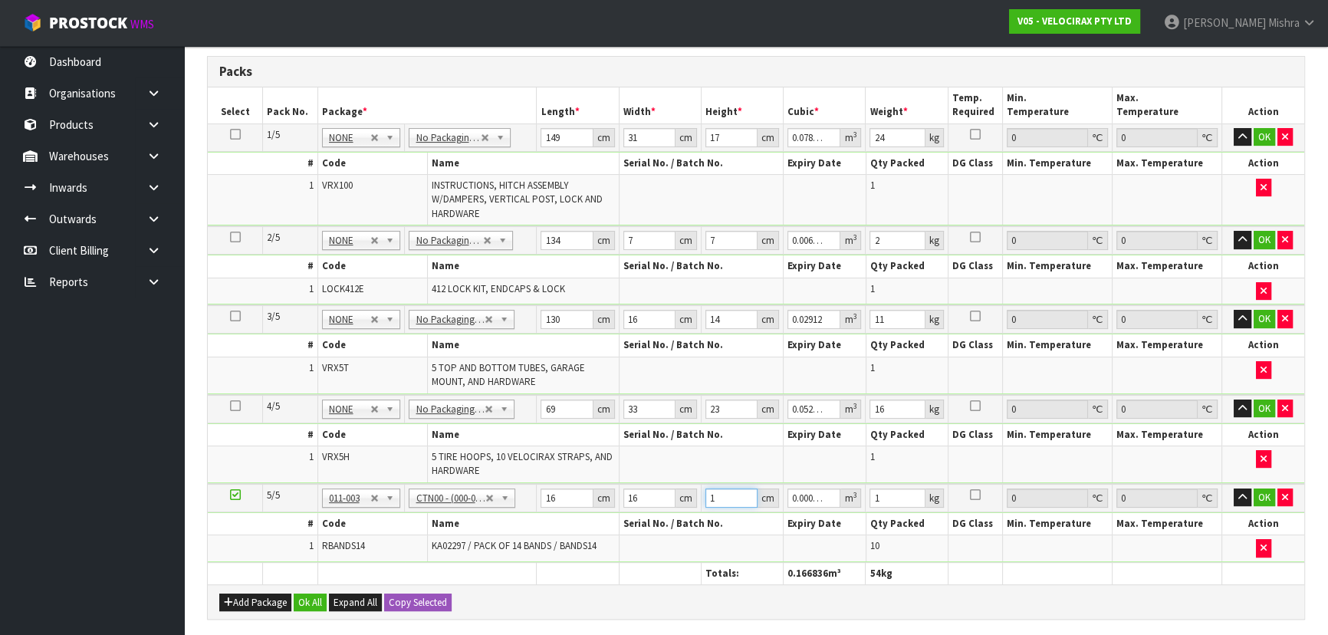
type input "12"
type input "0.003072"
type input "12"
click at [311, 598] on button "Ok All" at bounding box center [310, 603] width 33 height 18
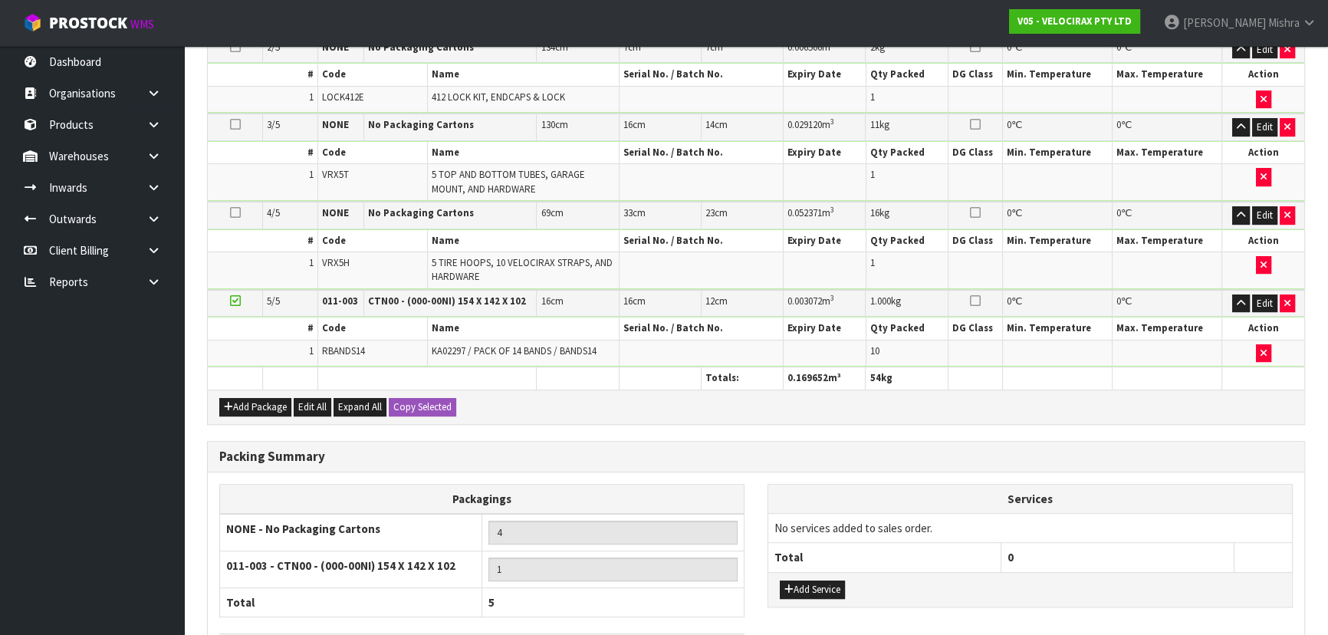
scroll to position [627, 0]
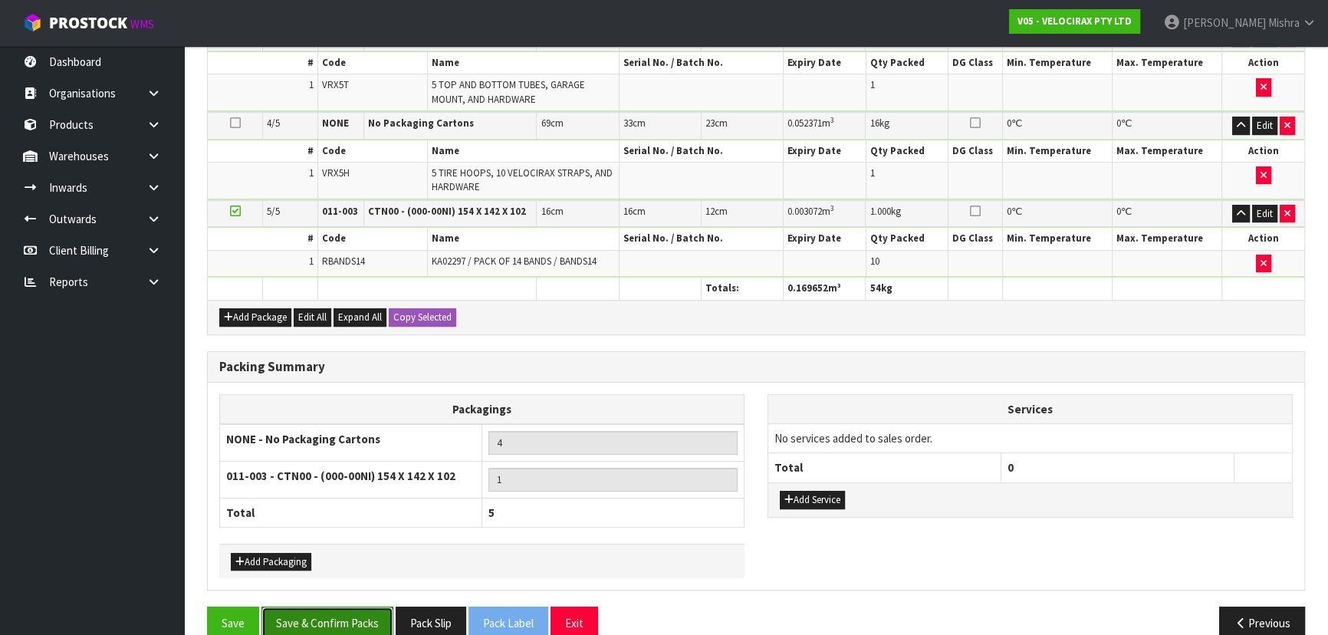
click at [342, 607] on button "Save & Confirm Packs" at bounding box center [327, 623] width 132 height 33
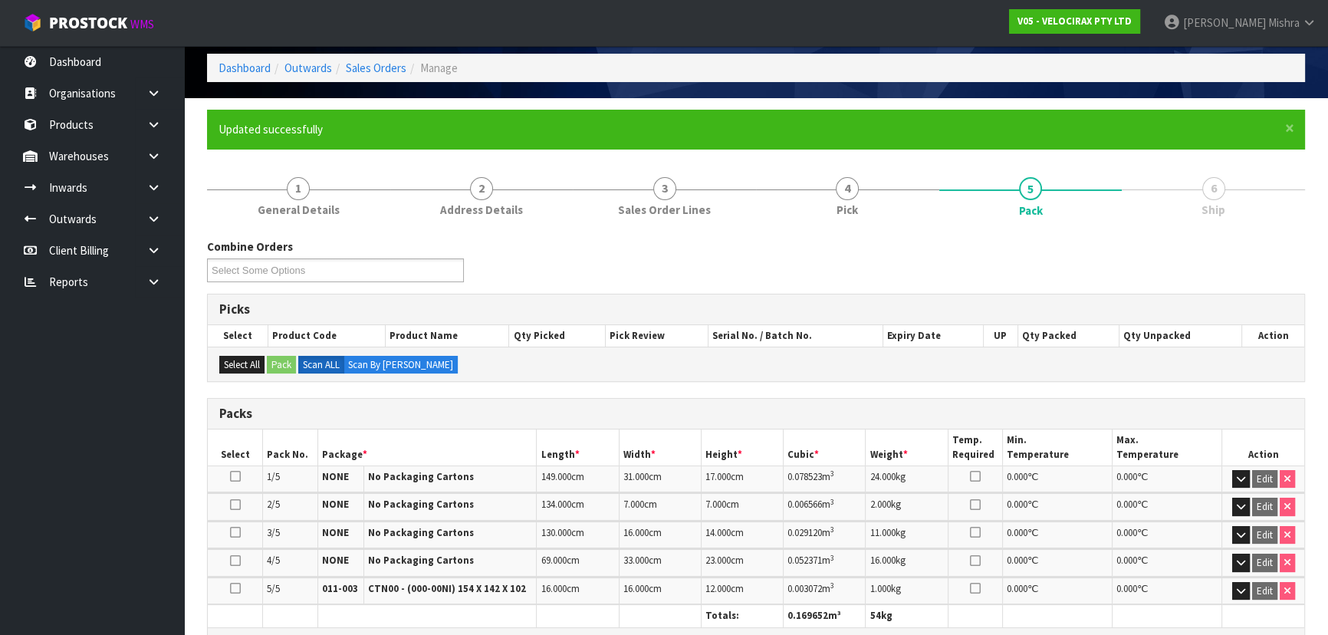
scroll to position [348, 0]
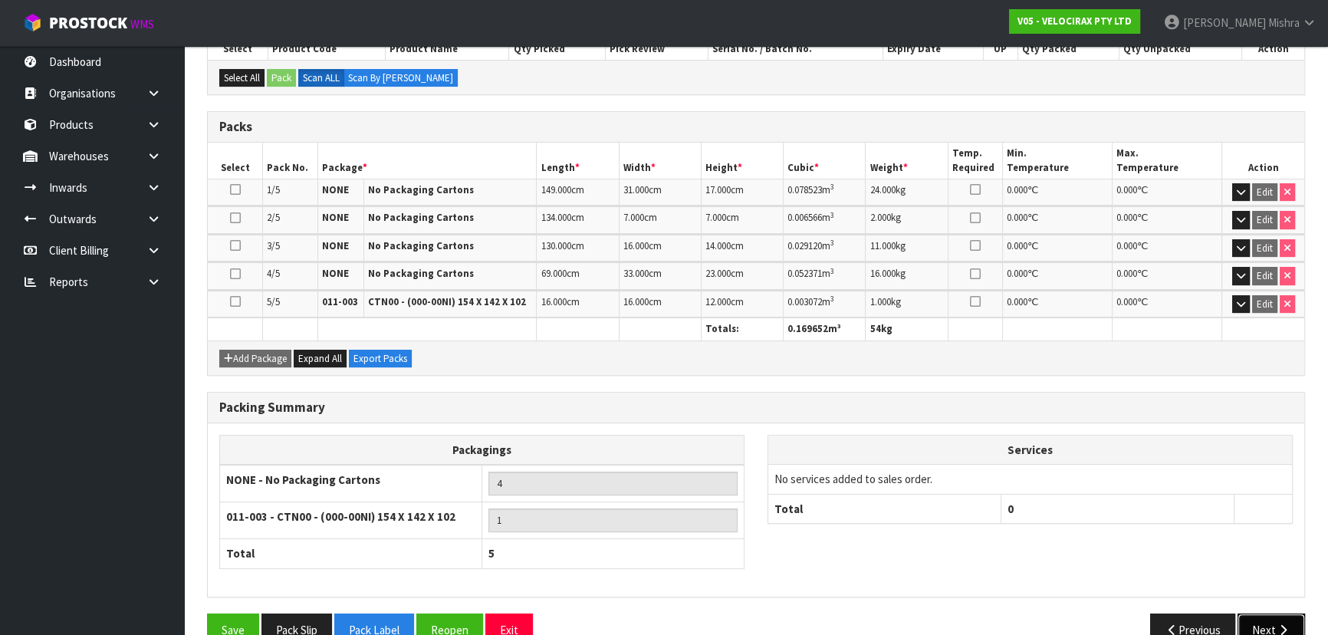
click at [1259, 620] on button "Next" at bounding box center [1271, 629] width 67 height 33
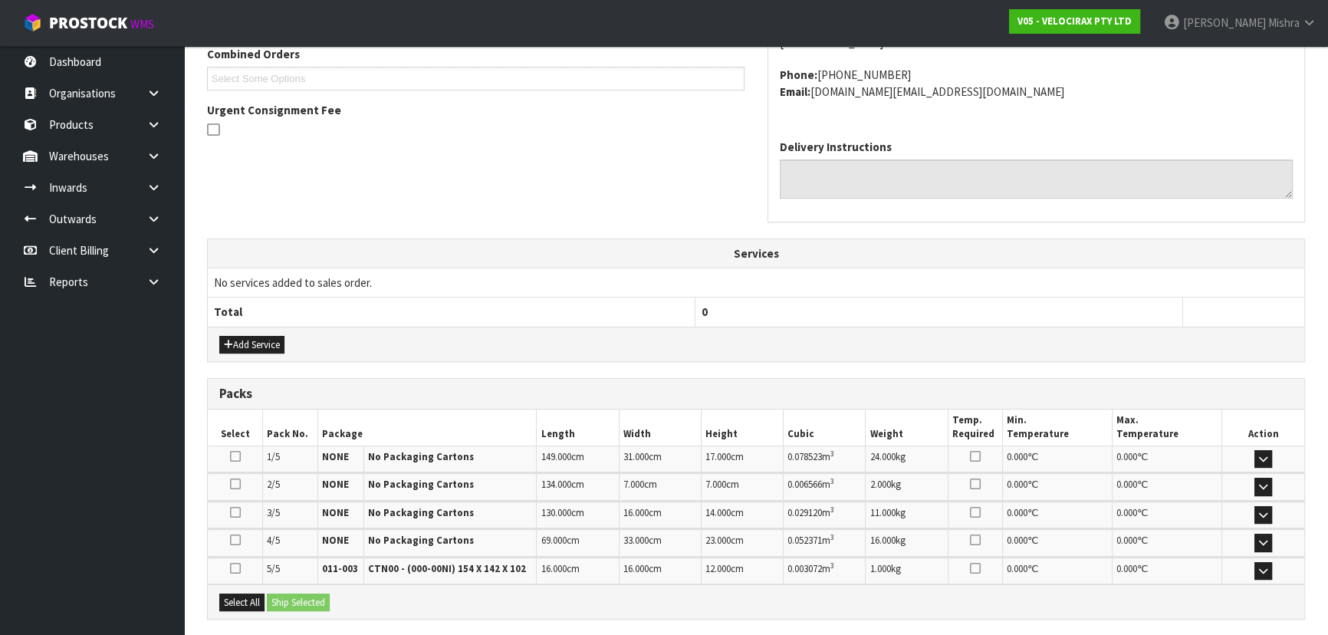
scroll to position [552, 0]
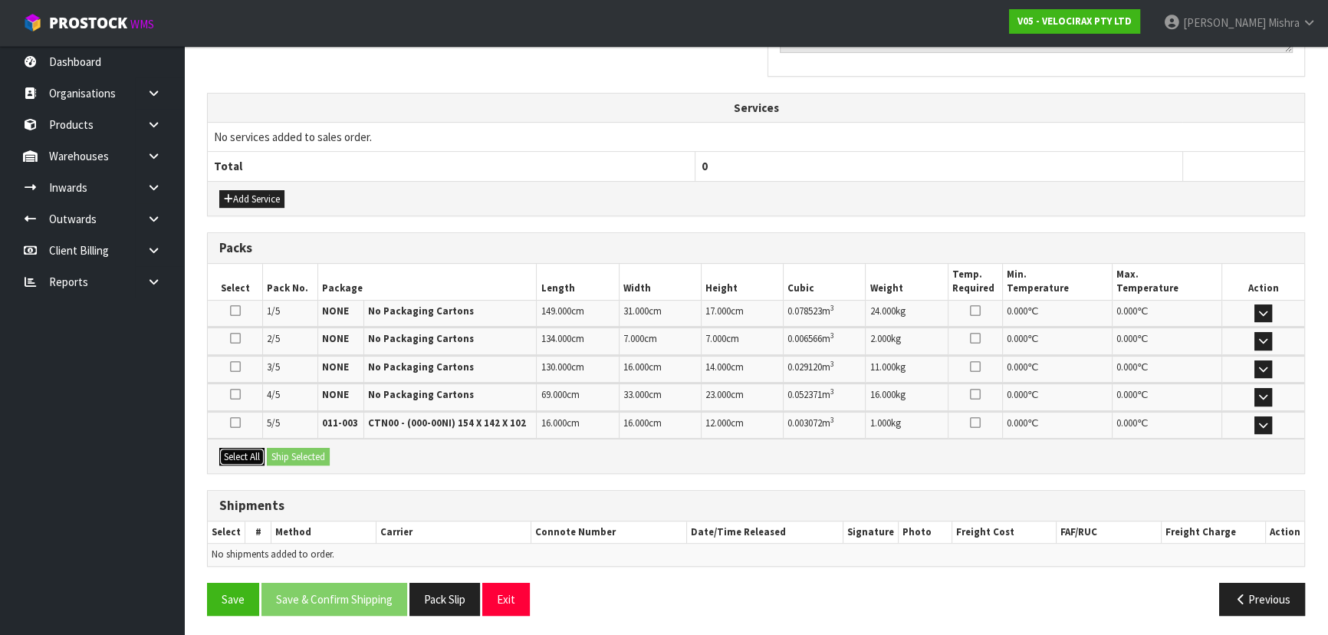
drag, startPoint x: 248, startPoint y: 460, endPoint x: 278, endPoint y: 456, distance: 29.4
click at [248, 460] on button "Select All" at bounding box center [241, 457] width 45 height 18
click at [314, 456] on button "Ship Selected" at bounding box center [298, 457] width 63 height 18
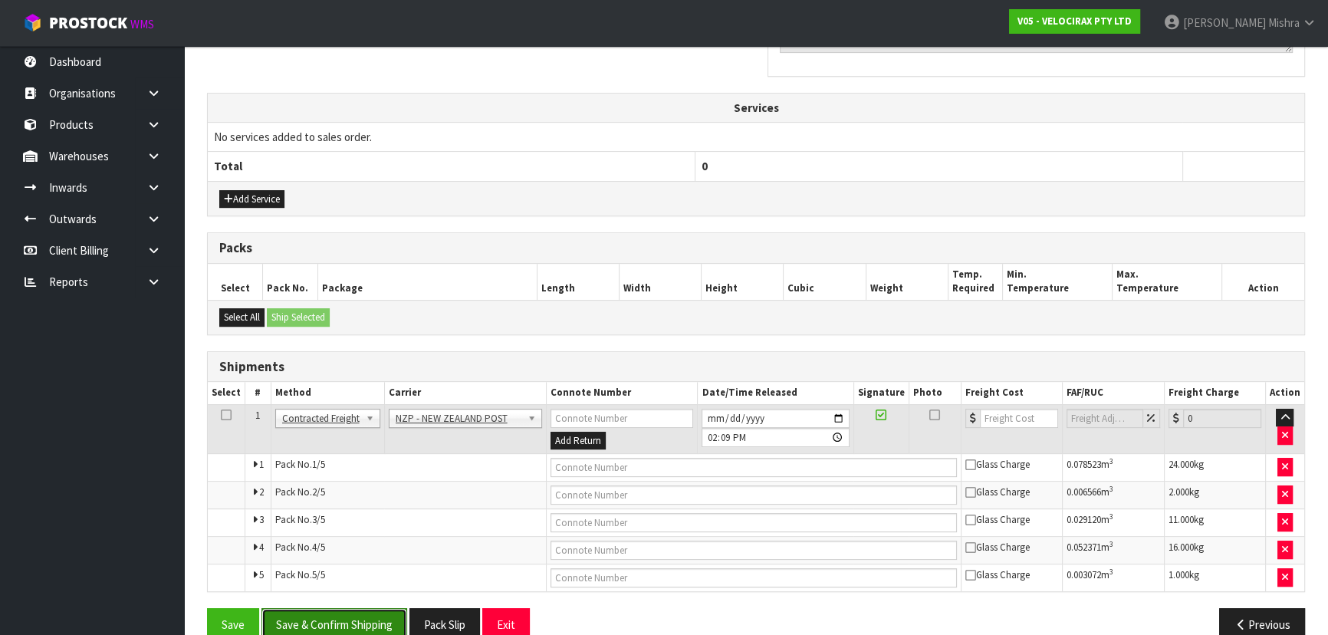
click at [377, 614] on button "Save & Confirm Shipping" at bounding box center [334, 624] width 146 height 33
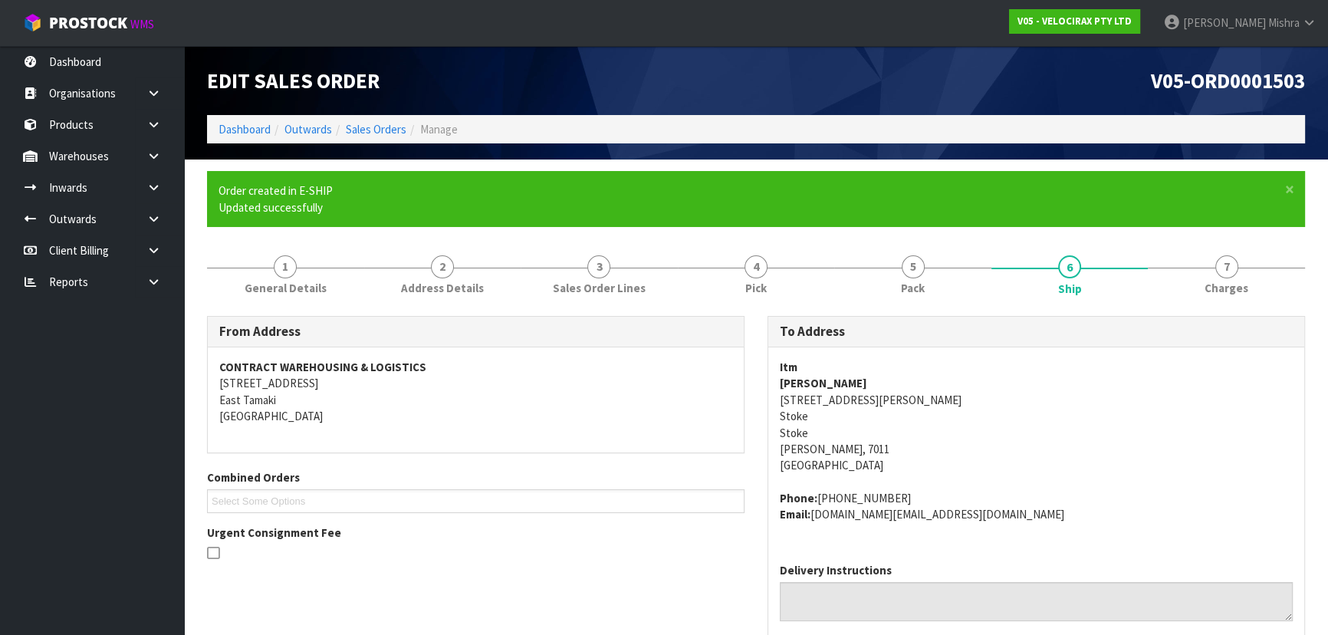
click at [794, 363] on strong "Itm" at bounding box center [789, 367] width 18 height 15
copy strong "Itm"
click at [827, 403] on address "Itm [PERSON_NAME] [STREET_ADDRESS][PERSON_NAME][PERSON_NAME]" at bounding box center [1036, 416] width 513 height 115
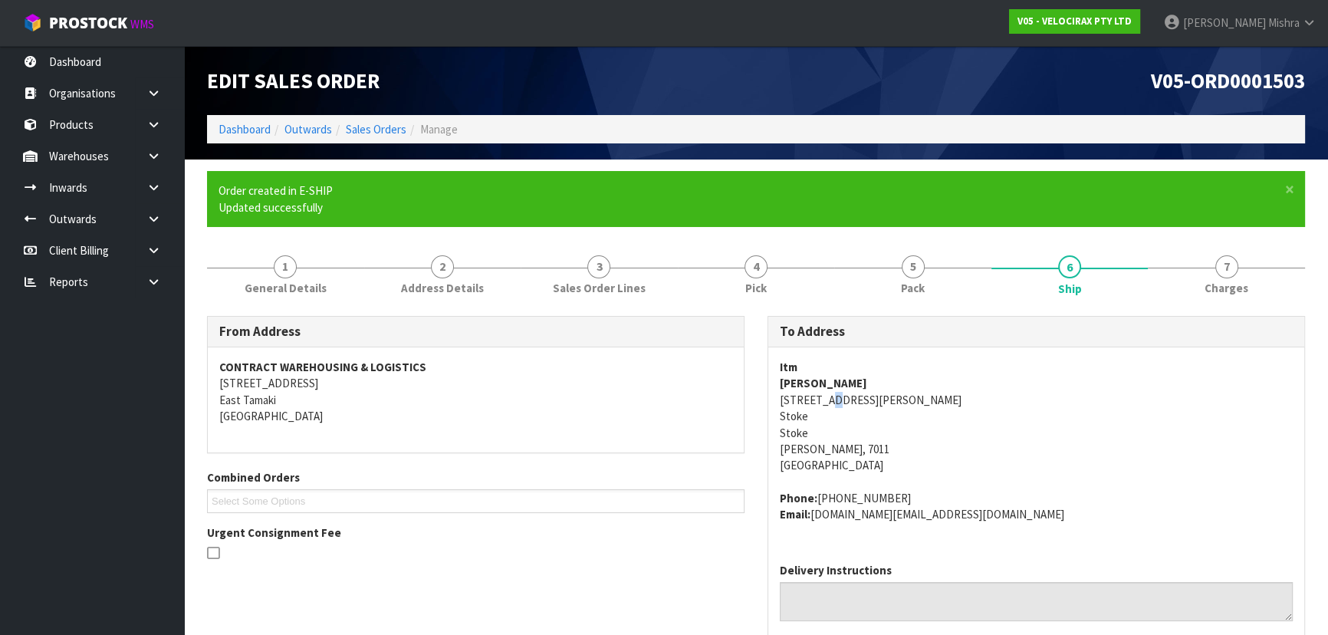
click at [827, 403] on address "Itm [PERSON_NAME] [STREET_ADDRESS][PERSON_NAME][PERSON_NAME]" at bounding box center [1036, 416] width 513 height 115
copy address "[STREET_ADDRESS][PERSON_NAME]"
click at [834, 373] on address "Itm [PERSON_NAME] [STREET_ADDRESS][PERSON_NAME][PERSON_NAME]" at bounding box center [1036, 416] width 513 height 115
click at [830, 383] on strong "[PERSON_NAME]" at bounding box center [823, 383] width 87 height 15
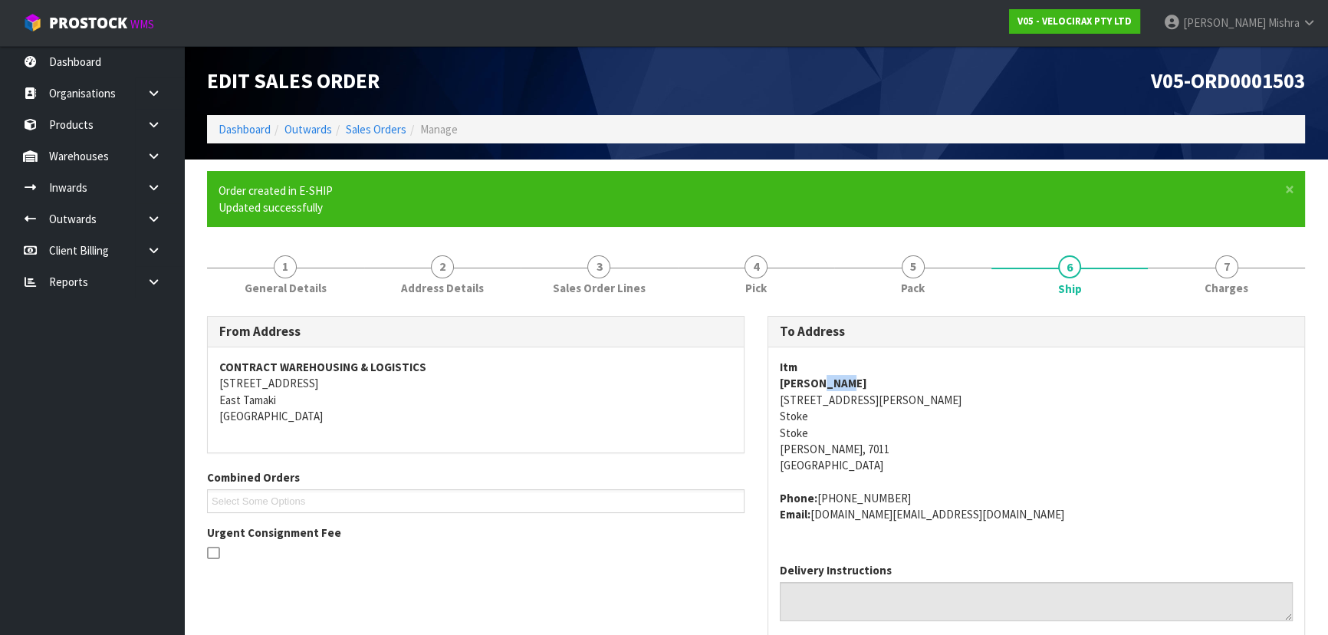
click at [830, 383] on strong "[PERSON_NAME]" at bounding box center [823, 383] width 87 height 15
copy strong "[PERSON_NAME]"
click at [867, 507] on address "Phone: [PHONE_NUMBER] Email: [DOMAIN_NAME][EMAIL_ADDRESS][DOMAIN_NAME]" at bounding box center [1036, 506] width 513 height 33
drag, startPoint x: 907, startPoint y: 493, endPoint x: 816, endPoint y: 503, distance: 91.8
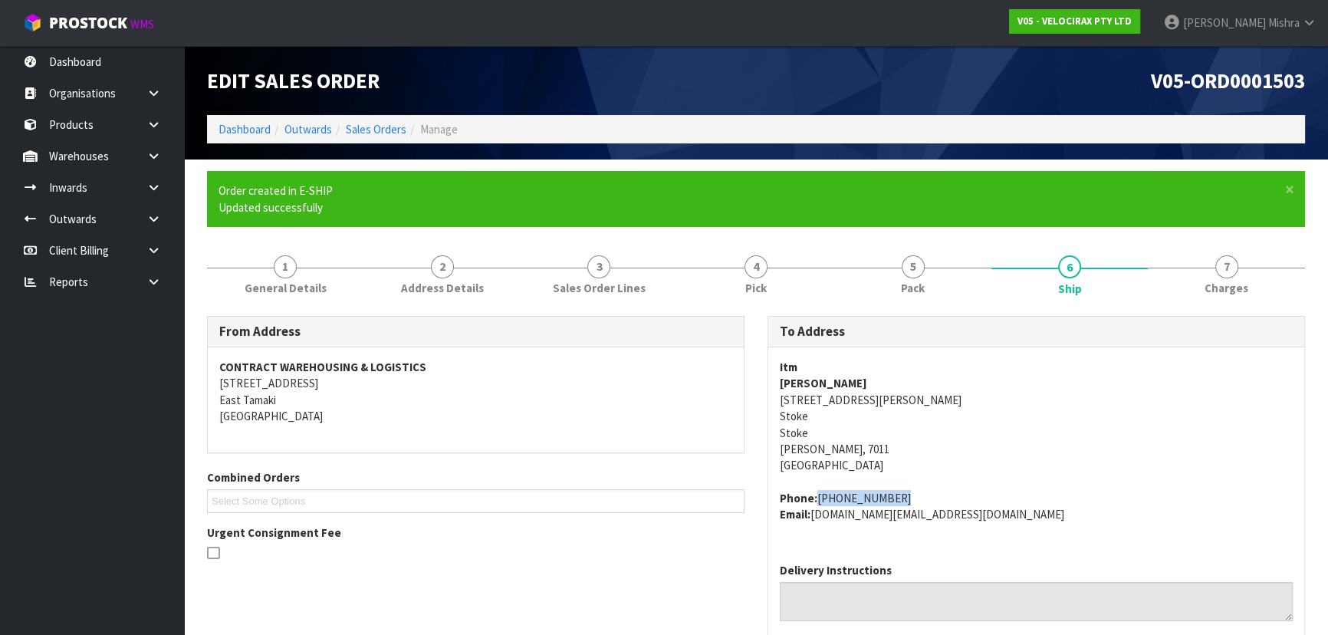
click at [816, 503] on address "Phone: [PHONE_NUMBER] Email: [DOMAIN_NAME][EMAIL_ADDRESS][DOMAIN_NAME]" at bounding box center [1036, 506] width 513 height 33
copy address "[PHONE_NUMBER]"
drag, startPoint x: 958, startPoint y: 521, endPoint x: 811, endPoint y: 542, distance: 147.9
click at [811, 542] on div "Itm [PERSON_NAME] [STREET_ADDRESS][PERSON_NAME][PERSON_NAME] Phone: [PHONE_NUMB…" at bounding box center [1036, 448] width 536 height 203
copy address "[DOMAIN_NAME][EMAIL_ADDRESS][DOMAIN_NAME]"
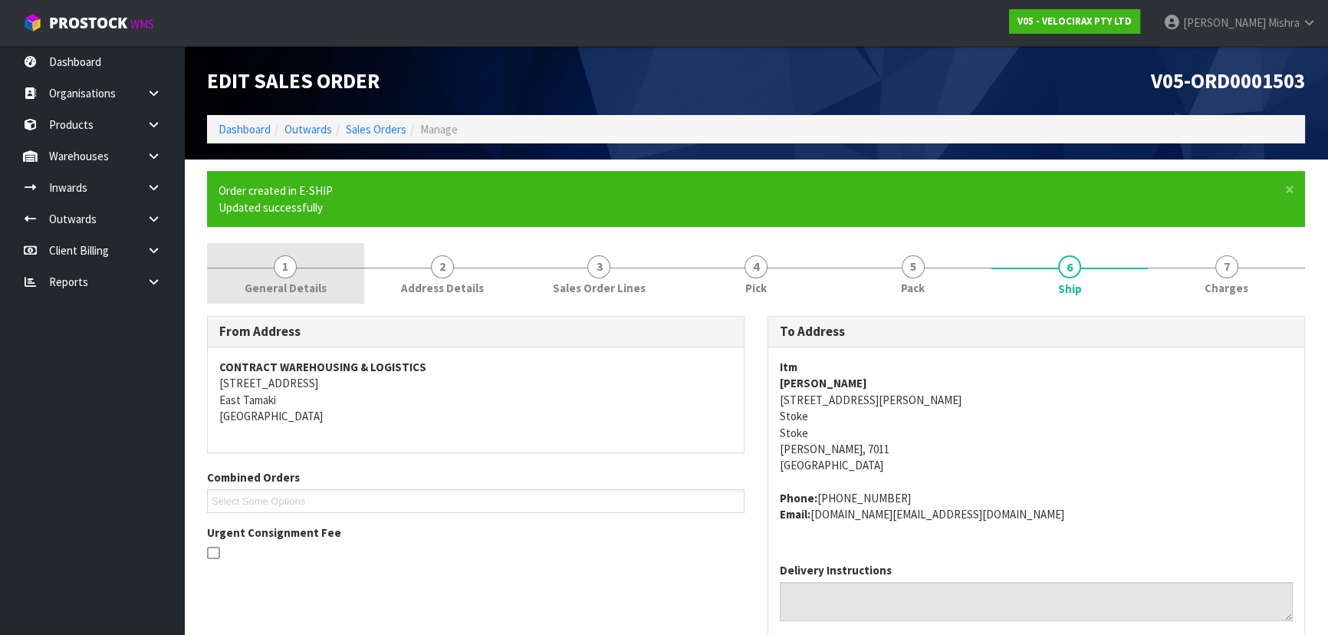
click at [281, 286] on span "General Details" at bounding box center [286, 288] width 82 height 16
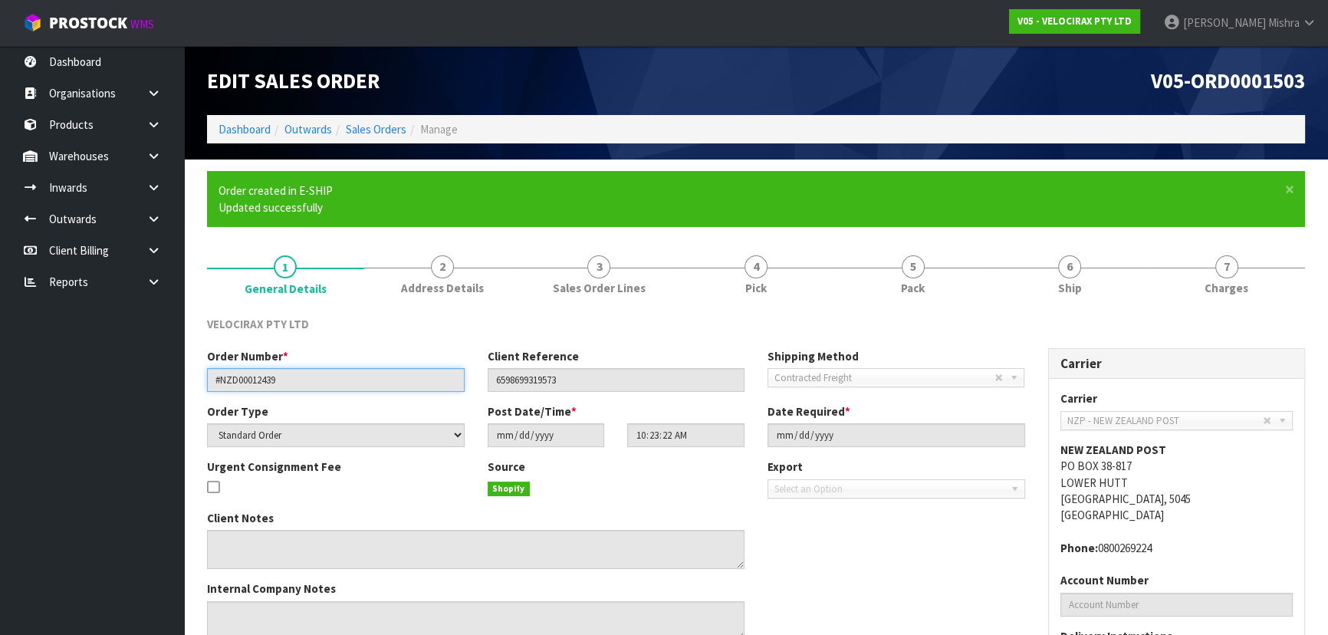
drag, startPoint x: 312, startPoint y: 383, endPoint x: 148, endPoint y: 410, distance: 166.3
click at [148, 410] on body "Toggle navigation ProStock WMS V05 - VELOCIRAX PTY LTD [PERSON_NAME] Logout Das…" at bounding box center [664, 317] width 1328 height 635
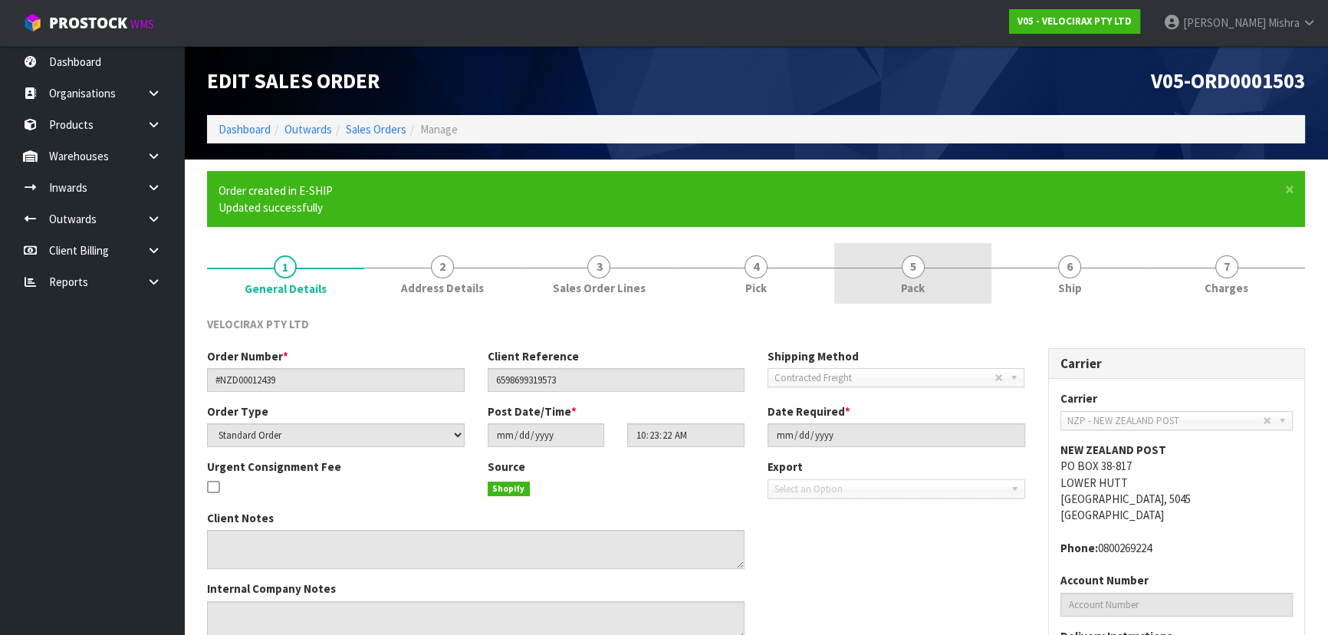
click at [897, 265] on link "5 Pack" at bounding box center [912, 273] width 157 height 61
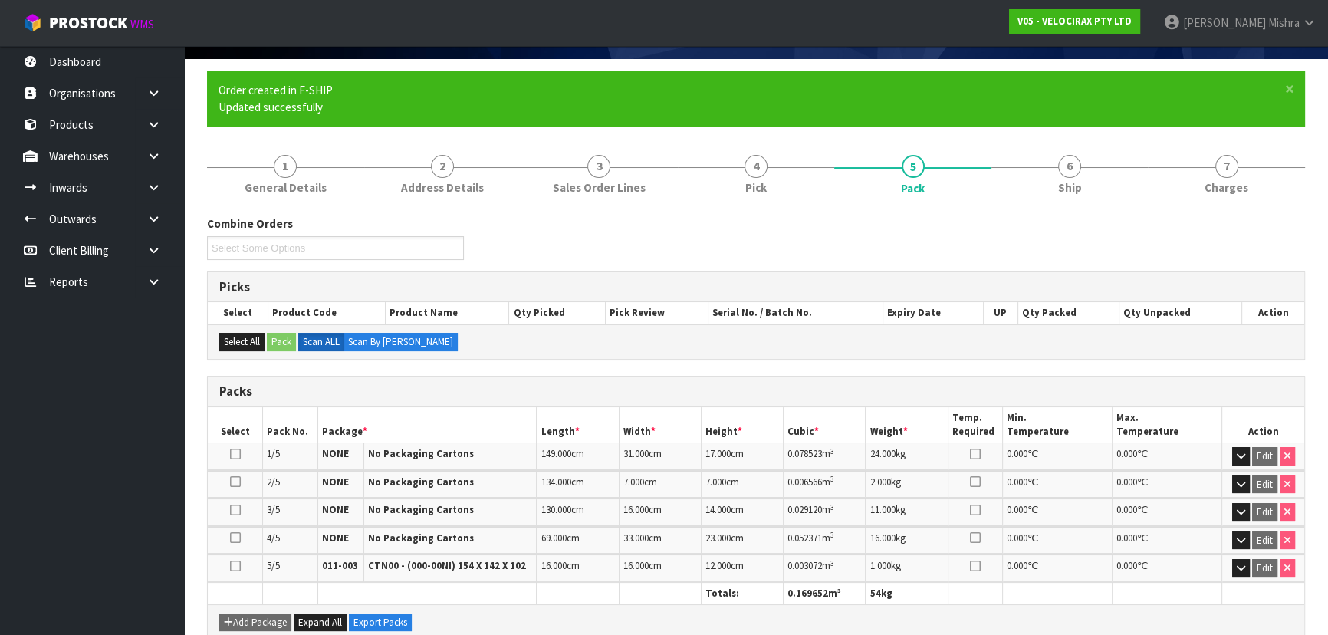
scroll to position [139, 0]
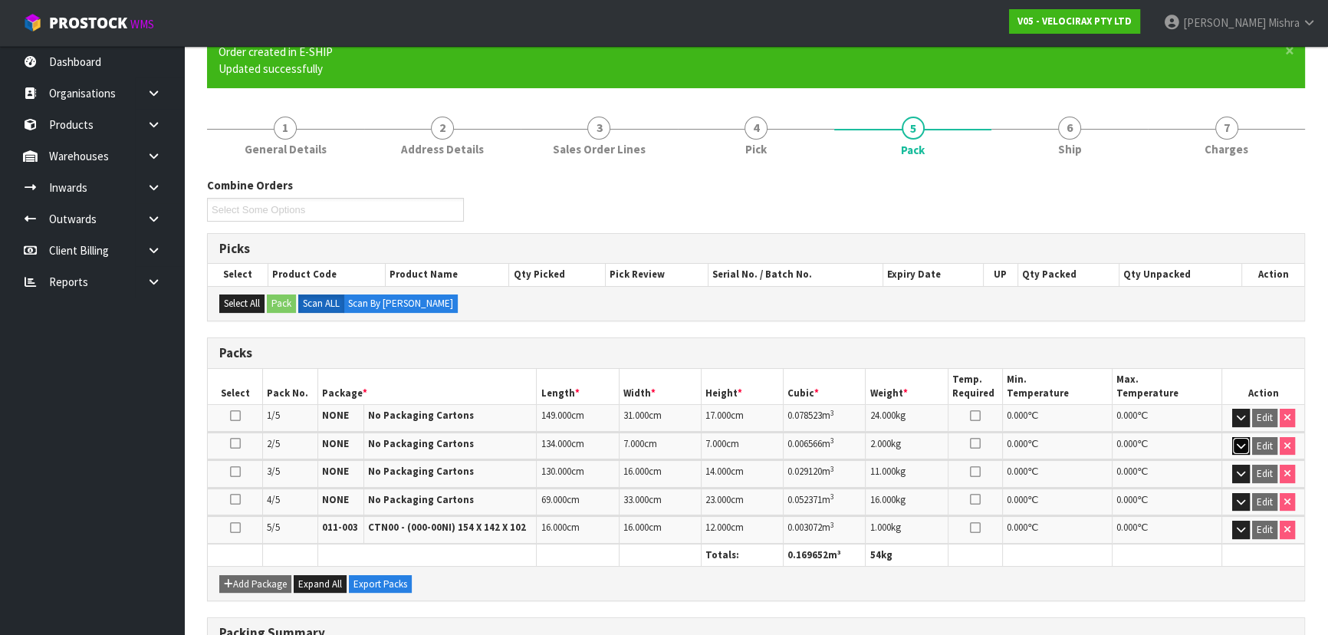
click at [1239, 446] on icon "button" at bounding box center [1241, 446] width 8 height 10
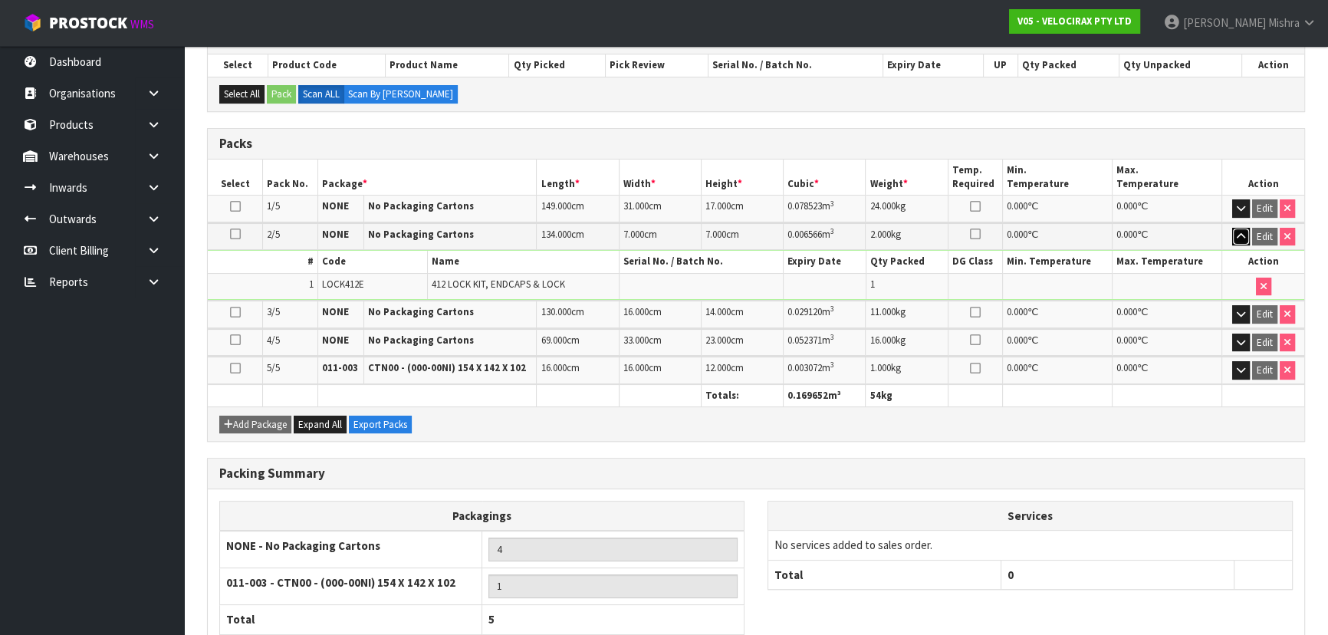
scroll to position [0, 0]
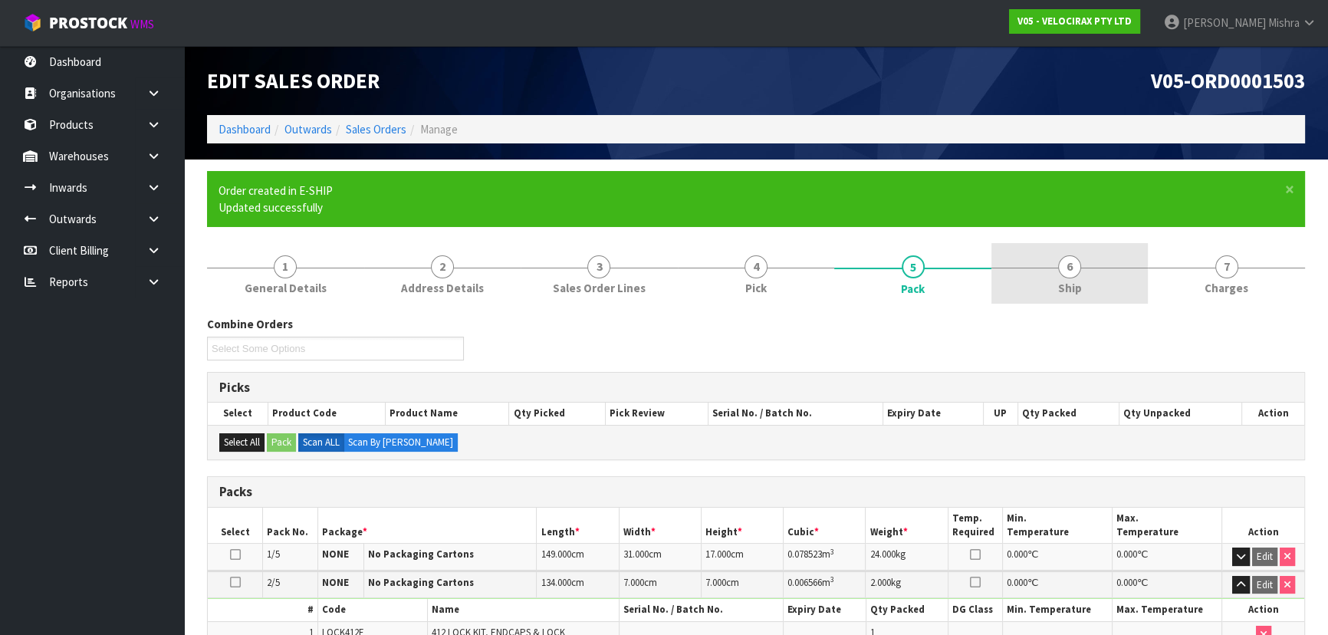
click at [1085, 282] on link "6 Ship" at bounding box center [1070, 273] width 157 height 61
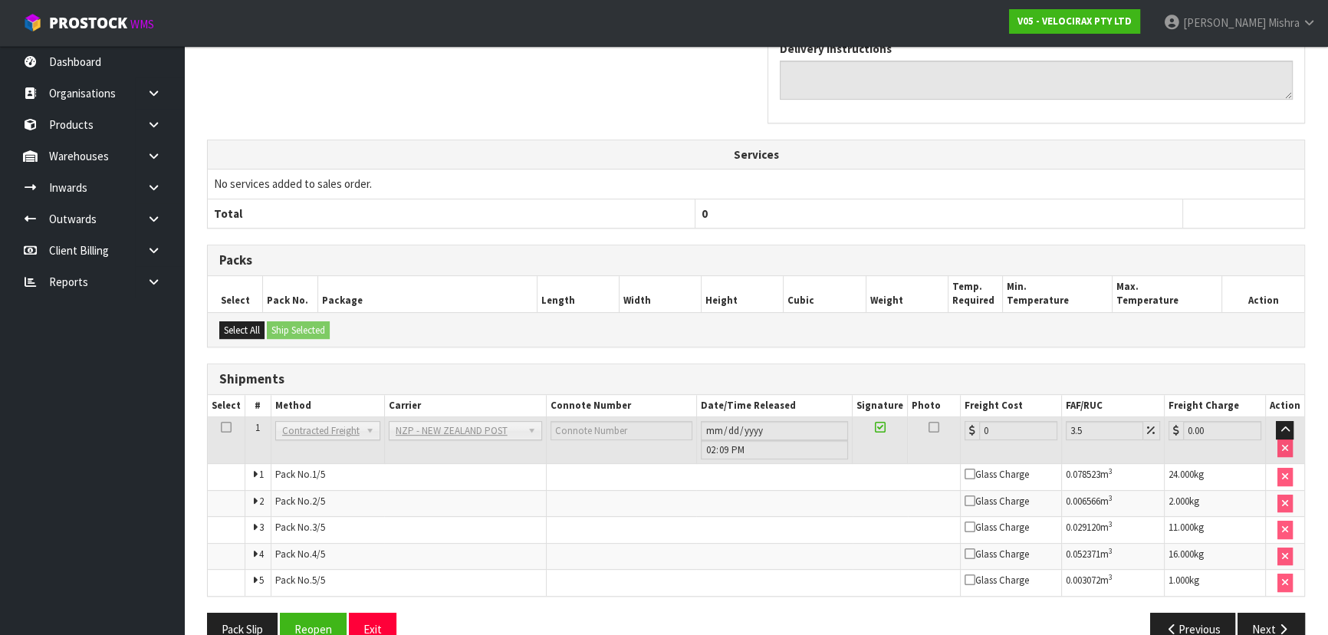
scroll to position [552, 0]
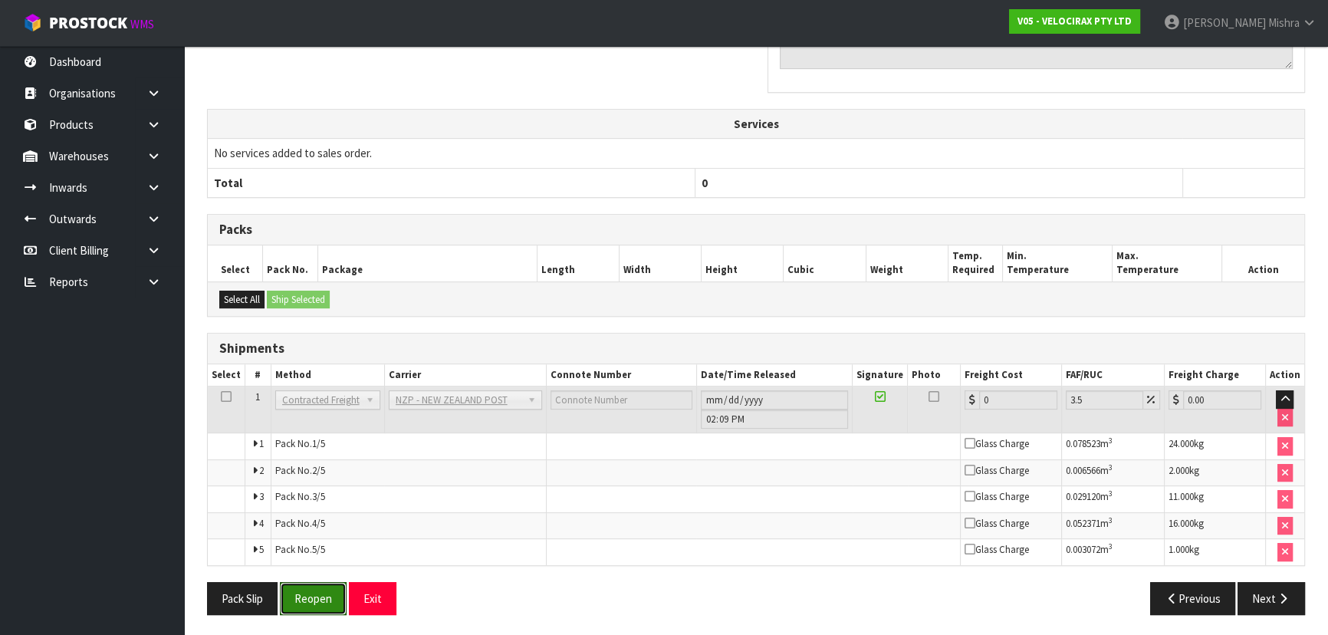
drag, startPoint x: 318, startPoint y: 597, endPoint x: 363, endPoint y: 575, distance: 49.7
click at [319, 597] on button "Reopen" at bounding box center [313, 598] width 67 height 33
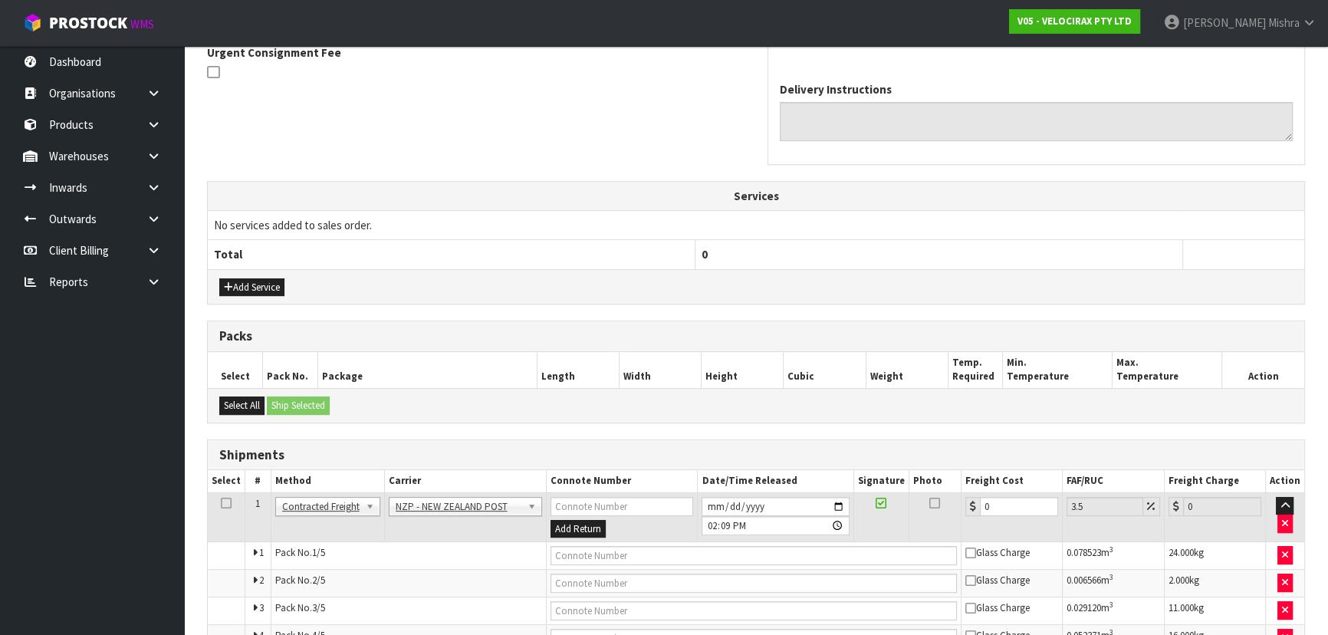
scroll to position [578, 0]
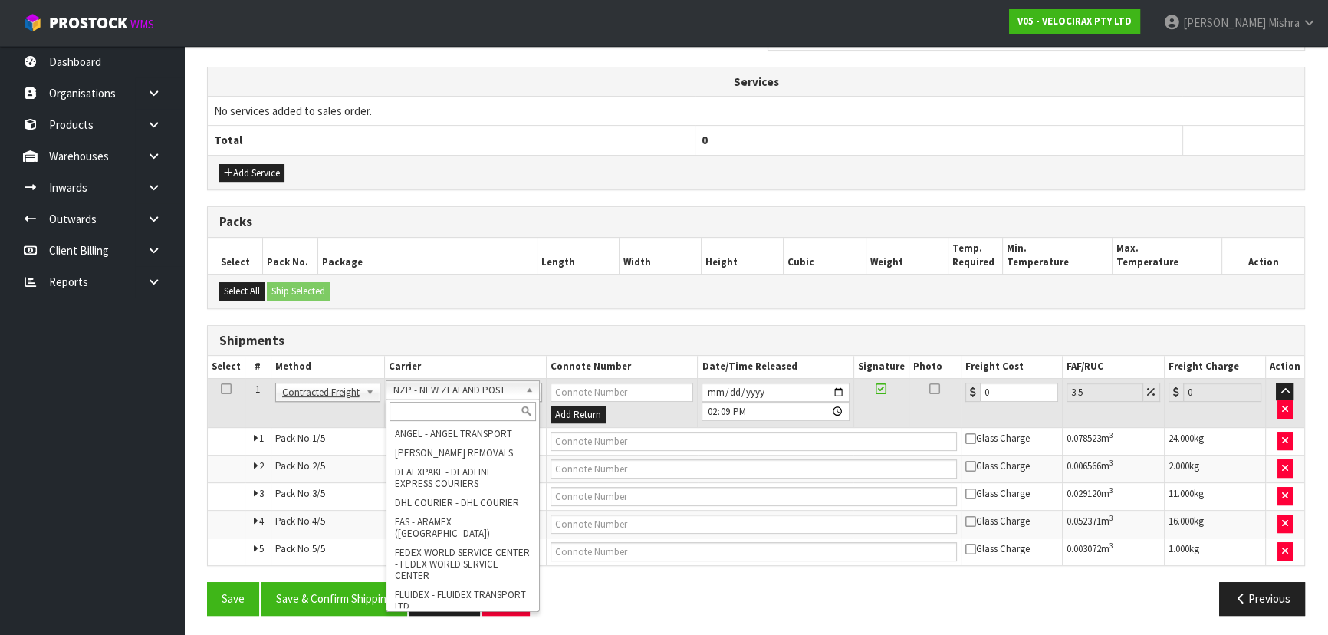
click at [513, 416] on input "text" at bounding box center [463, 411] width 146 height 19
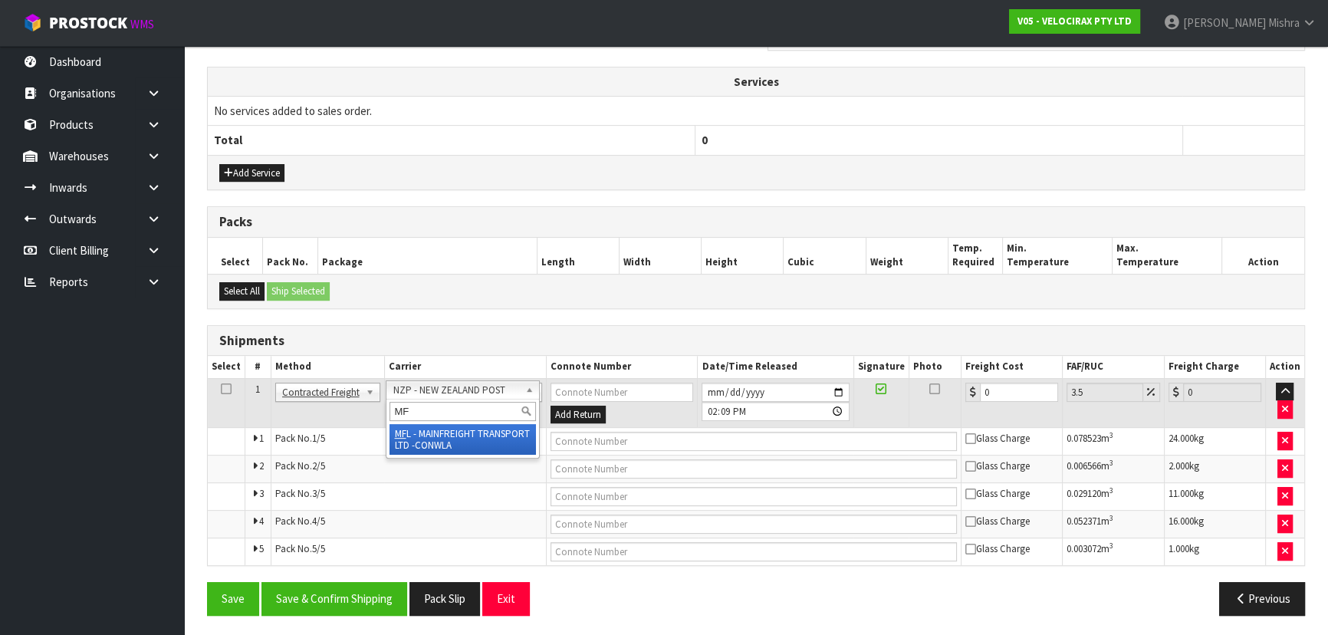
drag, startPoint x: 495, startPoint y: 431, endPoint x: 526, endPoint y: 426, distance: 31.1
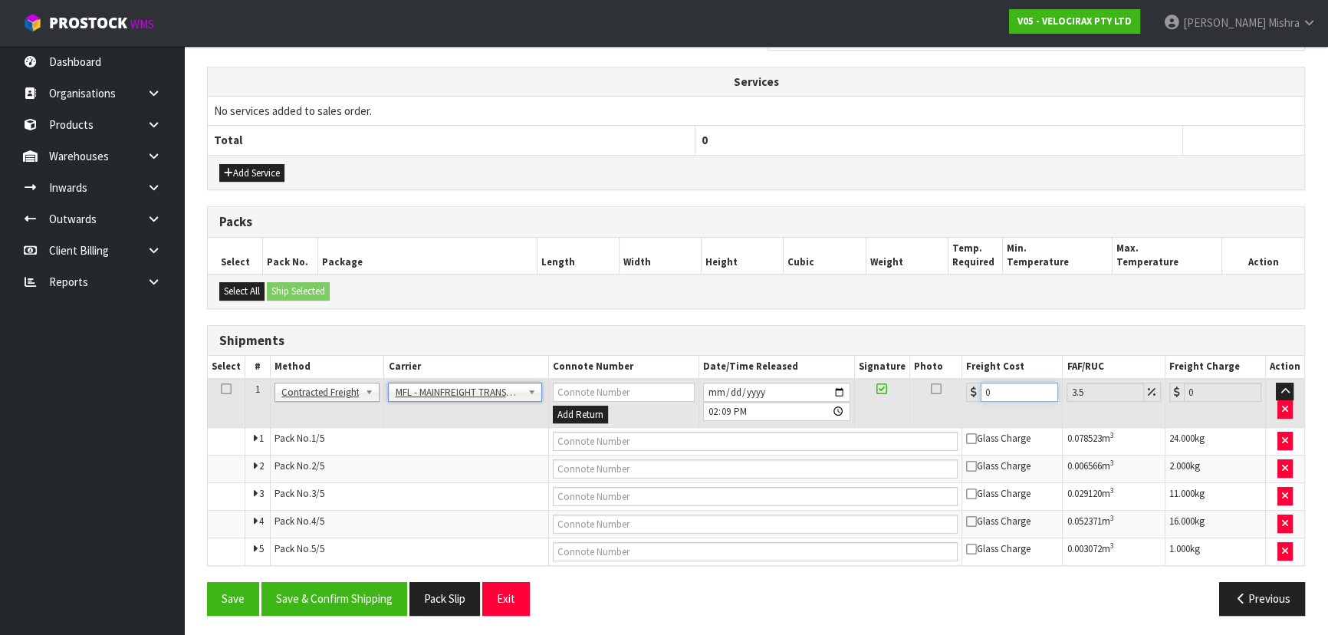
drag, startPoint x: 993, startPoint y: 389, endPoint x: 907, endPoint y: 399, distance: 86.5
click at [913, 390] on tr "1 Client Local Pickup Customer Local Pickup Company Freight Contracted Freight …" at bounding box center [756, 403] width 1097 height 50
click at [635, 439] on input "text" at bounding box center [756, 441] width 406 height 19
click at [207, 582] on button "Save" at bounding box center [233, 598] width 52 height 33
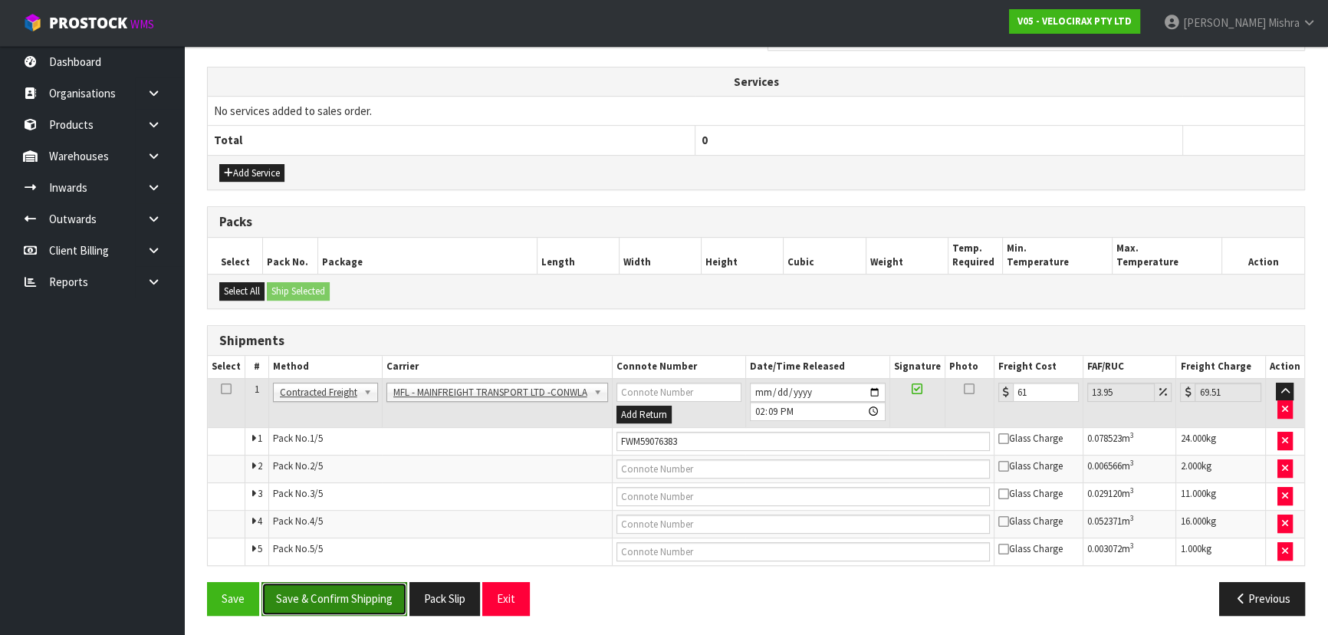
click at [338, 594] on button "Save & Confirm Shipping" at bounding box center [334, 598] width 146 height 33
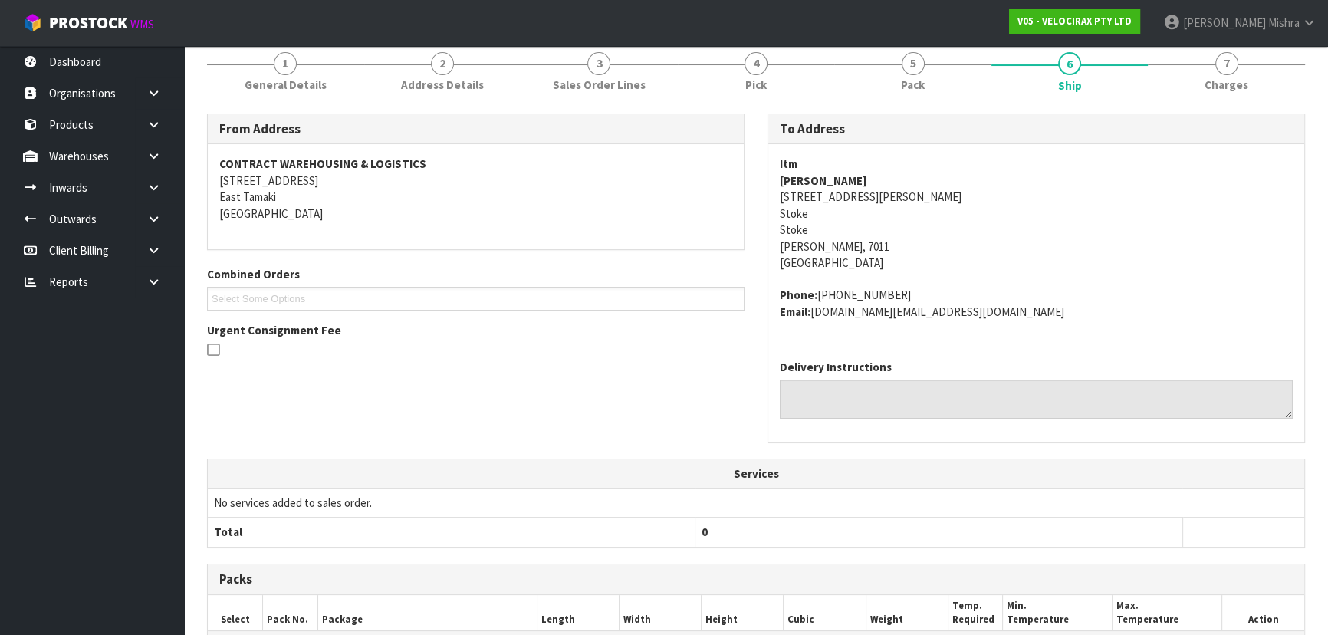
scroll to position [0, 0]
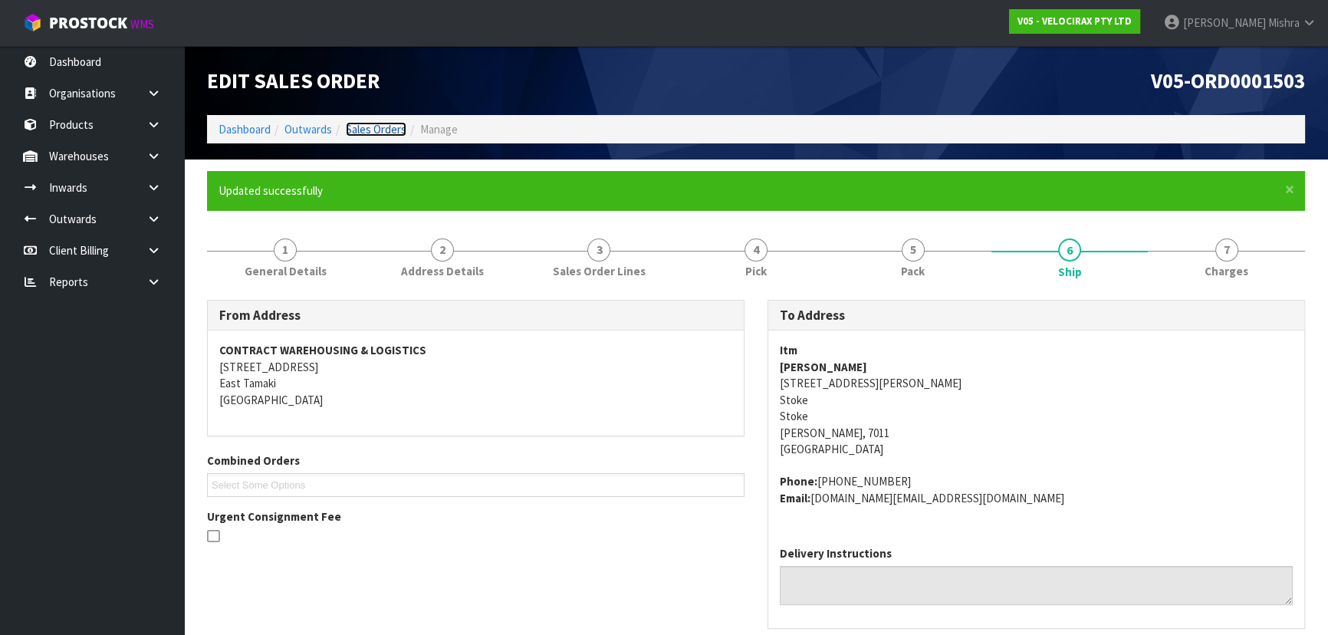
click at [360, 130] on link "Sales Orders" at bounding box center [376, 129] width 61 height 15
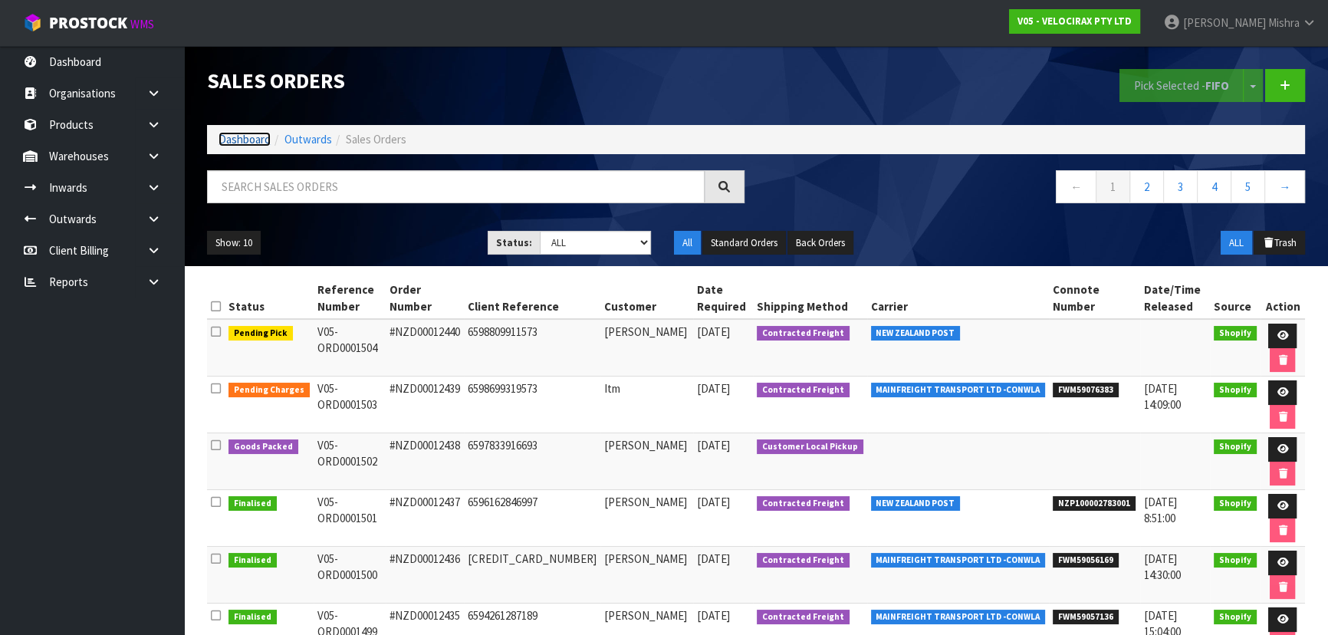
click at [243, 143] on link "Dashboard" at bounding box center [245, 139] width 52 height 15
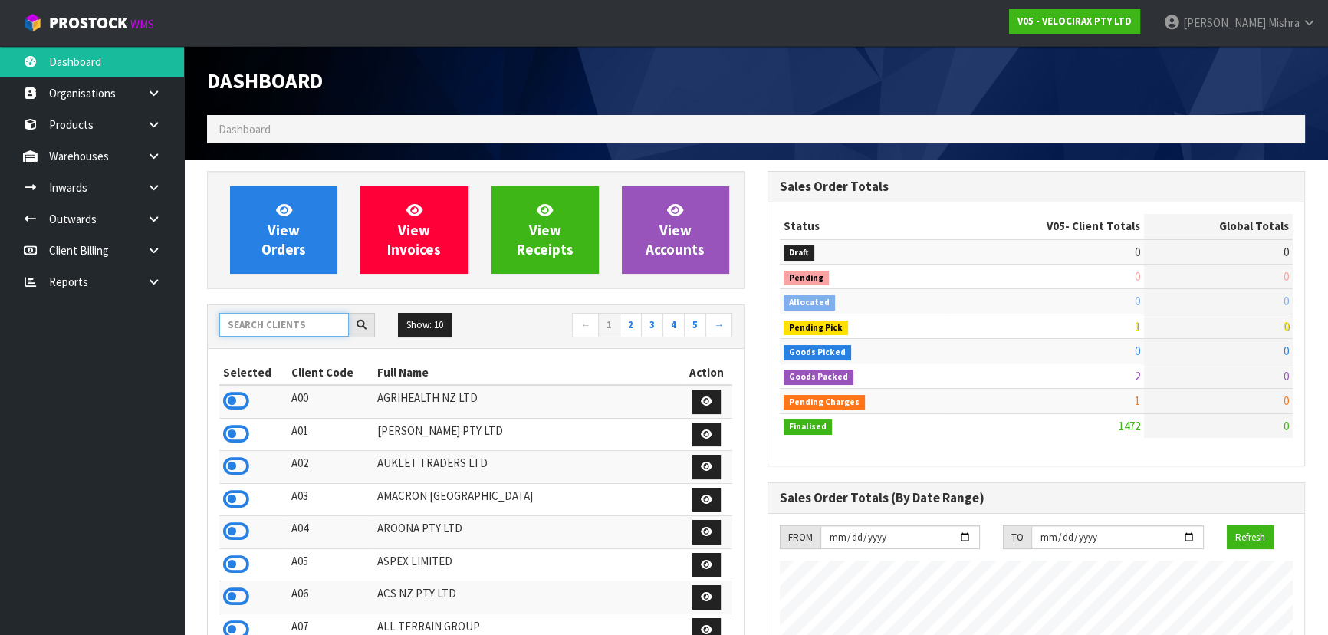
scroll to position [1192, 560]
click at [279, 328] on input "text" at bounding box center [284, 325] width 130 height 24
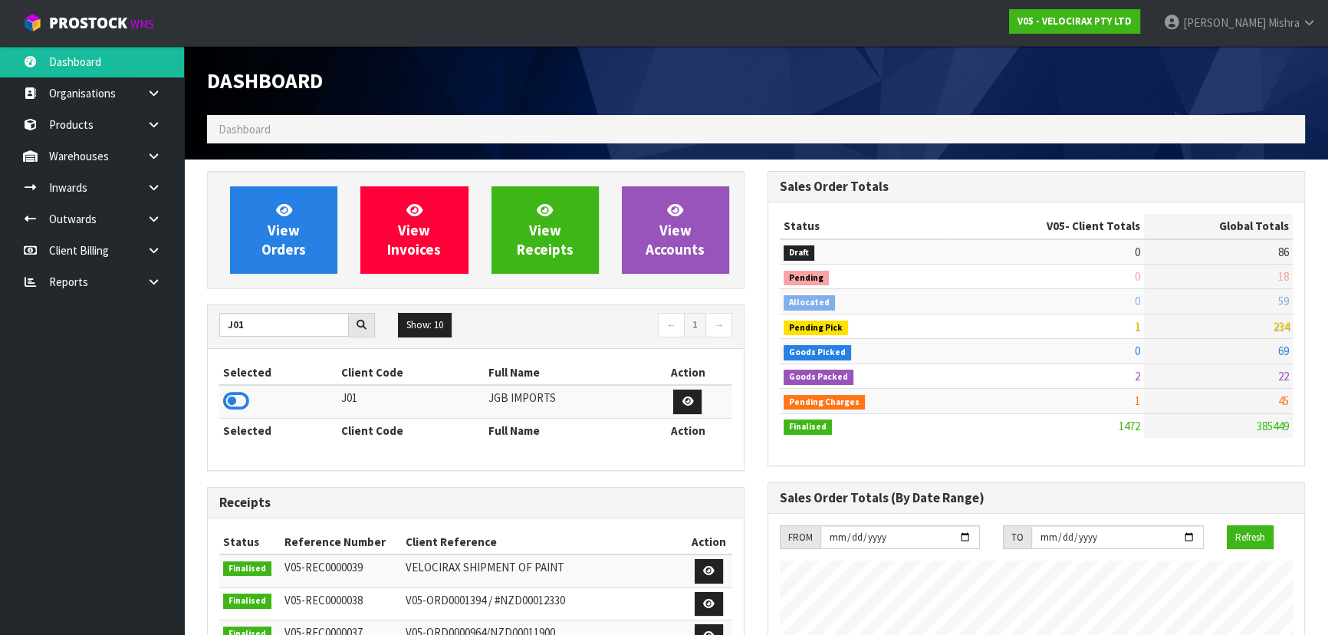
drag, startPoint x: 238, startPoint y: 394, endPoint x: 255, endPoint y: 371, distance: 29.0
click at [240, 388] on td at bounding box center [278, 401] width 118 height 33
click at [229, 399] on icon at bounding box center [236, 401] width 26 height 23
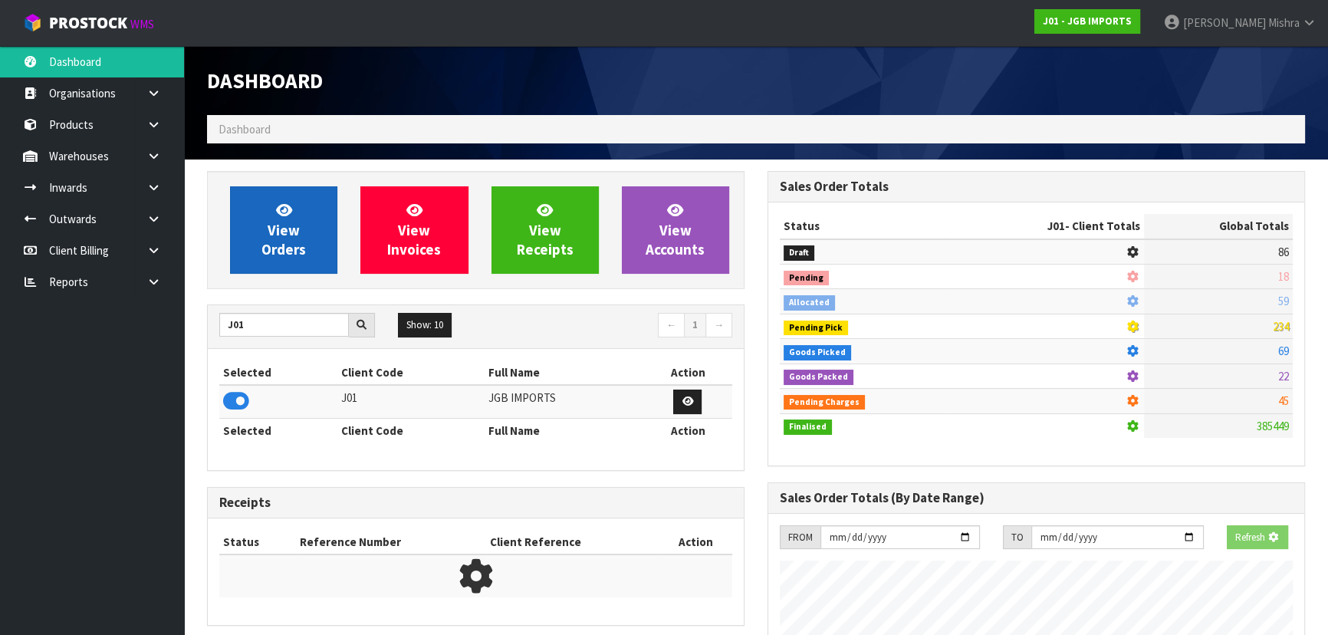
scroll to position [765900, 766294]
click at [289, 273] on link "View Orders" at bounding box center [283, 229] width 107 height 87
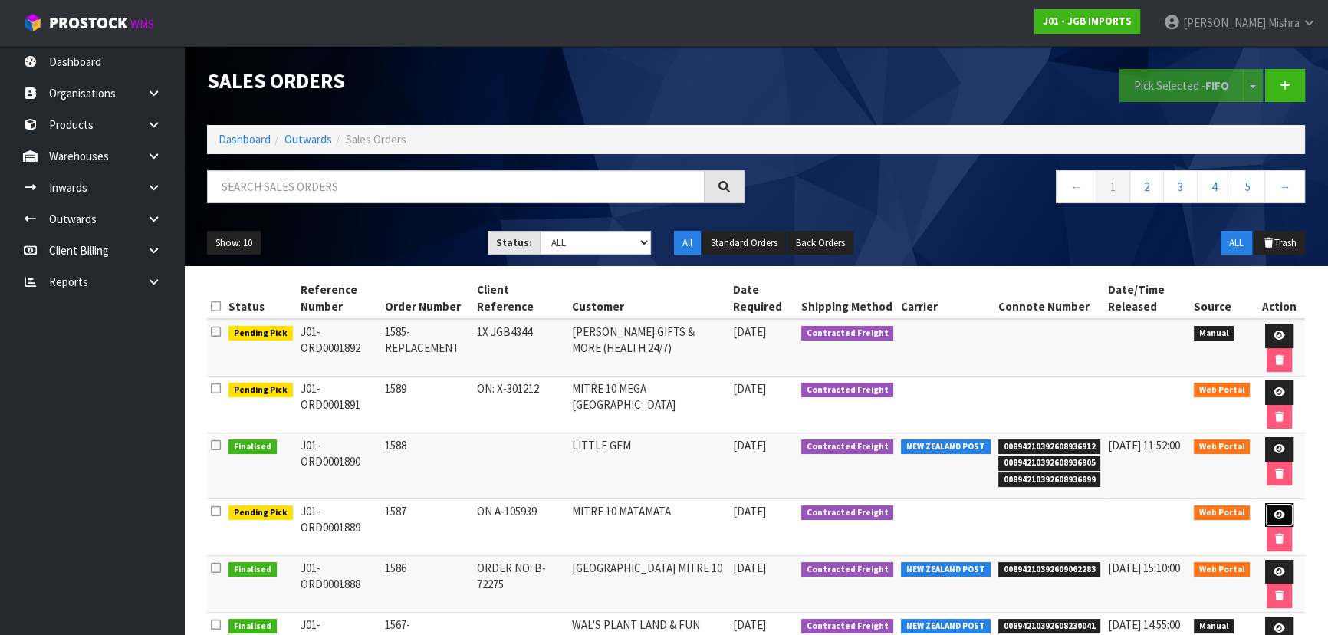
click at [1286, 515] on link at bounding box center [1279, 515] width 28 height 25
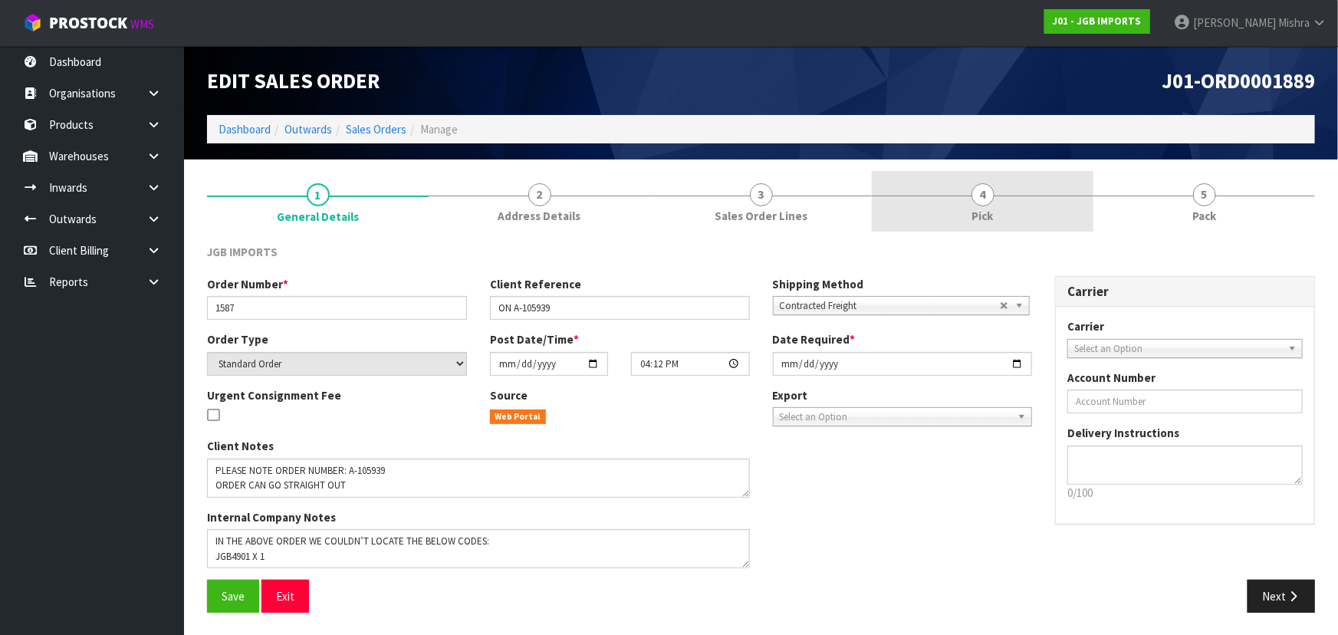
click at [1051, 209] on link "4 Pick" at bounding box center [983, 201] width 222 height 61
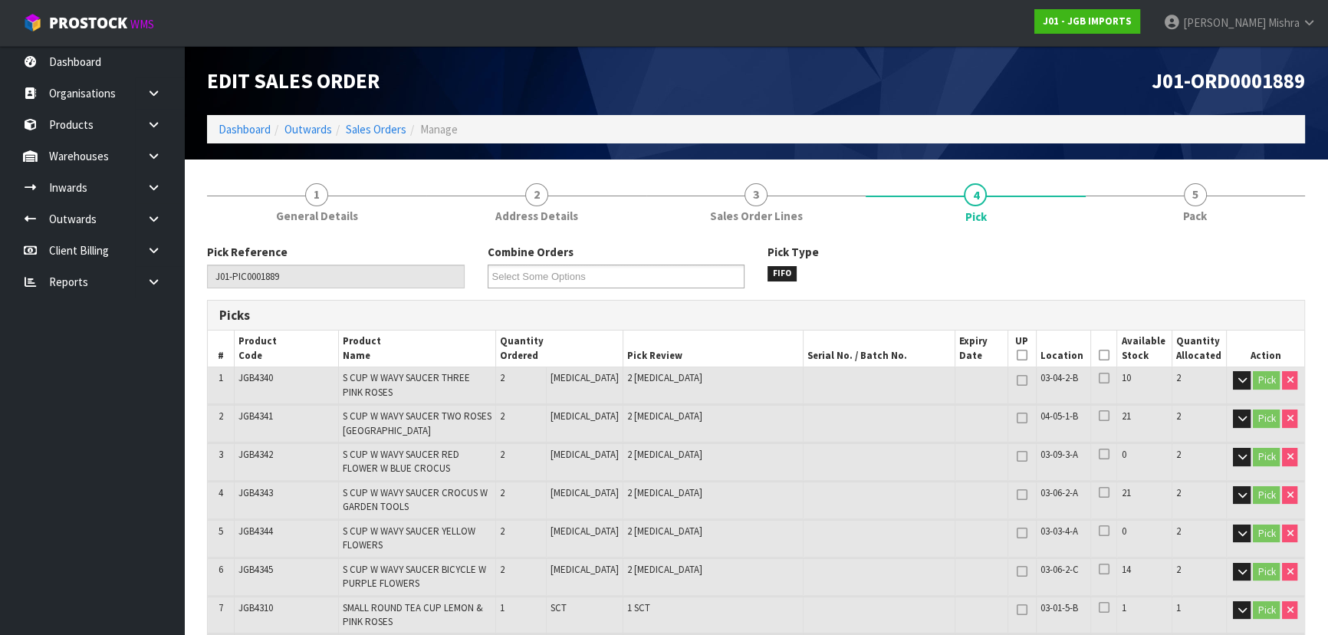
click at [1091, 354] on th "Picked" at bounding box center [1103, 349] width 27 height 36
click at [1099, 356] on icon at bounding box center [1104, 355] width 11 height 1
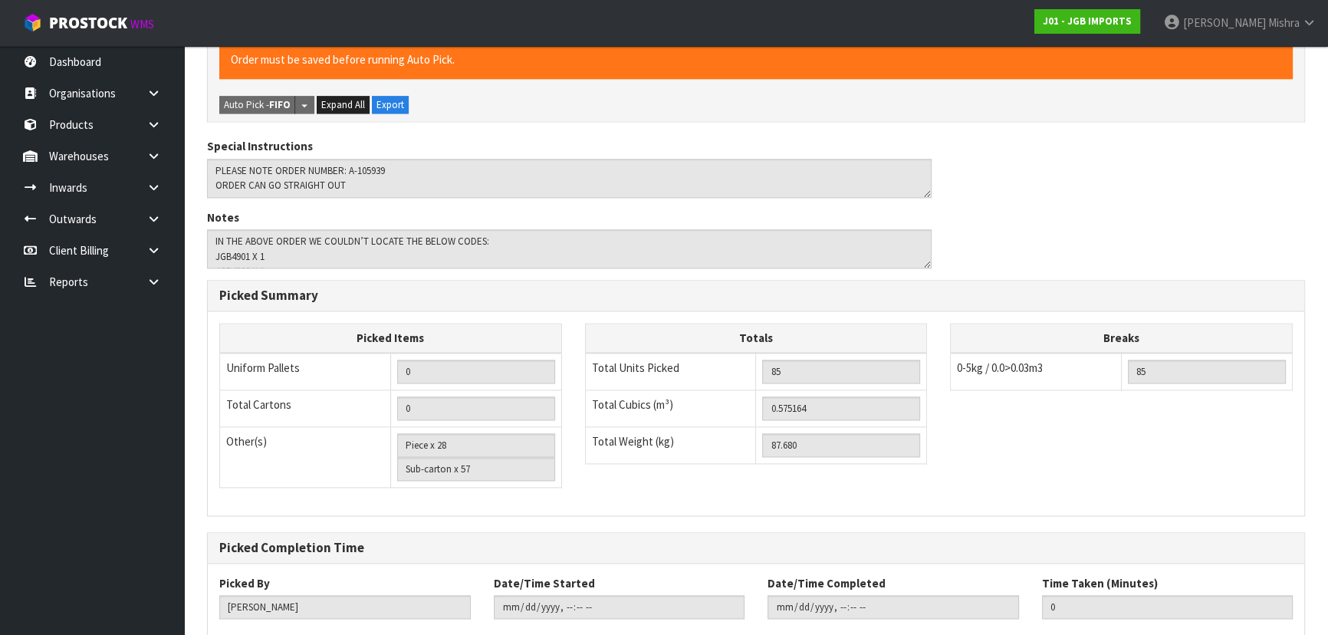
scroll to position [2459, 0]
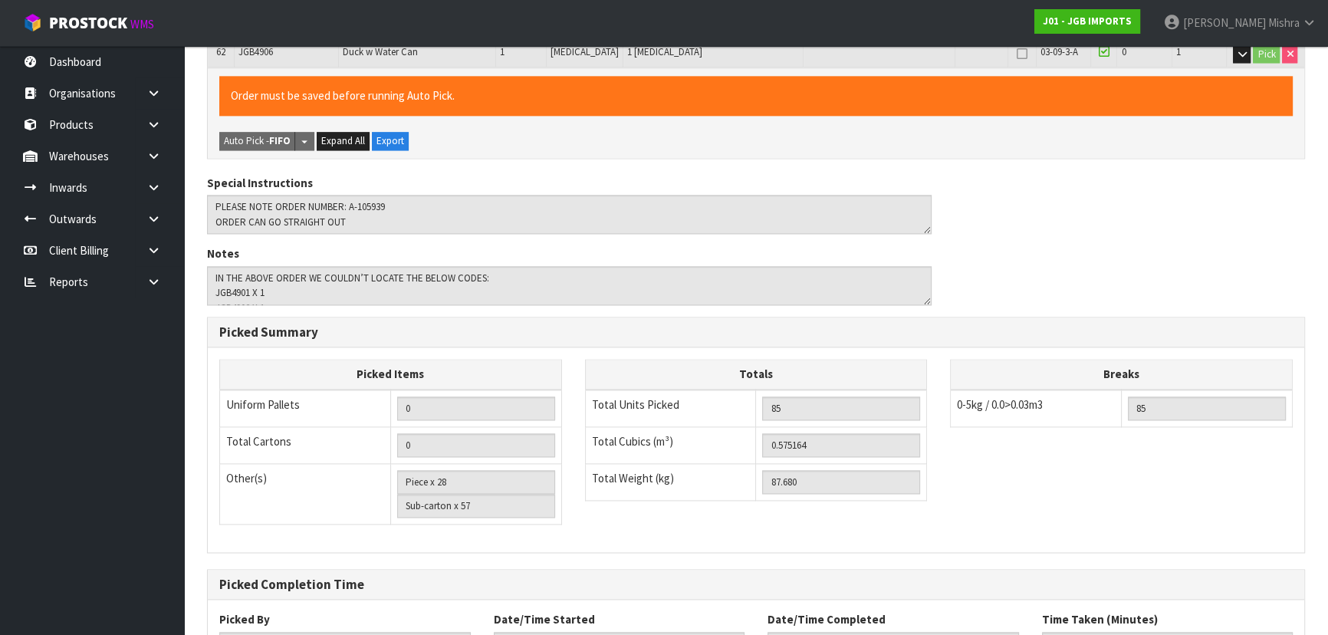
scroll to position [0, 0]
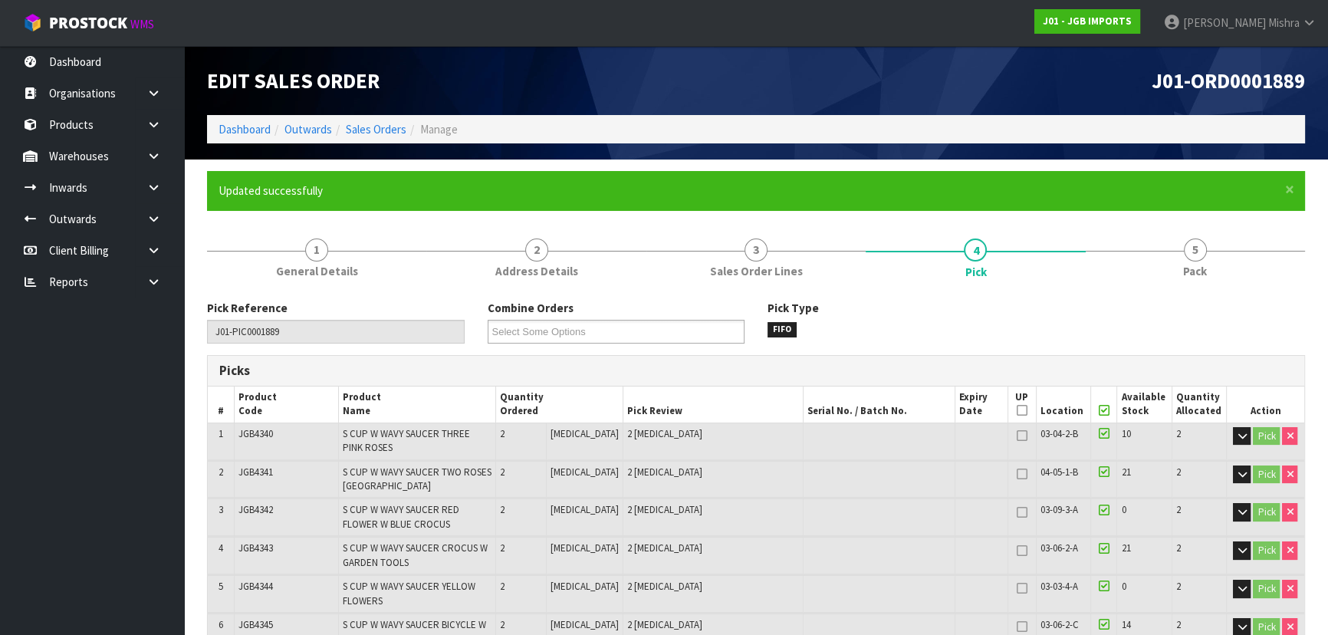
click at [363, 115] on div "Edit Sales Order" at bounding box center [476, 80] width 561 height 69
click at [364, 130] on link "Sales Orders" at bounding box center [376, 129] width 61 height 15
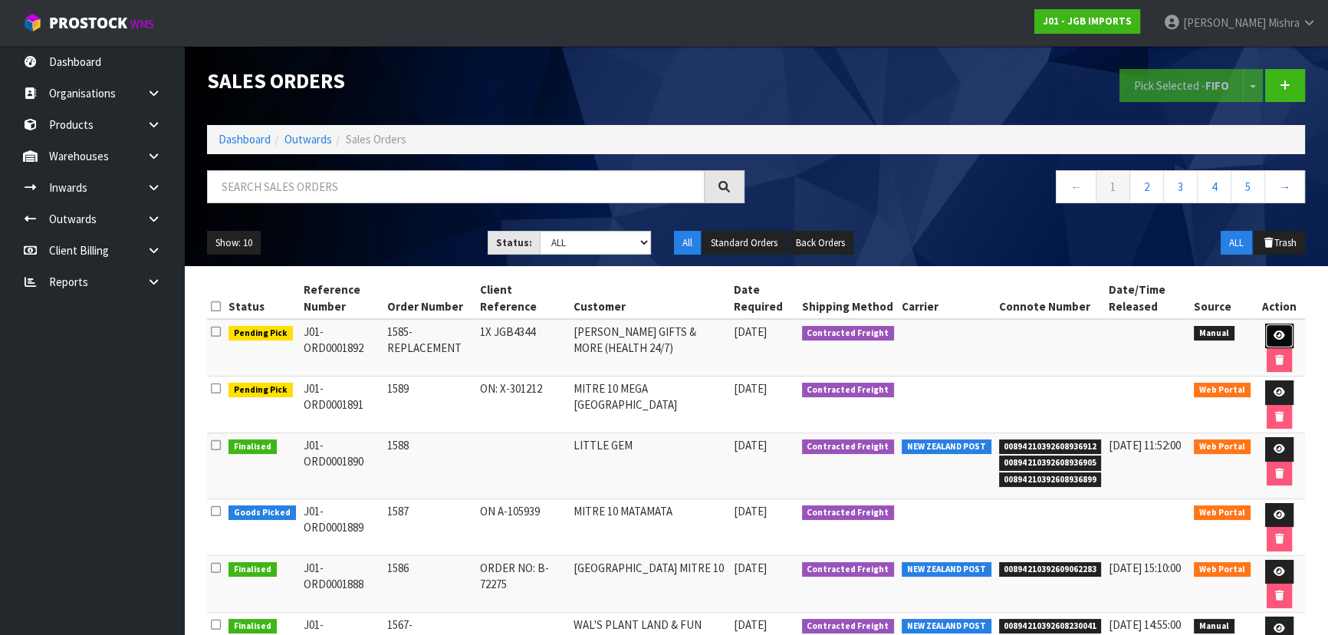
click at [1275, 337] on icon at bounding box center [1280, 336] width 12 height 10
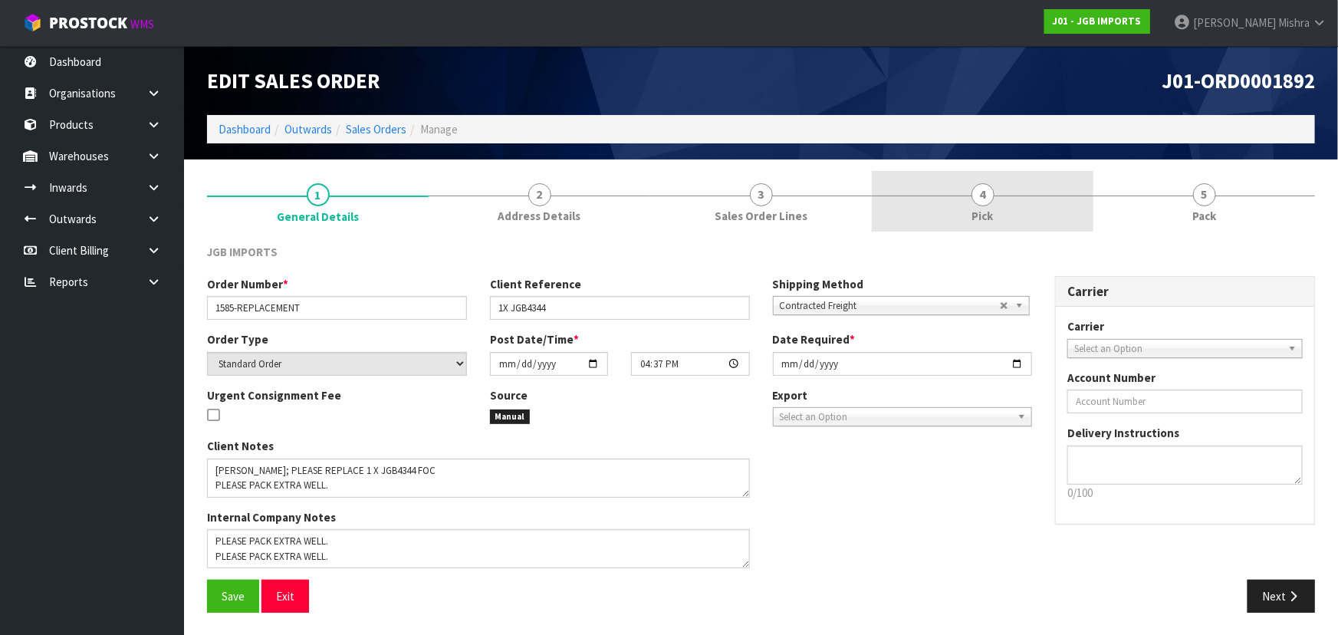
click at [976, 191] on span "4" at bounding box center [983, 194] width 23 height 23
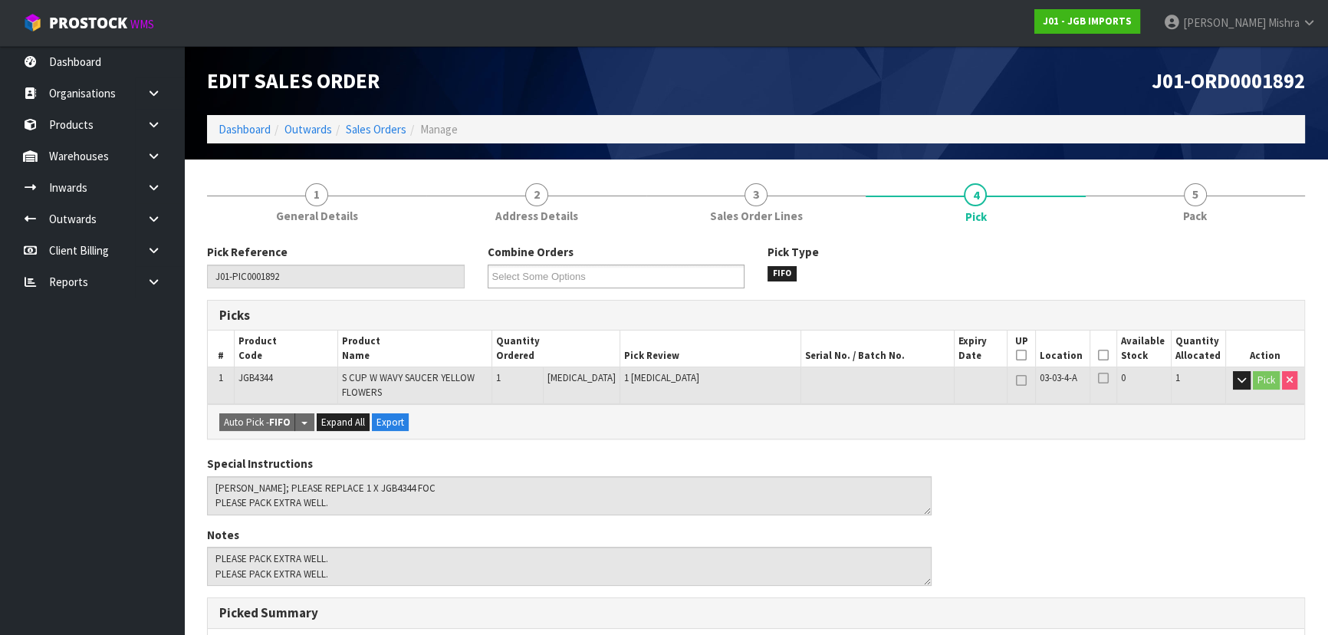
click at [1098, 355] on icon at bounding box center [1103, 355] width 11 height 1
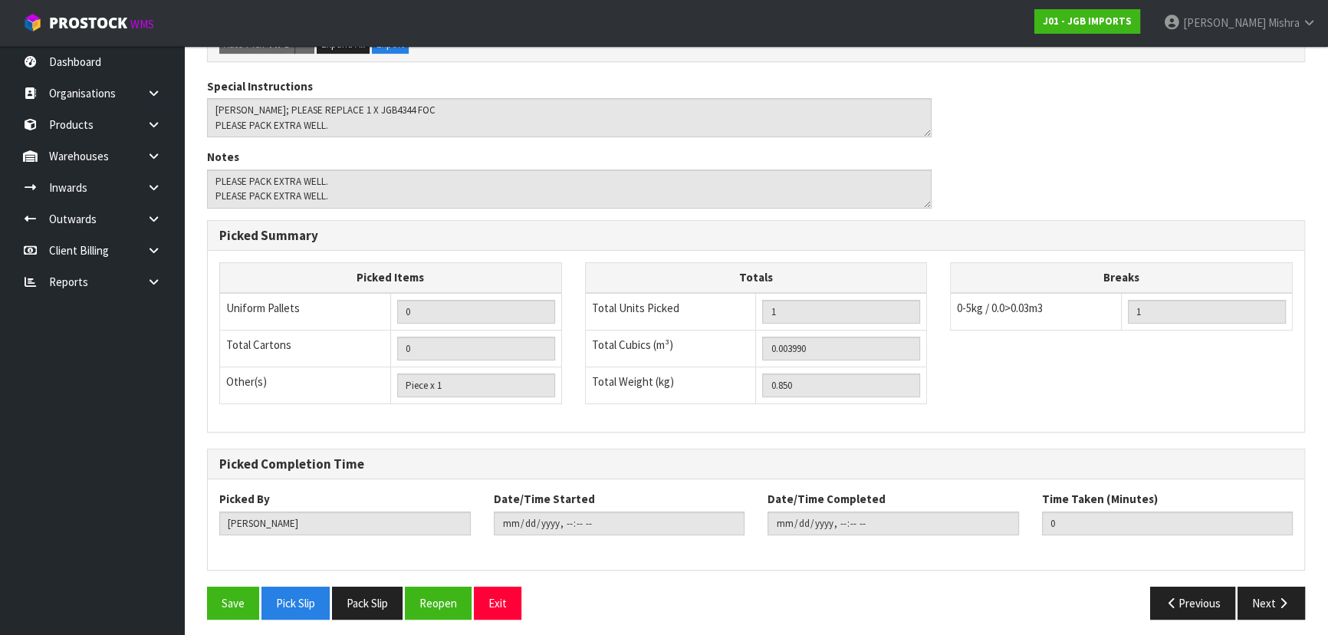
scroll to position [438, 0]
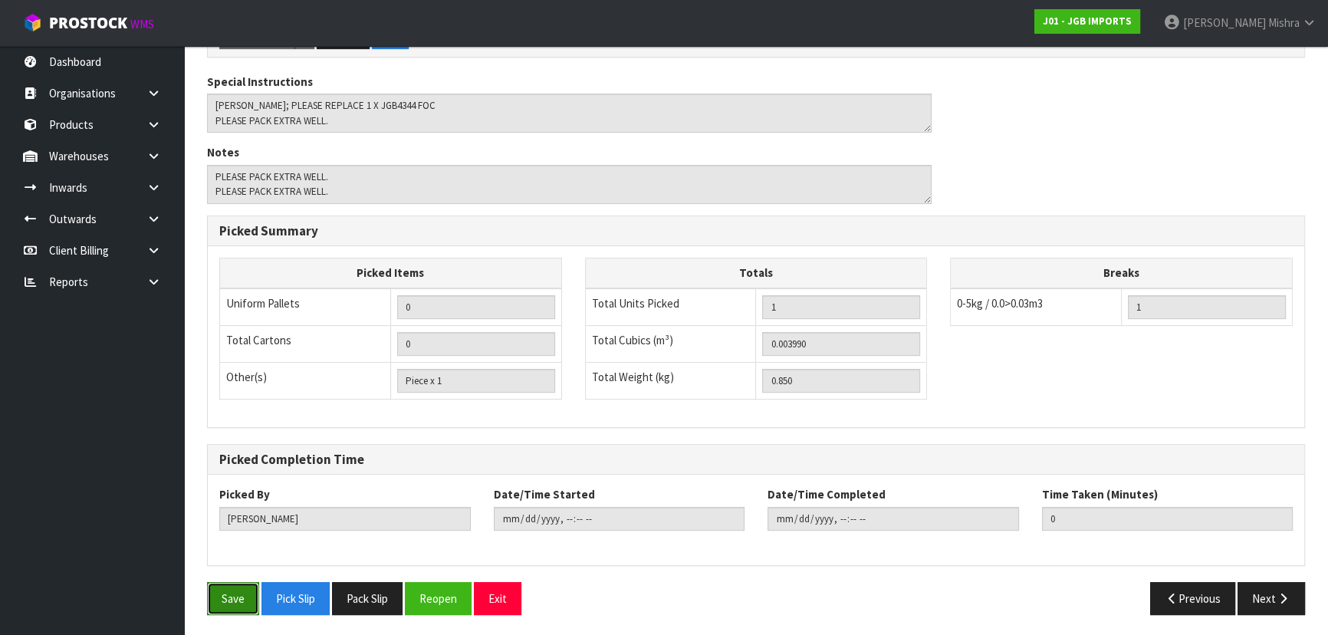
click at [216, 582] on button "Save" at bounding box center [233, 598] width 52 height 33
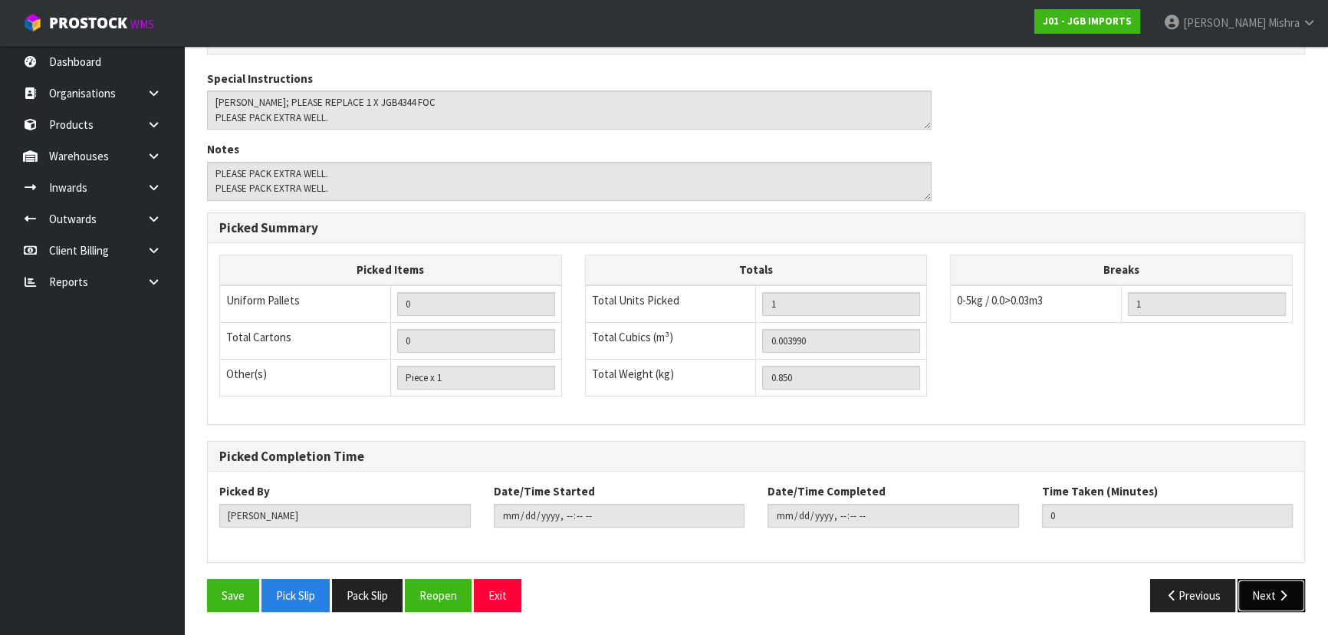
scroll to position [0, 0]
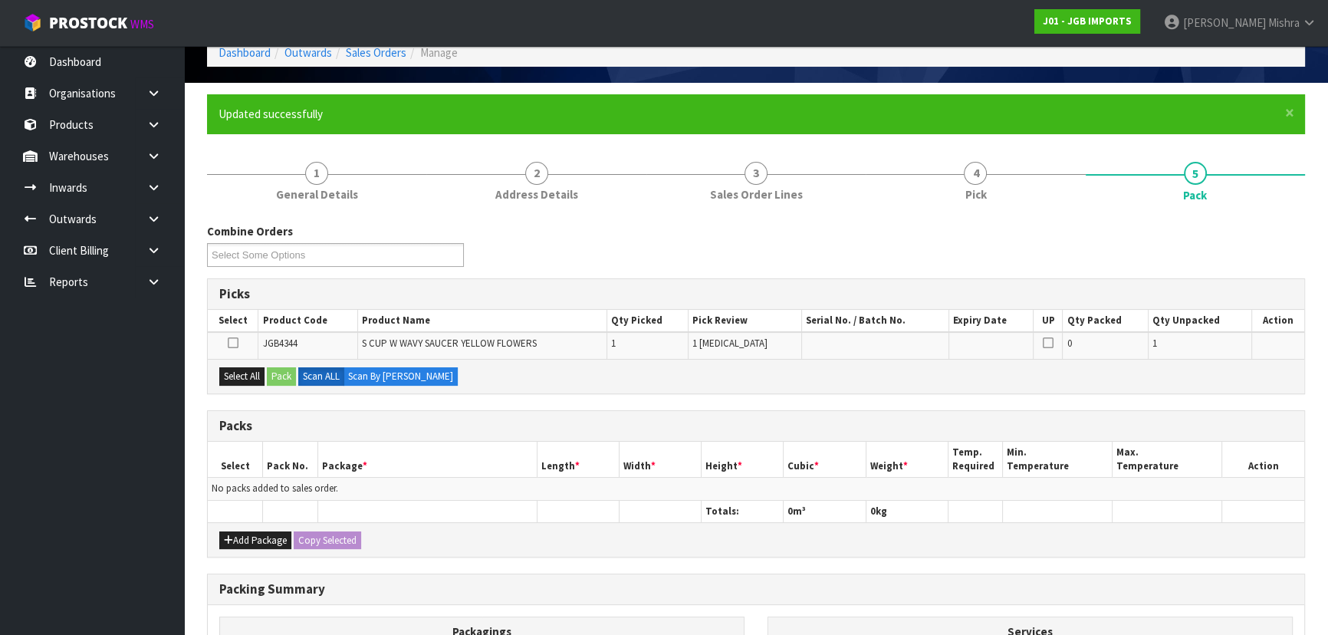
scroll to position [280, 0]
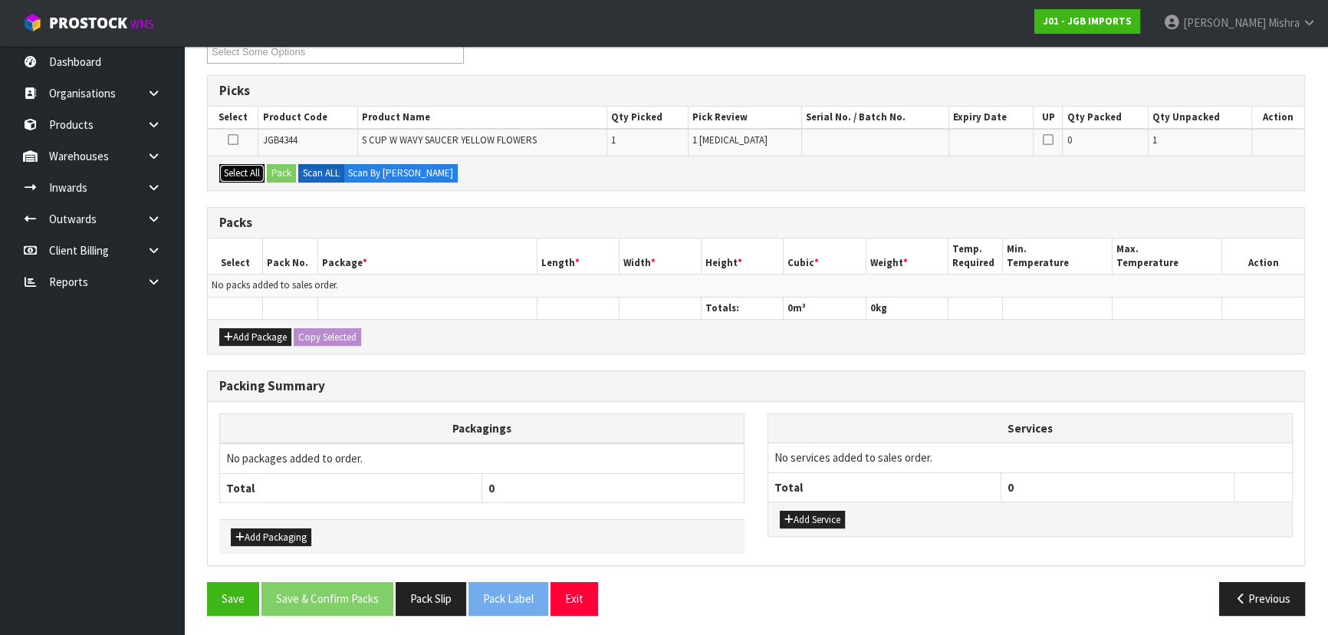
drag, startPoint x: 238, startPoint y: 170, endPoint x: 275, endPoint y: 180, distance: 37.4
click at [242, 172] on button "Select All" at bounding box center [241, 173] width 45 height 18
click at [286, 179] on button "Pack" at bounding box center [281, 173] width 29 height 18
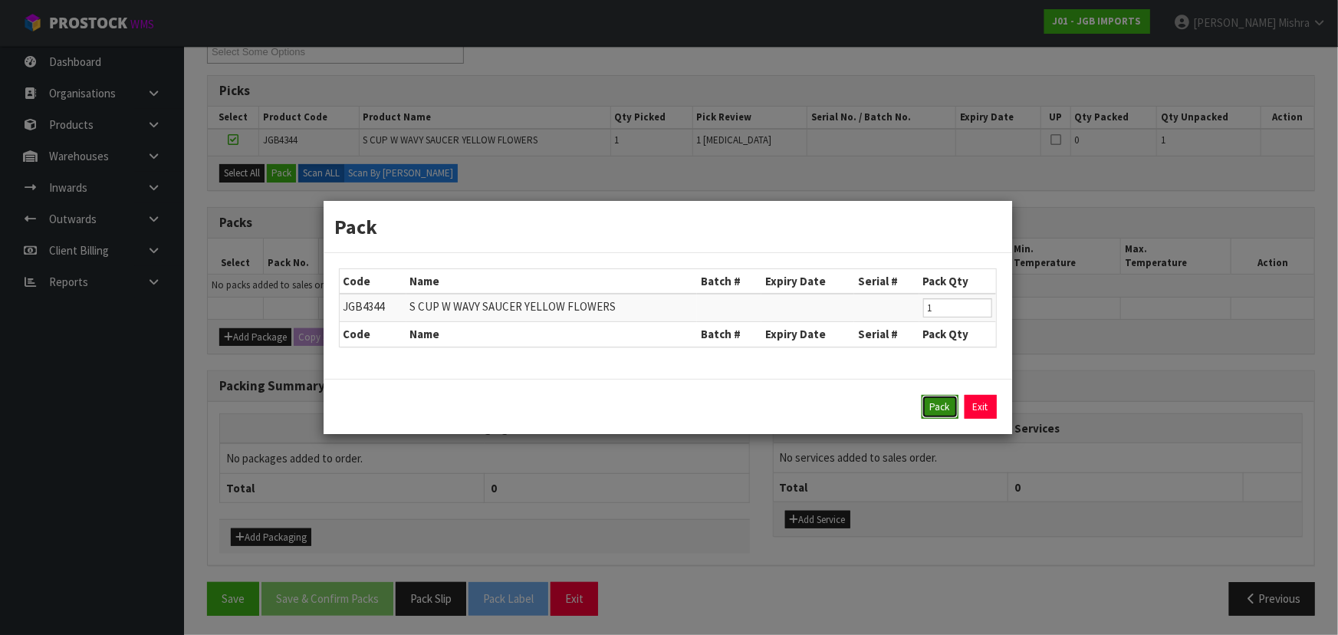
click at [940, 418] on button "Pack" at bounding box center [940, 407] width 37 height 25
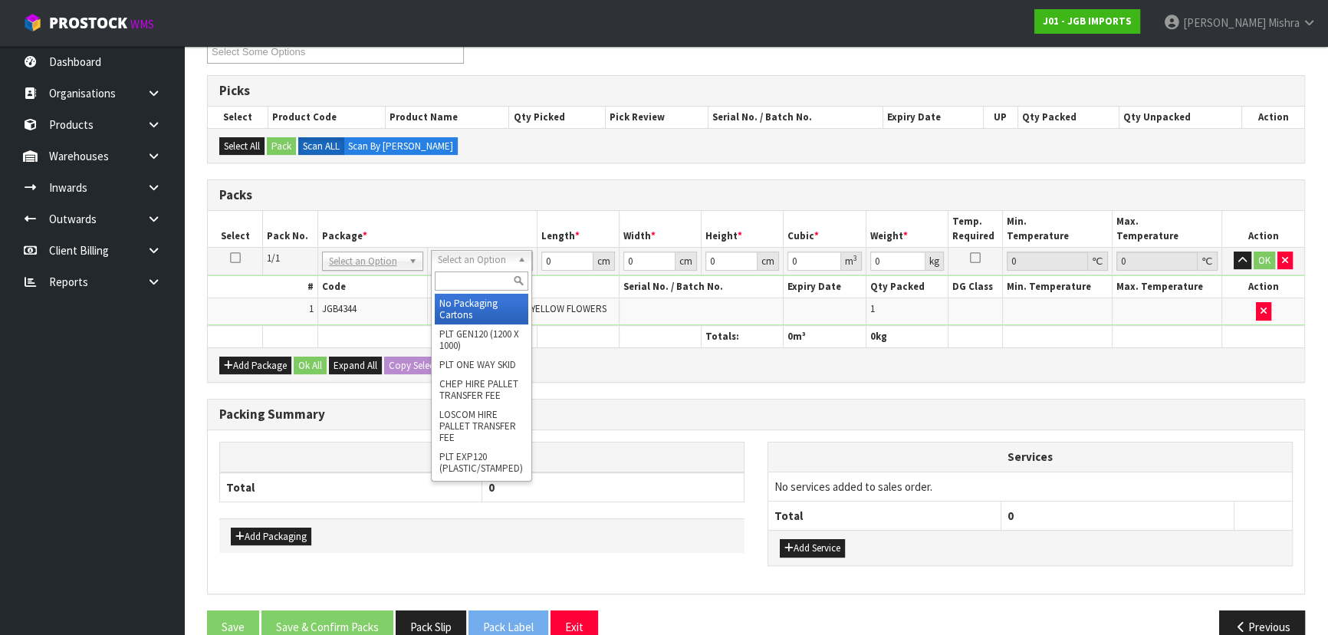
click at [486, 288] on input "text" at bounding box center [482, 280] width 94 height 19
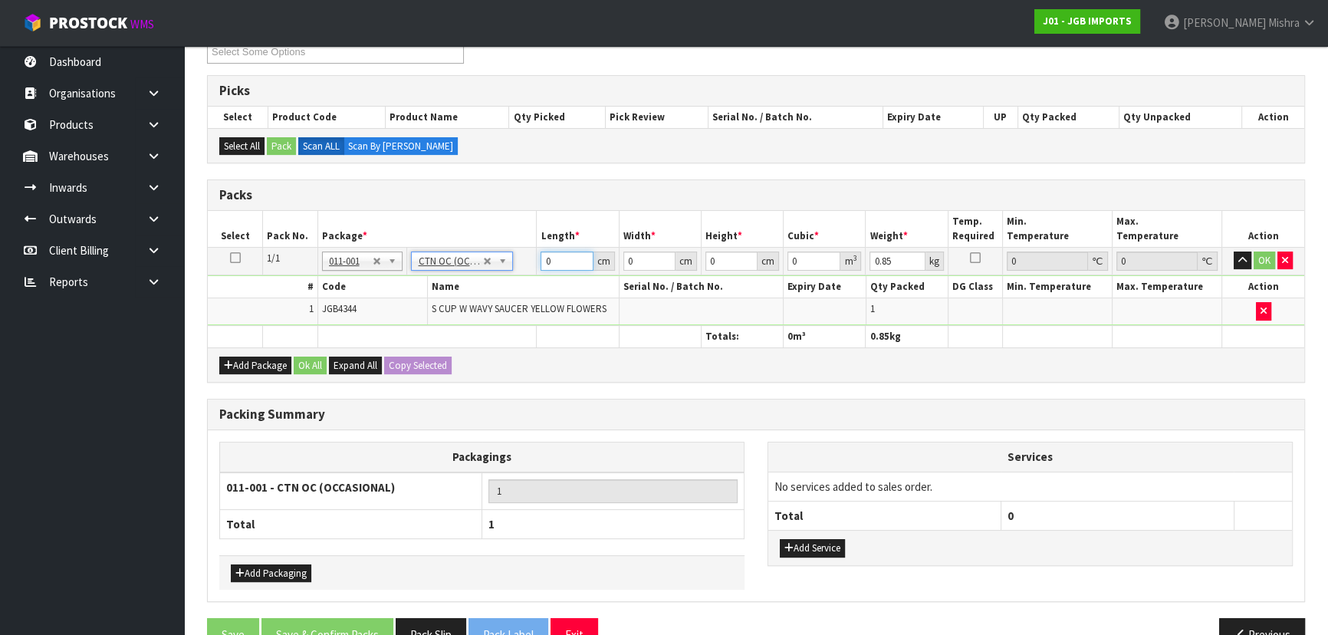
drag, startPoint x: 563, startPoint y: 258, endPoint x: 452, endPoint y: 275, distance: 111.7
click at [452, 275] on tbody "1/1 NONE 007-001 007-002 007-004 007-009 007-013 007-014 007-015 007-017 007-01…" at bounding box center [756, 286] width 1097 height 78
click at [310, 363] on button "Ok All" at bounding box center [310, 366] width 33 height 18
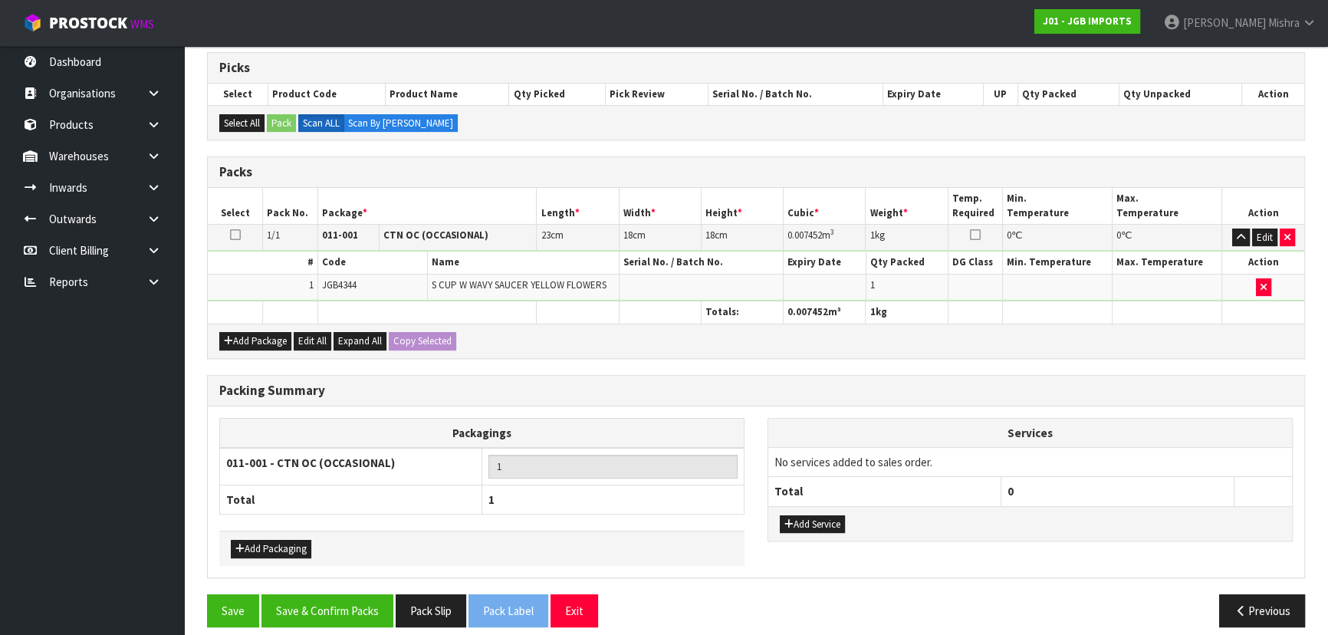
scroll to position [314, 0]
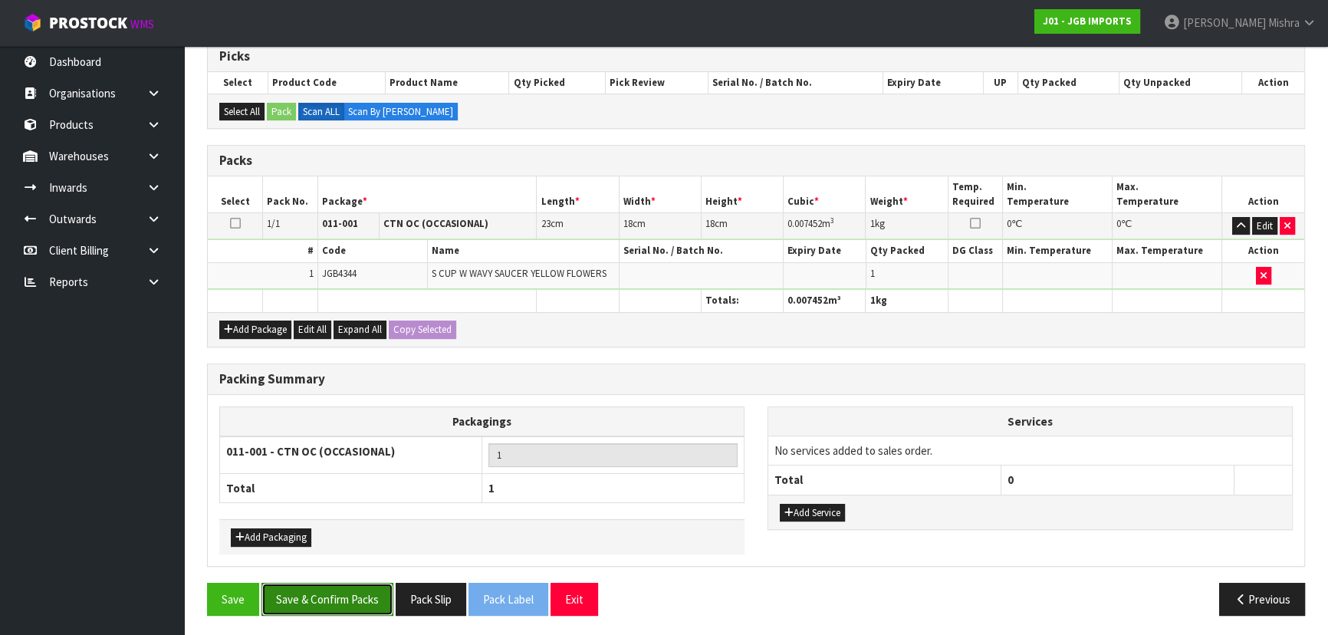
click at [358, 586] on button "Save & Confirm Packs" at bounding box center [327, 599] width 132 height 33
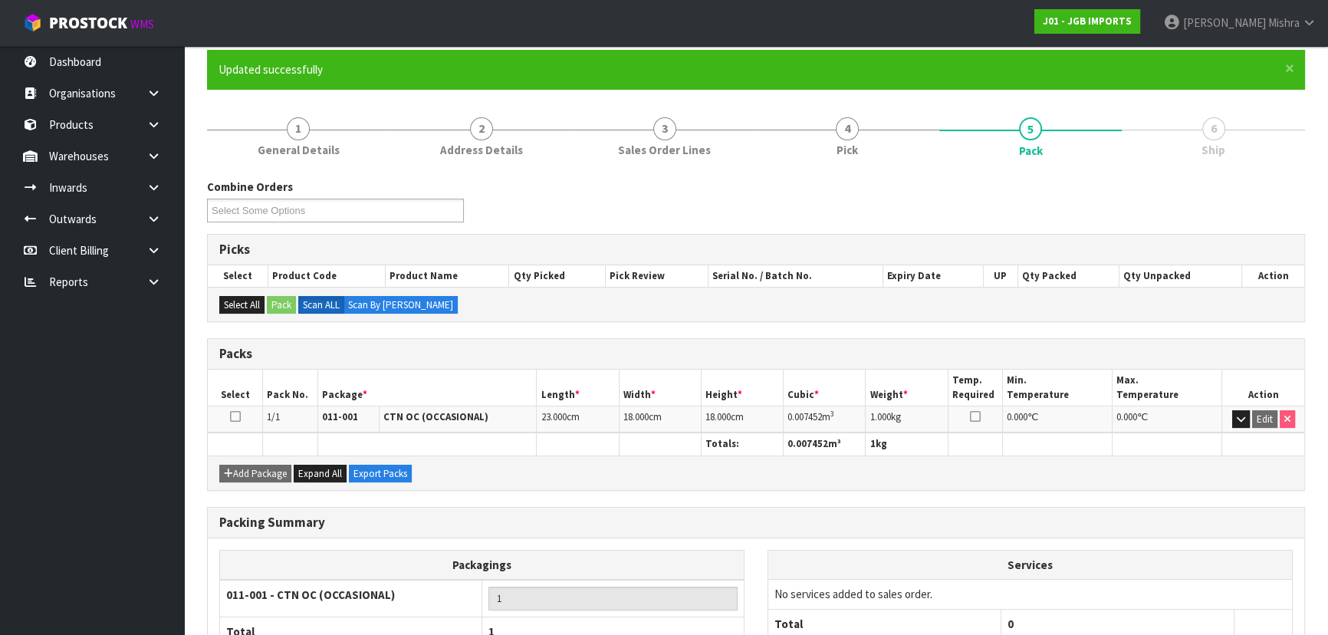
scroll to position [230, 0]
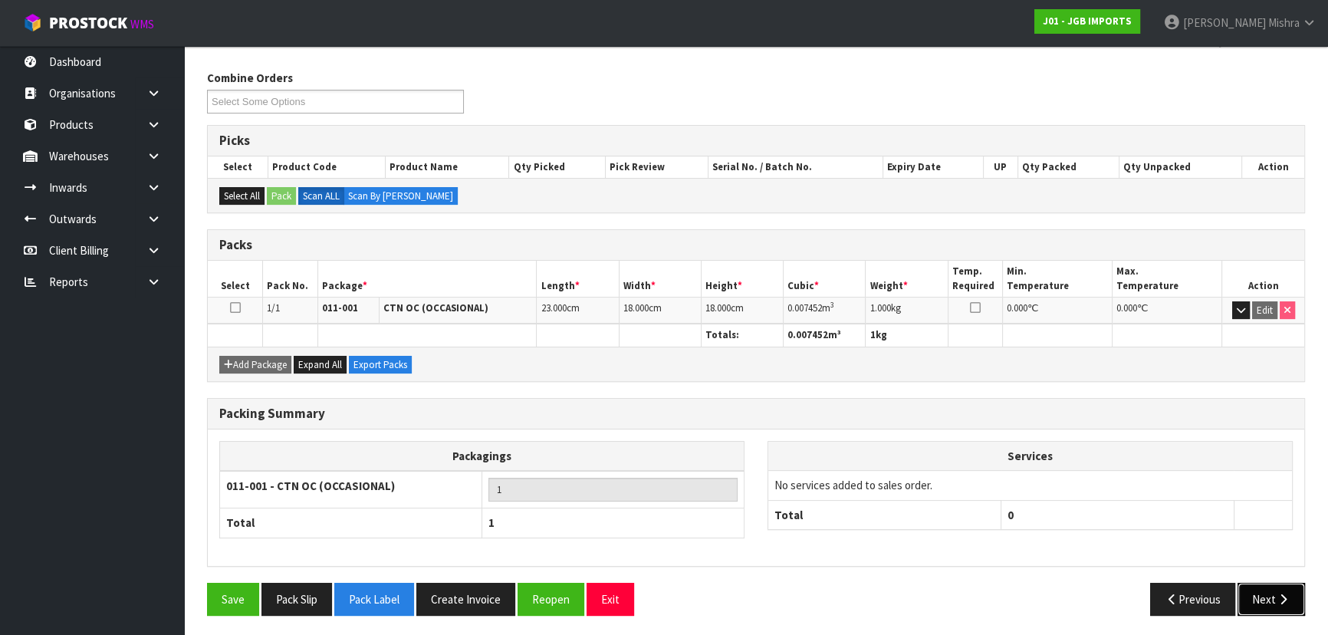
click at [1274, 609] on button "Next" at bounding box center [1271, 599] width 67 height 33
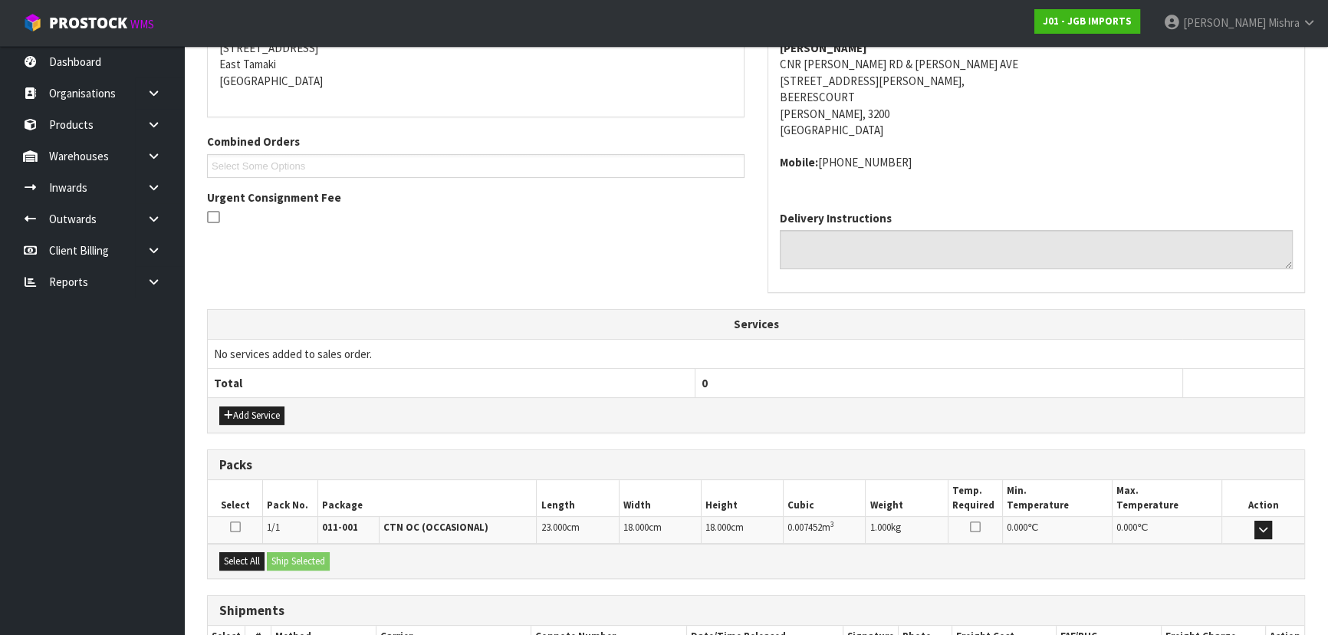
scroll to position [424, 0]
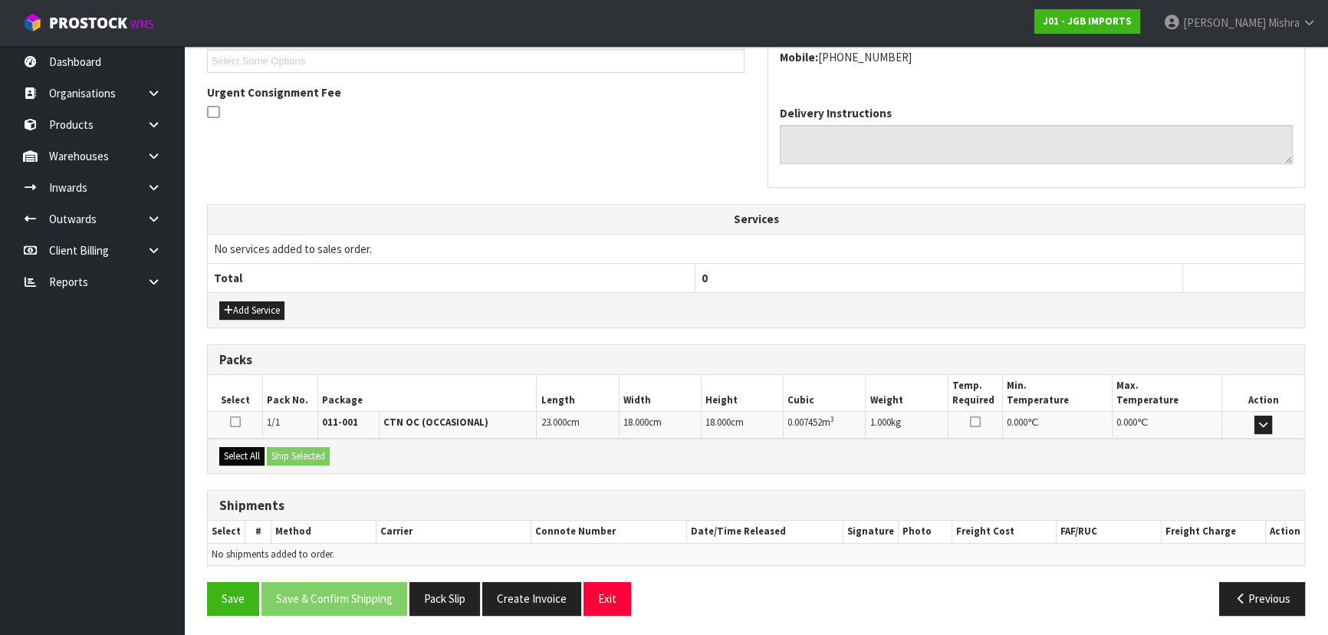
click at [216, 448] on div "Select All Ship Selected" at bounding box center [756, 456] width 1097 height 35
click at [223, 450] on button "Select All" at bounding box center [241, 456] width 45 height 18
click at [291, 457] on button "Ship Selected" at bounding box center [298, 456] width 63 height 18
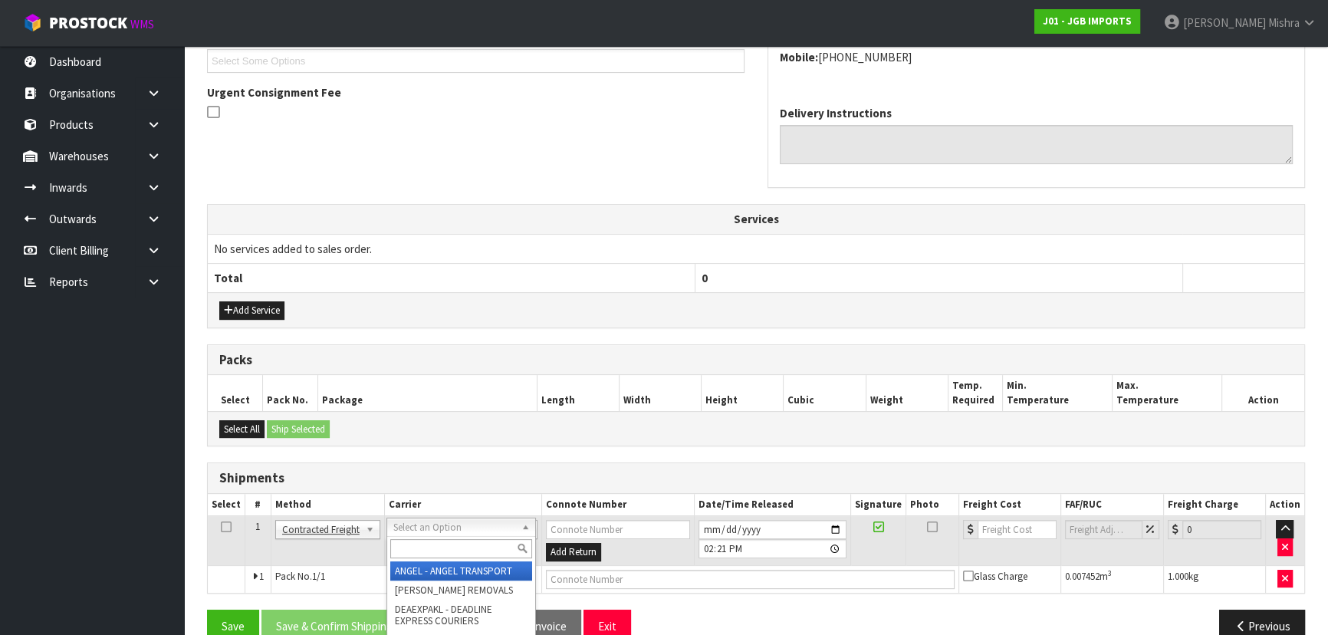
click at [464, 547] on input "text" at bounding box center [461, 548] width 142 height 19
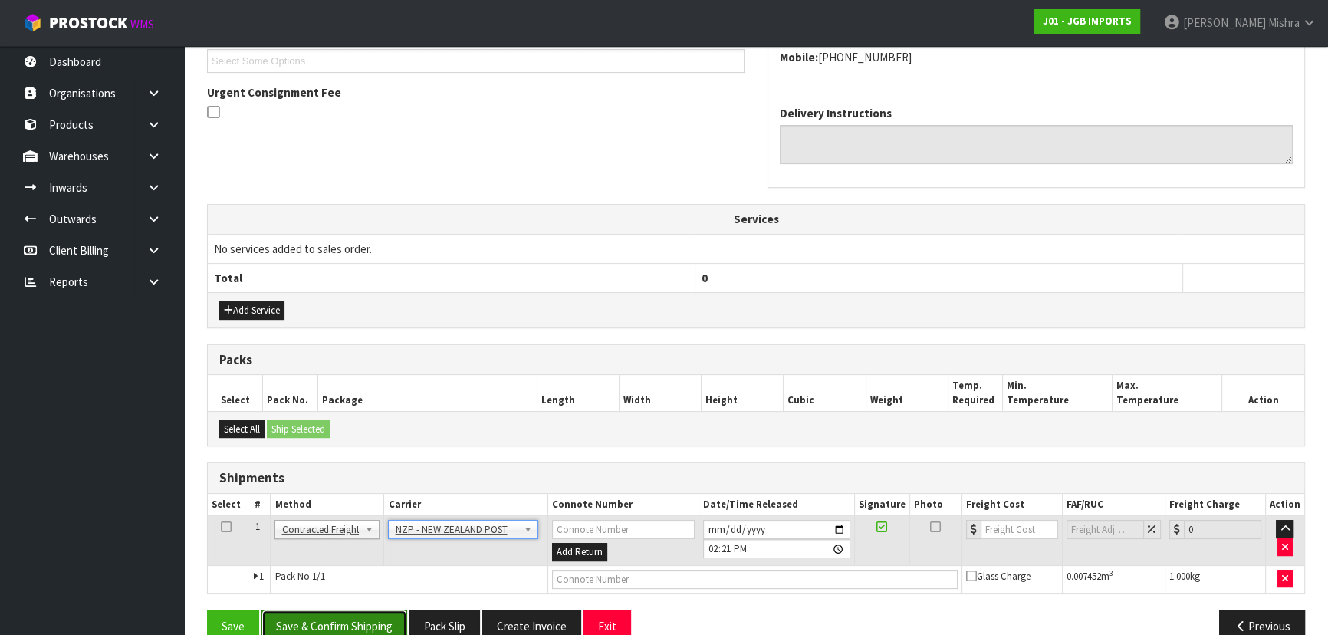
click at [314, 620] on button "Save & Confirm Shipping" at bounding box center [334, 626] width 146 height 33
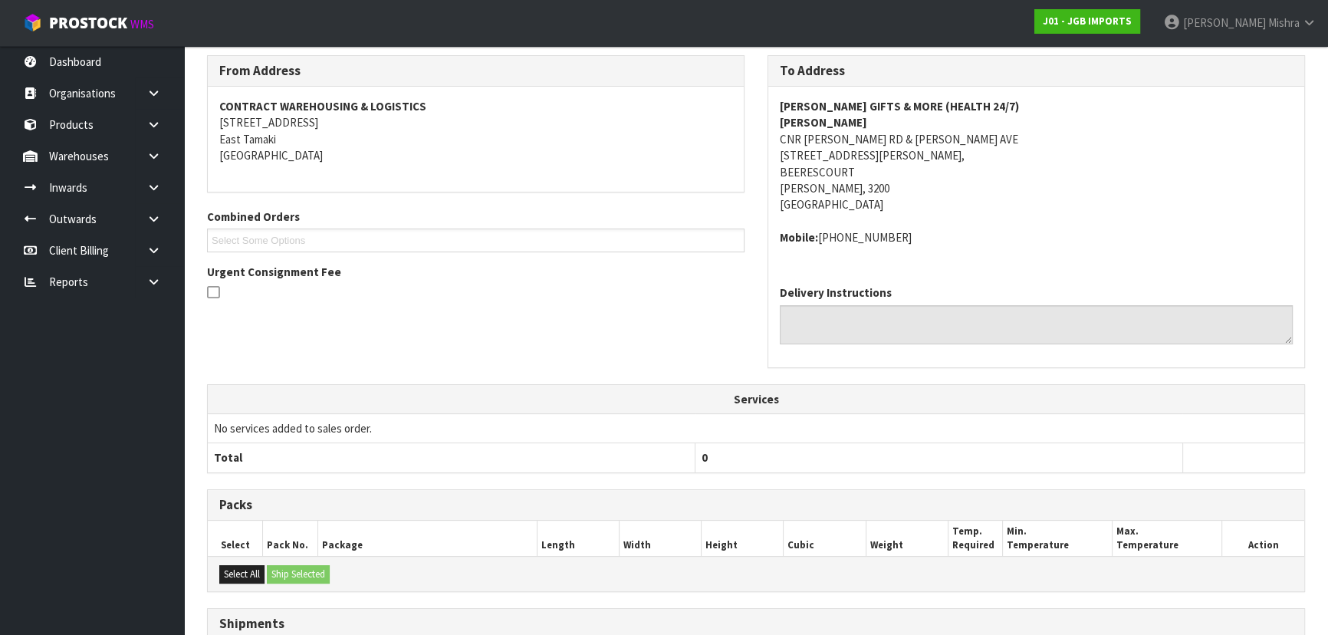
scroll to position [430, 0]
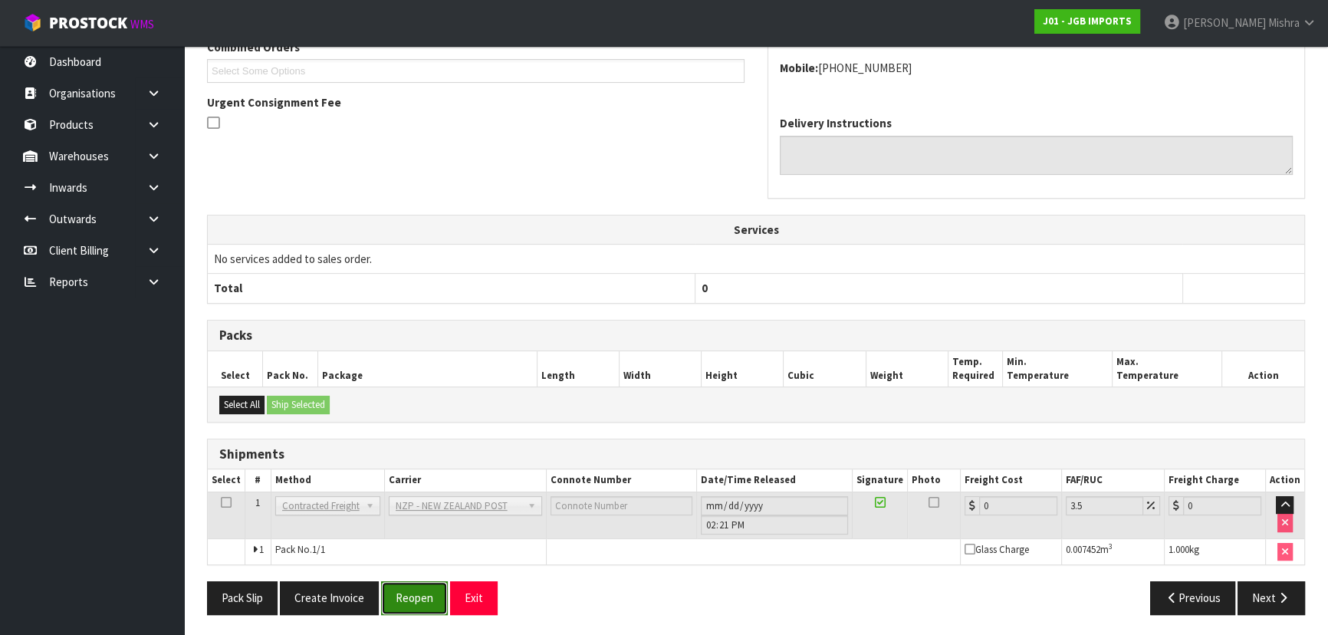
click at [415, 604] on button "Reopen" at bounding box center [414, 597] width 67 height 33
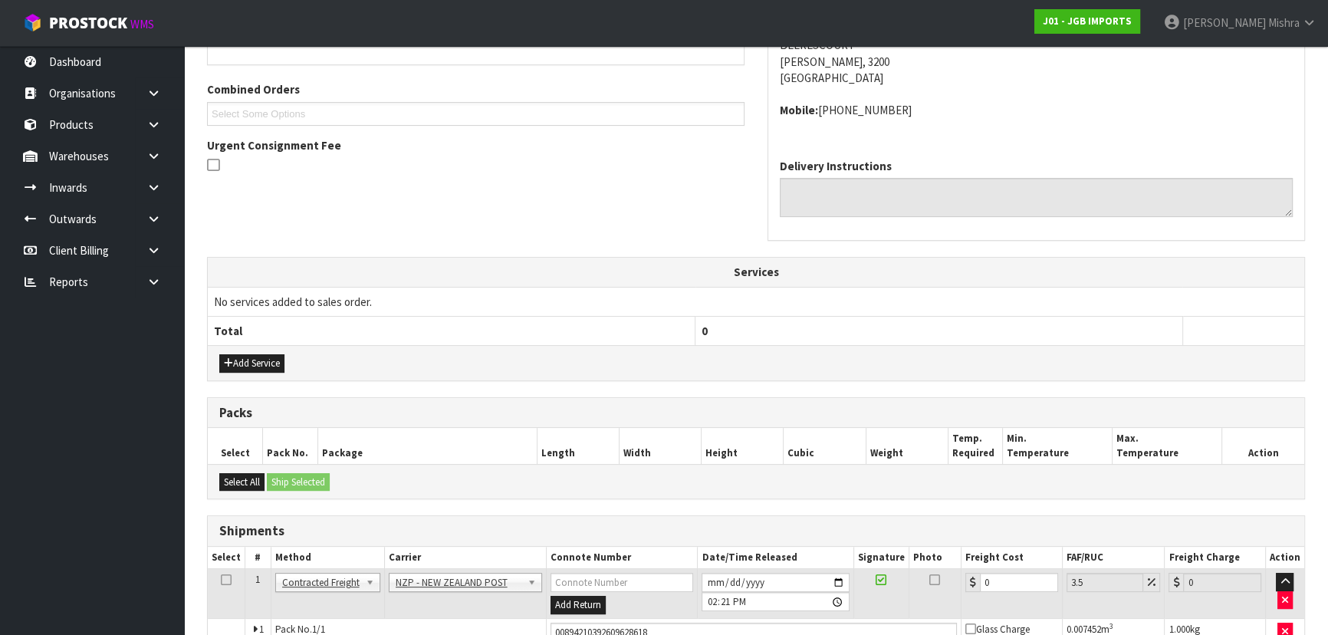
scroll to position [466, 0]
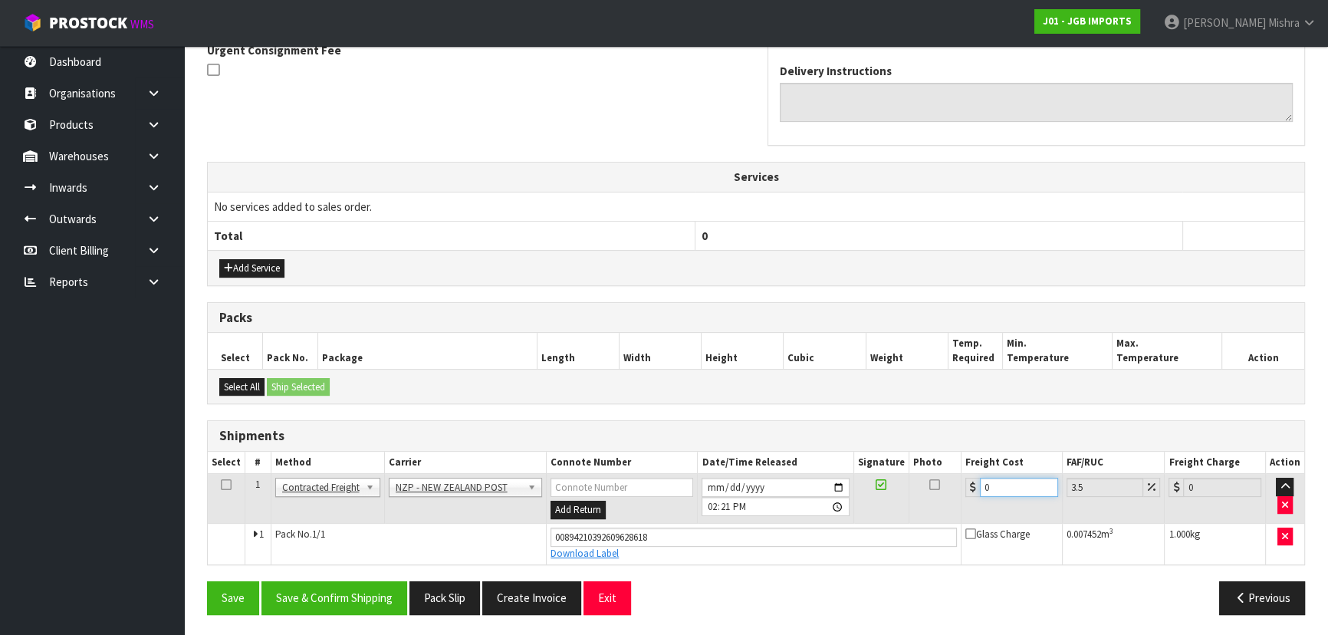
drag, startPoint x: 997, startPoint y: 483, endPoint x: 920, endPoint y: 485, distance: 76.7
click at [920, 487] on tr "1 Client Local Pickup Customer Local Pickup Company Freight Contracted Freight …" at bounding box center [756, 499] width 1097 height 50
click at [331, 604] on button "Save & Confirm Shipping" at bounding box center [334, 597] width 146 height 33
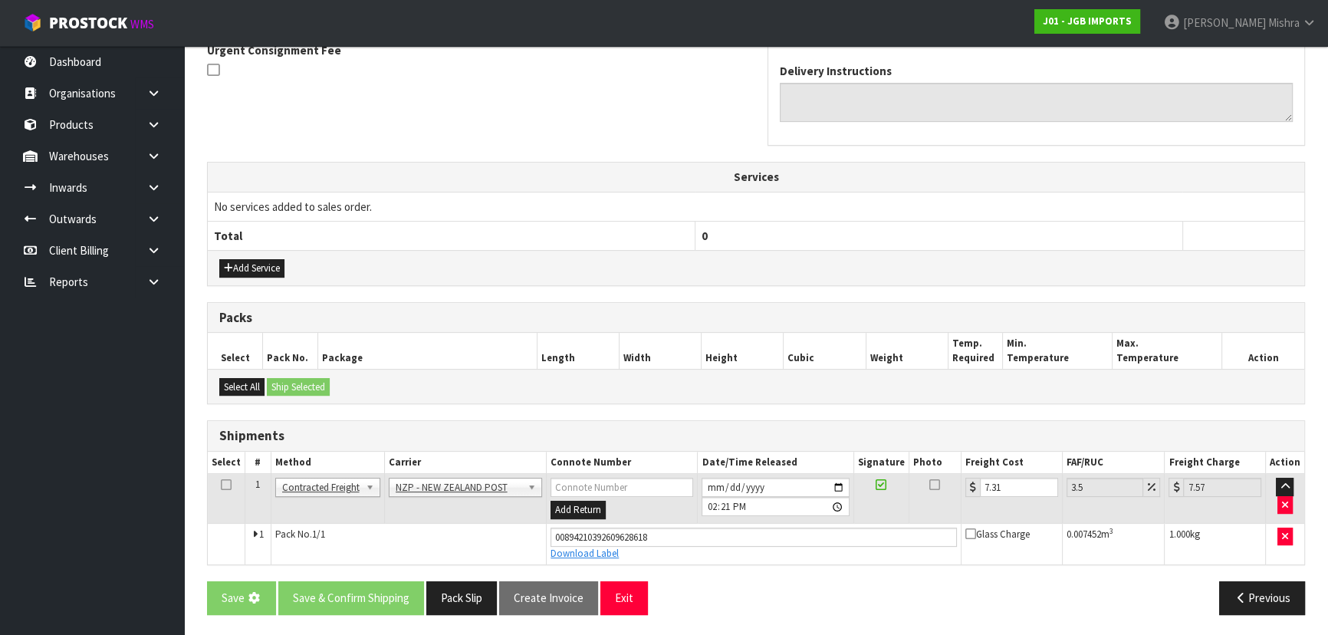
scroll to position [0, 0]
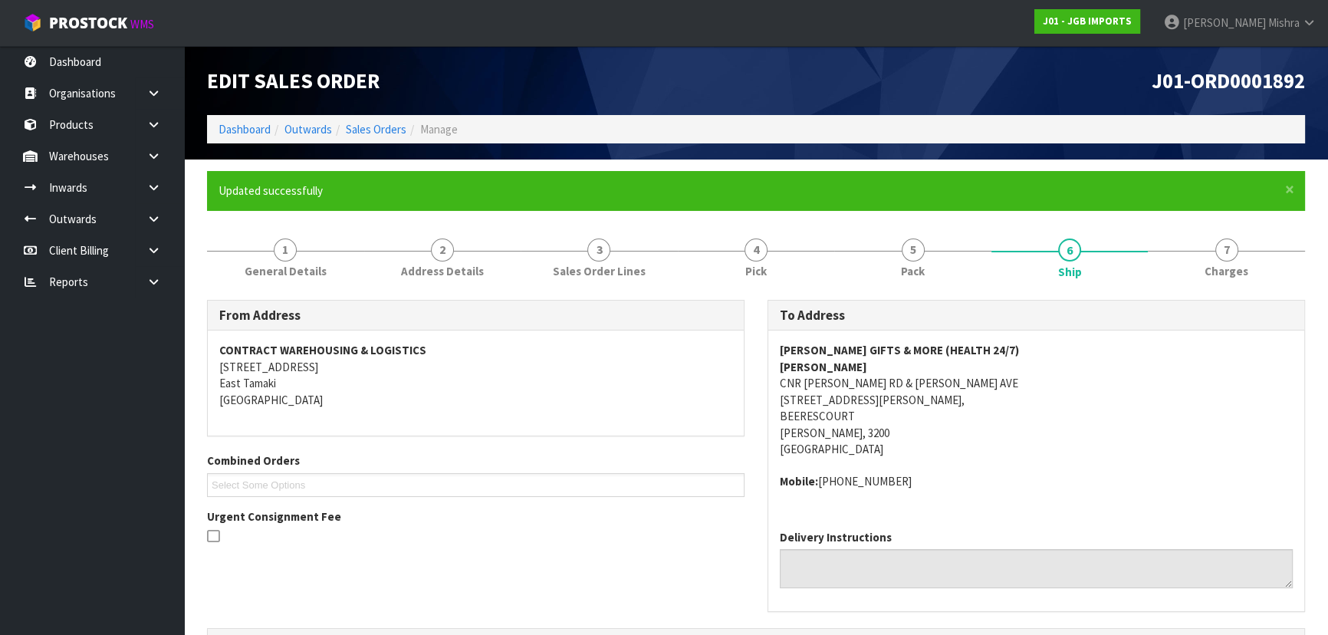
click at [1255, 81] on span "J01-ORD0001892" at bounding box center [1228, 80] width 153 height 26
click at [1257, 79] on span "J01-ORD0001892" at bounding box center [1228, 80] width 153 height 26
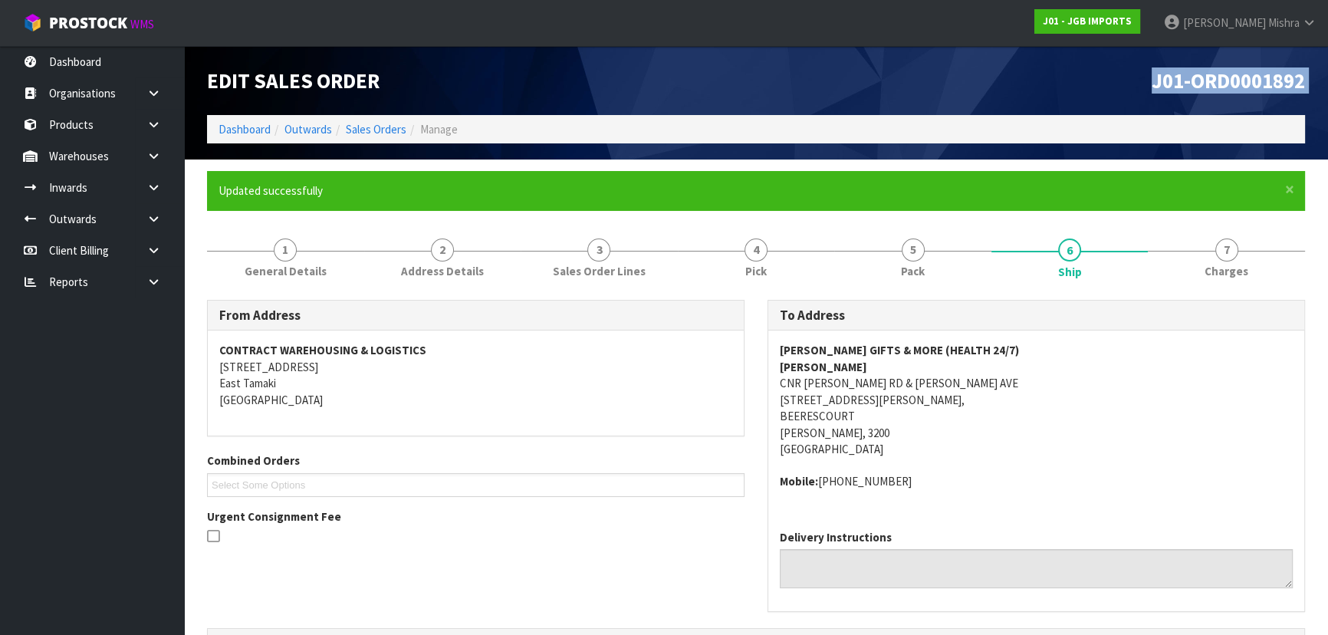
click at [1257, 79] on span "J01-ORD0001892" at bounding box center [1228, 80] width 153 height 26
copy div "J01-ORD0001892"
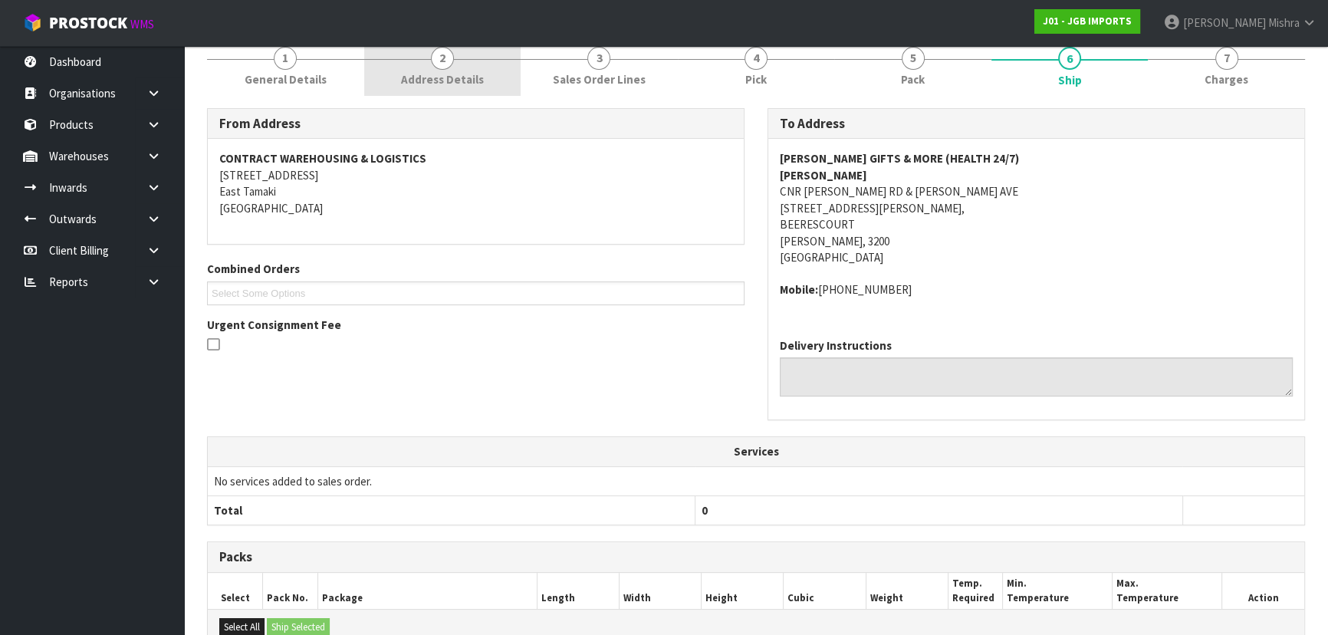
scroll to position [6, 0]
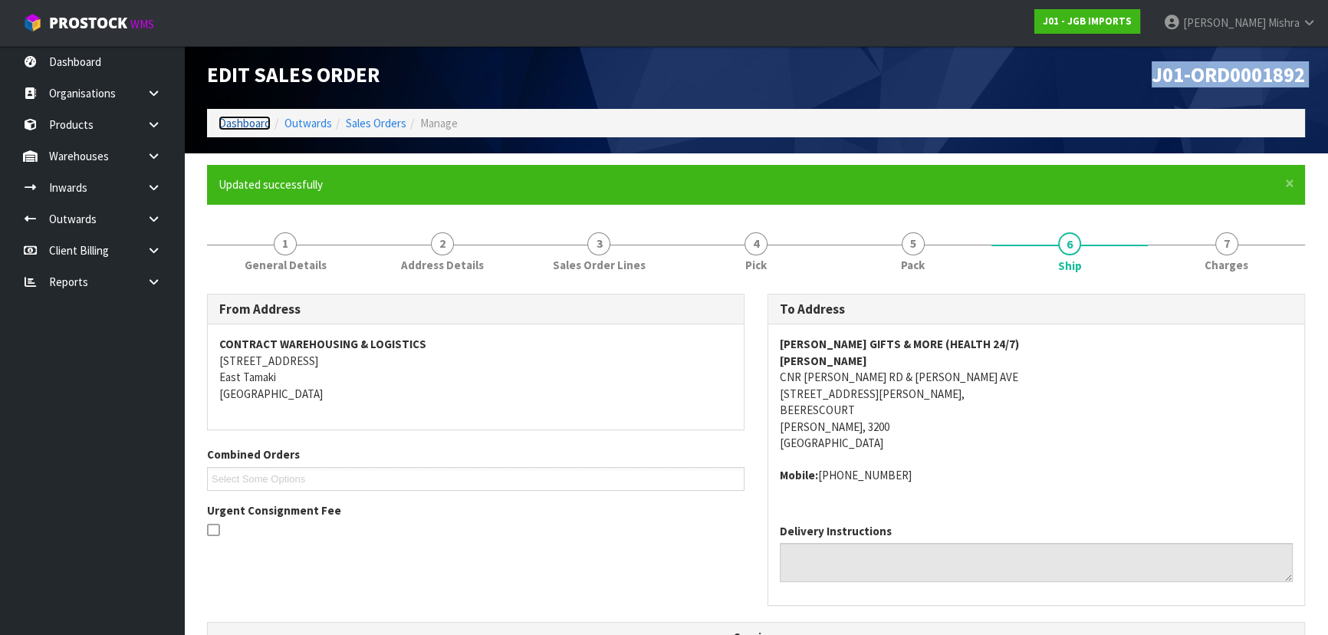
click at [248, 124] on link "Dashboard" at bounding box center [245, 123] width 52 height 15
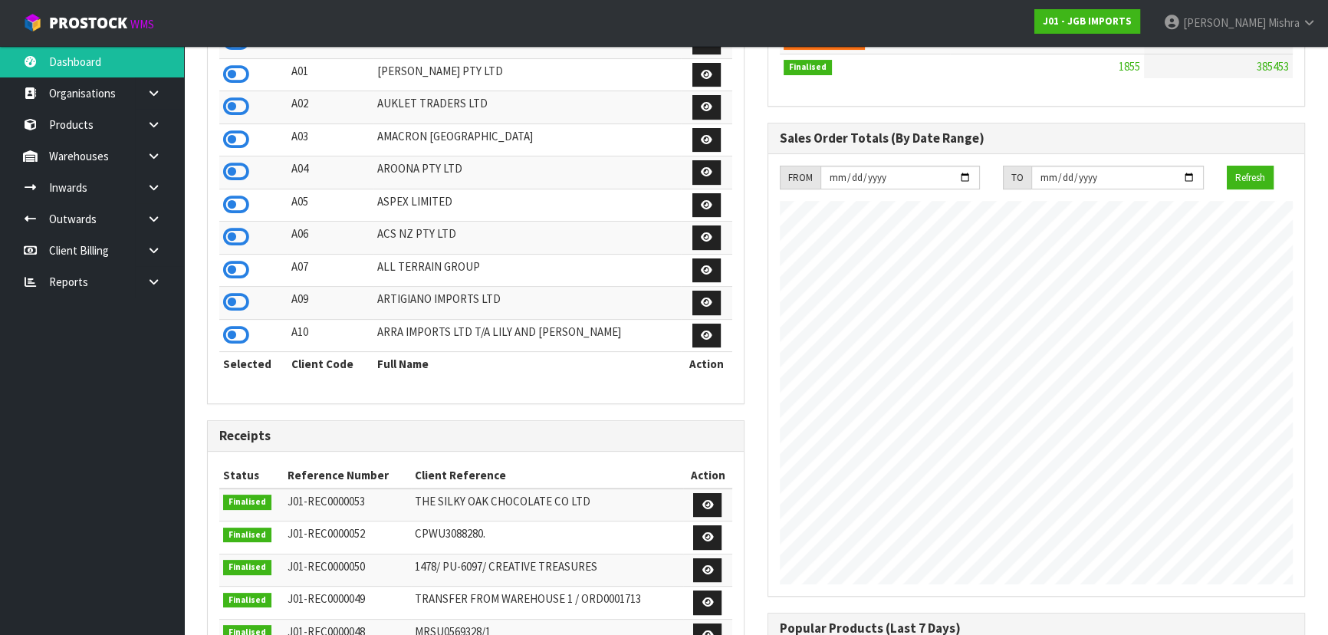
scroll to position [81, 0]
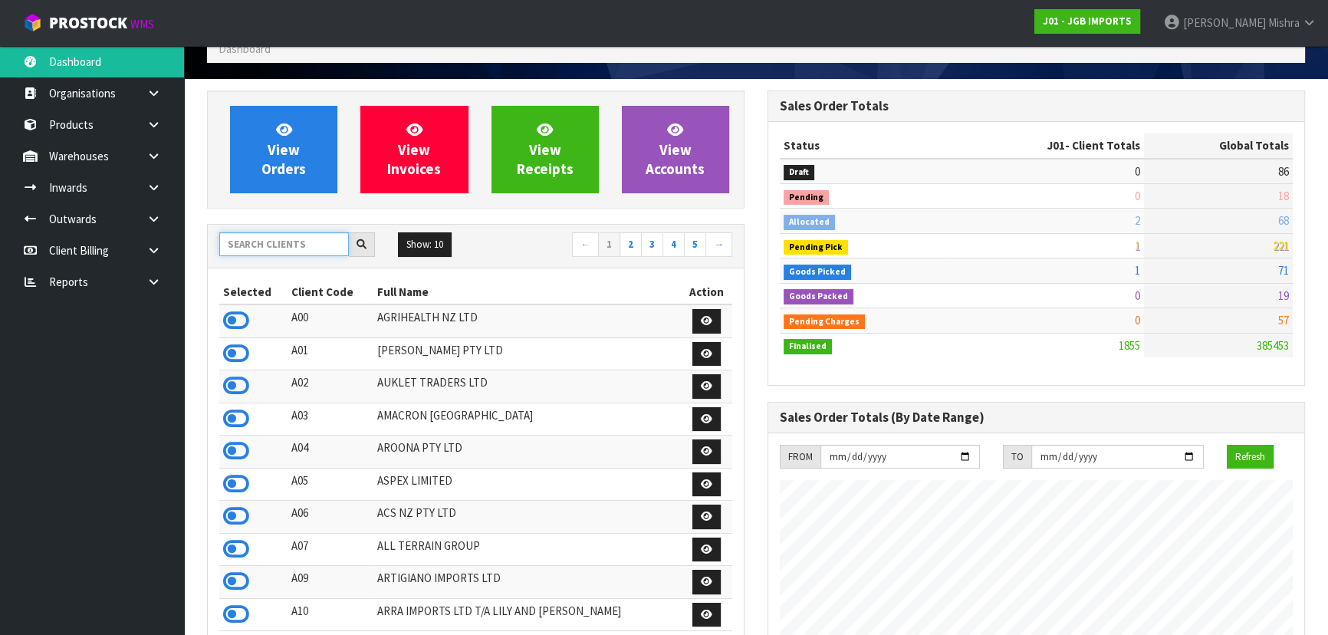
click at [265, 234] on input "text" at bounding box center [284, 244] width 130 height 24
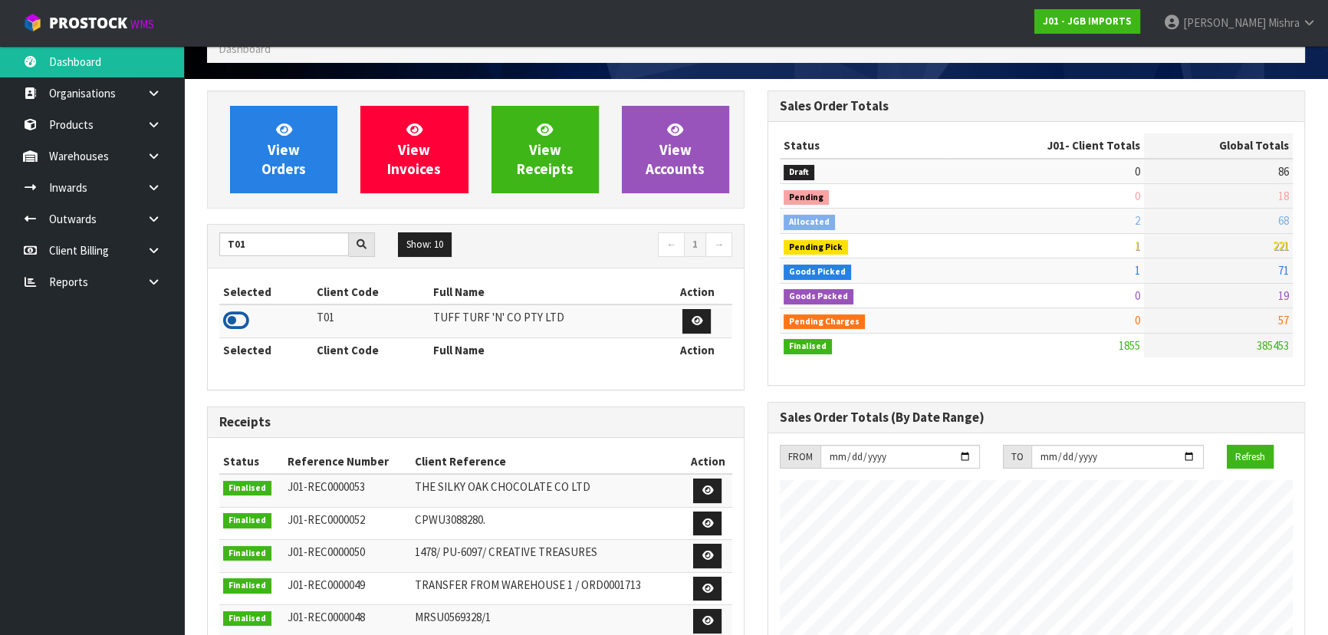
click at [223, 321] on icon at bounding box center [236, 320] width 26 height 23
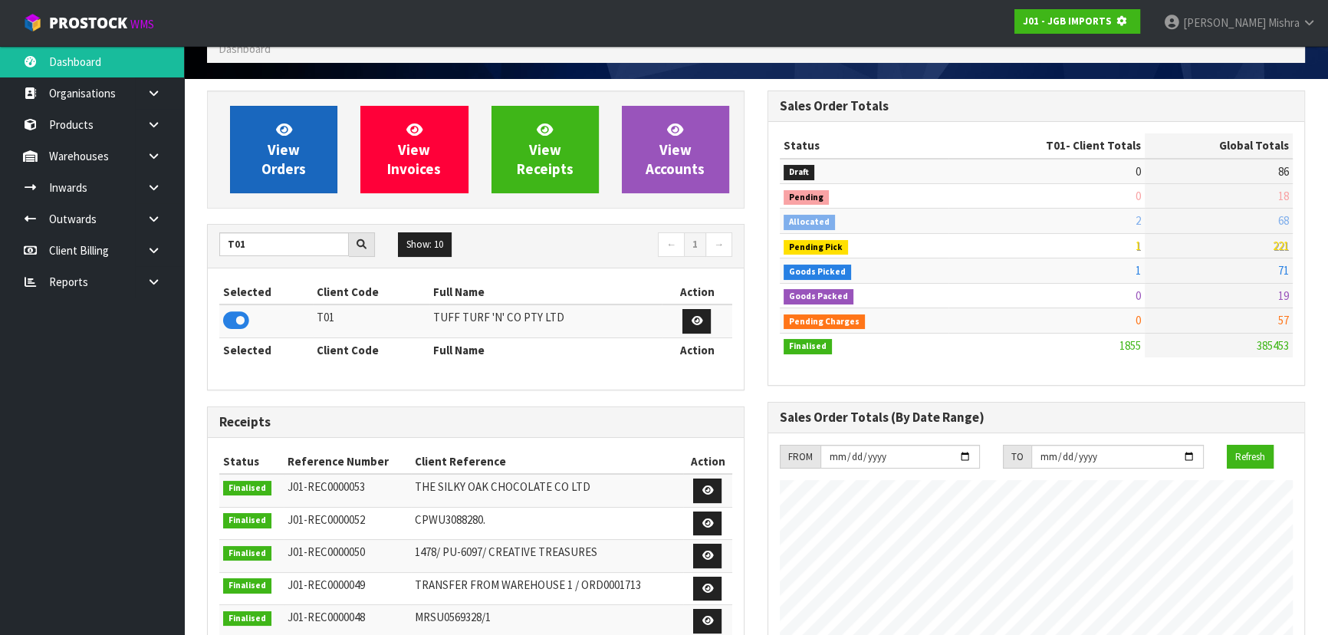
scroll to position [765900, 766294]
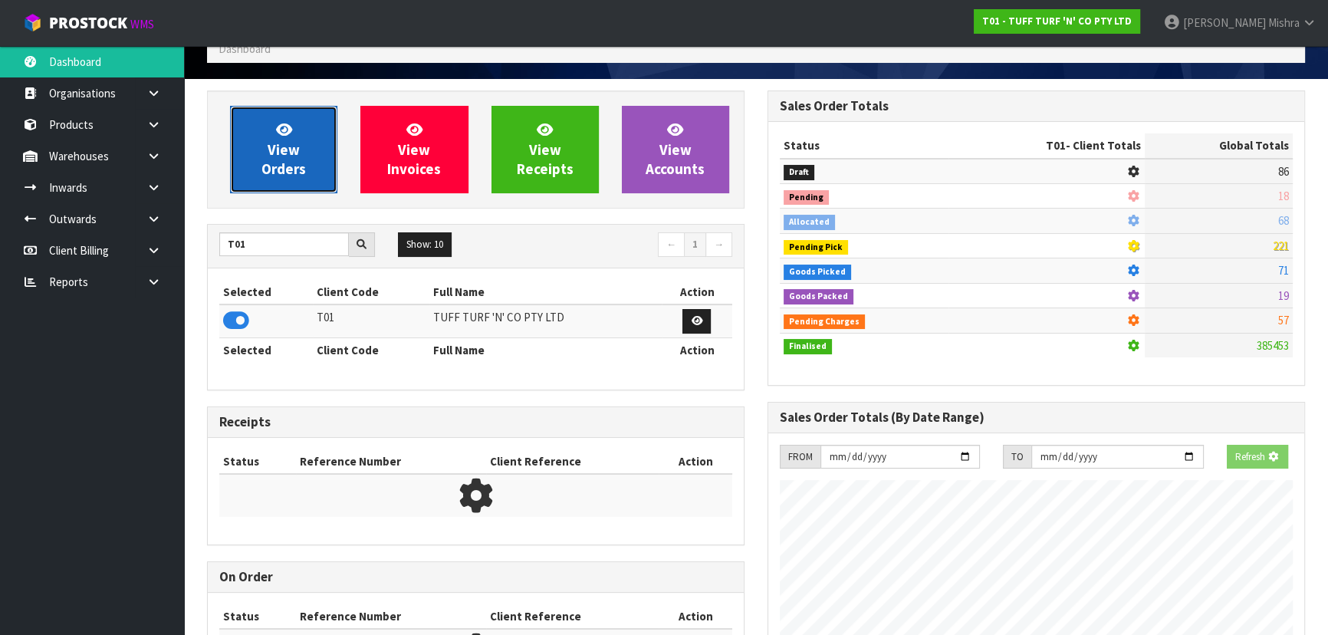
click at [248, 143] on link "View Orders" at bounding box center [283, 149] width 107 height 87
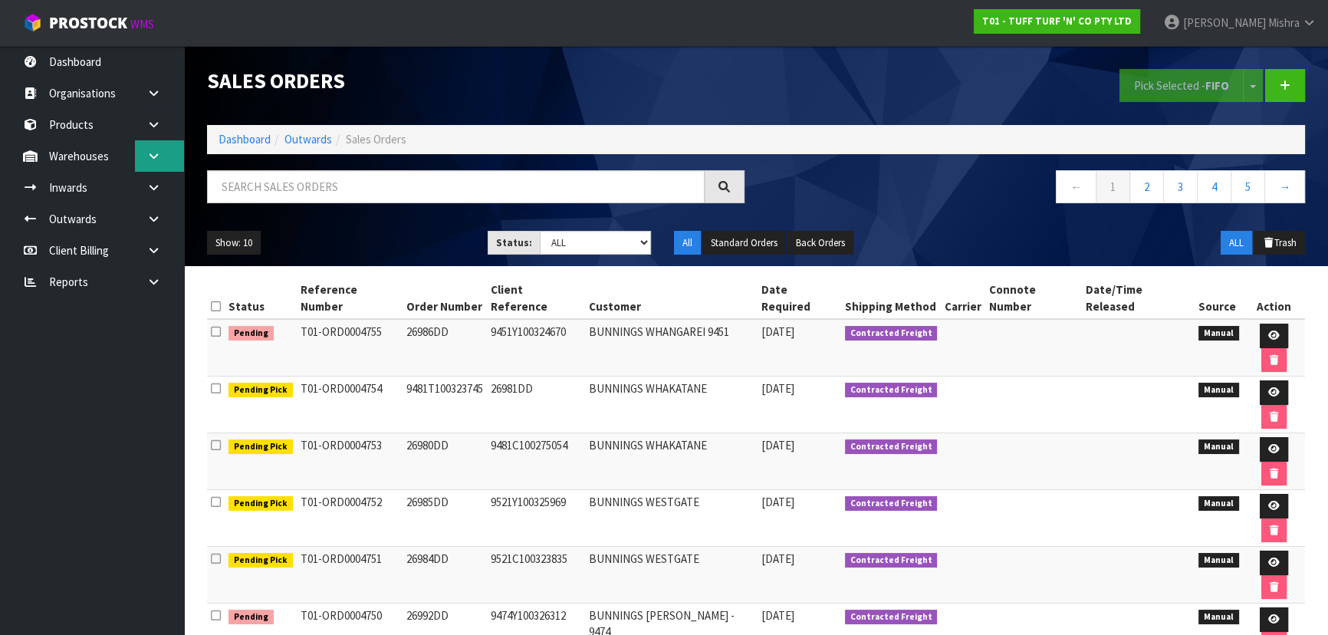
drag, startPoint x: 153, startPoint y: 157, endPoint x: 132, endPoint y: 200, distance: 48.0
click at [153, 157] on icon at bounding box center [153, 156] width 15 height 12
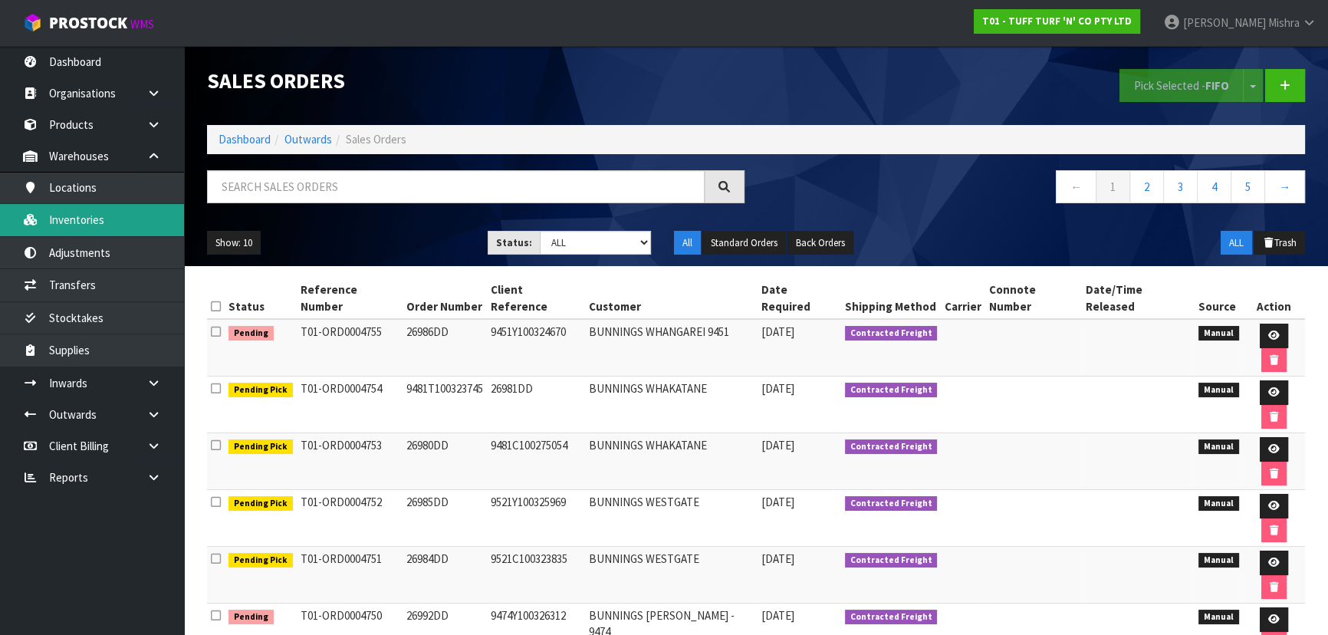
click at [126, 222] on link "Inventories" at bounding box center [92, 219] width 184 height 31
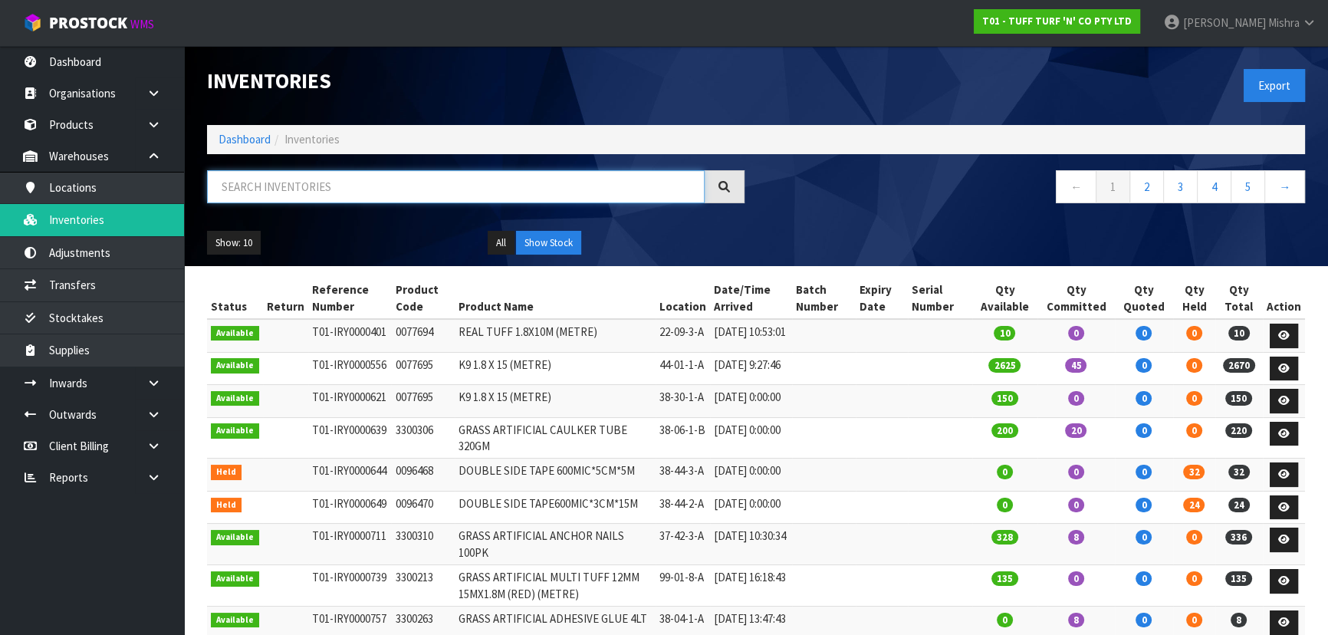
drag, startPoint x: 263, startPoint y: 190, endPoint x: 272, endPoint y: 187, distance: 9.7
click at [271, 186] on input "text" at bounding box center [456, 186] width 498 height 33
paste input "3300263"
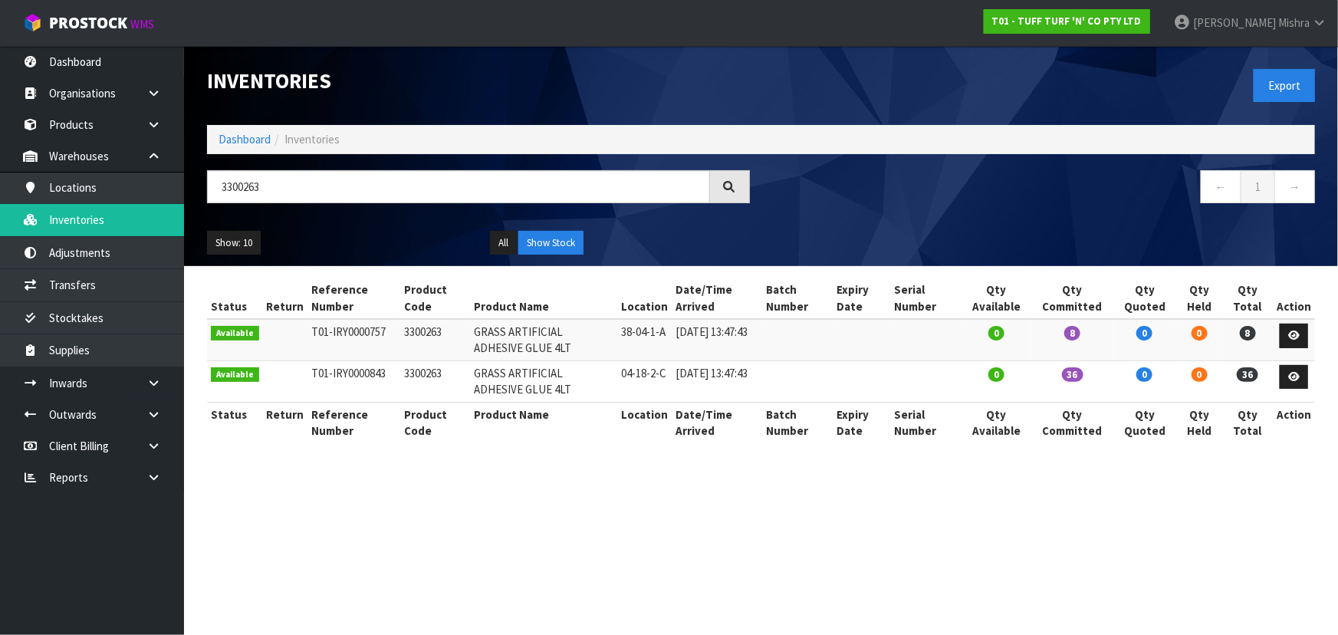
click at [1109, 393] on td "36" at bounding box center [1071, 380] width 81 height 41
click at [261, 141] on link "Dashboard" at bounding box center [245, 139] width 52 height 15
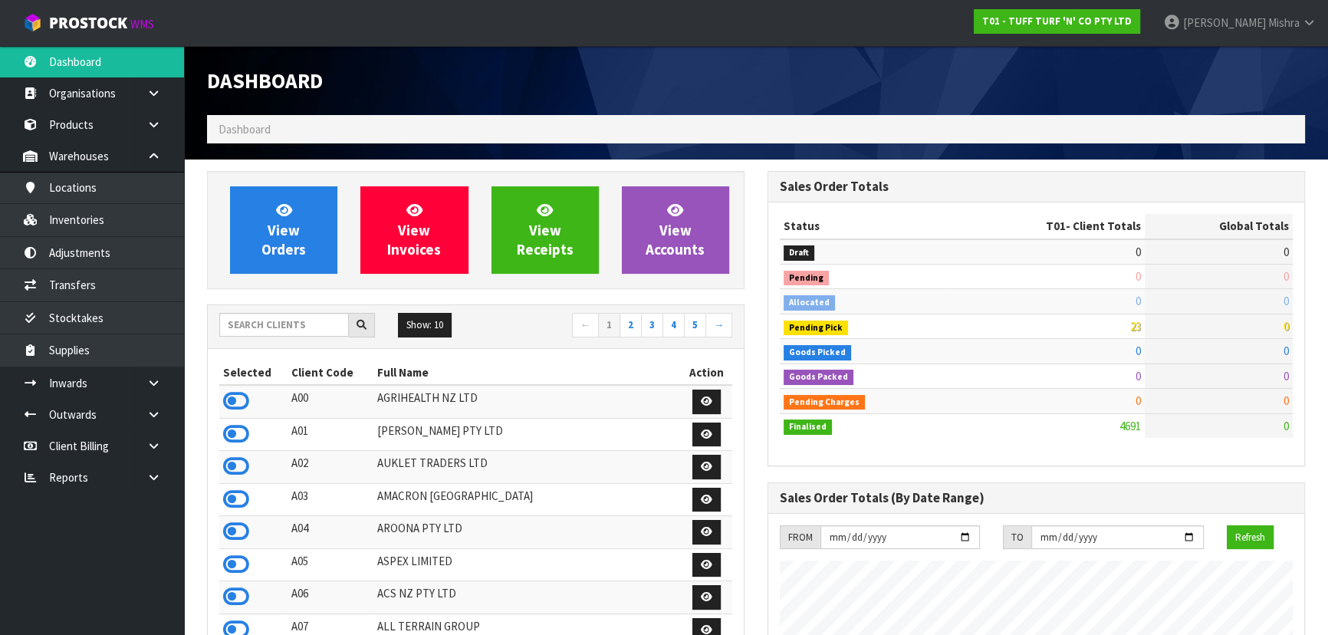
scroll to position [1159, 560]
click at [227, 499] on icon at bounding box center [236, 499] width 26 height 23
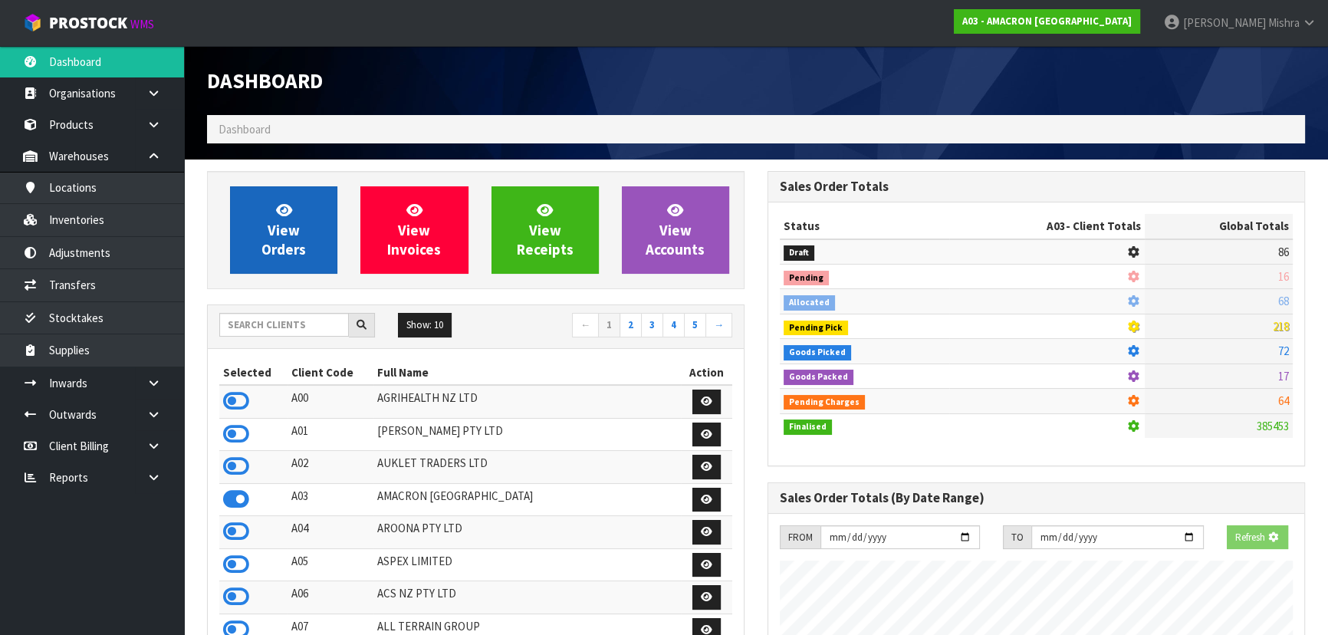
scroll to position [765900, 766294]
click at [278, 223] on span "View Orders" at bounding box center [283, 230] width 44 height 58
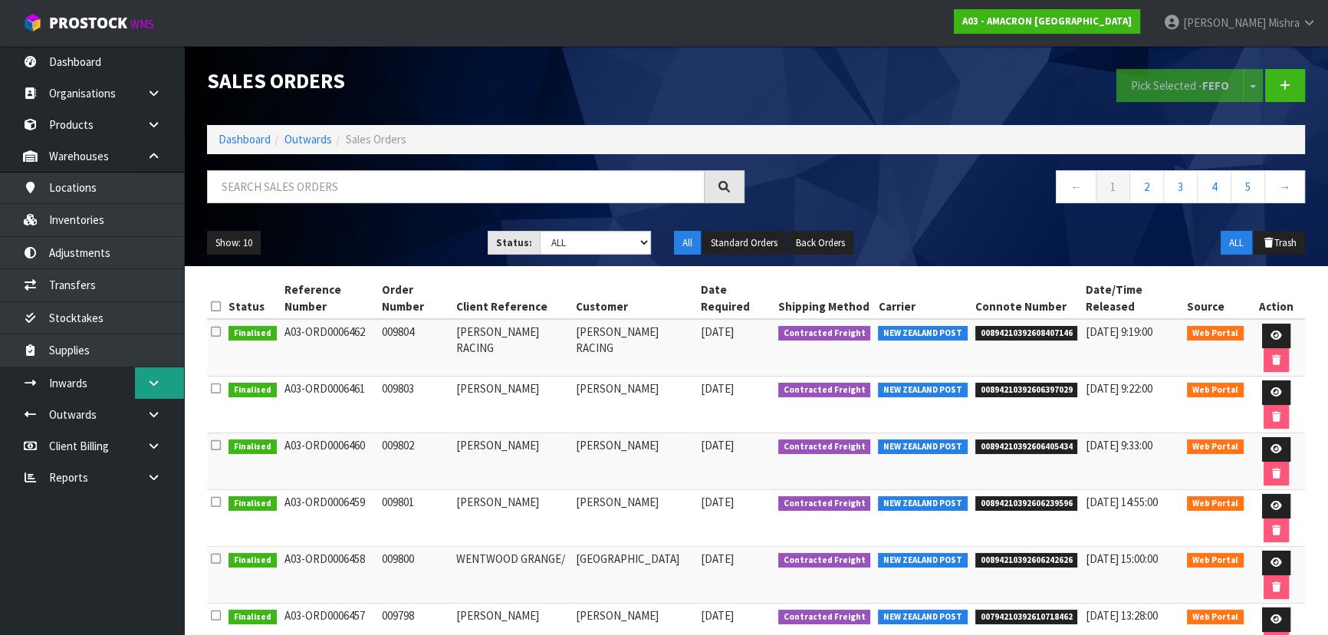
click at [150, 380] on icon at bounding box center [153, 383] width 15 height 12
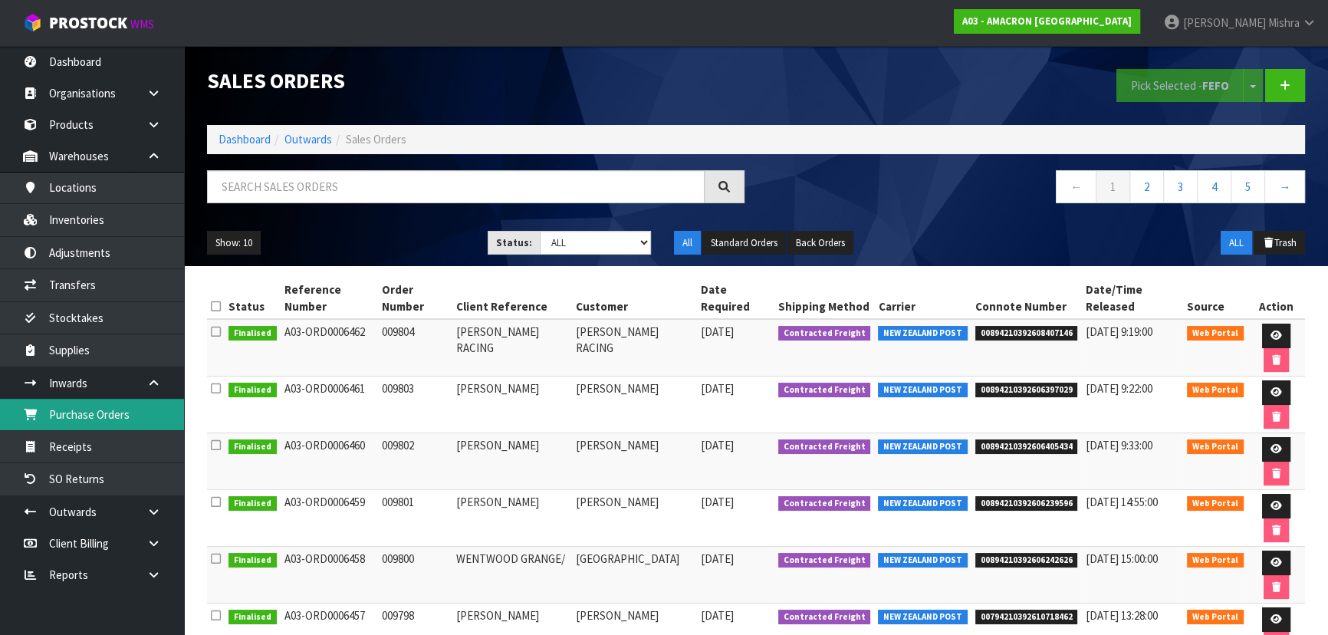
click at [132, 418] on link "Purchase Orders" at bounding box center [92, 414] width 184 height 31
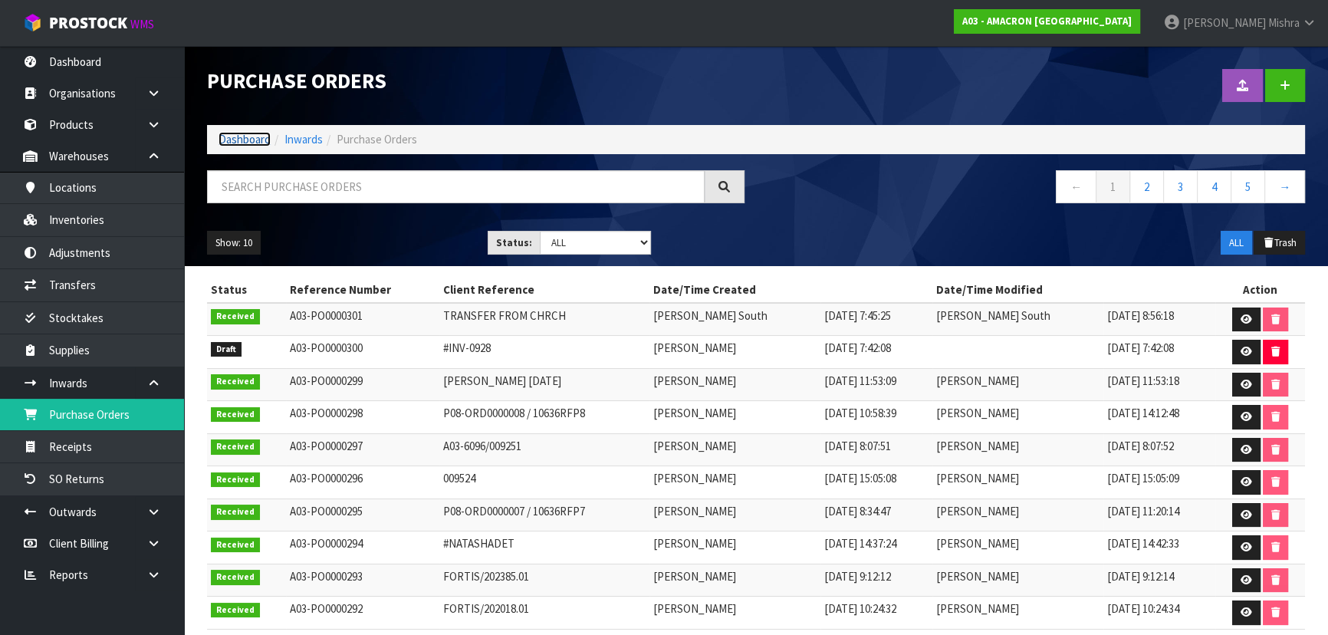
click at [247, 137] on link "Dashboard" at bounding box center [245, 139] width 52 height 15
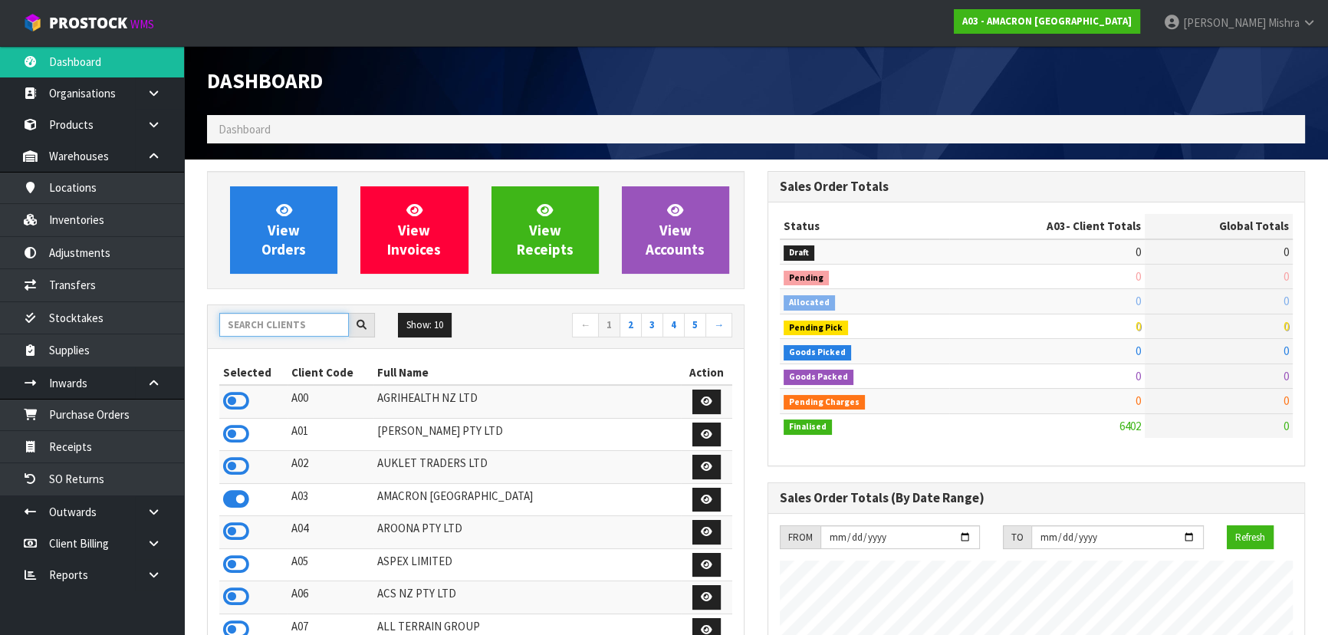
click at [251, 322] on input "text" at bounding box center [284, 325] width 130 height 24
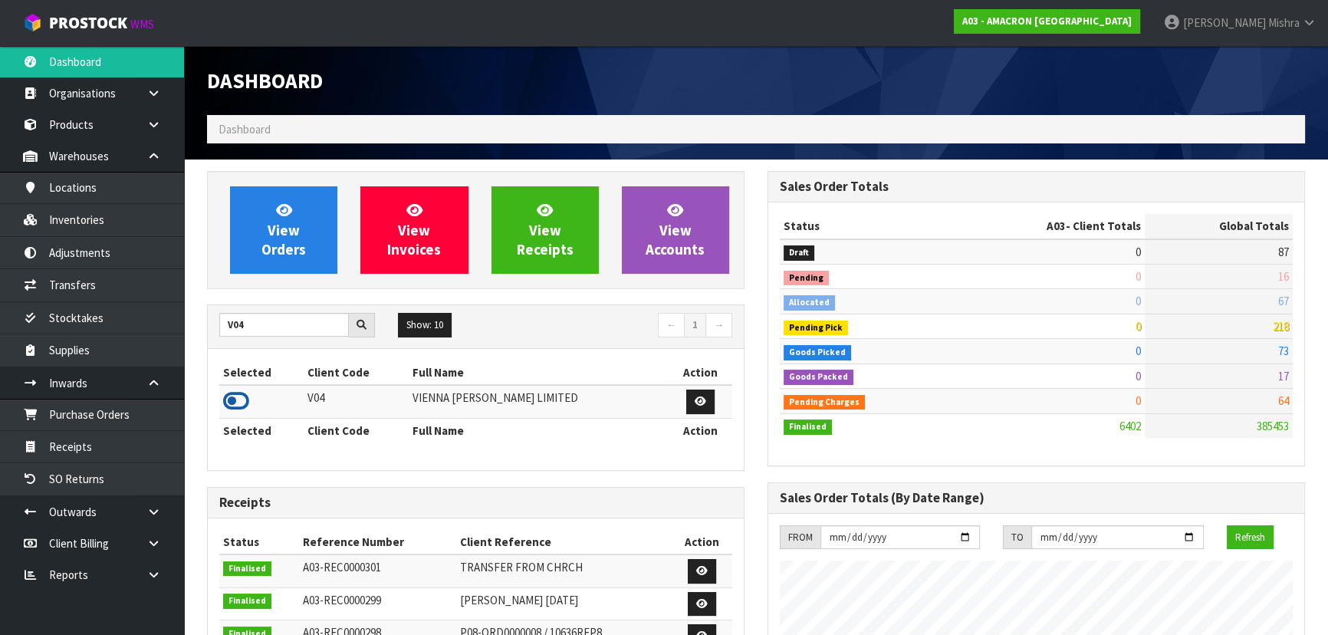
click at [230, 403] on icon at bounding box center [236, 401] width 26 height 23
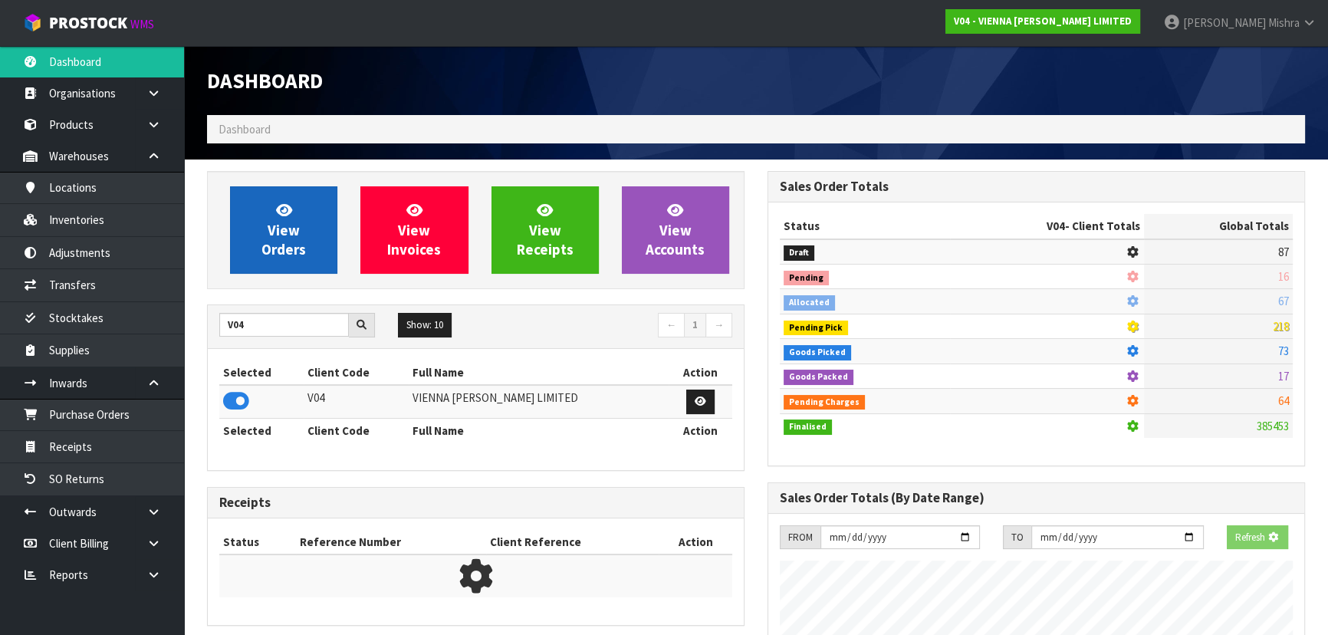
scroll to position [955, 560]
click at [275, 217] on link "View Orders" at bounding box center [283, 229] width 107 height 87
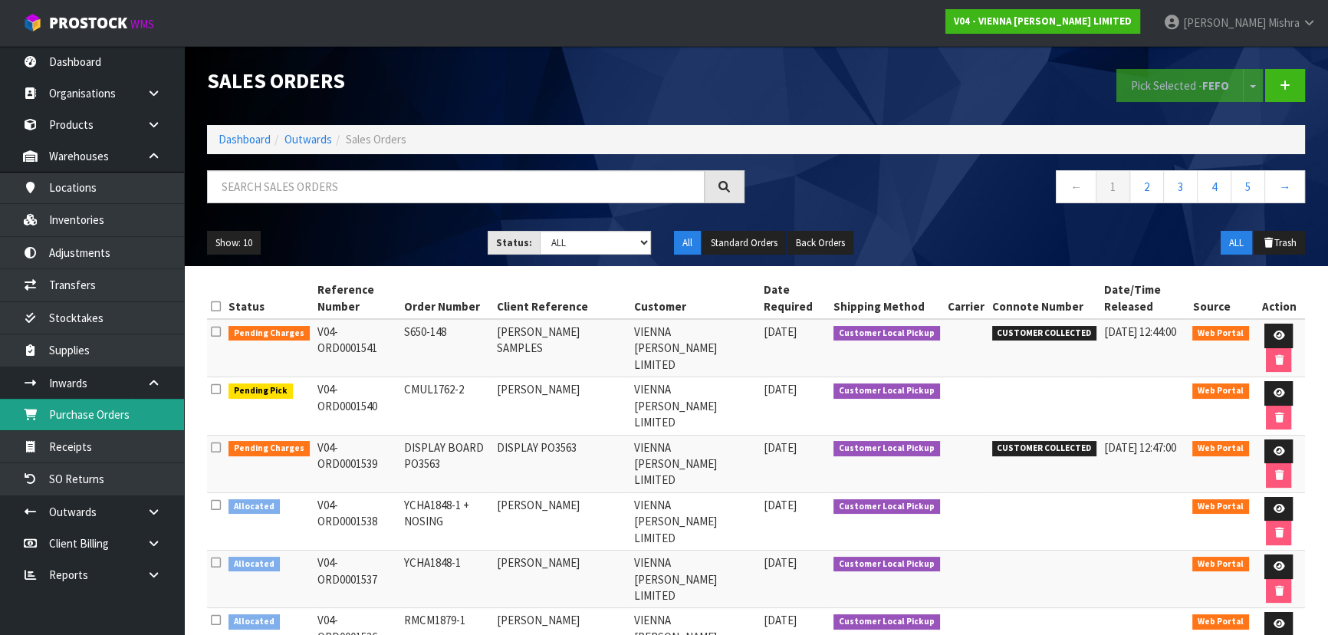
click at [94, 416] on link "Purchase Orders" at bounding box center [92, 414] width 184 height 31
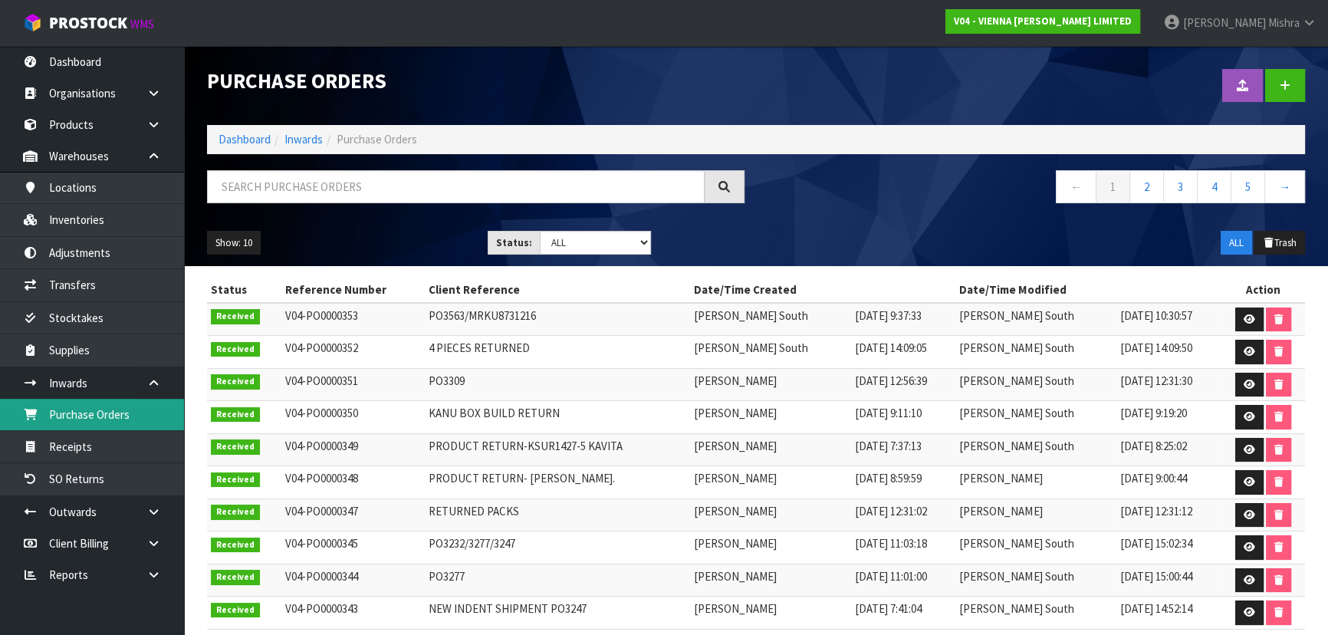
scroll to position [43, 0]
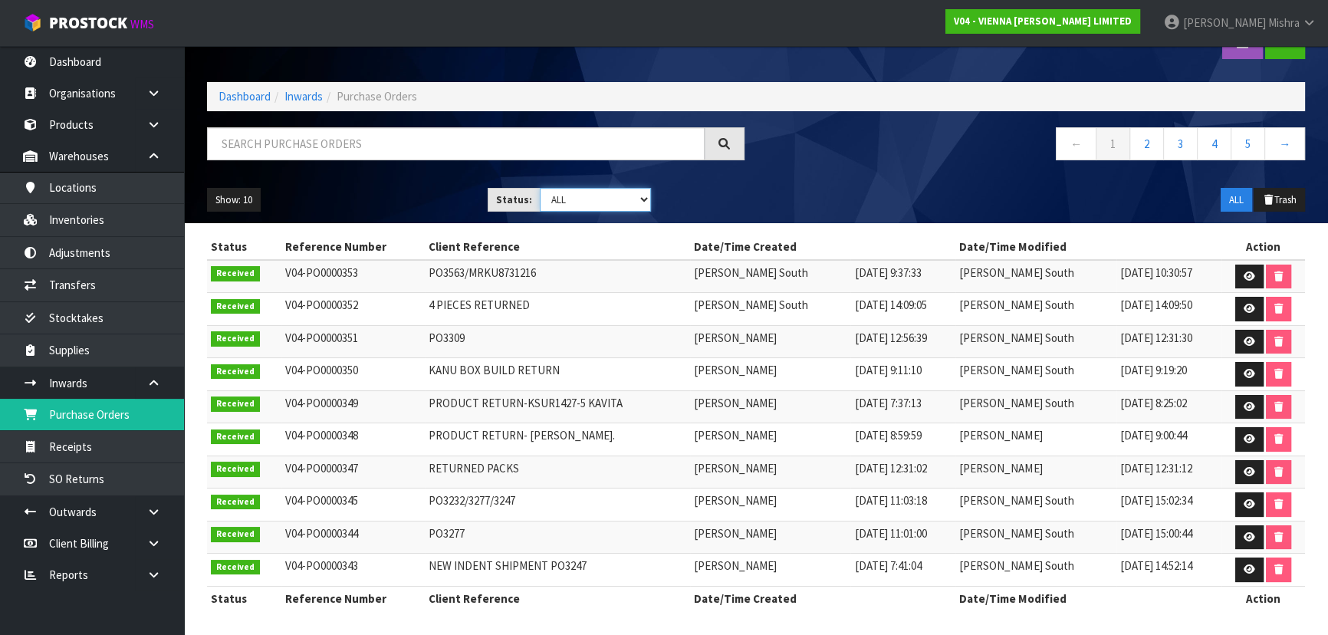
click at [575, 199] on select "Draft Pending Received Cancelled ALL" at bounding box center [596, 200] width 112 height 24
click at [540, 188] on select "Draft Pending Received Cancelled ALL" at bounding box center [596, 200] width 112 height 24
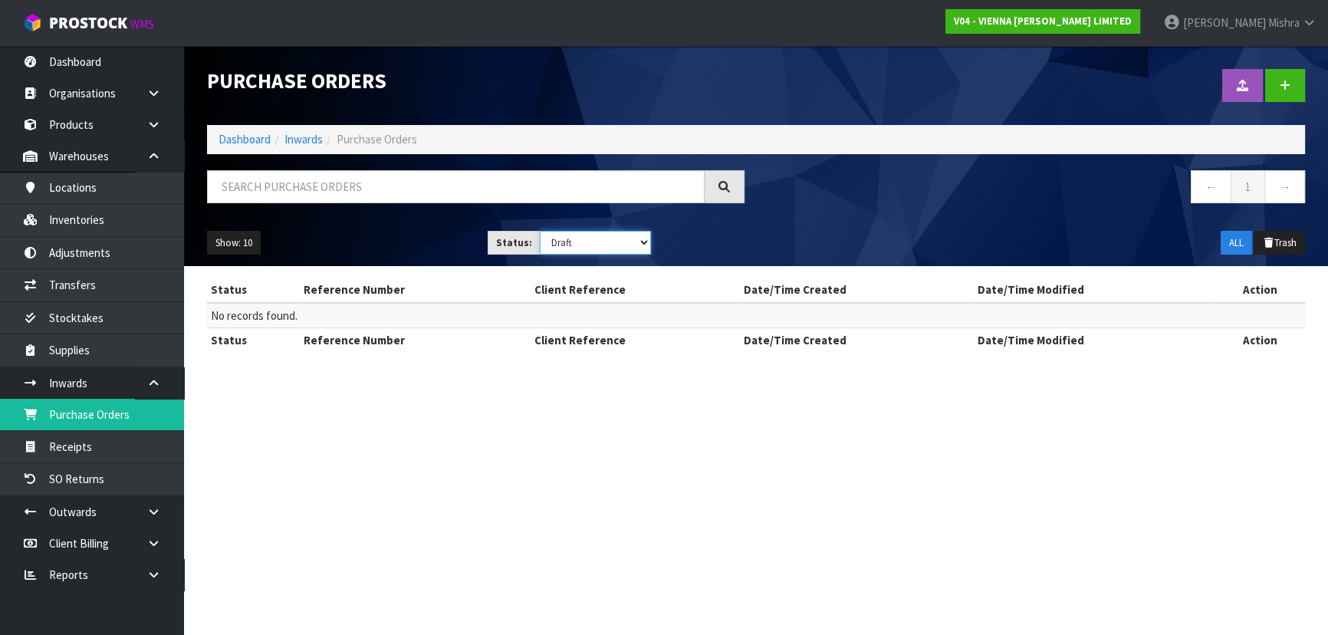
scroll to position [0, 0]
click at [615, 245] on select "Draft Pending Received Cancelled ALL" at bounding box center [598, 243] width 113 height 24
click at [542, 231] on select "Draft Pending Received Cancelled ALL" at bounding box center [598, 243] width 113 height 24
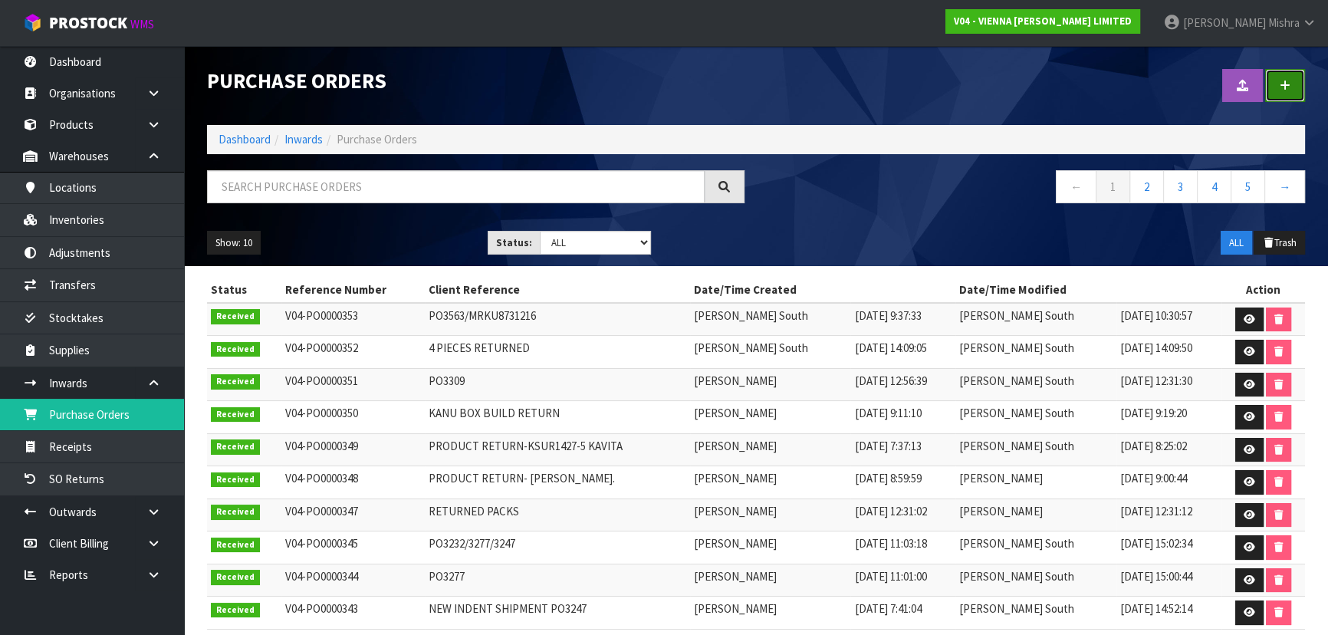
click at [1286, 81] on icon at bounding box center [1285, 86] width 11 height 12
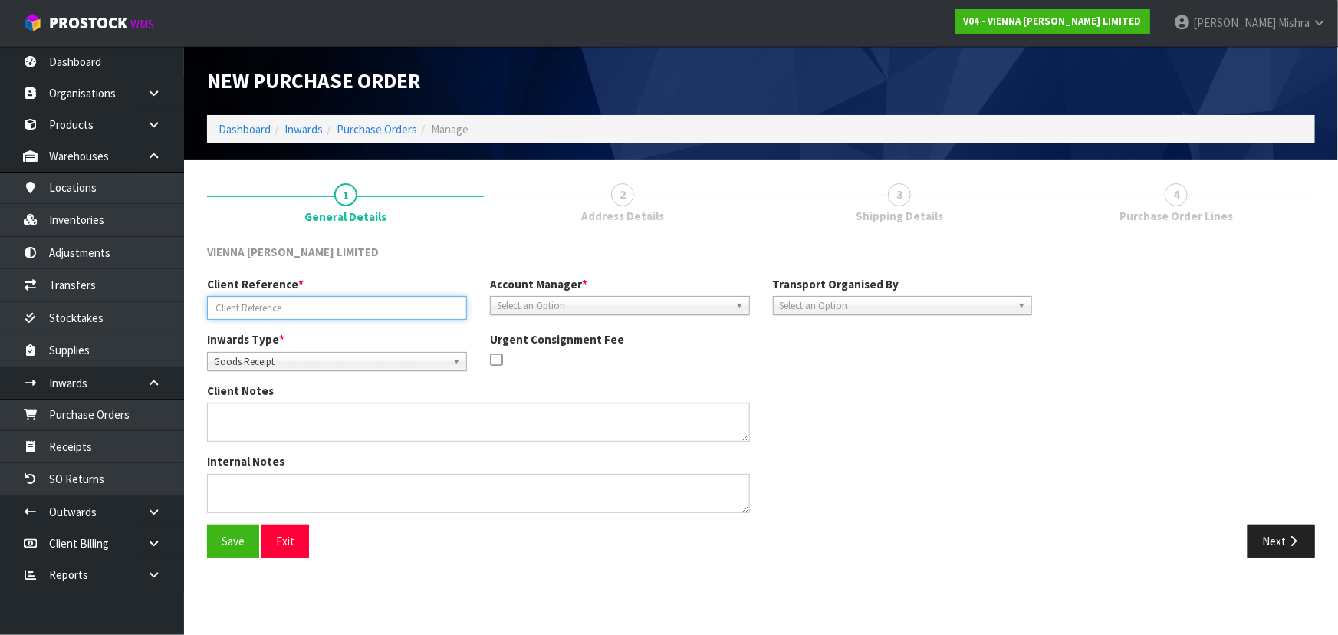
click at [268, 303] on input "text" at bounding box center [337, 308] width 260 height 24
paste input "S00084624"
drag, startPoint x: 333, startPoint y: 311, endPoint x: 173, endPoint y: 309, distance: 159.5
click at [173, 309] on body "Toggle navigation ProStock WMS V04 - VIENNA [PERSON_NAME] LIMITED [PERSON_NAME]…" at bounding box center [669, 317] width 1338 height 635
paste input "INDENT SHIPMENT- PO3756"
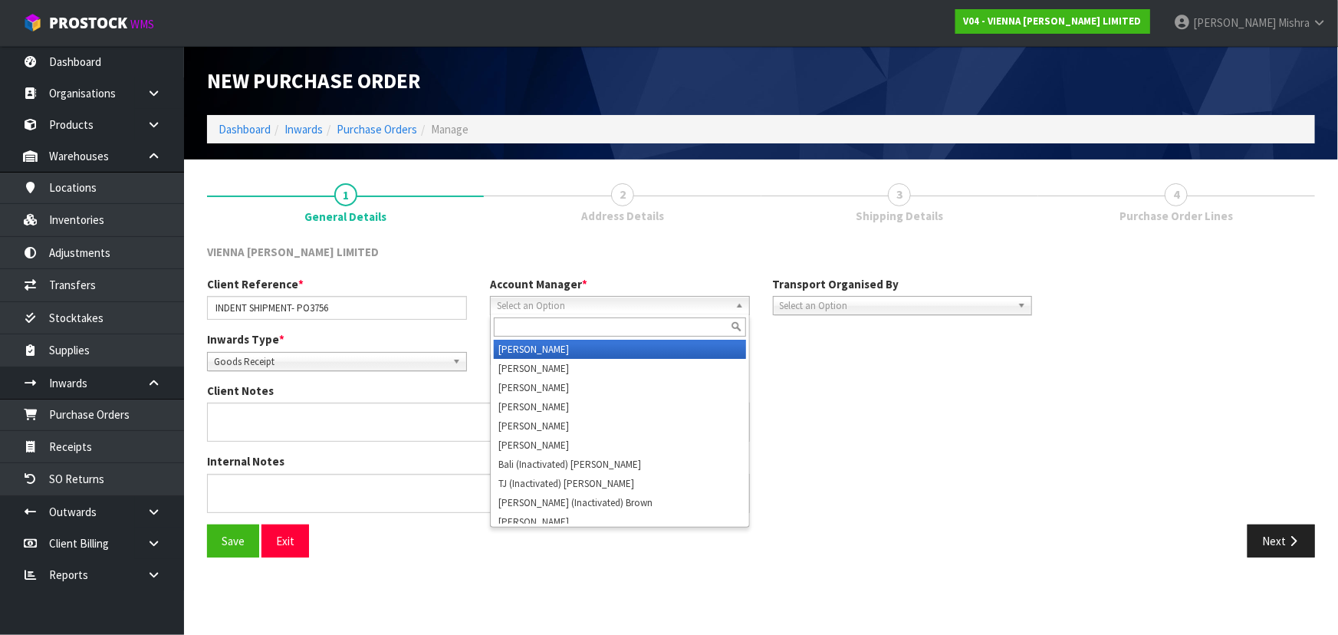
click at [643, 304] on span "Select an Option" at bounding box center [613, 306] width 232 height 18
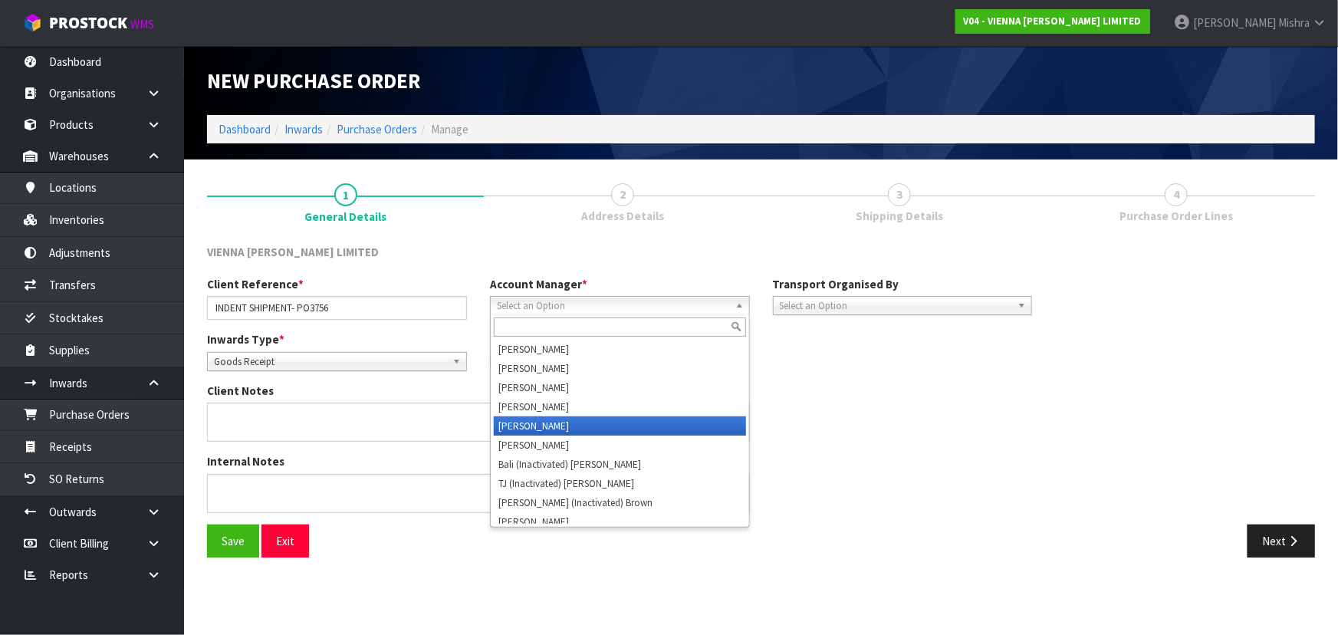
click at [638, 421] on li "[PERSON_NAME]" at bounding box center [620, 425] width 252 height 19
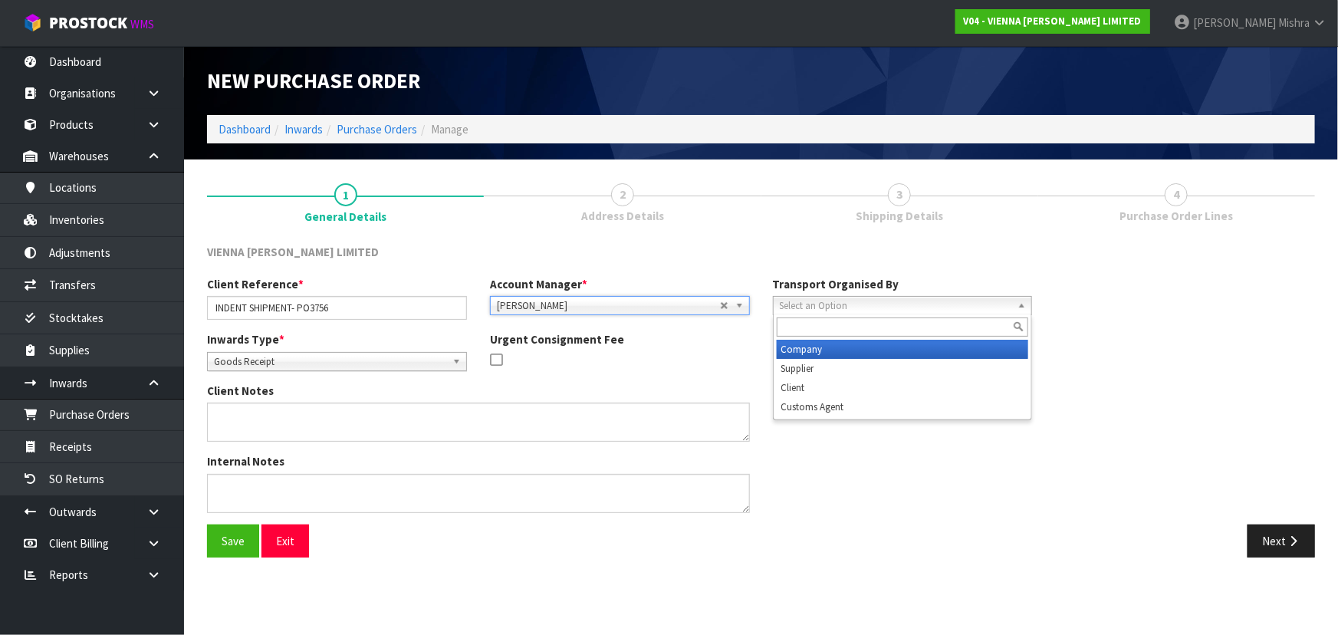
click at [871, 307] on span "Select an Option" at bounding box center [896, 306] width 232 height 18
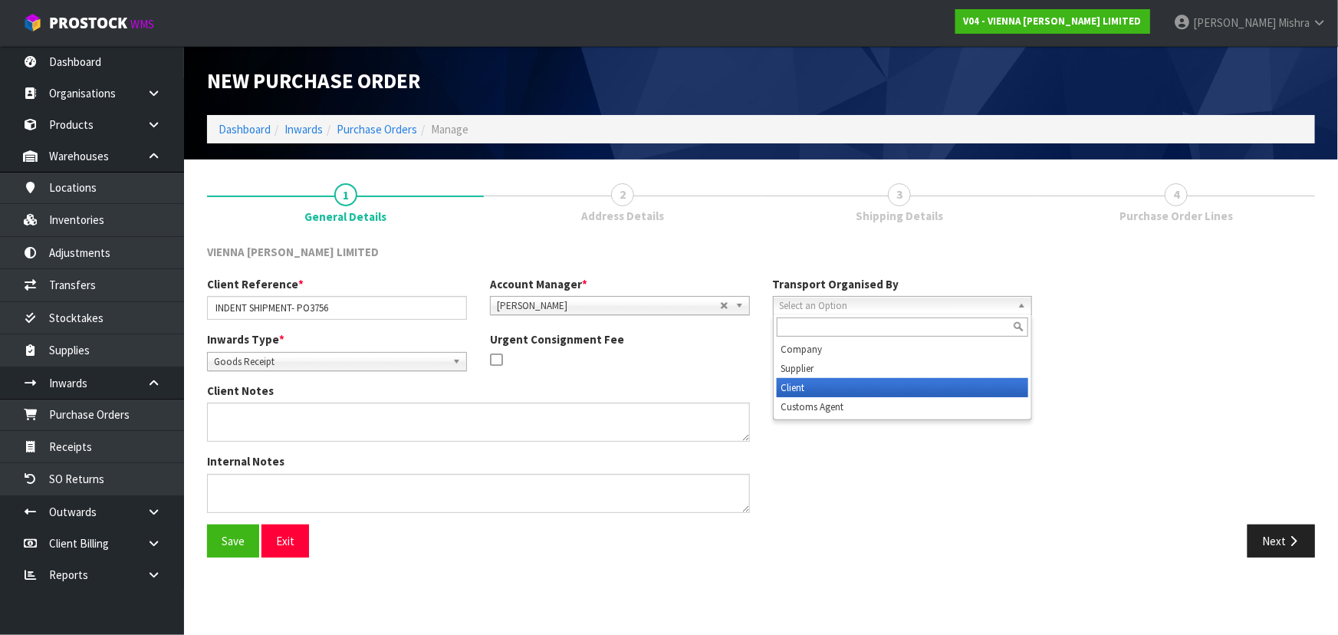
click at [863, 390] on li "Client" at bounding box center [903, 387] width 252 height 19
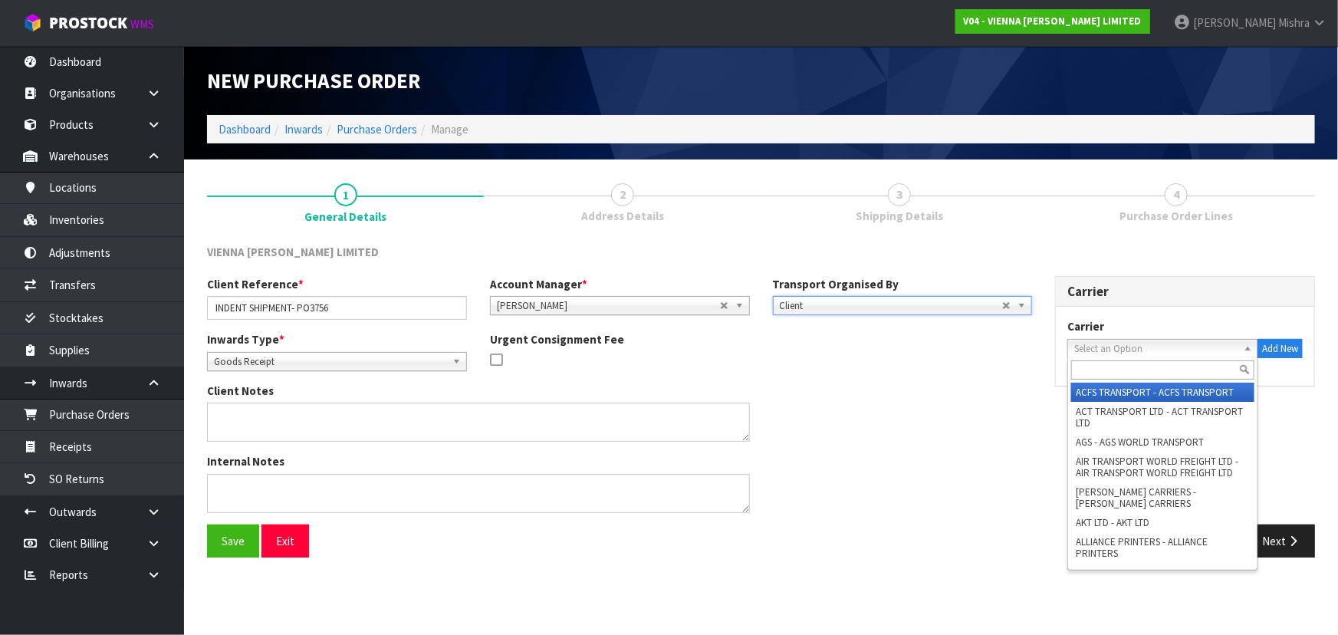
click at [1166, 348] on span "Select an Option" at bounding box center [1155, 349] width 163 height 18
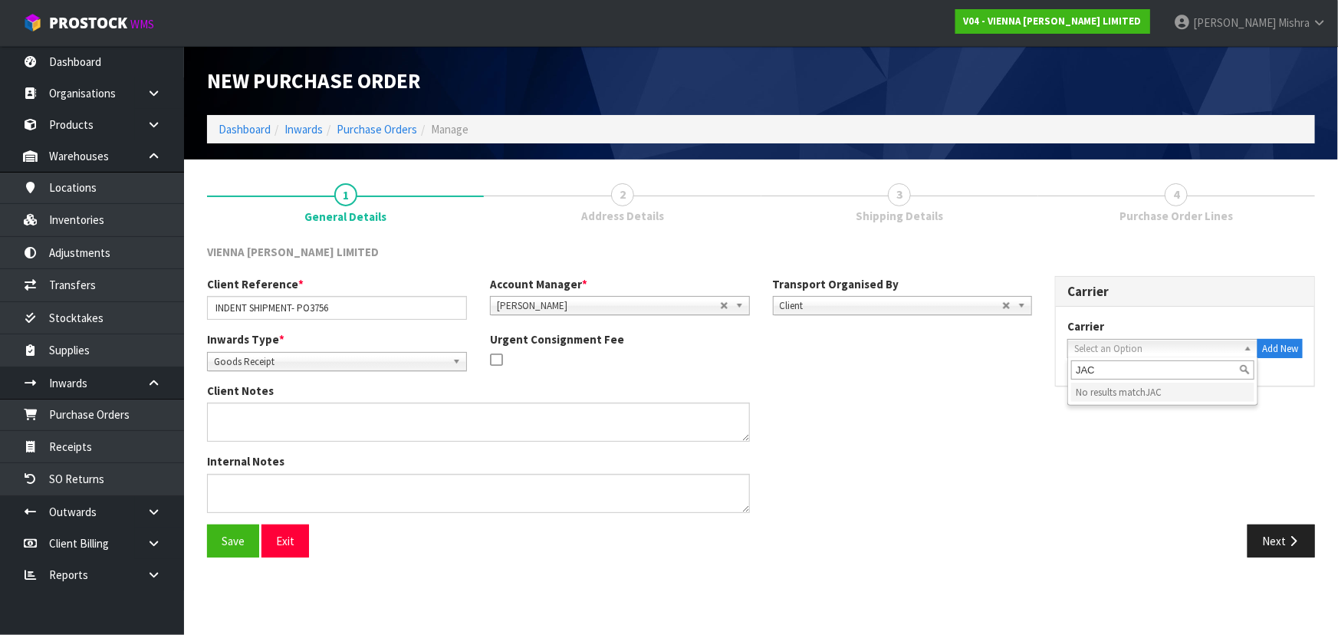
drag, startPoint x: 1123, startPoint y: 367, endPoint x: 1023, endPoint y: 373, distance: 100.6
click at [1023, 373] on div "Client Reference * INDENT SHIPMENT- PO3756 Account Manager * [PERSON_NAME] [PER…" at bounding box center [761, 400] width 1131 height 248
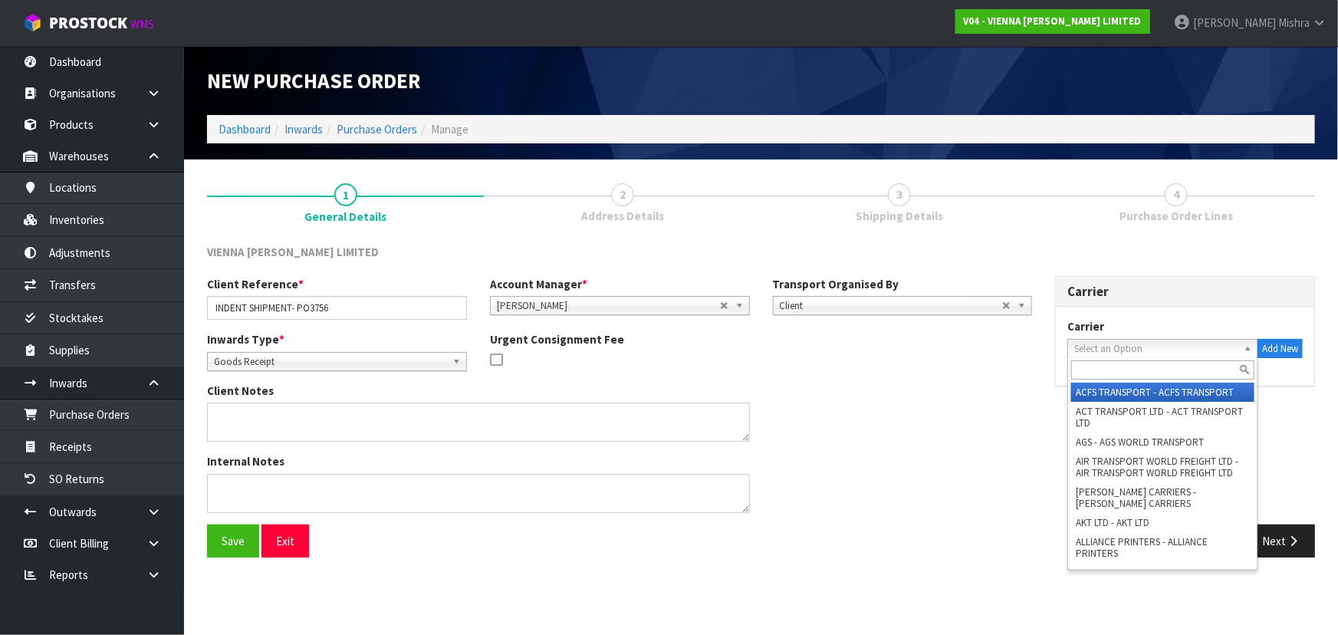
click at [1081, 342] on span "Select an Option" at bounding box center [1155, 349] width 163 height 18
click at [1081, 363] on input "text" at bounding box center [1162, 369] width 183 height 19
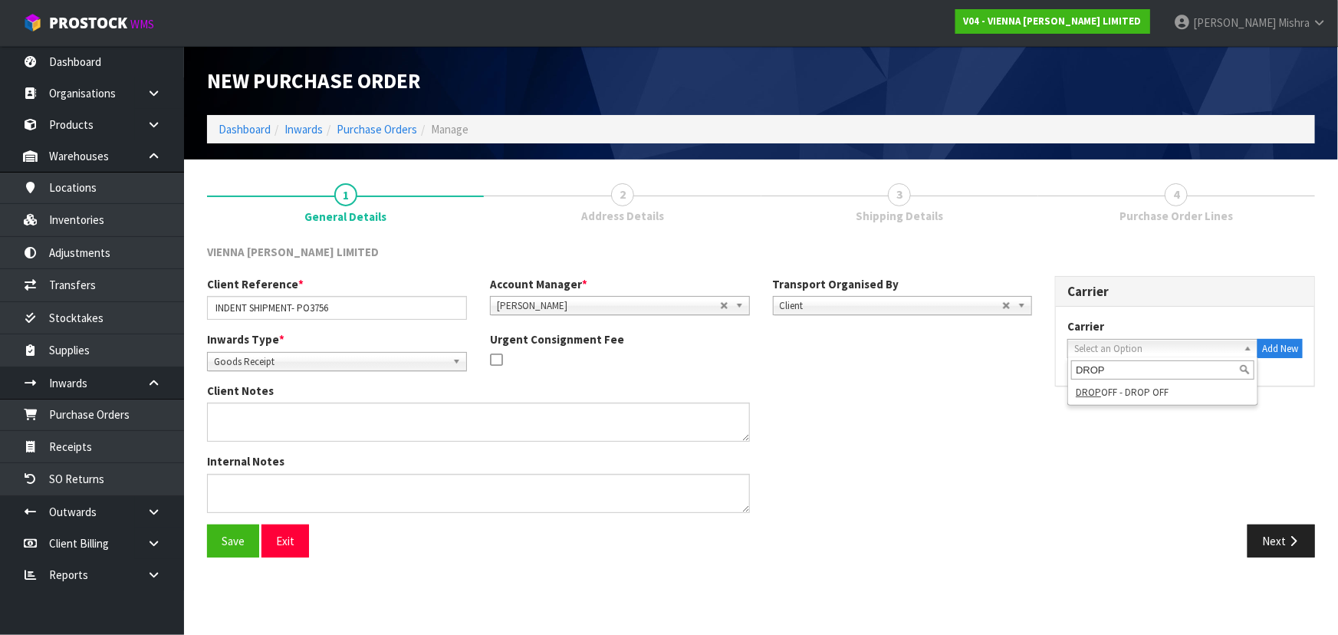
click at [1082, 401] on div "DROP DROP OFF - DROP OFF" at bounding box center [1162, 381] width 191 height 48
click at [1085, 389] on em "DROP" at bounding box center [1088, 392] width 25 height 13
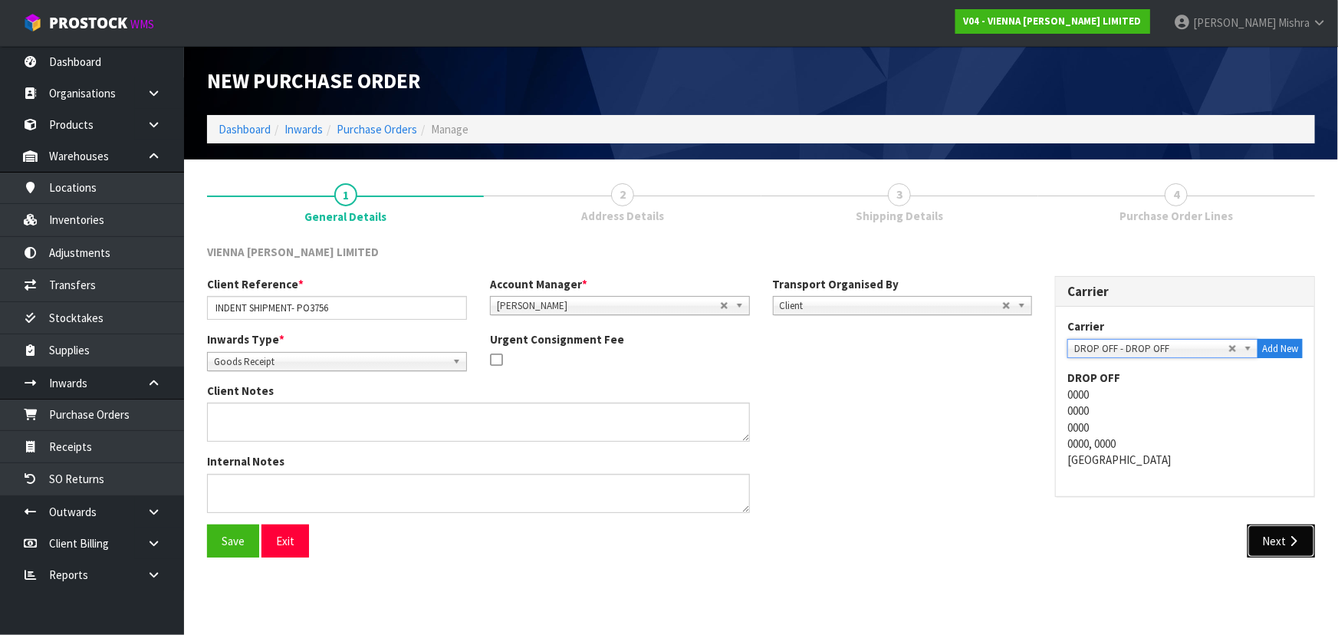
click at [1278, 545] on button "Next" at bounding box center [1281, 541] width 67 height 33
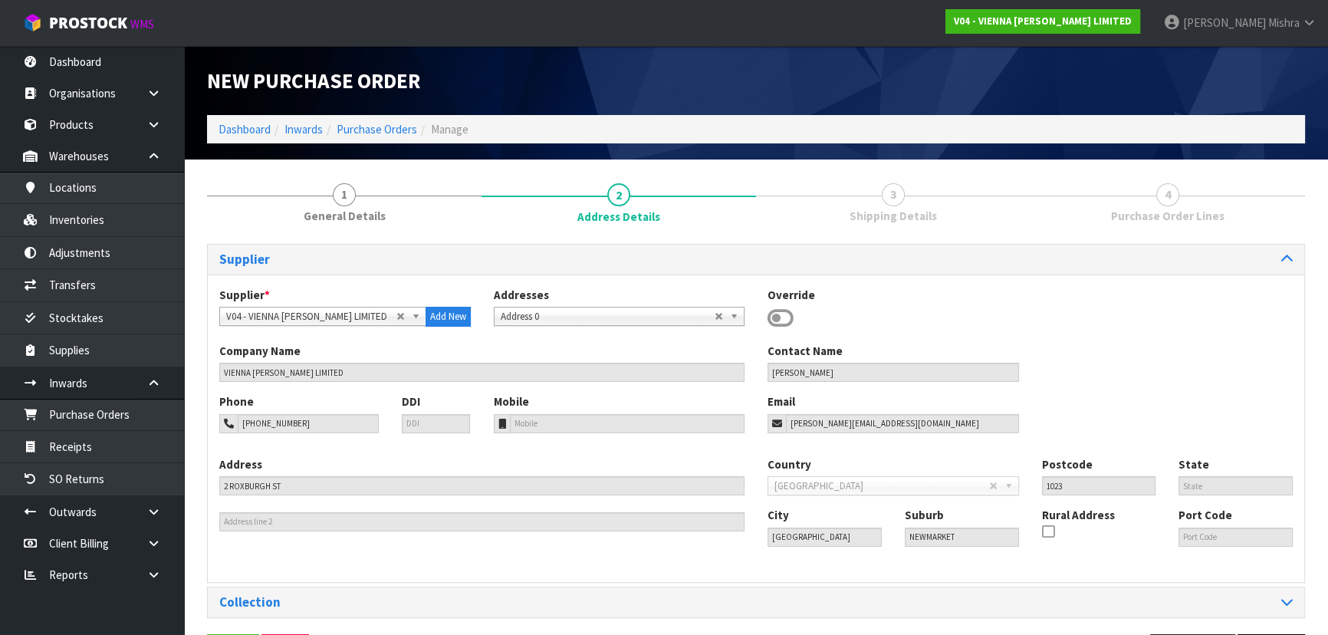
scroll to position [54, 0]
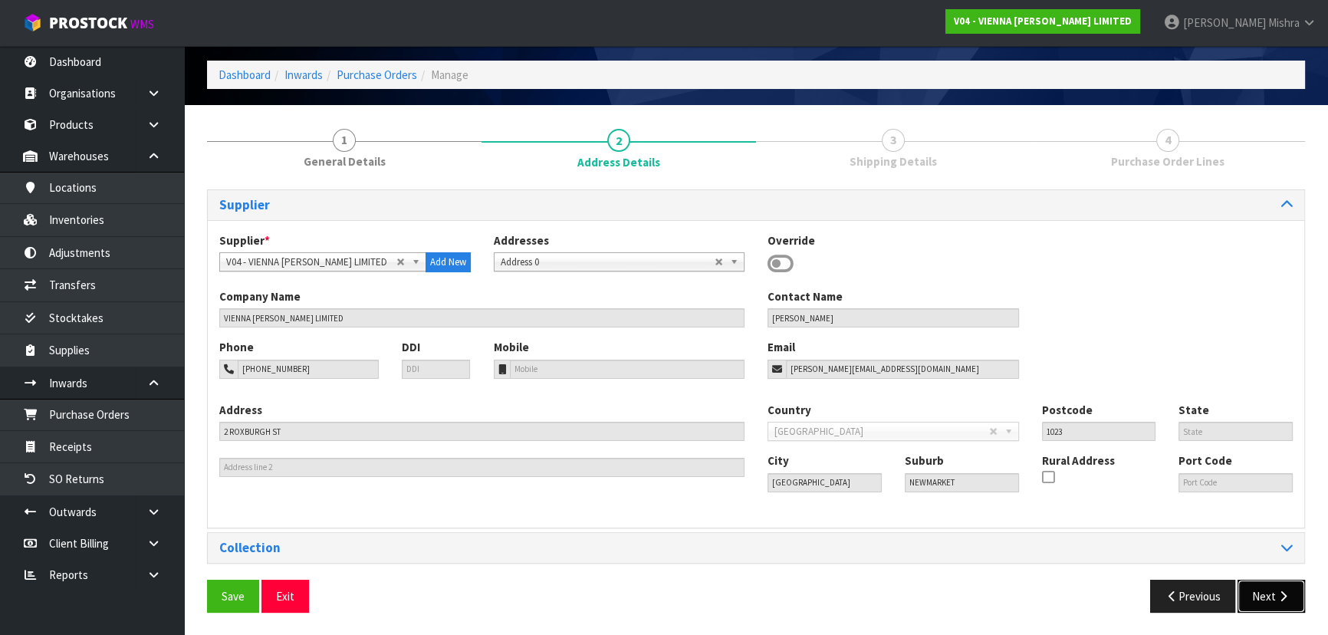
click at [1262, 598] on button "Next" at bounding box center [1271, 596] width 67 height 33
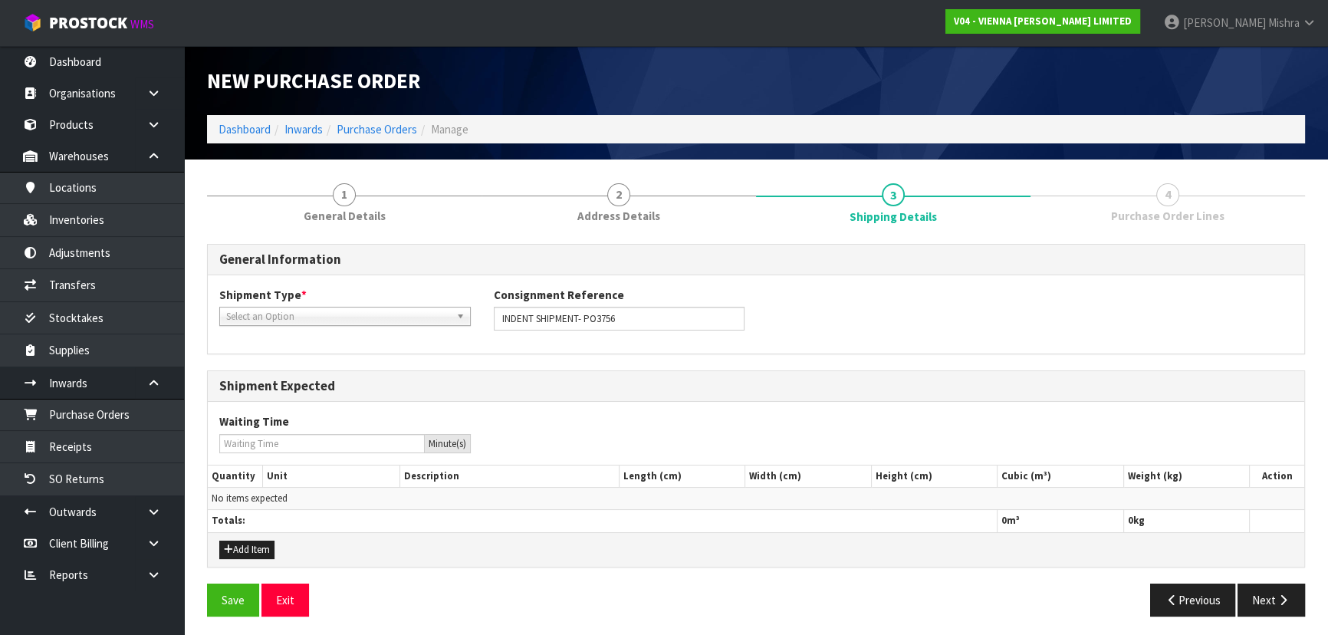
scroll to position [3, 0]
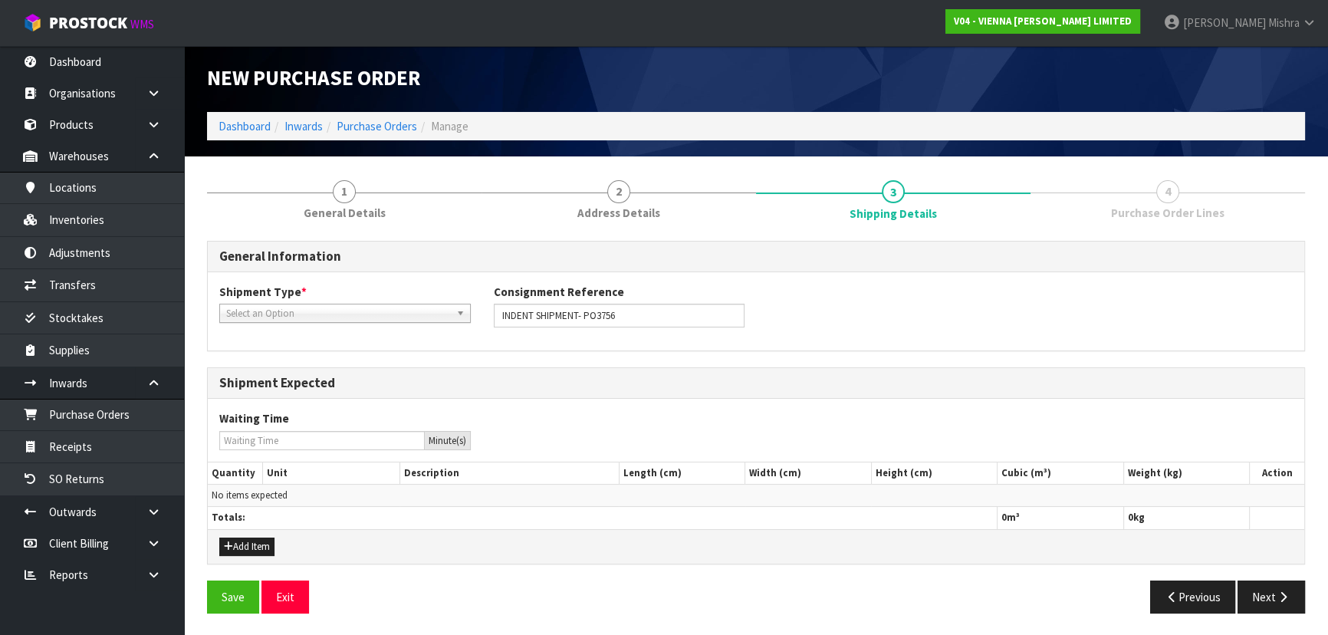
click at [282, 306] on span "Select an Option" at bounding box center [338, 313] width 224 height 18
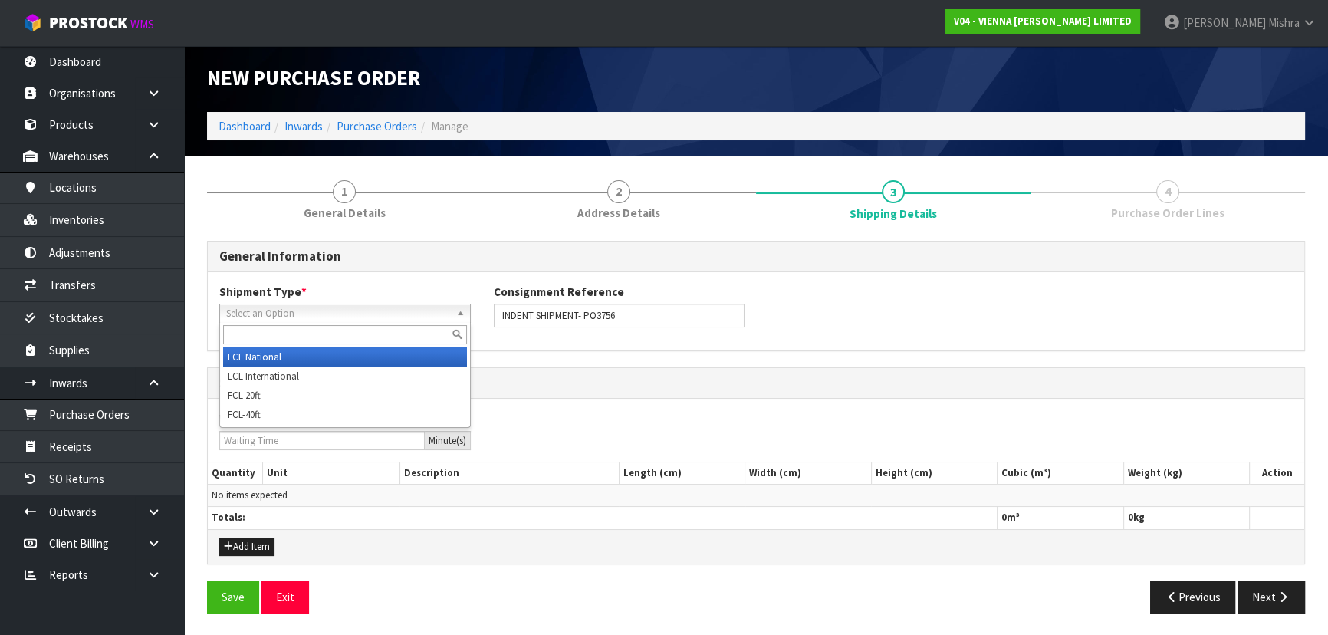
click at [301, 363] on li "LCL National" at bounding box center [345, 356] width 244 height 19
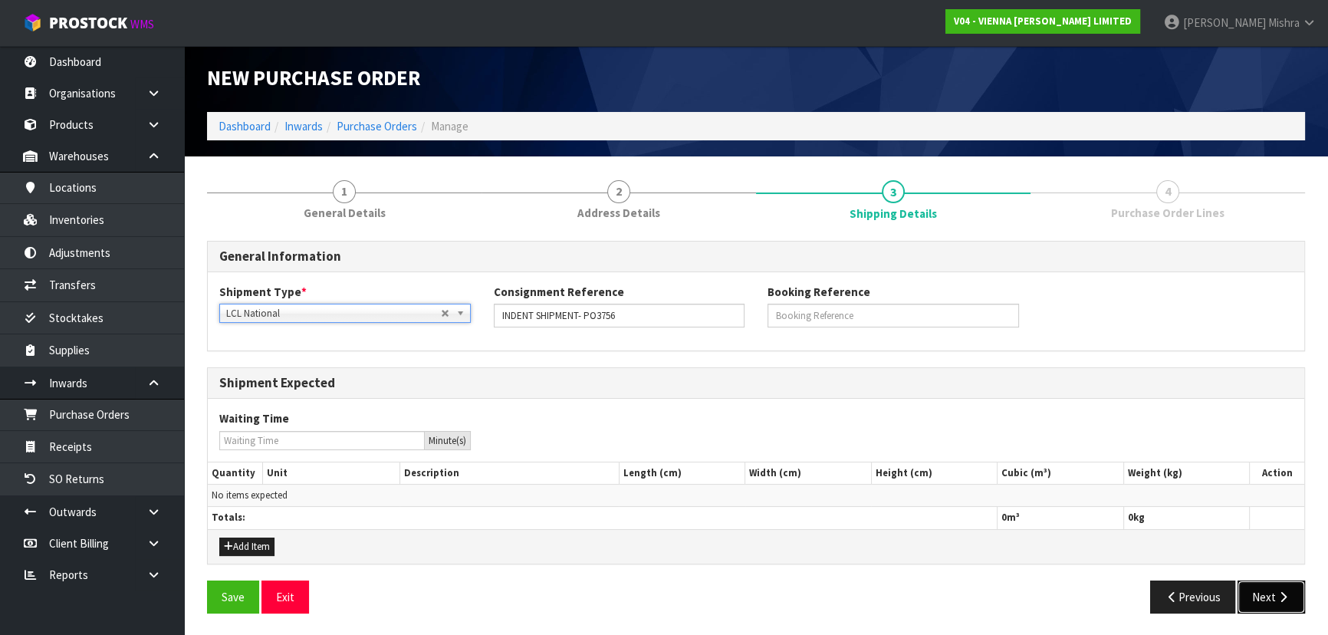
click at [1266, 596] on button "Next" at bounding box center [1271, 597] width 67 height 33
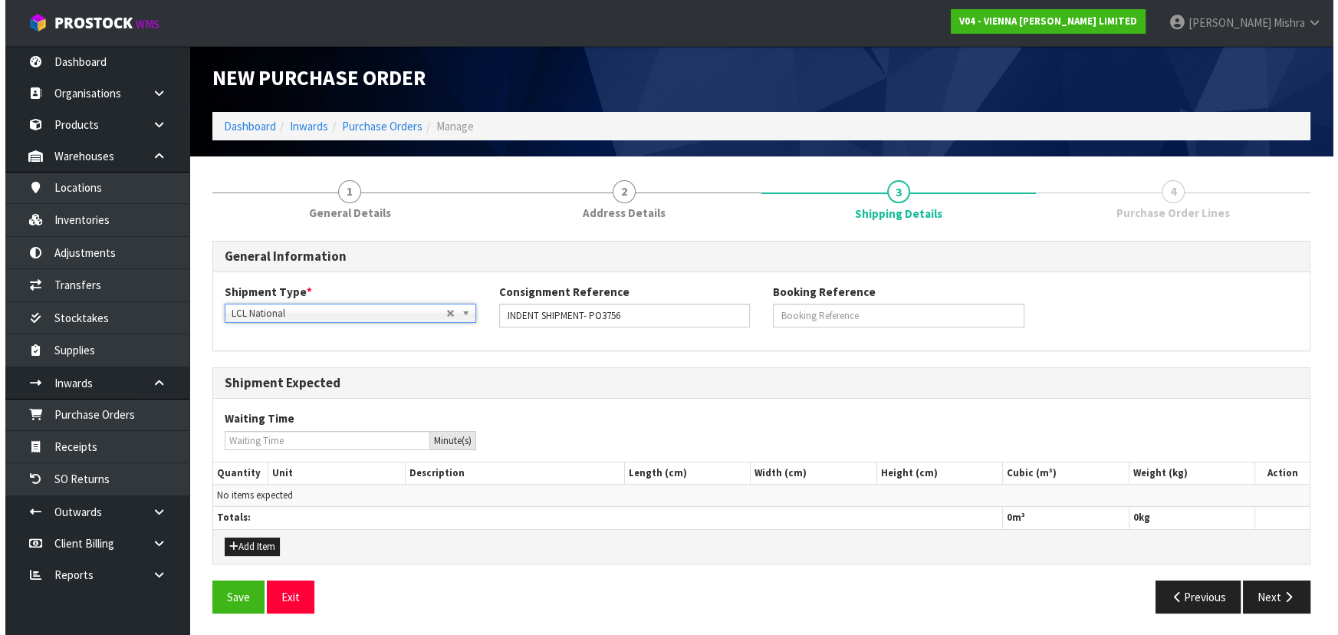
scroll to position [0, 0]
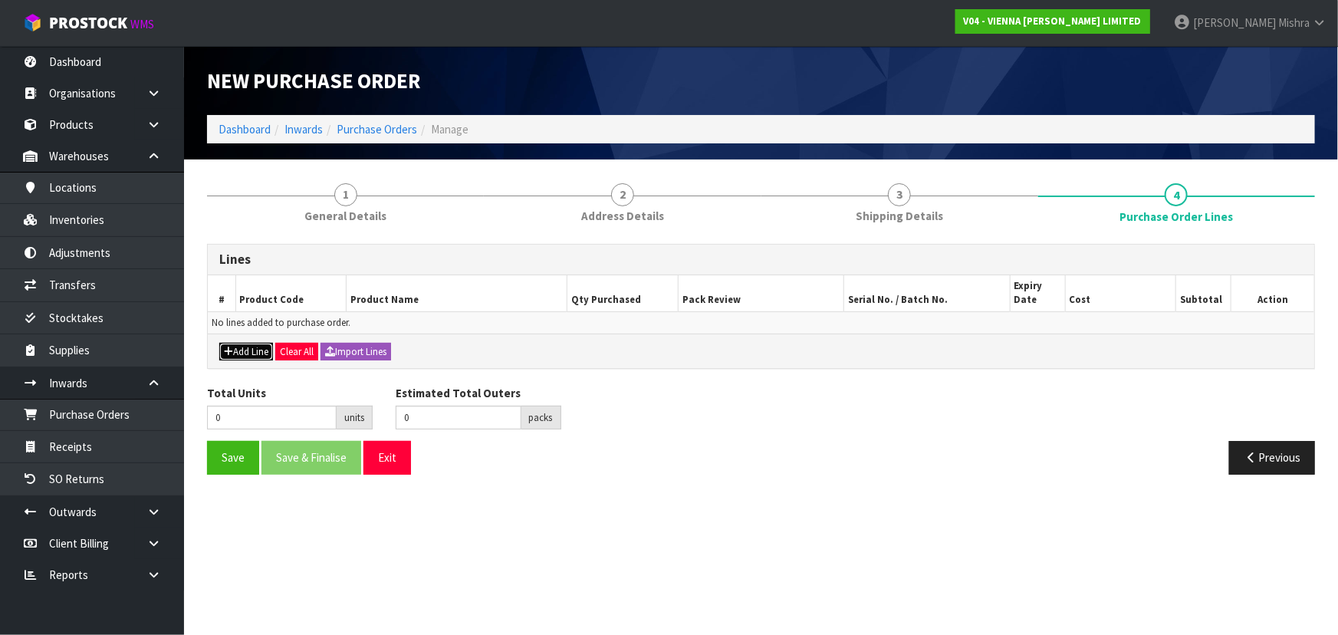
click at [256, 344] on button "Add Line" at bounding box center [246, 352] width 54 height 18
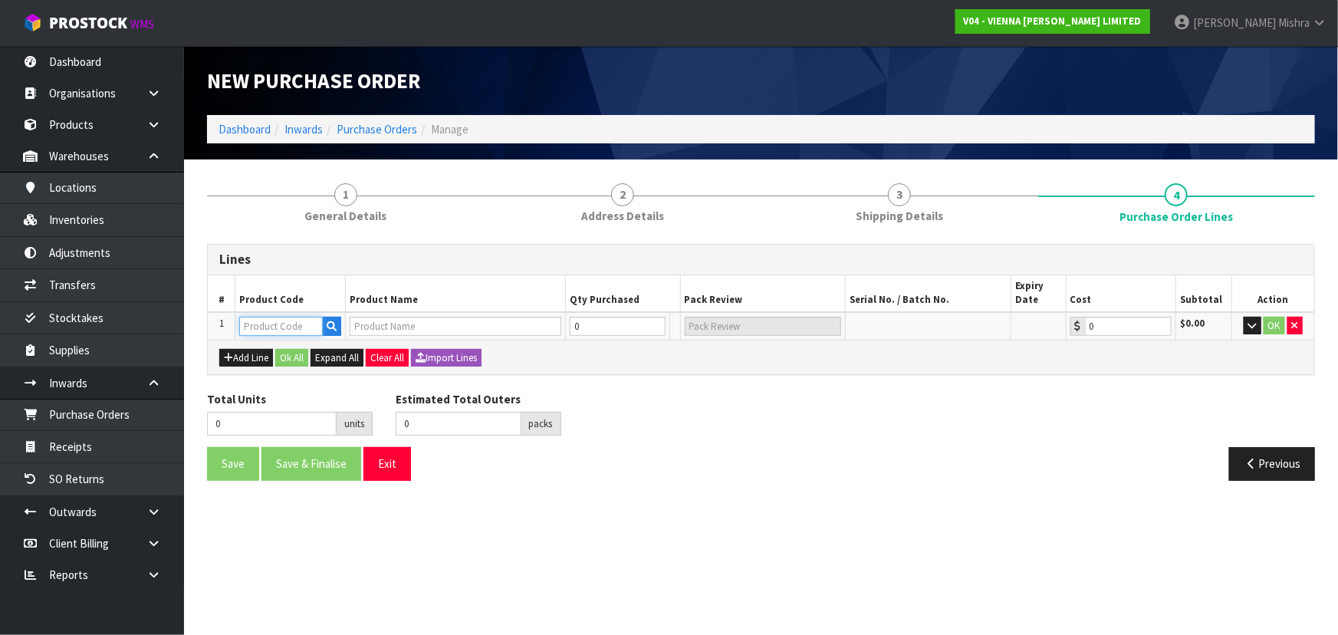
click at [258, 331] on input "text" at bounding box center [281, 326] width 84 height 19
click at [291, 329] on input "text" at bounding box center [281, 326] width 84 height 19
paste input "REGUPOL ACOUSTIC 4.5MM"
click at [330, 327] on icon "button" at bounding box center [332, 326] width 10 height 10
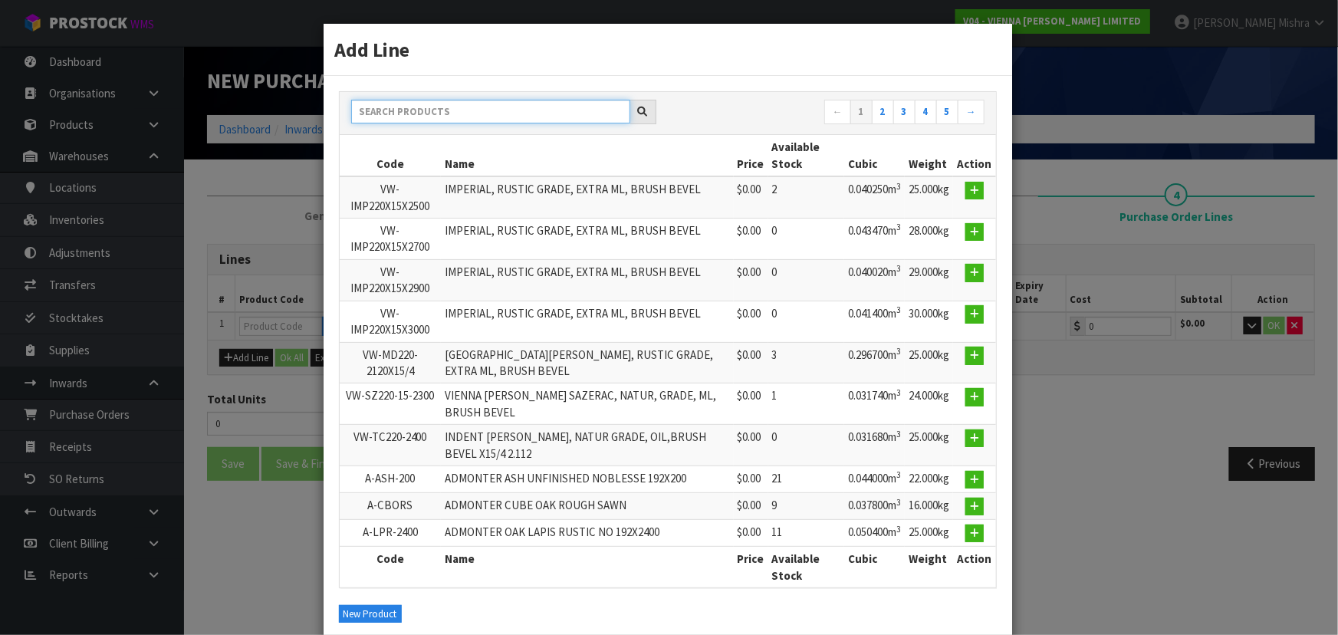
click at [442, 112] on input "text" at bounding box center [490, 112] width 279 height 24
paste input "REGUPOL ACOUSTIC 4.5MM"
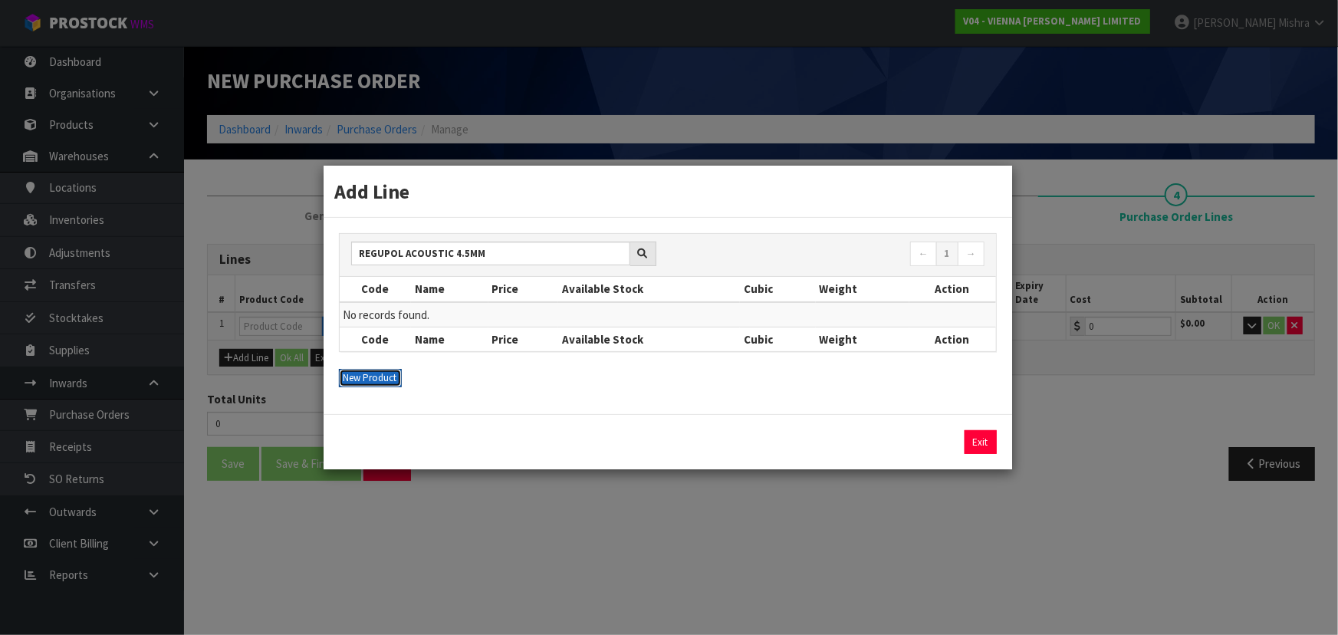
click at [370, 381] on button "New Product" at bounding box center [370, 378] width 63 height 18
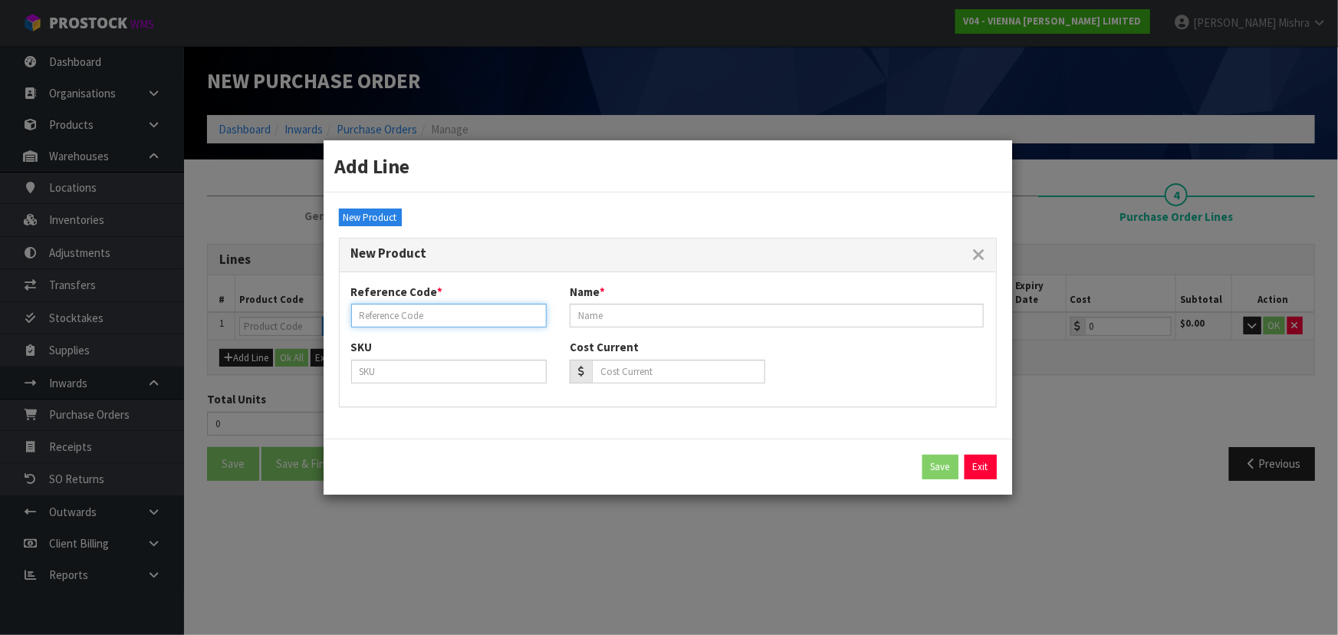
click at [443, 321] on input "text" at bounding box center [449, 316] width 196 height 24
paste input "REGUPOL ACOUSTIC 4.5MM"
click at [844, 308] on input "text" at bounding box center [777, 316] width 415 height 24
paste input "REGUPOL ACOUSTIC UNDERLAY 4.5MM 20M"
click at [939, 461] on button "Save" at bounding box center [941, 467] width 36 height 25
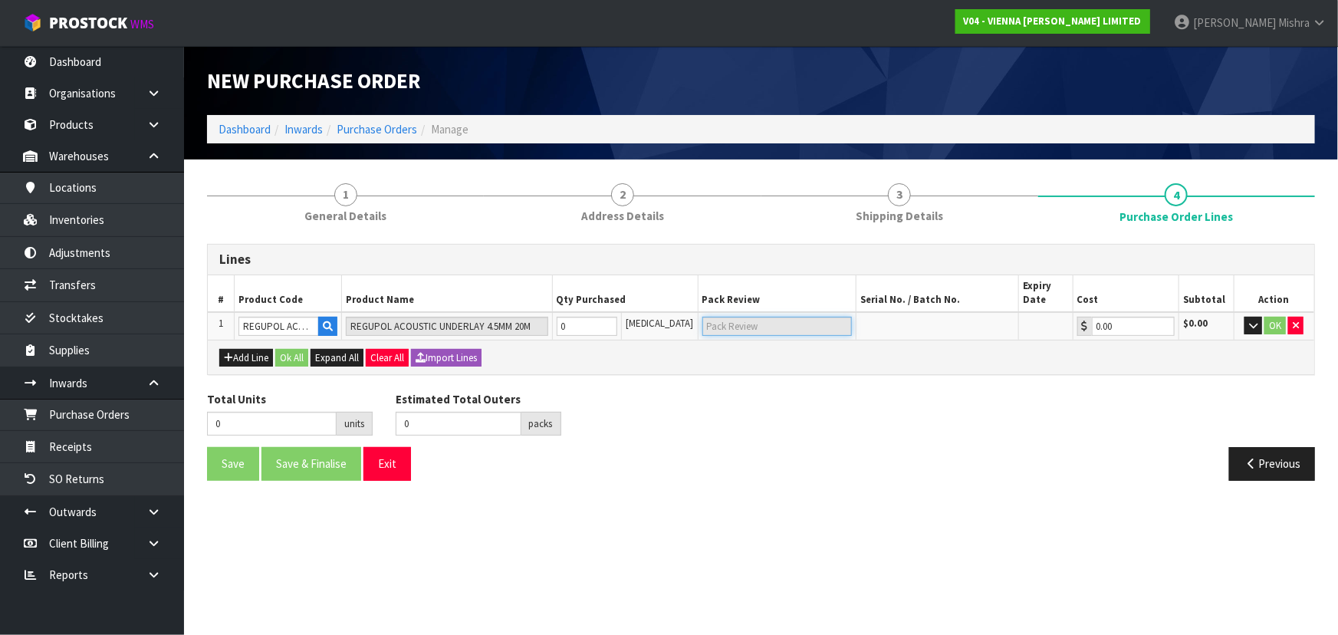
click at [742, 334] on input "text" at bounding box center [777, 326] width 150 height 19
click at [1252, 325] on icon "button" at bounding box center [1253, 326] width 8 height 10
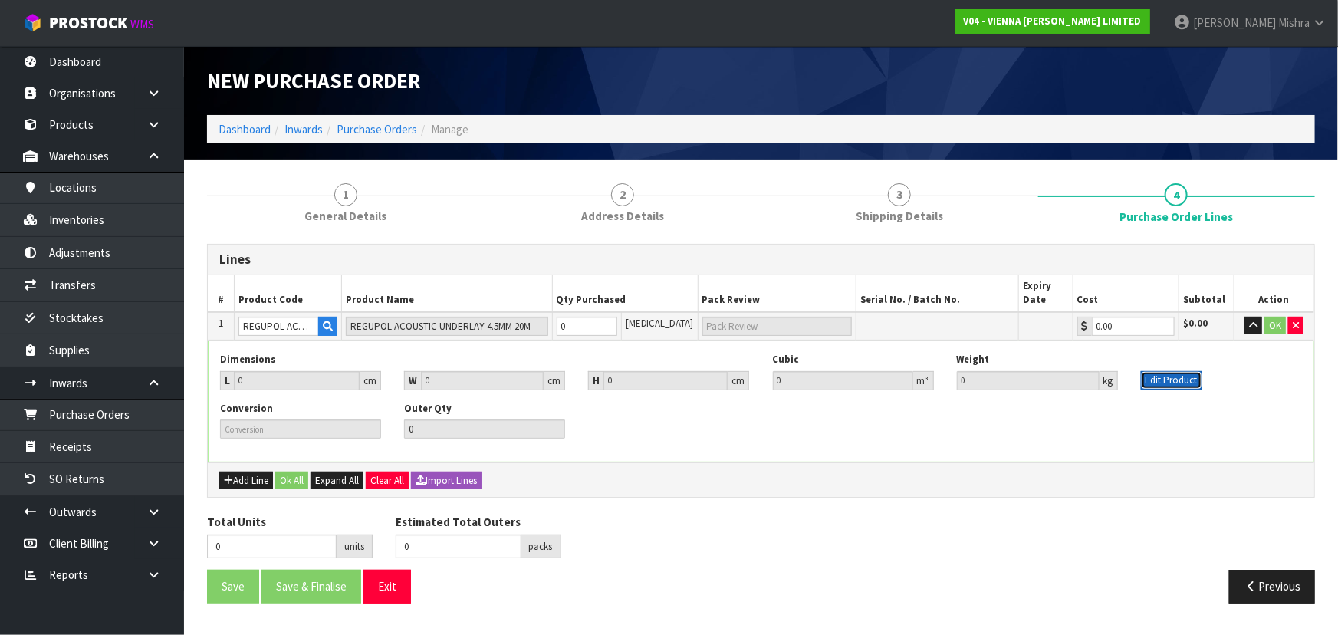
click at [1173, 384] on button "Edit Product" at bounding box center [1171, 380] width 61 height 18
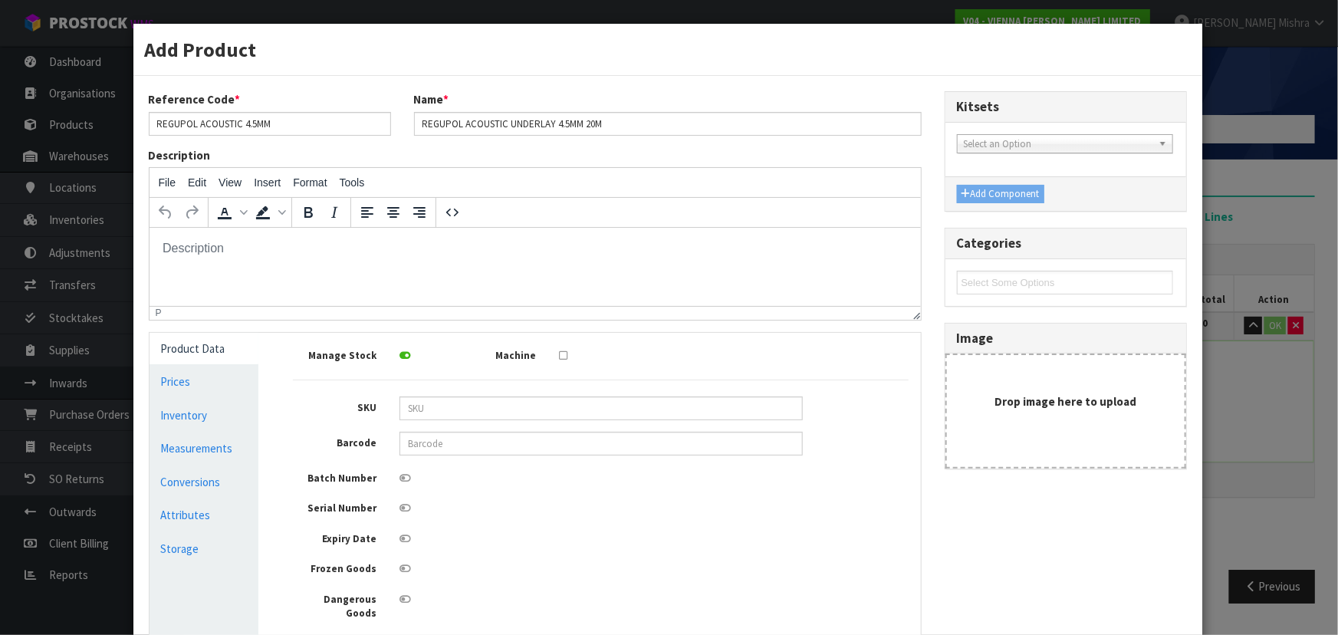
click at [400, 483] on icon at bounding box center [406, 478] width 12 height 10
click at [0, 0] on input "checkbox" at bounding box center [0, 0] width 0 height 0
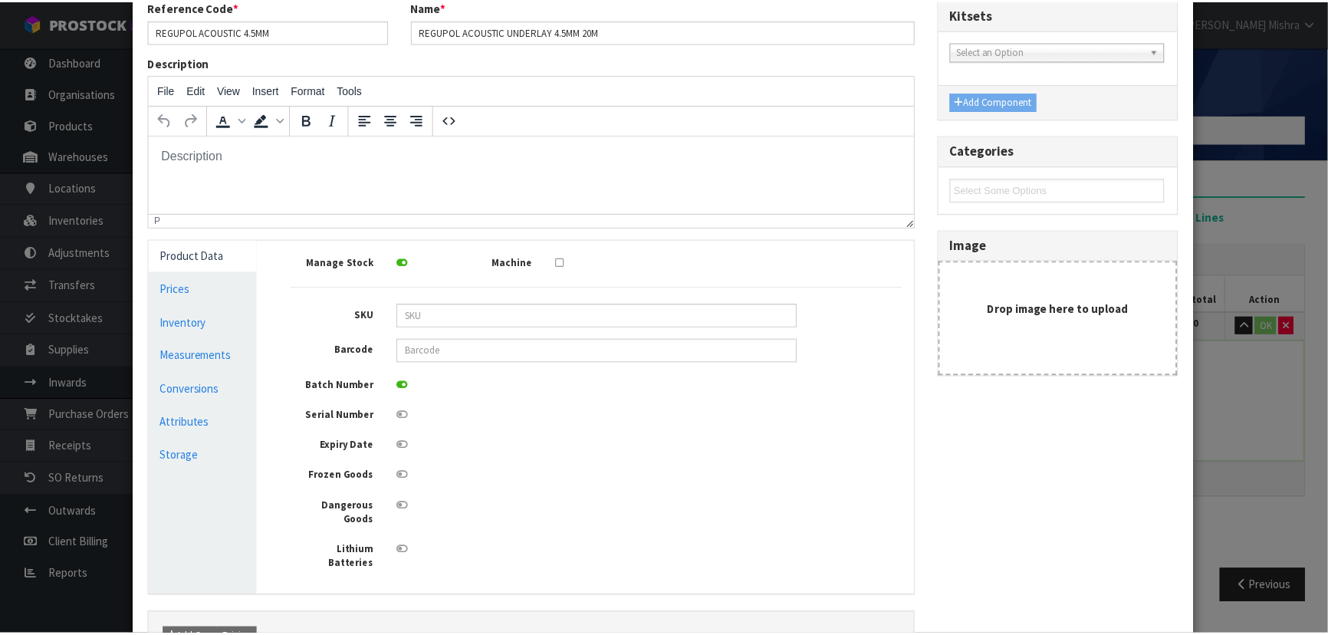
scroll to position [216, 0]
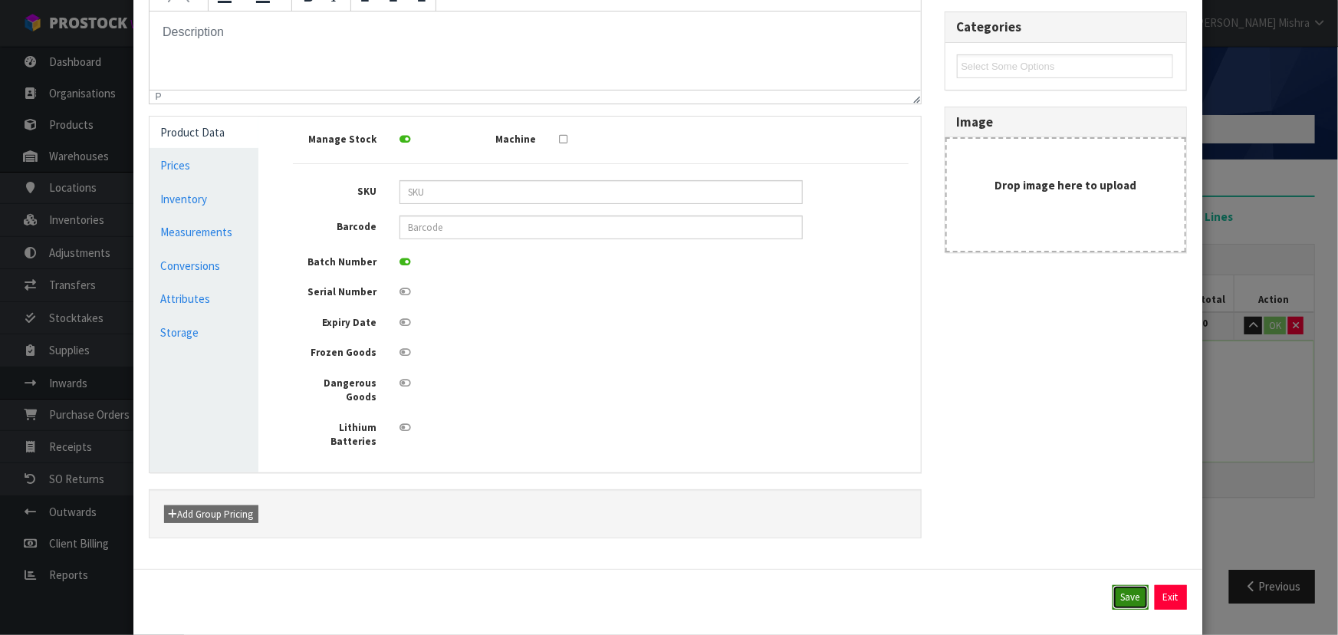
click at [1128, 585] on button "Save" at bounding box center [1131, 597] width 36 height 25
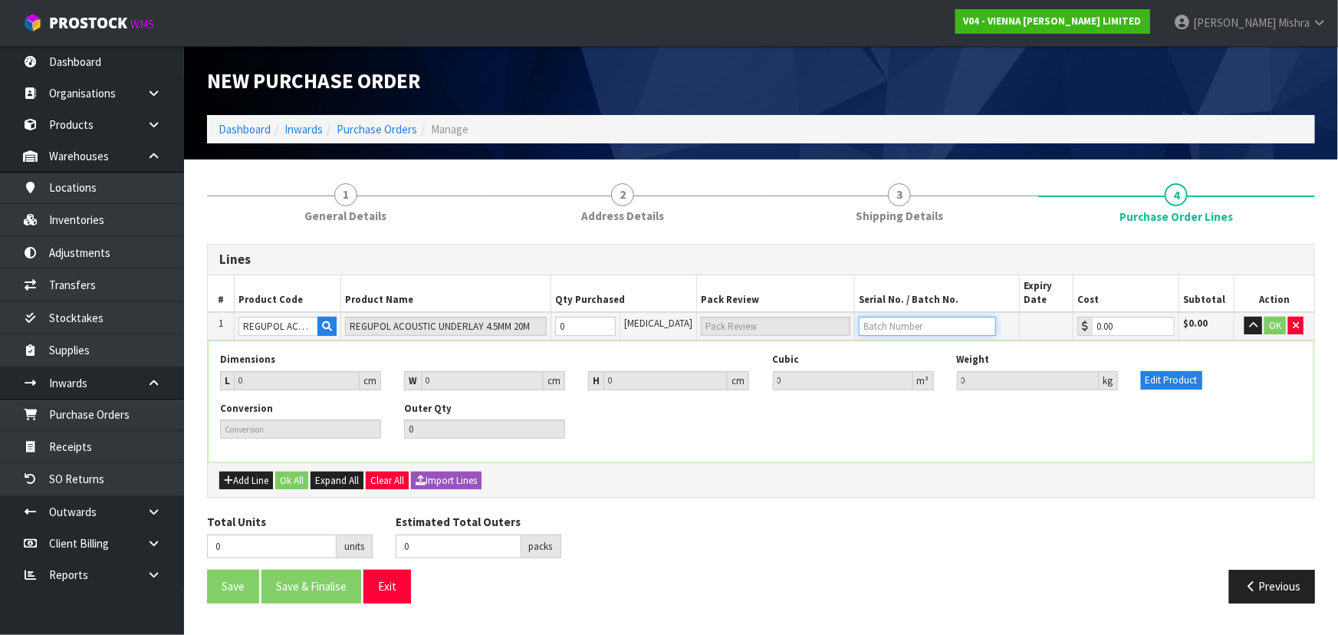
click at [903, 324] on input "text" at bounding box center [927, 326] width 137 height 19
paste input "PO3756"
click at [756, 567] on div "Total Units 0 units Estimated Total Outers 0 packs Estimated Total Pallets pall…" at bounding box center [761, 542] width 1131 height 56
click at [416, 325] on tr "1 REGUPOL ACOUSTIC 4.5MM REGUPOL ACOUSTIC UNDERLAY 4.5MM 20M 0 [MEDICAL_DATA] P…" at bounding box center [761, 326] width 1107 height 28
click at [1268, 322] on button "OK" at bounding box center [1275, 326] width 21 height 18
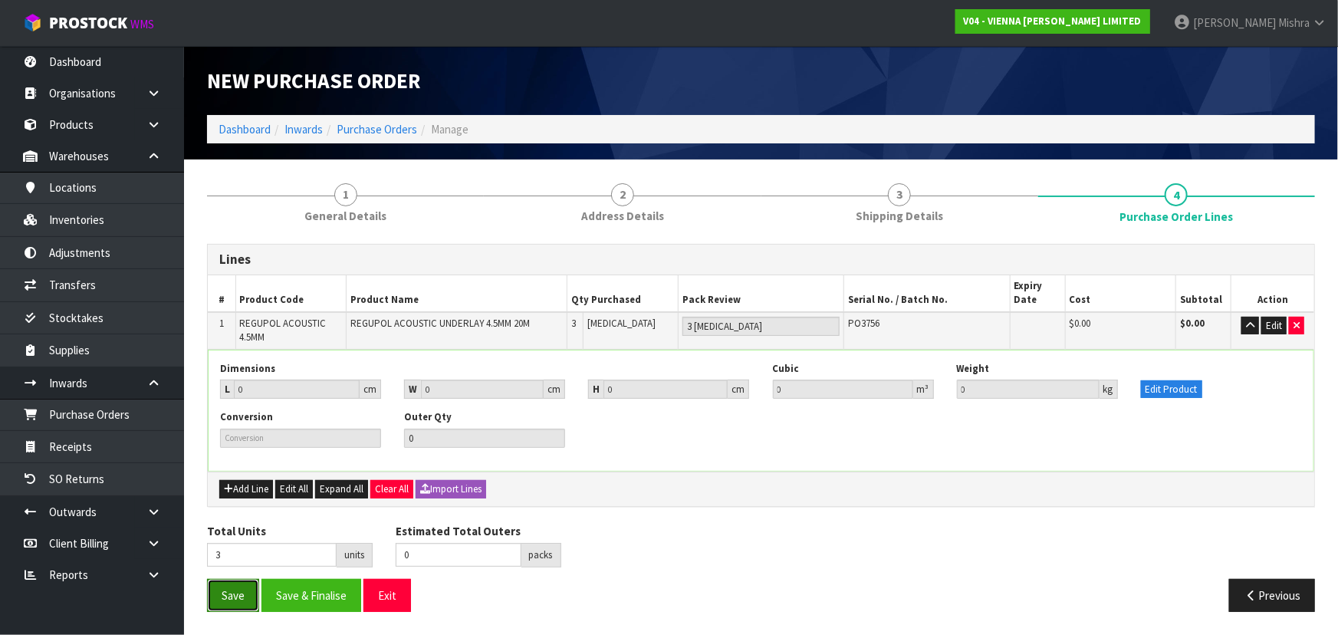
click at [219, 607] on button "Save" at bounding box center [233, 595] width 52 height 33
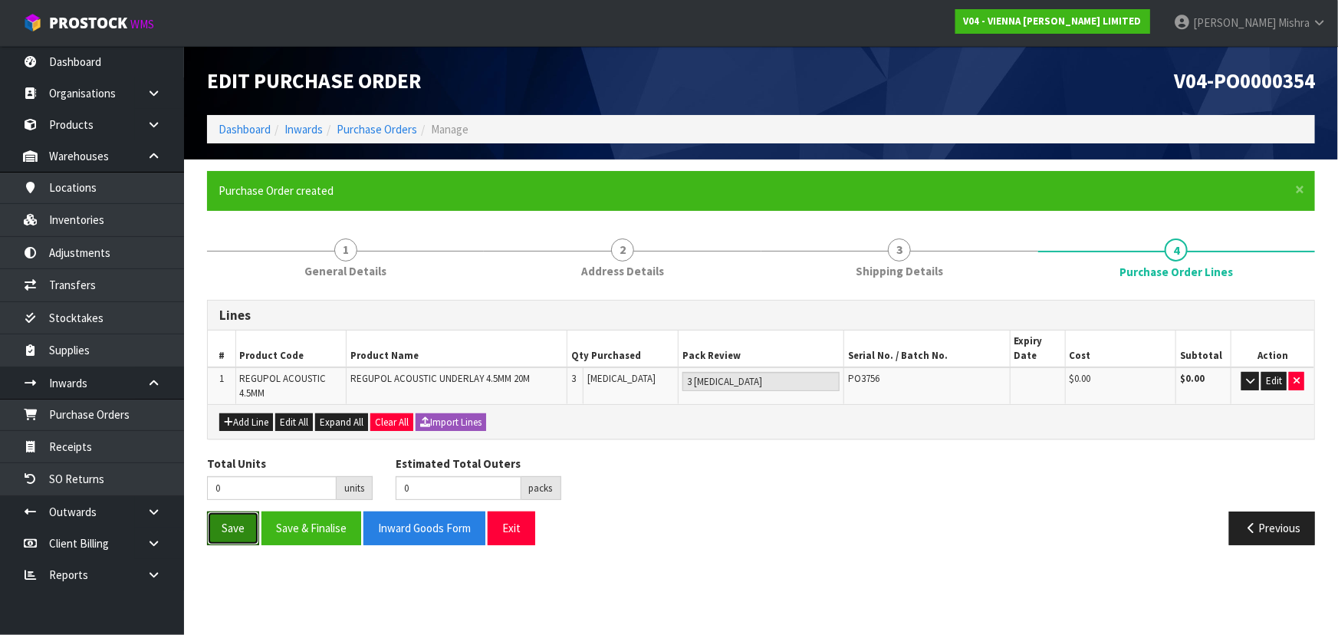
drag, startPoint x: 229, startPoint y: 529, endPoint x: 264, endPoint y: 323, distance: 209.2
click at [229, 529] on button "Save" at bounding box center [233, 527] width 52 height 33
click at [386, 123] on link "Purchase Orders" at bounding box center [377, 129] width 81 height 15
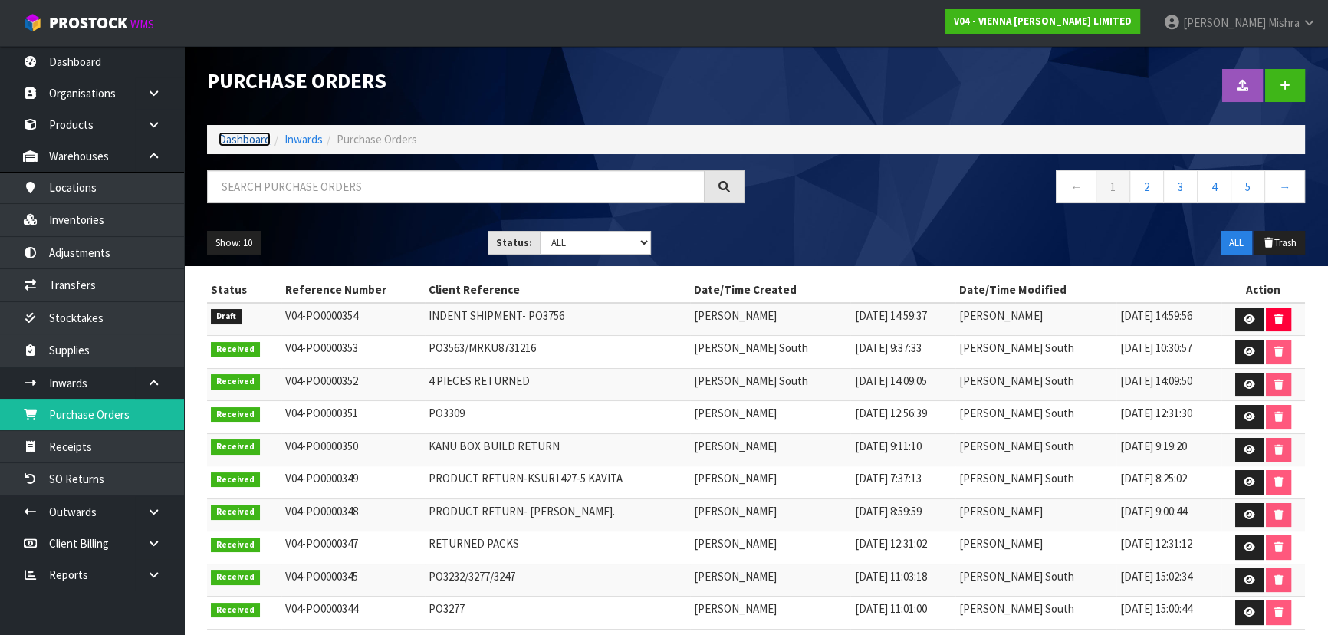
click at [222, 140] on link "Dashboard" at bounding box center [245, 139] width 52 height 15
